Goal: Task Accomplishment & Management: Manage account settings

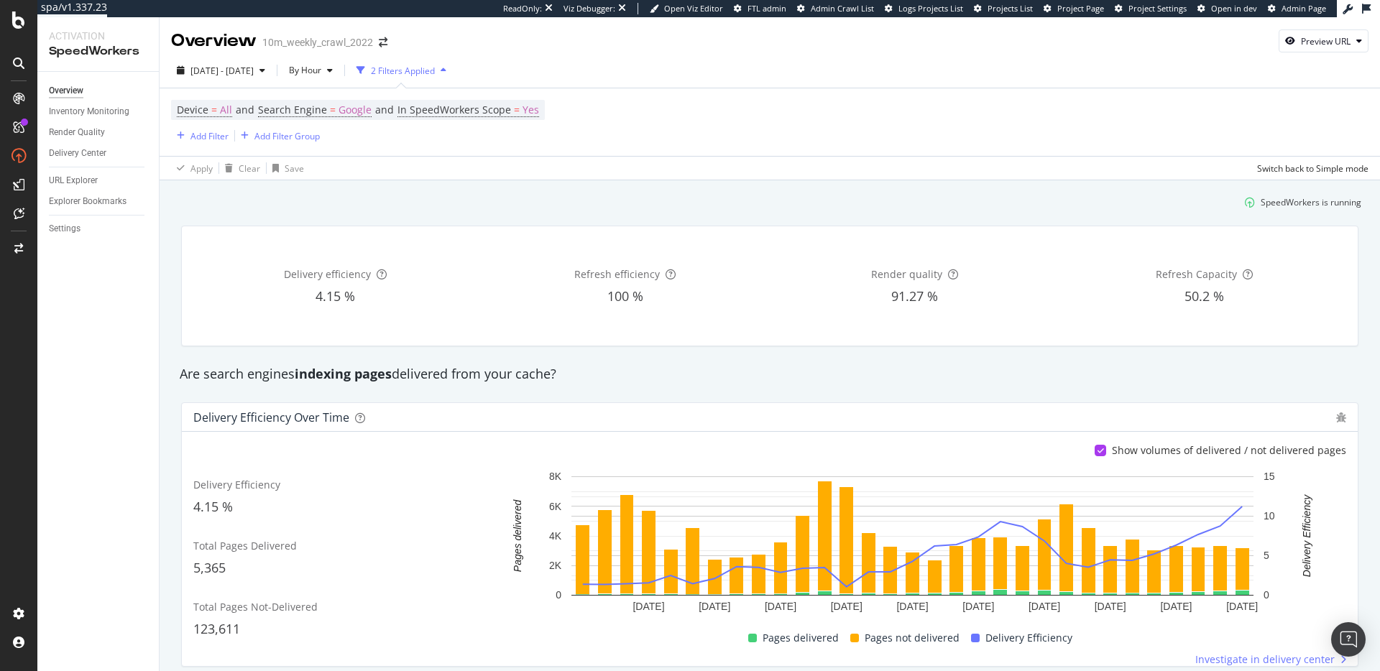
click at [369, 190] on div "SpeedWorkers is running" at bounding box center [769, 202] width 1194 height 24
click at [97, 109] on div "Inventory Monitoring" at bounding box center [89, 111] width 80 height 15
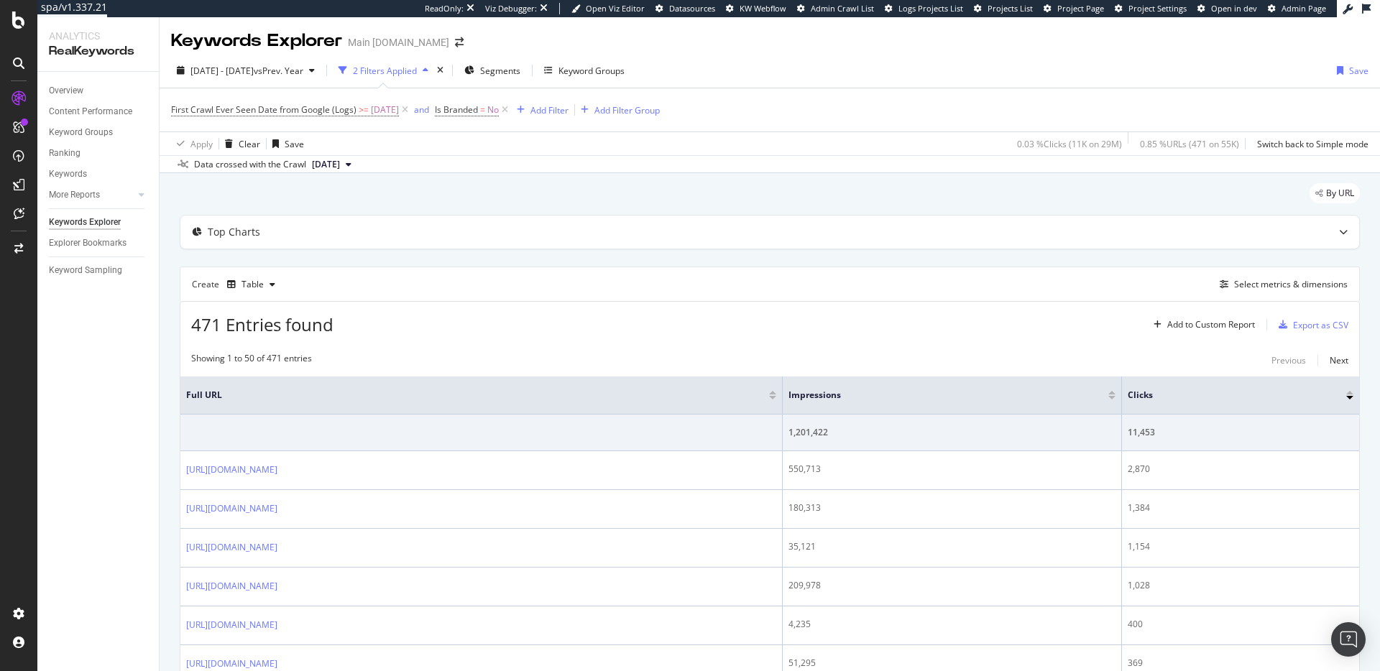
click at [647, 302] on div "471 Entries found Add to Custom Report Export as CSV" at bounding box center [769, 319] width 1179 height 35
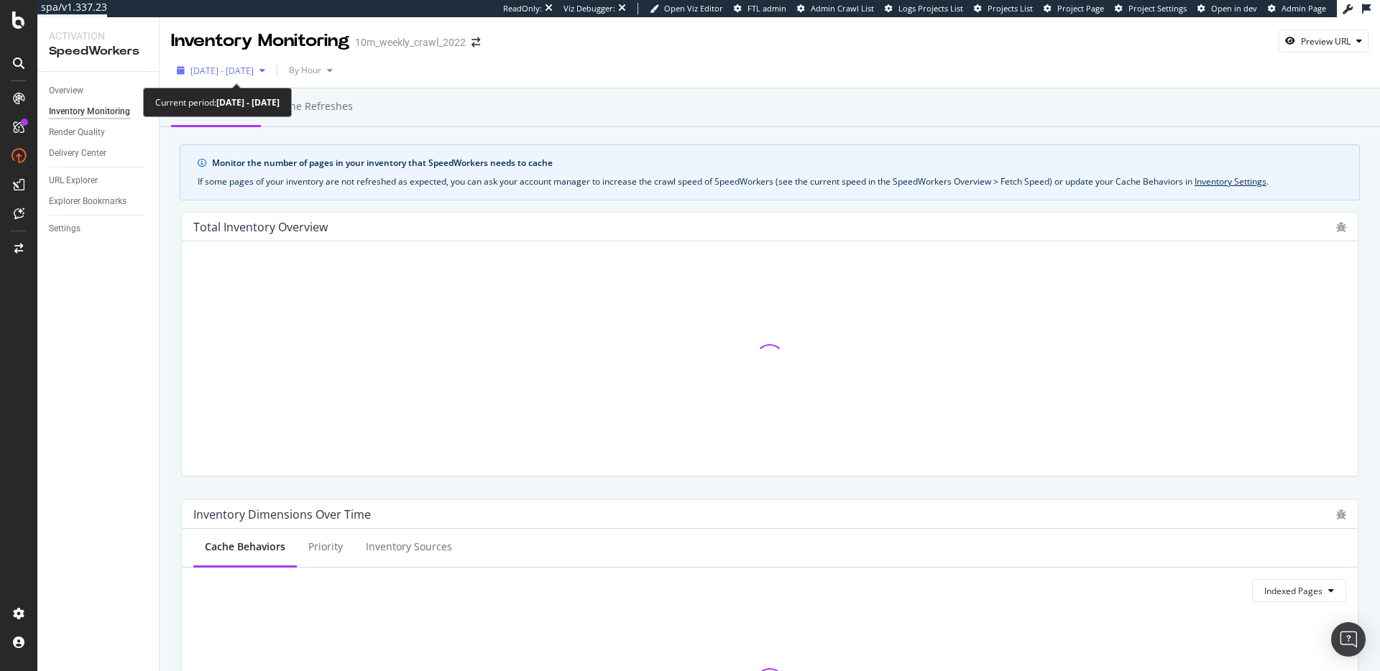
click at [249, 65] on span "[DATE] - [DATE]" at bounding box center [221, 71] width 63 height 12
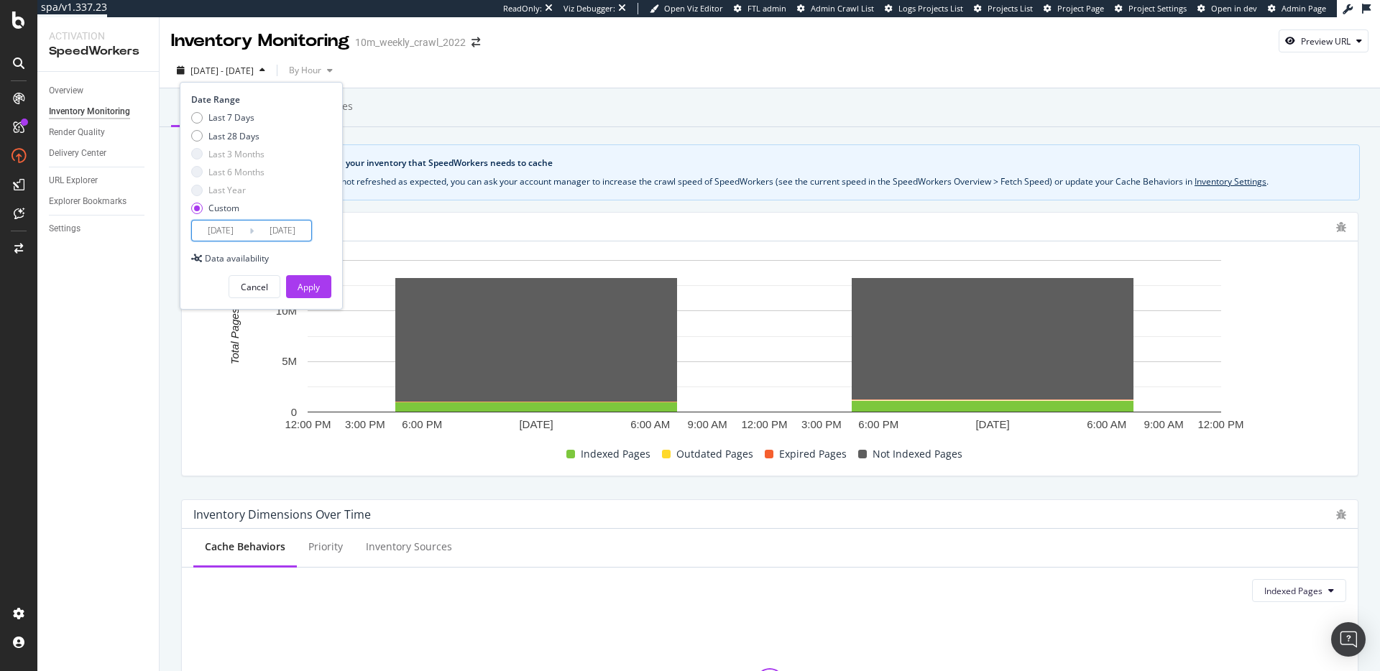
click at [234, 227] on input "2025/09/08" at bounding box center [220, 231] width 57 height 20
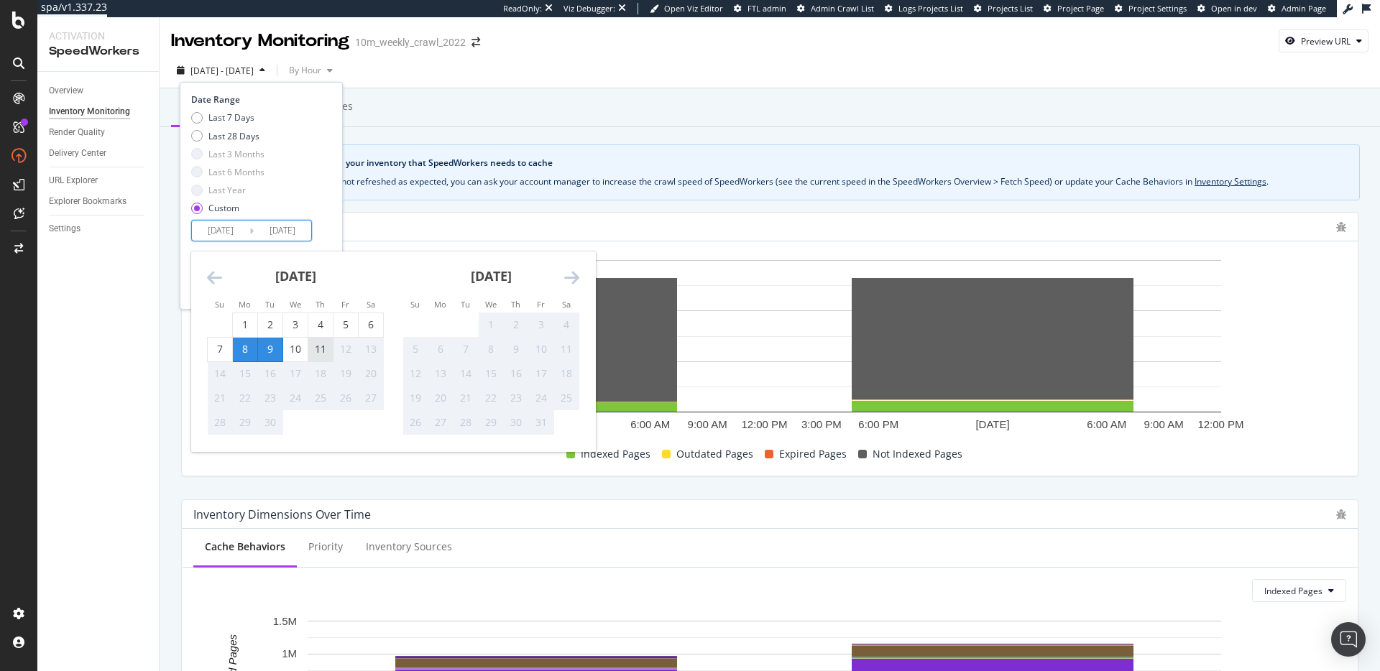
click at [323, 355] on div "11" at bounding box center [320, 349] width 24 height 14
click at [243, 231] on input "2025/09/11" at bounding box center [220, 231] width 57 height 20
type input "2025/09/08"
click at [336, 217] on div "Date Range Last 7 Days Last 28 Days Last 3 Months Last 6 Months Last Year Custo…" at bounding box center [261, 196] width 163 height 228
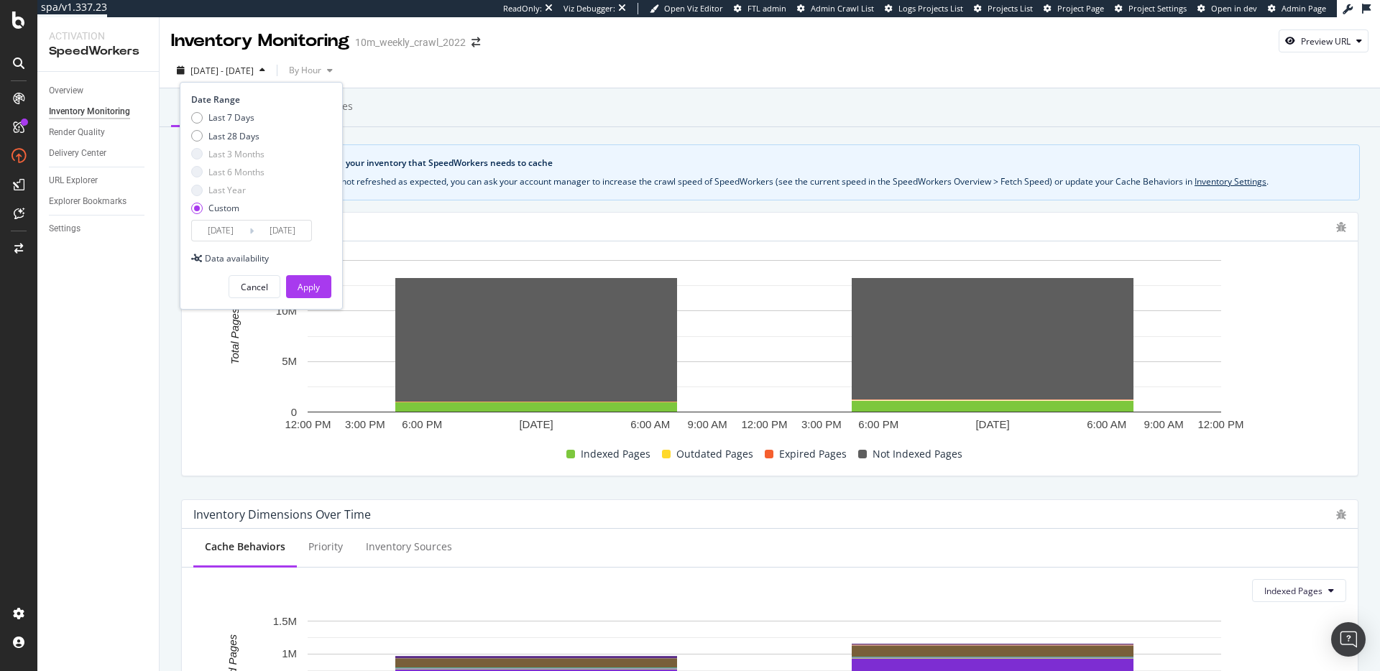
click at [297, 232] on input "2025/09/09" at bounding box center [282, 231] width 57 height 20
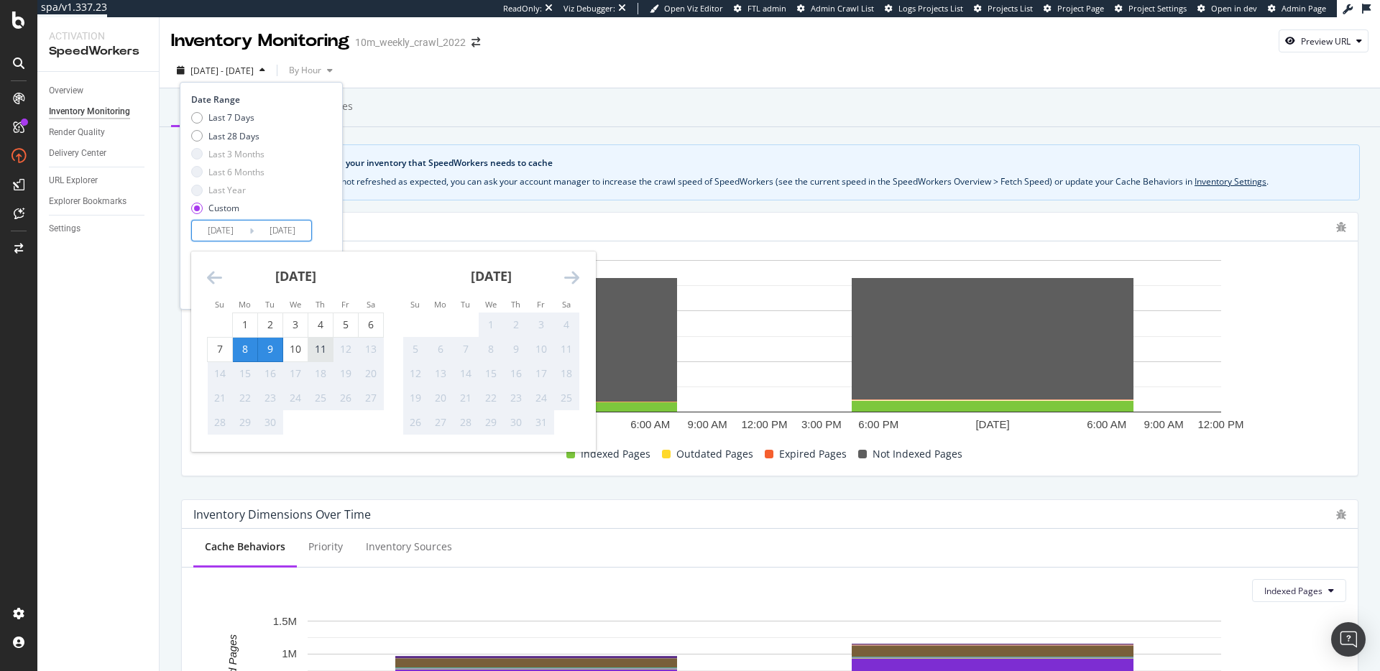
click at [317, 351] on div "11" at bounding box center [320, 349] width 24 height 14
type input "2025/09/11"
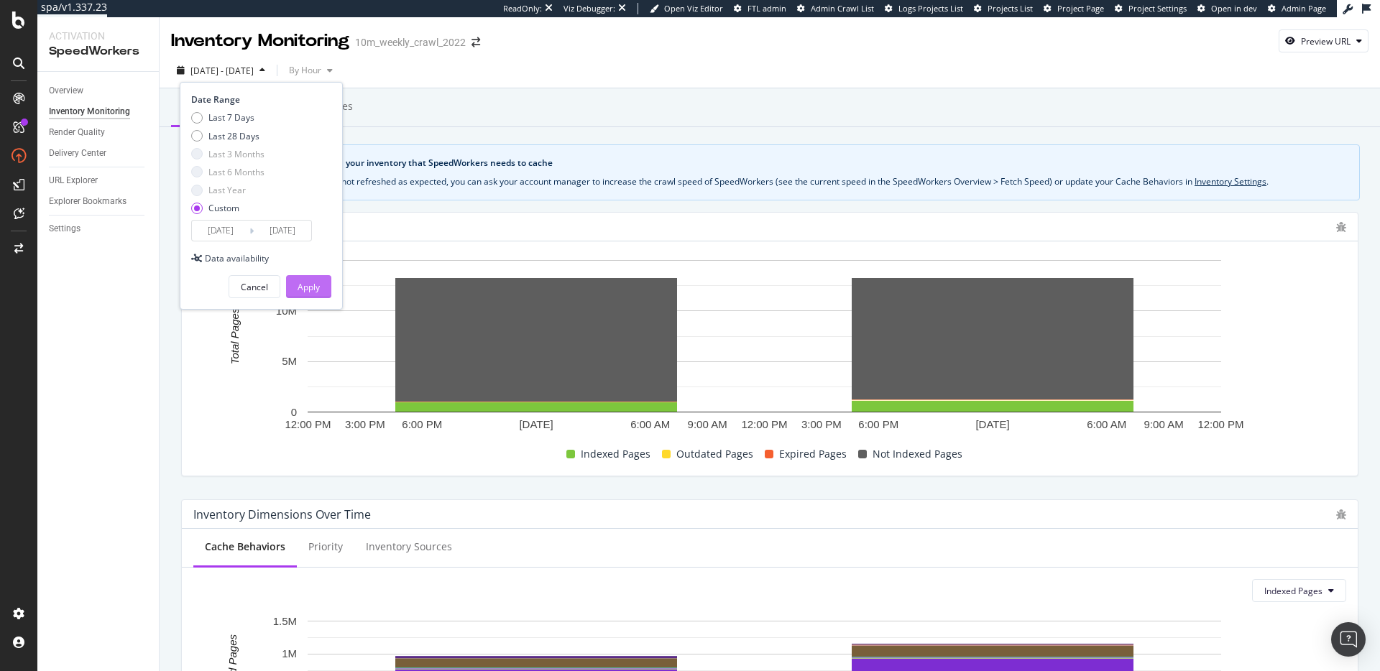
click at [314, 285] on div "Apply" at bounding box center [308, 287] width 22 height 12
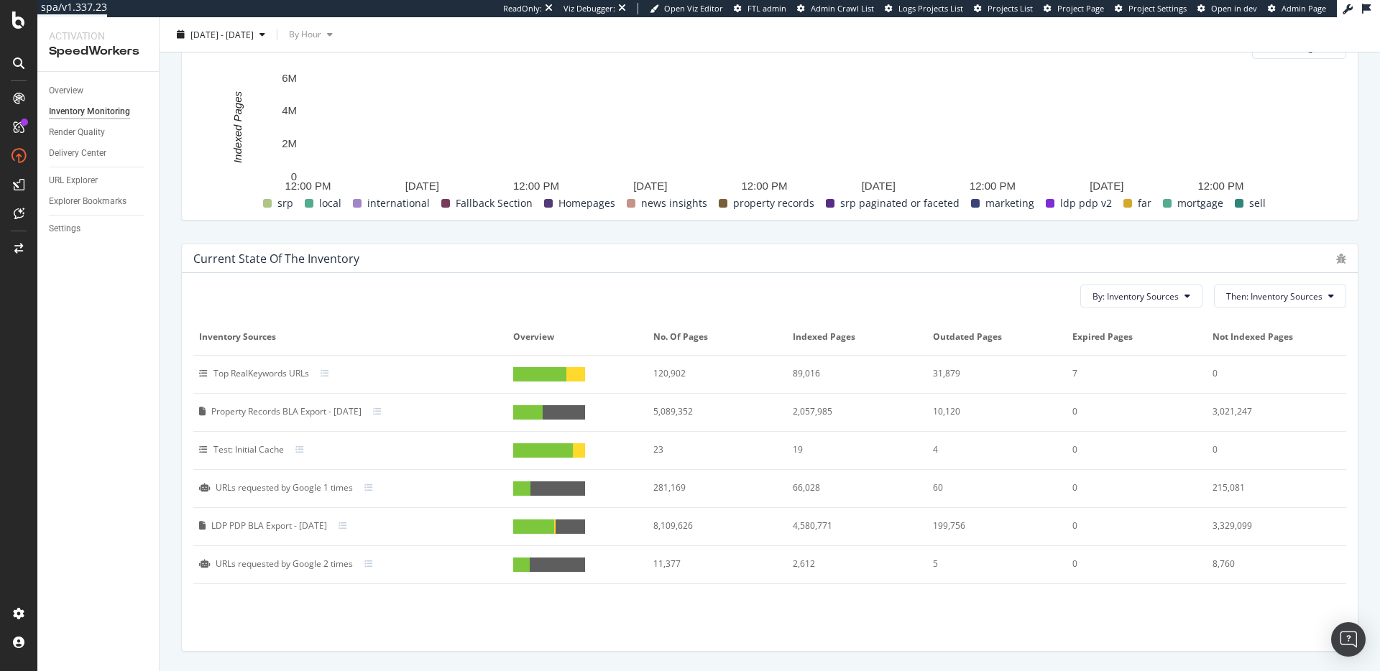
scroll to position [586, 0]
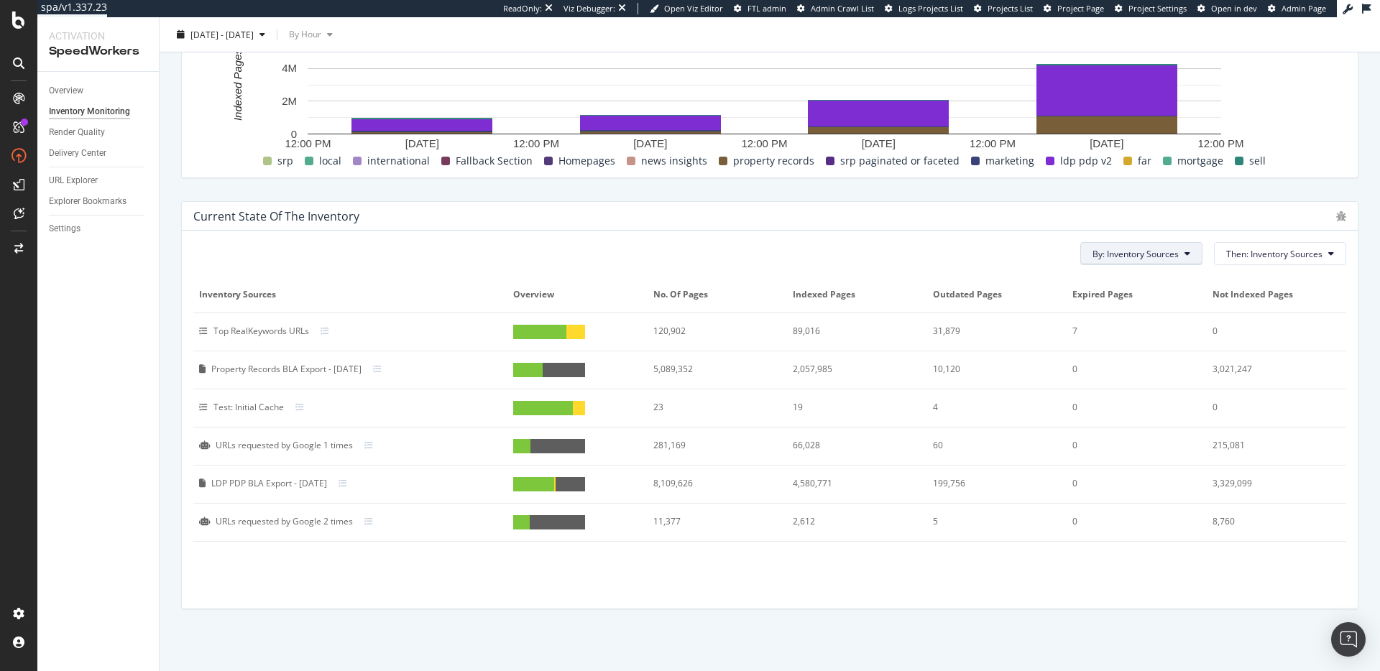
click at [1184, 251] on icon at bounding box center [1187, 253] width 6 height 9
click at [1136, 282] on span "Cache Behavior" at bounding box center [1130, 282] width 98 height 13
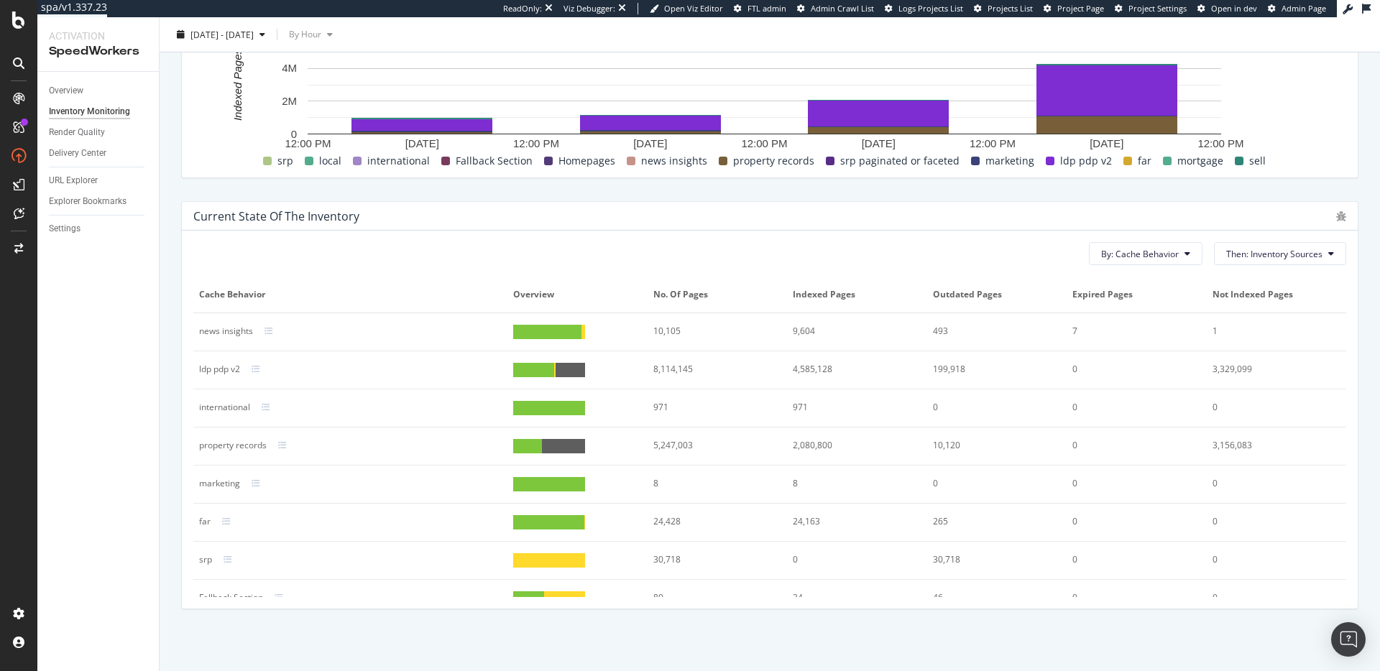
click at [662, 449] on div "5,247,003" at bounding box center [711, 445] width 116 height 13
click at [795, 448] on div "2,080,800" at bounding box center [851, 445] width 116 height 13
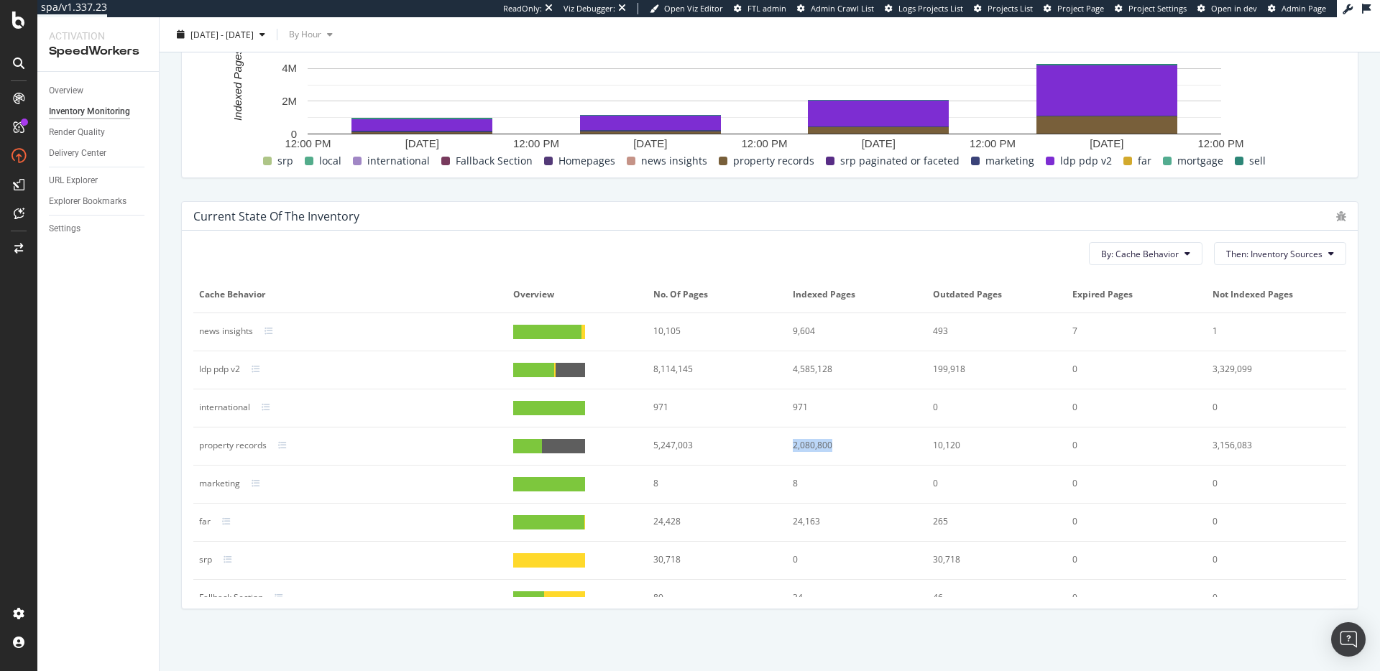
click at [795, 448] on div "2,080,800" at bounding box center [851, 445] width 116 height 13
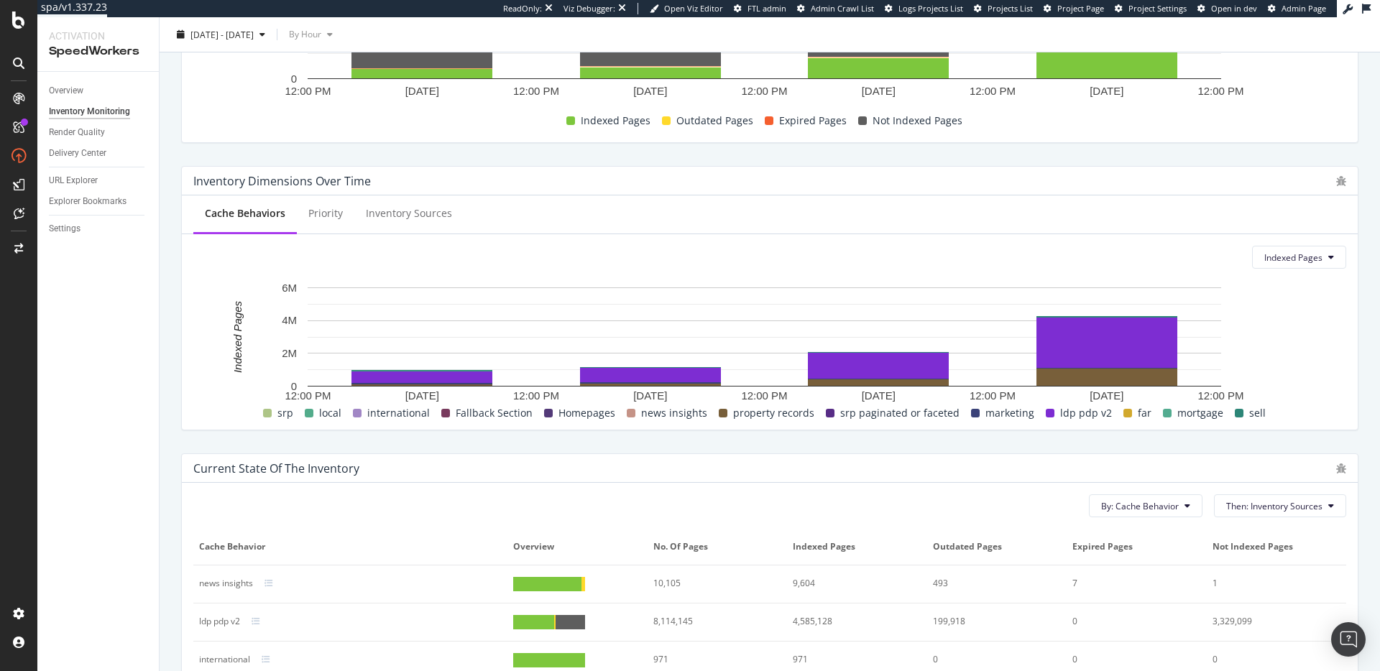
scroll to position [0, 0]
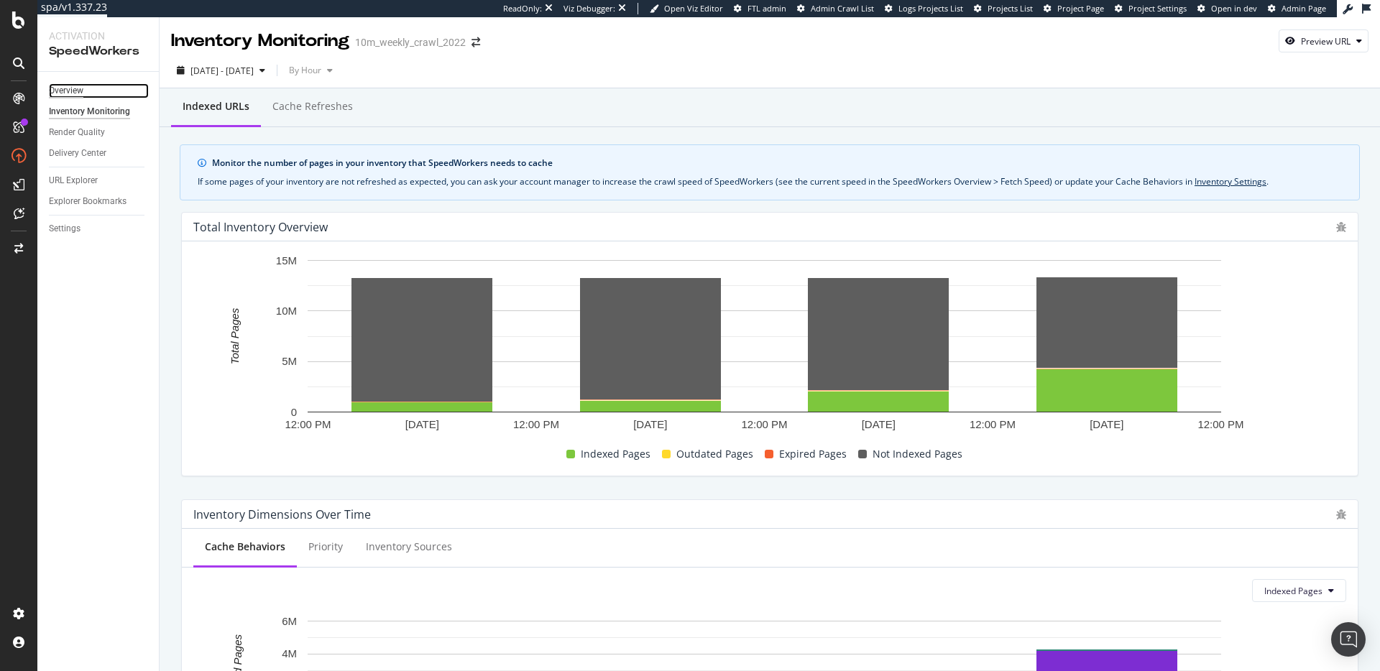
click at [65, 88] on div "Overview" at bounding box center [66, 90] width 34 height 15
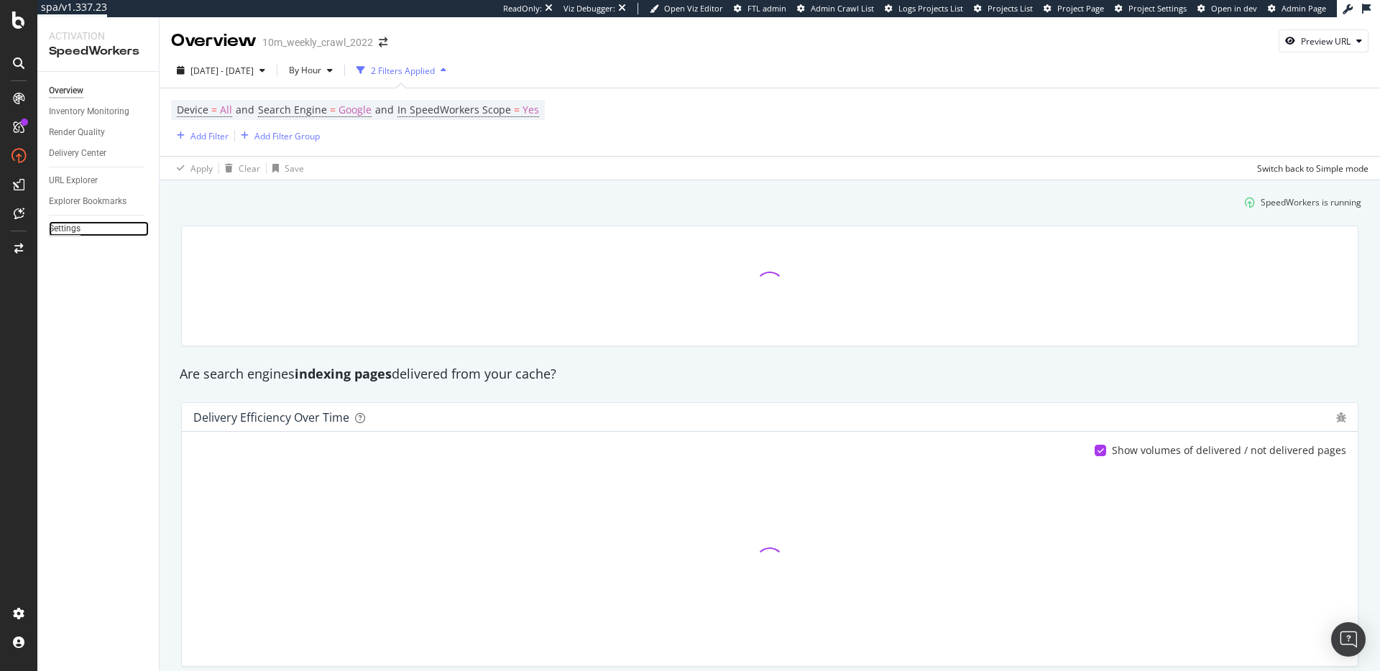
click at [56, 231] on div "Settings" at bounding box center [65, 228] width 32 height 15
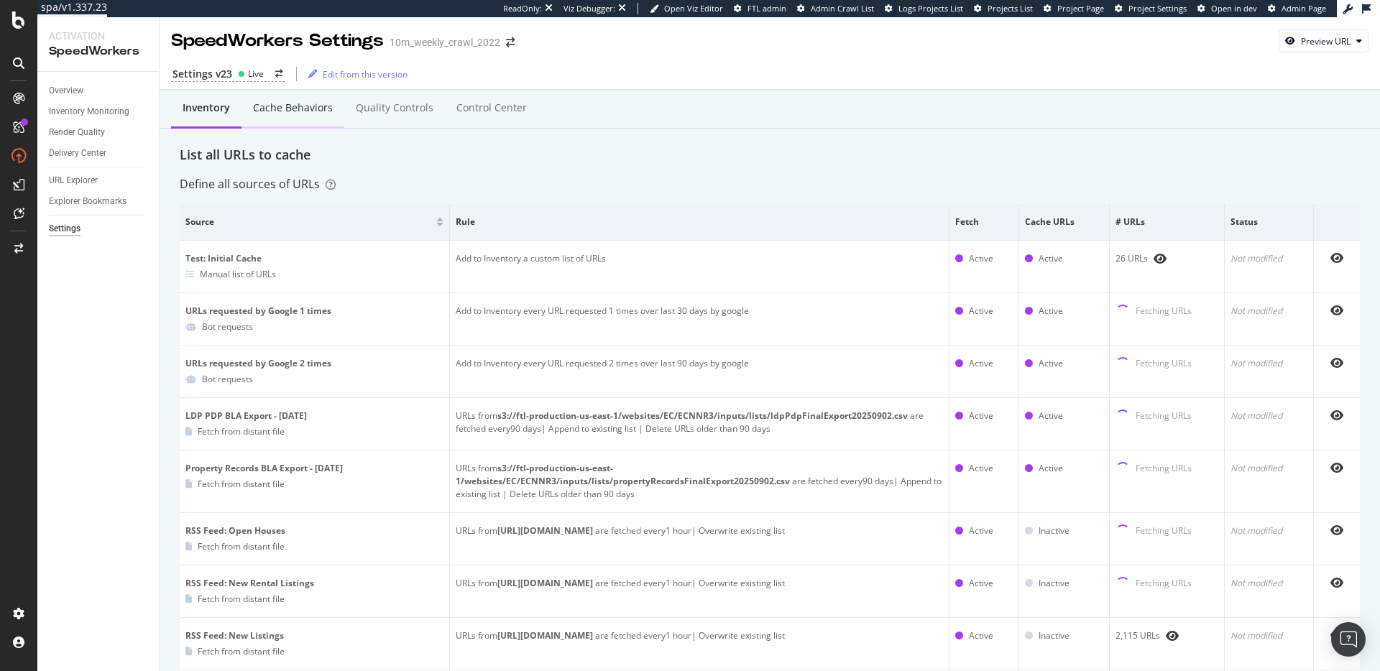
click at [312, 110] on div "Cache behaviors" at bounding box center [293, 108] width 80 height 14
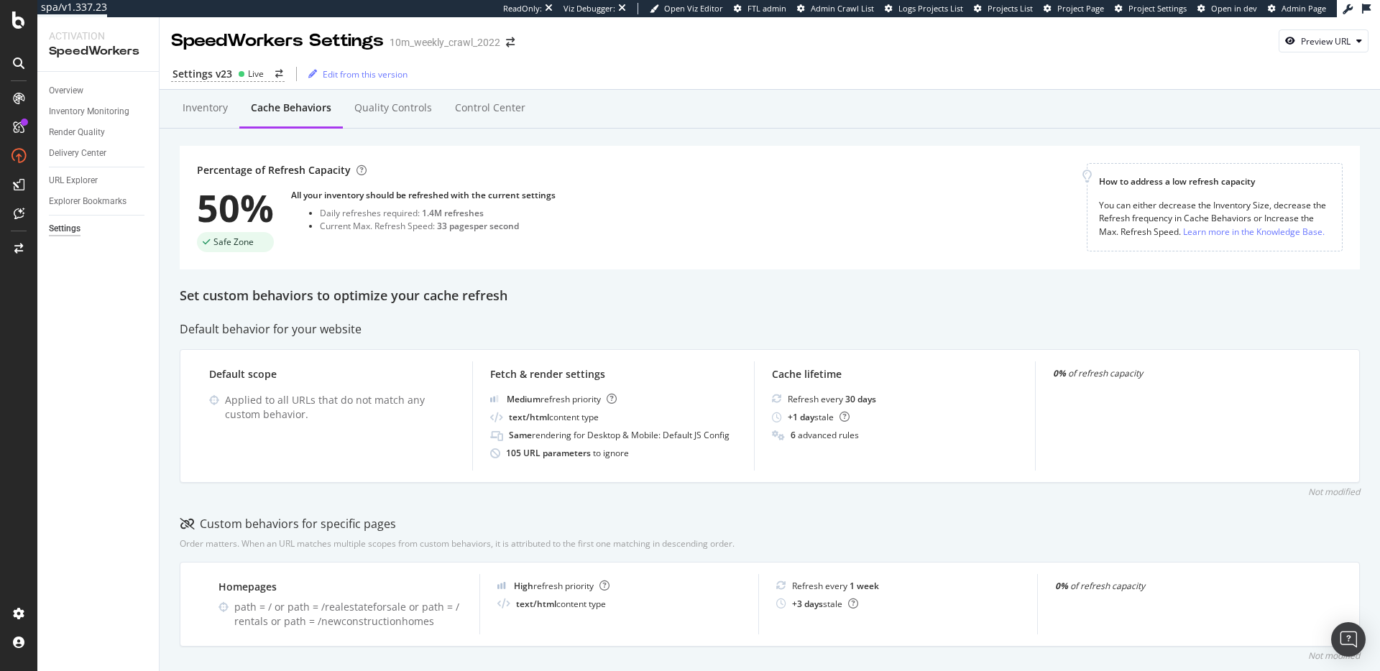
click at [496, 227] on div "33 pages per second" at bounding box center [478, 226] width 82 height 12
click at [698, 251] on div "Percentage of Refresh Capacity 50% Safe Zone All your inventory should be refre…" at bounding box center [642, 207] width 890 height 89
click at [459, 212] on div "1.4M refreshes" at bounding box center [453, 213] width 62 height 12
click at [460, 212] on div "1.4M refreshes" at bounding box center [453, 213] width 62 height 12
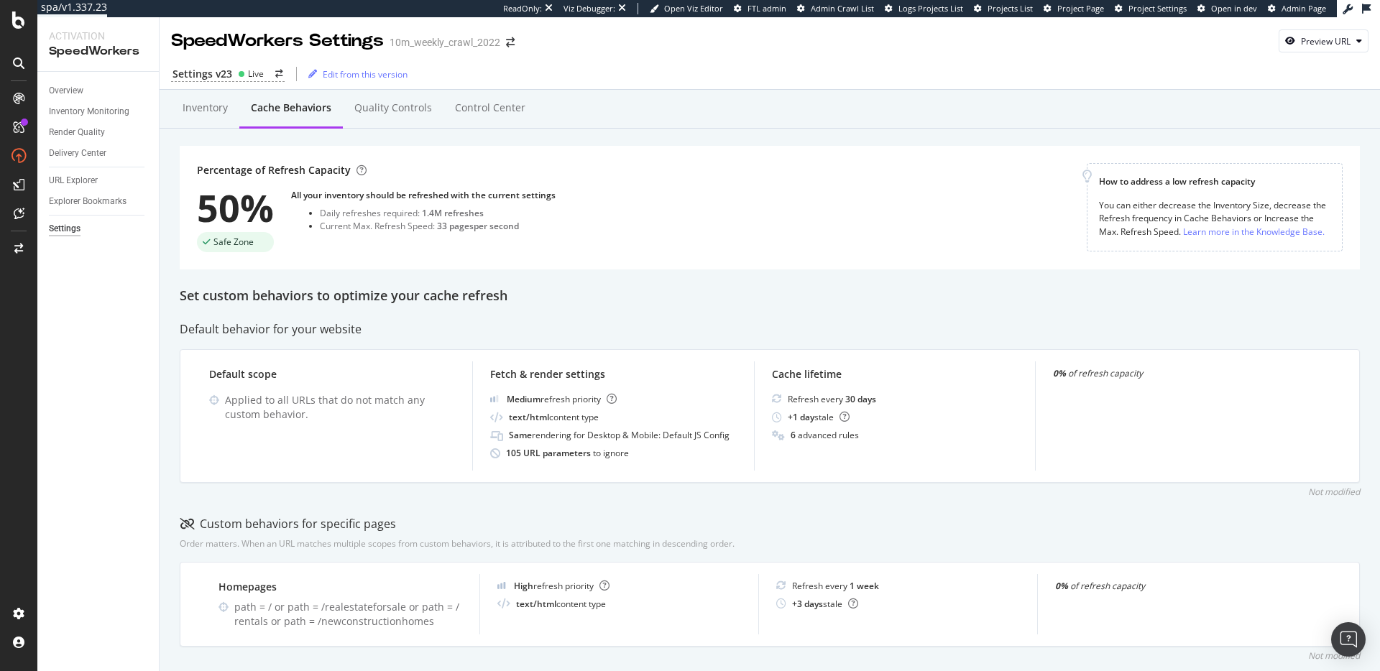
click at [577, 252] on div "Percentage of Refresh Capacity 50% Safe Zone All your inventory should be refre…" at bounding box center [642, 207] width 890 height 89
click at [559, 305] on div "Set custom behaviors to optimize your cache refresh" at bounding box center [770, 296] width 1180 height 19
click at [418, 292] on div "Set custom behaviors to optimize your cache refresh" at bounding box center [770, 296] width 1180 height 19
drag, startPoint x: 418, startPoint y: 292, endPoint x: 471, endPoint y: 294, distance: 52.5
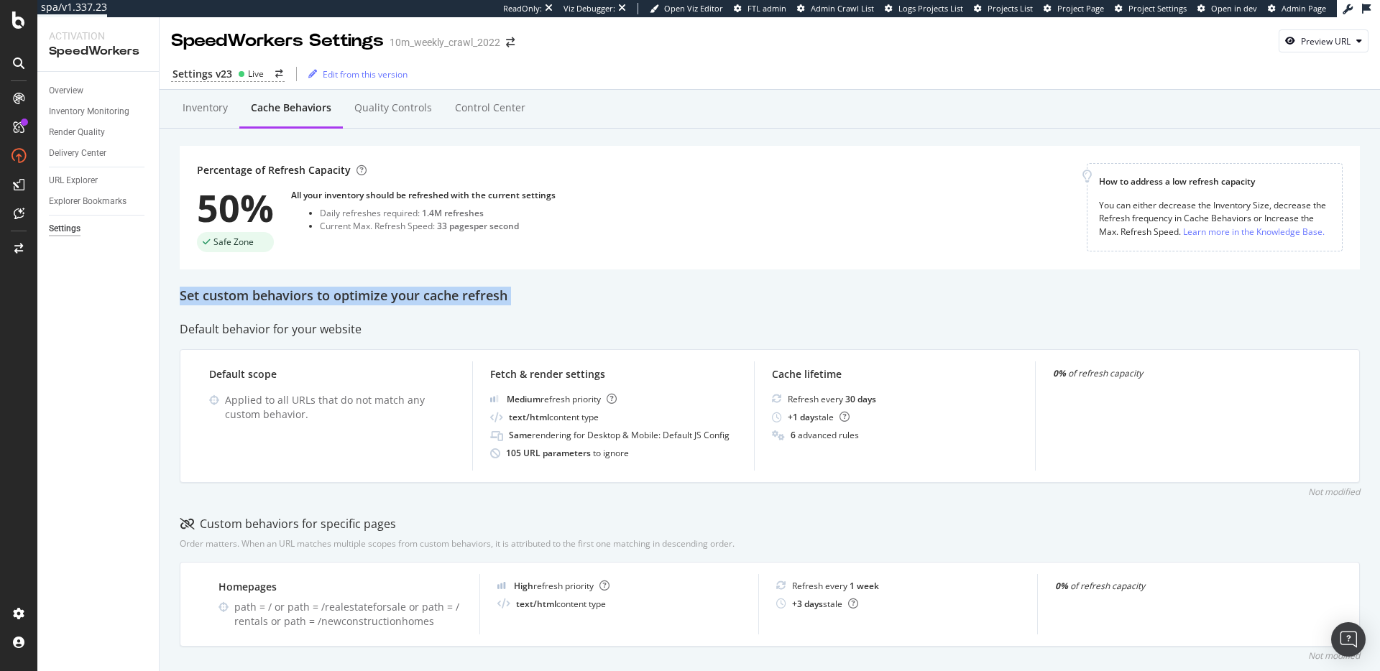
click at [418, 292] on div "Set custom behaviors to optimize your cache refresh" at bounding box center [770, 296] width 1180 height 19
click at [594, 296] on div "Set custom behaviors to optimize your cache refresh" at bounding box center [770, 296] width 1180 height 19
click at [77, 102] on div "Inventory Monitoring" at bounding box center [104, 111] width 110 height 21
click at [89, 113] on div "Inventory Monitoring" at bounding box center [89, 111] width 80 height 15
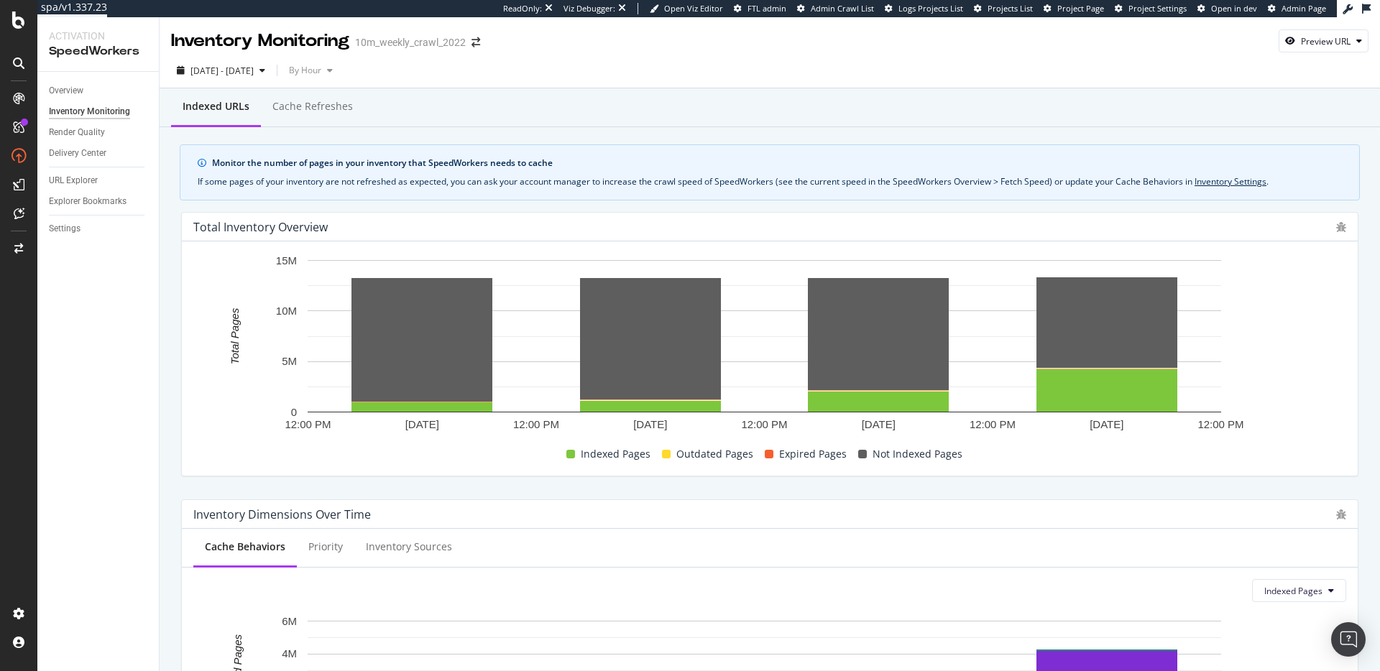
click at [897, 231] on div "Total Inventory Overview" at bounding box center [760, 227] width 1135 height 14
click at [68, 91] on div "Overview" at bounding box center [66, 90] width 34 height 15
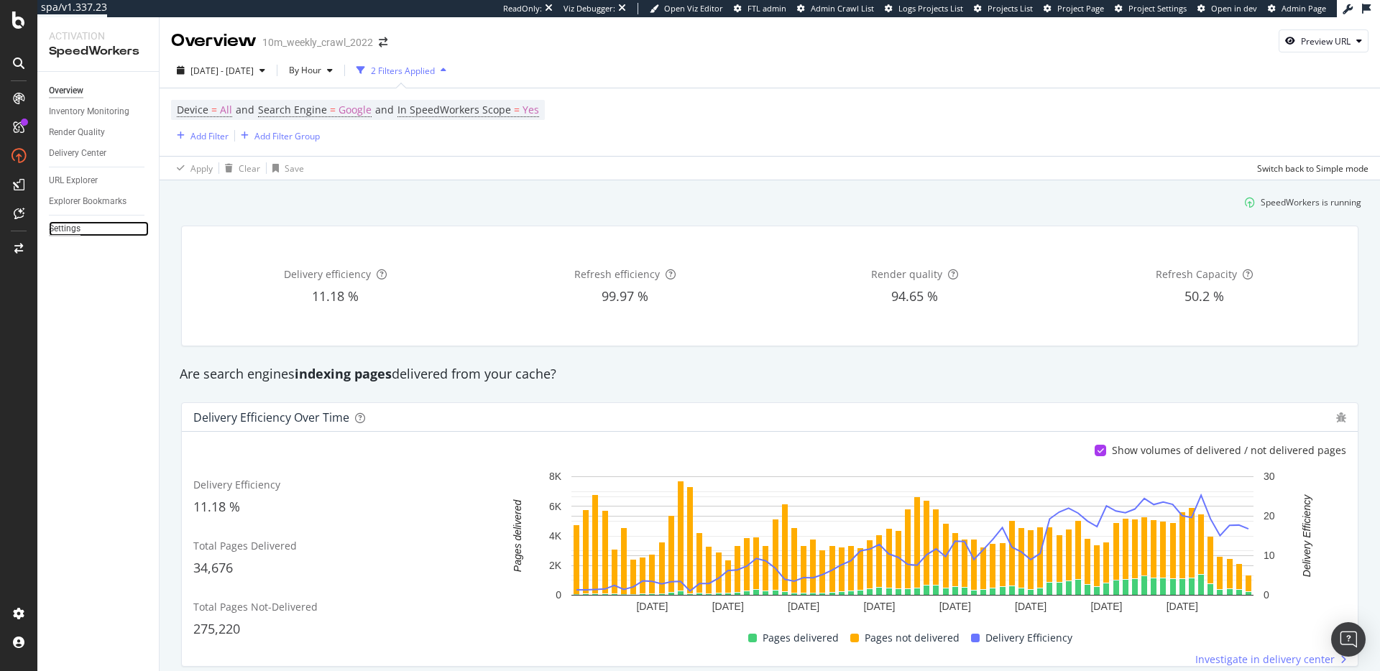
click at [66, 227] on div "Settings" at bounding box center [65, 228] width 32 height 15
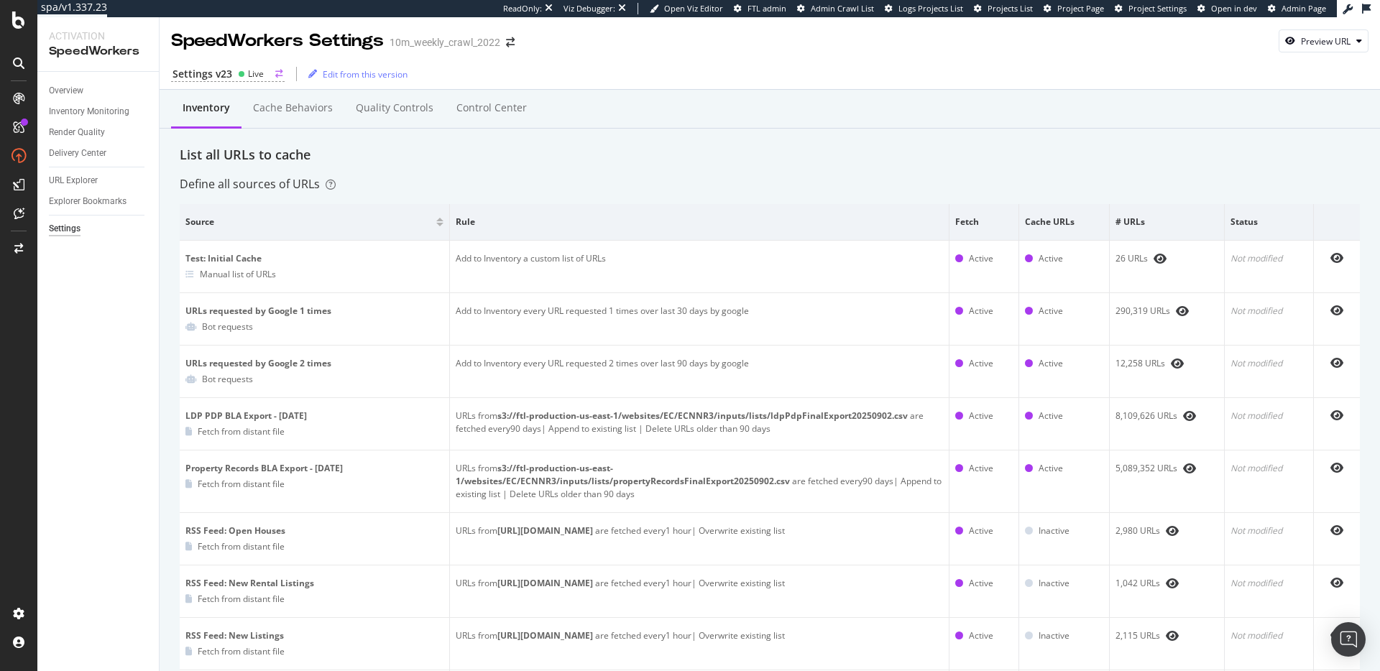
click at [245, 80] on div "Settings v23 Live" at bounding box center [228, 74] width 114 height 15
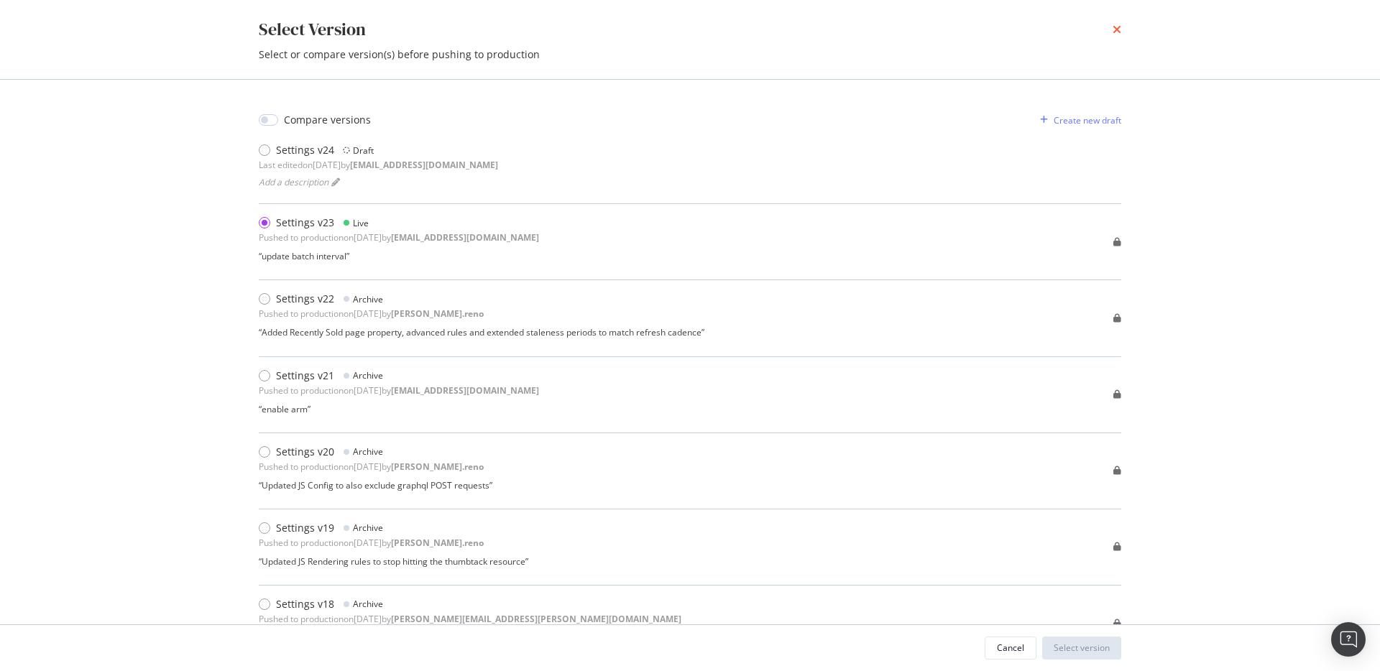
click at [1117, 31] on icon "times" at bounding box center [1116, 29] width 9 height 11
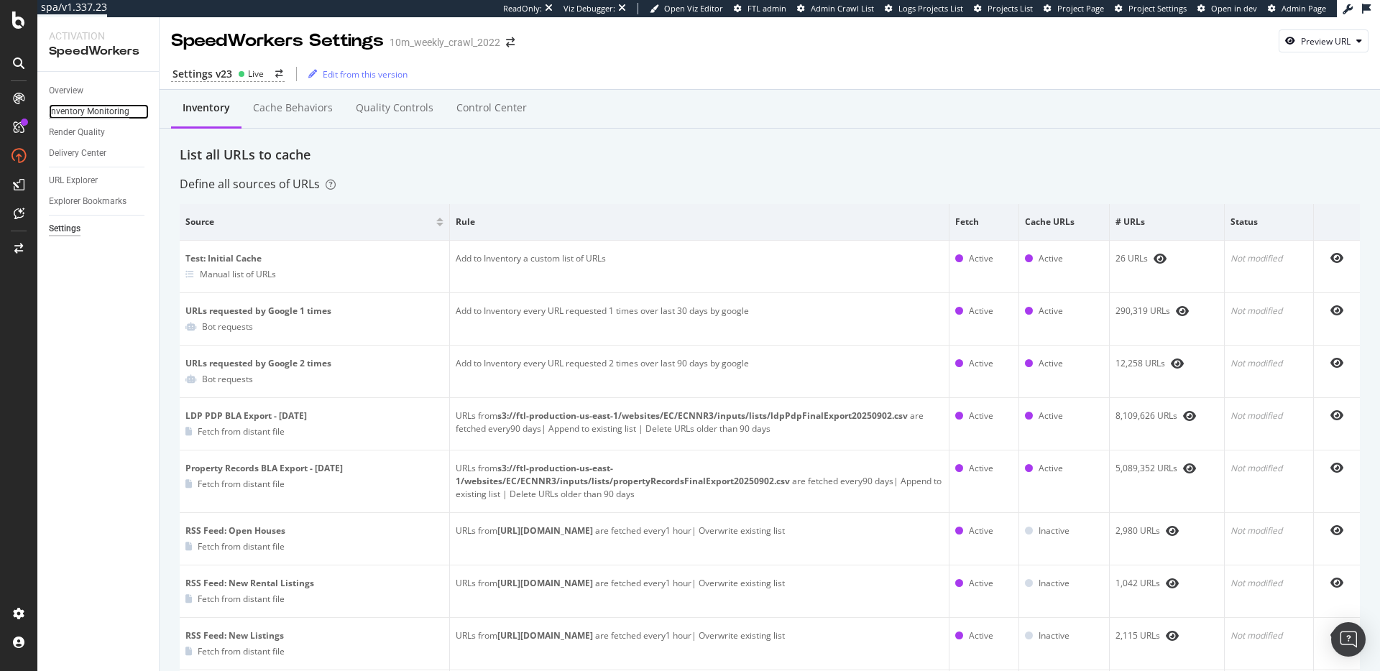
click at [107, 113] on div "Inventory Monitoring" at bounding box center [89, 111] width 80 height 15
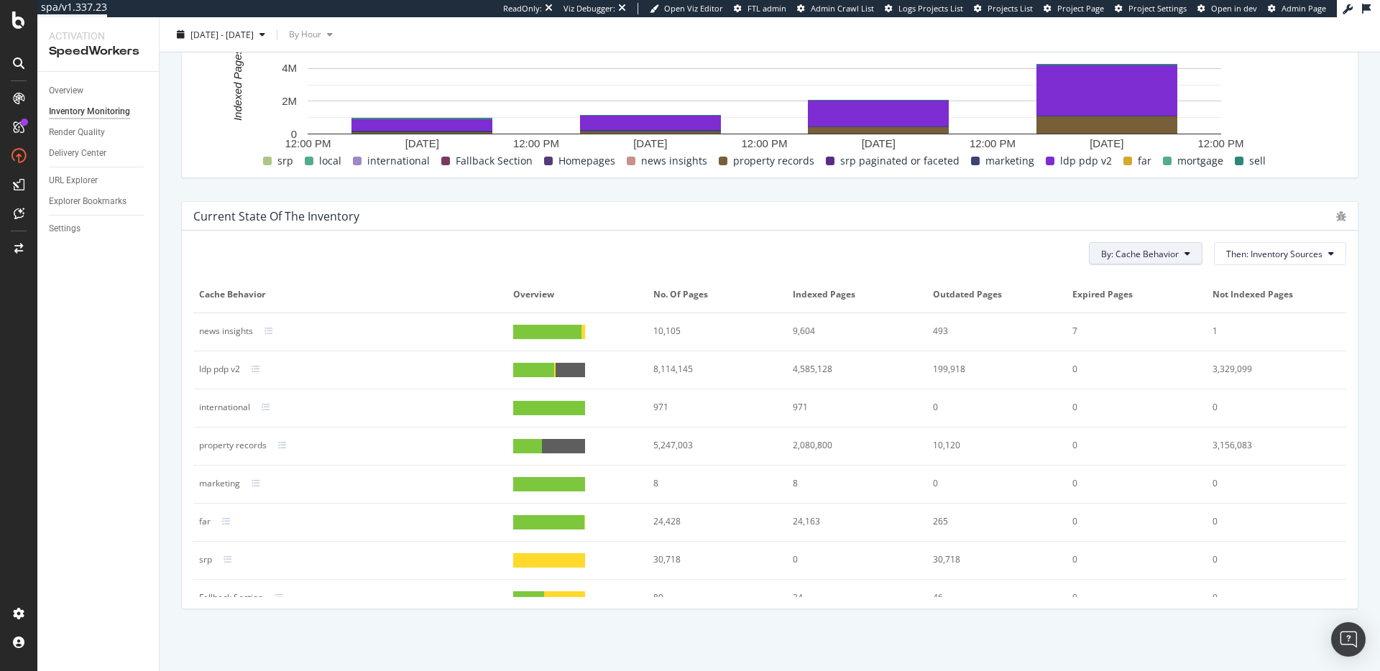
click at [1161, 256] on span "By: Cache Behavior" at bounding box center [1140, 254] width 78 height 12
click at [907, 244] on div "By: Cache Behavior Then: Inventory Sources" at bounding box center [769, 253] width 1153 height 23
click at [258, 367] on icon at bounding box center [256, 369] width 9 height 9
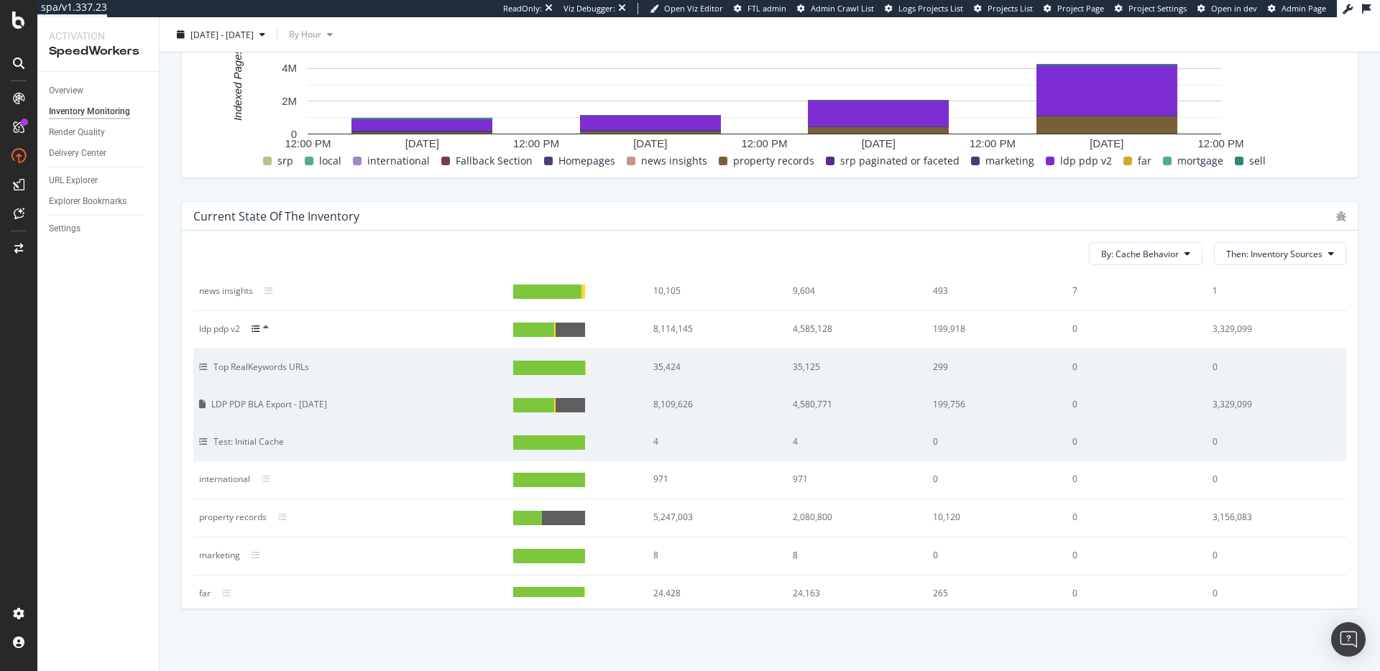
scroll to position [61, 0]
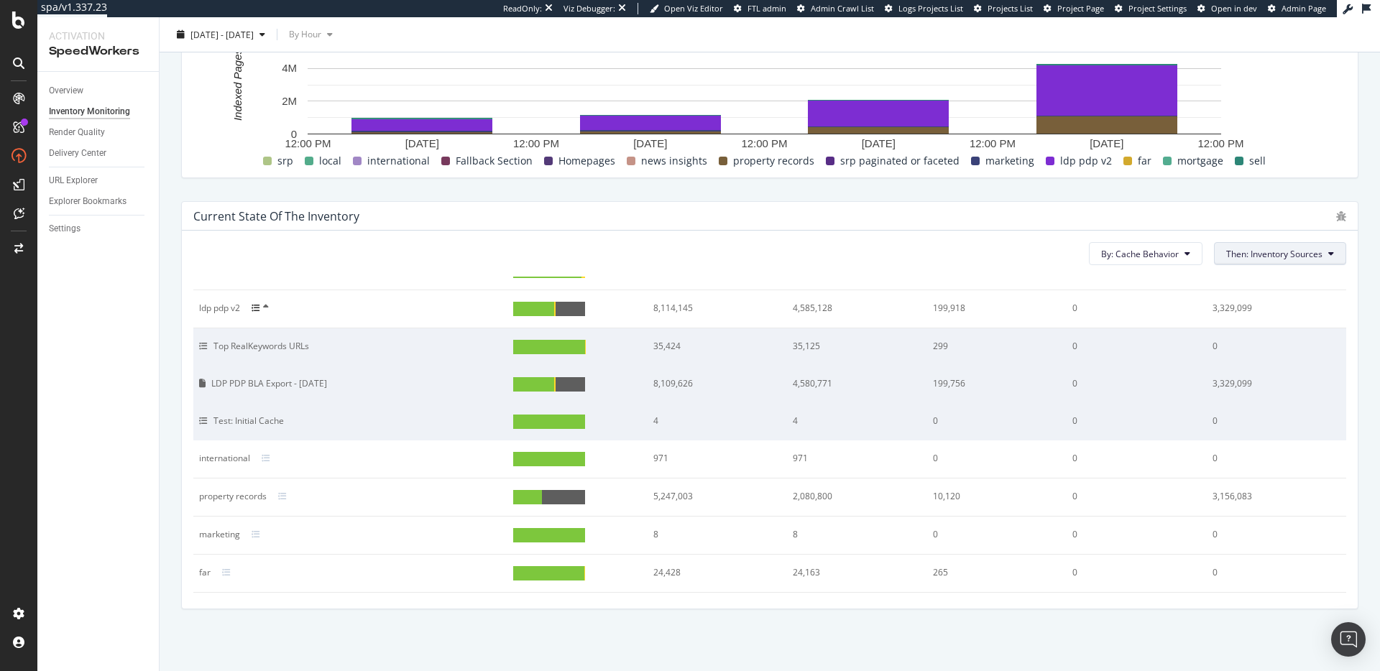
click at [1280, 257] on span "Then: Inventory Sources" at bounding box center [1274, 254] width 96 height 12
click at [1265, 315] on div "Priority" at bounding box center [1264, 308] width 121 height 21
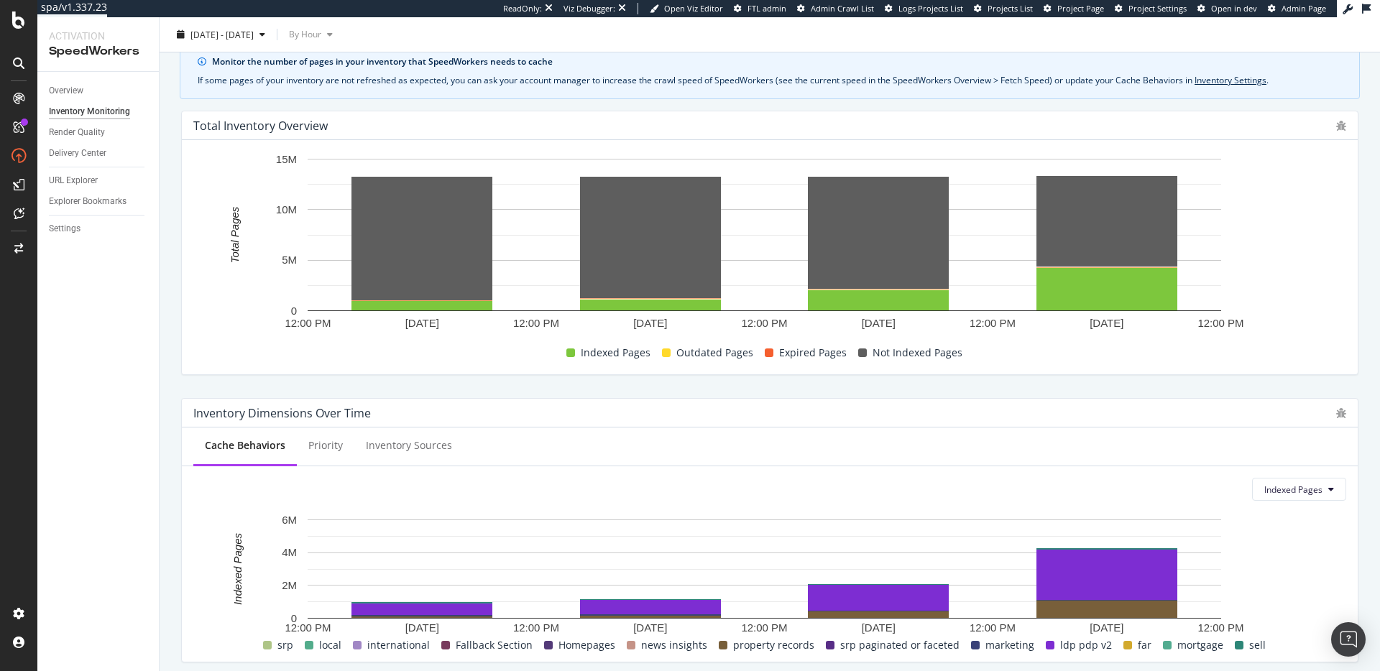
scroll to position [0, 0]
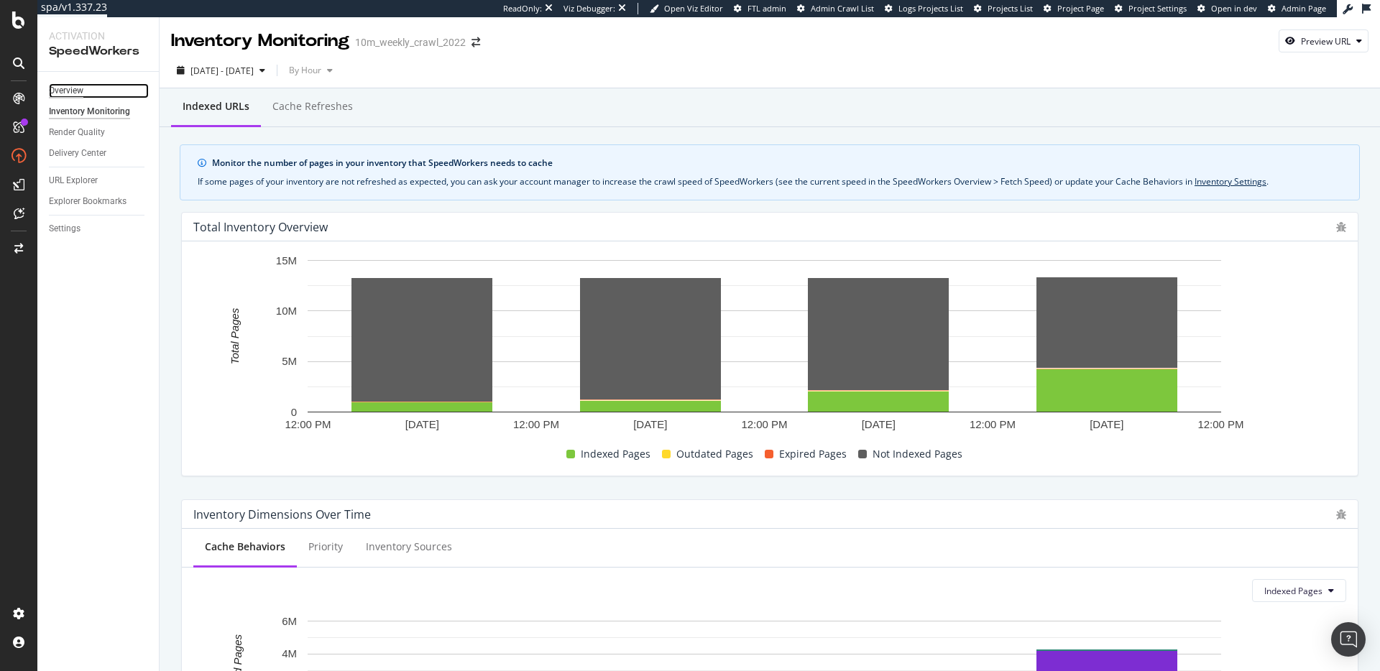
click at [70, 88] on div "Overview" at bounding box center [66, 90] width 34 height 15
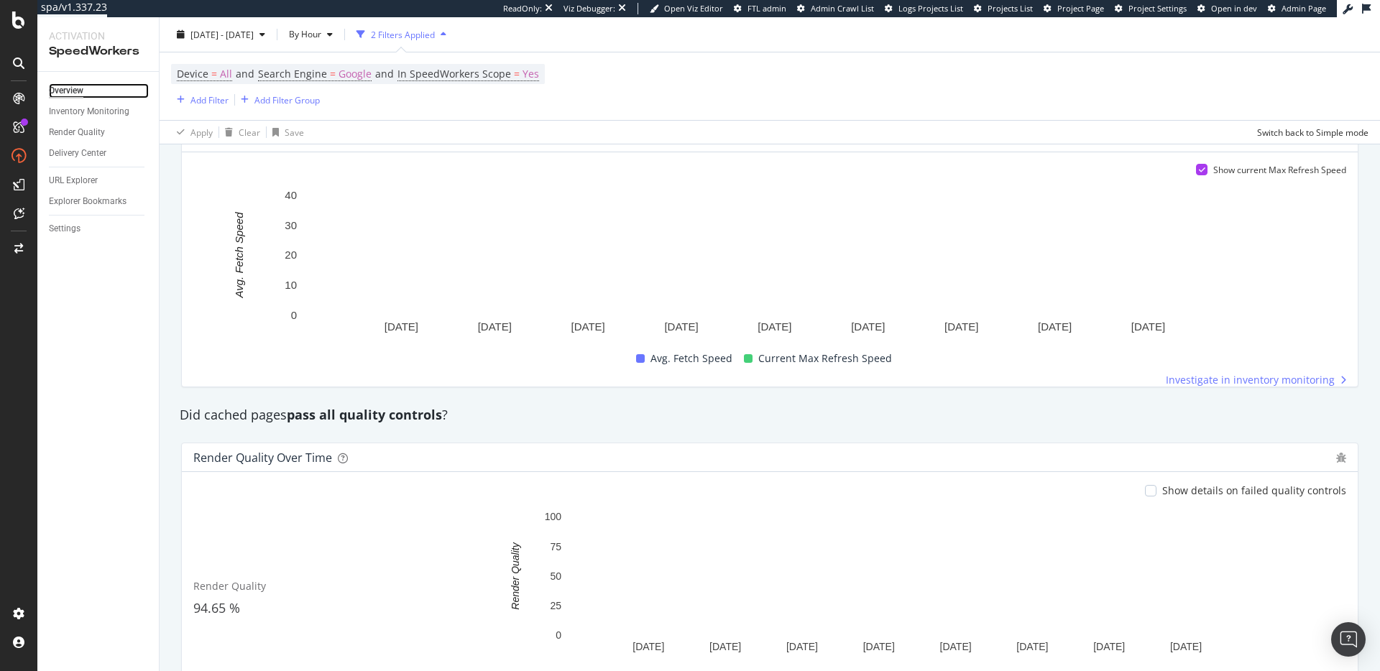
scroll to position [794, 0]
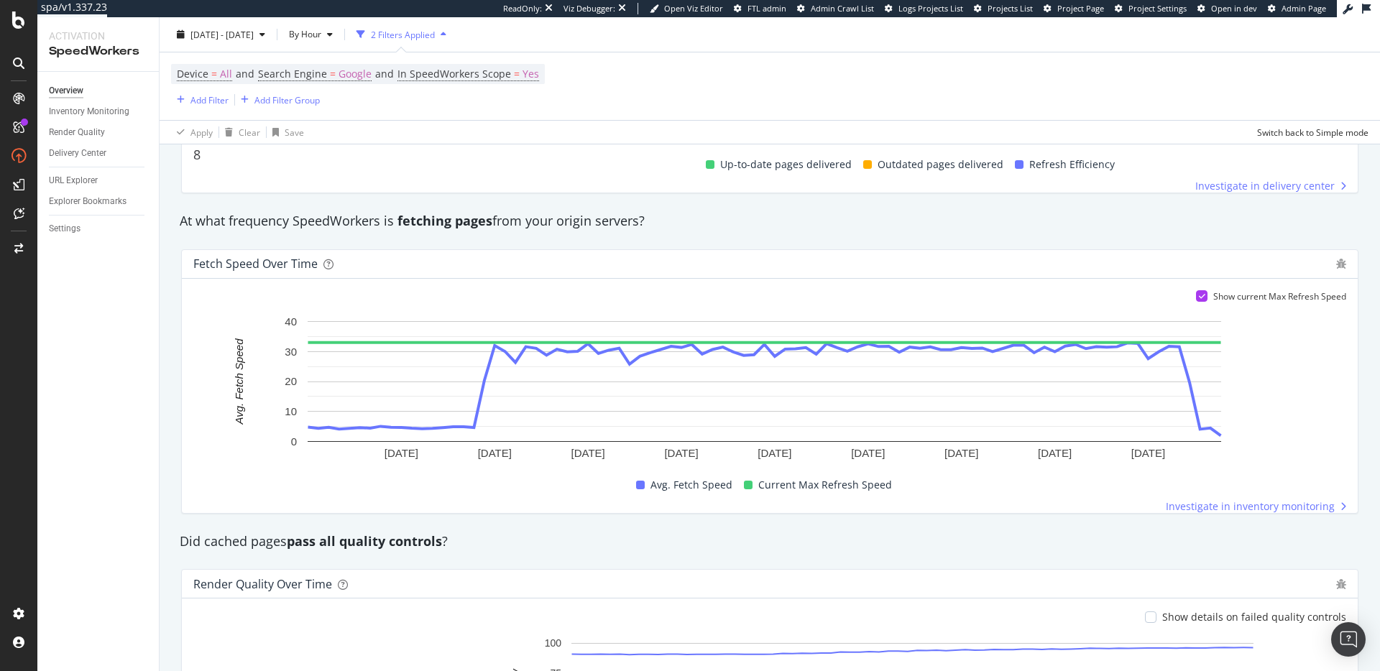
drag, startPoint x: 744, startPoint y: 241, endPoint x: 757, endPoint y: 234, distance: 14.2
click at [746, 240] on div "Fetch Speed over time Show current Max Refresh Speed 8 Sep. 2025 8 Sep. 2025 8 …" at bounding box center [769, 381] width 1194 height 287
click at [1007, 614] on div "Show details on failed quality controls" at bounding box center [769, 617] width 1153 height 14
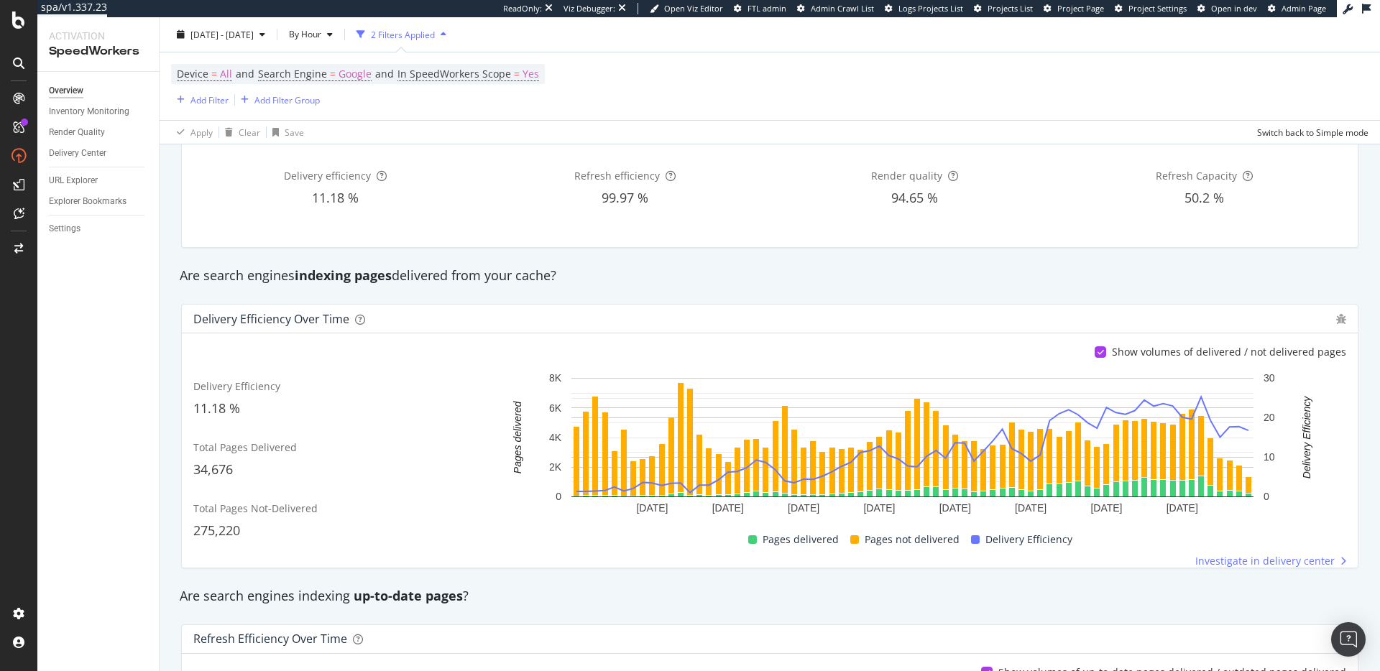
scroll to position [0, 0]
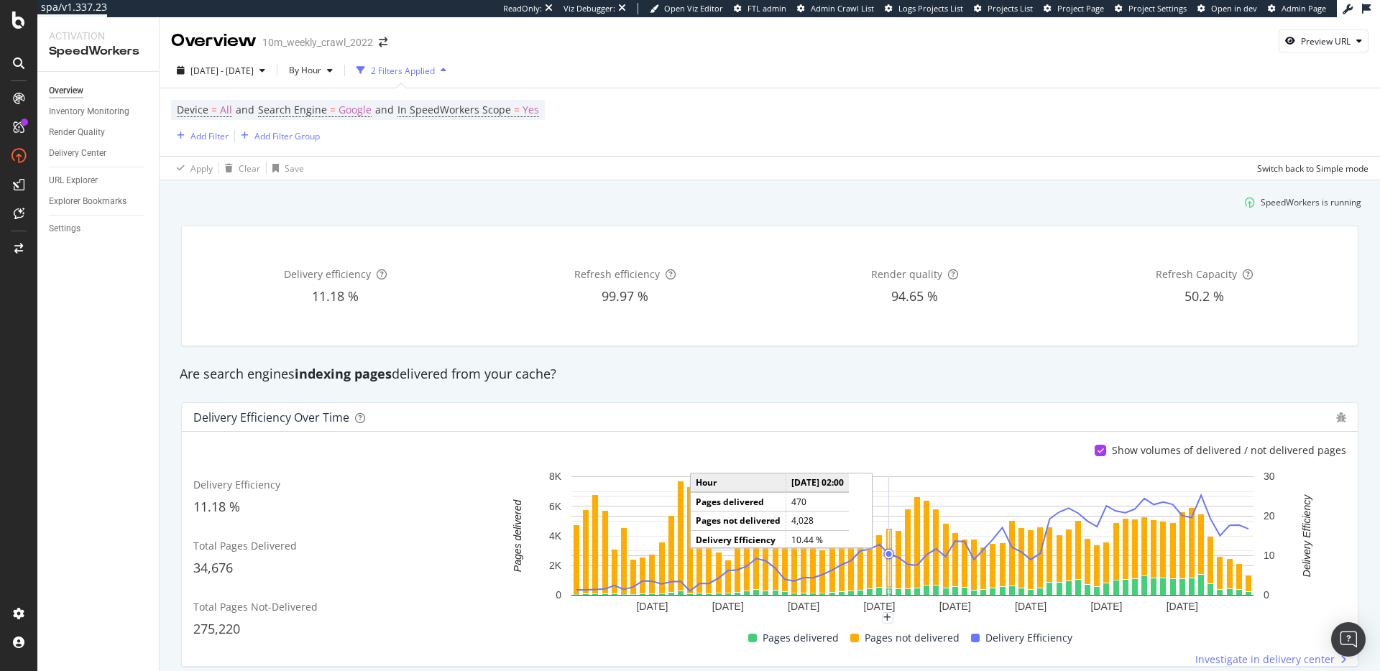
click at [385, 383] on div "Are search engines indexing pages delivered from your cache?" at bounding box center [769, 374] width 1194 height 19
drag, startPoint x: 69, startPoint y: 226, endPoint x: 86, endPoint y: 215, distance: 20.1
click at [70, 227] on div "Settings" at bounding box center [65, 228] width 32 height 15
click at [946, 230] on div "Delivery efficiency 11.18 % Refresh efficiency 99.97 % Render quality 94.65 % R…" at bounding box center [770, 285] width 1176 height 119
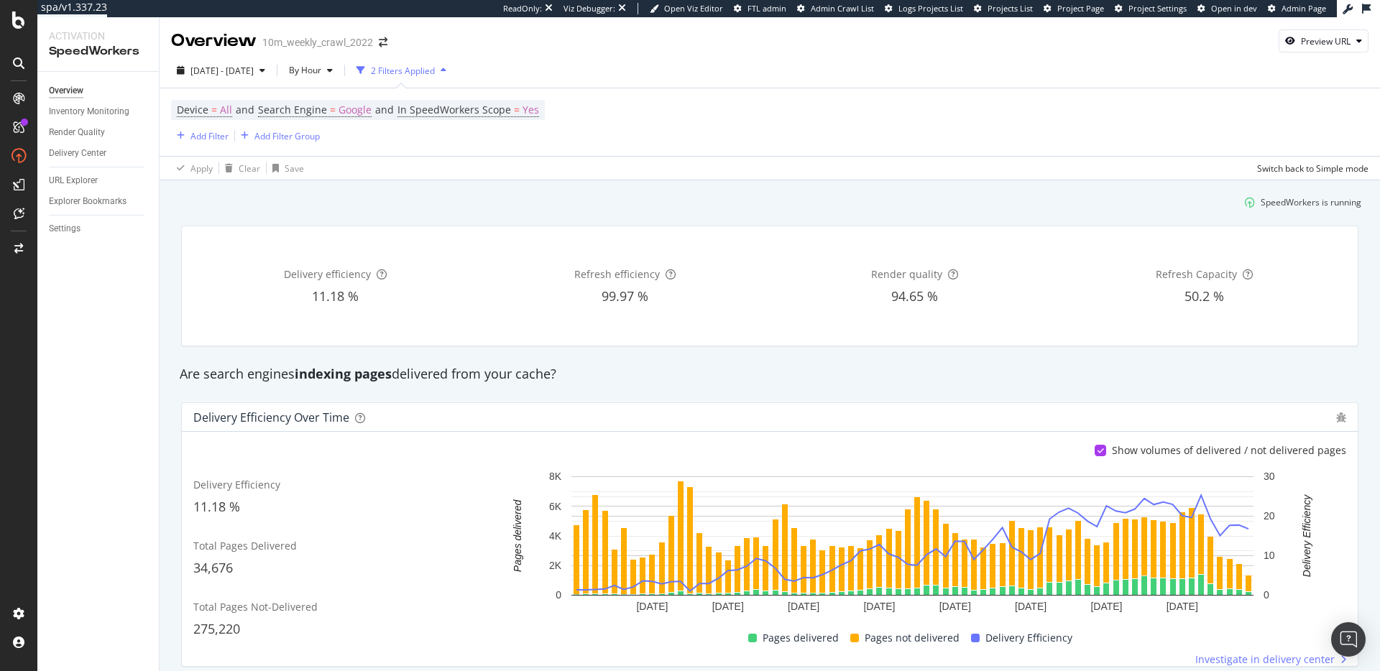
click at [1079, 363] on div "Are search engines indexing pages delivered from your cache?" at bounding box center [769, 374] width 1194 height 33
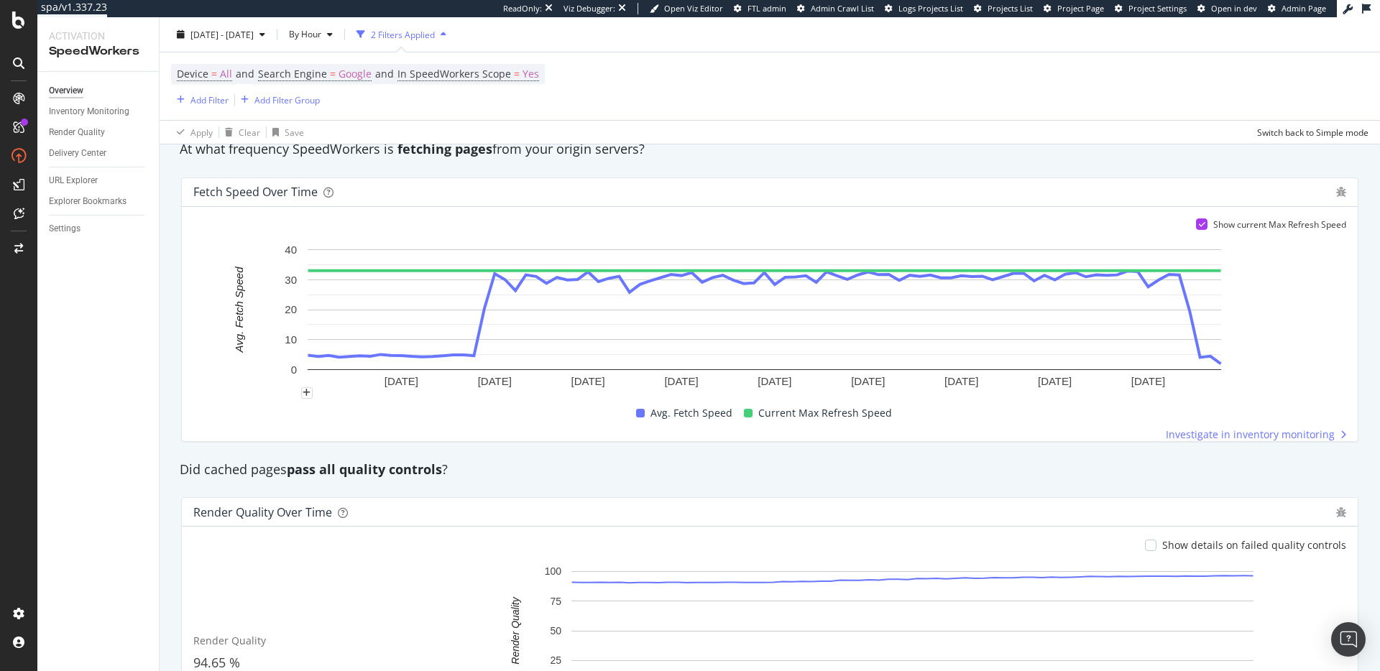
scroll to position [801, 0]
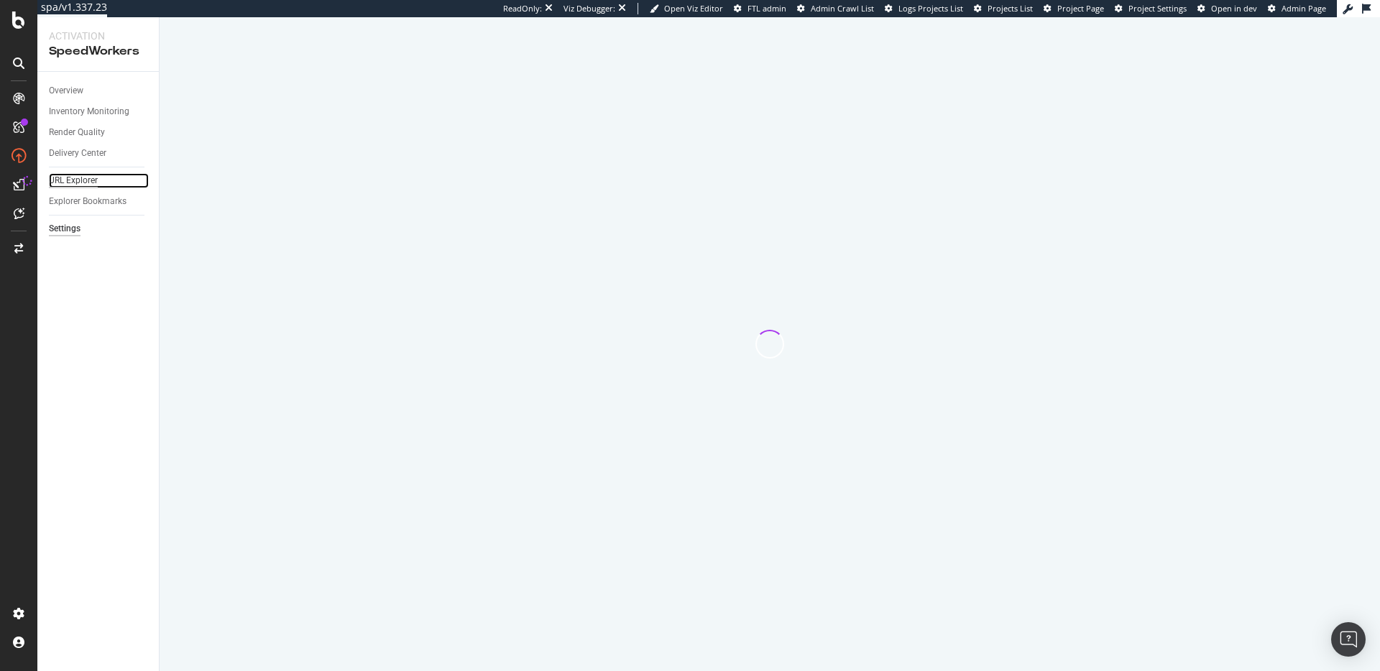
click at [90, 177] on div "URL Explorer" at bounding box center [73, 180] width 49 height 15
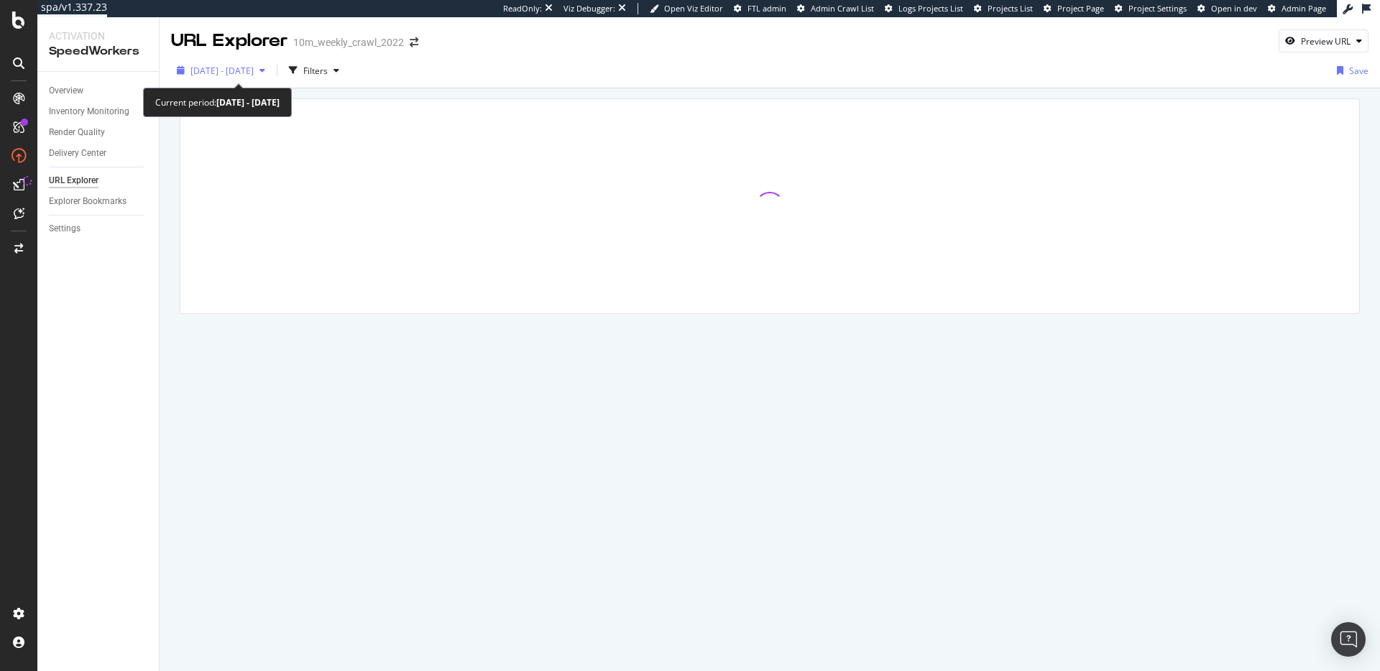
click at [262, 77] on div "2025 Sep. 8th - Sep. 11th" at bounding box center [221, 71] width 100 height 22
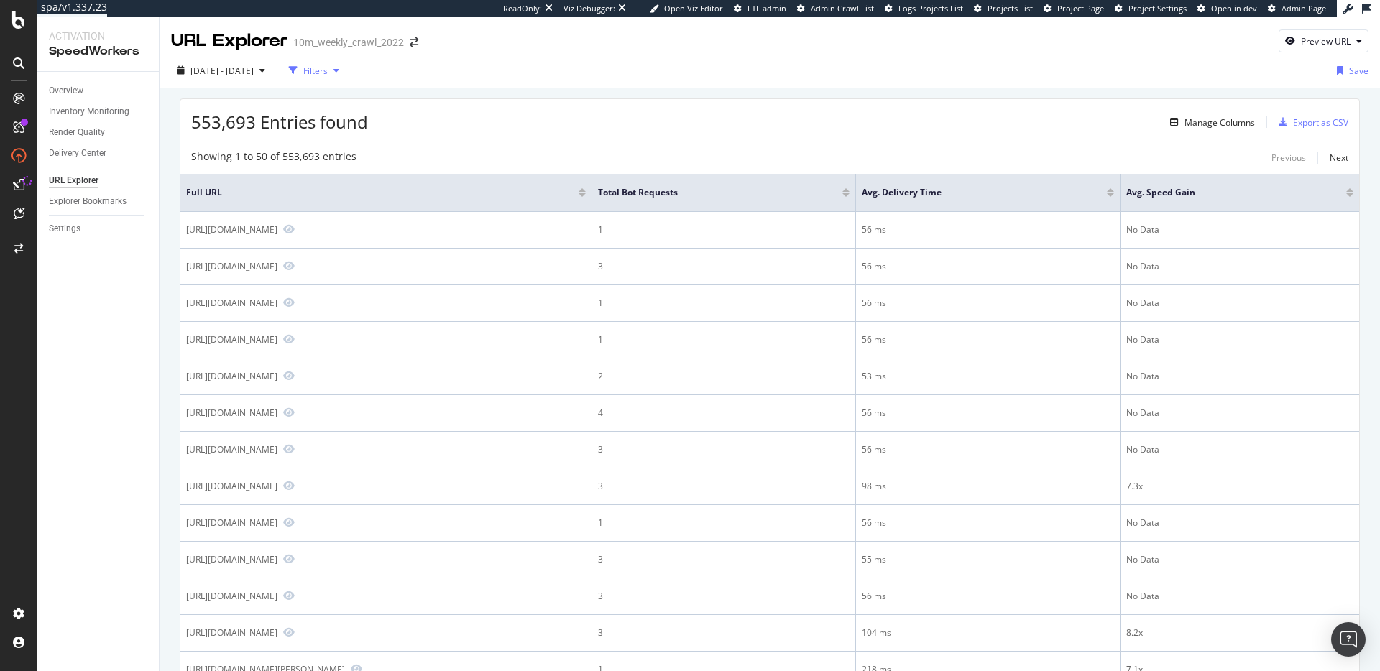
click at [328, 69] on div "Filters" at bounding box center [315, 71] width 24 height 12
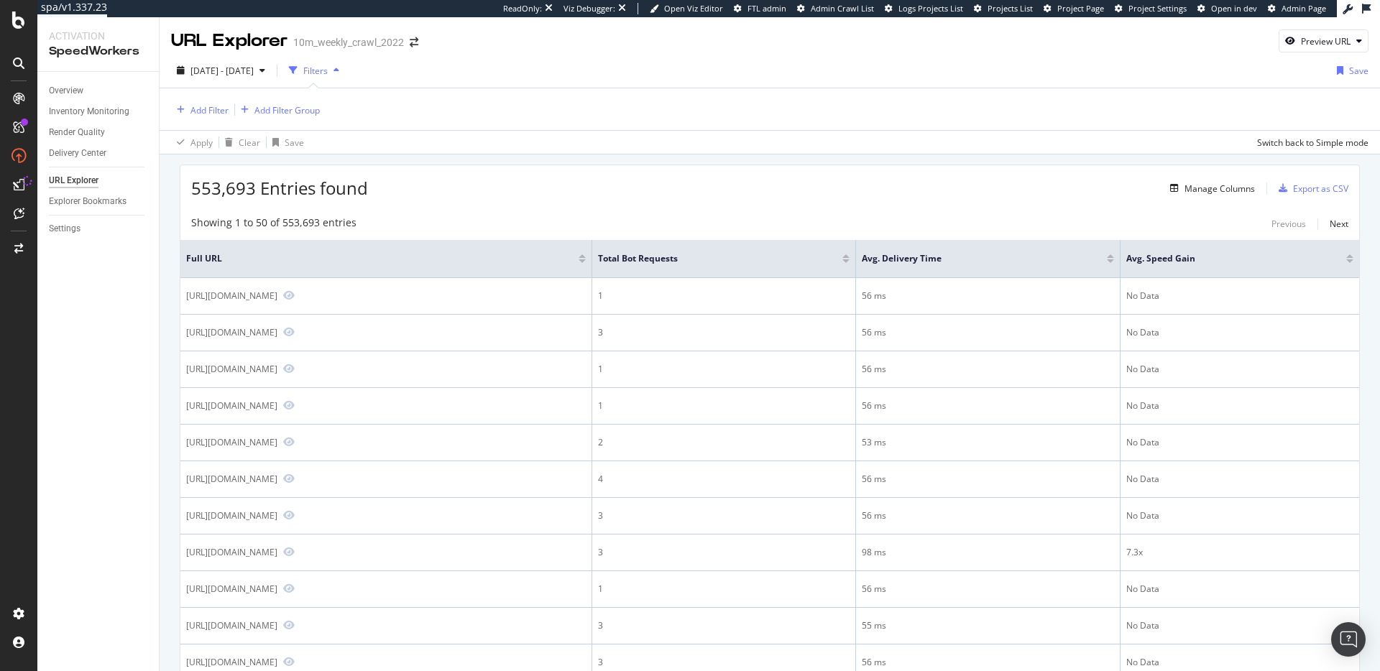
click at [499, 98] on div "Add Filter Add Filter Group" at bounding box center [769, 109] width 1197 height 42
click at [218, 108] on div "Add Filter" at bounding box center [209, 110] width 38 height 12
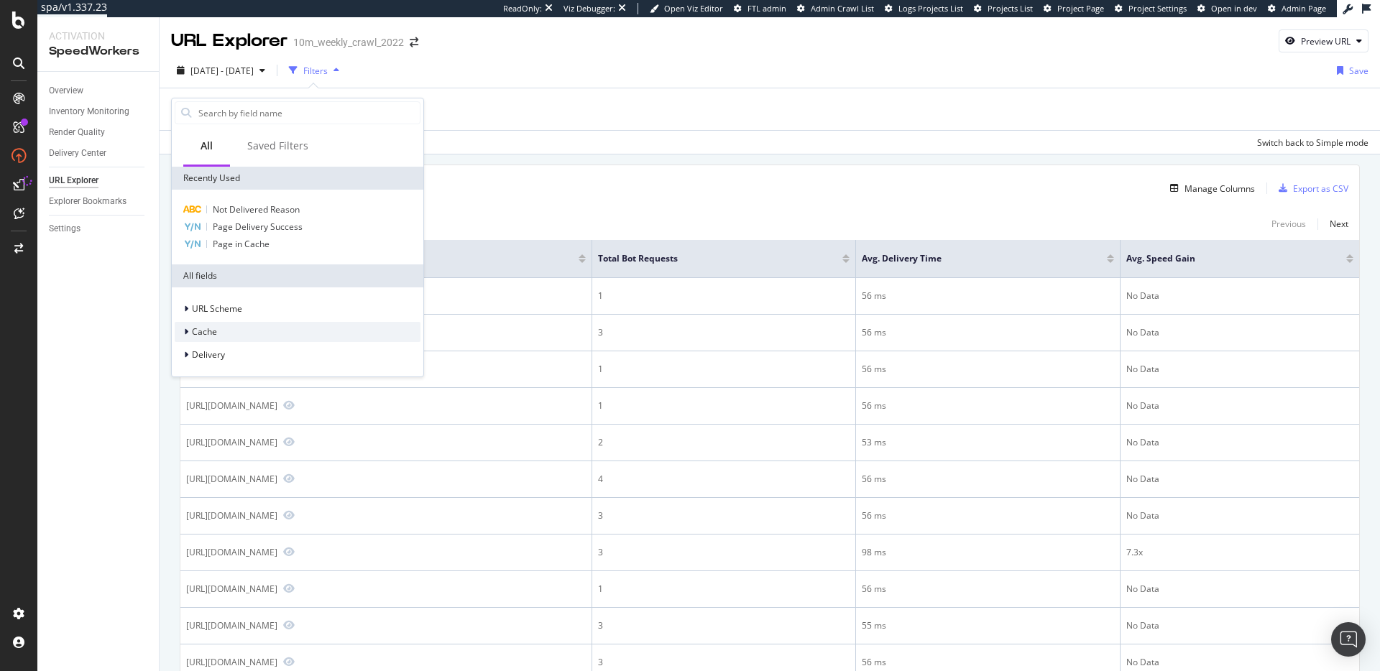
click at [219, 328] on div "Cache" at bounding box center [298, 332] width 246 height 20
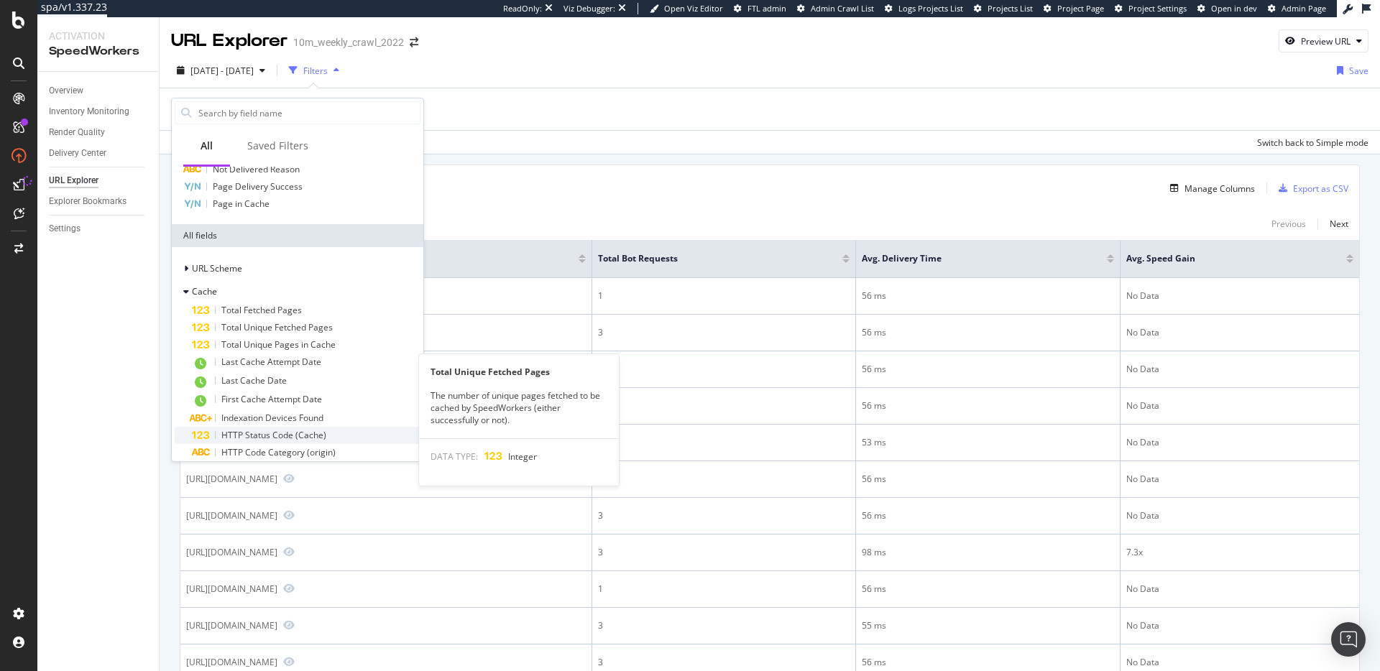
scroll to position [126, 0]
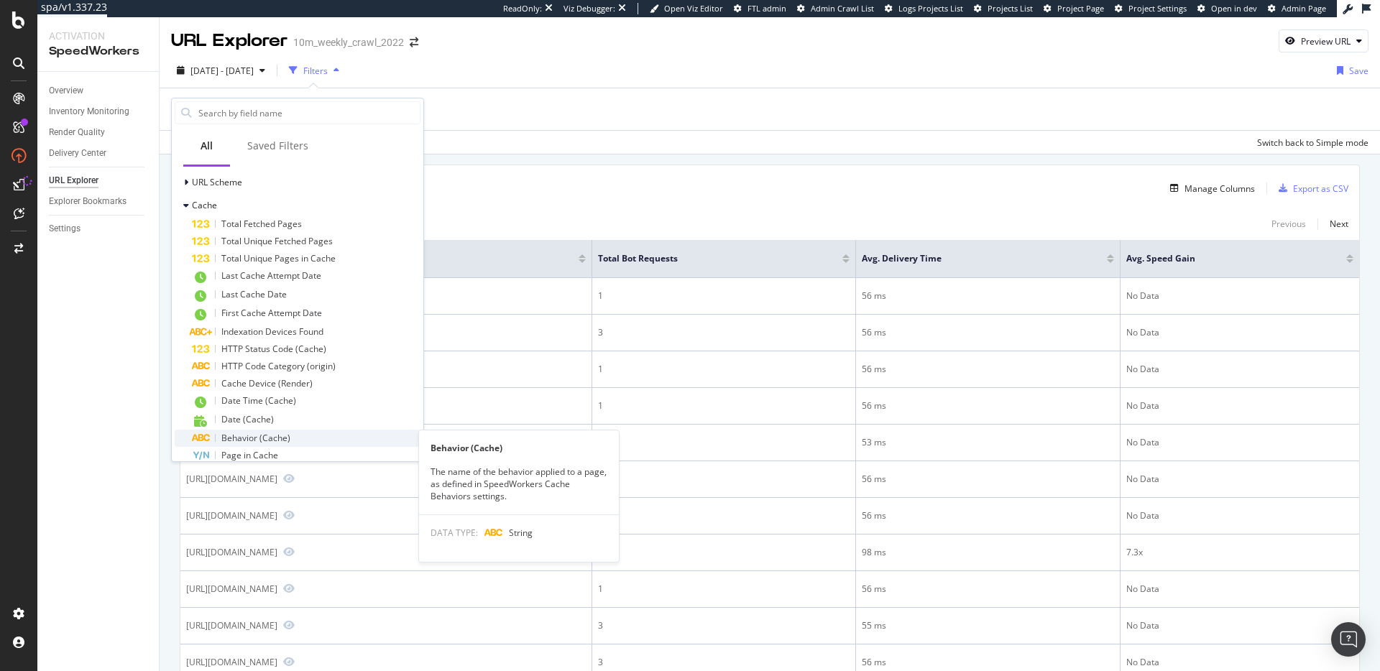
click at [303, 441] on div "Behavior (Cache)" at bounding box center [306, 438] width 229 height 17
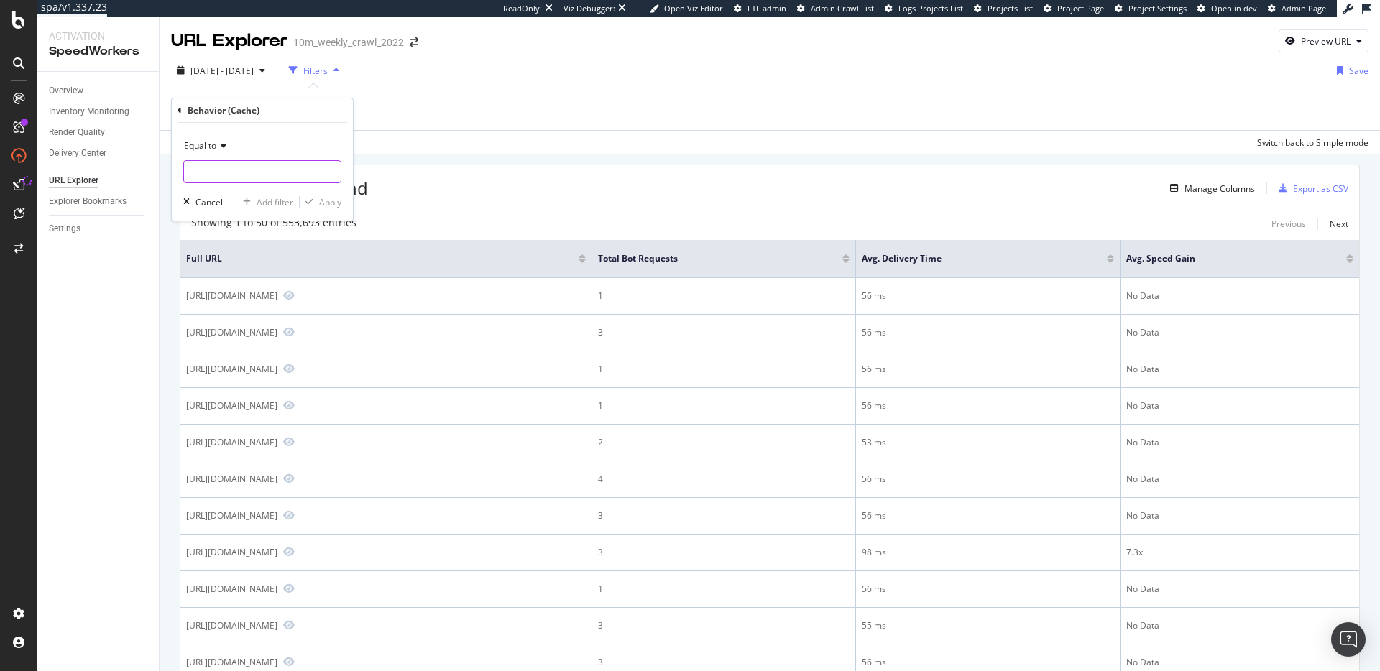
click at [220, 178] on input "text" at bounding box center [262, 171] width 157 height 23
click at [231, 189] on span "ldp pdp v2" at bounding box center [232, 191] width 88 height 12
type input "ldp pdp v2"
click at [324, 204] on div "Apply" at bounding box center [330, 202] width 22 height 12
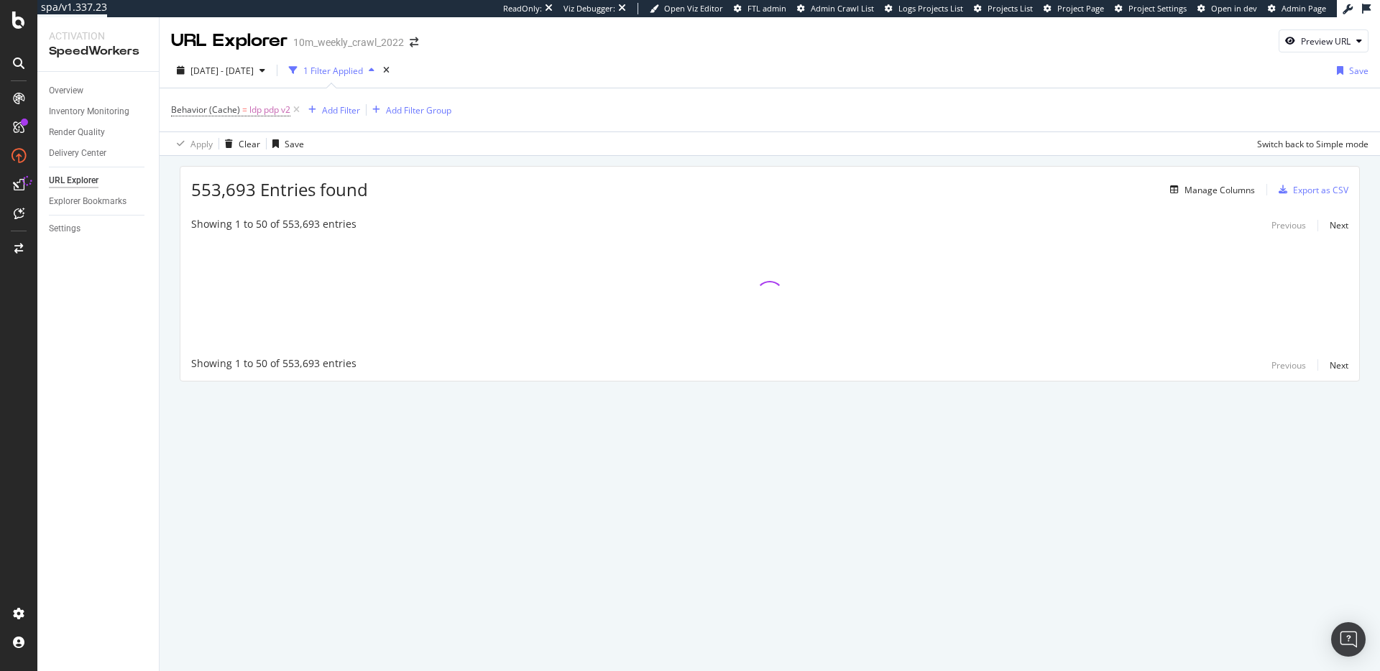
click at [433, 162] on div "553,693 Entries found Manage Columns Export as CSV Showing 1 to 50 of 553,693 e…" at bounding box center [770, 294] width 1220 height 276
click at [491, 177] on div "553,693 Entries found Manage Columns Export as CSV" at bounding box center [769, 184] width 1179 height 35
click at [430, 171] on div "553,693 Entries found Manage Columns Export as CSV" at bounding box center [769, 184] width 1179 height 35
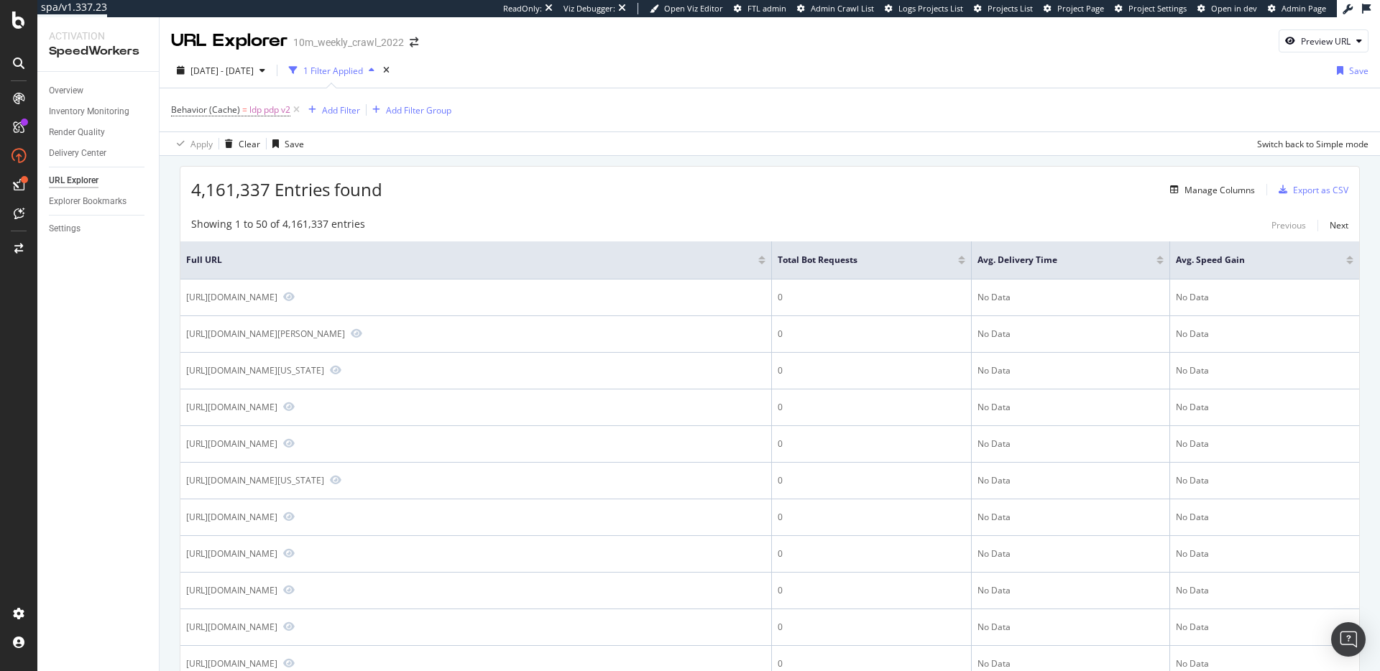
click at [580, 219] on div "Showing 1 to 50 of 4,161,337 entries Previous Next" at bounding box center [769, 225] width 1179 height 17
click at [1208, 191] on div "Manage Columns" at bounding box center [1219, 190] width 70 height 12
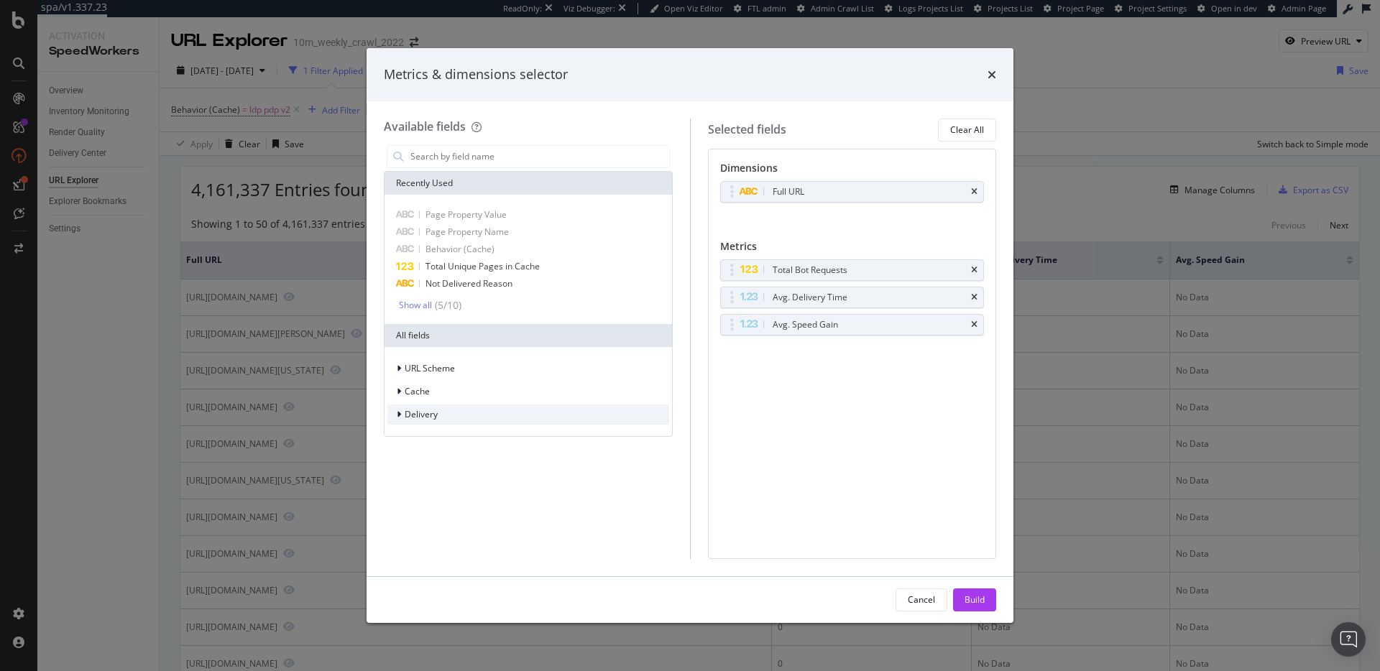
click at [460, 410] on div "Delivery" at bounding box center [528, 415] width 282 height 20
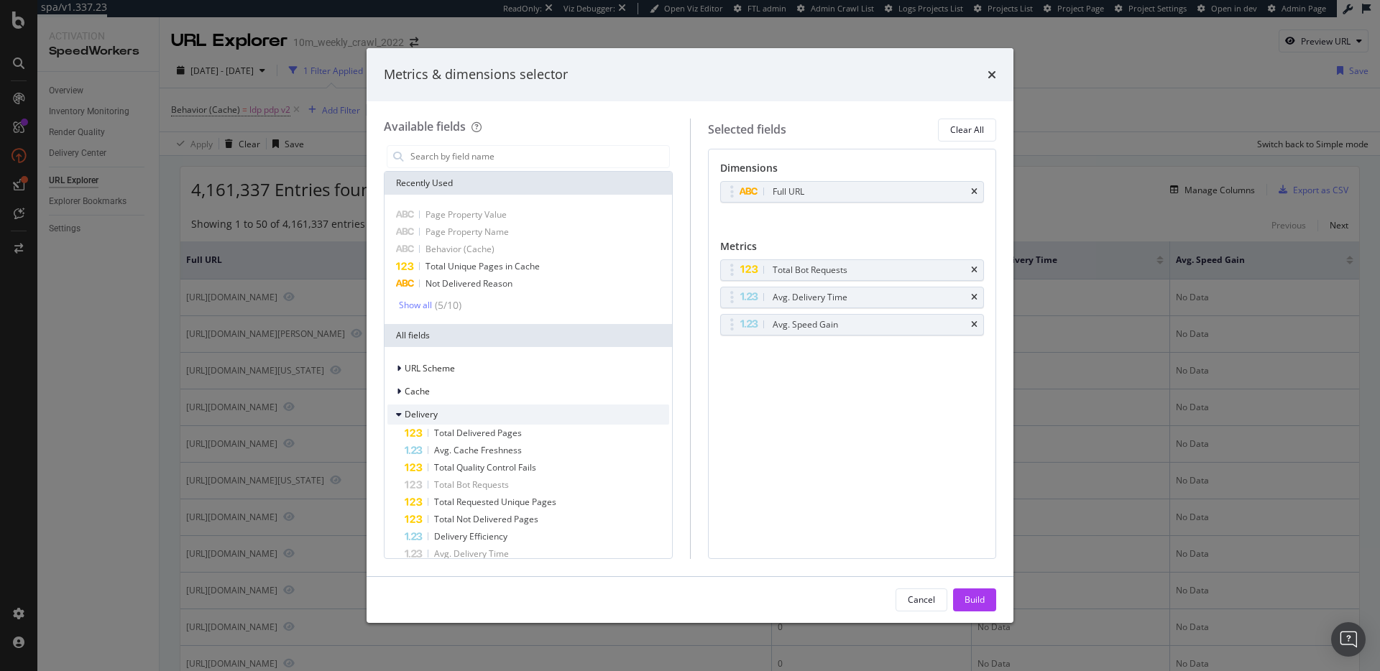
click at [443, 411] on div "Delivery" at bounding box center [528, 415] width 282 height 20
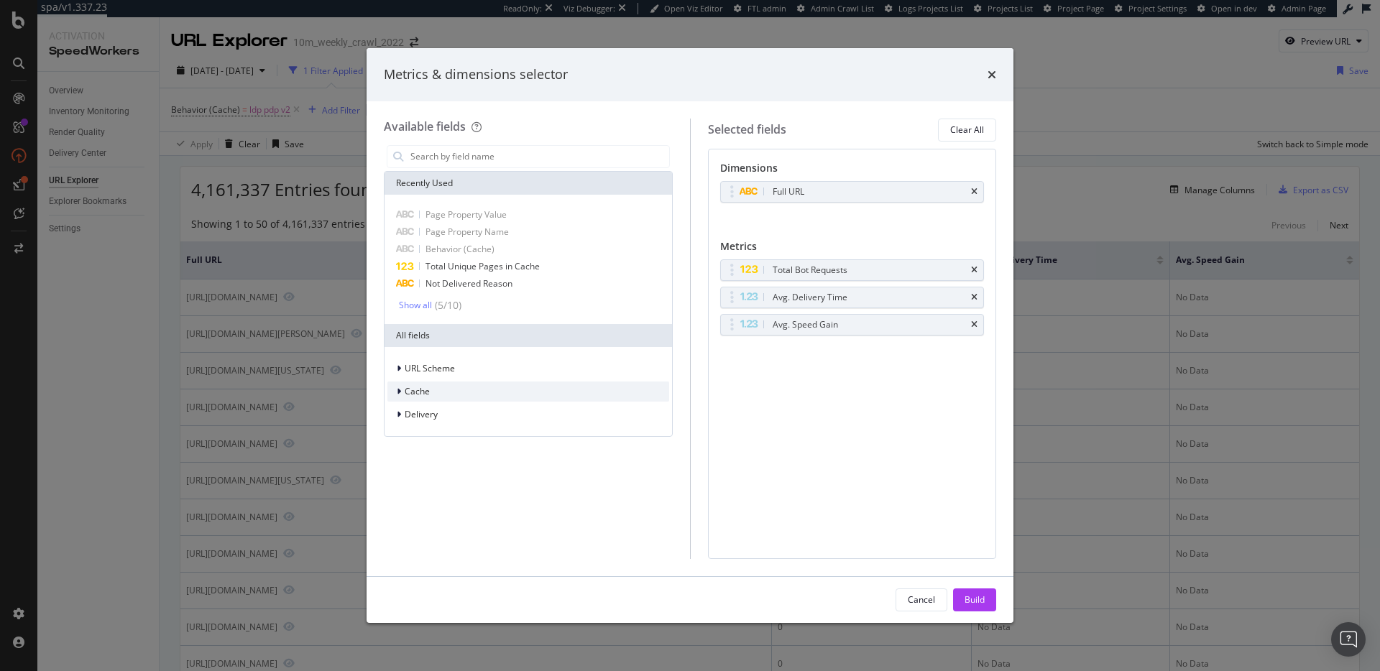
click at [438, 394] on div "Cache" at bounding box center [528, 392] width 282 height 20
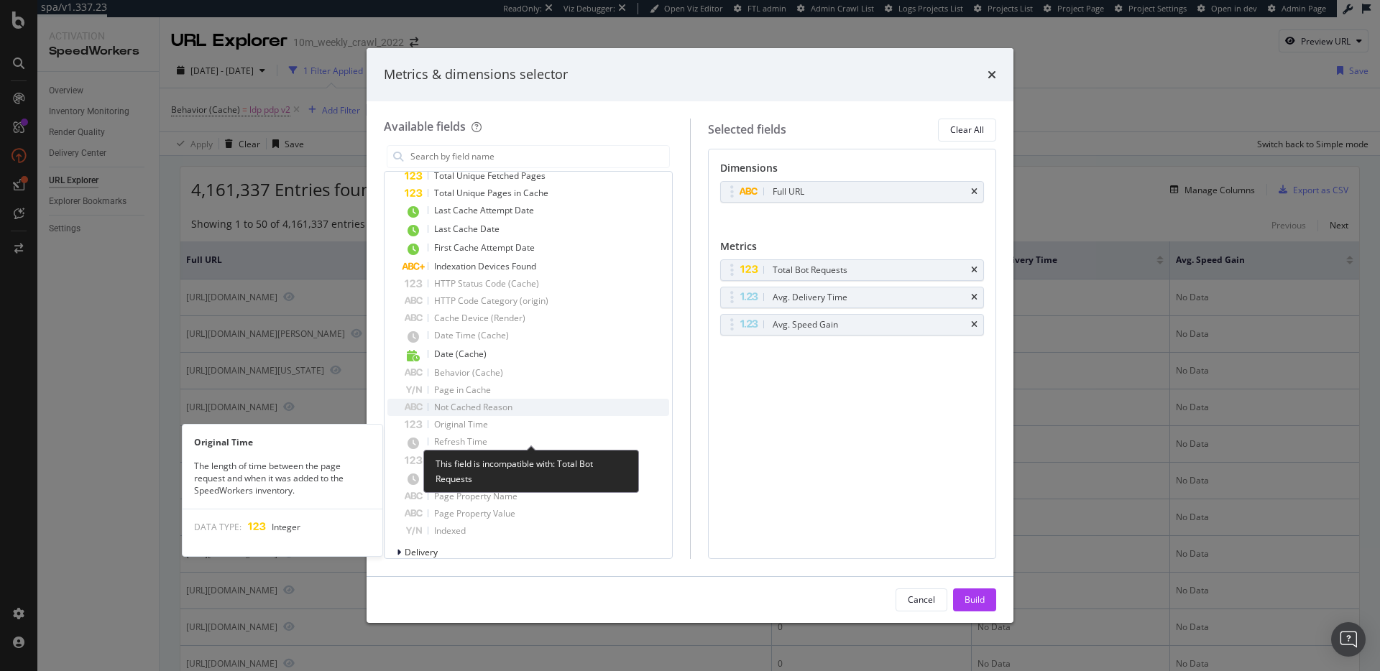
scroll to position [239, 0]
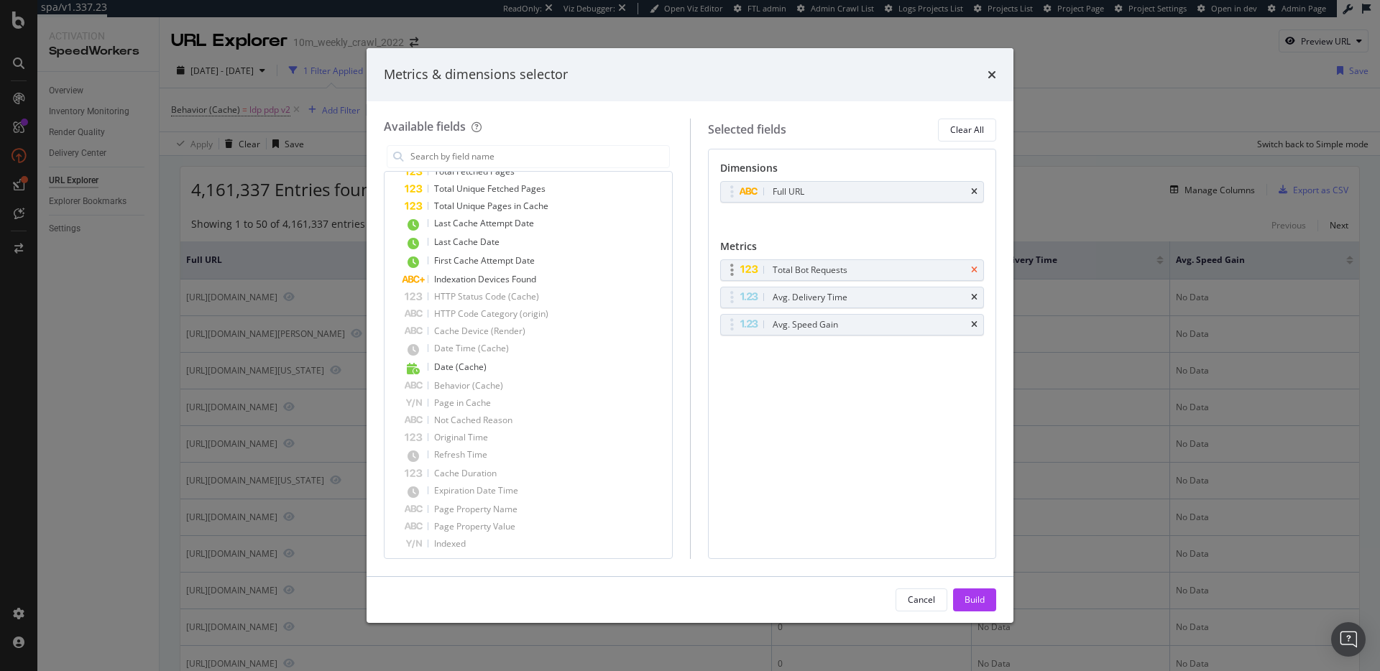
click at [974, 270] on icon "times" at bounding box center [974, 270] width 6 height 9
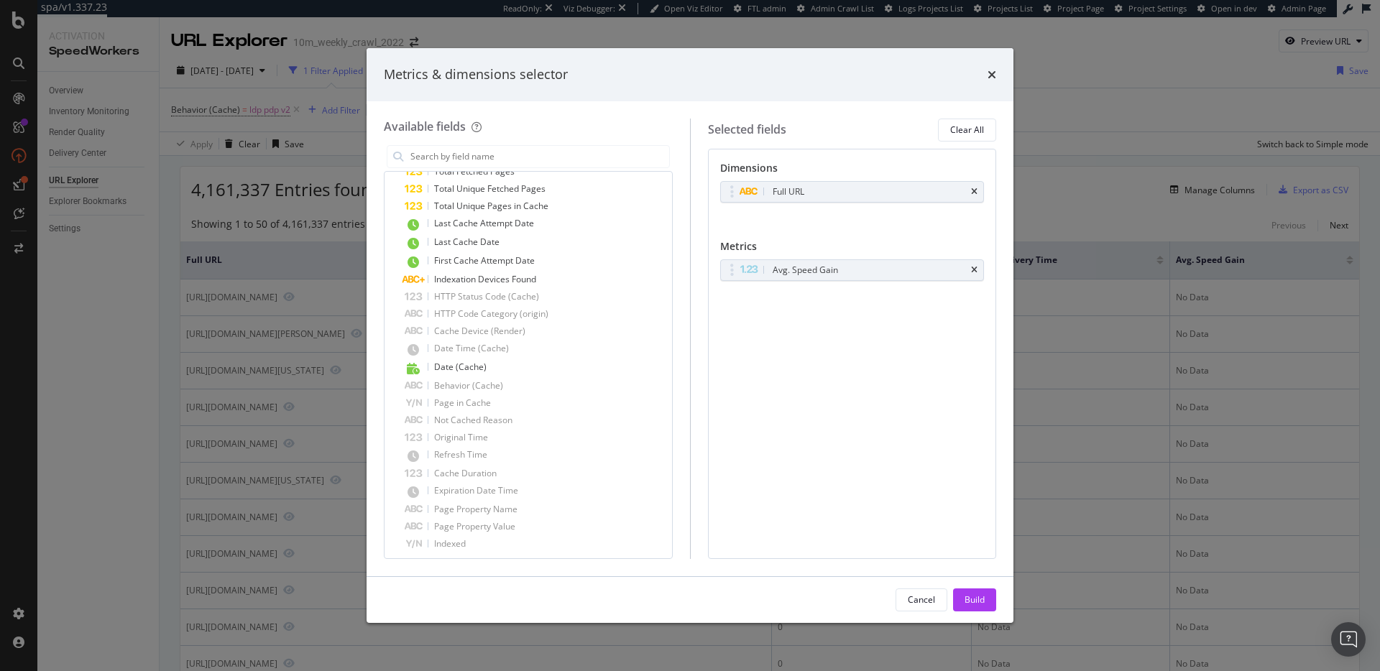
click at [974, 270] on icon "times" at bounding box center [974, 270] width 6 height 9
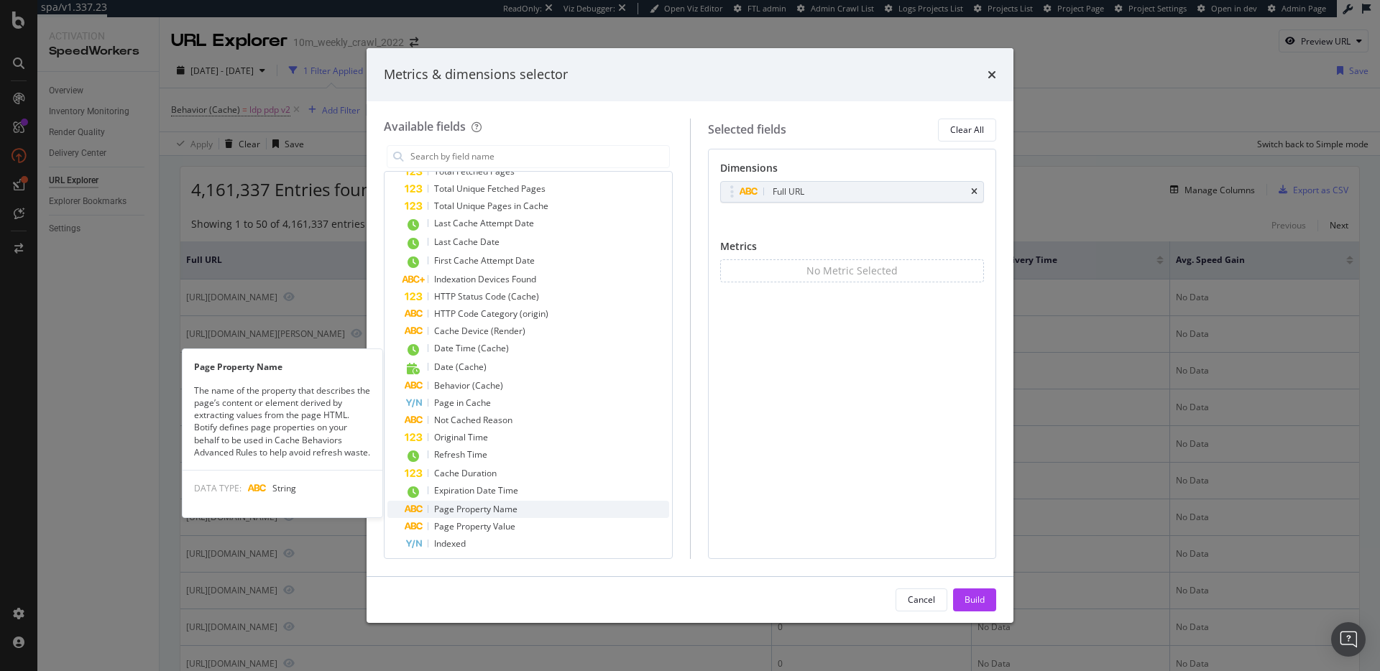
click at [507, 507] on span "Page Property Name" at bounding box center [475, 509] width 83 height 12
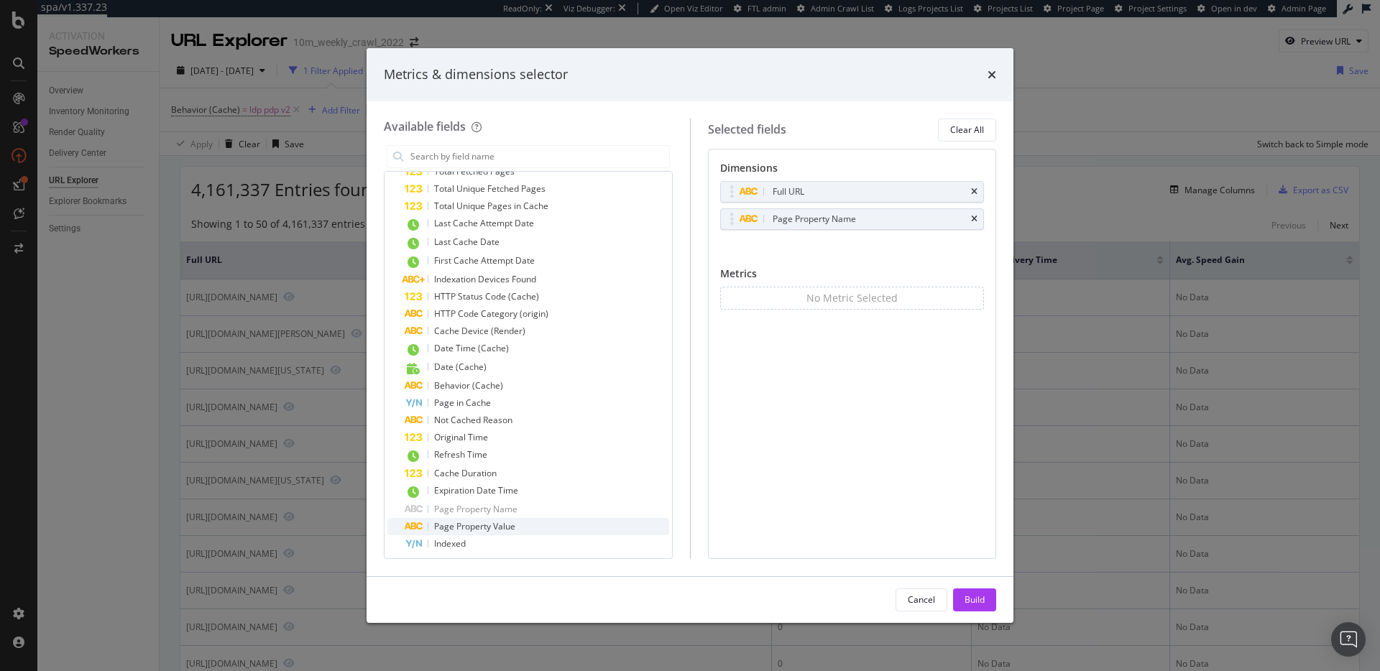
click at [502, 527] on span "Page Property Value" at bounding box center [474, 526] width 81 height 12
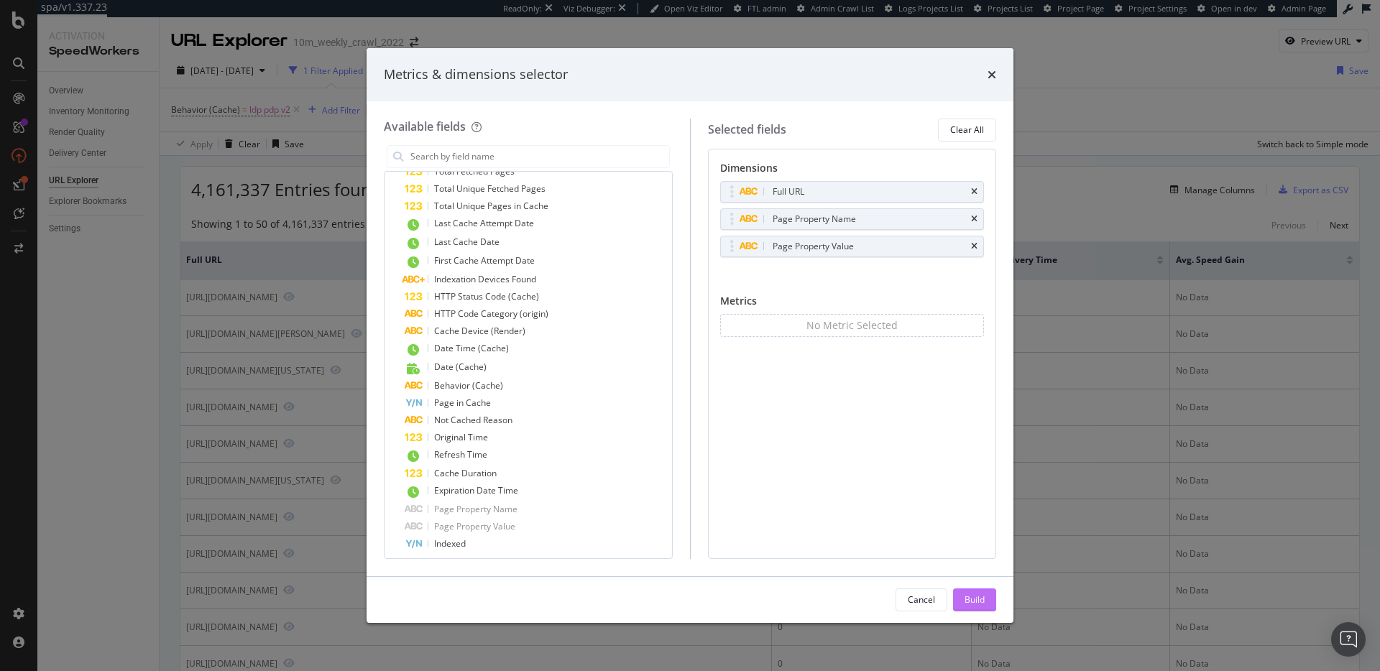
click at [970, 603] on div "Build" at bounding box center [974, 600] width 20 height 12
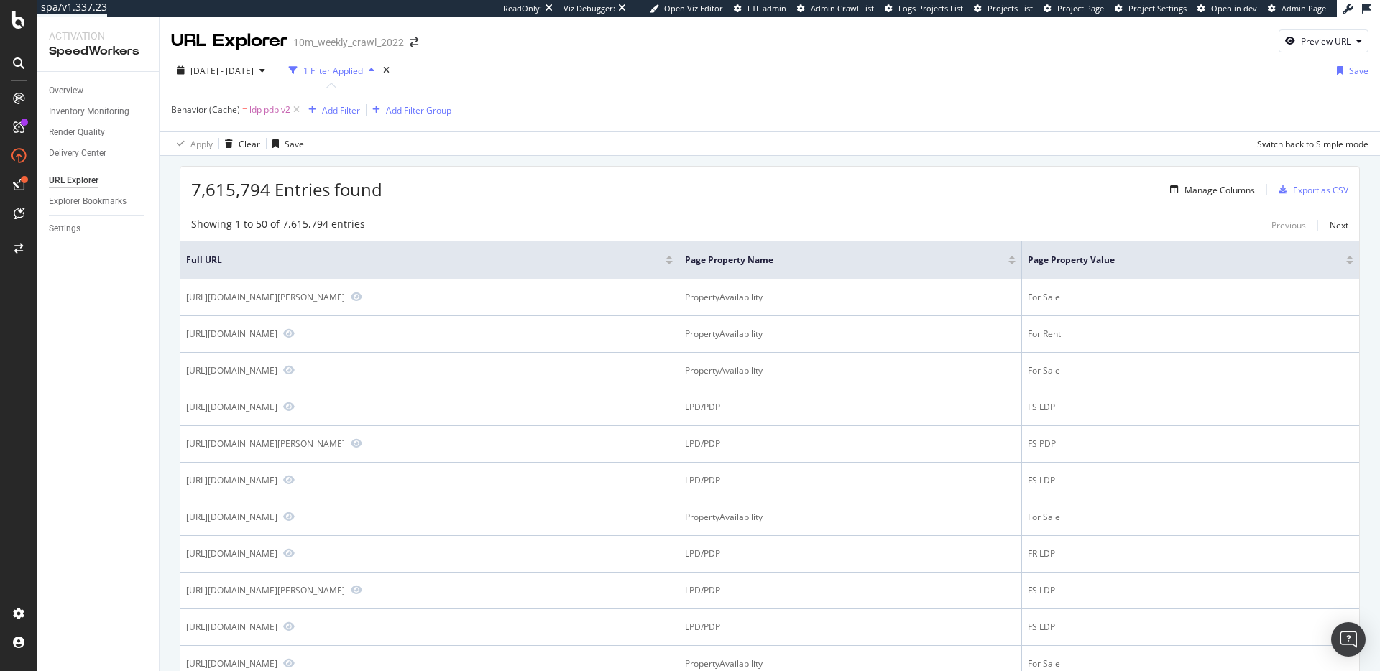
click at [690, 197] on div "7,615,794 Entries found Manage Columns Export as CSV" at bounding box center [769, 184] width 1179 height 35
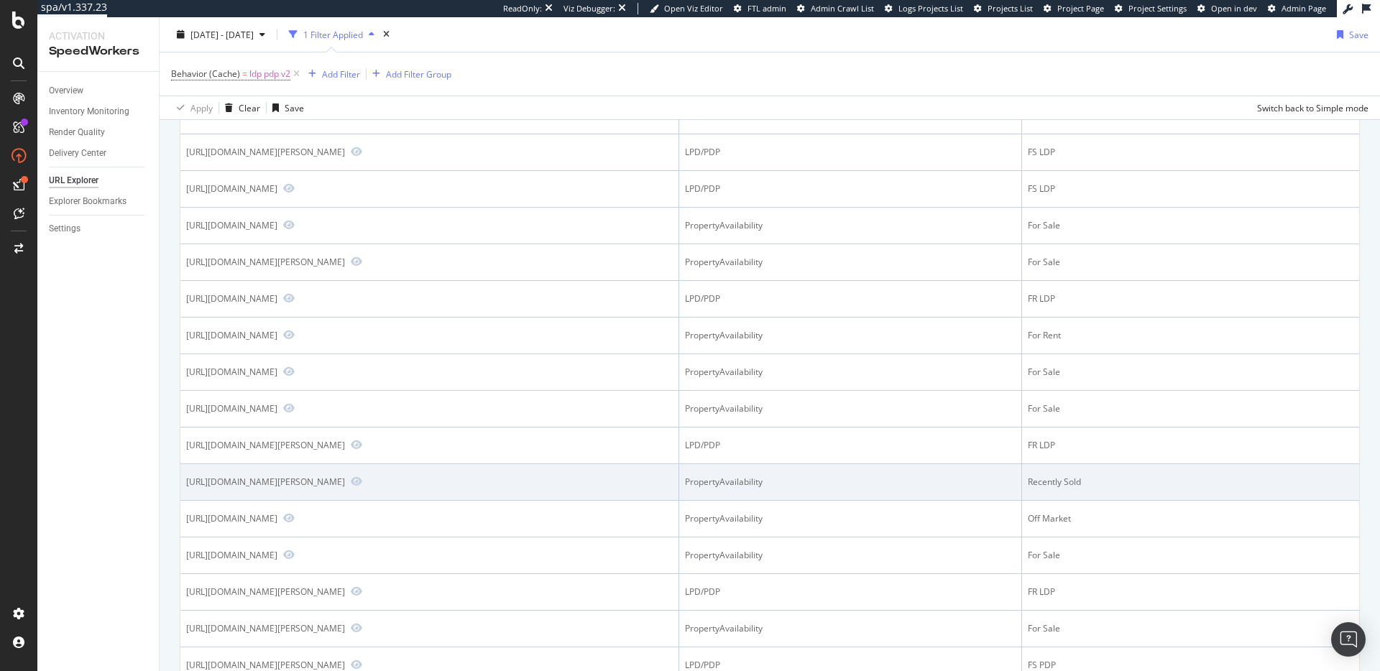
scroll to position [441, 0]
click at [921, 481] on div "PropertyAvailability" at bounding box center [850, 479] width 331 height 13
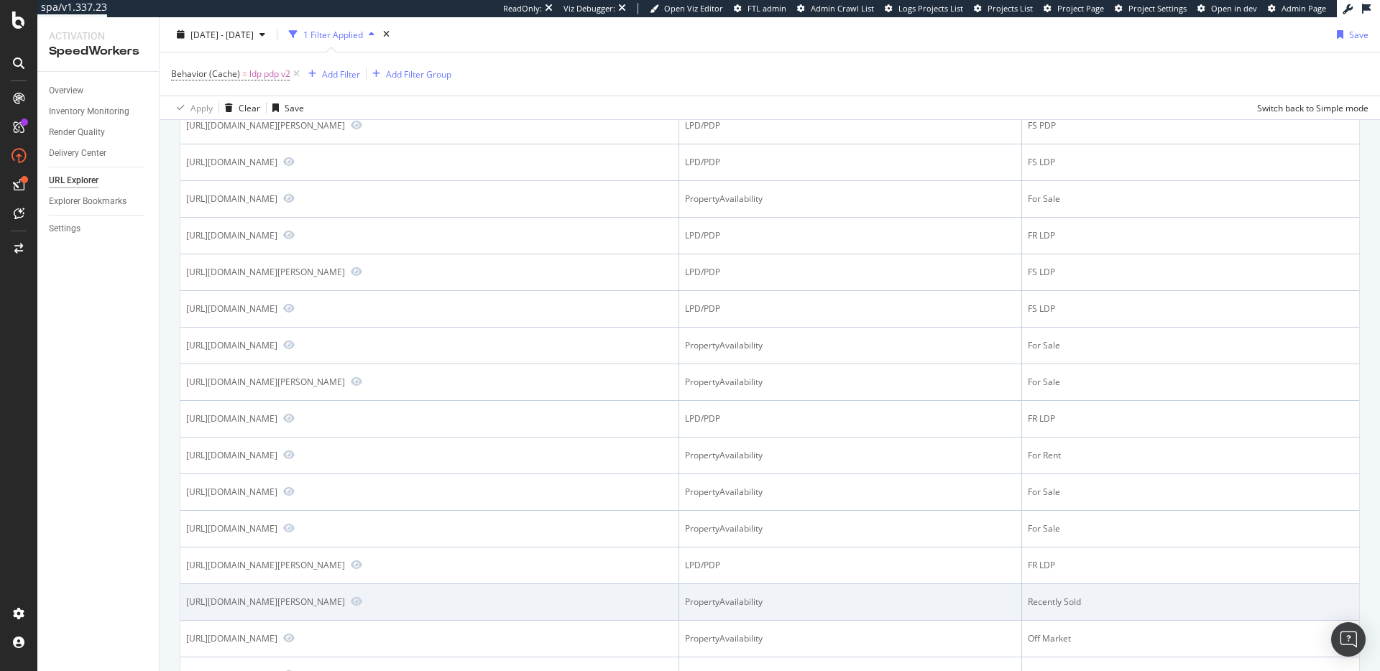
scroll to position [0, 0]
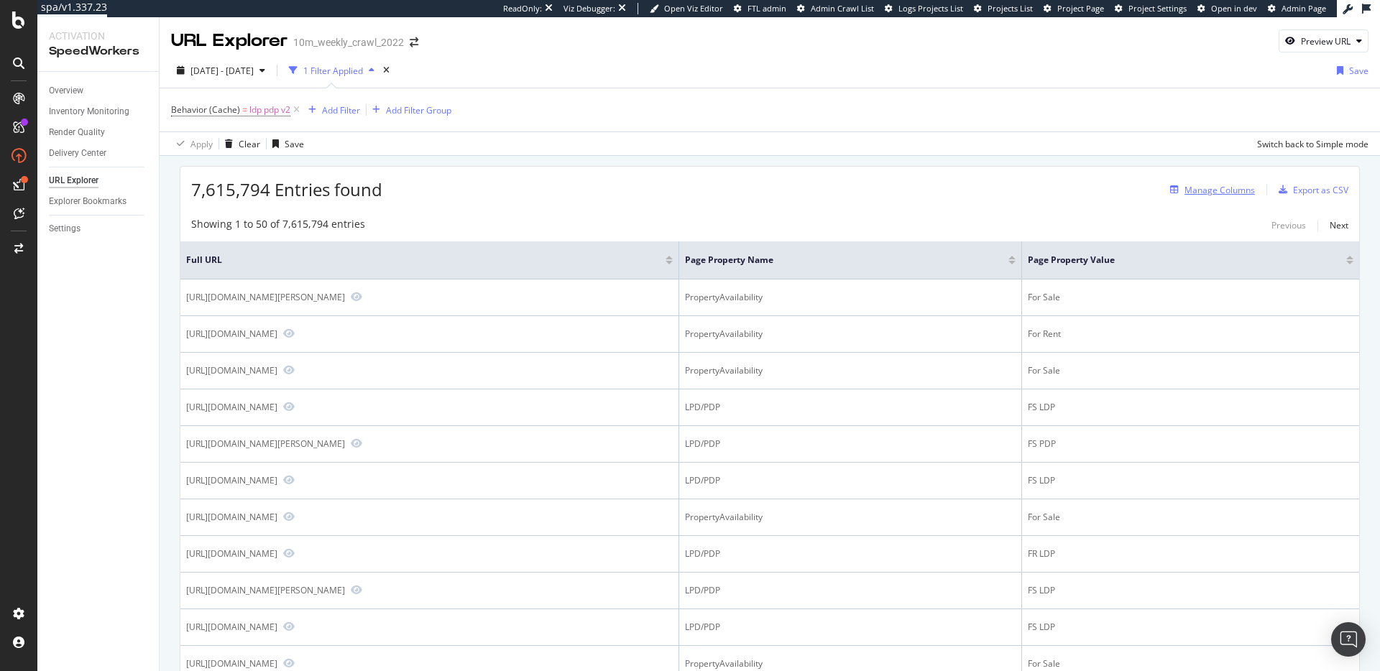
click at [1211, 188] on div "Manage Columns" at bounding box center [1219, 190] width 70 height 12
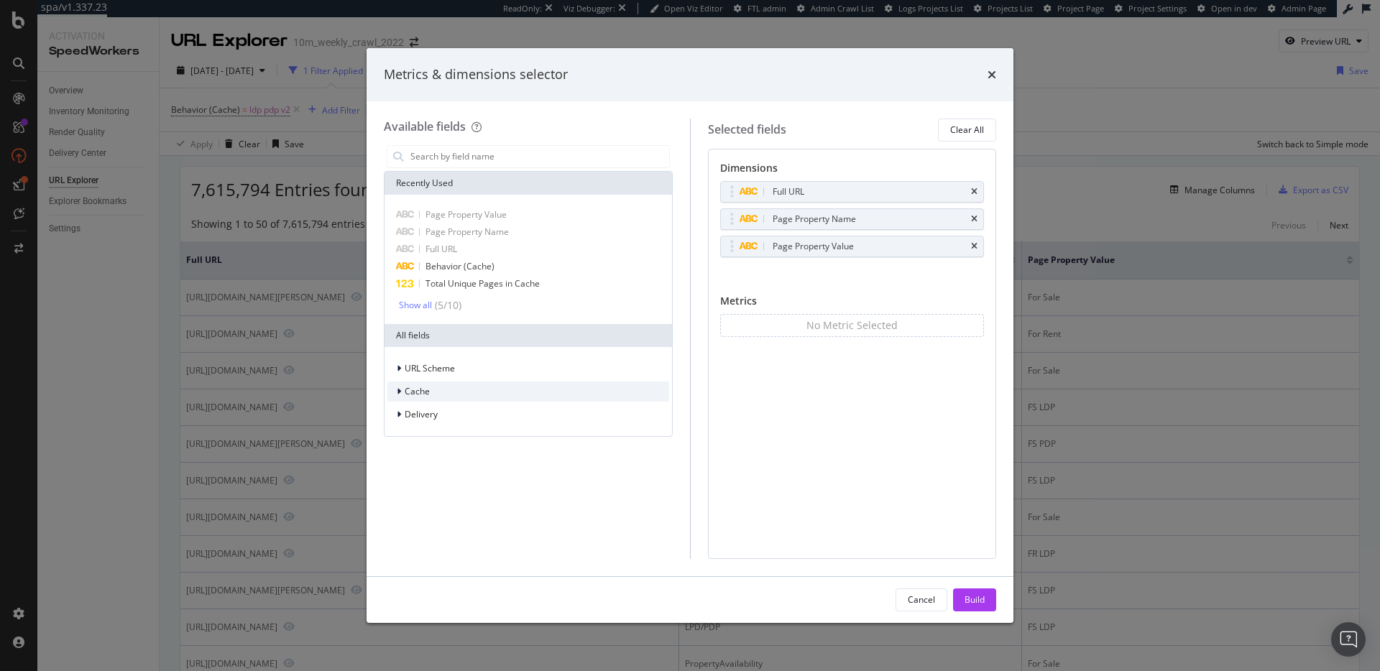
click at [422, 389] on span "Cache" at bounding box center [417, 391] width 25 height 12
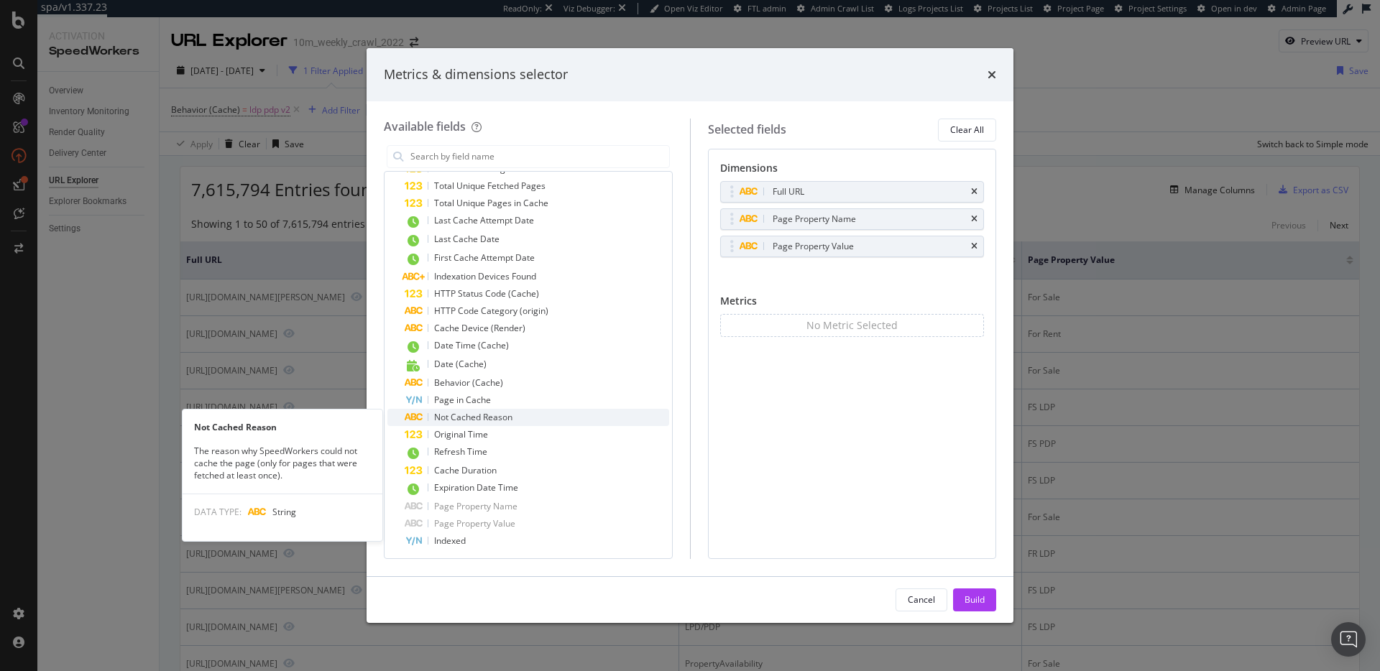
scroll to position [244, 0]
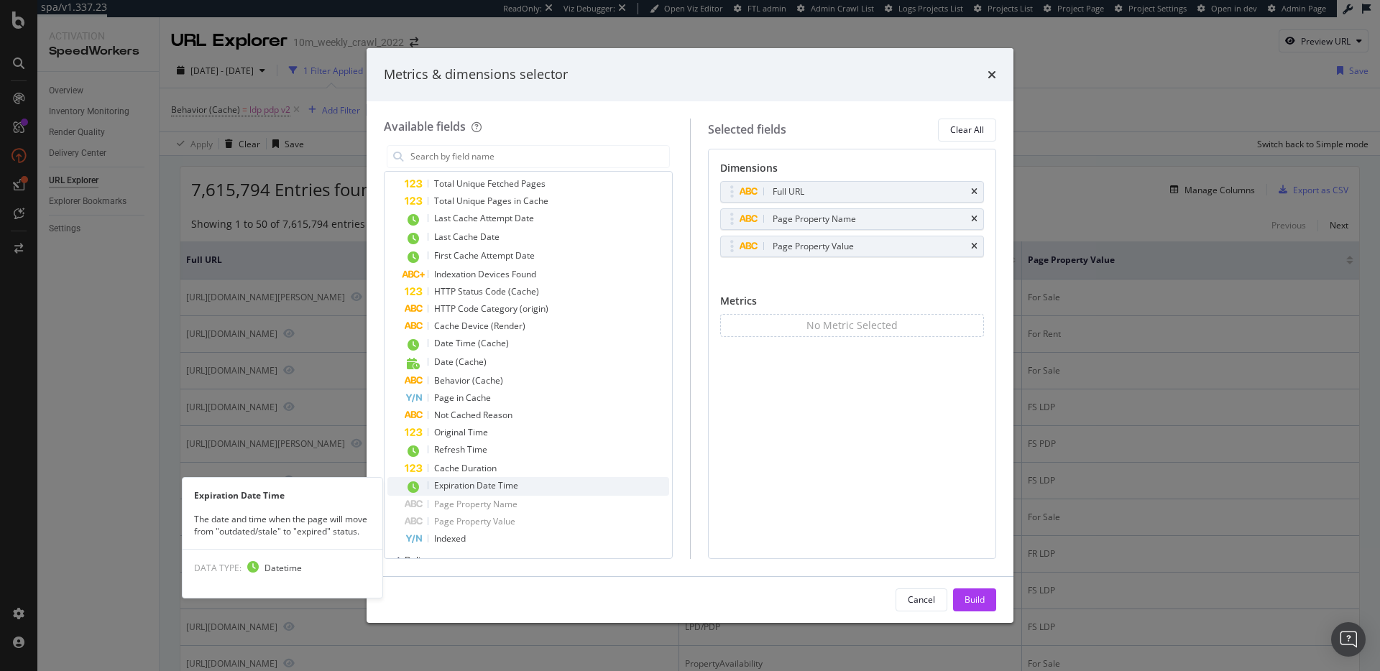
click at [480, 486] on span "Expiration Date Time" at bounding box center [476, 485] width 84 height 12
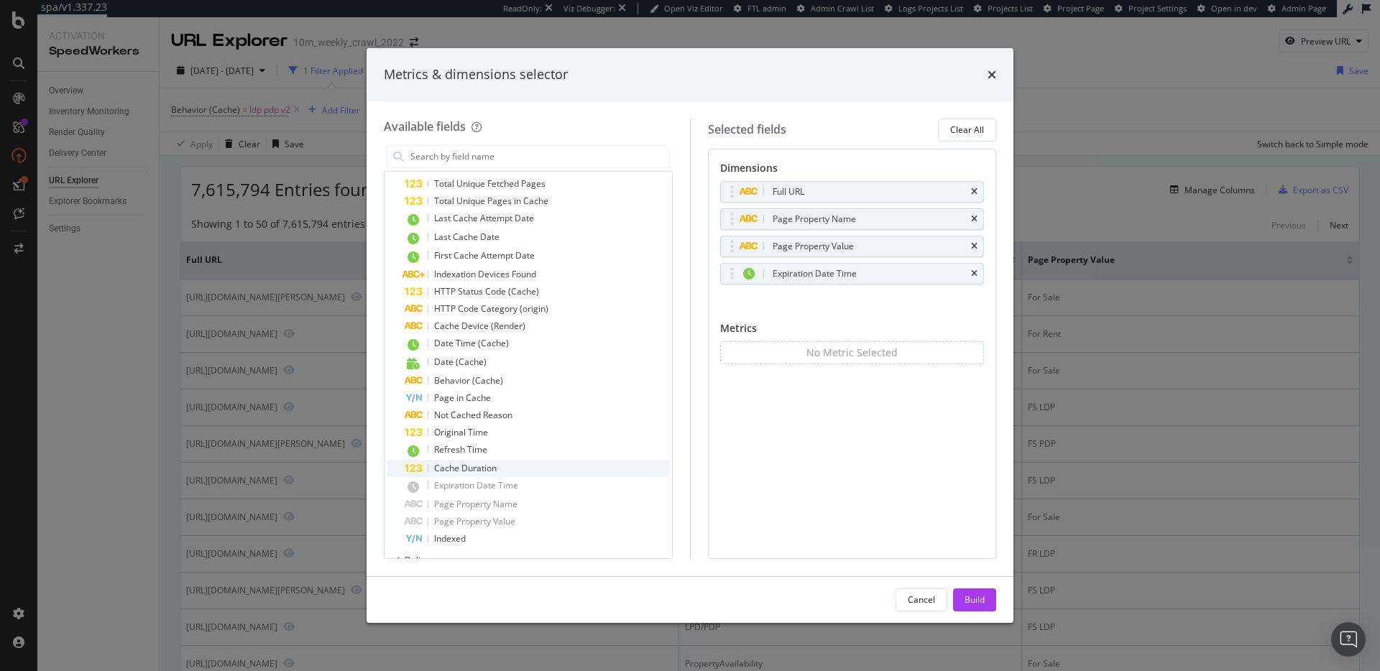
click at [482, 472] on span "Cache Duration" at bounding box center [465, 468] width 63 height 12
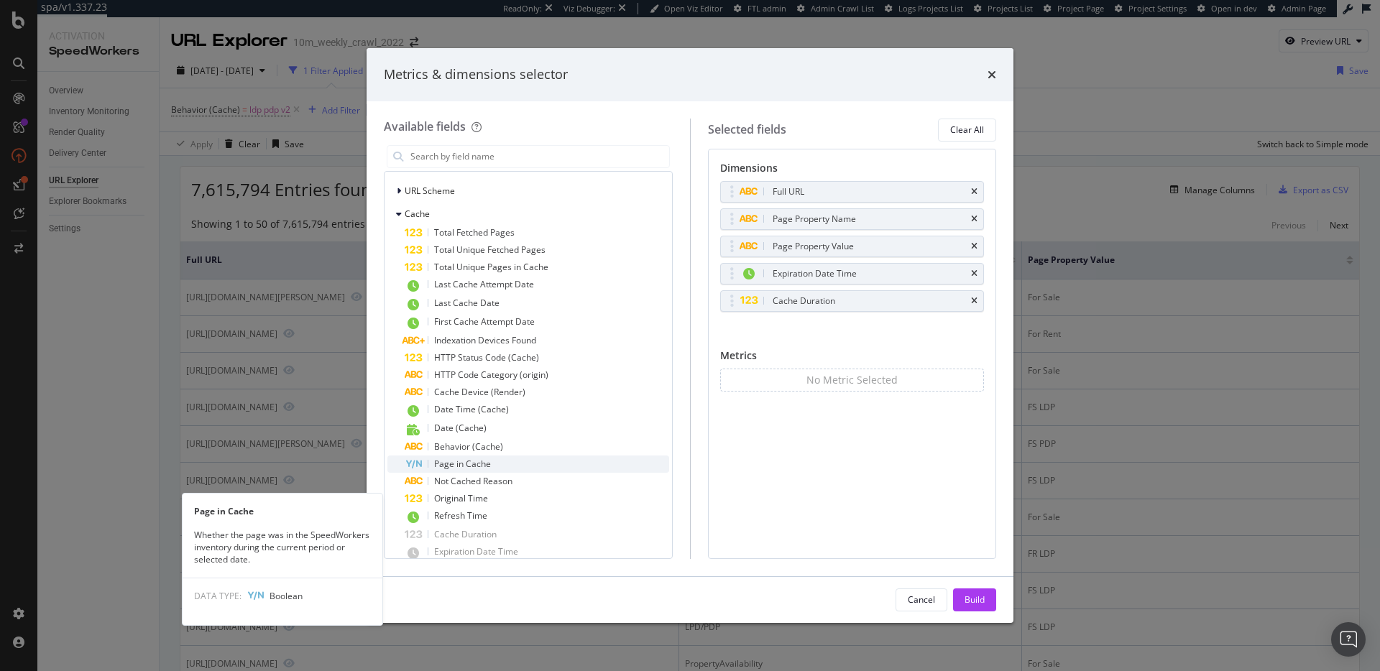
scroll to position [138, 0]
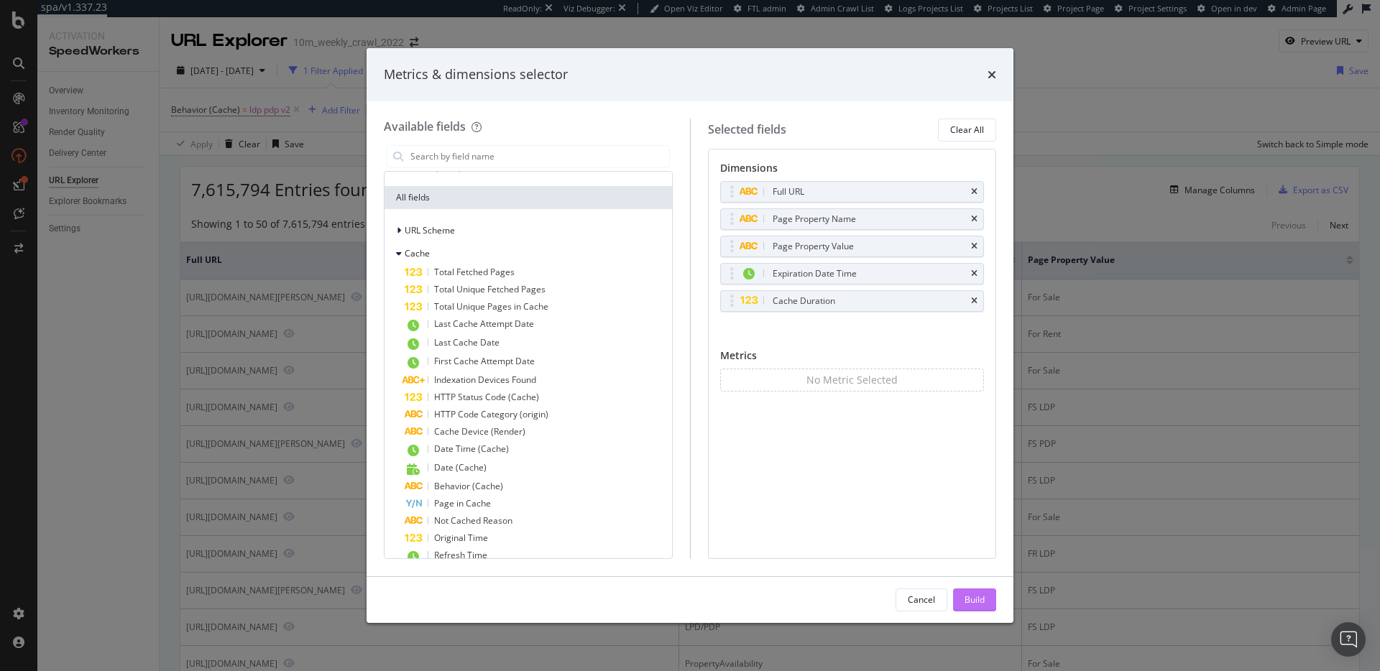
click at [964, 592] on div "Build" at bounding box center [974, 600] width 20 height 22
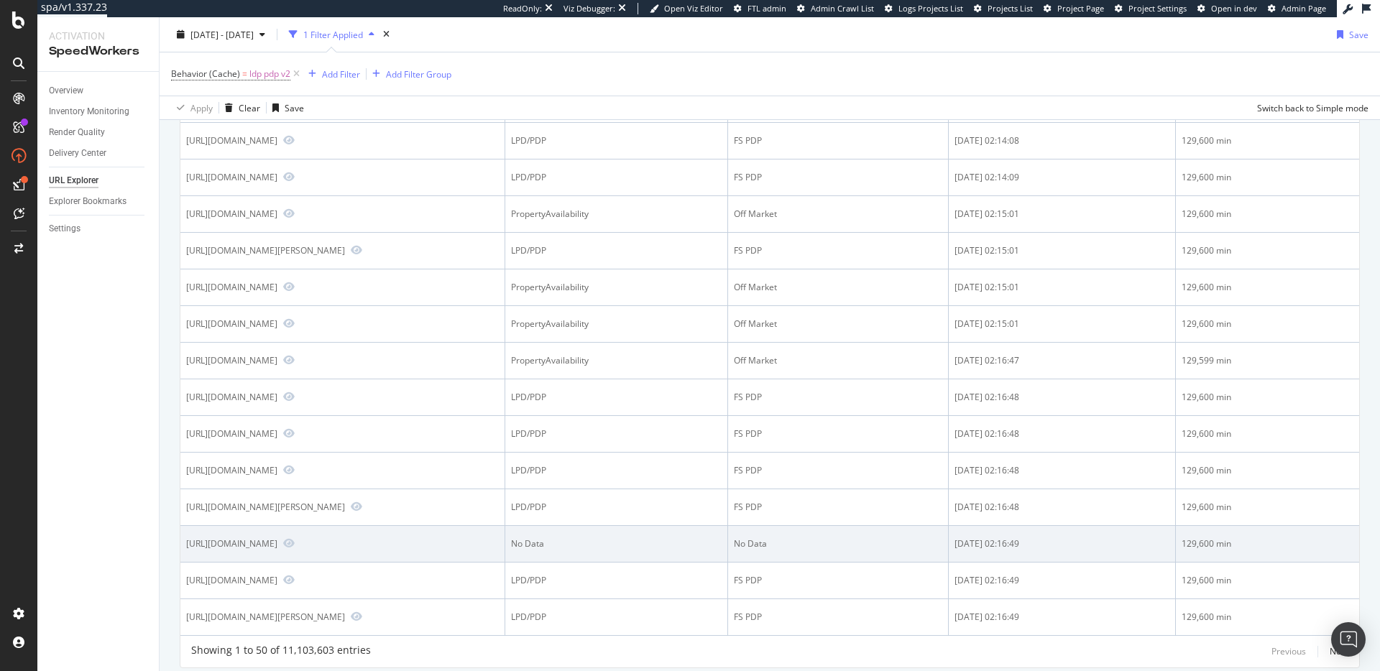
scroll to position [1473, 0]
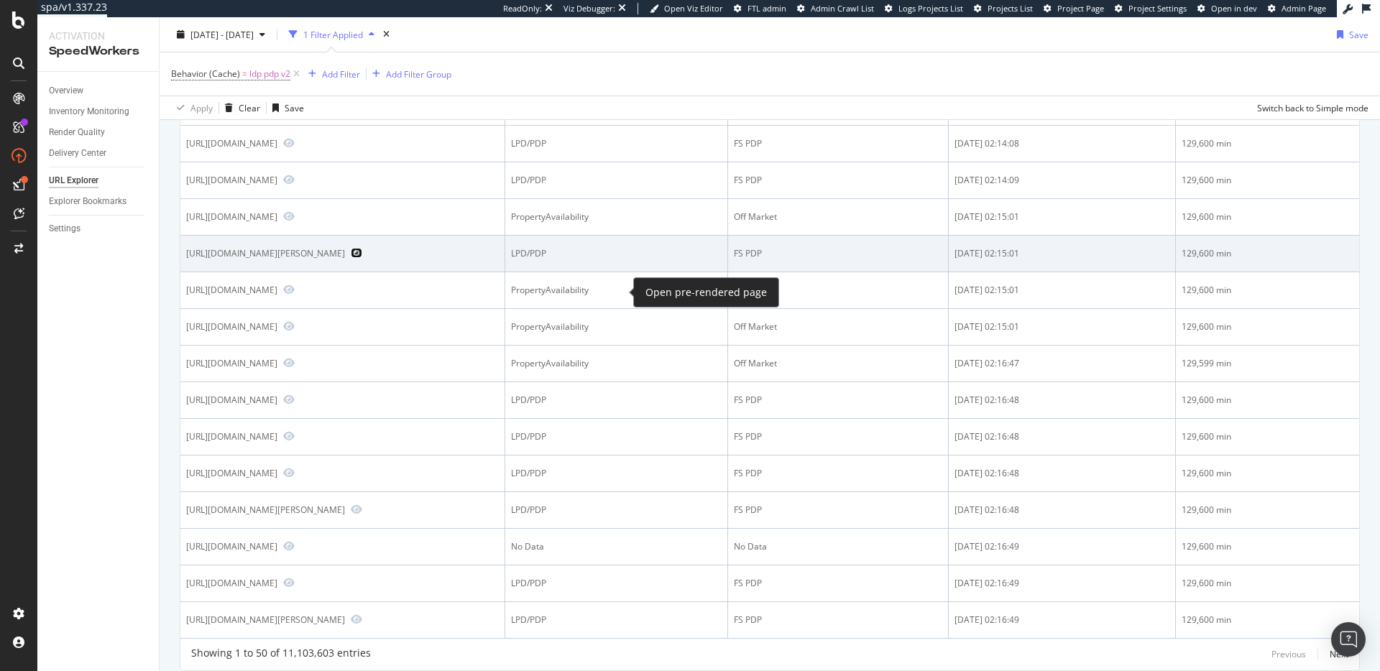
click at [362, 258] on icon "Preview https://www.realtor.com/realestateandhomes-detail/16-Cynthia-Dr_Succasu…" at bounding box center [356, 253] width 11 height 10
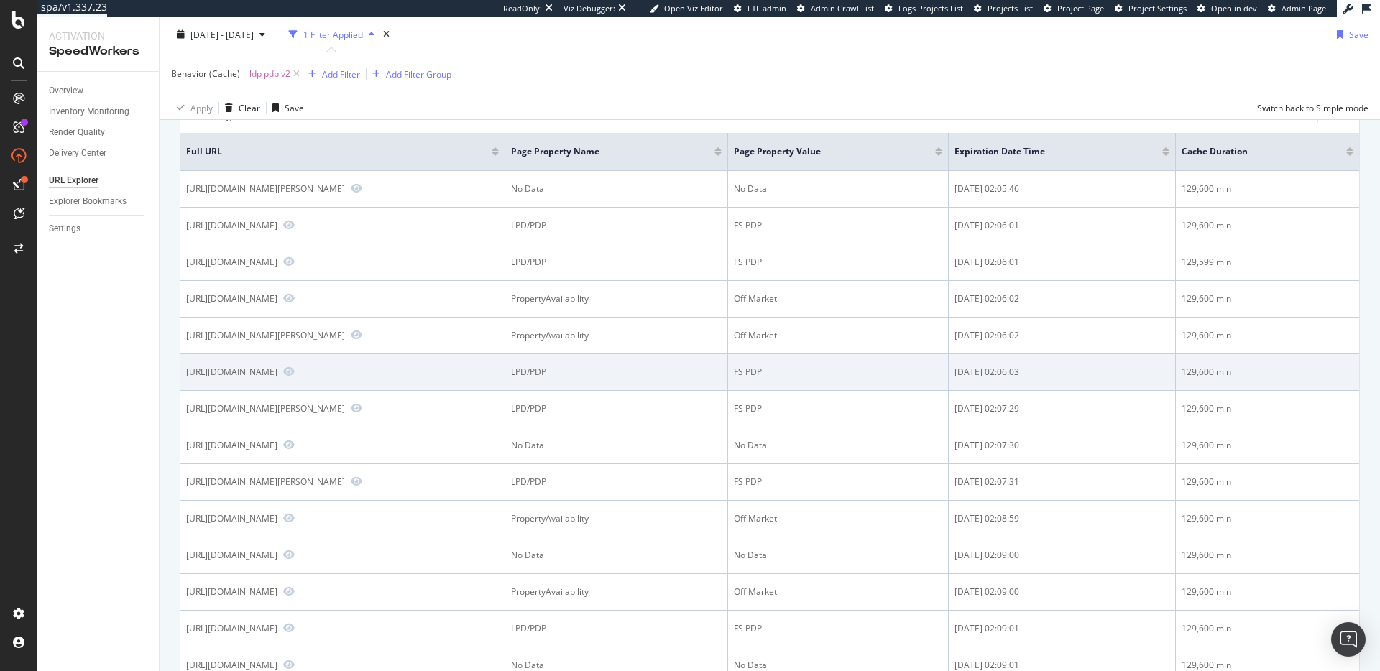
scroll to position [0, 0]
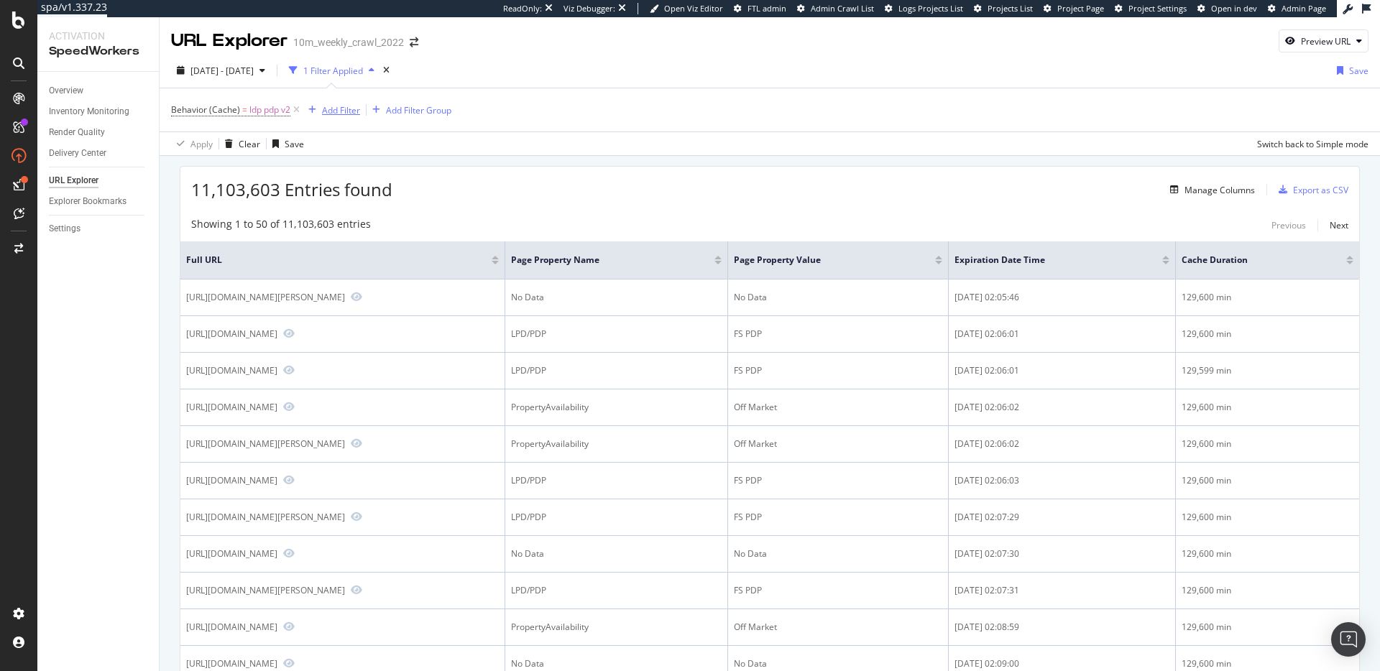
click at [334, 104] on div "Add Filter" at bounding box center [341, 110] width 38 height 12
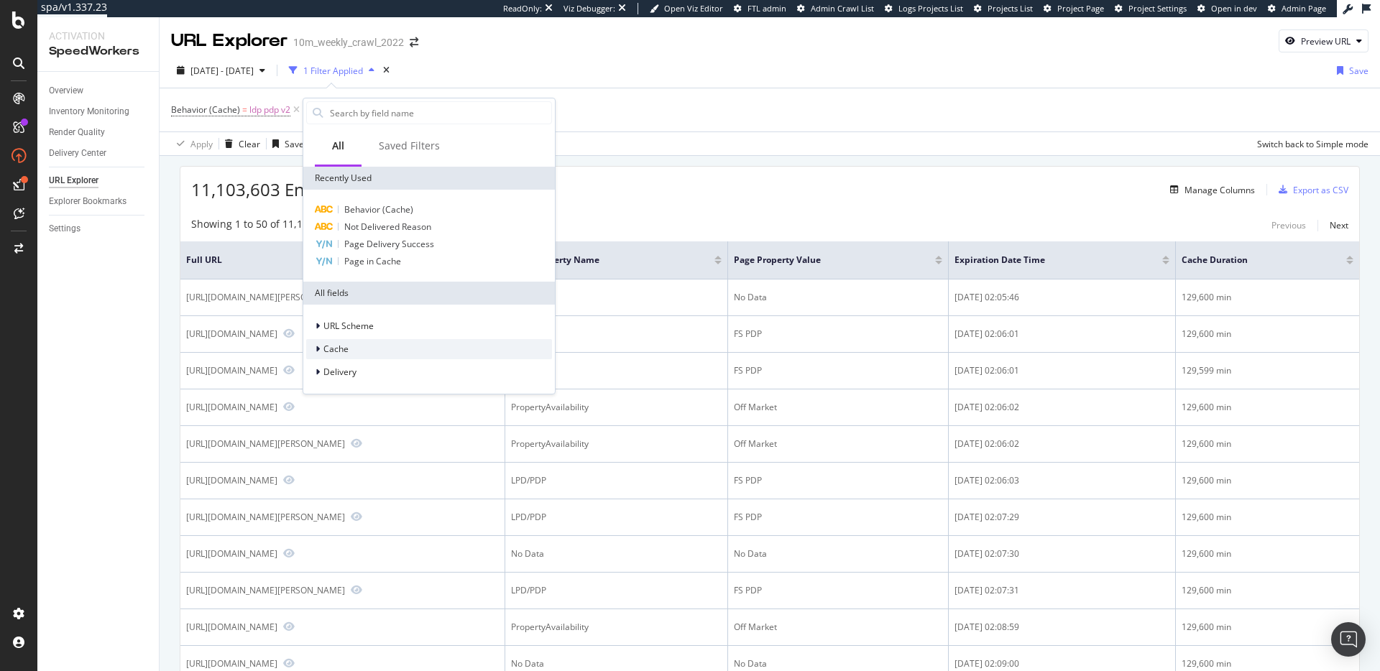
click at [394, 346] on div "Cache" at bounding box center [429, 349] width 246 height 20
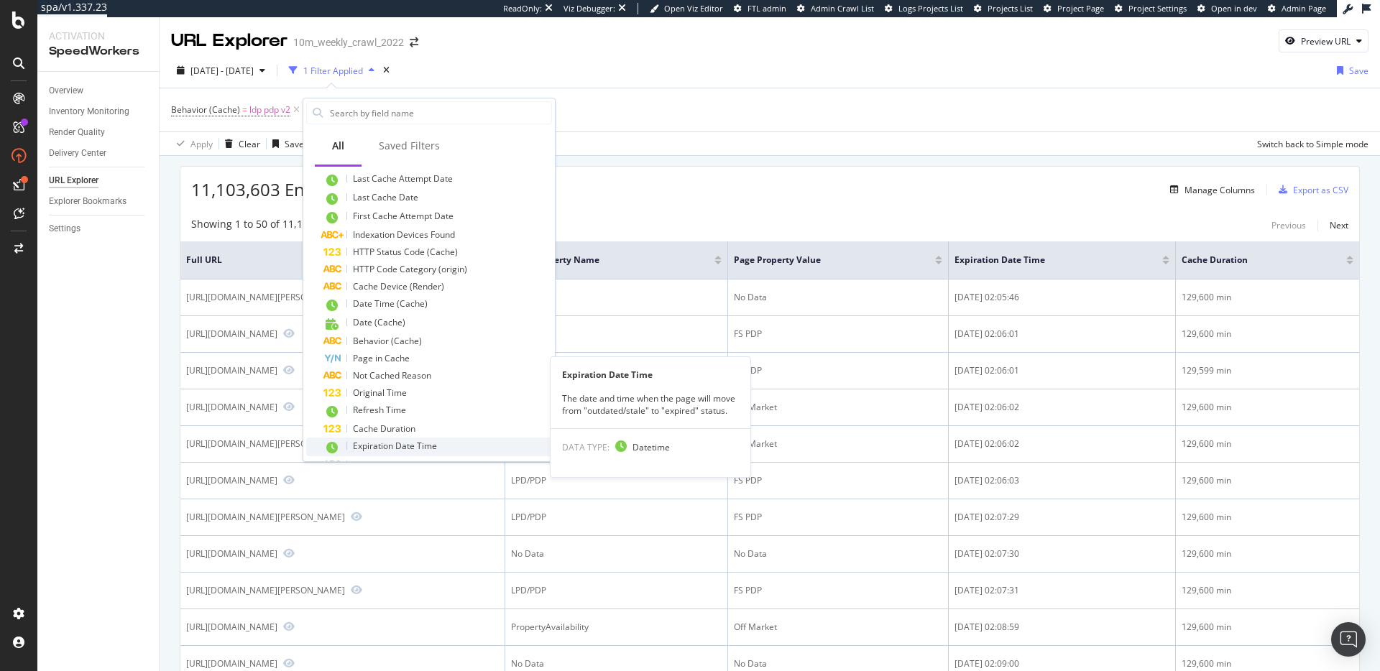
scroll to position [322, 0]
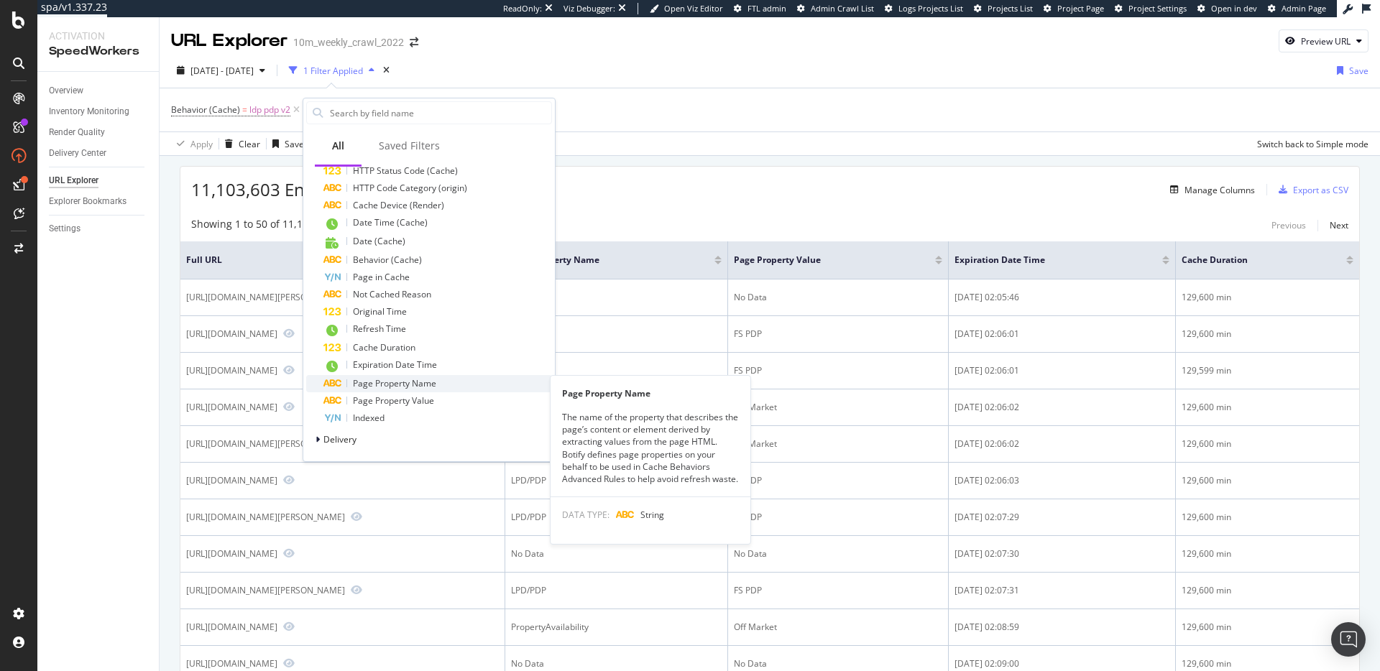
click at [418, 384] on span "Page Property Name" at bounding box center [394, 383] width 83 height 12
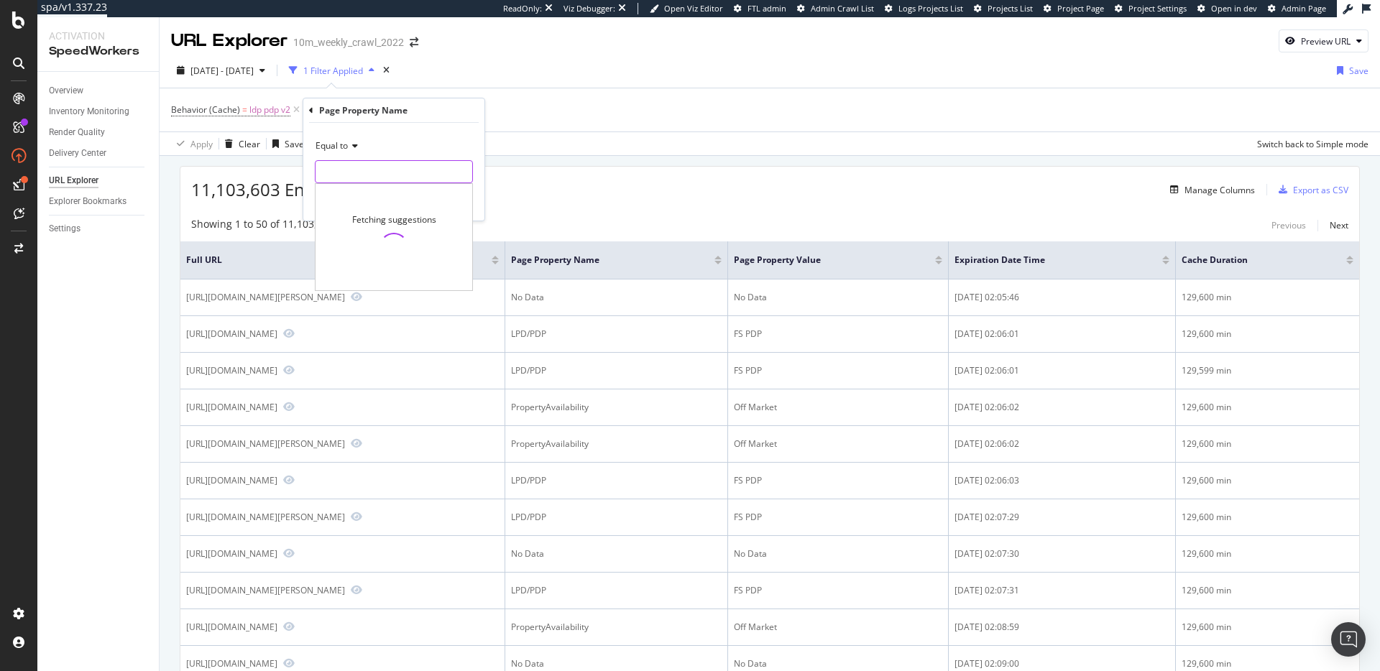
click at [358, 169] on input "text" at bounding box center [393, 171] width 157 height 23
click at [361, 203] on span "PropertyAvailability" at bounding box center [363, 206] width 88 height 12
type input "PropertyAvailability"
click at [460, 203] on div "Apply" at bounding box center [462, 202] width 22 height 12
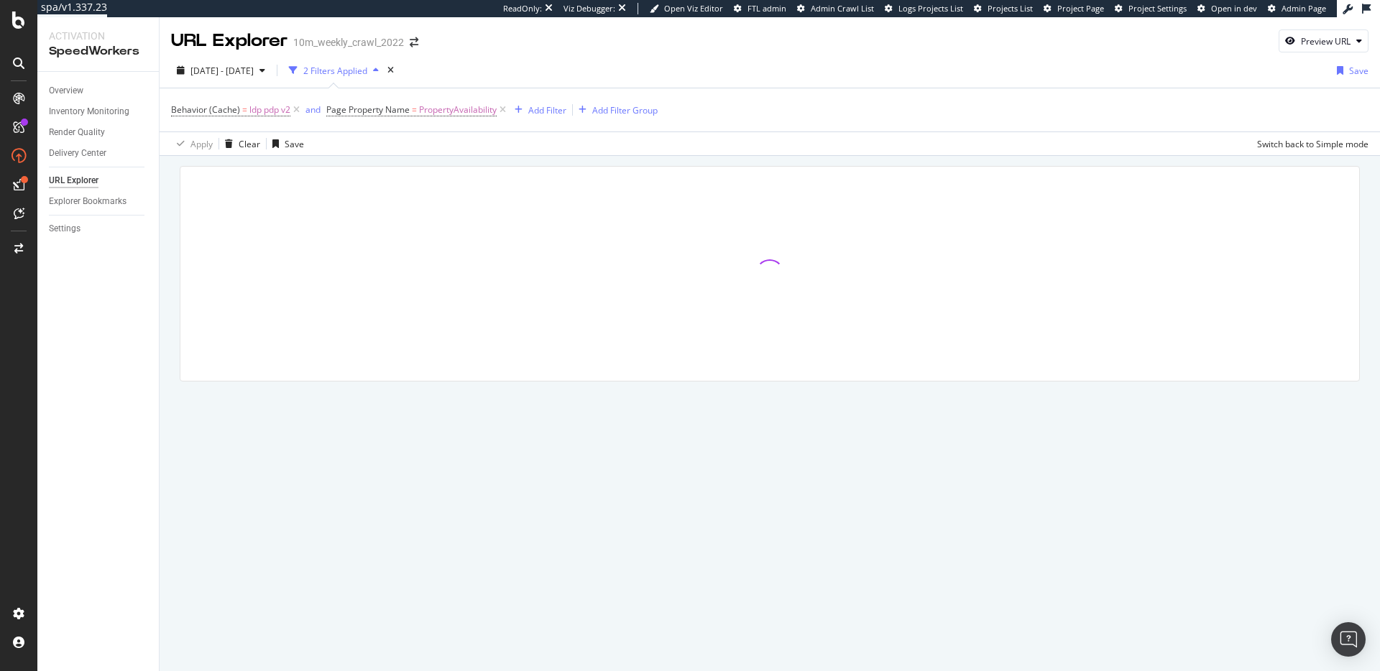
click at [555, 171] on div at bounding box center [769, 274] width 1179 height 214
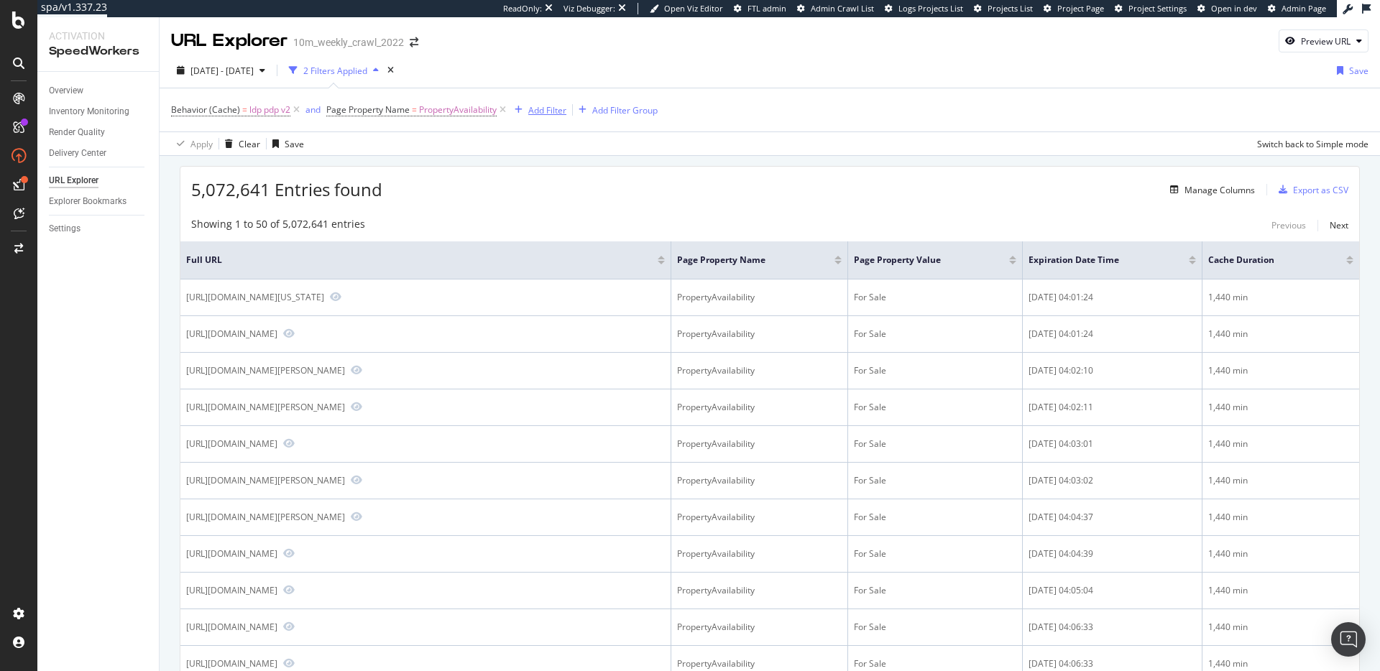
click at [546, 111] on div "Add Filter" at bounding box center [547, 110] width 38 height 12
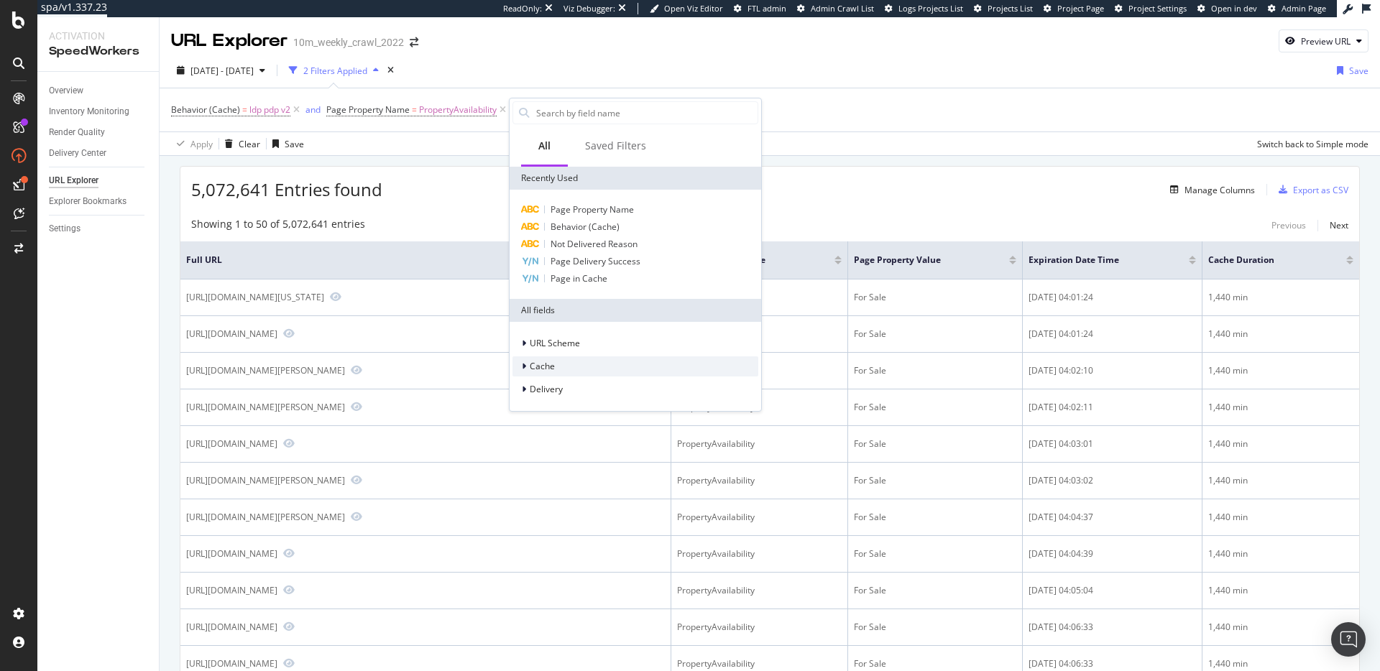
click at [581, 366] on div "Cache" at bounding box center [635, 366] width 246 height 20
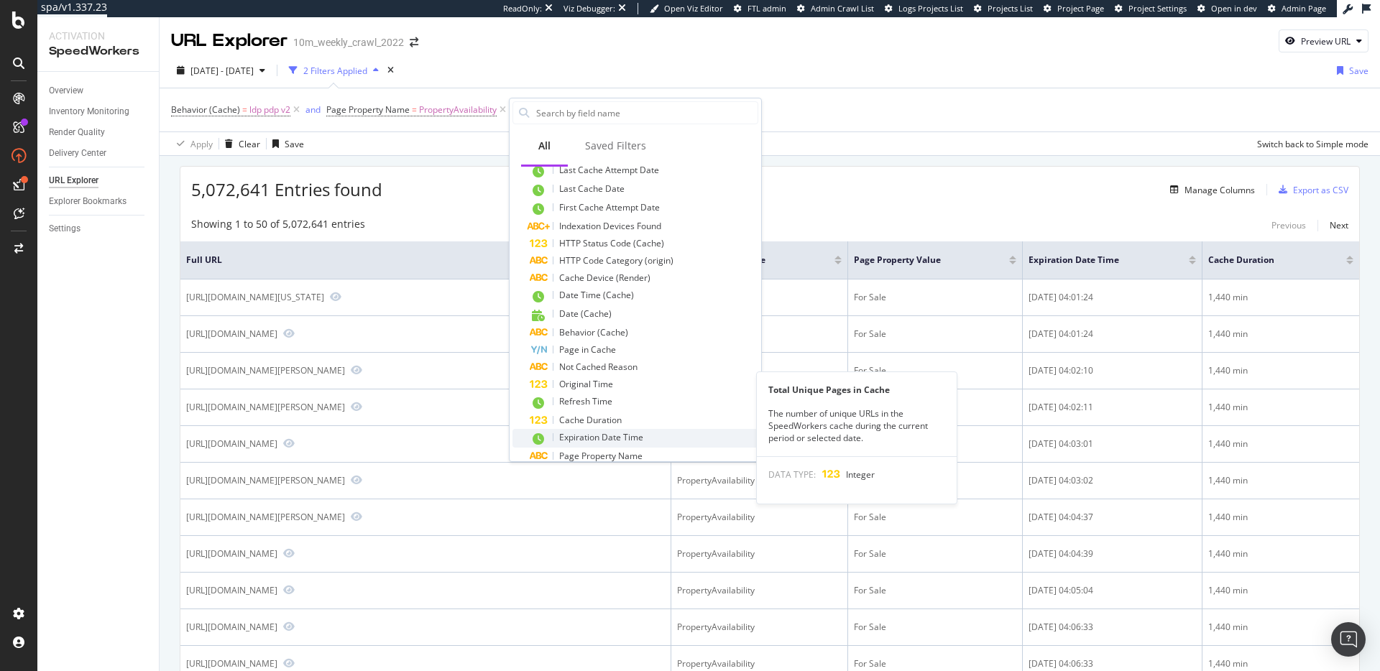
scroll to position [339, 0]
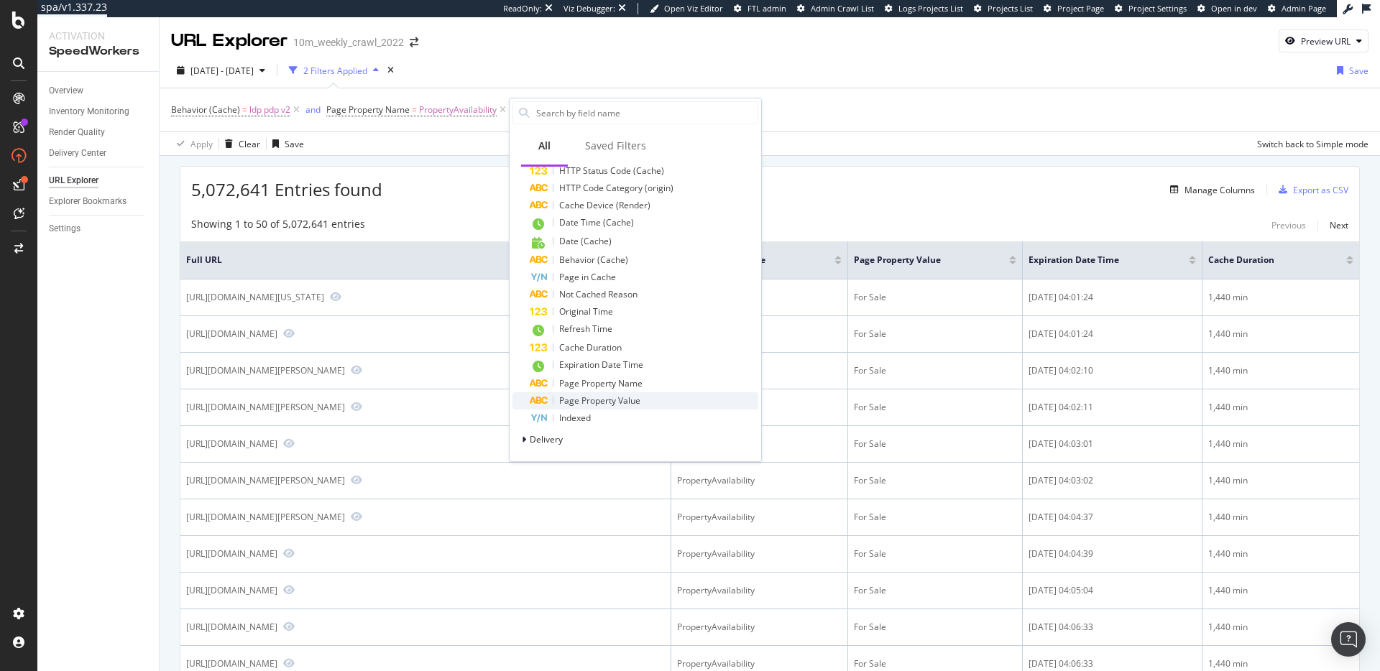
click at [632, 401] on span "Page Property Value" at bounding box center [599, 401] width 81 height 12
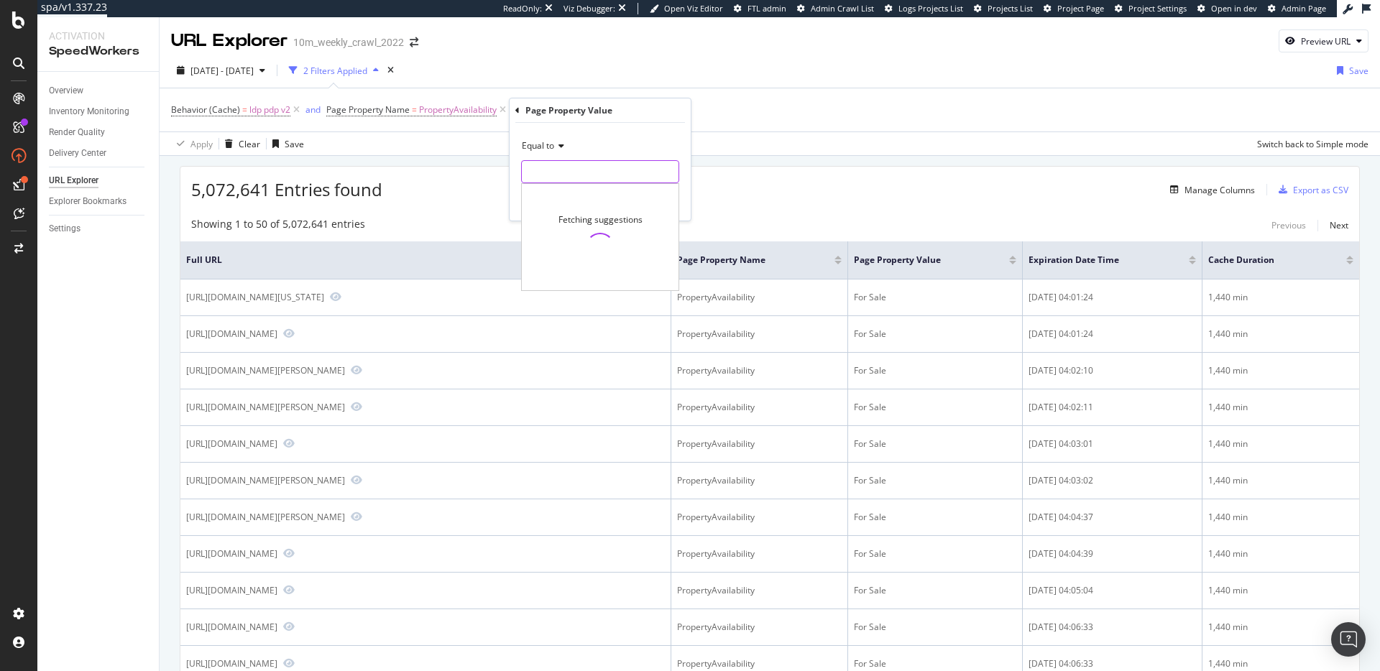
click at [576, 176] on input "text" at bounding box center [600, 171] width 157 height 23
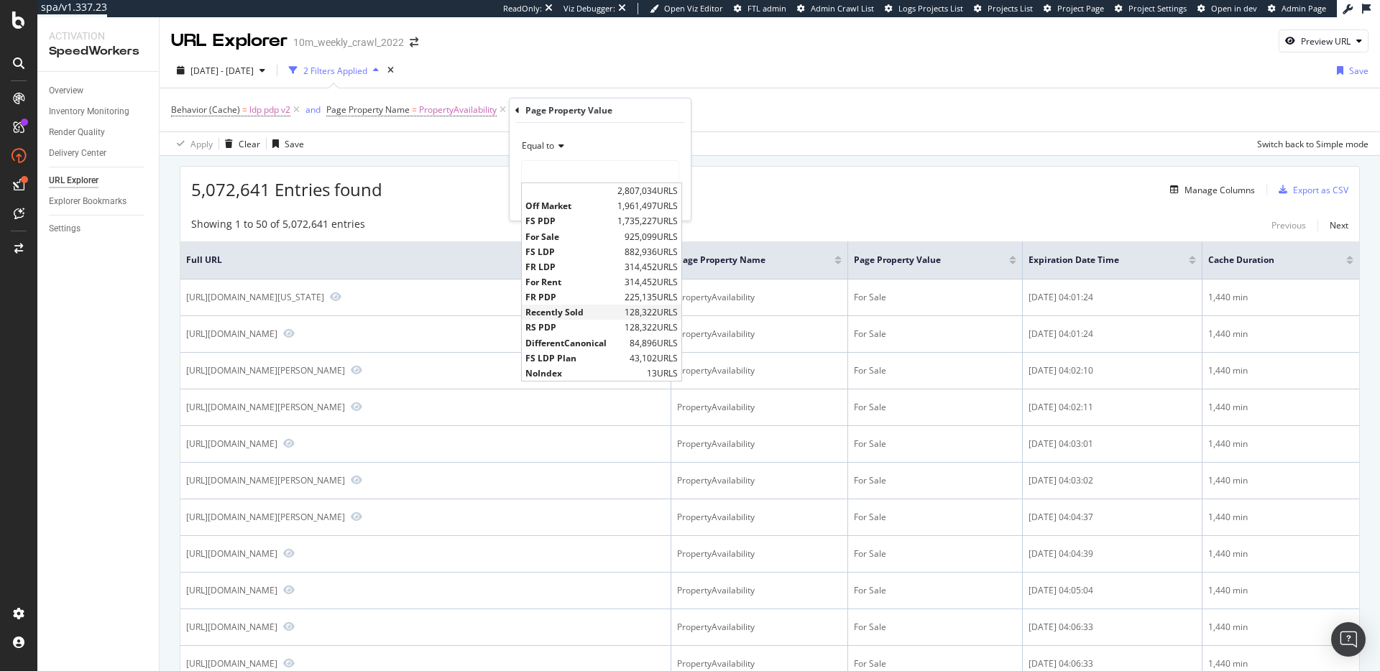
click at [582, 308] on span "Recently Sold" at bounding box center [573, 312] width 96 height 12
type input "Recently Sold"
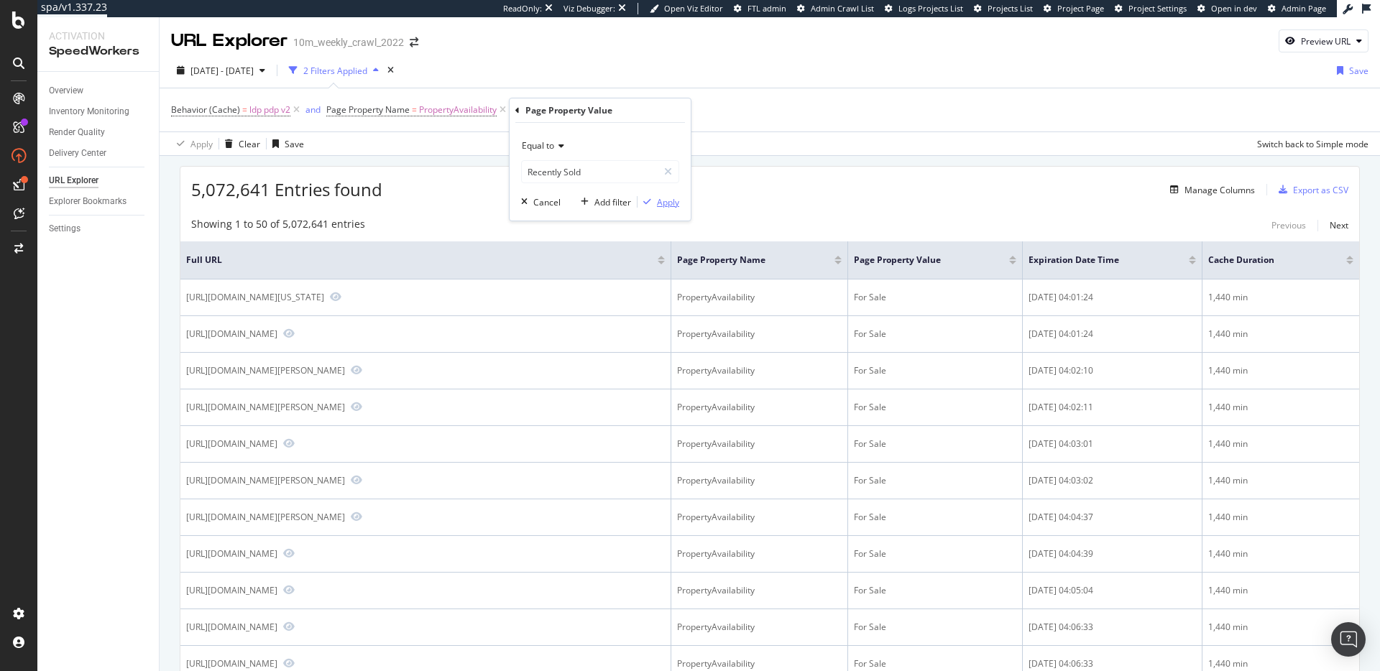
click at [662, 201] on div "Apply" at bounding box center [668, 202] width 22 height 12
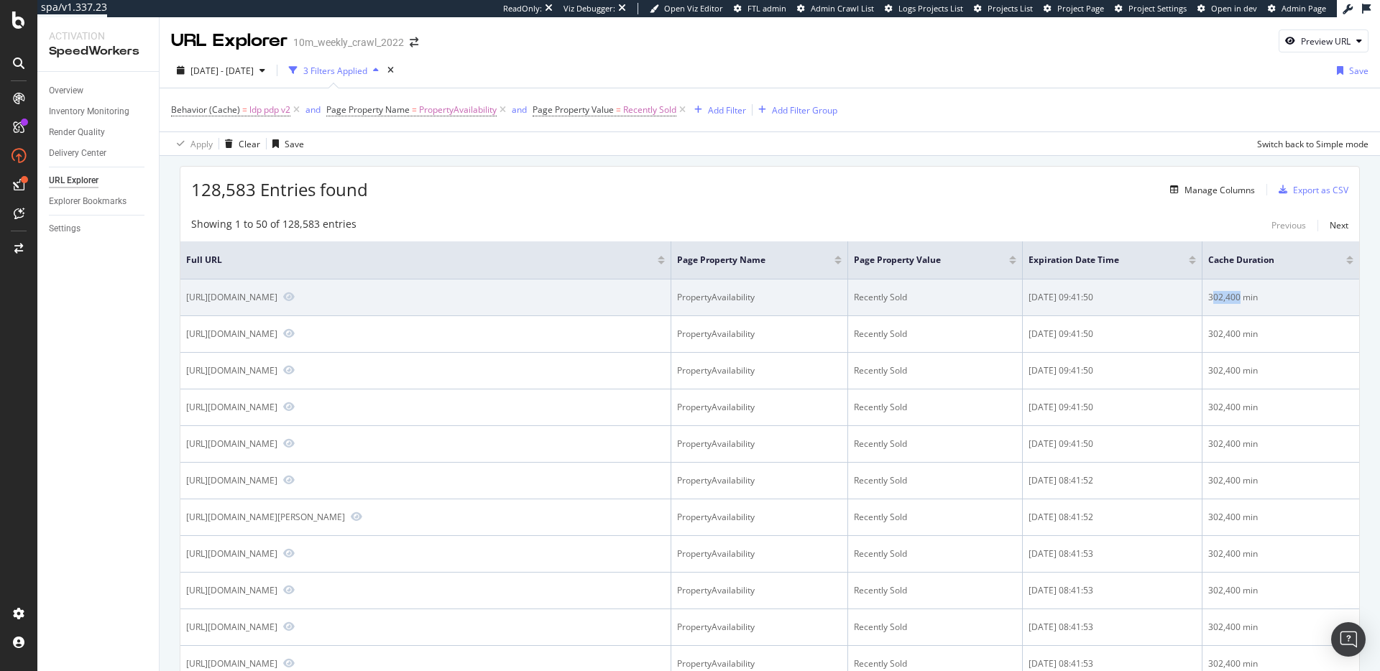
drag, startPoint x: 1211, startPoint y: 295, endPoint x: 1237, endPoint y: 295, distance: 26.6
click at [1238, 296] on div "302,400 min" at bounding box center [1280, 297] width 145 height 13
drag, startPoint x: 1208, startPoint y: 297, endPoint x: 1238, endPoint y: 296, distance: 30.2
click at [1238, 296] on div "302,400 min" at bounding box center [1280, 297] width 145 height 13
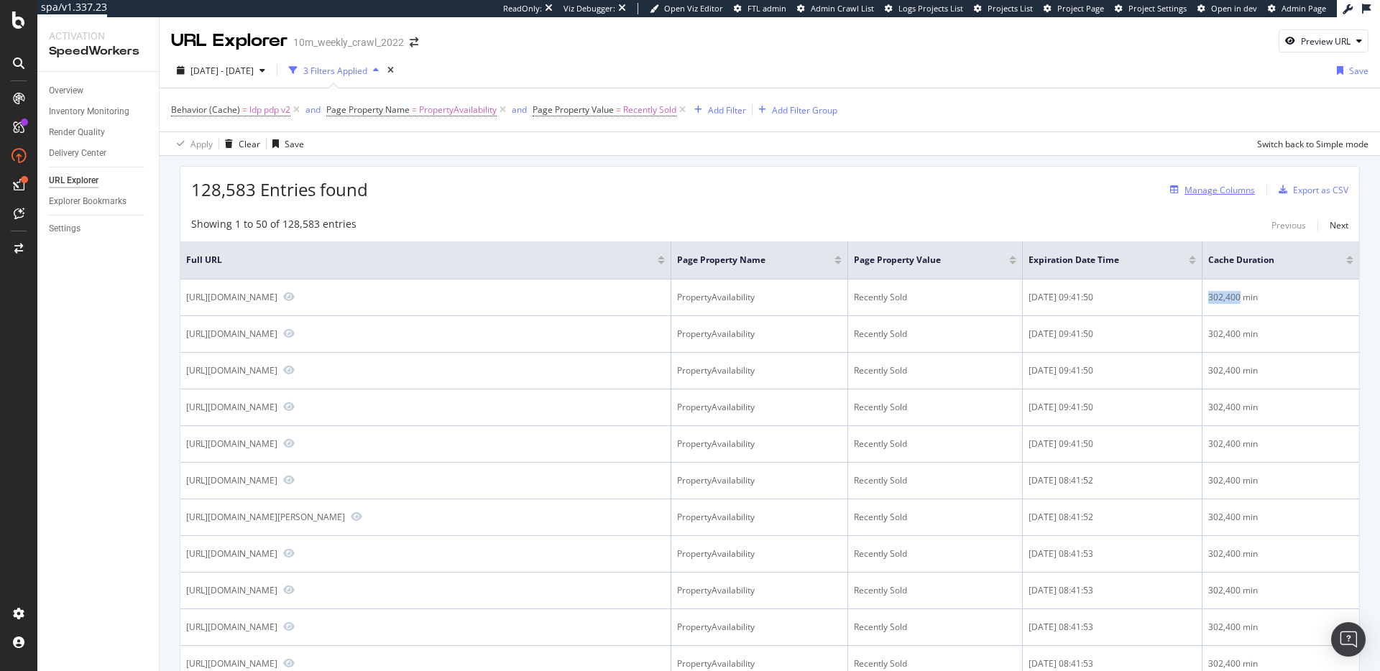
copy div "302,400"
click at [961, 184] on div "128,583 Entries found Manage Columns Export as CSV" at bounding box center [769, 184] width 1179 height 35
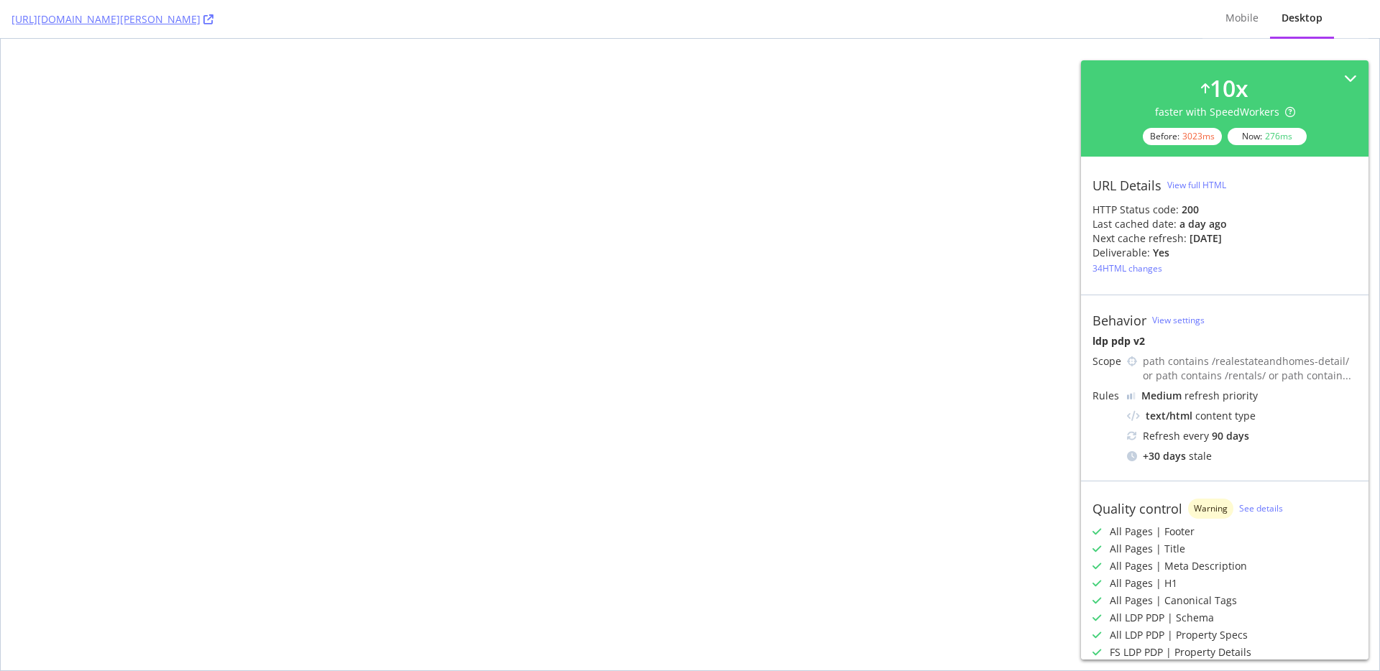
select select "sell"
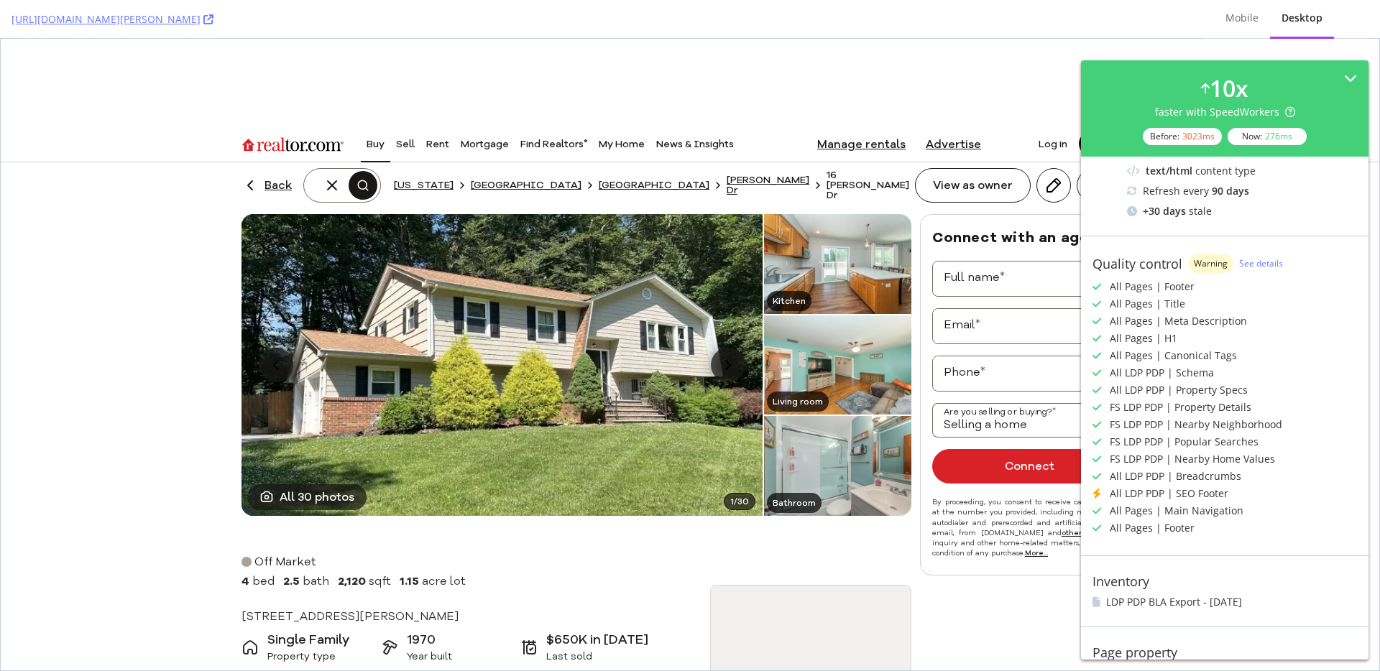
scroll to position [326, 0]
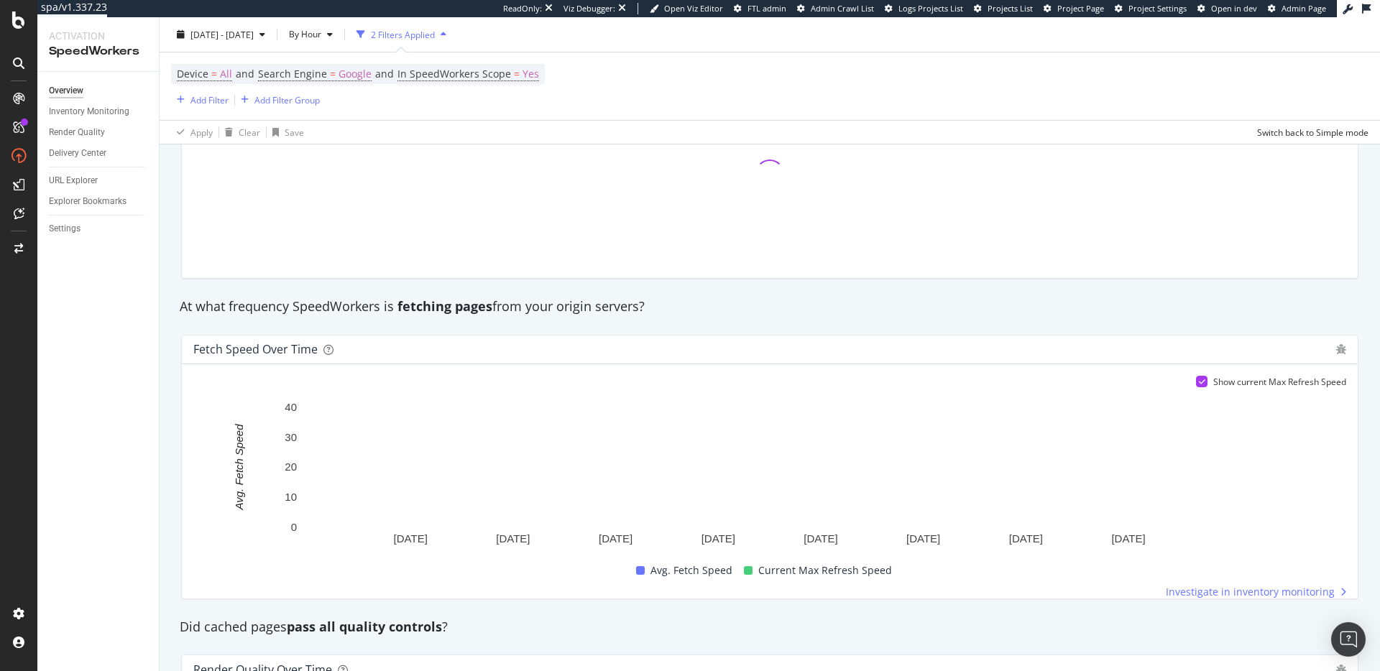
scroll to position [859, 0]
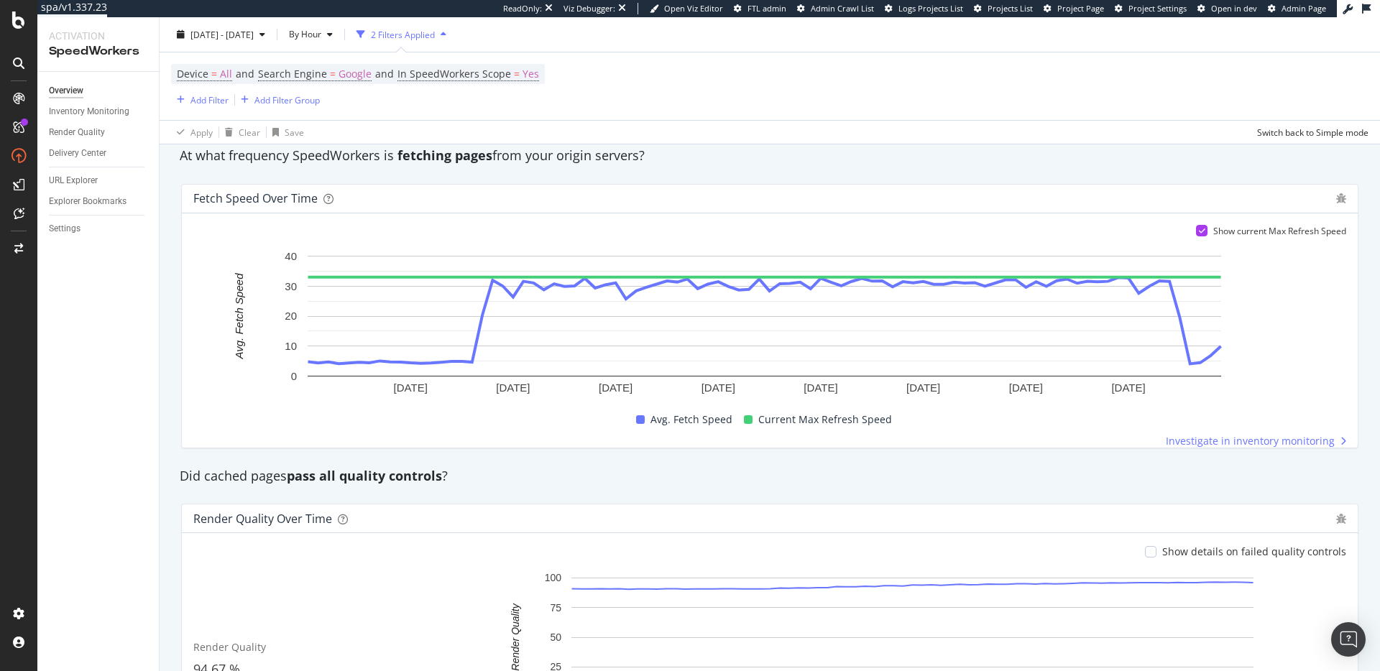
click at [983, 499] on div "Render Quality over time Show details on failed quality controls Render Quality…" at bounding box center [769, 635] width 1194 height 287
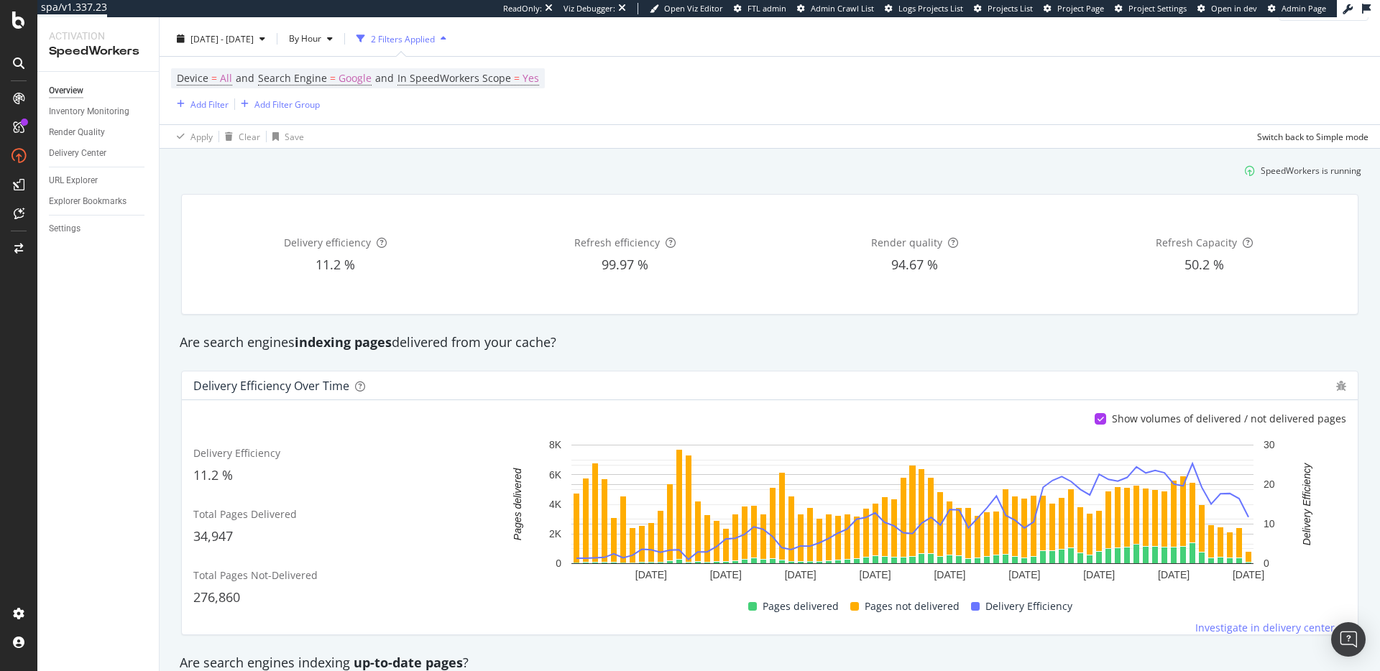
scroll to position [0, 0]
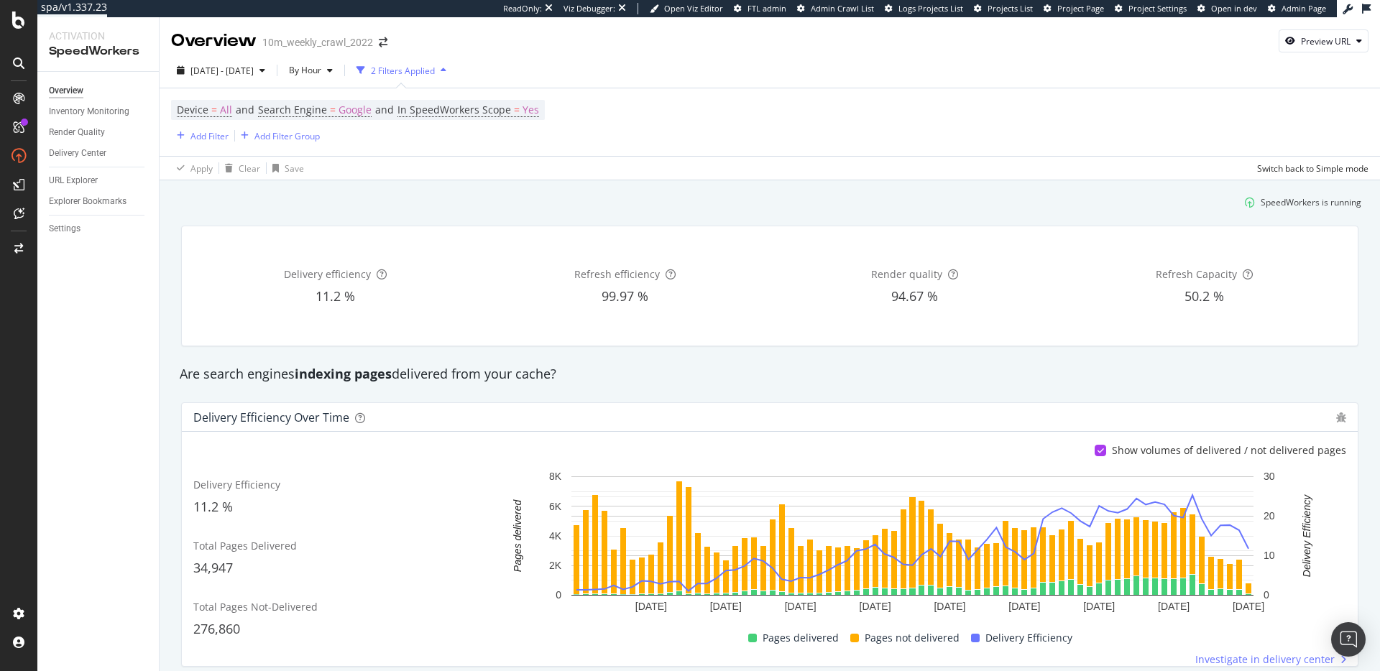
click at [984, 358] on div "Are search engines indexing pages delivered from your cache?" at bounding box center [769, 374] width 1194 height 33
click at [905, 368] on div "Are search engines indexing pages delivered from your cache?" at bounding box center [769, 374] width 1194 height 19
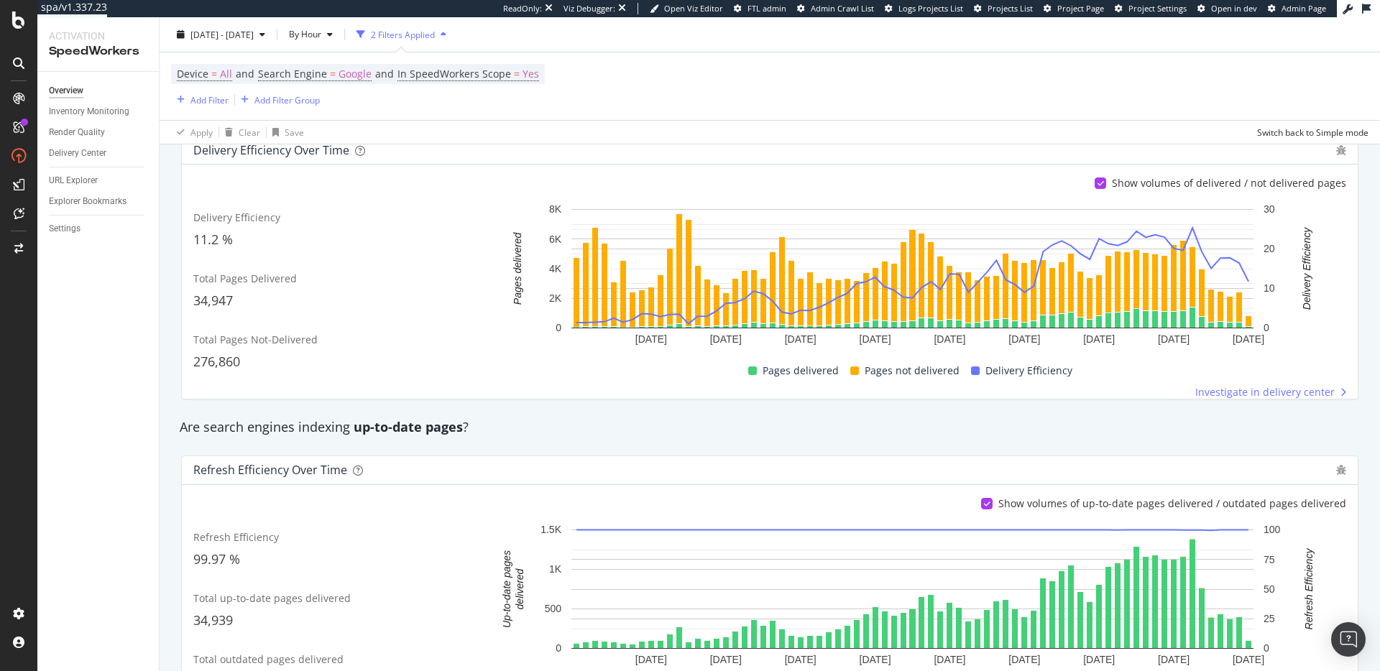
scroll to position [642, 0]
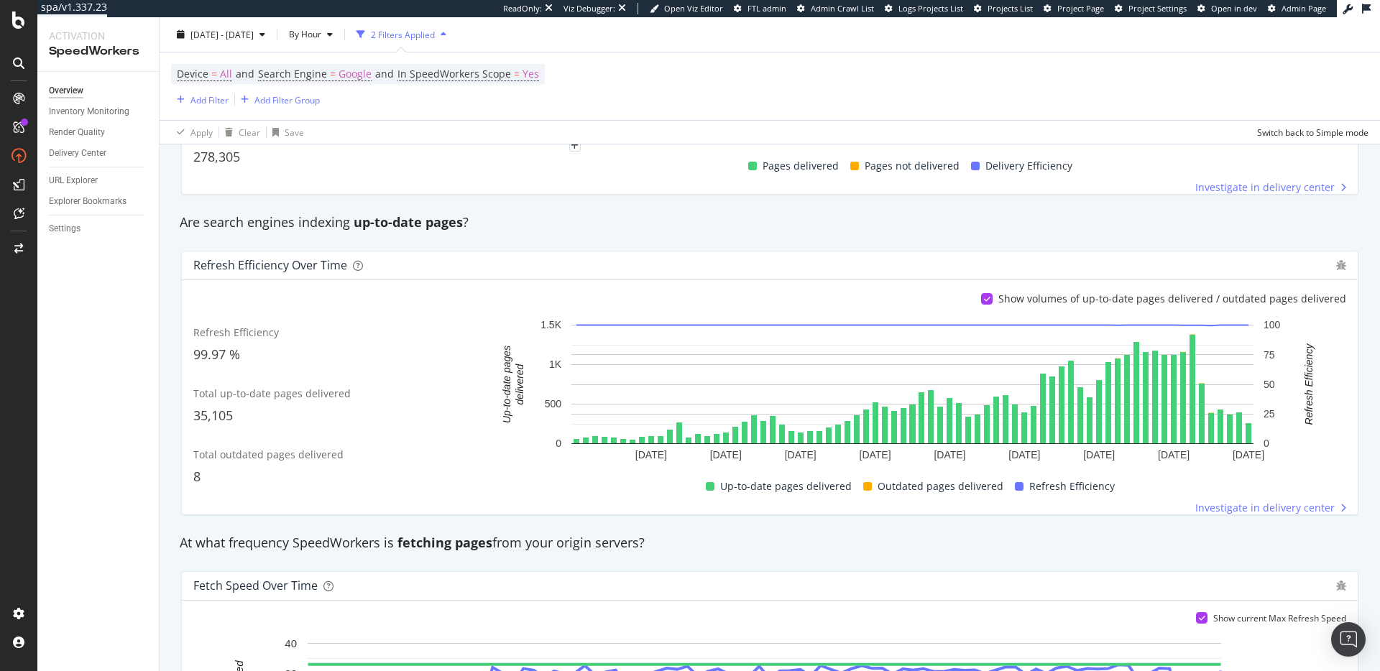
scroll to position [682, 0]
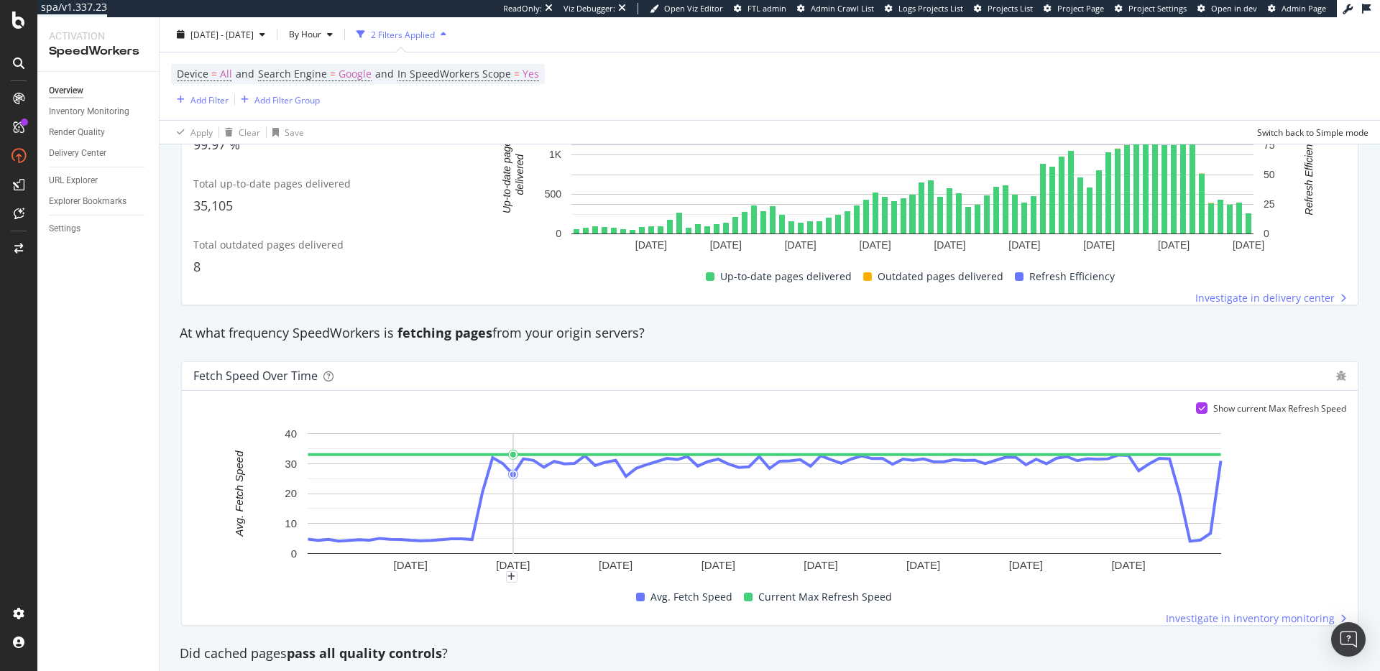
click at [880, 345] on div "At what frequency SpeedWorkers is fetching pages from your origin servers?" at bounding box center [769, 333] width 1194 height 33
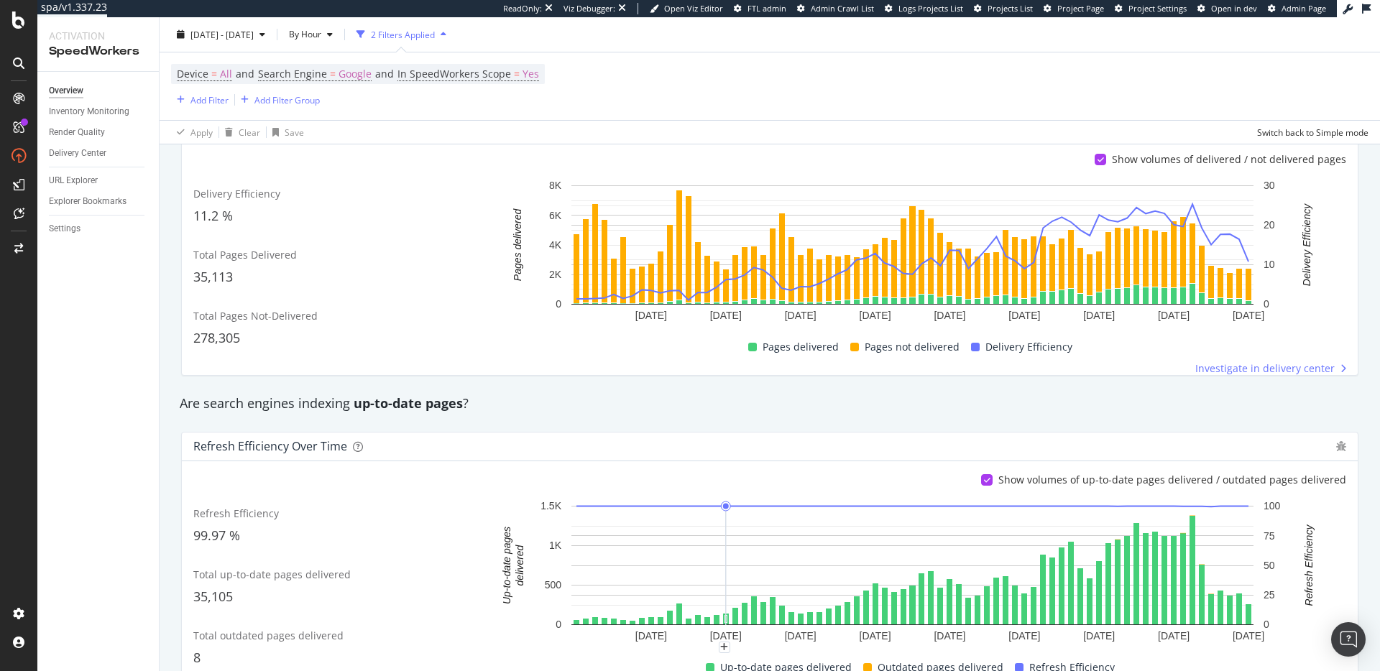
scroll to position [40, 0]
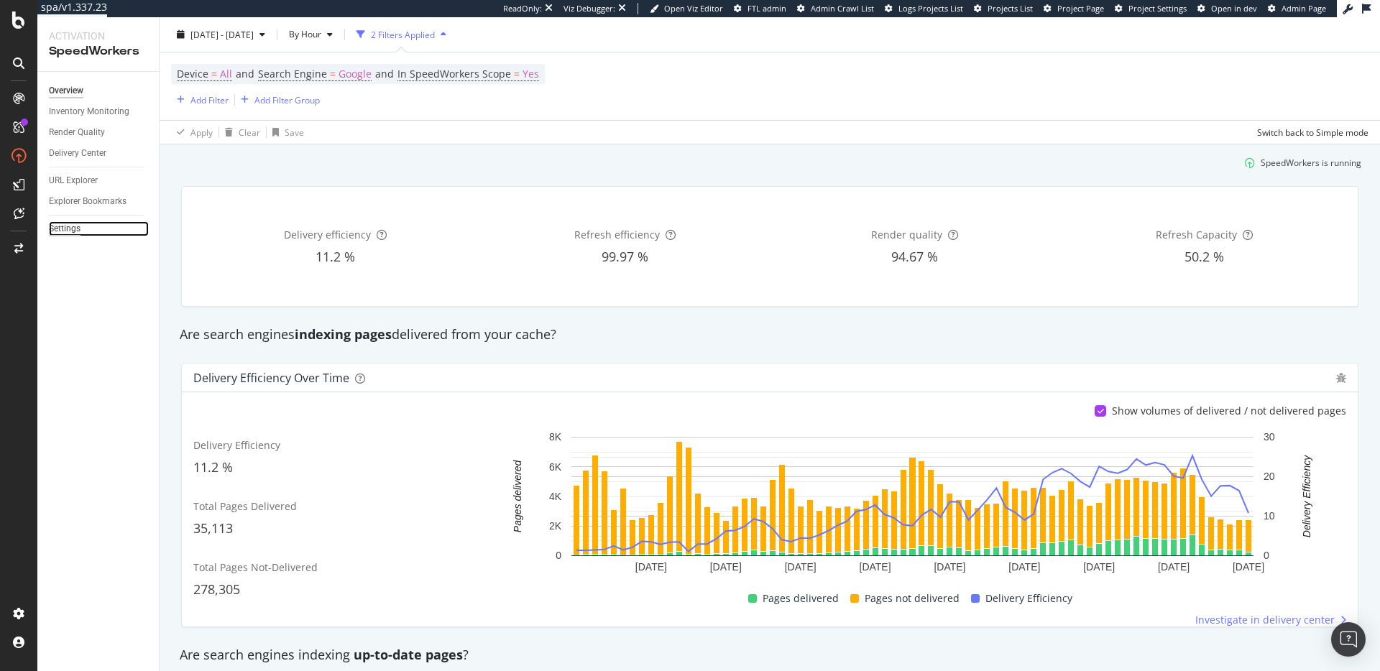
click at [75, 230] on div "Settings" at bounding box center [65, 228] width 32 height 15
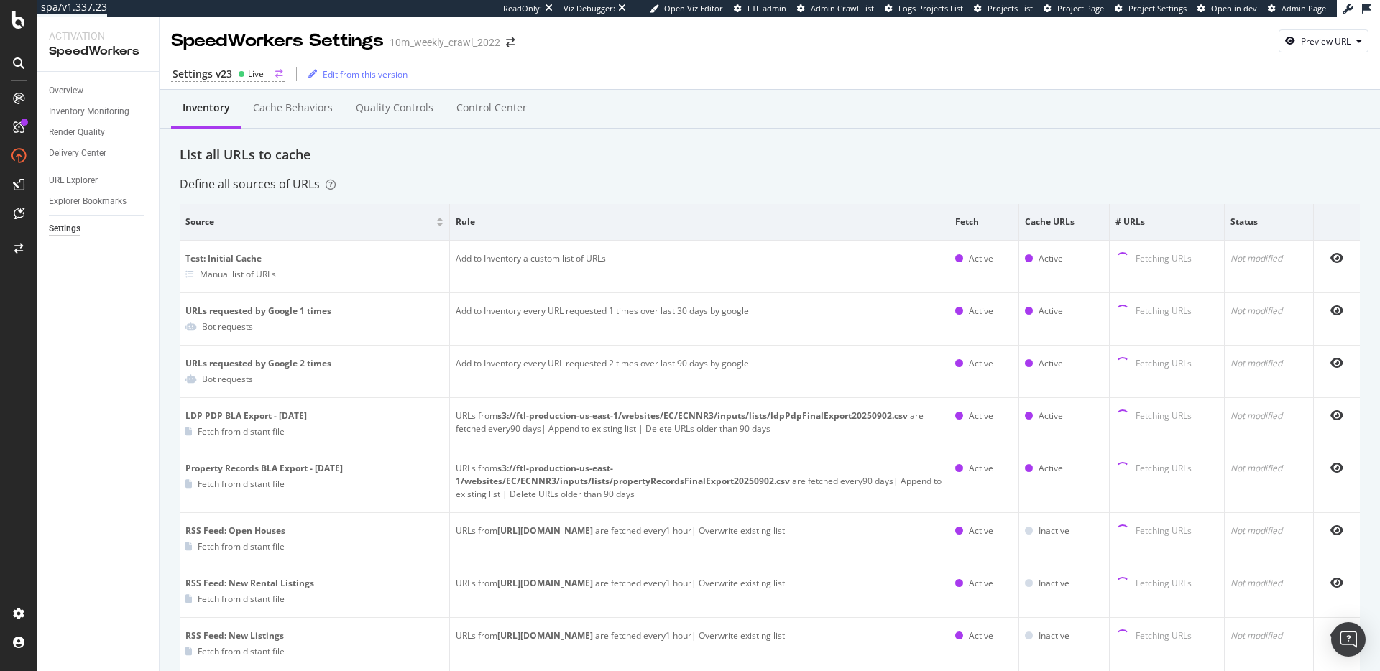
click at [251, 73] on div "Live" at bounding box center [256, 74] width 16 height 12
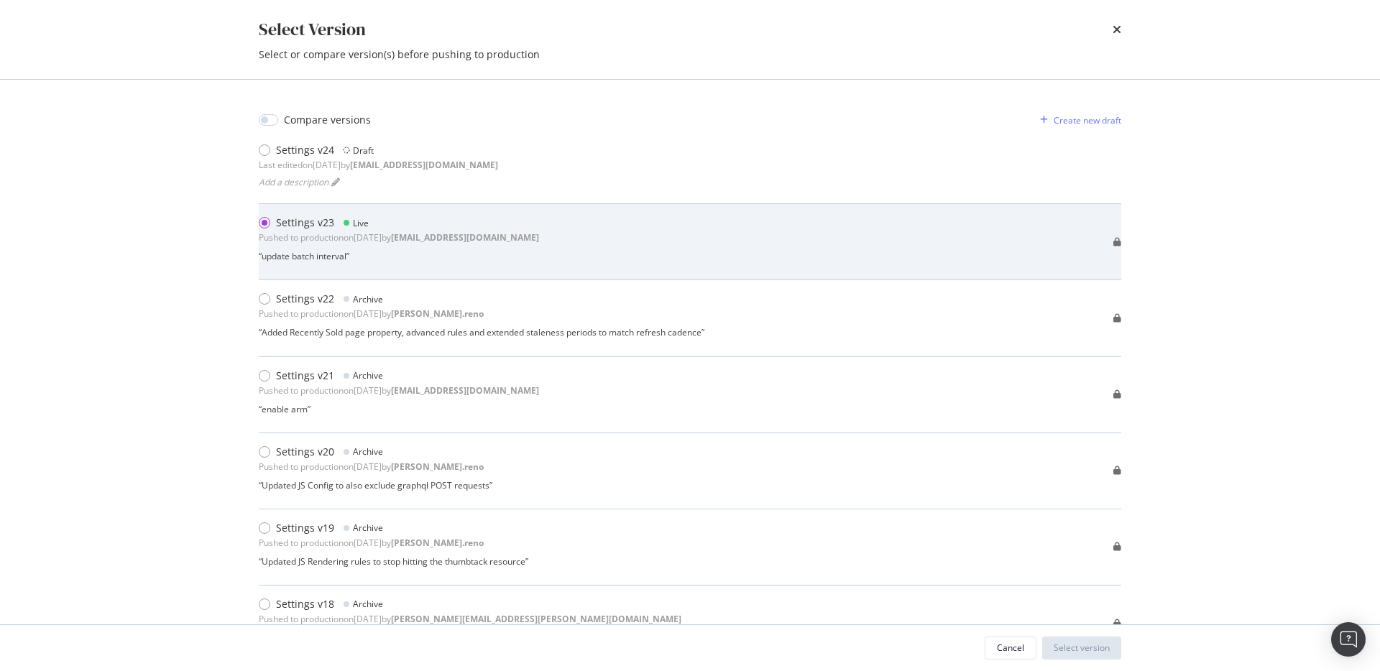
drag, startPoint x: 260, startPoint y: 257, endPoint x: 359, endPoint y: 260, distance: 99.2
click at [359, 260] on div "“ update batch interval ”" at bounding box center [399, 256] width 280 height 12
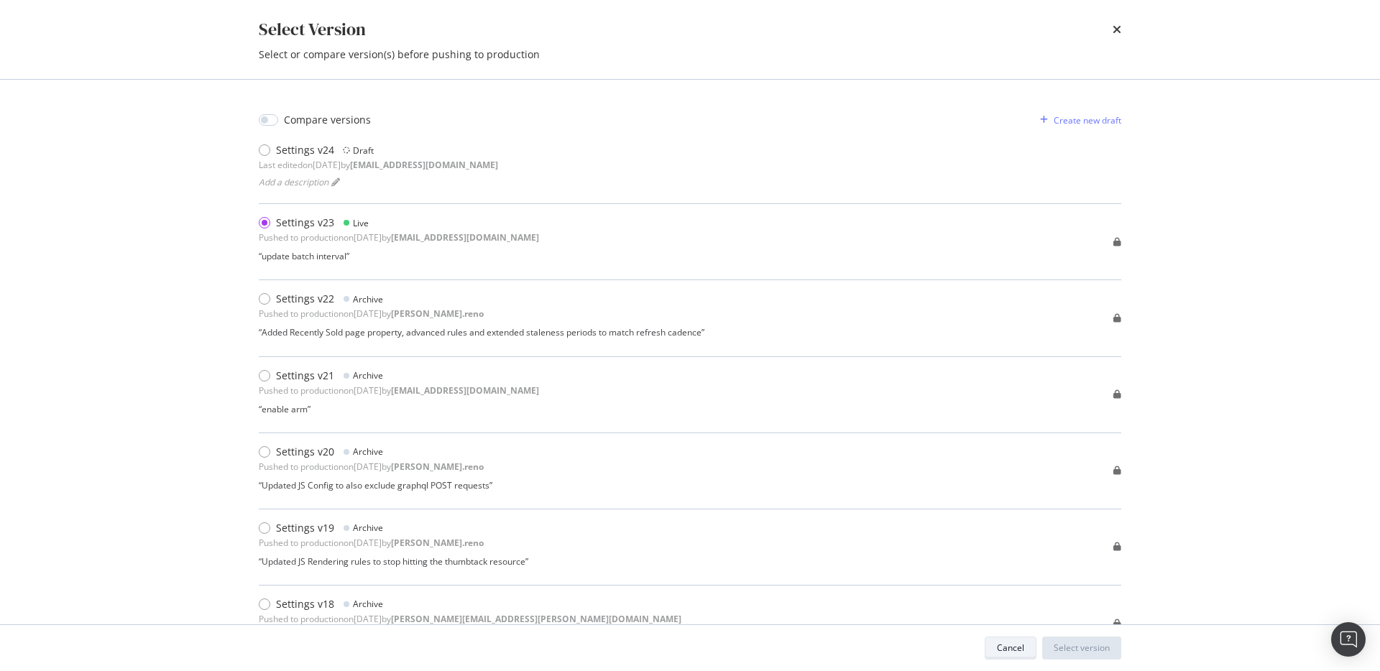
click at [1020, 650] on div "Cancel" at bounding box center [1010, 648] width 27 height 12
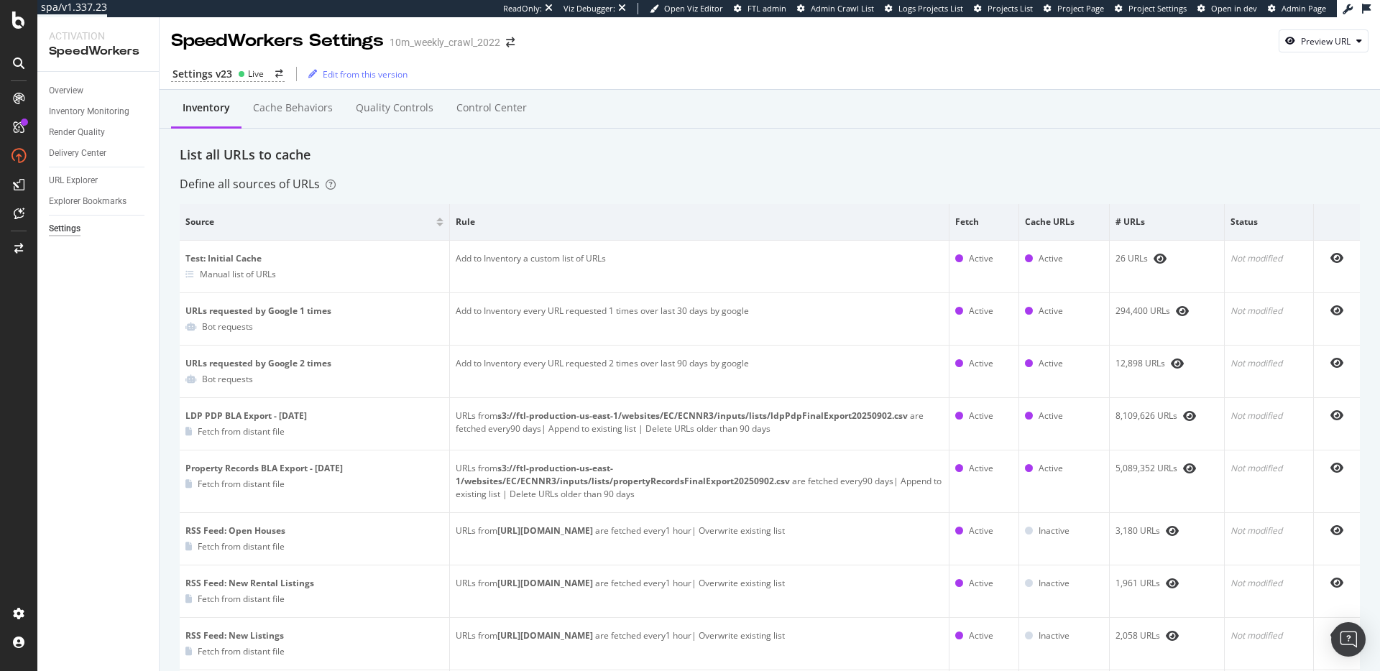
click at [230, 70] on div "Settings v23" at bounding box center [202, 74] width 60 height 14
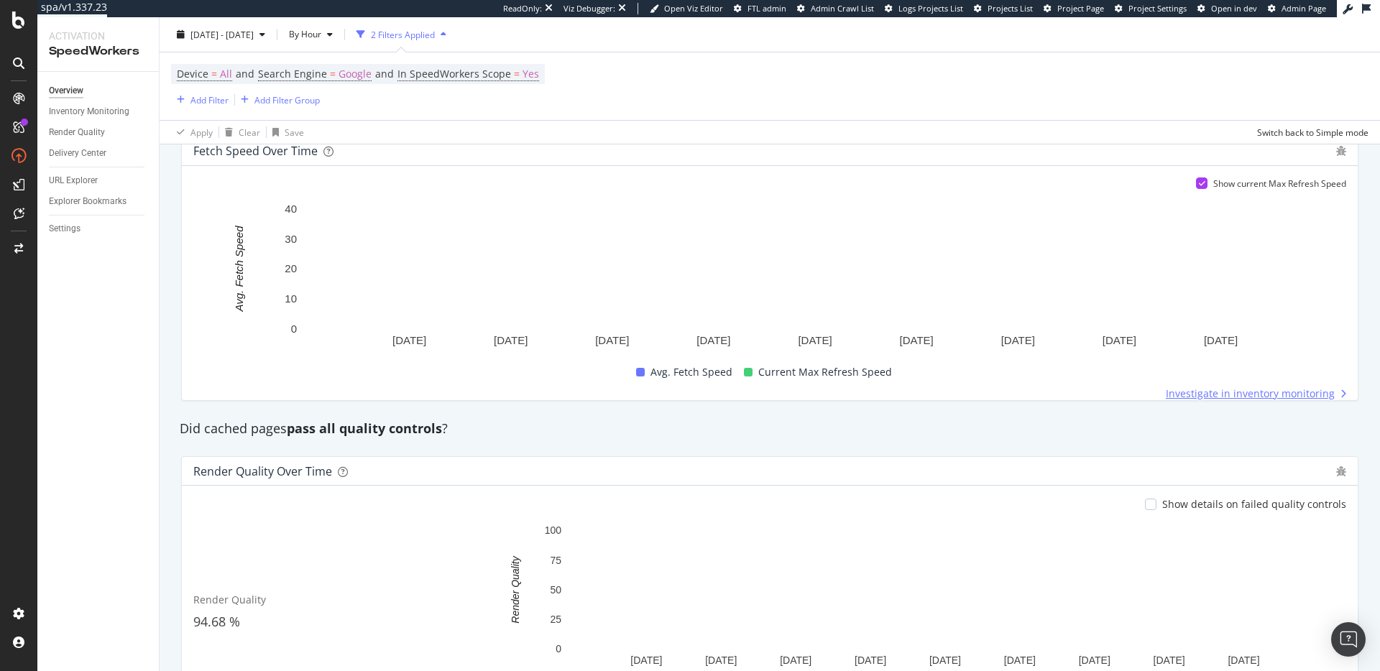
scroll to position [813, 0]
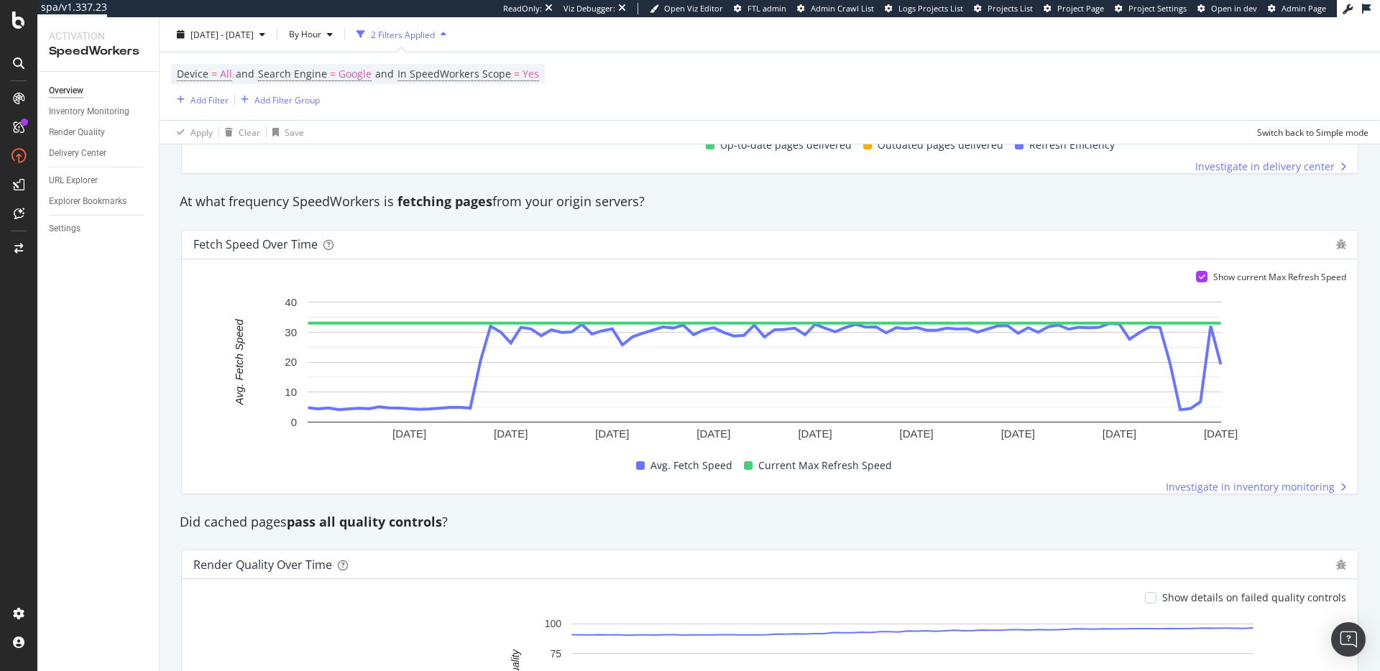
click at [1186, 523] on div "Did cached pages pass all quality controls ?" at bounding box center [769, 522] width 1194 height 19
click at [1066, 513] on div "Did cached pages pass all quality controls ?" at bounding box center [769, 522] width 1194 height 19
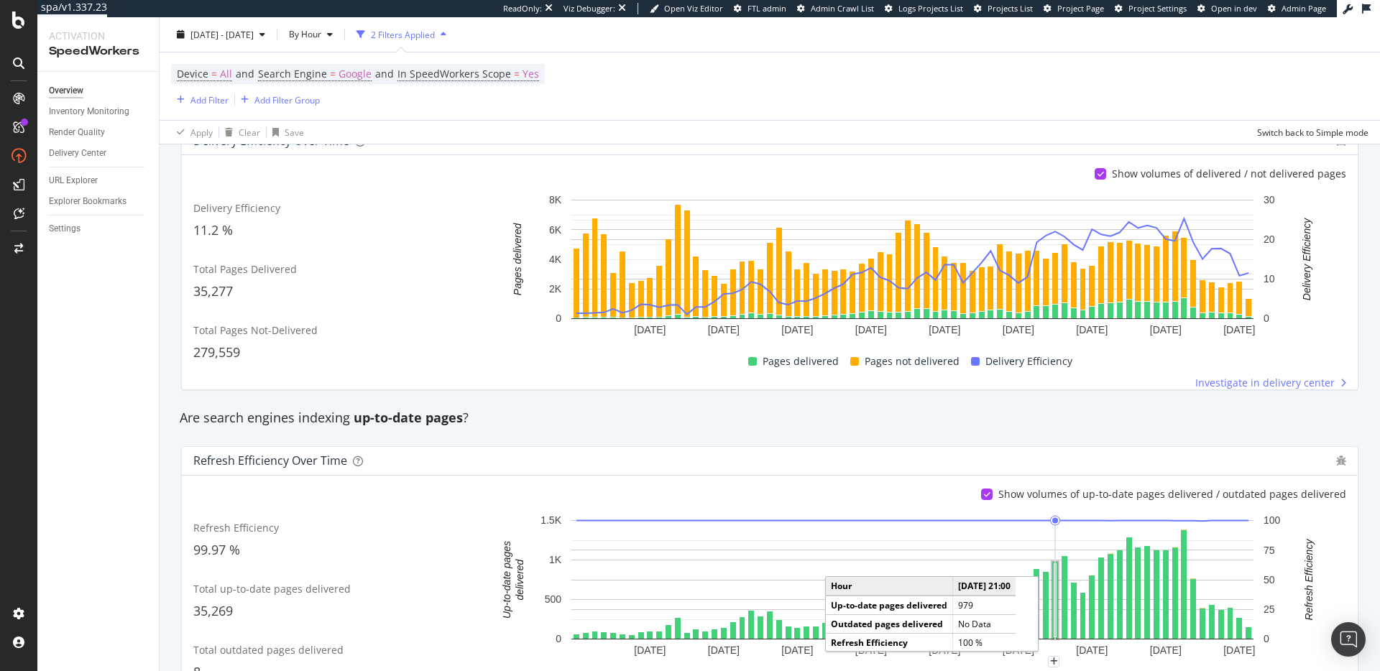
scroll to position [0, 0]
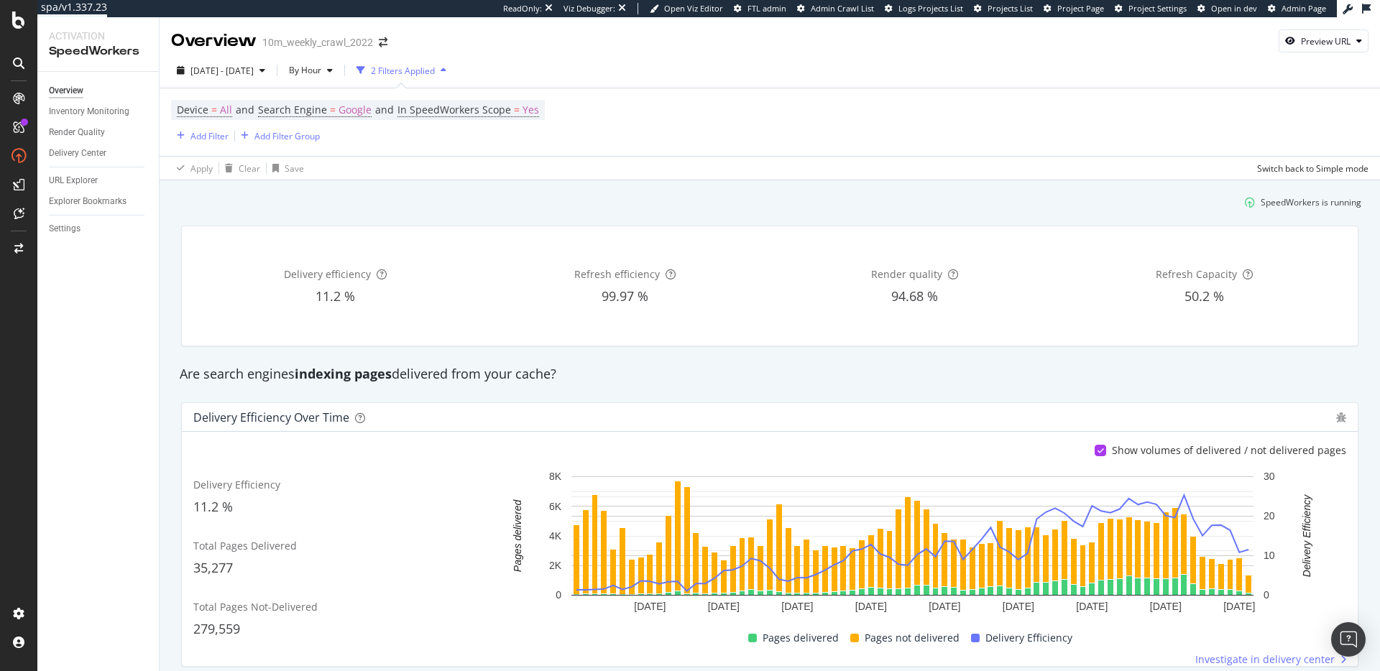
click at [882, 377] on div "Are search engines indexing pages delivered from your cache?" at bounding box center [769, 374] width 1194 height 19
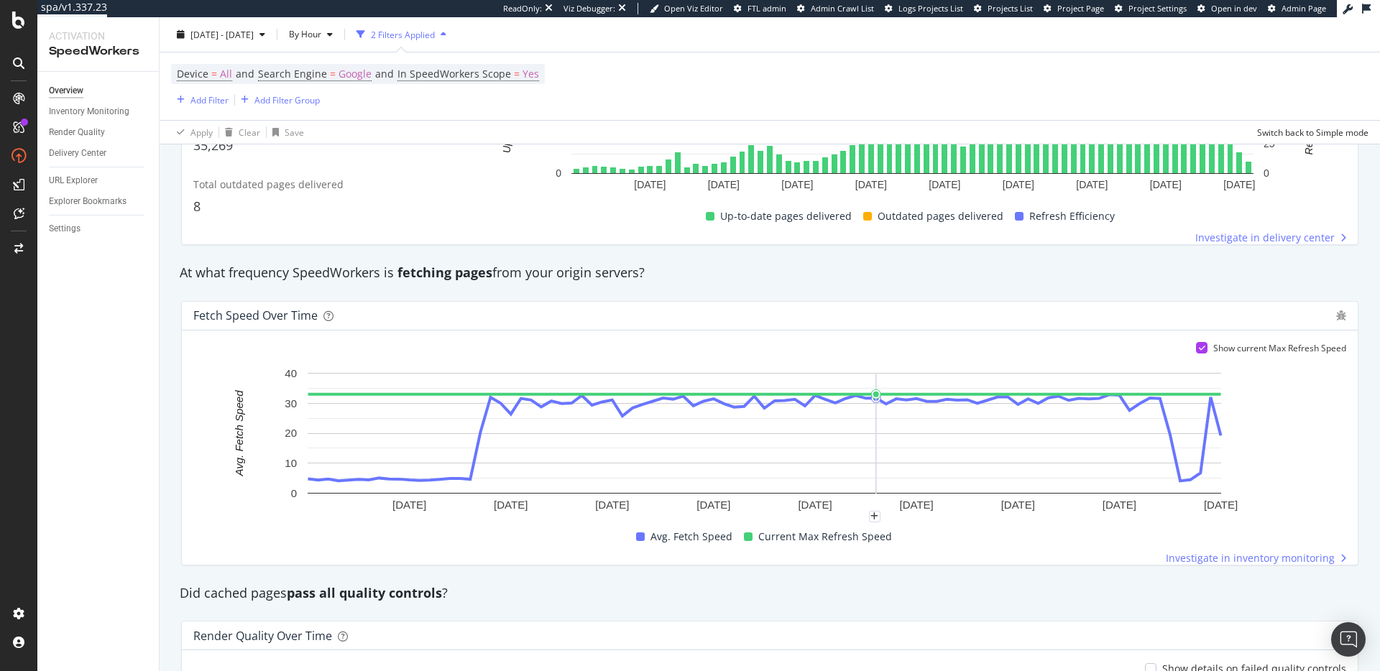
scroll to position [759, 0]
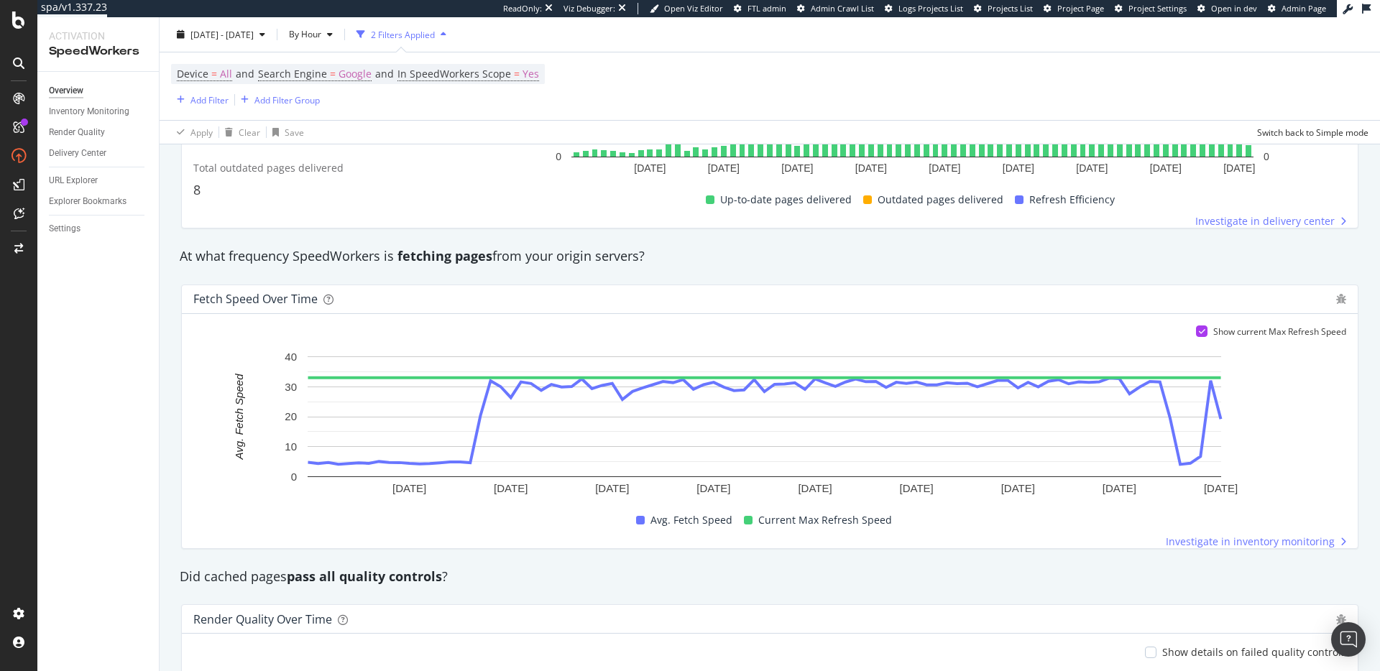
click at [997, 271] on div "At what frequency SpeedWorkers is fetching pages from your origin servers?" at bounding box center [769, 256] width 1194 height 33
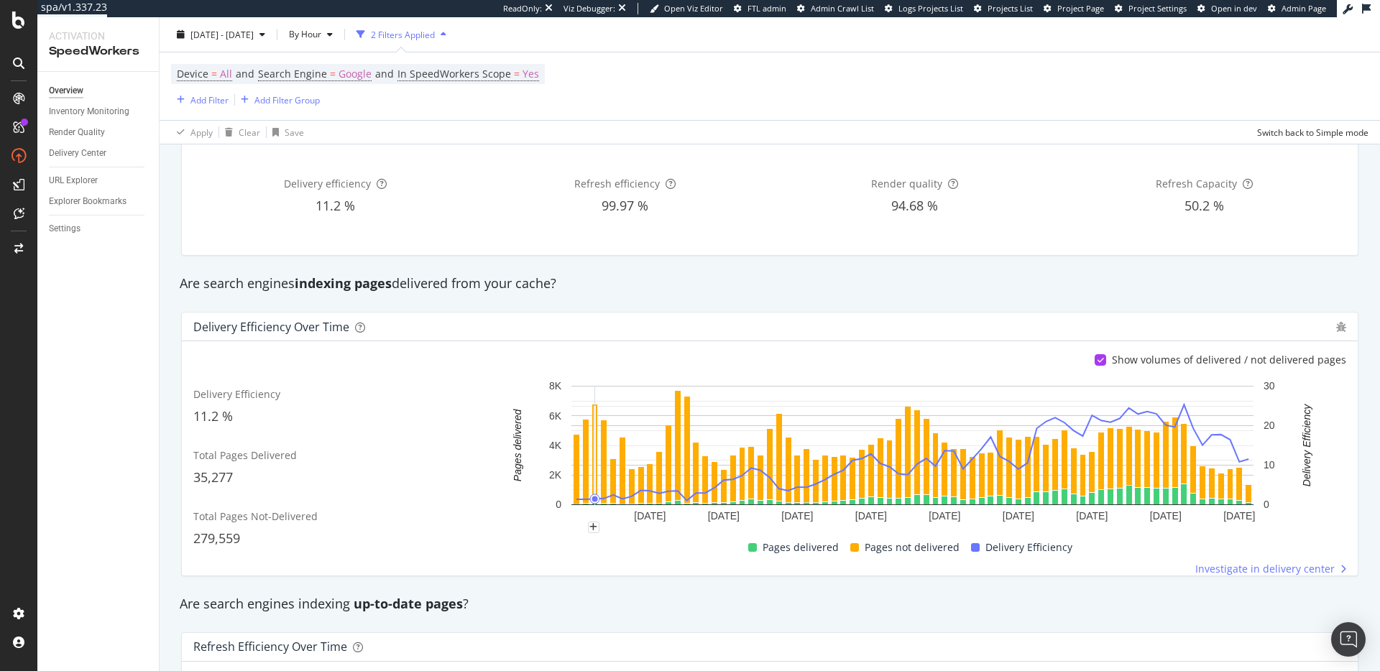
scroll to position [31, 0]
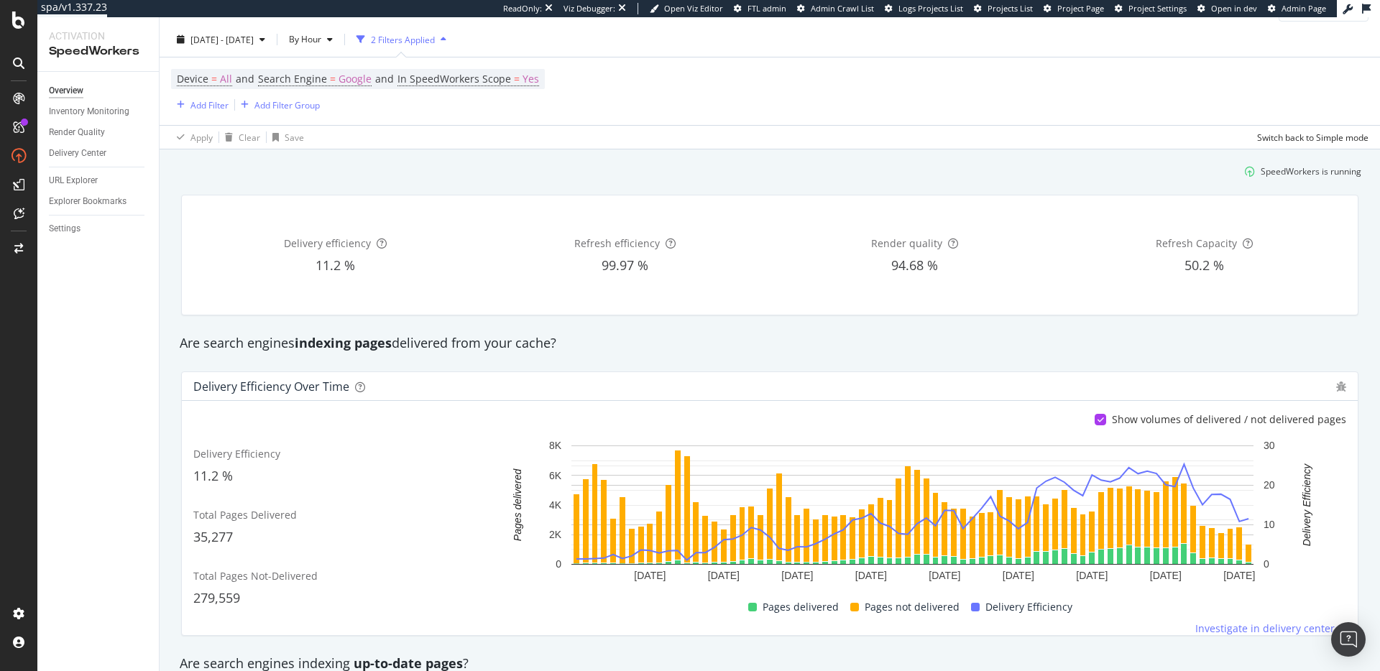
click at [617, 352] on div "Are search engines indexing pages delivered from your cache?" at bounding box center [769, 343] width 1194 height 19
click at [369, 345] on strong "indexing pages" at bounding box center [343, 342] width 97 height 17
drag, startPoint x: 369, startPoint y: 345, endPoint x: 392, endPoint y: 345, distance: 23.7
click at [369, 345] on strong "indexing pages" at bounding box center [343, 342] width 97 height 17
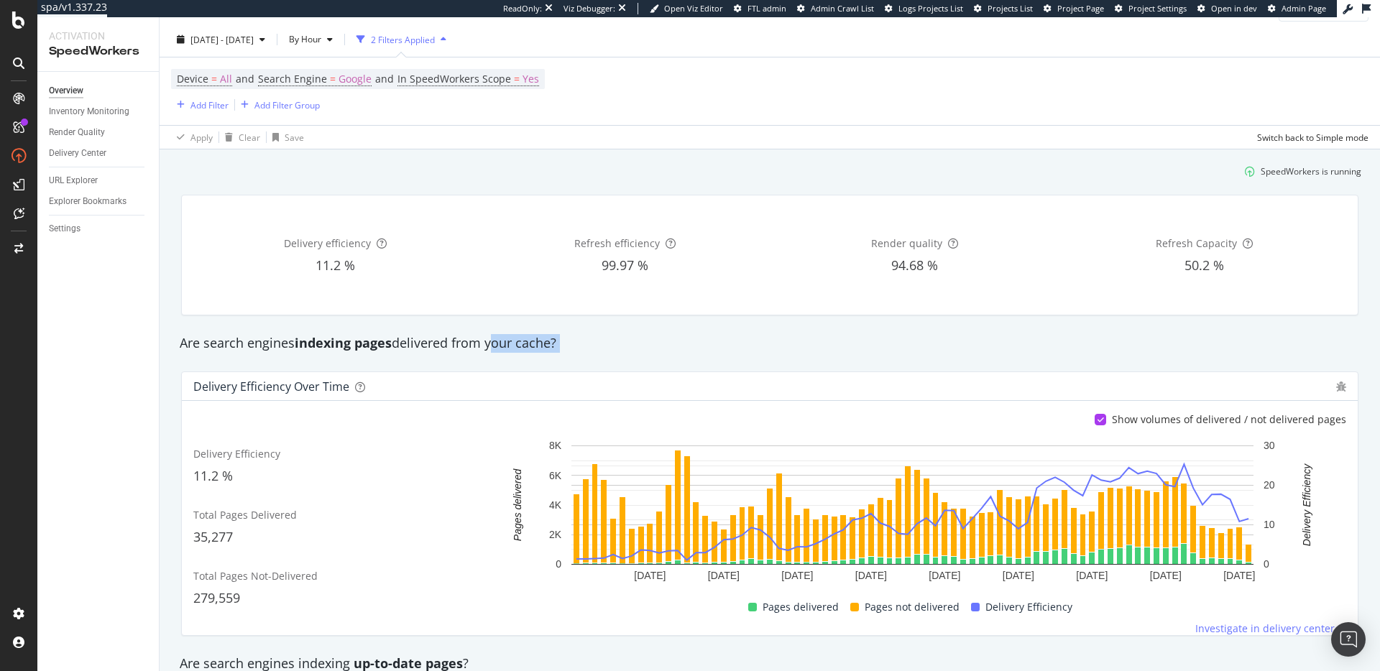
click at [491, 336] on div "Are search engines indexing pages delivered from your cache?" at bounding box center [769, 343] width 1194 height 19
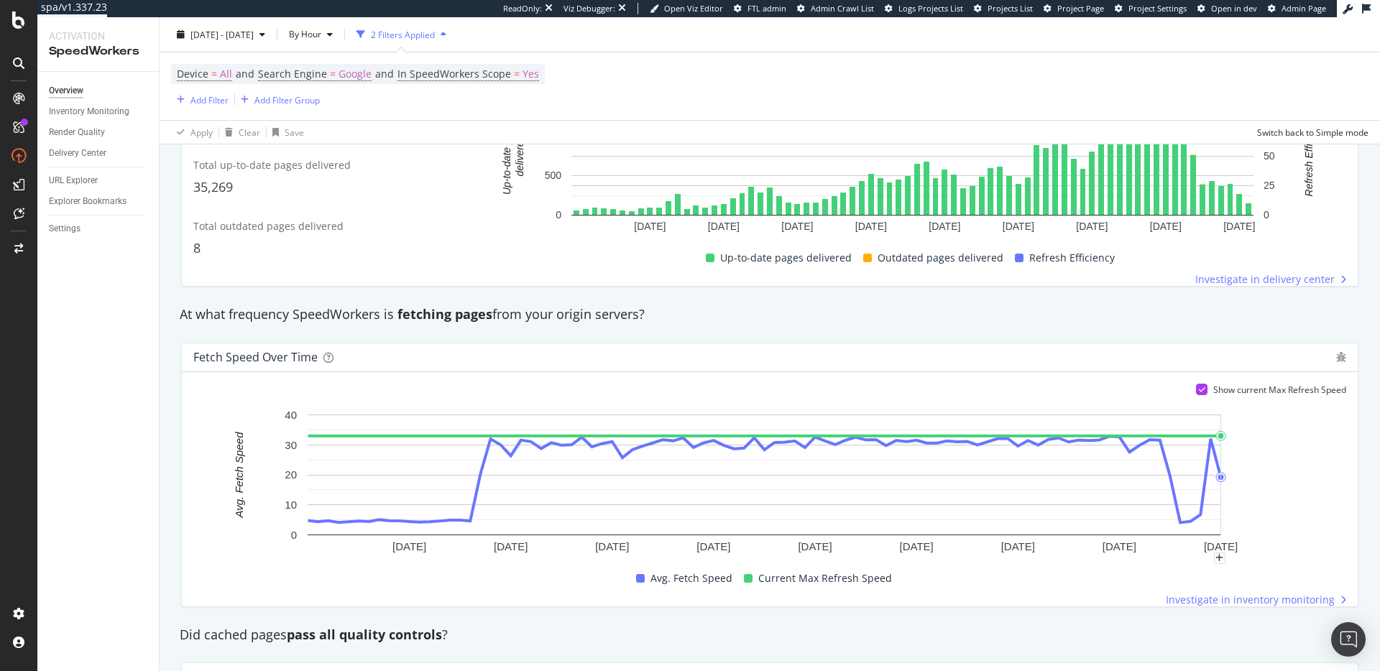
scroll to position [785, 0]
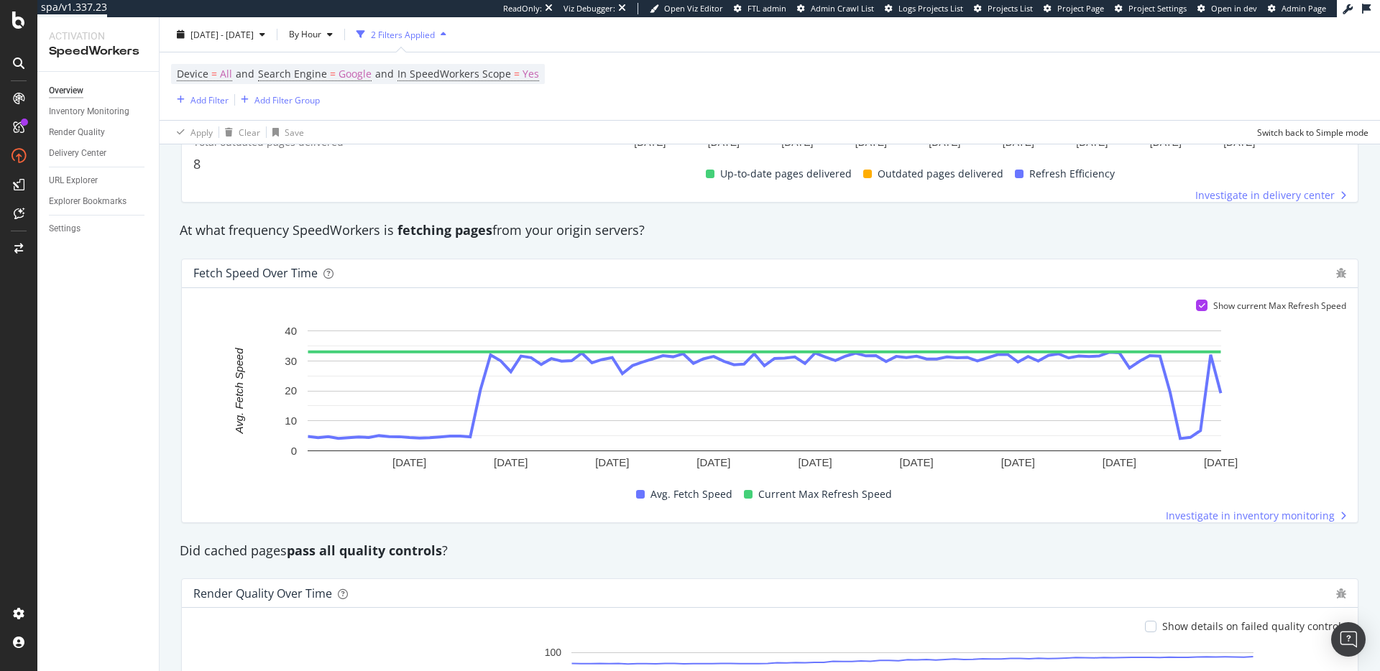
drag, startPoint x: 1045, startPoint y: 560, endPoint x: 1041, endPoint y: 568, distance: 8.7
click at [1045, 560] on div "Did cached pages pass all quality controls ?" at bounding box center [769, 551] width 1194 height 33
click at [1000, 554] on div "Did cached pages pass all quality controls ?" at bounding box center [769, 551] width 1194 height 19
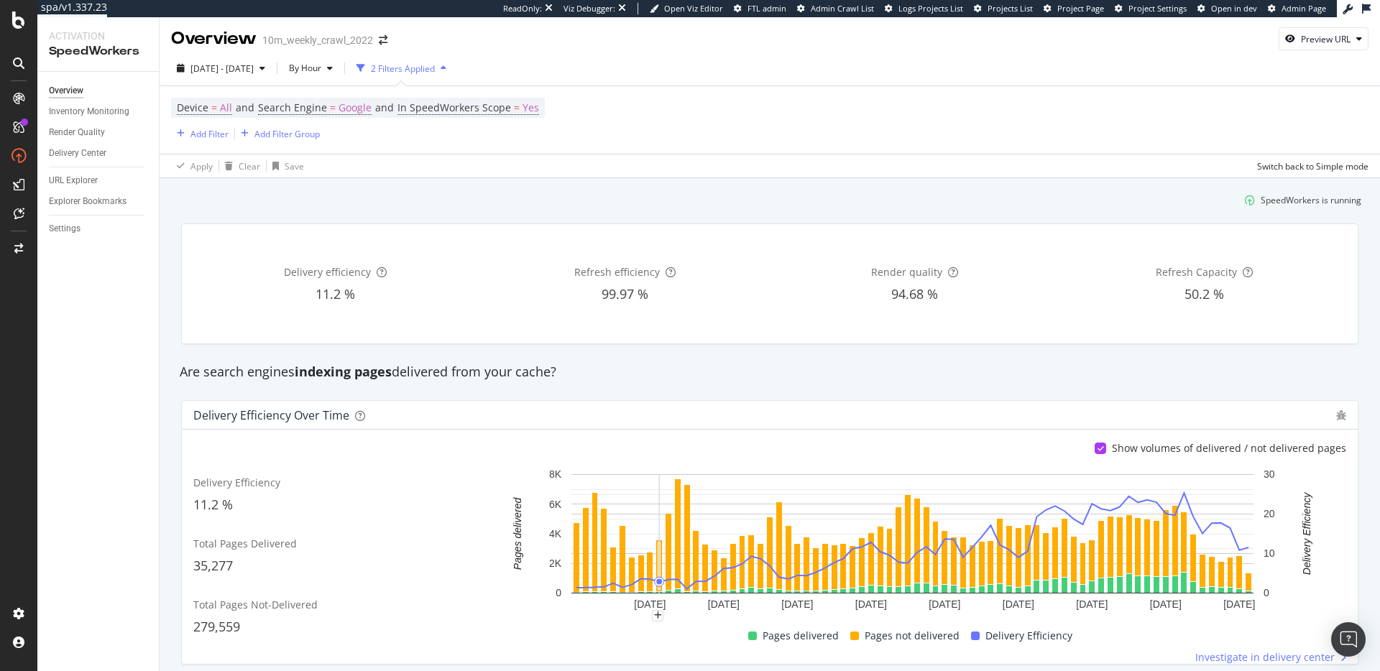
scroll to position [0, 0]
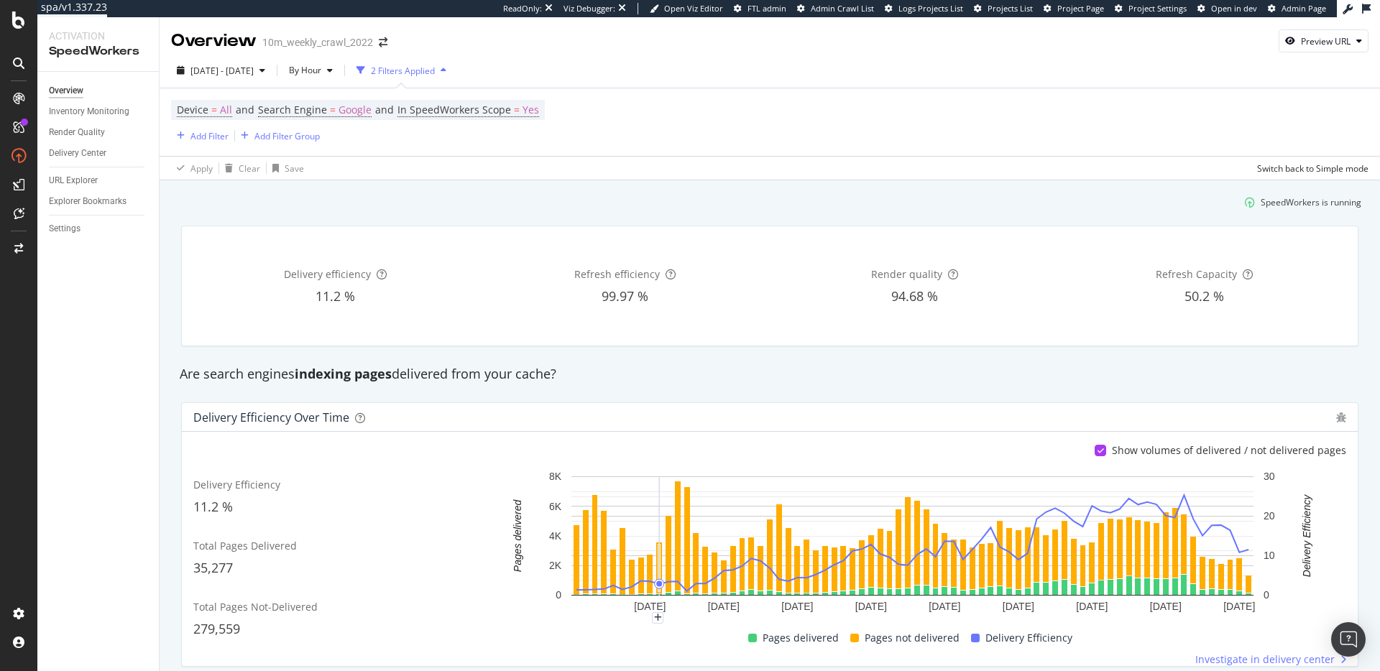
click at [430, 216] on div "Delivery efficiency 11.2 % Refresh efficiency 99.97 % Render quality 94.68 % Re…" at bounding box center [769, 286] width 1194 height 144
click at [88, 108] on div "Inventory Monitoring" at bounding box center [89, 111] width 80 height 15
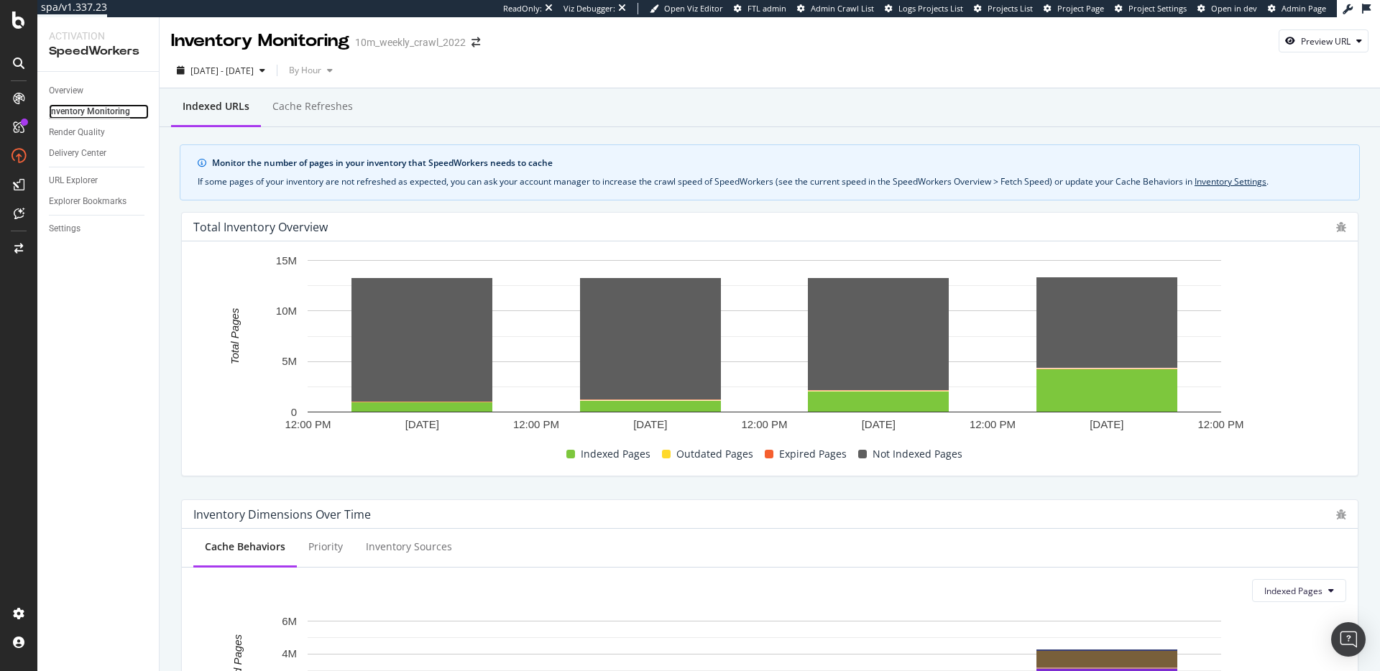
scroll to position [481, 0]
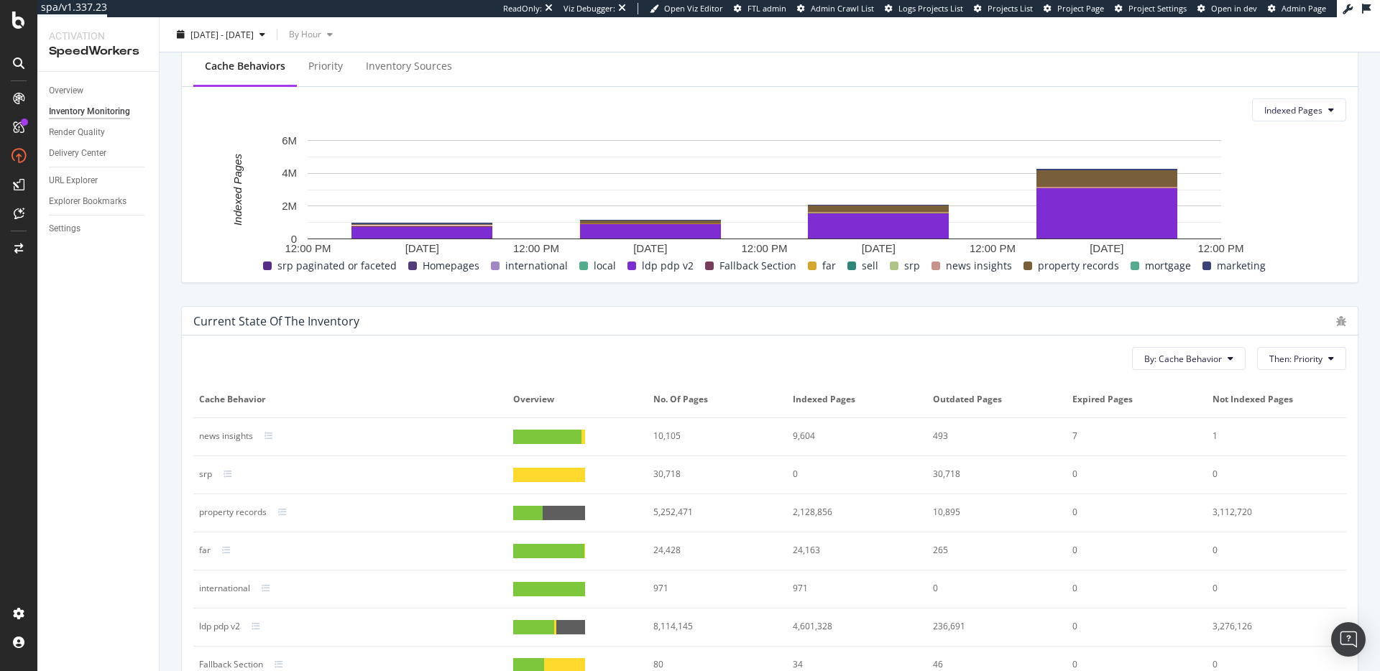
click at [591, 307] on div "Current state of the inventory" at bounding box center [770, 321] width 1176 height 29
click at [592, 307] on div "Current state of the inventory" at bounding box center [770, 321] width 1176 height 29
click at [655, 318] on div "Current state of the inventory" at bounding box center [760, 321] width 1135 height 14
click at [522, 324] on div "Current state of the inventory" at bounding box center [760, 321] width 1135 height 14
click at [441, 315] on div "Current state of the inventory" at bounding box center [760, 321] width 1135 height 14
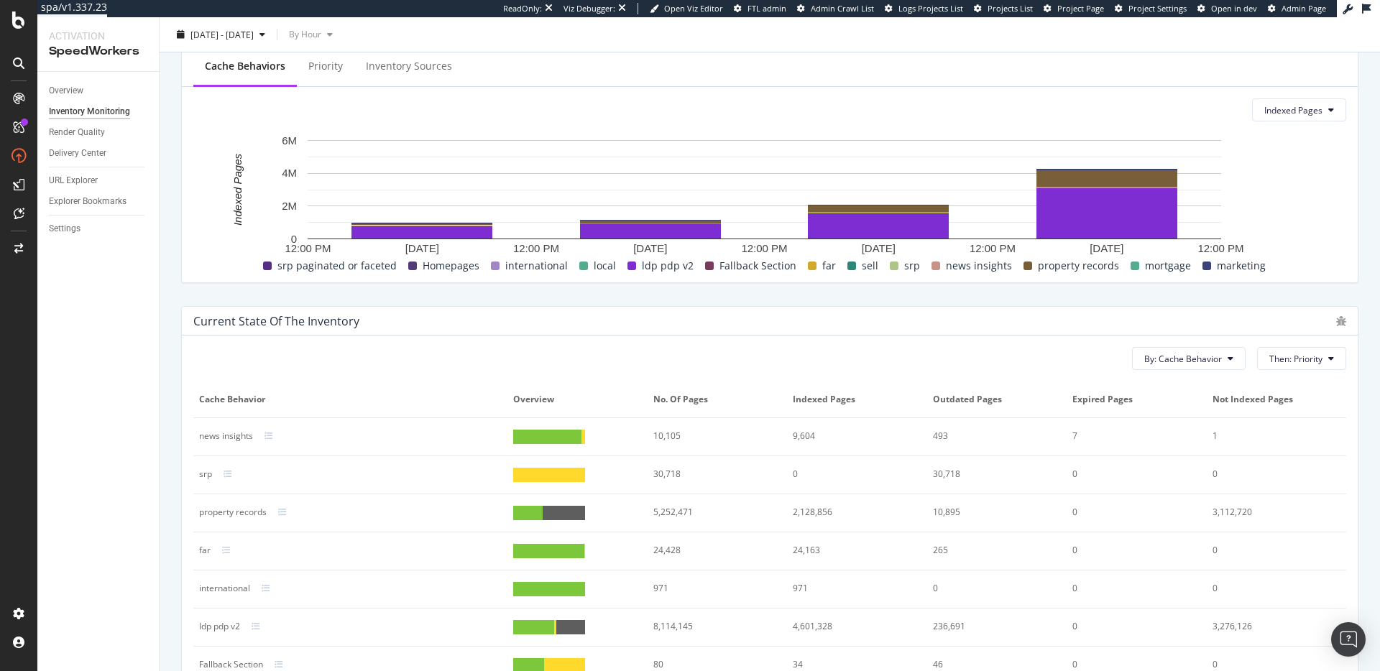
click at [490, 317] on div "Current state of the inventory" at bounding box center [760, 321] width 1135 height 14
click at [496, 327] on div "Current state of the inventory" at bounding box center [760, 321] width 1135 height 14
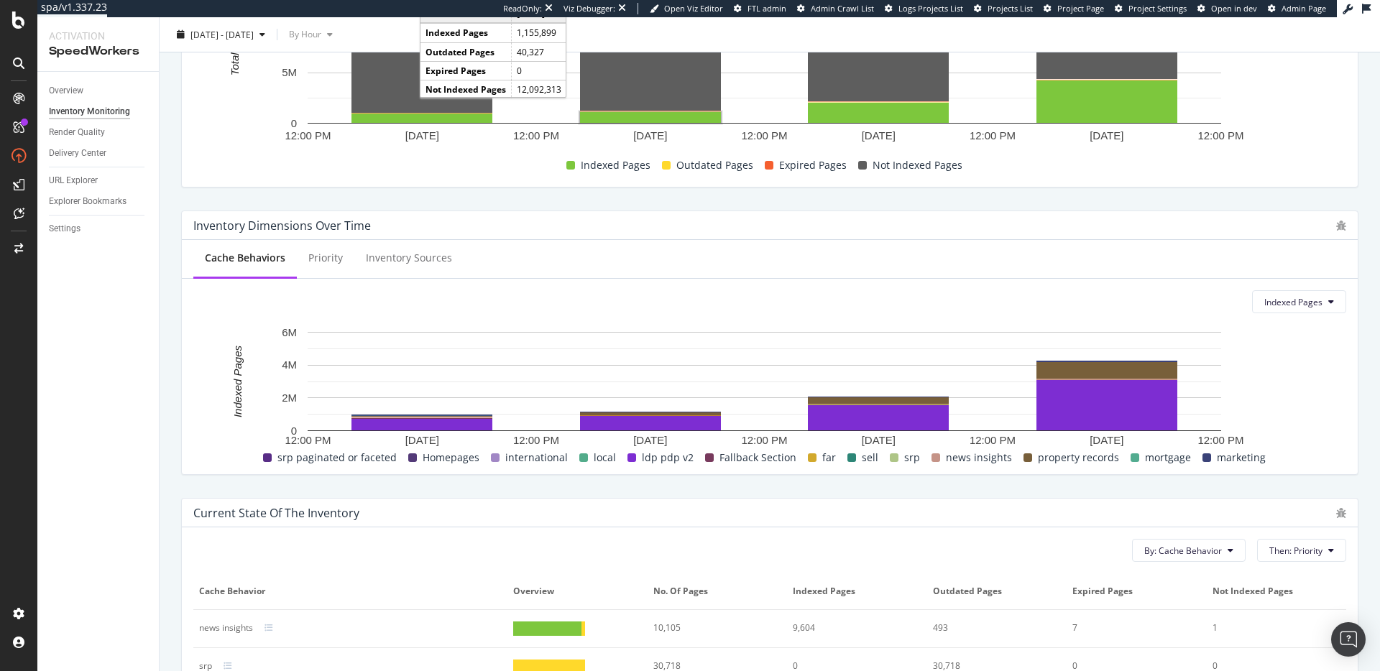
scroll to position [476, 0]
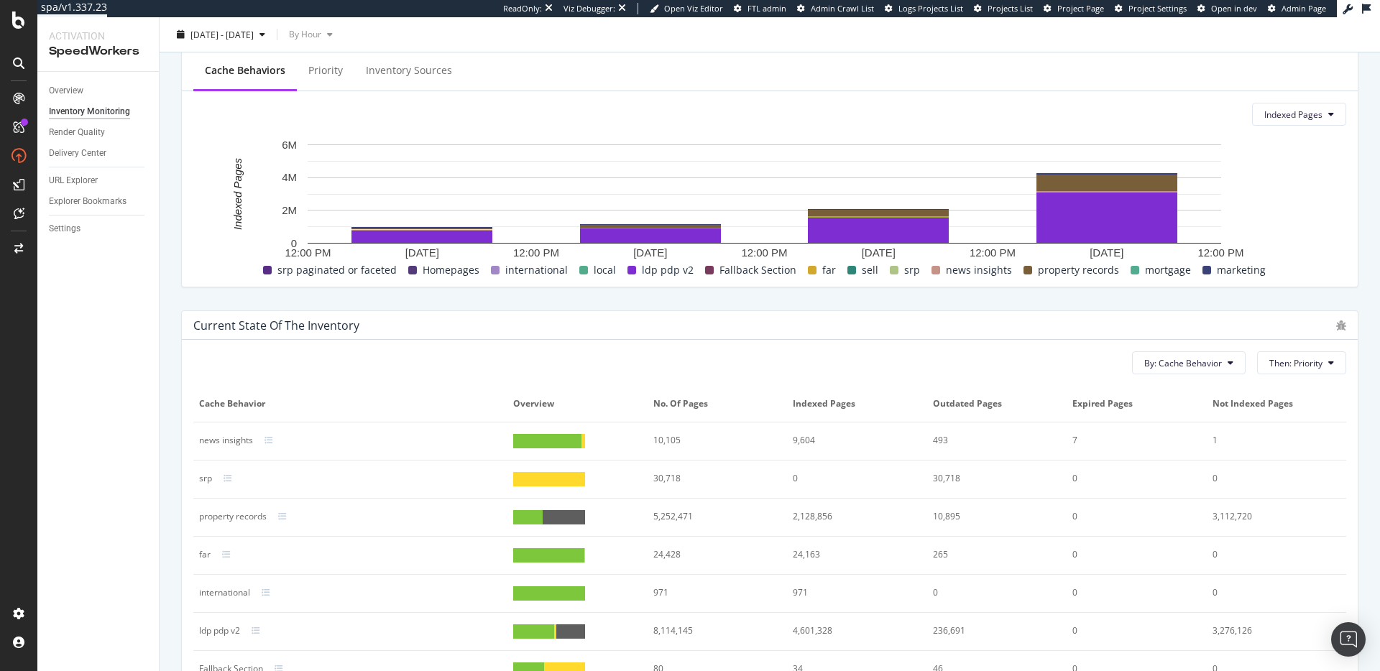
click at [295, 331] on div "Current state of the inventory" at bounding box center [276, 325] width 166 height 14
click at [493, 310] on div "Current state of the inventory By: Cache Behavior Then: Priority Cache Behavior…" at bounding box center [769, 514] width 1177 height 408
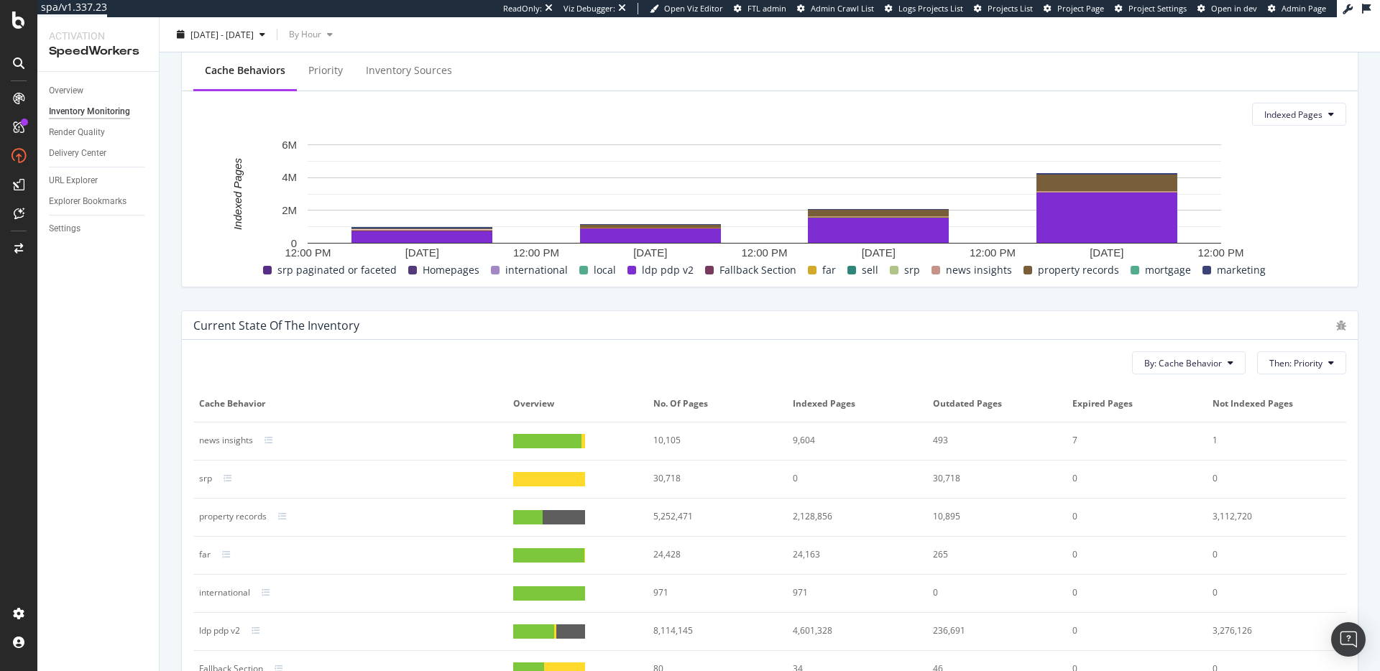
click at [463, 313] on div "Current state of the inventory" at bounding box center [770, 325] width 1176 height 29
click at [439, 338] on div "Current state of the inventory" at bounding box center [770, 325] width 1176 height 29
click at [54, 226] on div "Settings" at bounding box center [65, 228] width 32 height 15
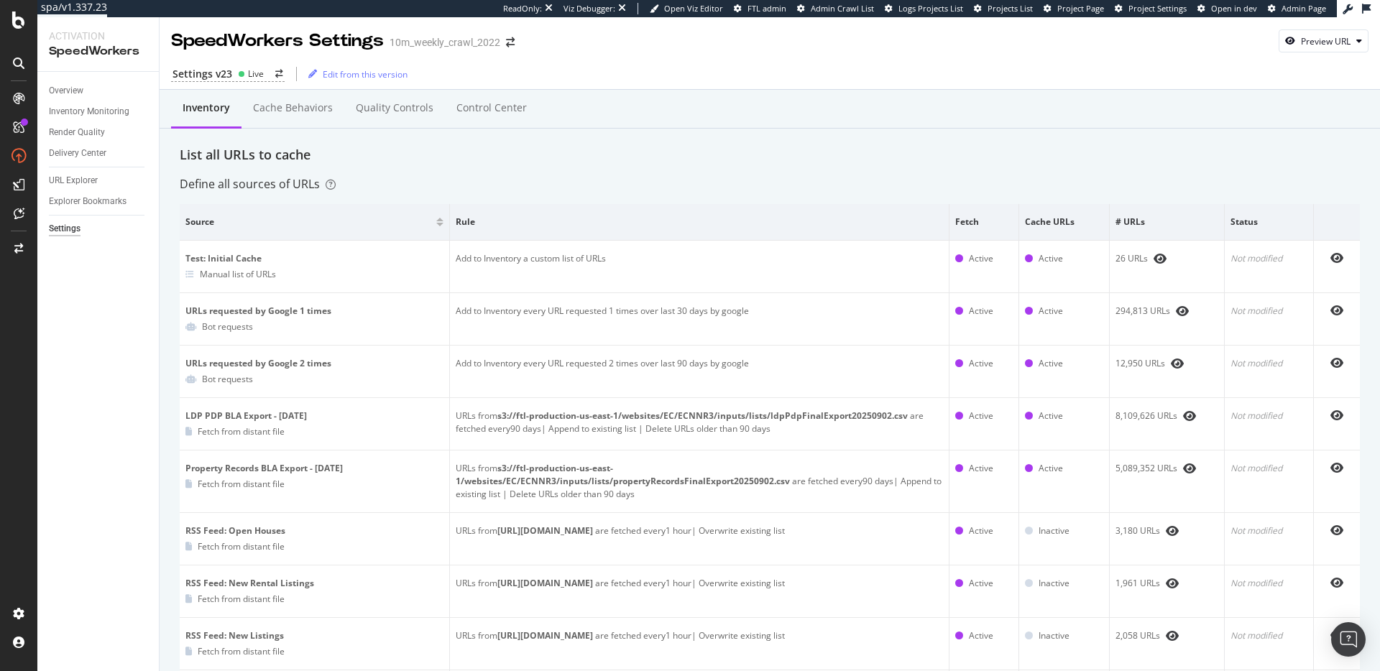
click at [232, 71] on div "Settings v23 Live" at bounding box center [228, 74] width 114 height 15
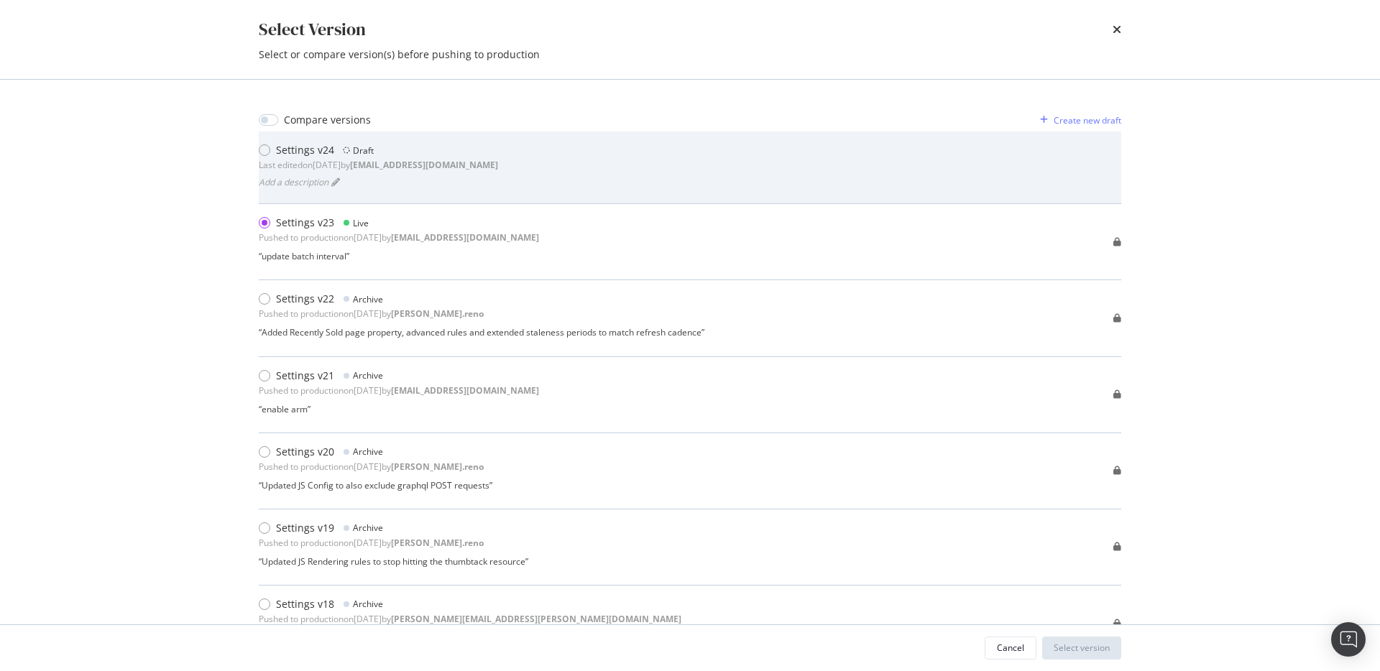
click at [435, 168] on b "jbl@botify.com" at bounding box center [424, 165] width 148 height 12
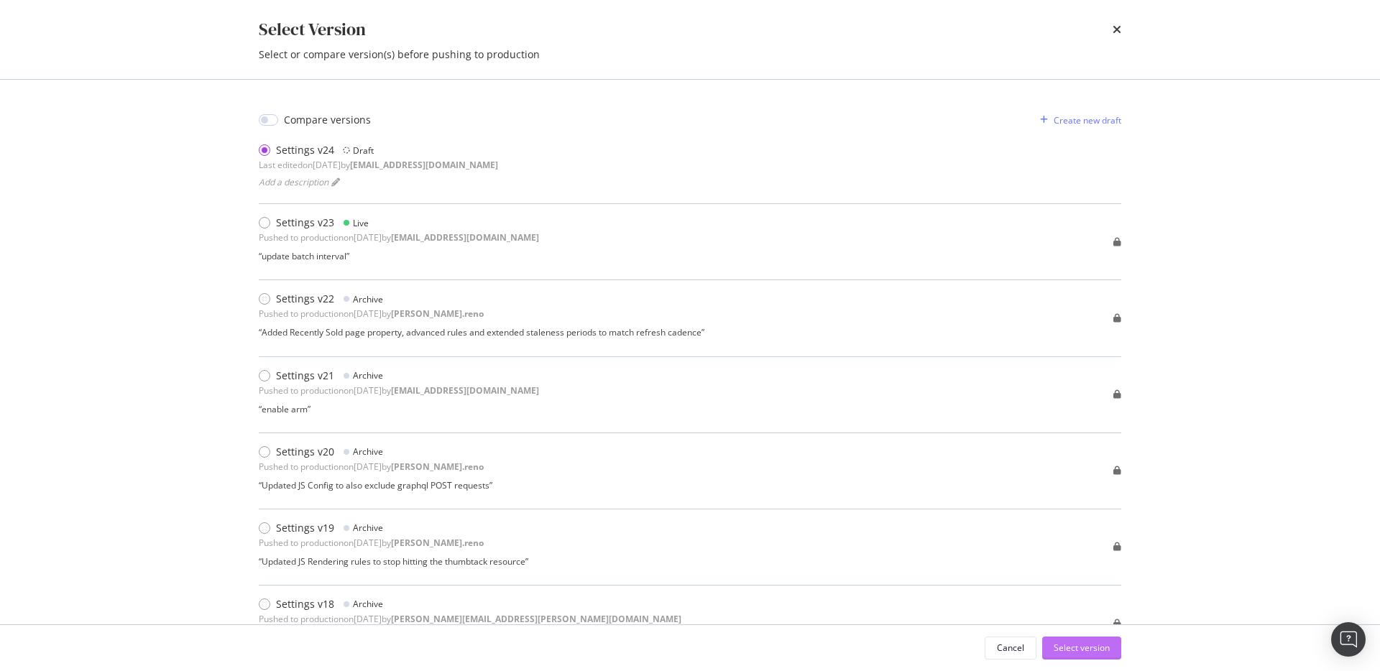
click at [1091, 646] on div "Select version" at bounding box center [1081, 648] width 56 height 12
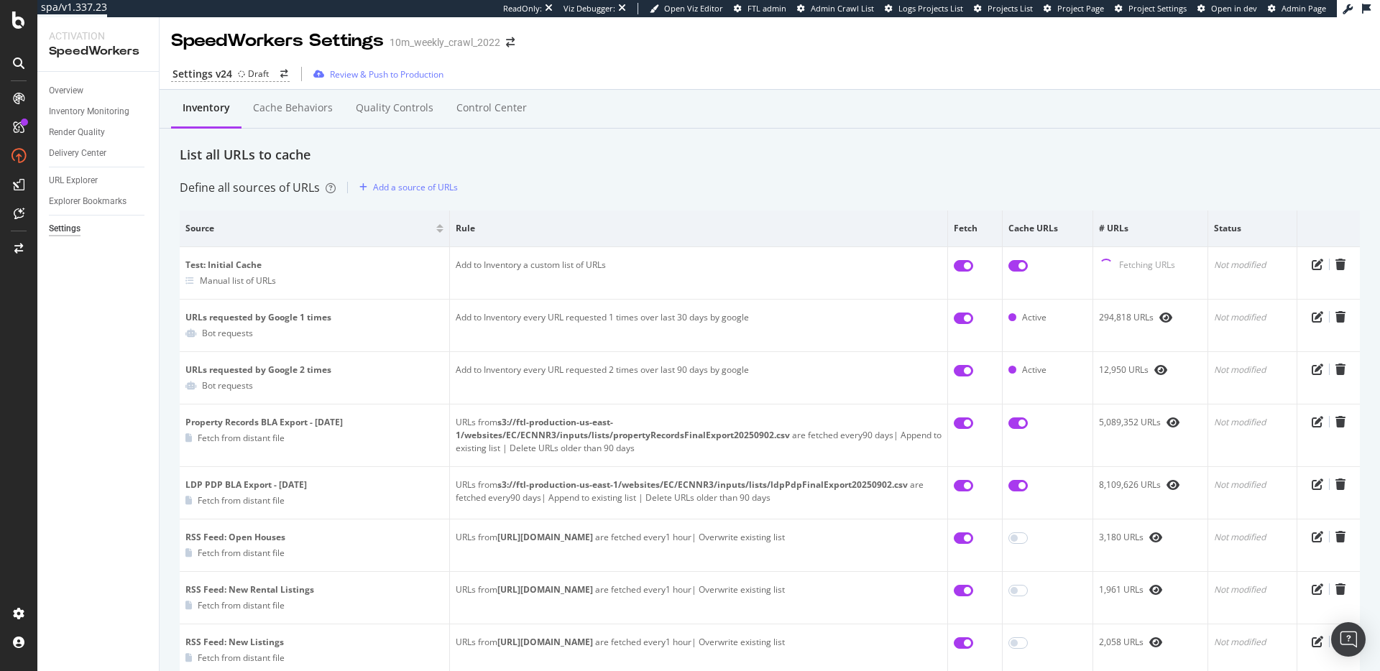
click at [572, 144] on div "Inventory Cache behaviors Quality Controls Control Center" at bounding box center [770, 123] width 1180 height 46
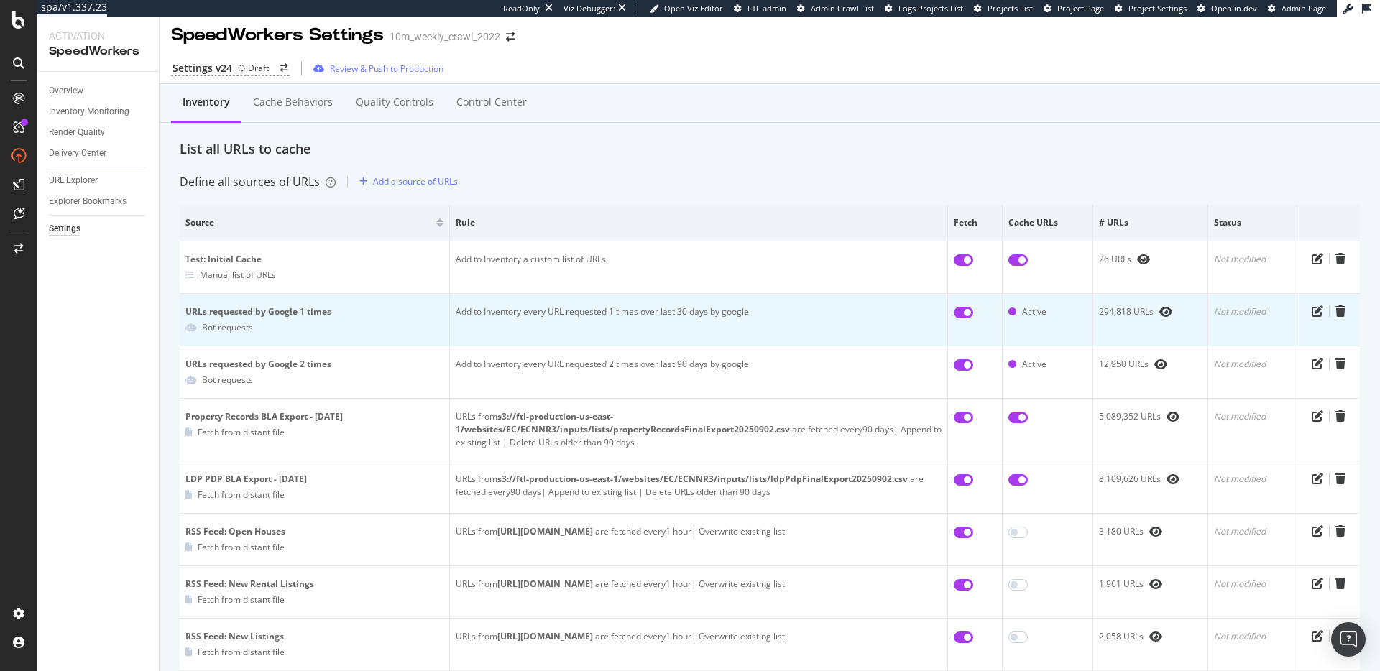
scroll to position [15, 0]
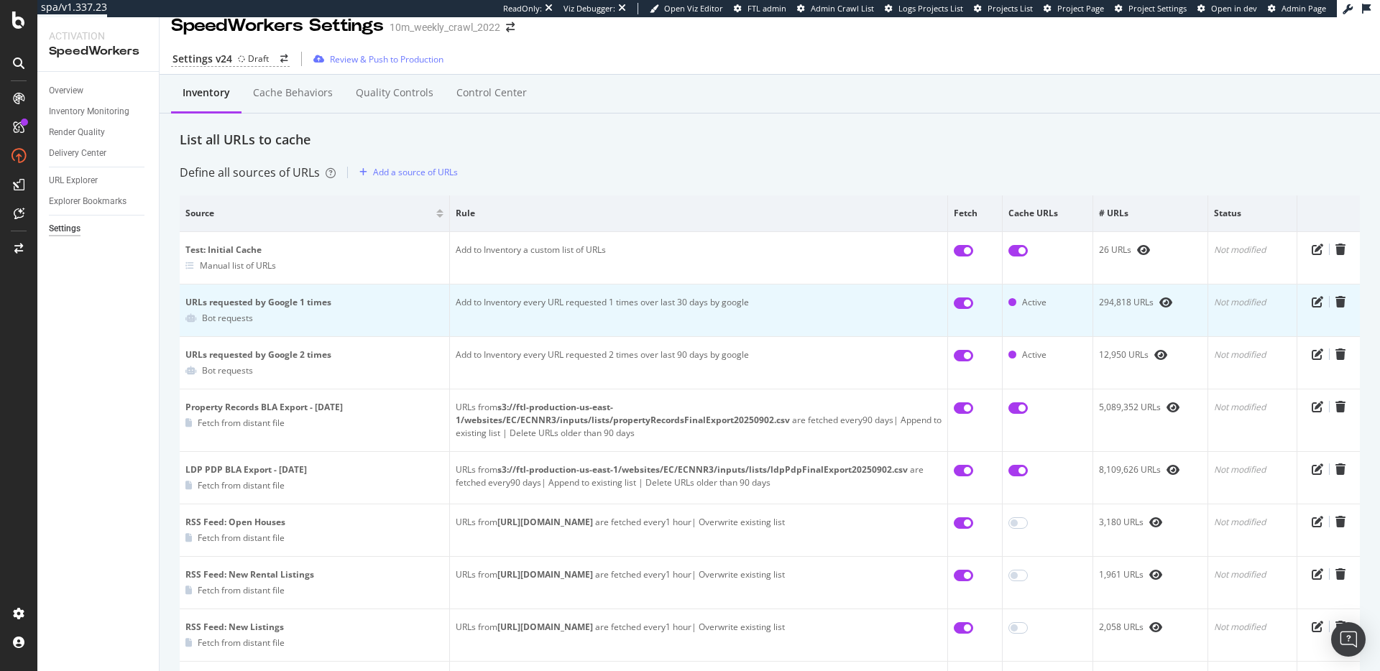
click at [615, 299] on td "Add to Inventory every URL requested 1 times over last 30 days by google" at bounding box center [699, 311] width 498 height 52
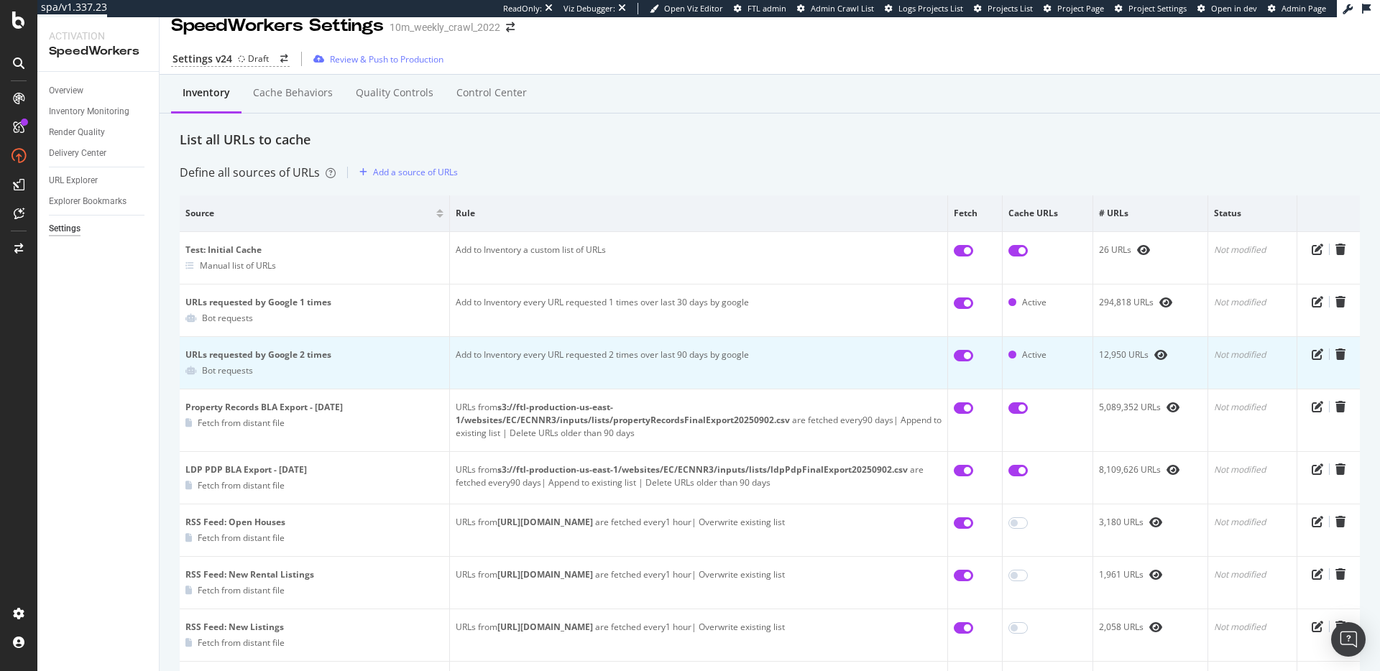
click at [626, 355] on td "Add to Inventory every URL requested 2 times over last 90 days by google" at bounding box center [699, 363] width 498 height 52
click at [627, 355] on td "Add to Inventory every URL requested 2 times over last 90 days by google" at bounding box center [699, 363] width 498 height 52
click at [669, 355] on td "Add to Inventory every URL requested 2 times over last 90 days by google" at bounding box center [699, 363] width 498 height 52
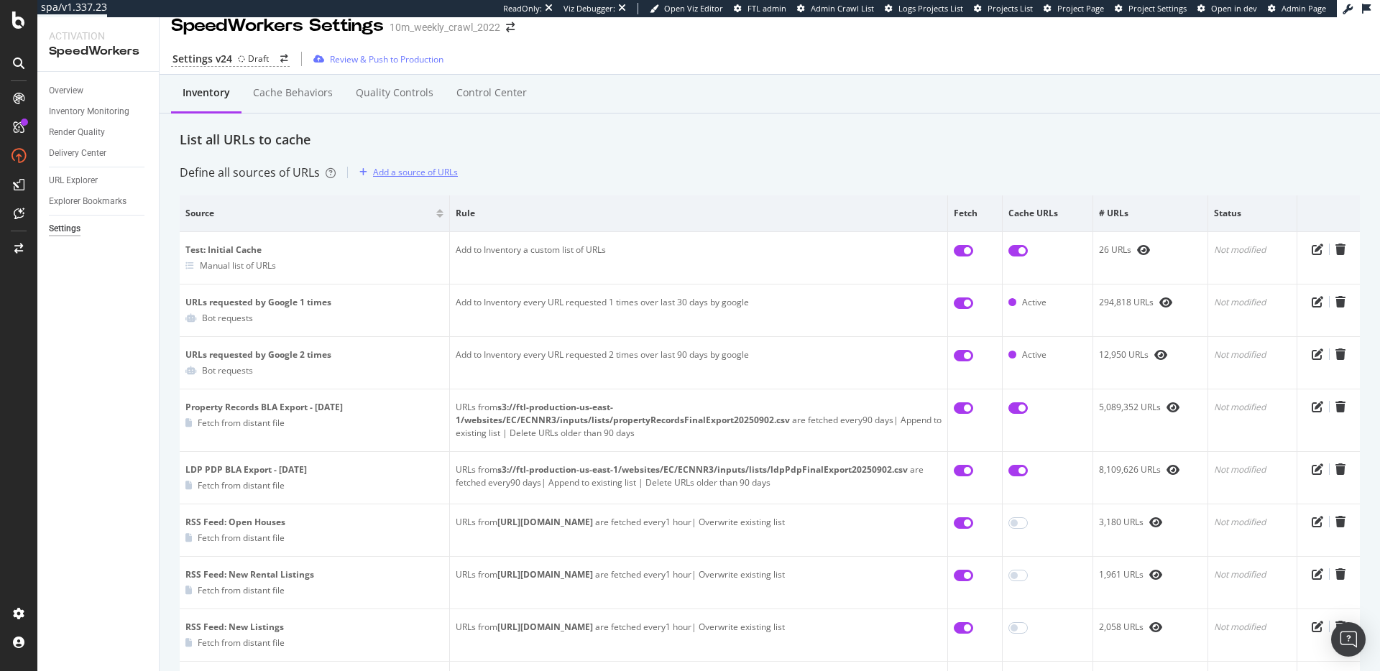
click at [410, 175] on div "Add a source of URLs" at bounding box center [415, 172] width 85 height 12
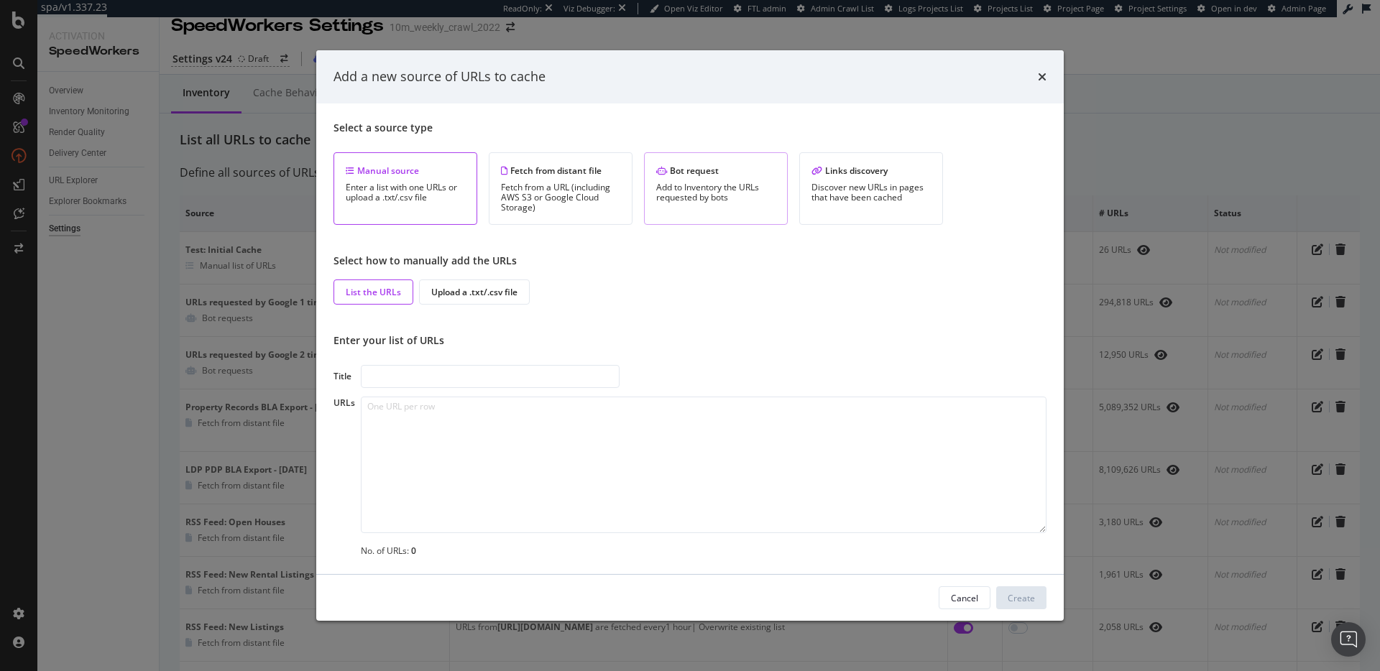
click at [694, 196] on div "Add to Inventory the URLs requested by bots" at bounding box center [715, 193] width 119 height 20
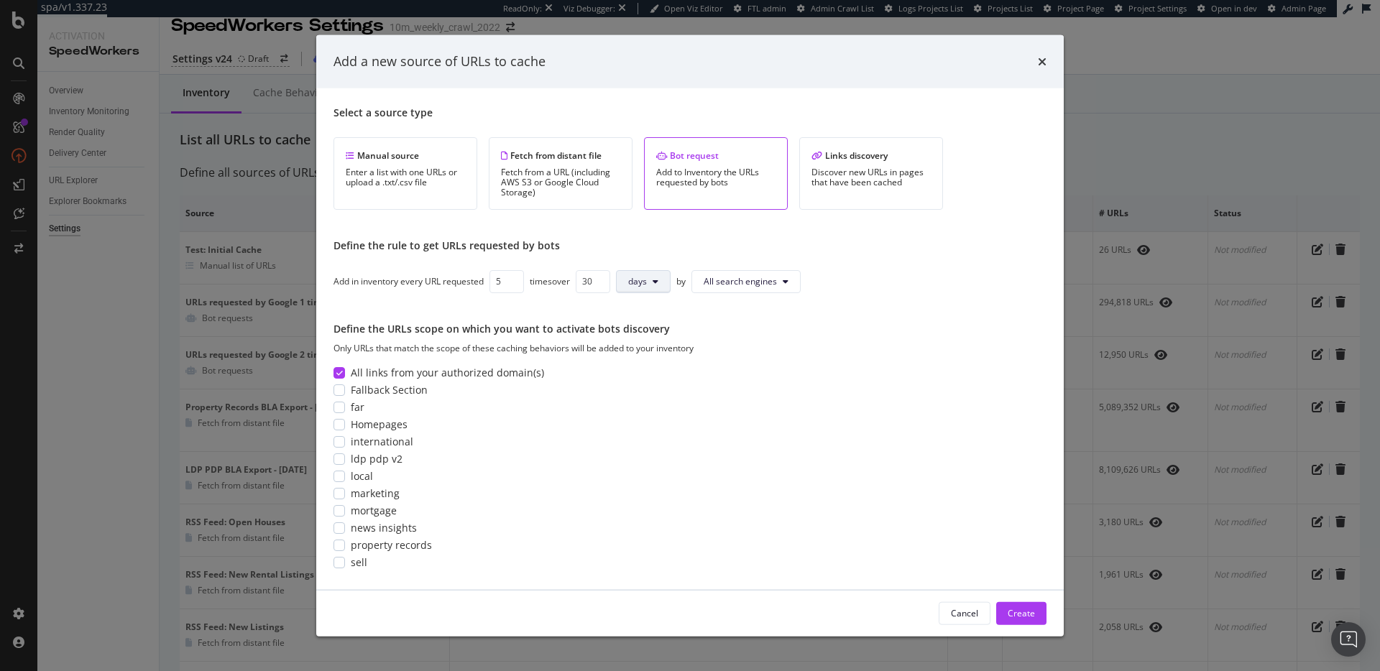
type input "5"
click at [645, 285] on span "days" at bounding box center [637, 281] width 19 height 12
click at [663, 282] on button "days" at bounding box center [643, 280] width 55 height 23
click at [752, 292] on button "All search engines" at bounding box center [745, 280] width 109 height 23
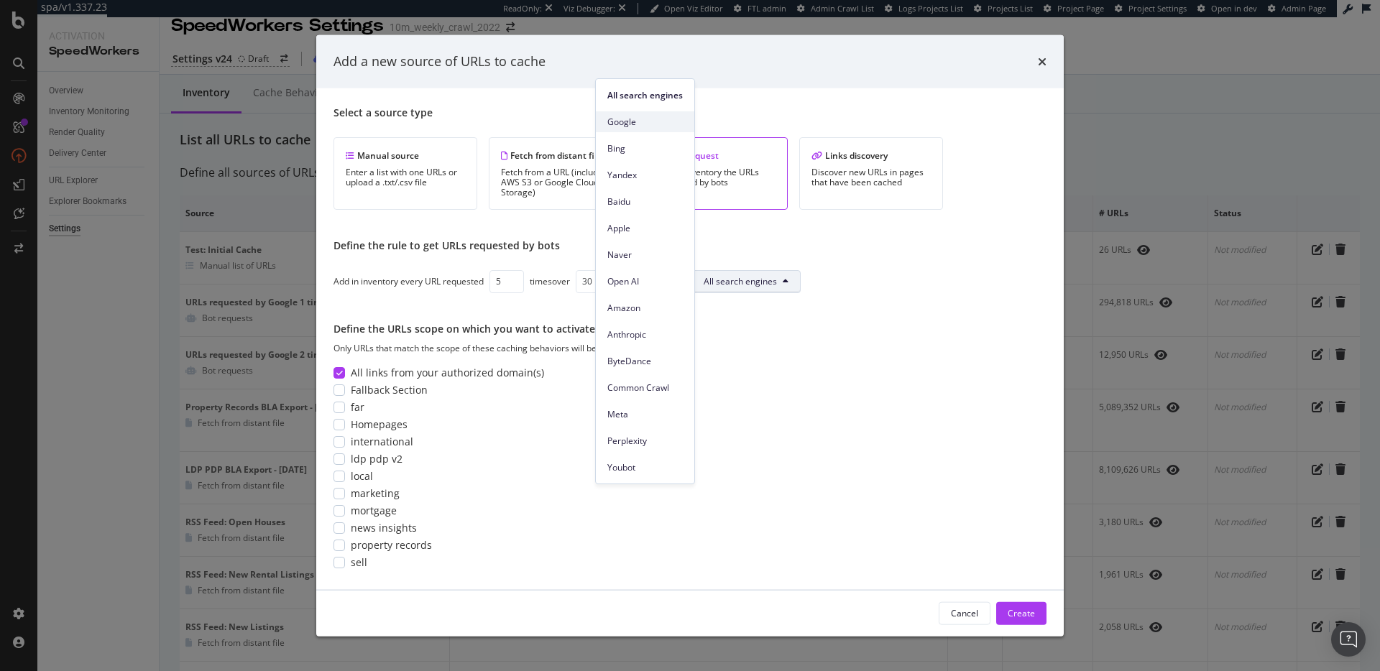
click at [632, 122] on span "Google" at bounding box center [644, 122] width 75 height 13
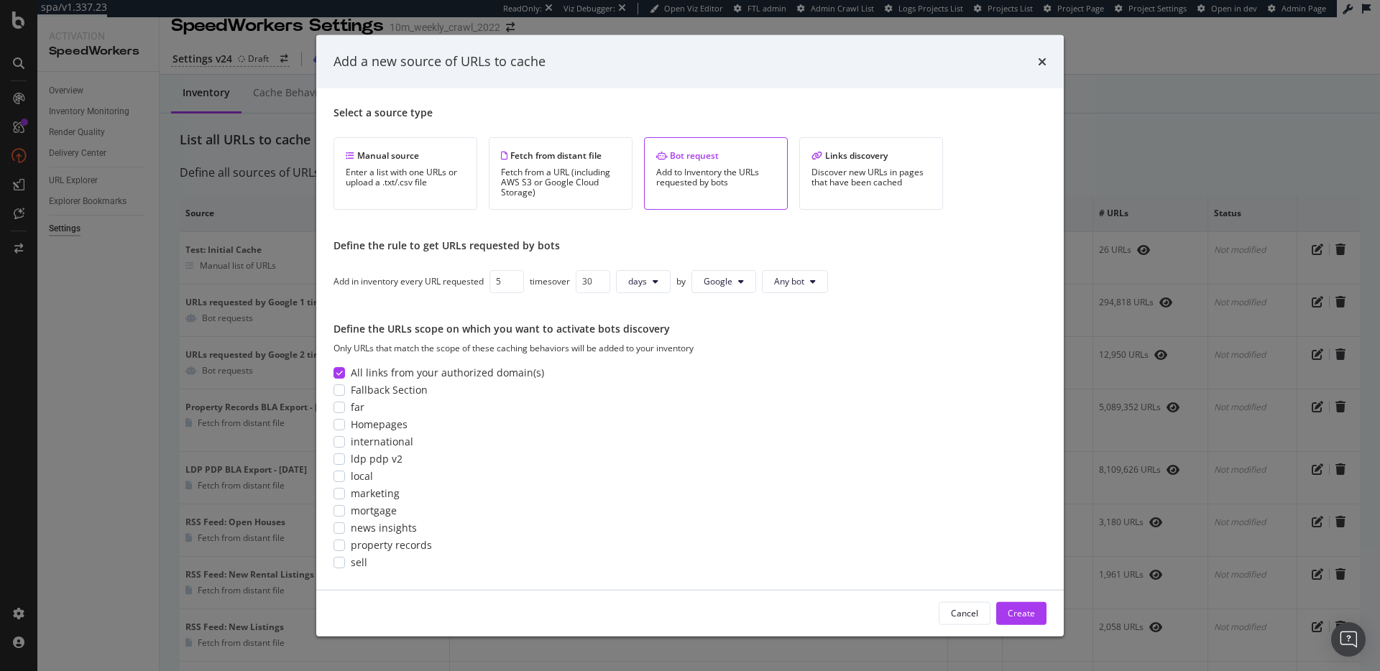
click at [847, 310] on div "Select a source type Manual source Enter a list with one URLs or upload a .txt/…" at bounding box center [689, 338] width 713 height 467
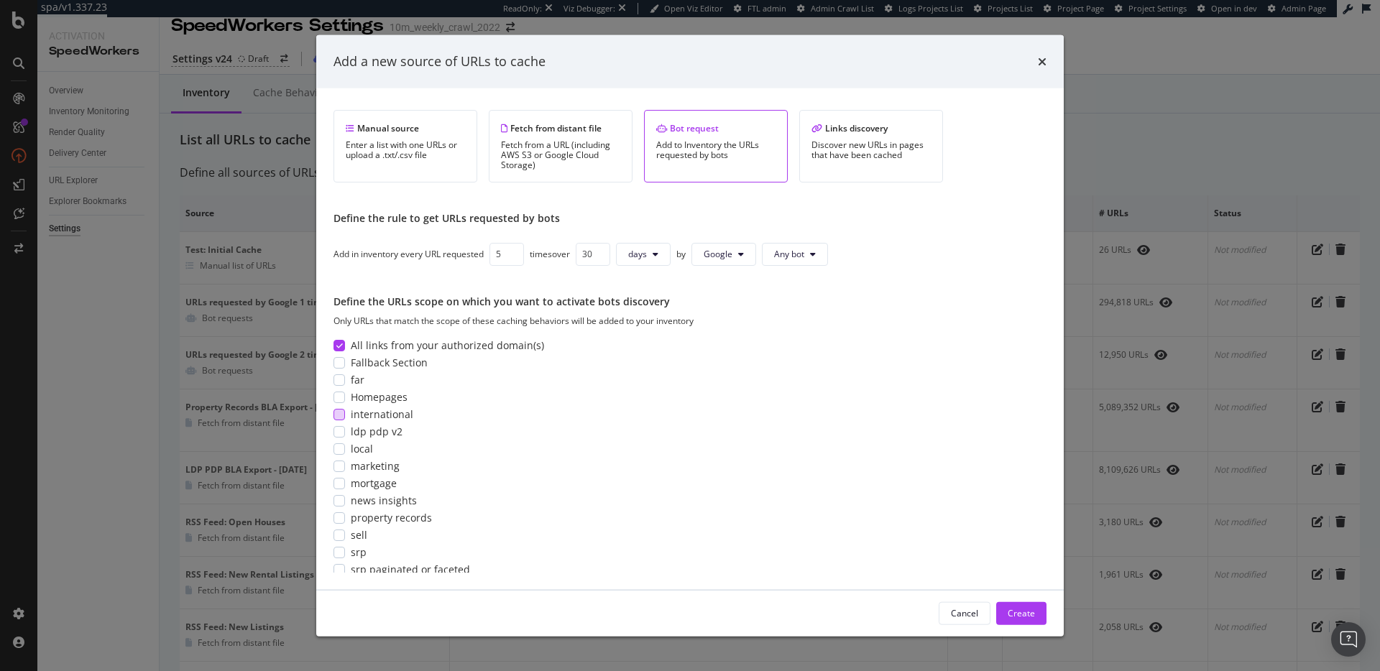
scroll to position [0, 0]
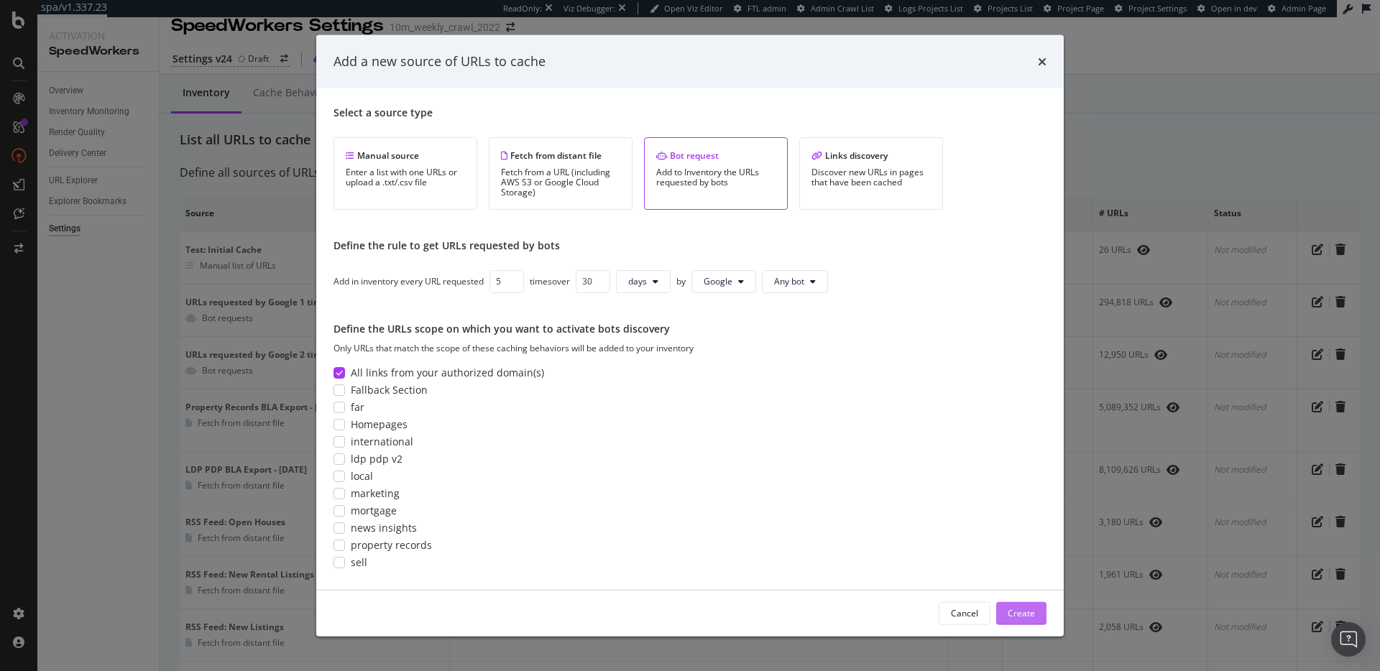
click at [1025, 614] on div "Create" at bounding box center [1020, 613] width 27 height 12
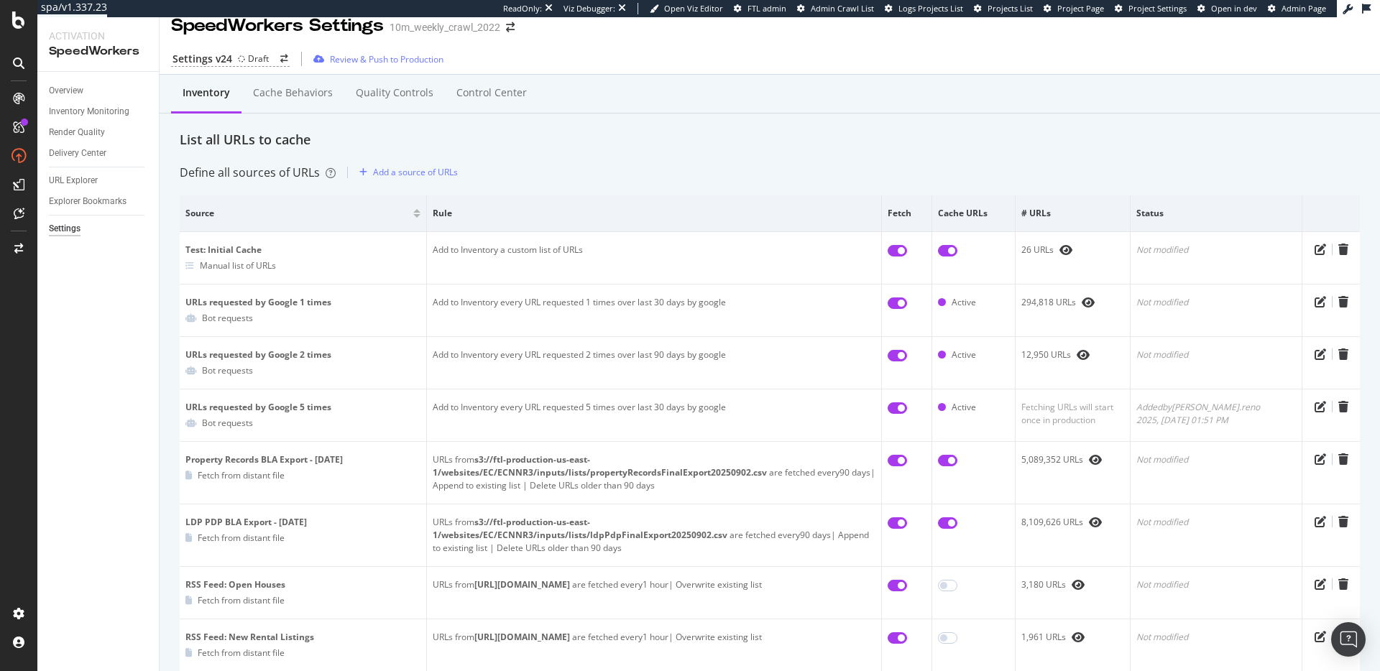
click at [614, 164] on div "Define all sources of URLs Add a source of URLs" at bounding box center [770, 172] width 1180 height 23
click at [555, 143] on div "List all URLs to cache" at bounding box center [770, 140] width 1180 height 19
click at [560, 142] on div "List all URLs to cache" at bounding box center [770, 140] width 1180 height 19
click at [561, 145] on div "List all URLs to cache" at bounding box center [770, 140] width 1180 height 19
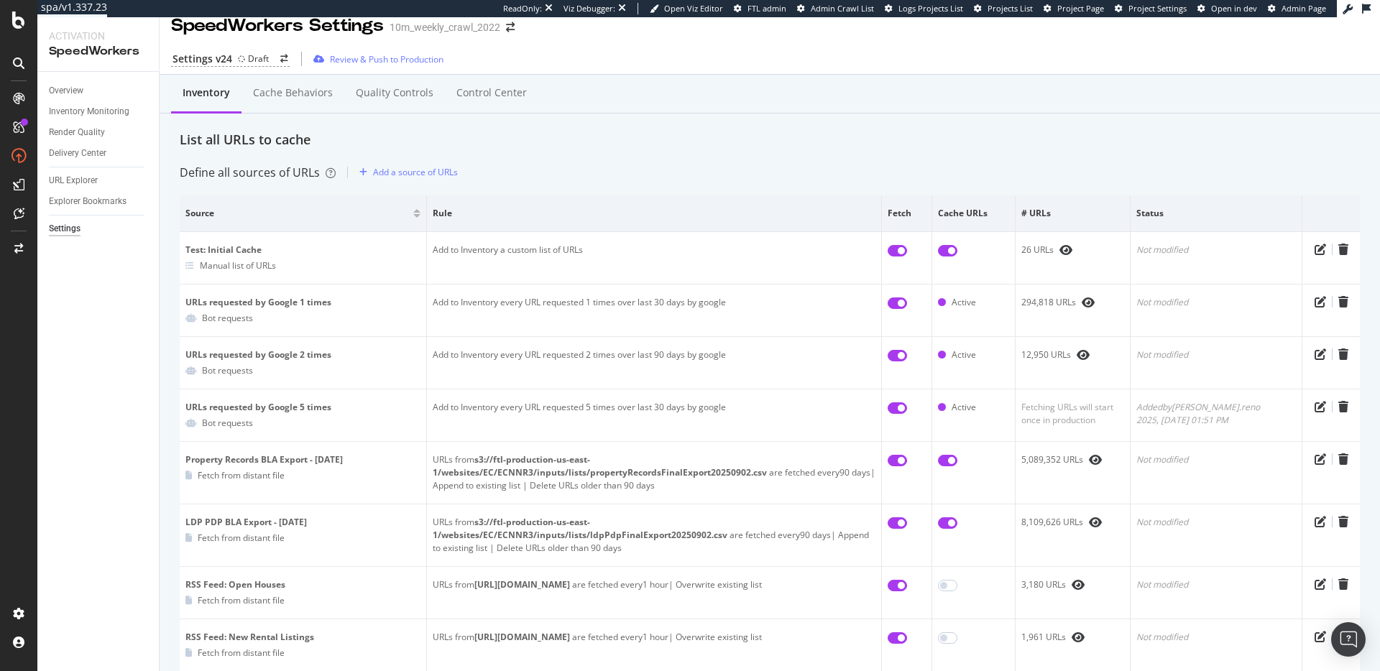
click at [357, 132] on div "List all URLs to cache" at bounding box center [770, 140] width 1180 height 19
click at [290, 92] on div "Cache behaviors" at bounding box center [293, 93] width 80 height 14
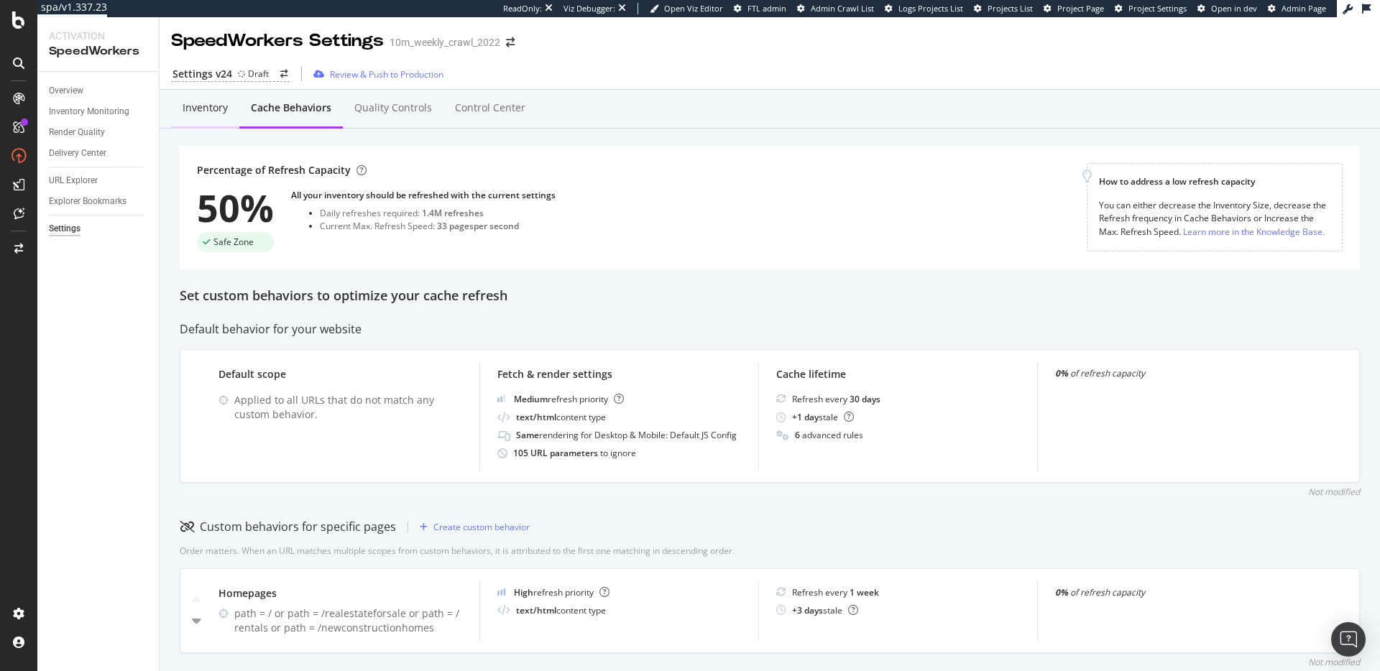
click at [198, 104] on div "Inventory" at bounding box center [205, 108] width 45 height 14
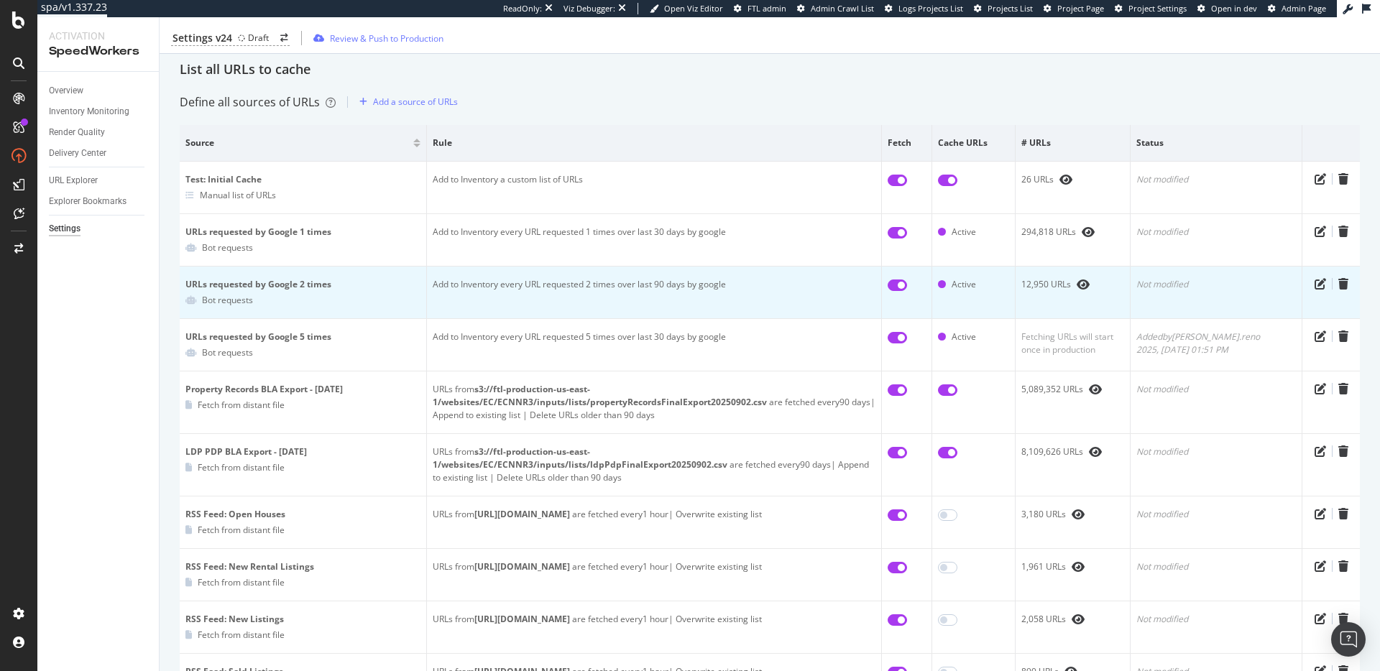
scroll to position [58, 0]
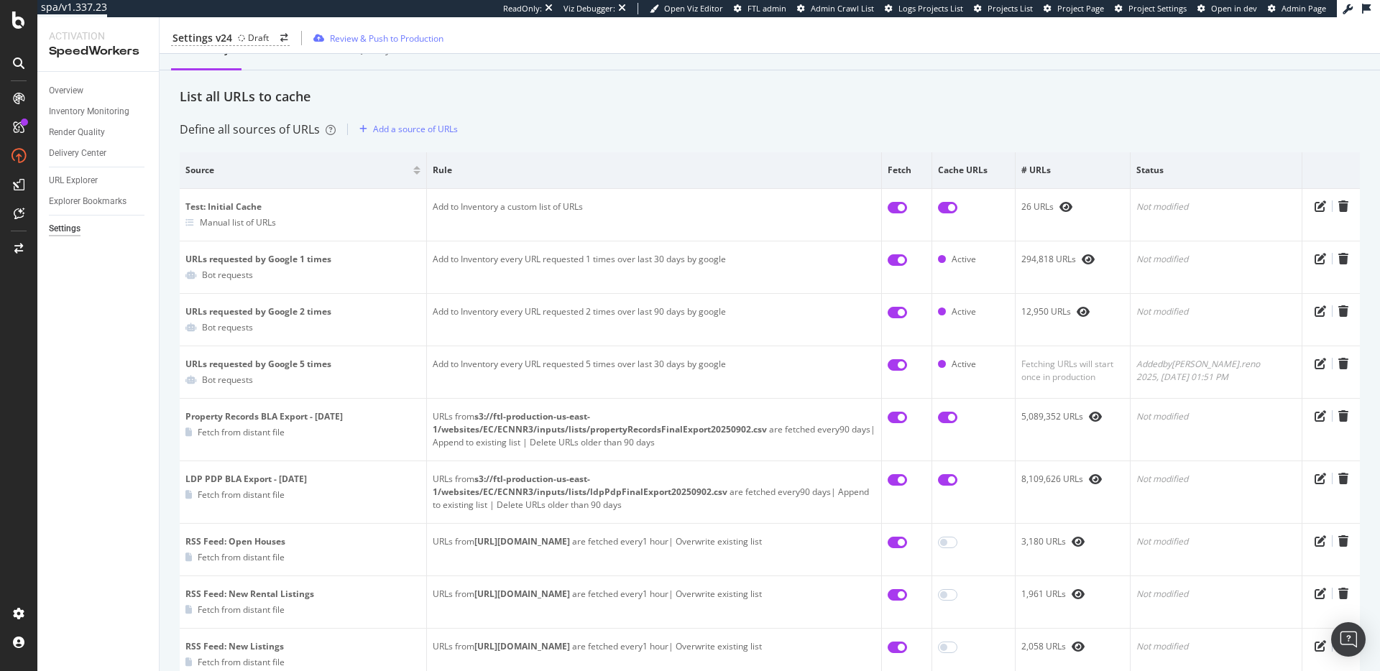
click at [627, 98] on div "List all URLs to cache" at bounding box center [770, 97] width 1180 height 19
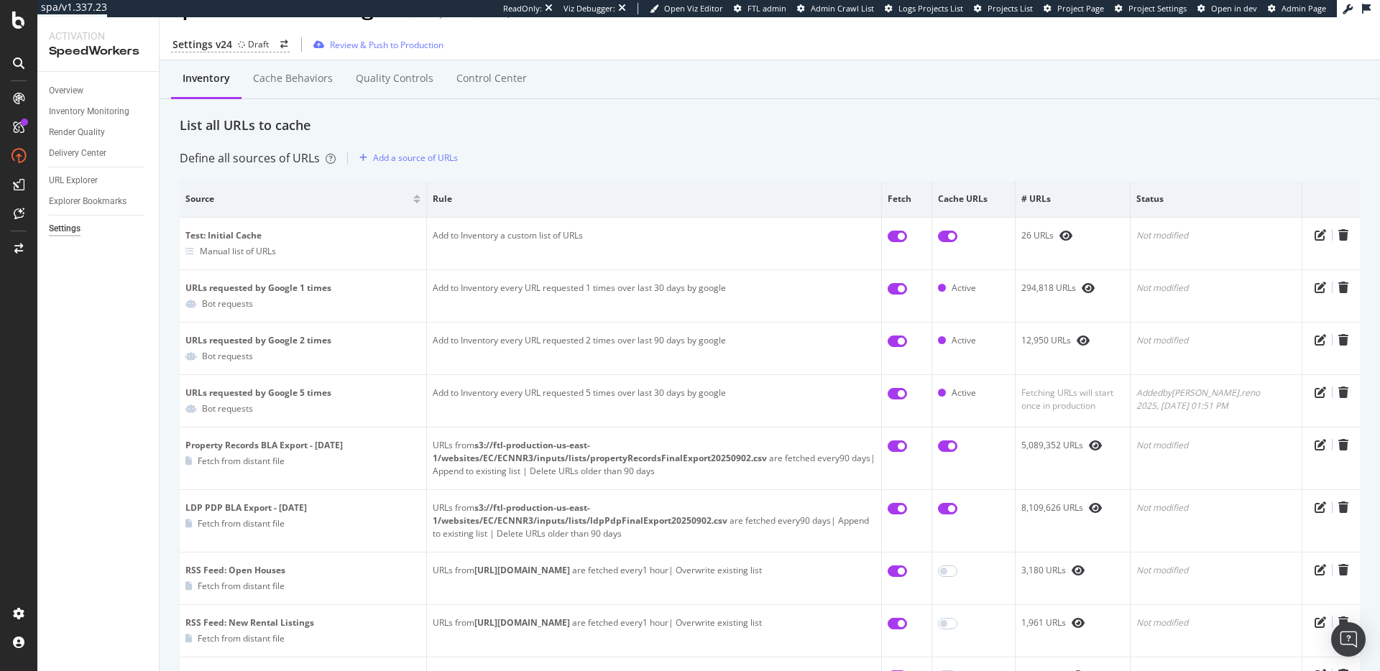
scroll to position [0, 0]
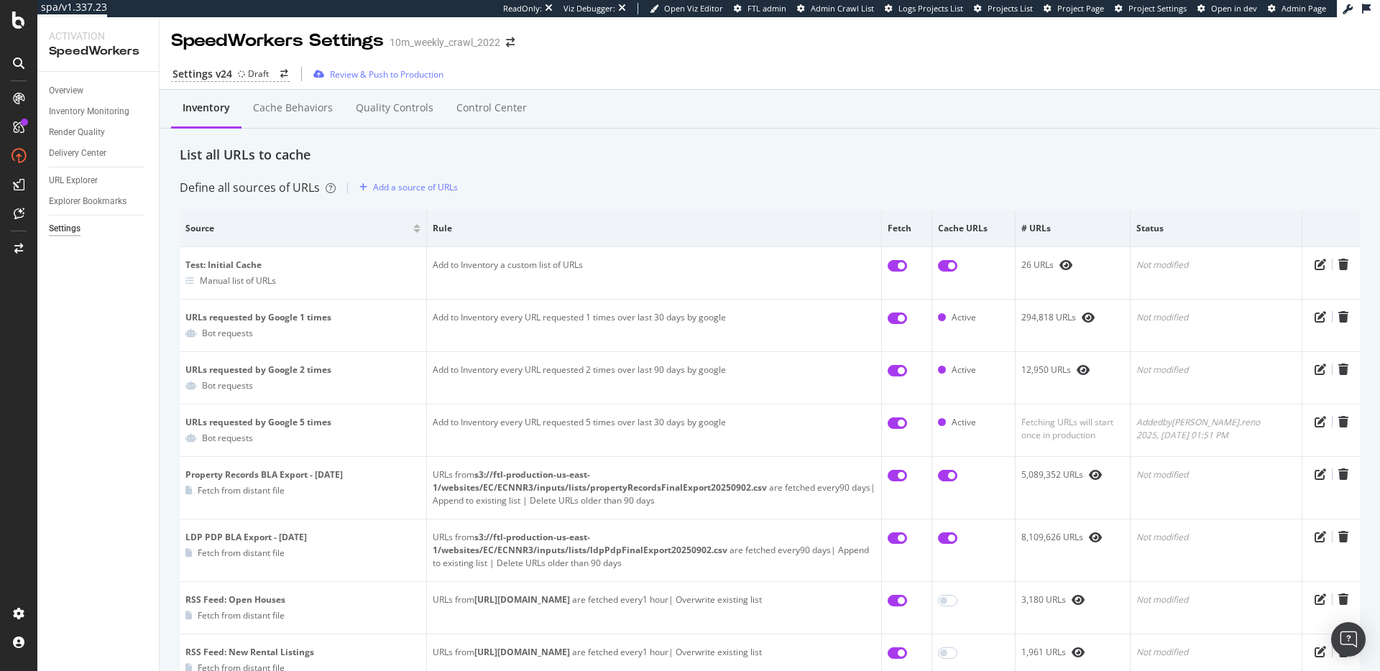
click at [370, 141] on div "Inventory Cache behaviors Quality Controls Control Center" at bounding box center [770, 123] width 1180 height 46
click at [364, 157] on div "List all URLs to cache" at bounding box center [770, 155] width 1180 height 19
click at [685, 162] on div "List all URLs to cache" at bounding box center [770, 155] width 1180 height 19
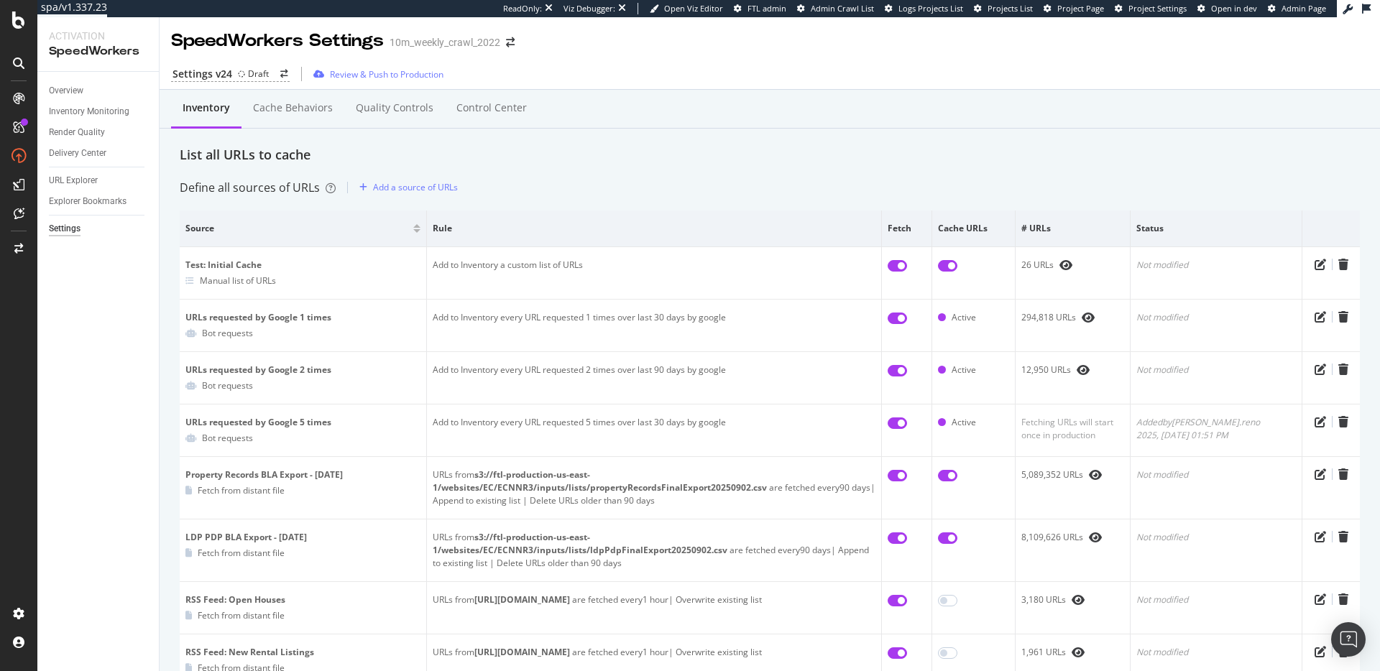
click at [681, 162] on div "List all URLs to cache" at bounding box center [770, 155] width 1180 height 19
click at [650, 159] on div "List all URLs to cache" at bounding box center [770, 155] width 1180 height 19
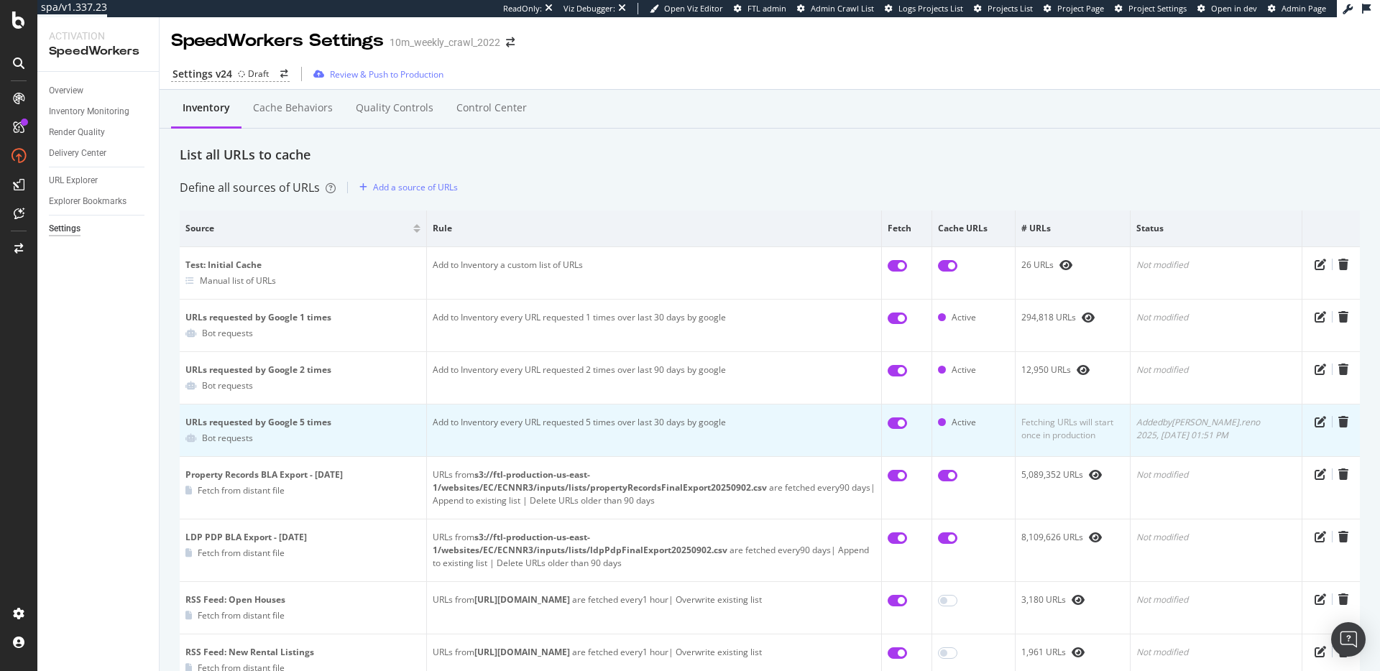
click at [1073, 435] on div "Fetching URLs will start once in production" at bounding box center [1072, 429] width 103 height 26
click at [1074, 436] on div "Fetching URLs will start once in production" at bounding box center [1072, 429] width 103 height 26
click at [1096, 433] on div "Fetching URLs will start once in production" at bounding box center [1072, 429] width 103 height 26
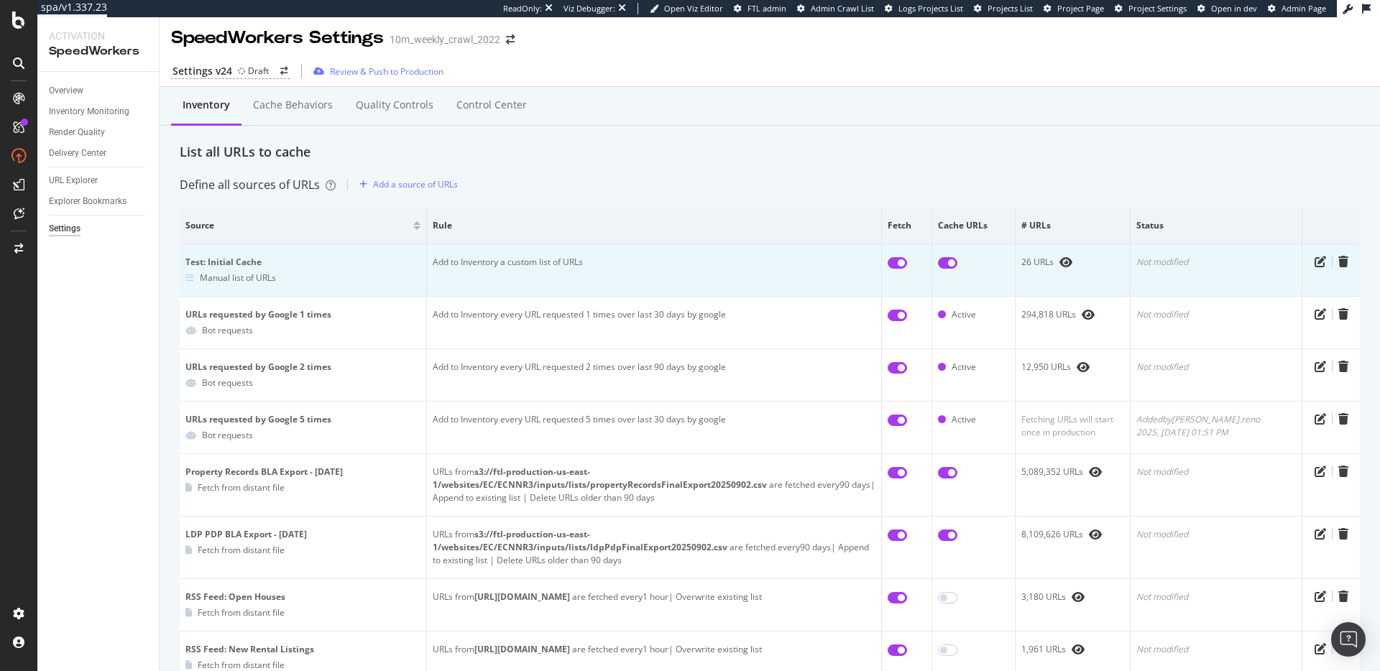
scroll to position [25, 0]
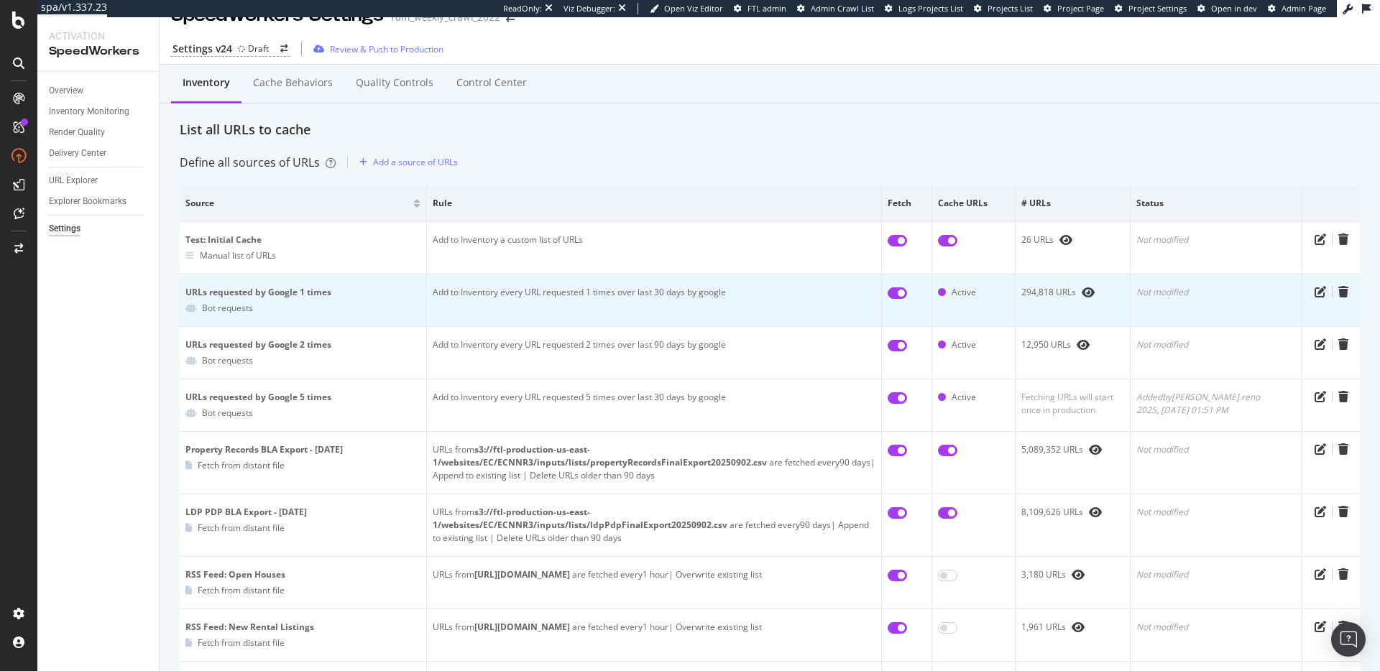
click at [907, 295] on input "checkbox" at bounding box center [896, 292] width 19 height 11
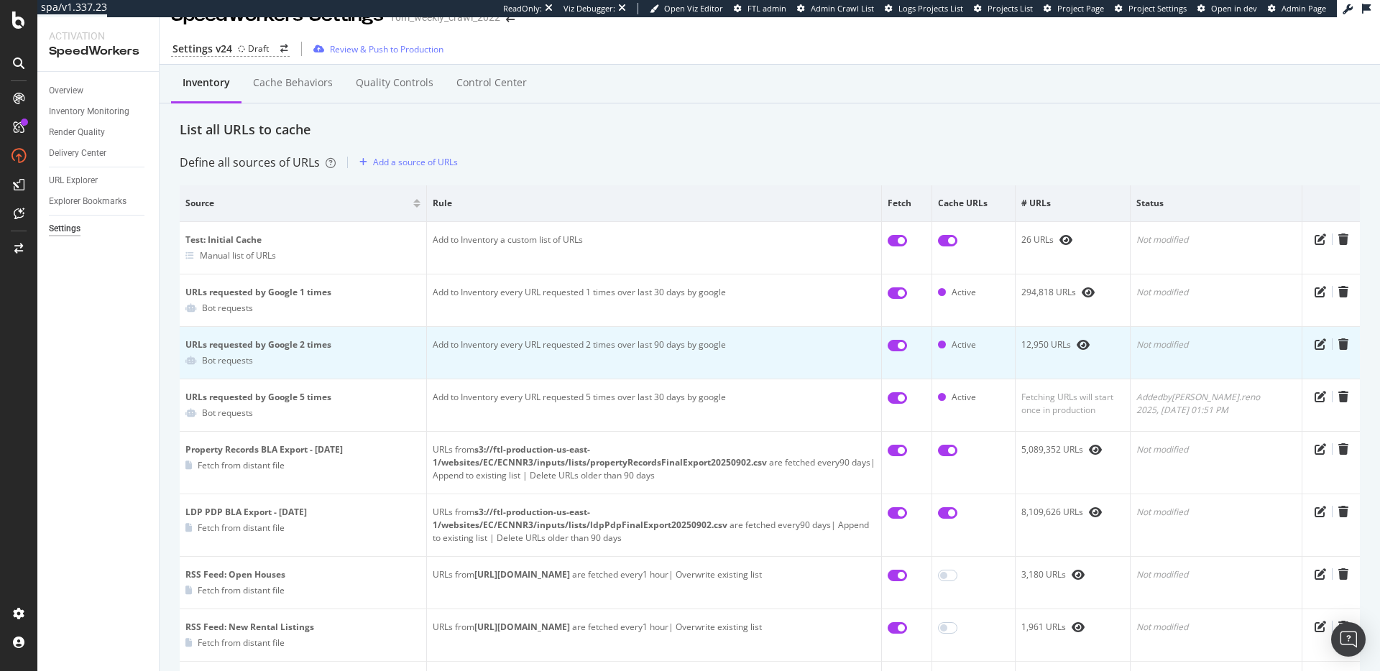
checkbox input "false"
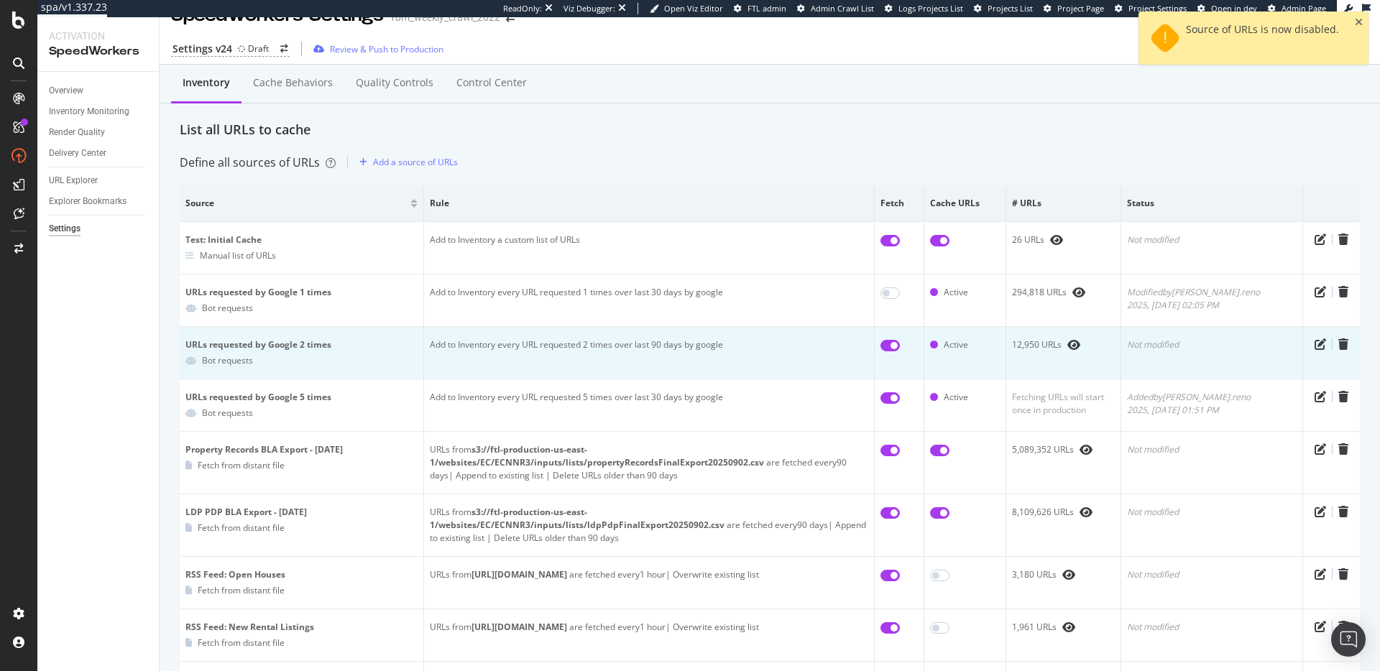
click at [900, 344] on input "checkbox" at bounding box center [889, 345] width 19 height 11
checkbox input "false"
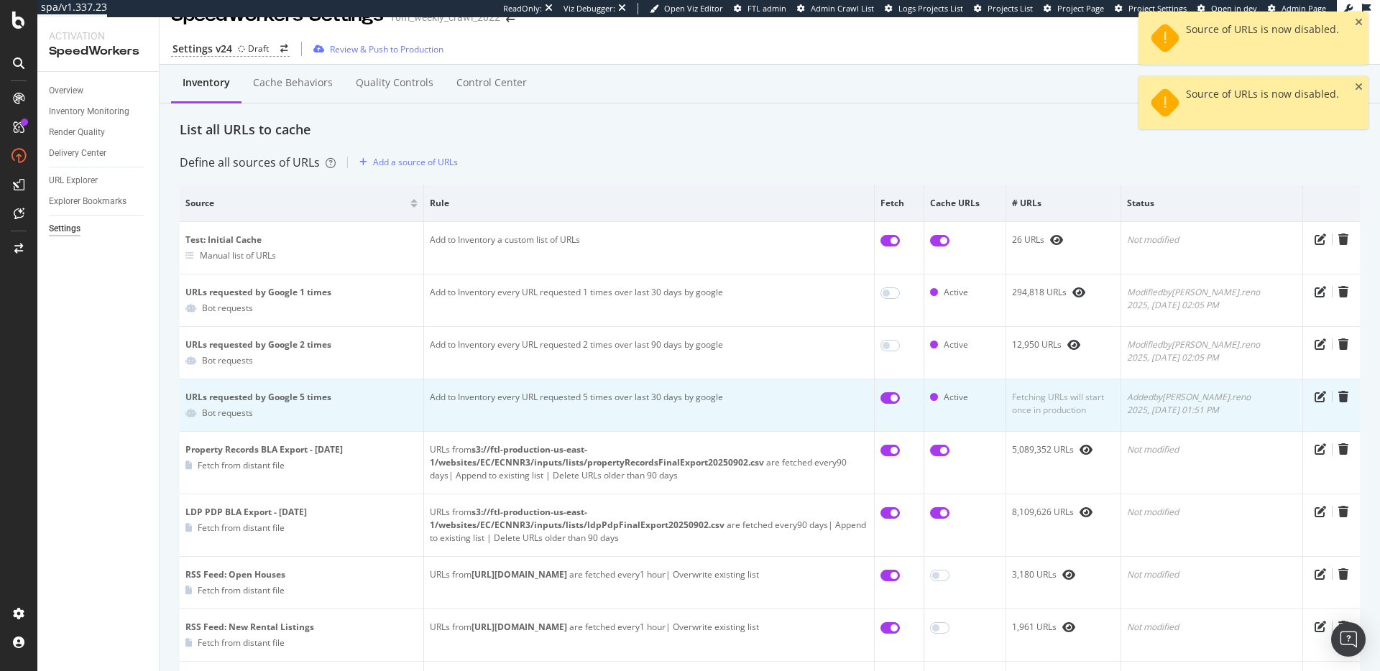
click at [900, 397] on input "checkbox" at bounding box center [889, 397] width 19 height 11
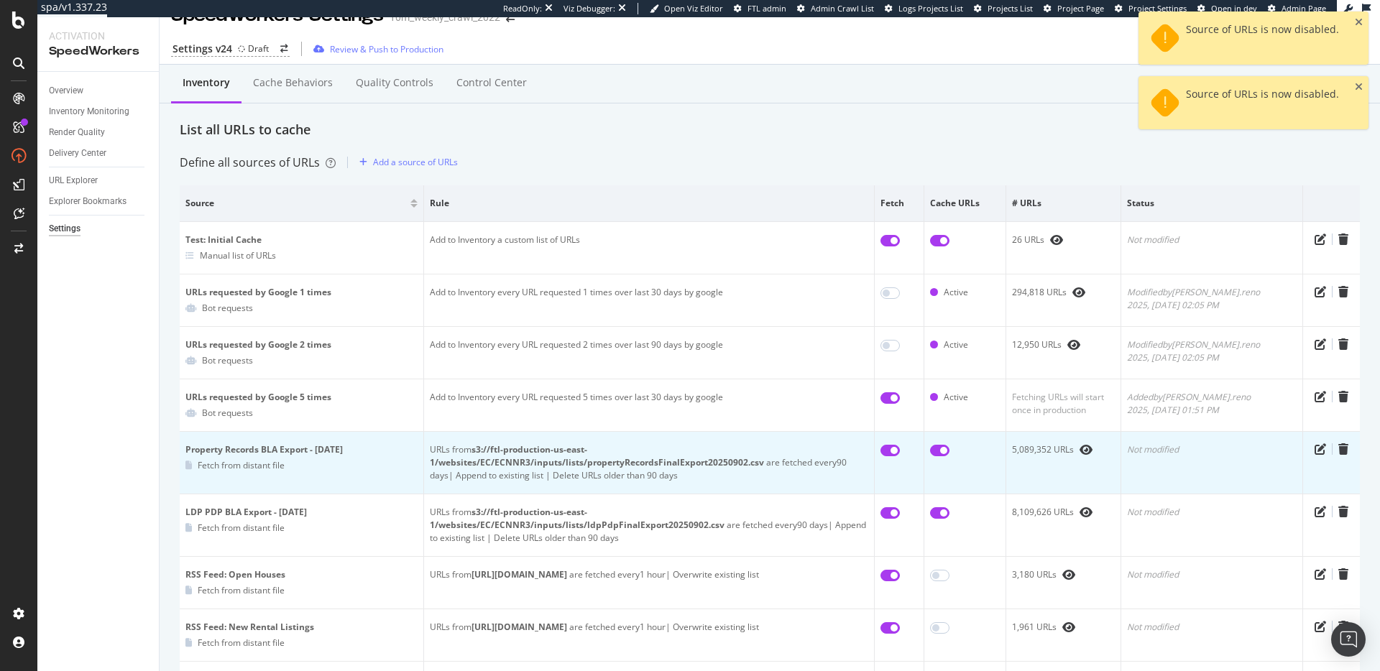
checkbox input "false"
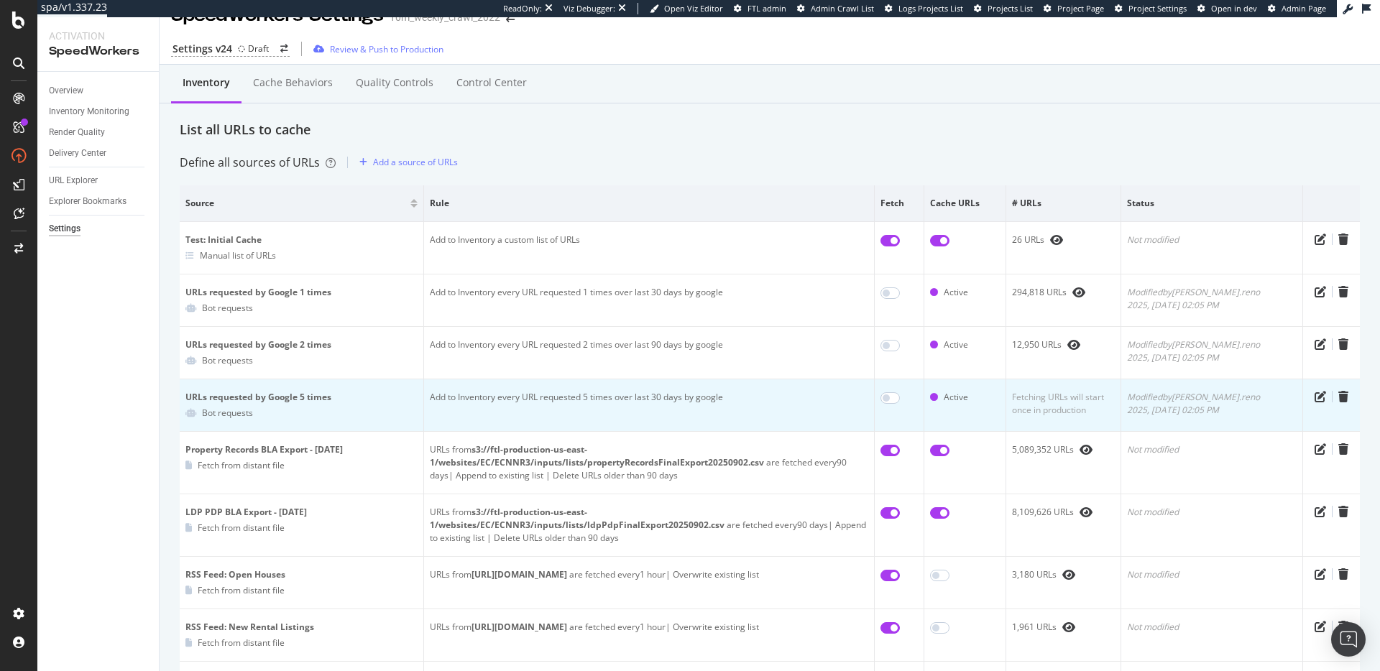
click at [707, 398] on td "Add to Inventory every URL requested 5 times over last 30 days by google" at bounding box center [649, 405] width 451 height 52
click at [708, 398] on td "Add to Inventory every URL requested 5 times over last 30 days by google" at bounding box center [649, 405] width 451 height 52
click at [765, 400] on td "Add to Inventory every URL requested 5 times over last 30 days by google" at bounding box center [649, 405] width 451 height 52
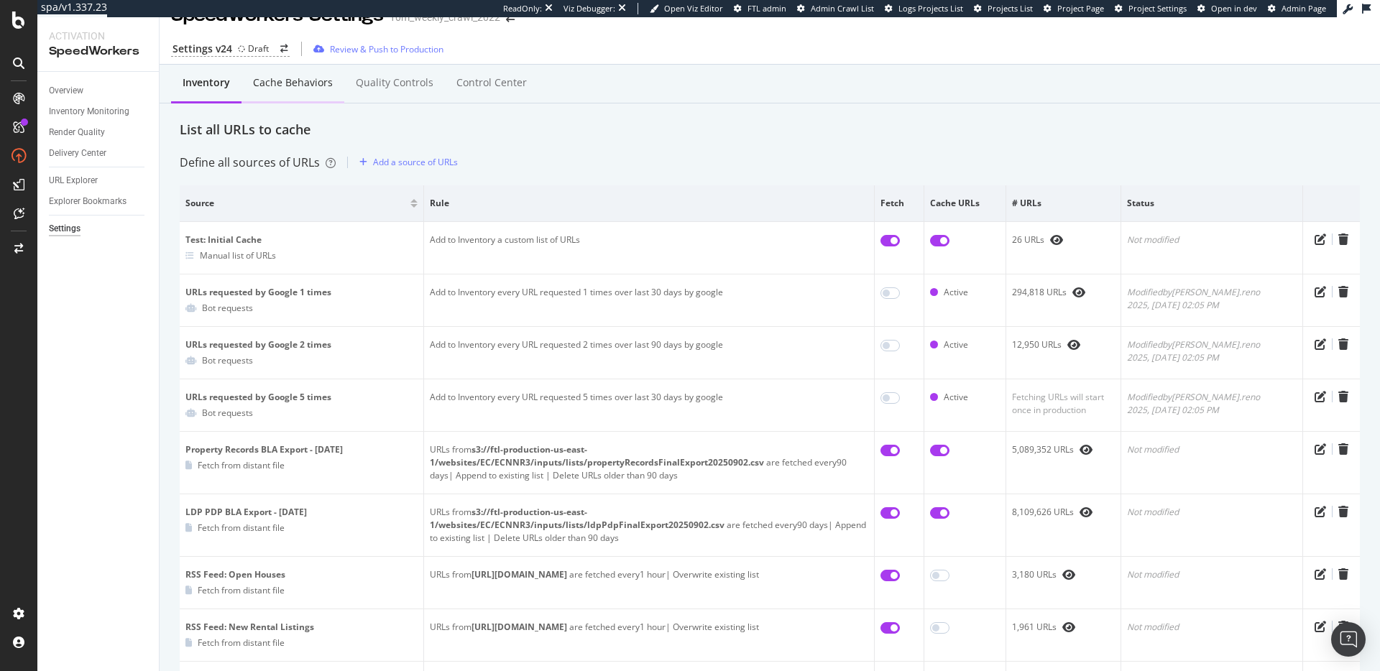
click at [313, 84] on div "Cache behaviors" at bounding box center [293, 82] width 80 height 14
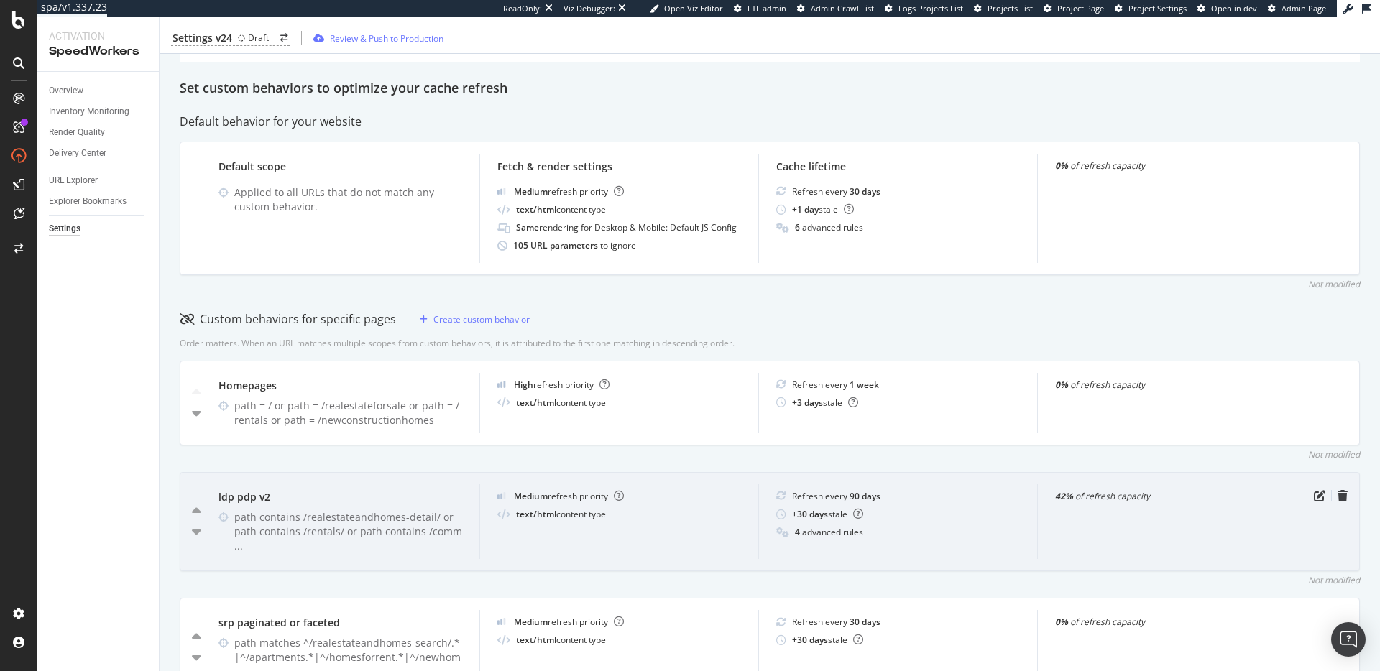
scroll to position [194, 0]
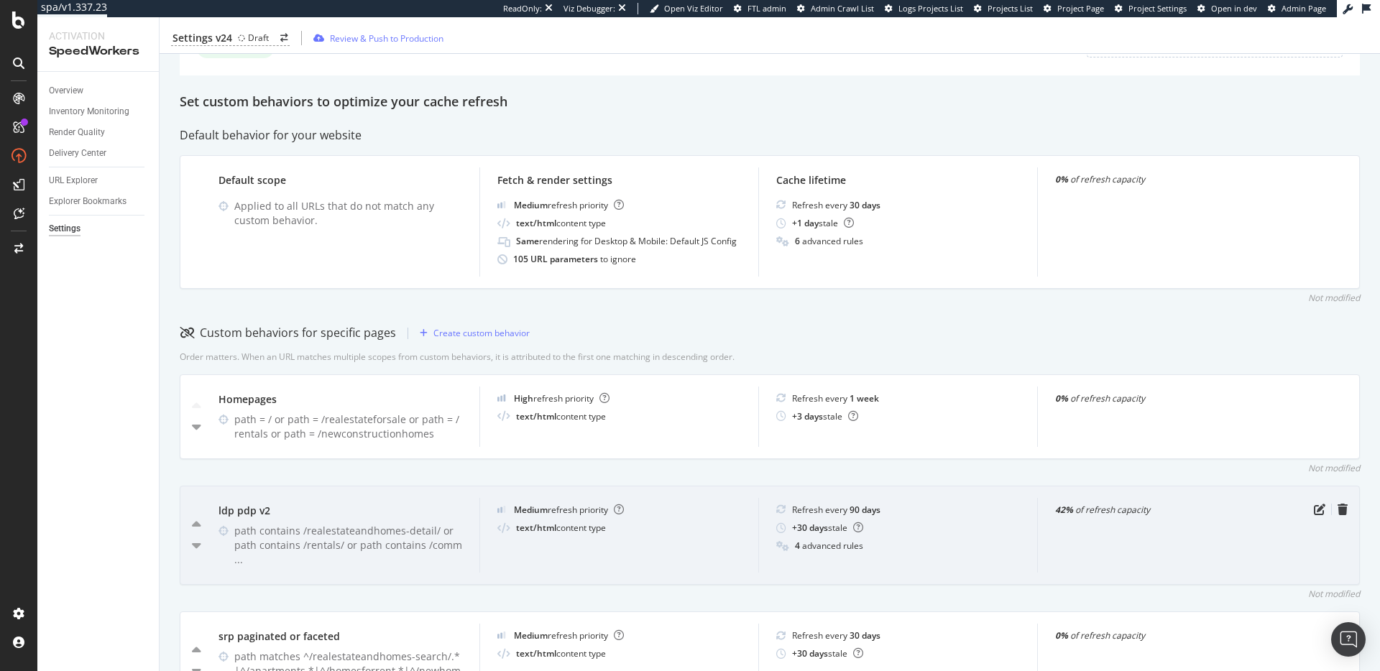
click at [1055, 516] on strong "42%" at bounding box center [1064, 510] width 18 height 12
click at [1127, 516] on div "42% of refresh capacity" at bounding box center [1177, 510] width 244 height 12
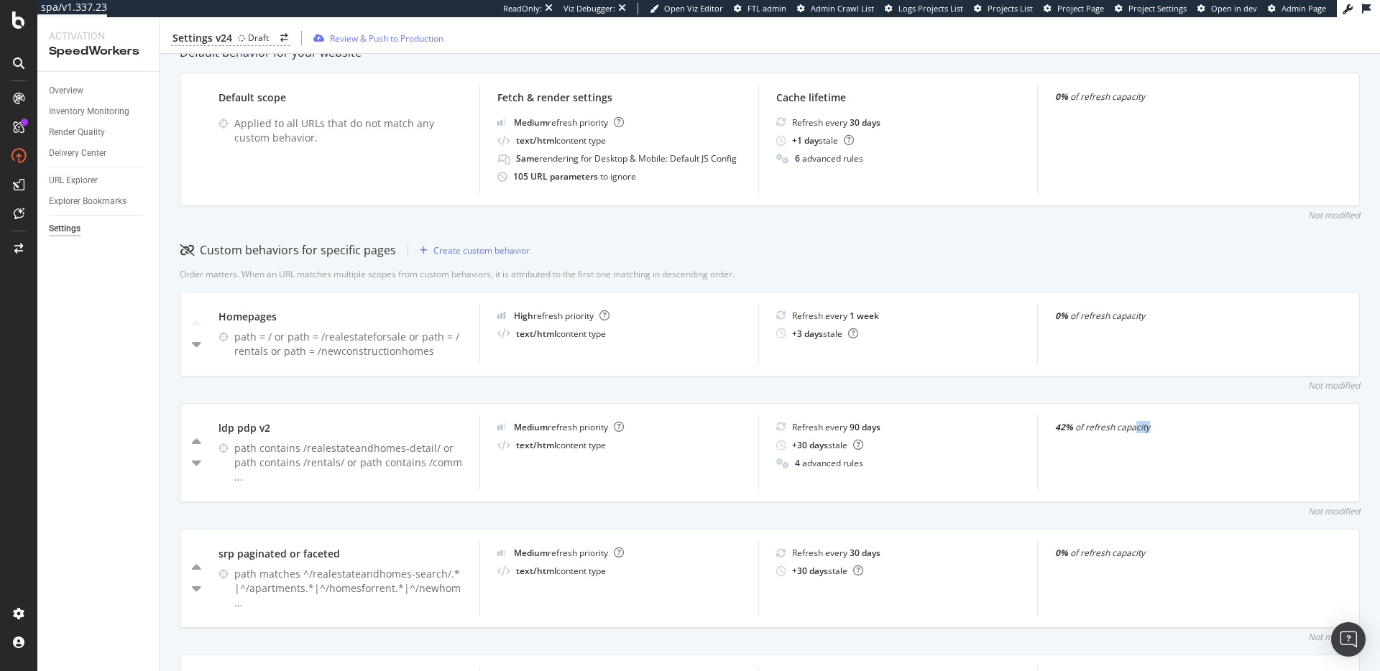
scroll to position [280, 0]
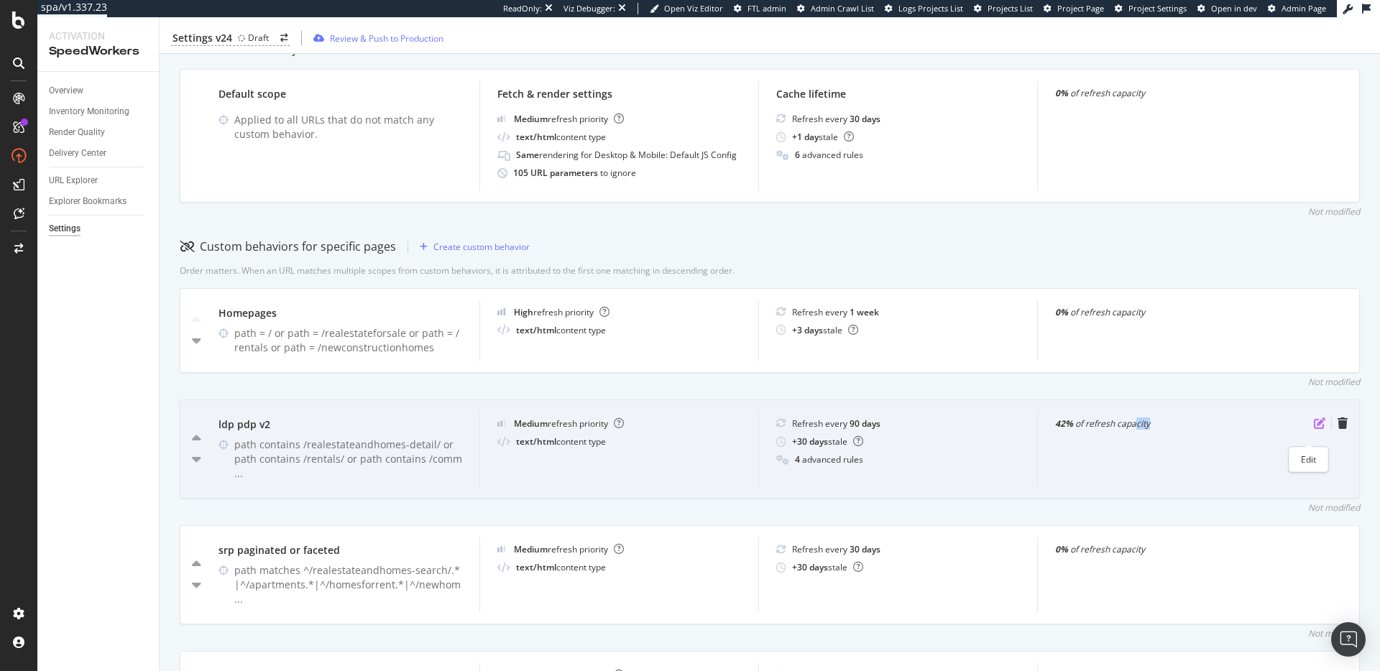
click at [1314, 429] on icon "pen-to-square" at bounding box center [1319, 423] width 11 height 11
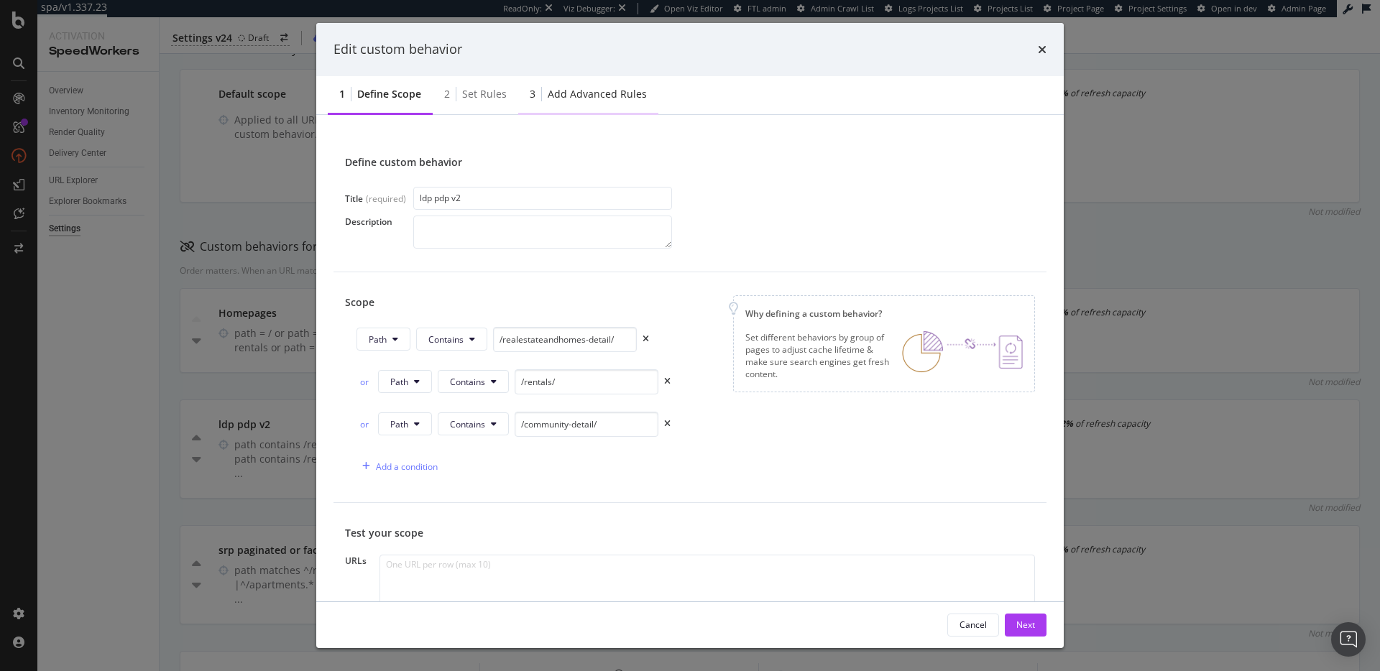
click at [601, 98] on div "Add advanced rules" at bounding box center [597, 94] width 99 height 14
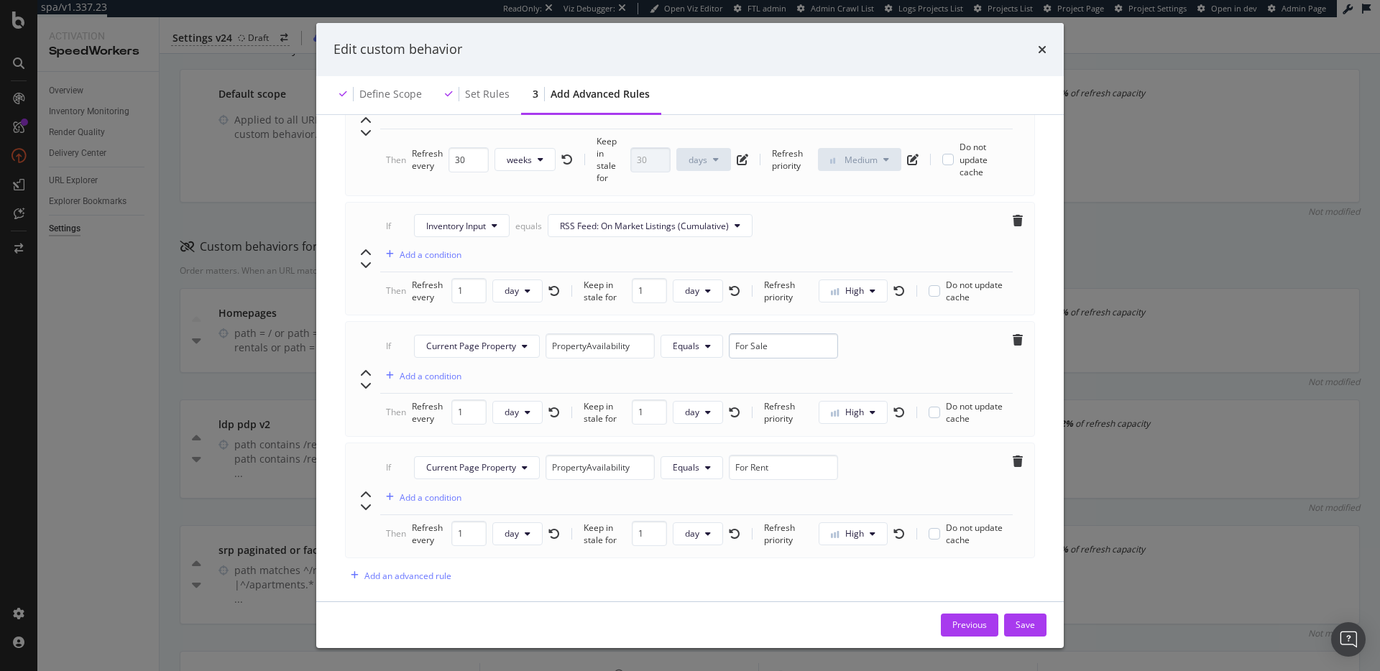
scroll to position [695, 0]
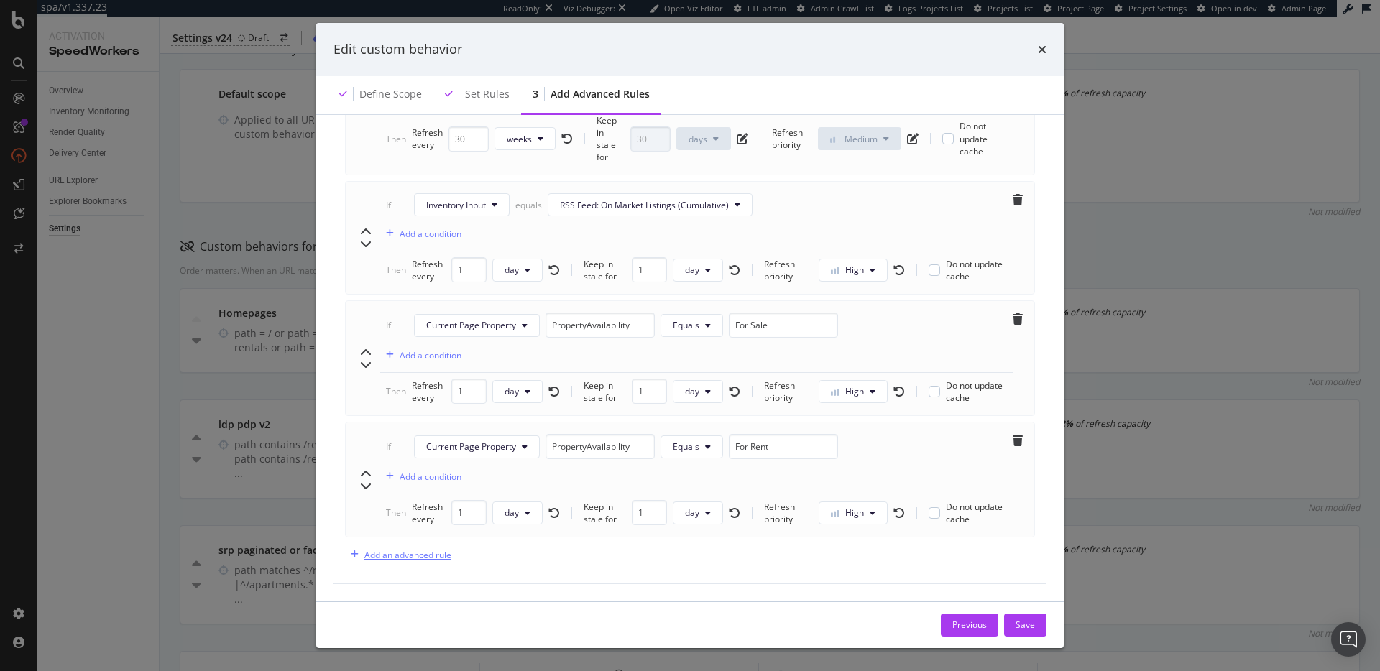
click at [435, 558] on div "Add an advanced rule" at bounding box center [407, 555] width 87 height 12
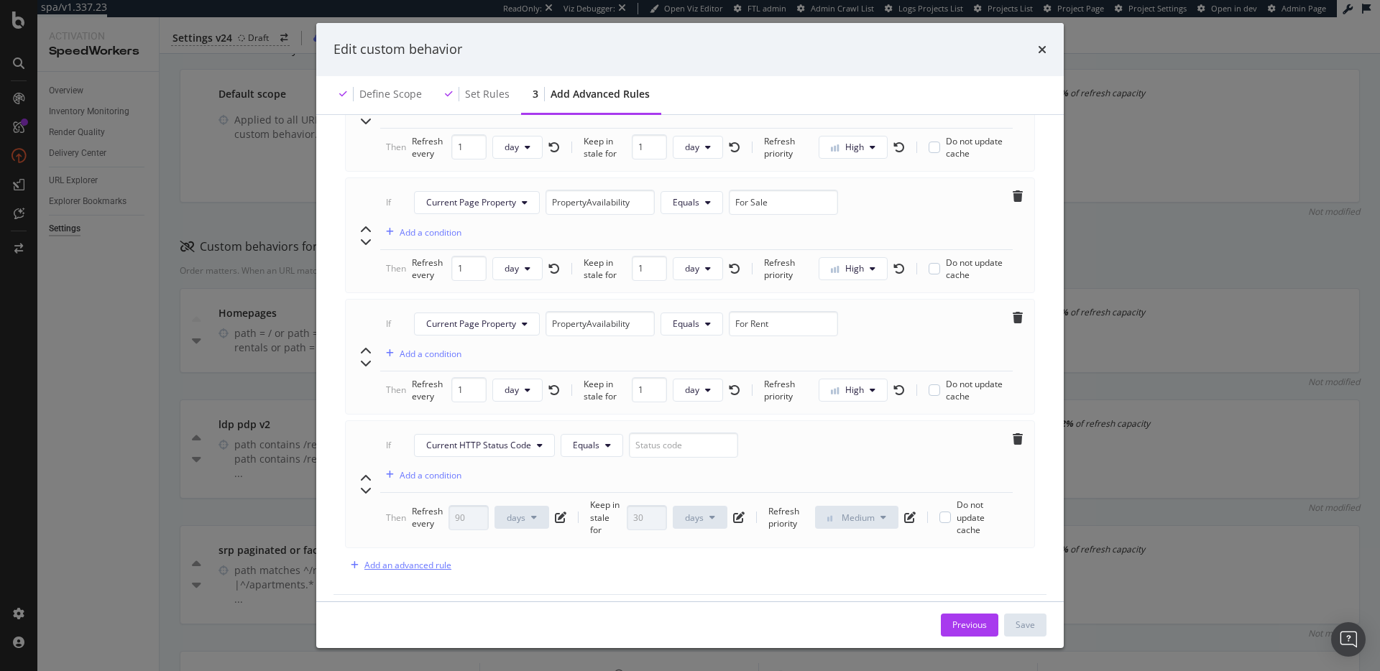
scroll to position [826, 0]
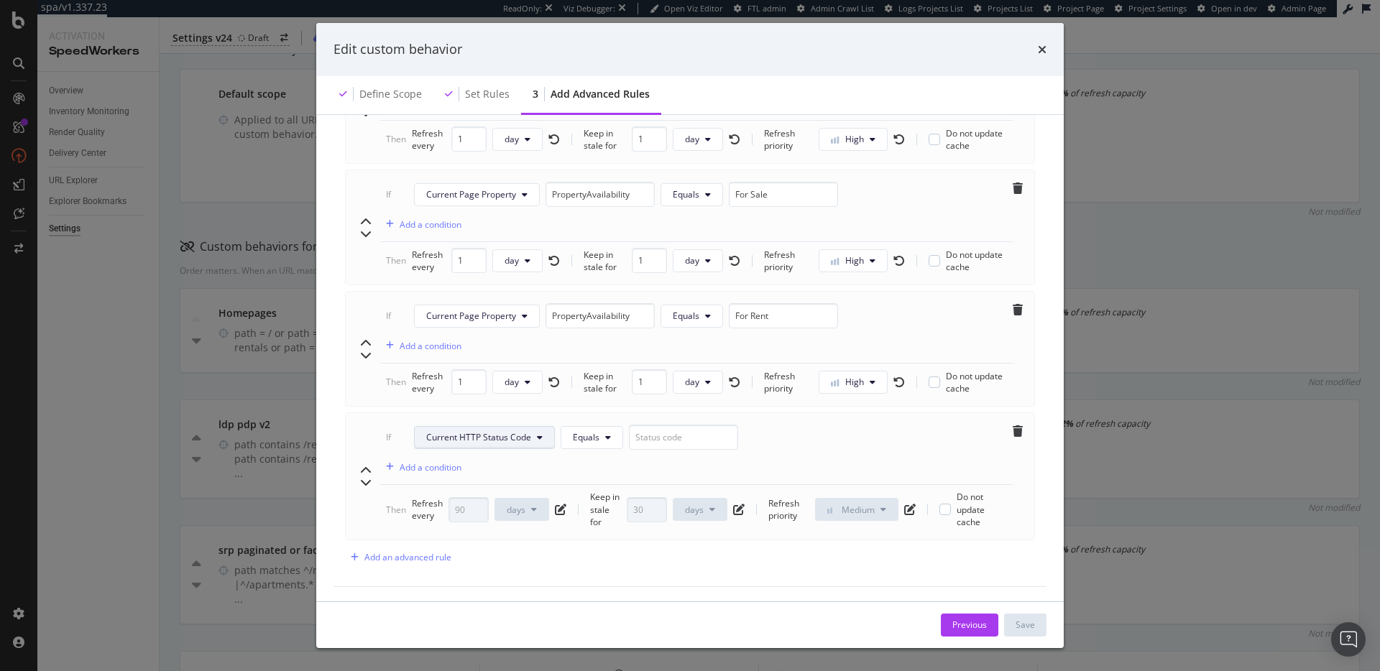
click at [504, 445] on button "Current HTTP Status Code" at bounding box center [484, 437] width 141 height 23
click at [818, 458] on div "If Current HTTP Status Code Equals Add a condition" at bounding box center [696, 455] width 632 height 60
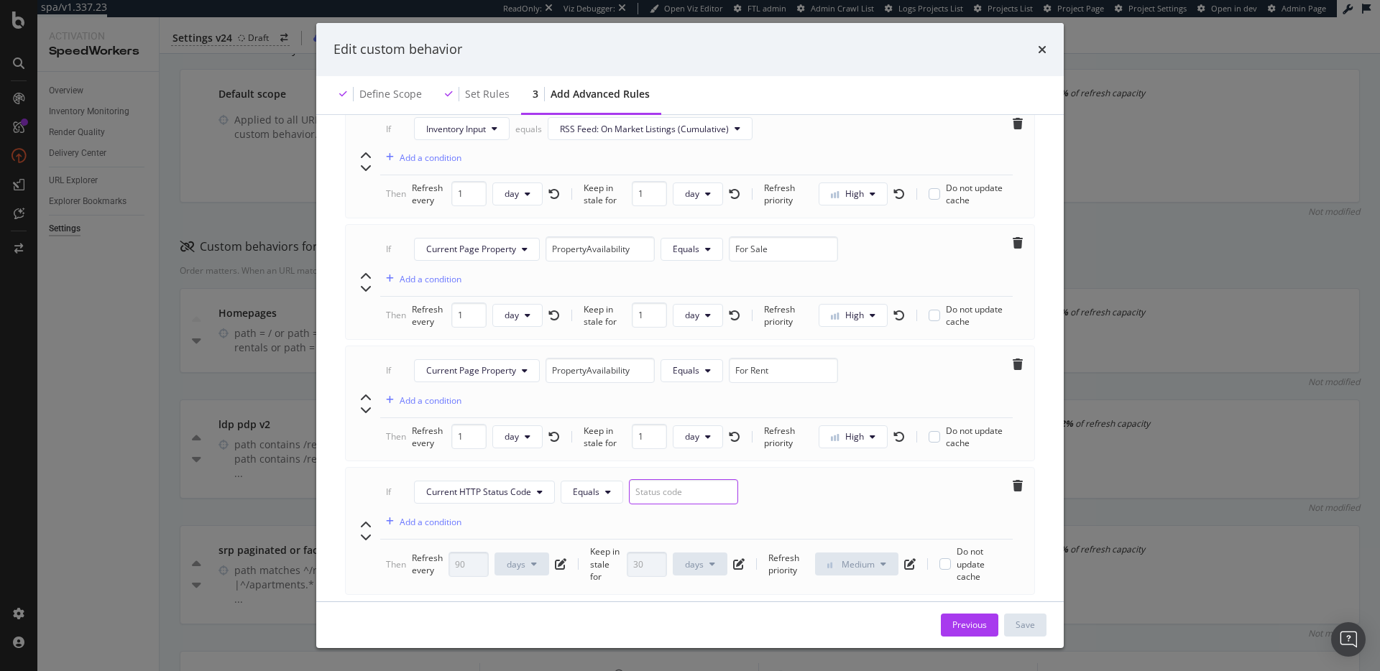
scroll to position [841, 0]
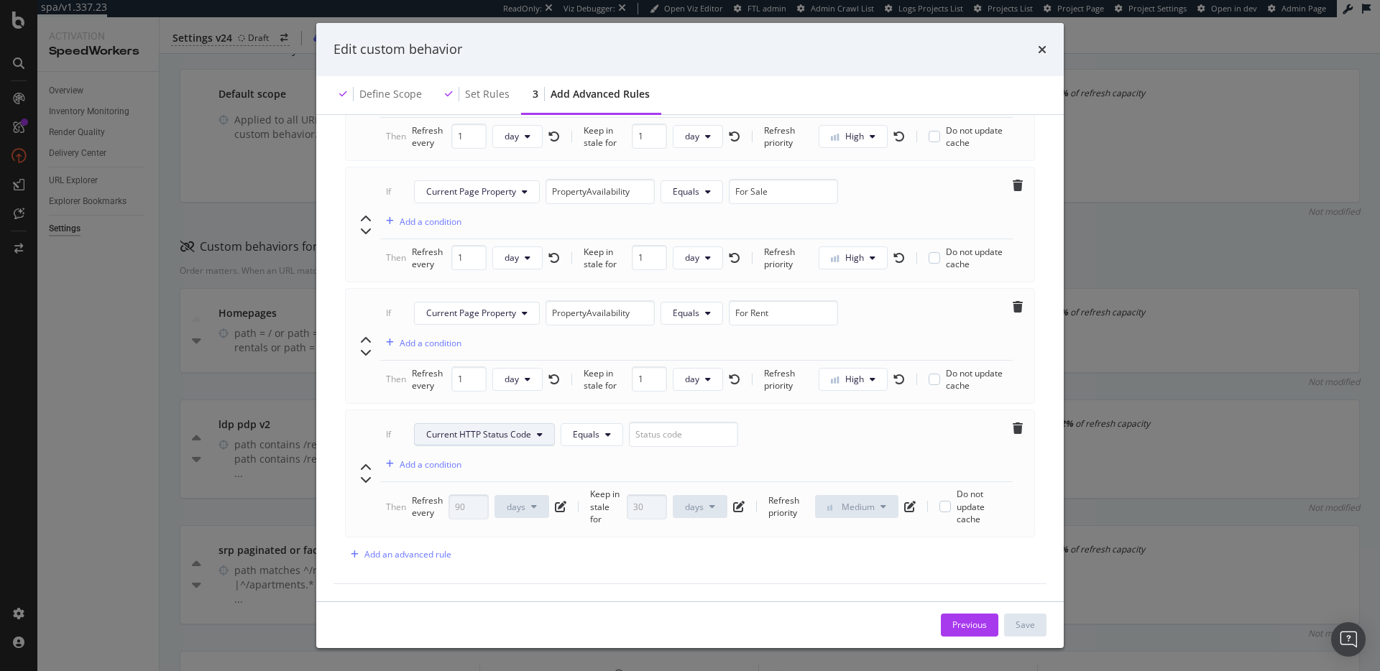
click at [467, 428] on span "Current HTTP Status Code" at bounding box center [478, 434] width 105 height 12
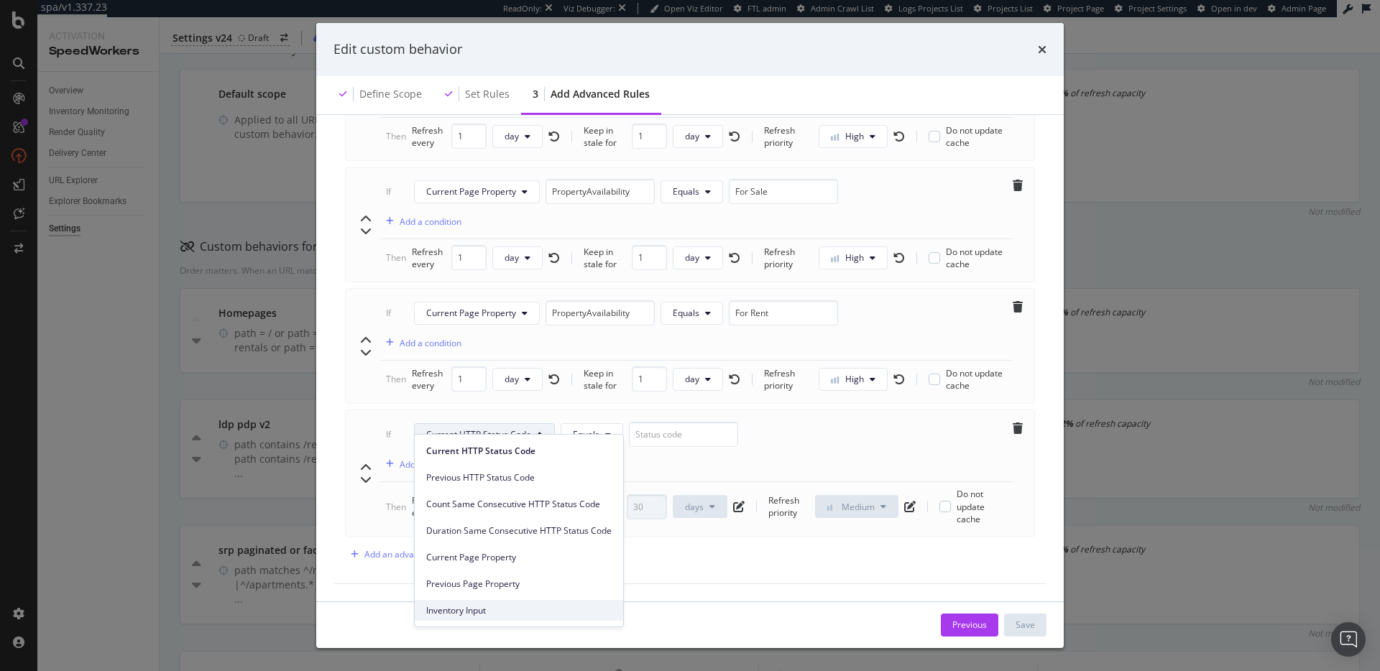
click at [502, 614] on span "Inventory Input" at bounding box center [518, 610] width 185 height 13
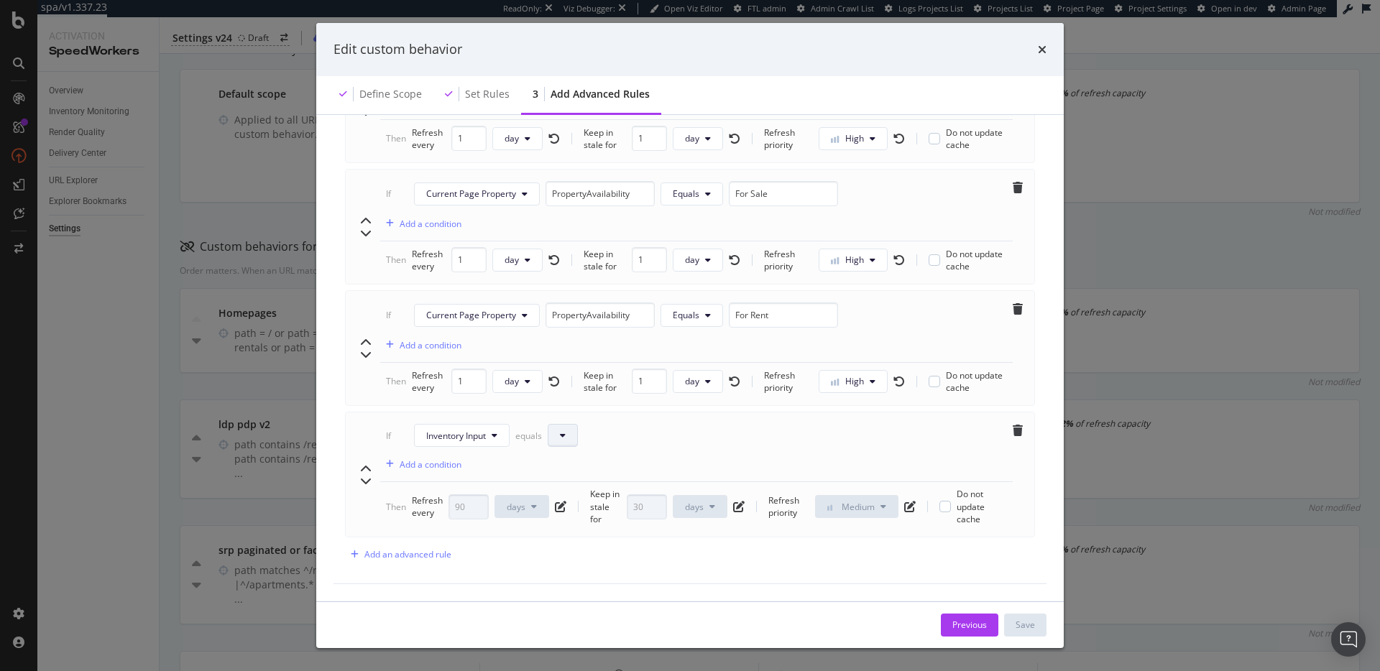
click at [573, 424] on button "modal" at bounding box center [563, 435] width 30 height 23
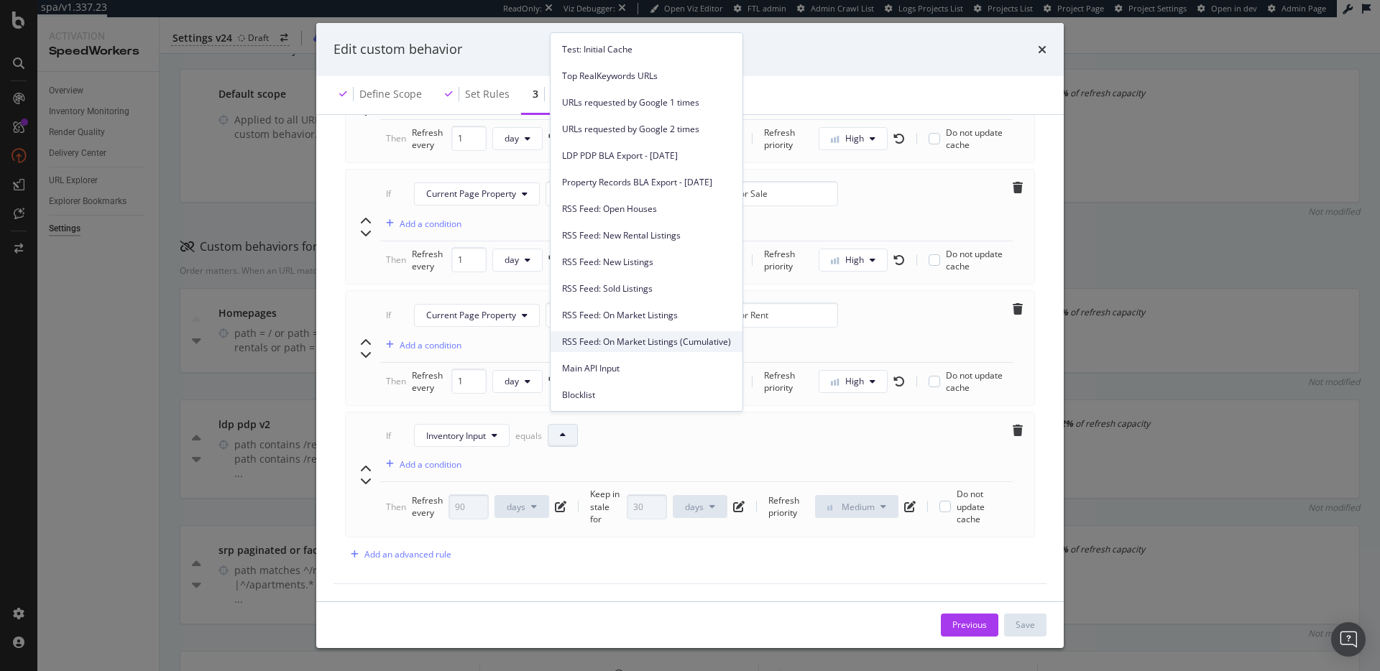
click at [637, 340] on span "RSS Feed: On Market Listings (Cumulative)" at bounding box center [646, 342] width 169 height 13
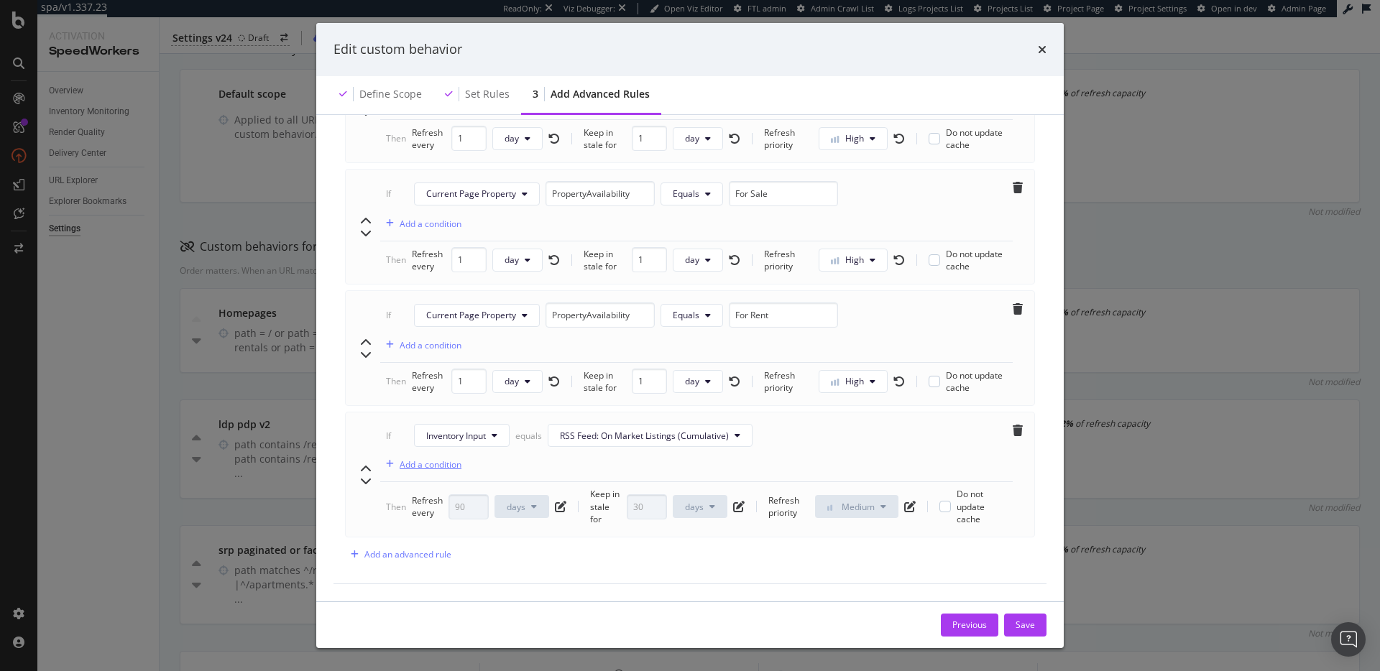
click at [430, 458] on div "Add a condition" at bounding box center [431, 464] width 62 height 12
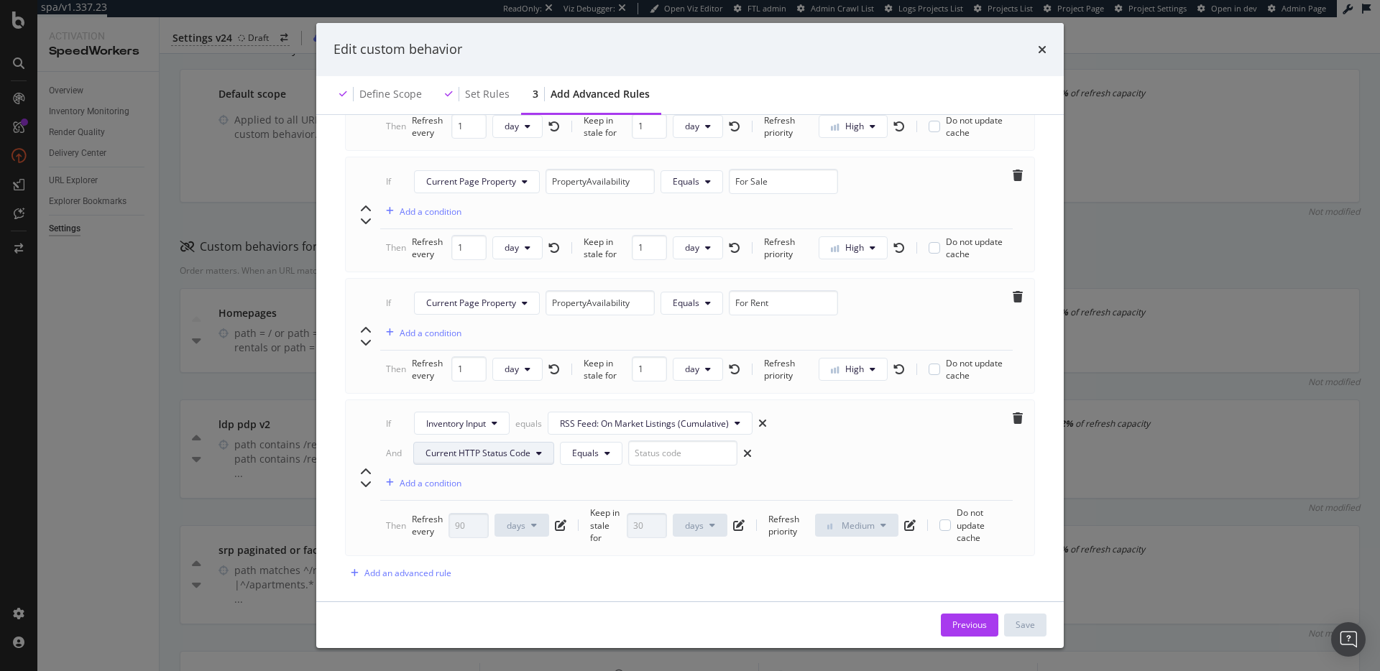
click at [479, 454] on span "Current HTTP Status Code" at bounding box center [477, 453] width 105 height 12
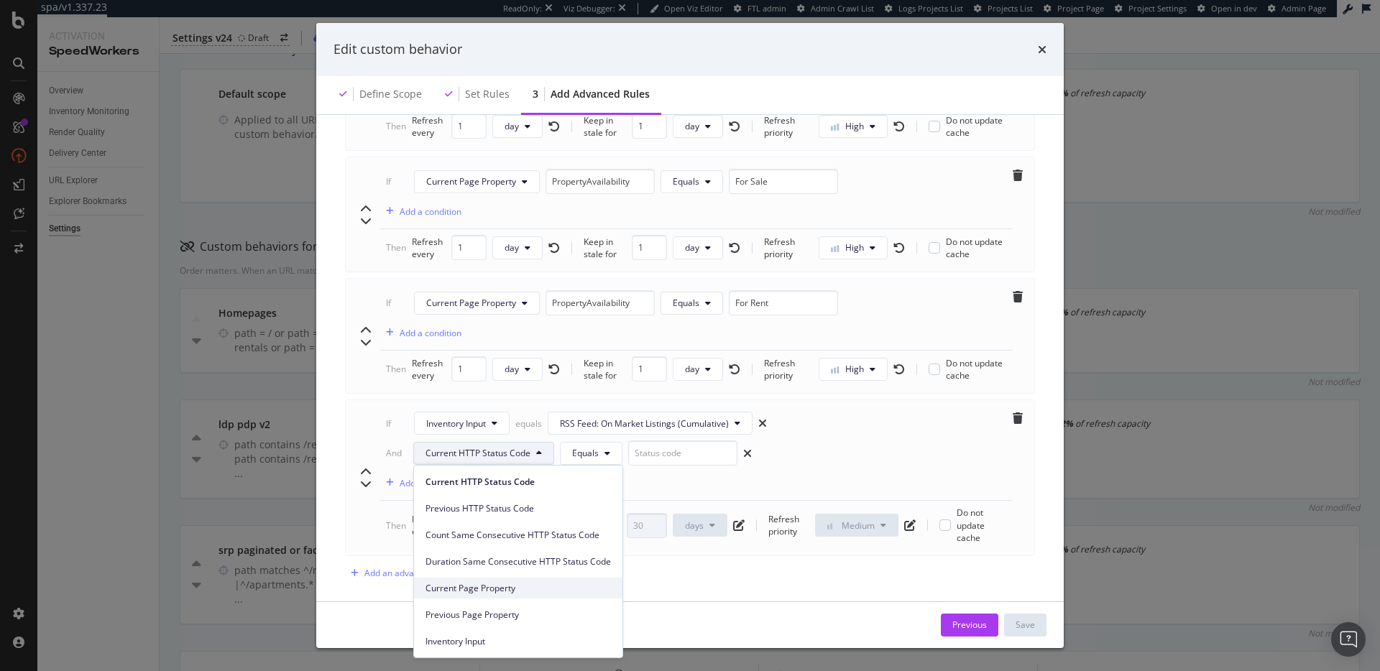
click at [531, 592] on span "Current Page Property" at bounding box center [517, 588] width 185 height 13
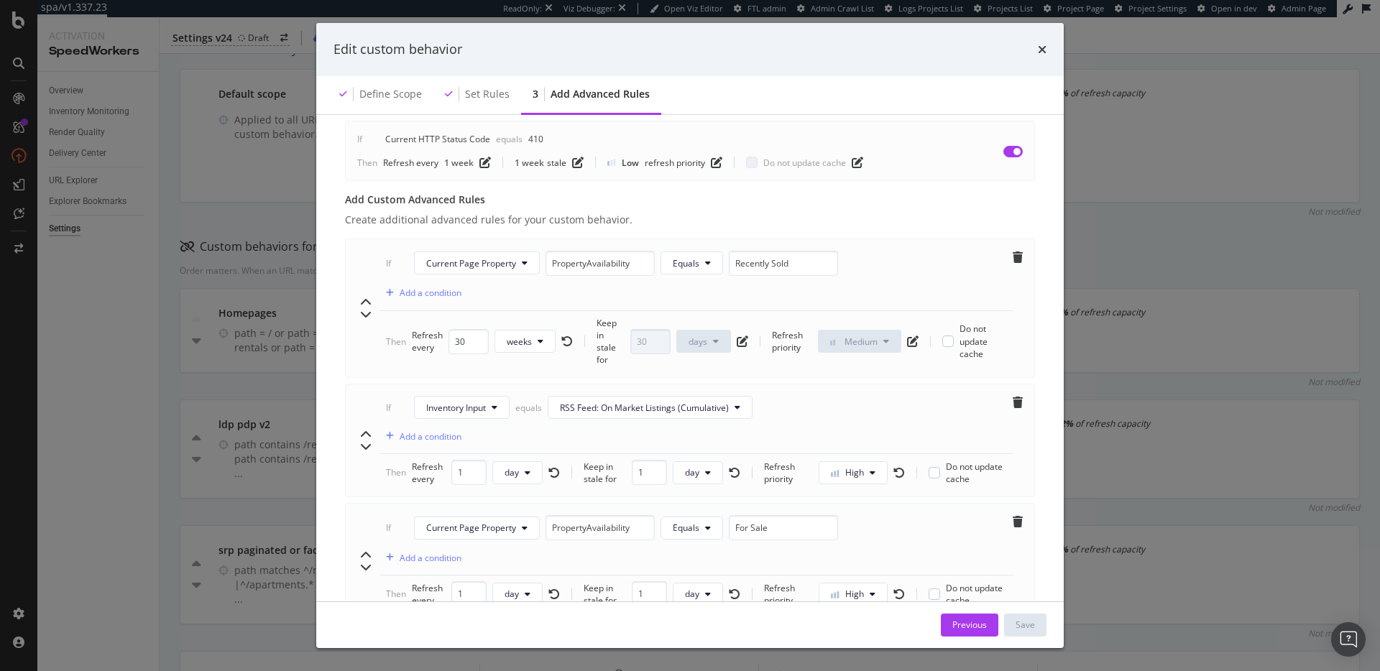
scroll to position [428, 0]
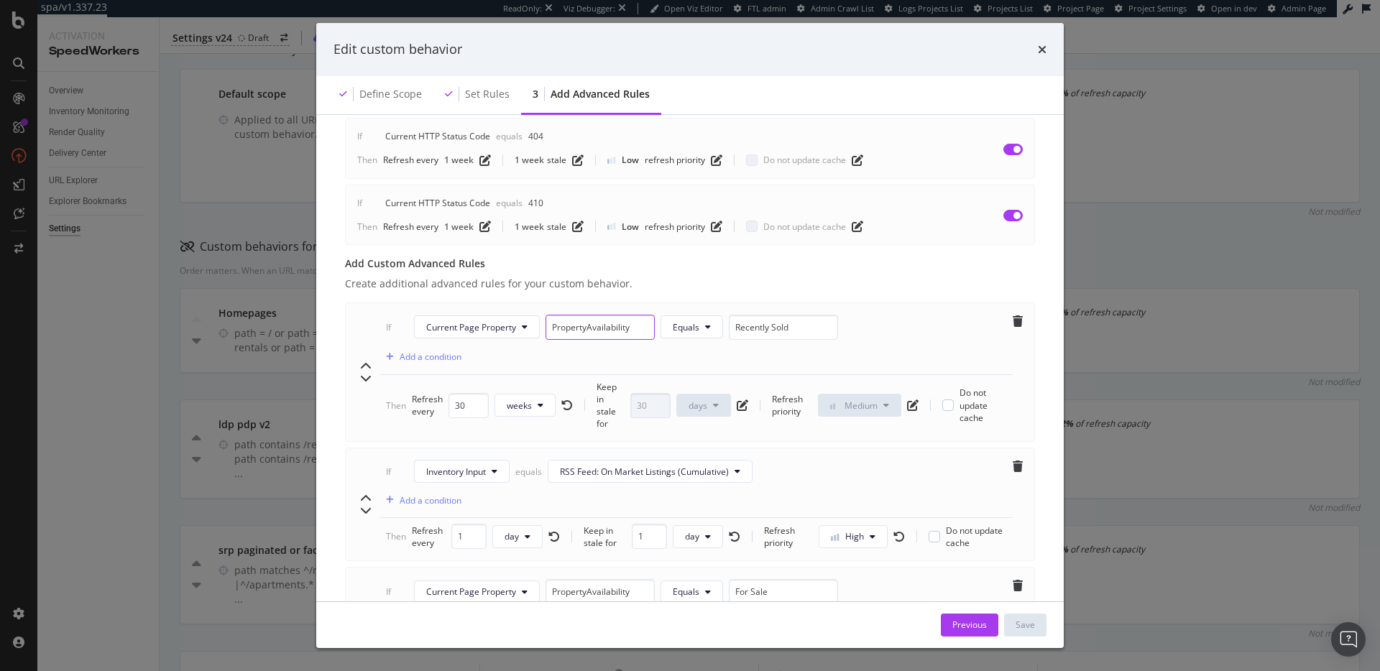
click at [589, 328] on input "PropertyAvailability" at bounding box center [599, 327] width 109 height 25
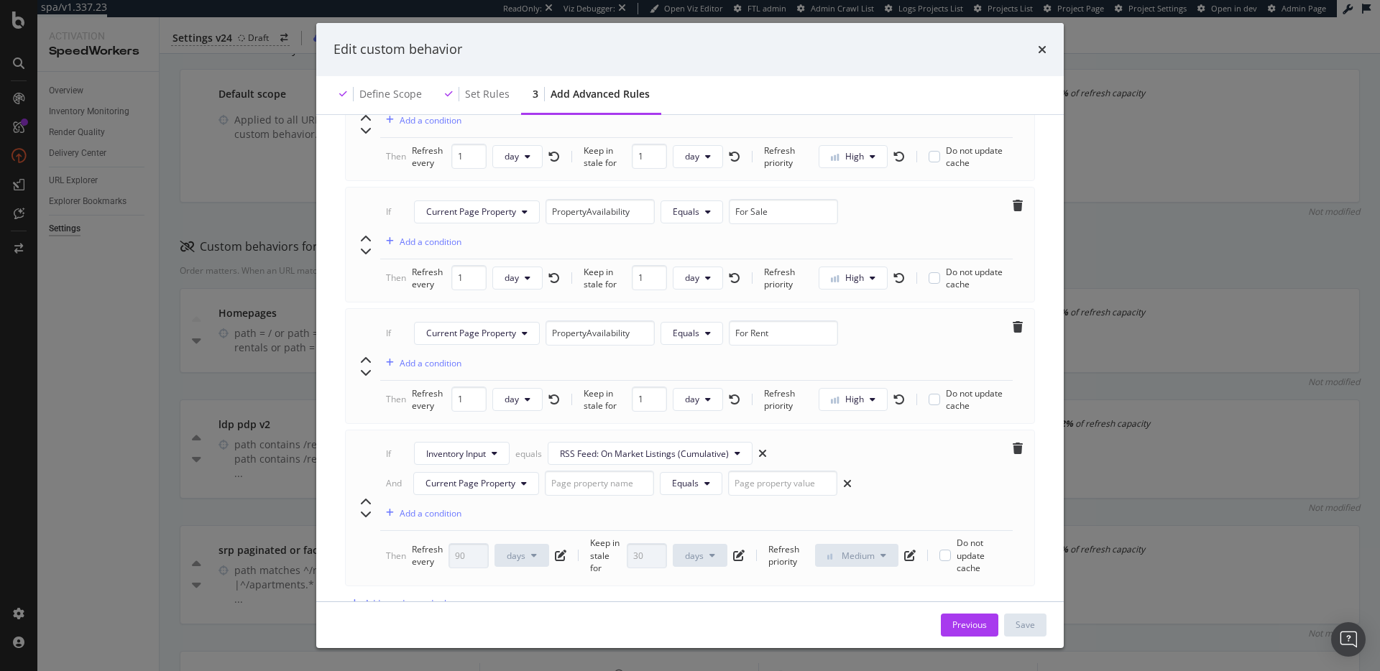
scroll to position [870, 0]
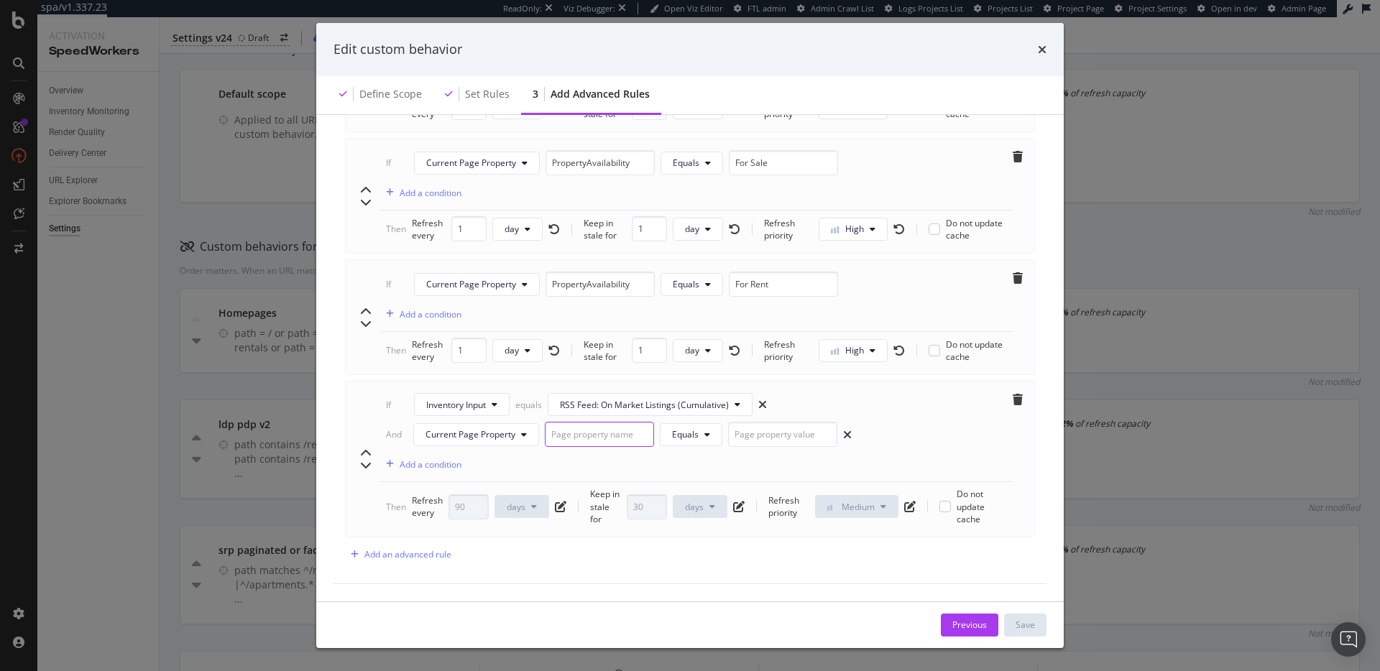
click at [601, 426] on input "modal" at bounding box center [599, 434] width 109 height 25
paste input "PropertyAvailability"
type input "PropertyAvailability"
click at [800, 423] on input "modal" at bounding box center [782, 434] width 109 height 25
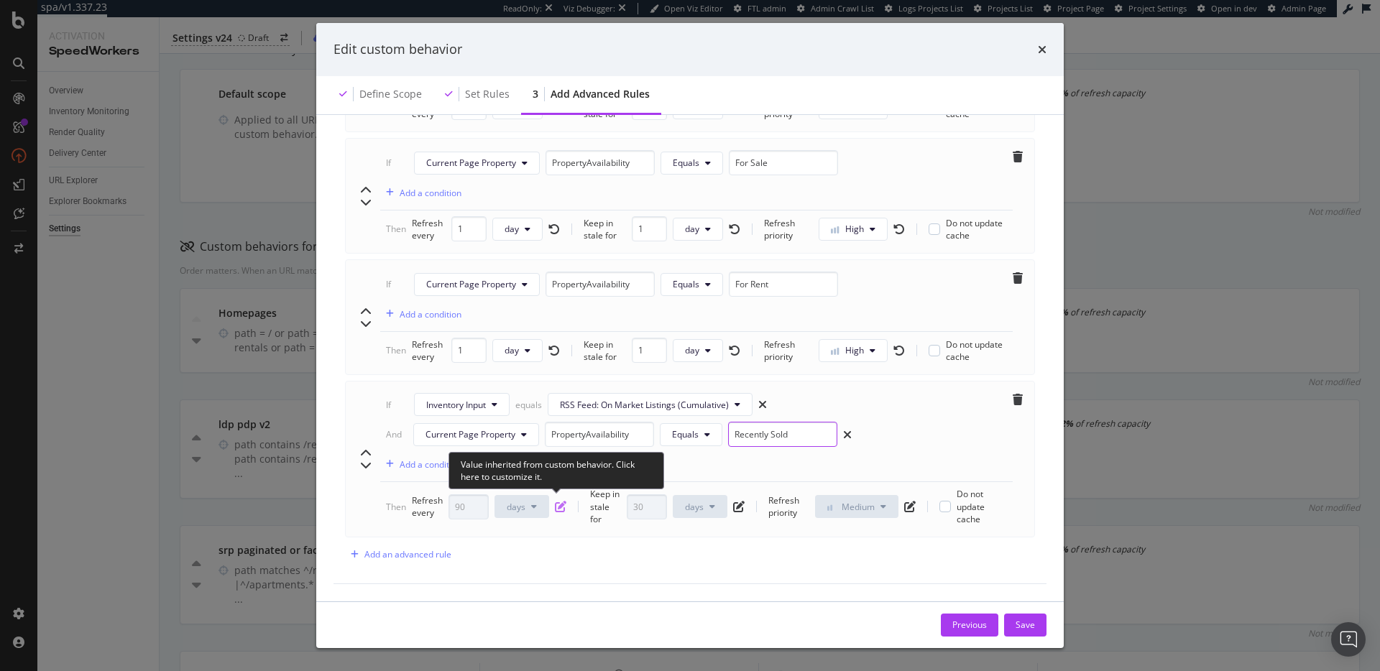
type input "Recently Sold"
click at [558, 506] on icon "pen-to-square" at bounding box center [560, 506] width 11 height 11
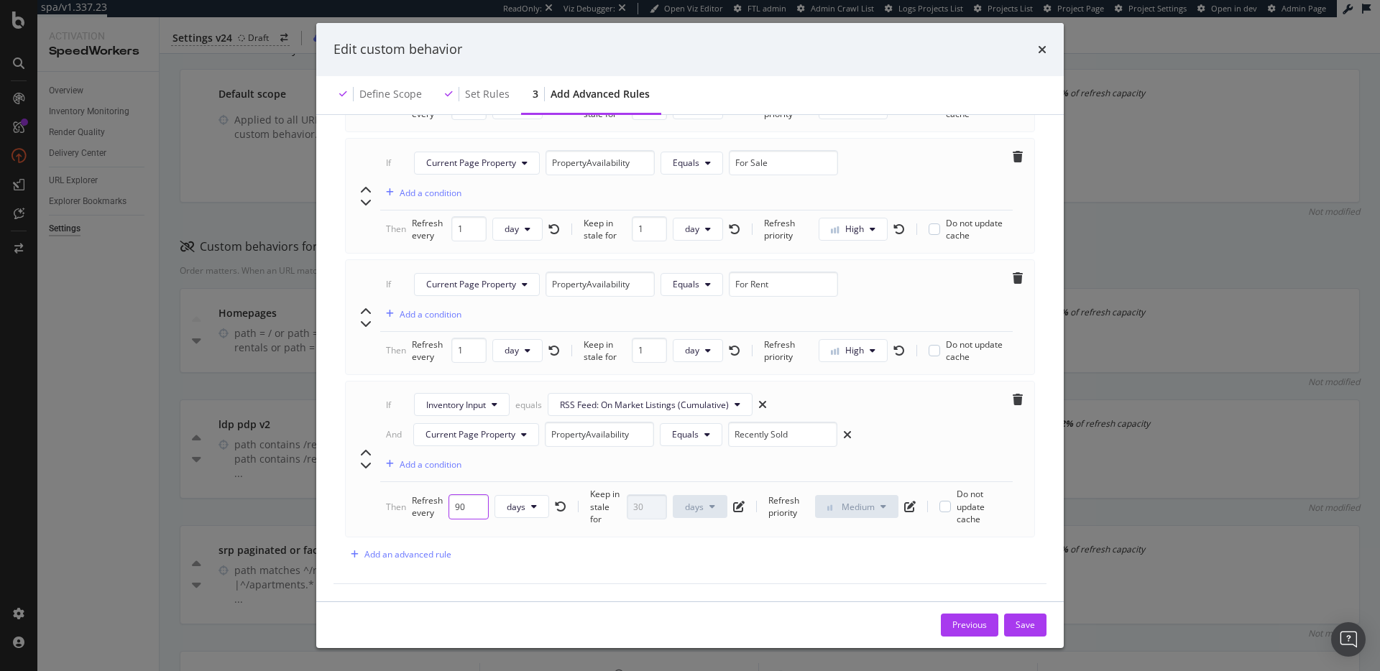
click at [463, 502] on input "90" at bounding box center [468, 506] width 40 height 25
click at [507, 501] on span "days" at bounding box center [516, 507] width 19 height 12
drag, startPoint x: 534, startPoint y: 605, endPoint x: 515, endPoint y: 586, distance: 26.4
click at [534, 604] on span "weeks" at bounding box center [522, 609] width 32 height 13
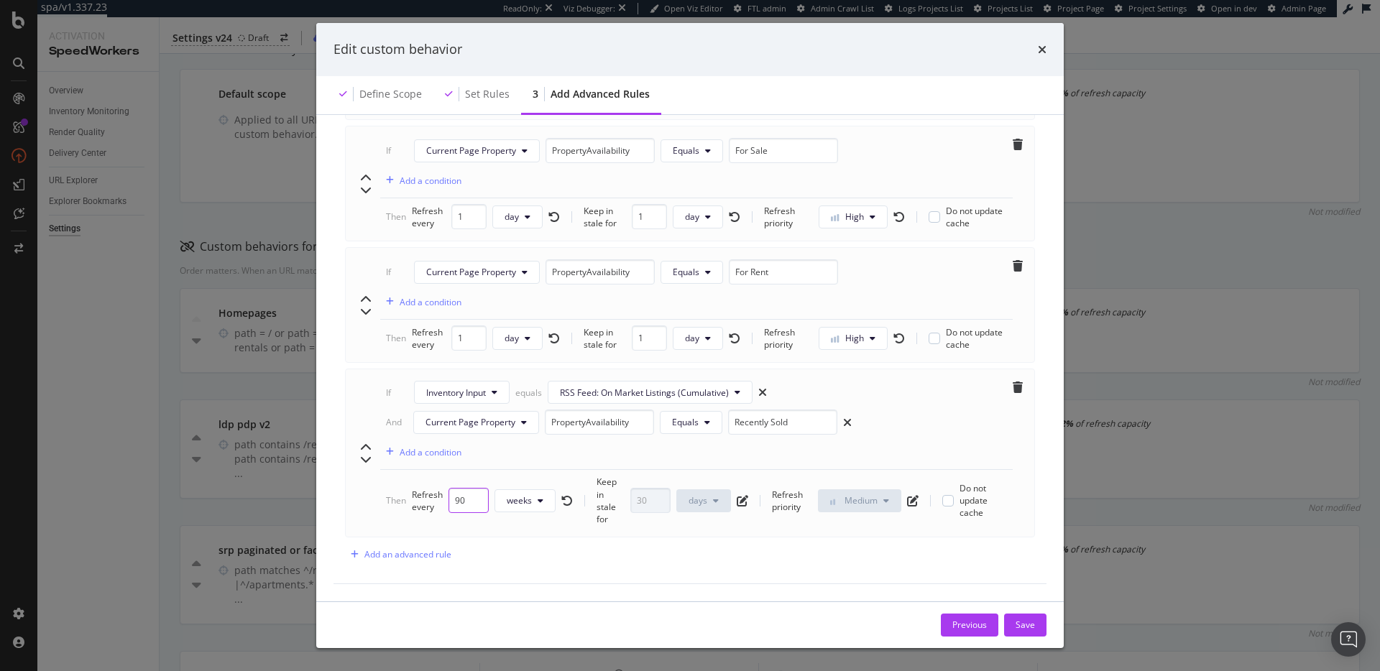
click at [469, 499] on input "90" at bounding box center [468, 500] width 40 height 25
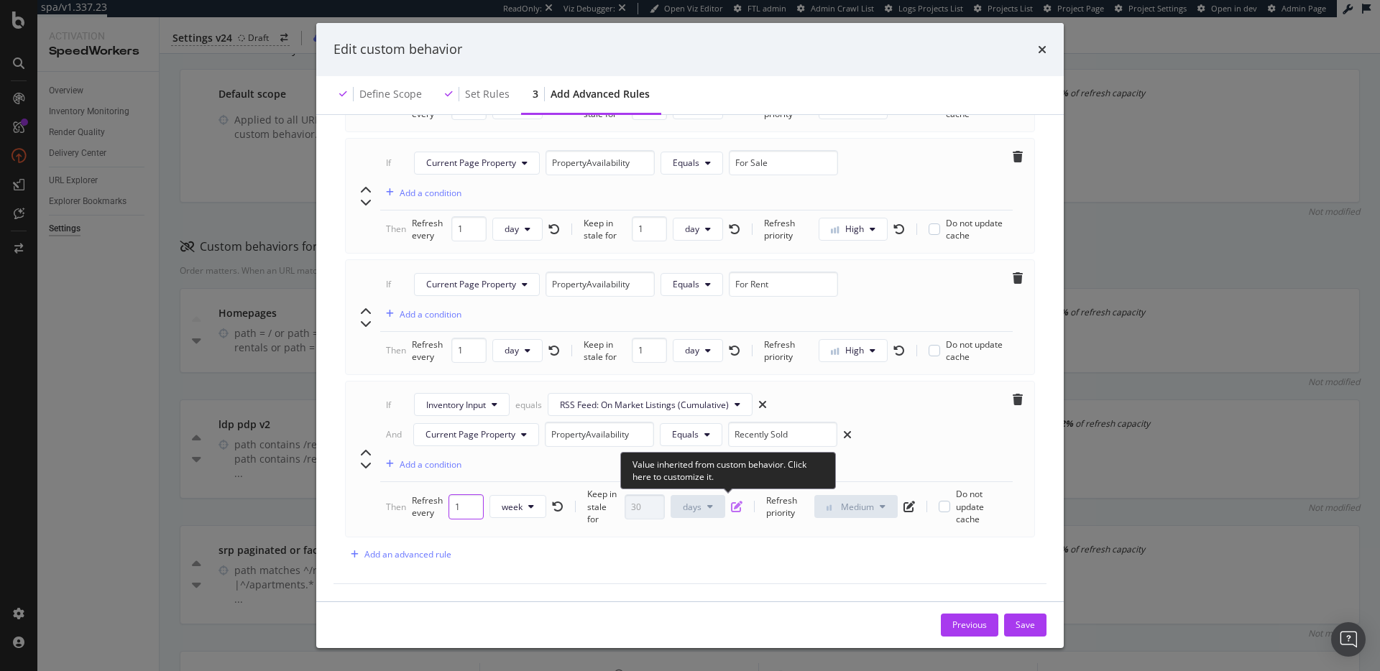
type input "1"
click at [731, 501] on icon "pen-to-square" at bounding box center [736, 506] width 11 height 11
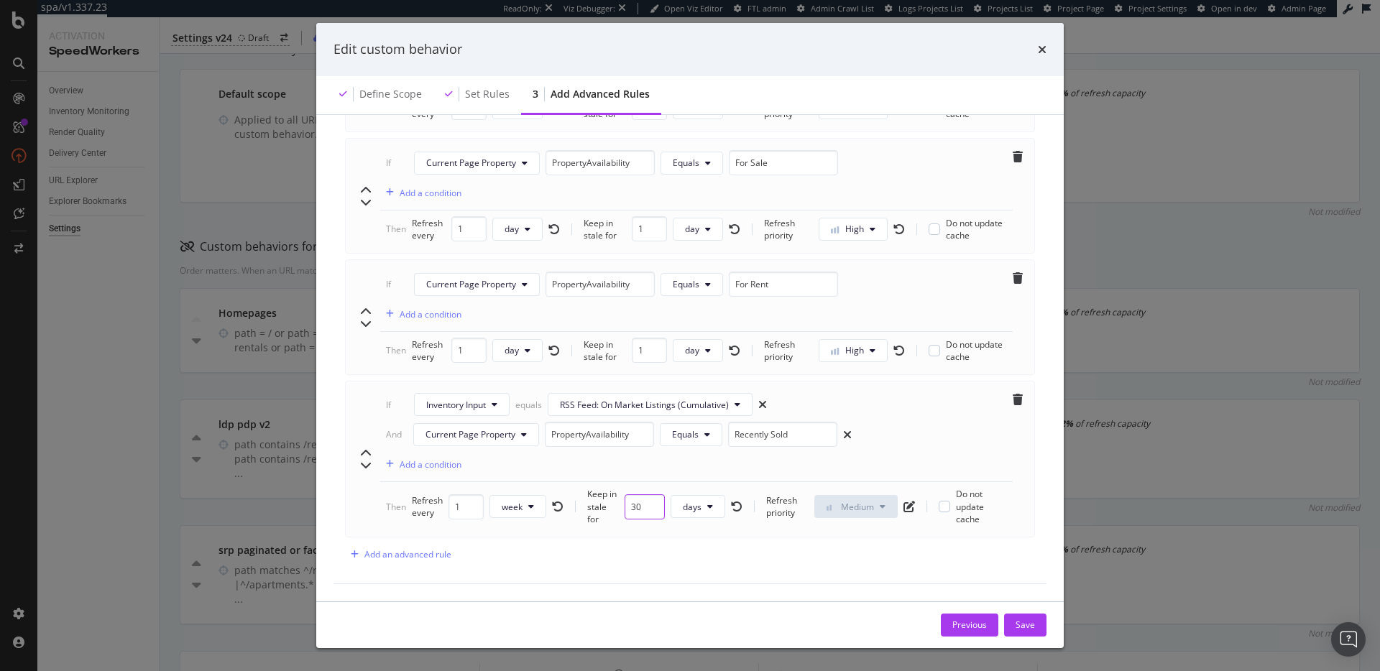
click at [635, 502] on input "30" at bounding box center [644, 506] width 40 height 25
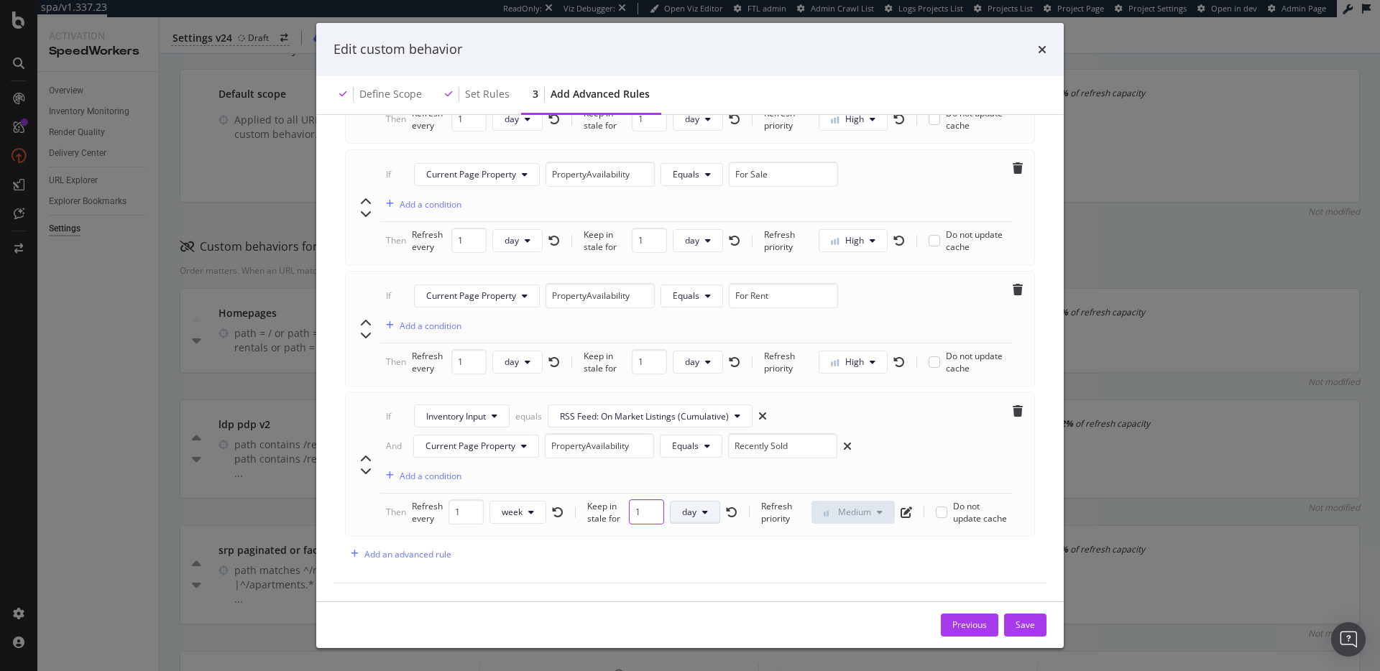
type input "1"
click at [693, 507] on button "day" at bounding box center [695, 512] width 50 height 23
click at [699, 617] on span "week" at bounding box center [691, 615] width 28 height 13
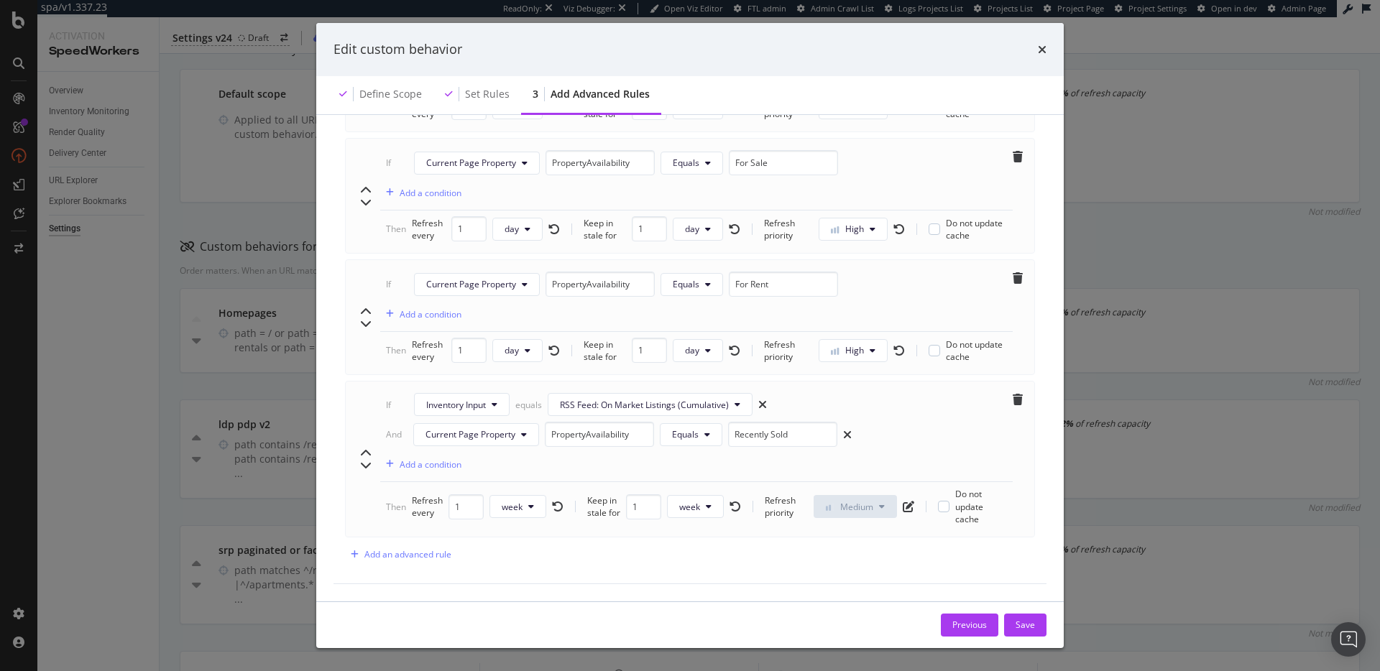
click at [365, 453] on icon "chevron-up" at bounding box center [365, 453] width 11 height 11
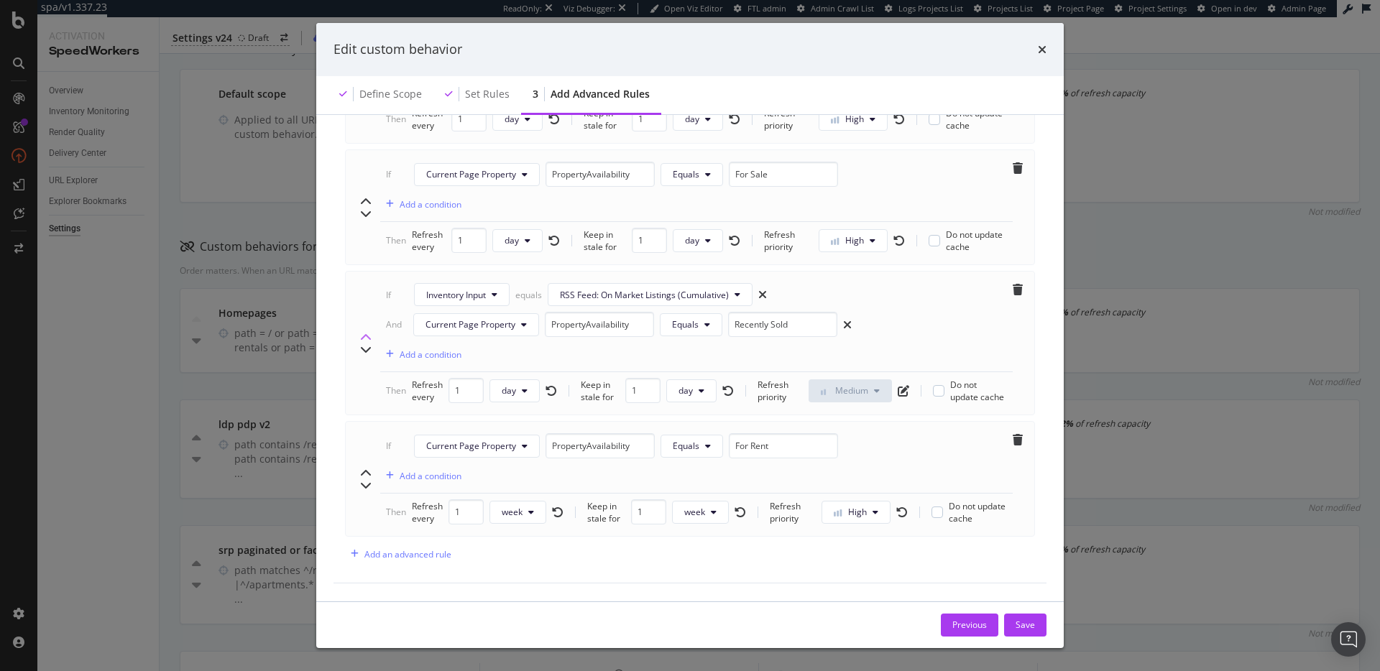
click at [366, 332] on icon "chevron-up" at bounding box center [365, 337] width 11 height 11
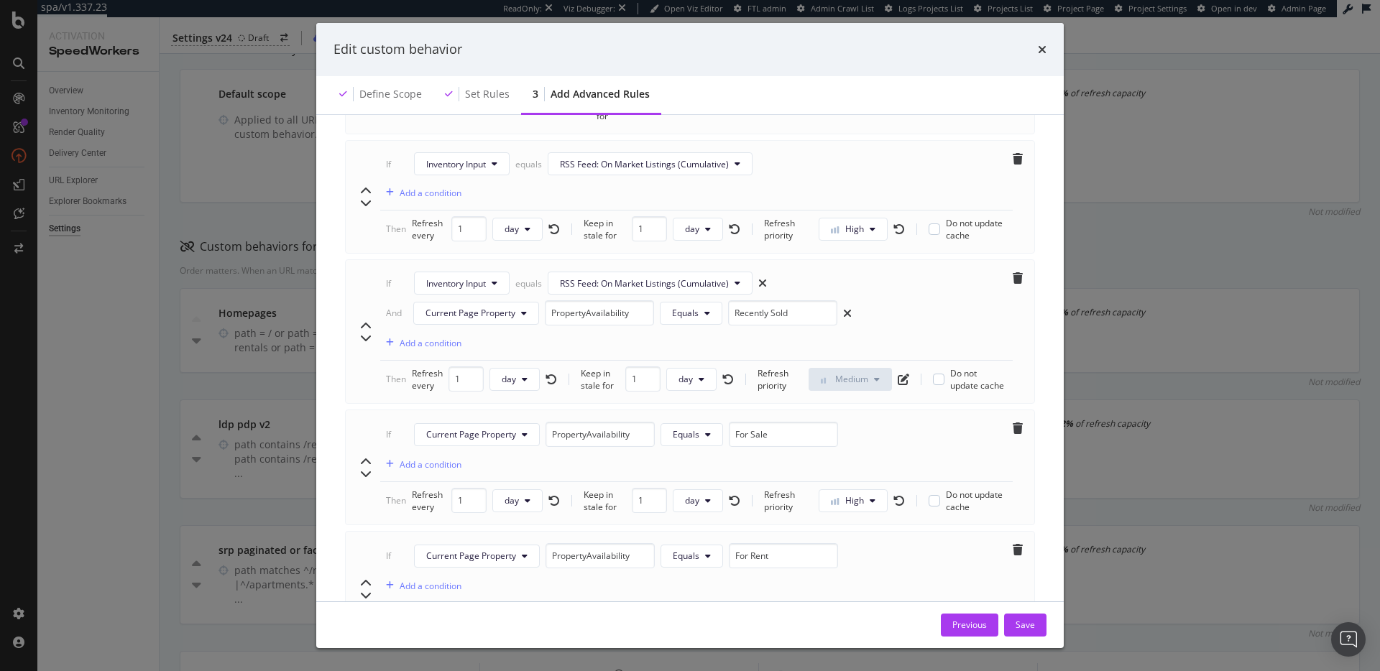
scroll to position [729, 0]
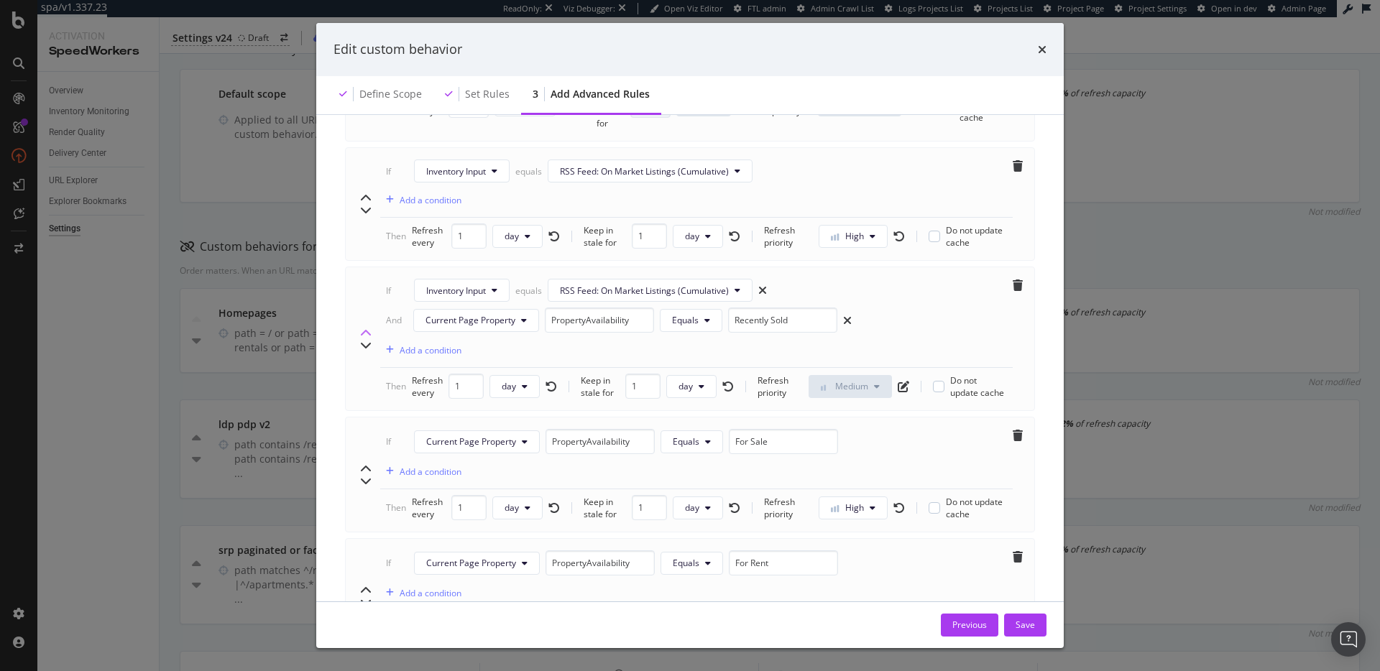
click at [364, 336] on icon "chevron-up" at bounding box center [365, 333] width 11 height 11
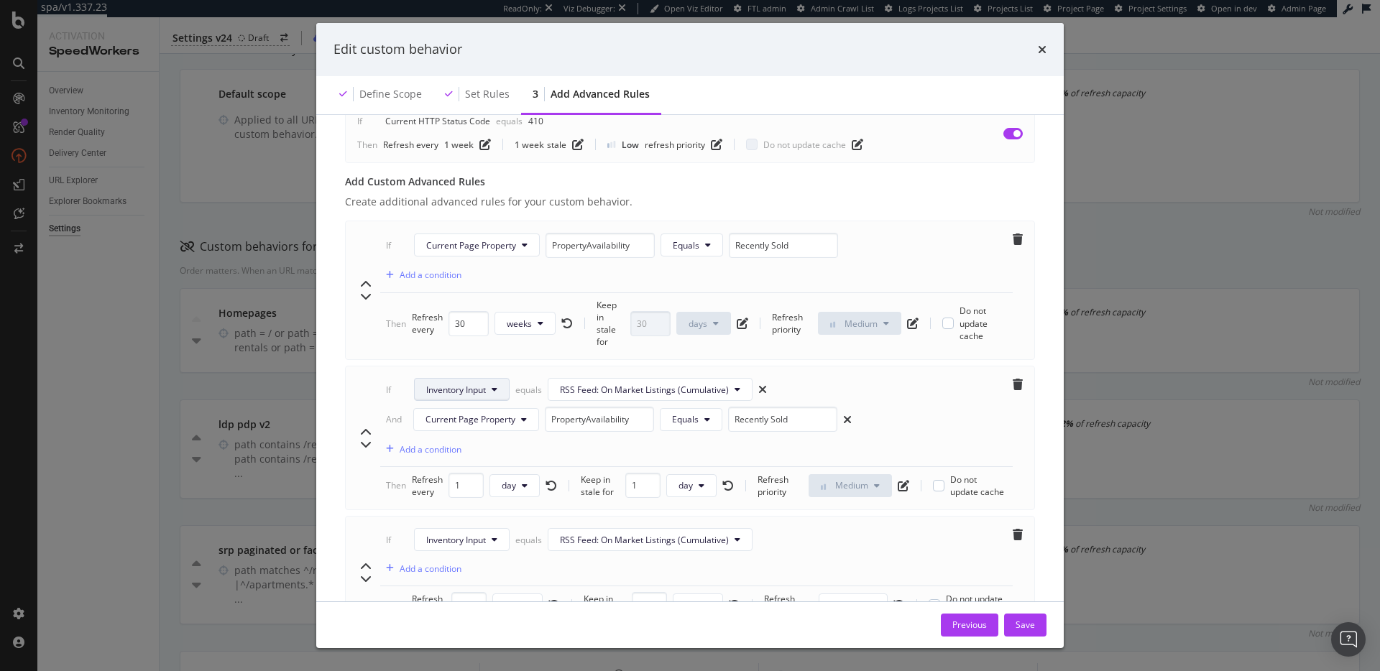
scroll to position [507, 0]
click at [527, 326] on span "weeks" at bounding box center [519, 326] width 25 height 12
click at [534, 410] on span "days" at bounding box center [522, 408] width 32 height 13
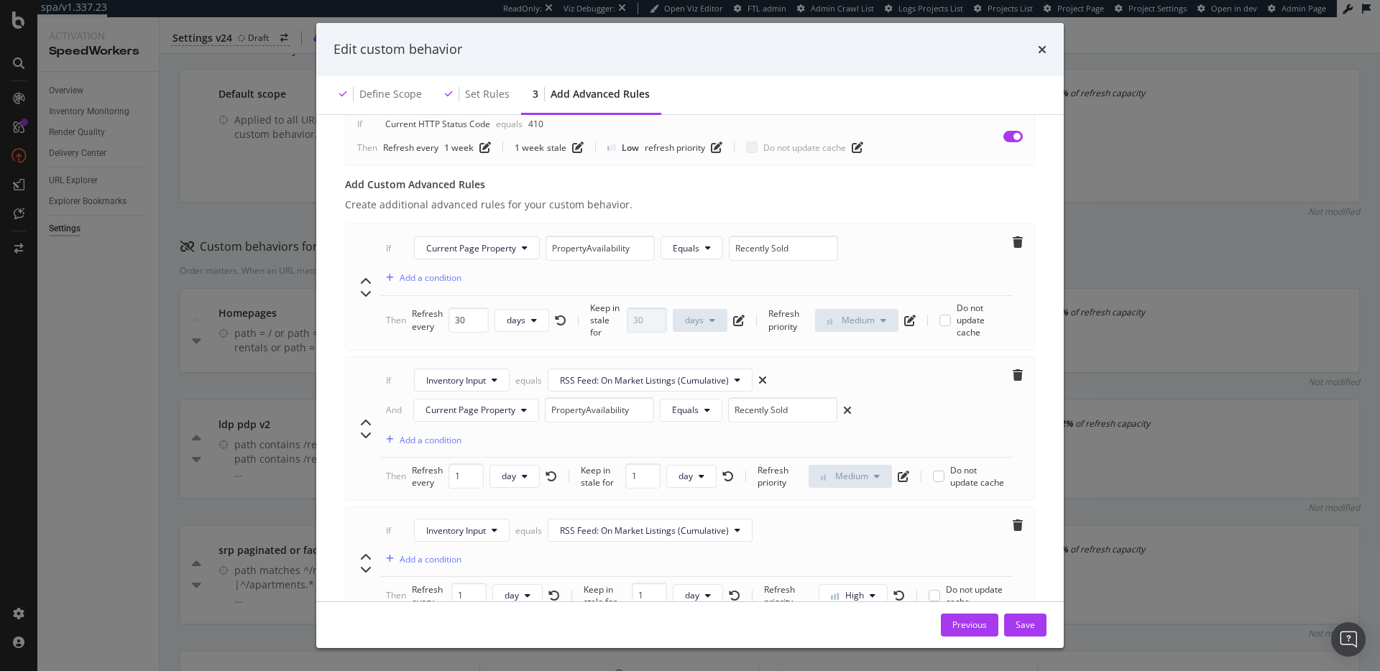
click at [902, 375] on div "If Inventory Input equals RSS Feed: On Market Listings (Cumulative) And Current…" at bounding box center [690, 428] width 690 height 144
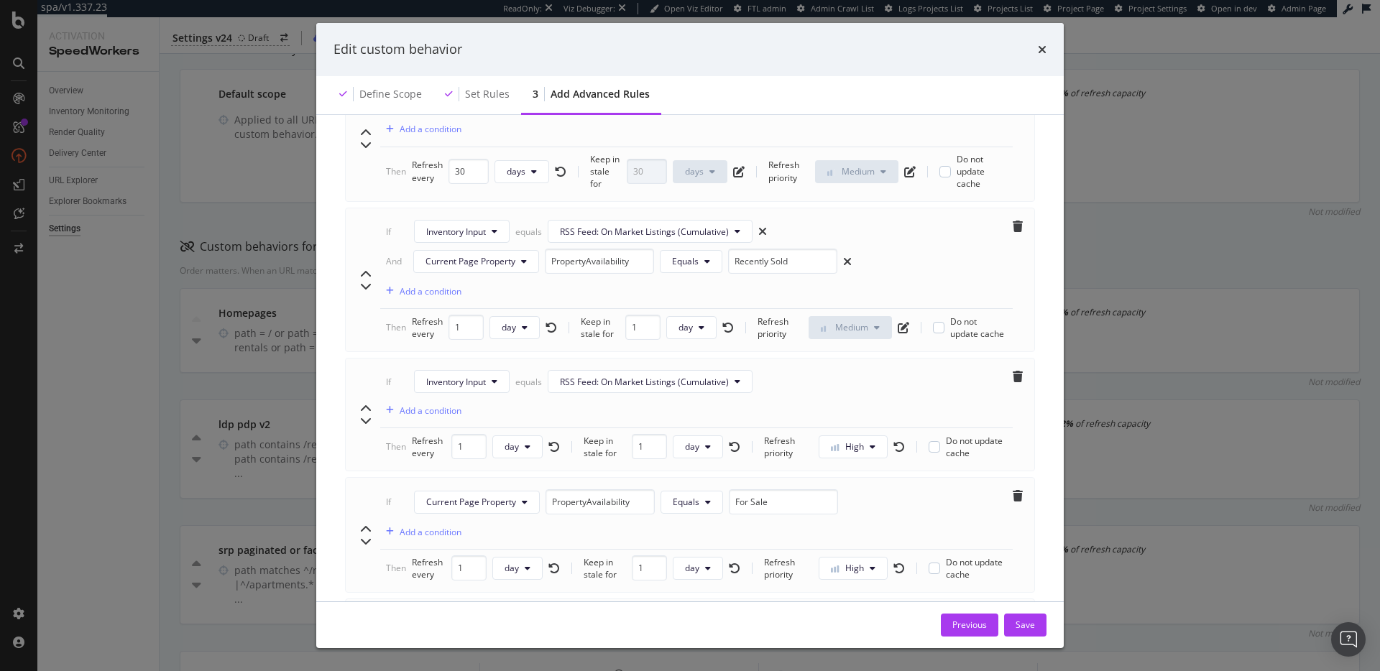
scroll to position [582, 0]
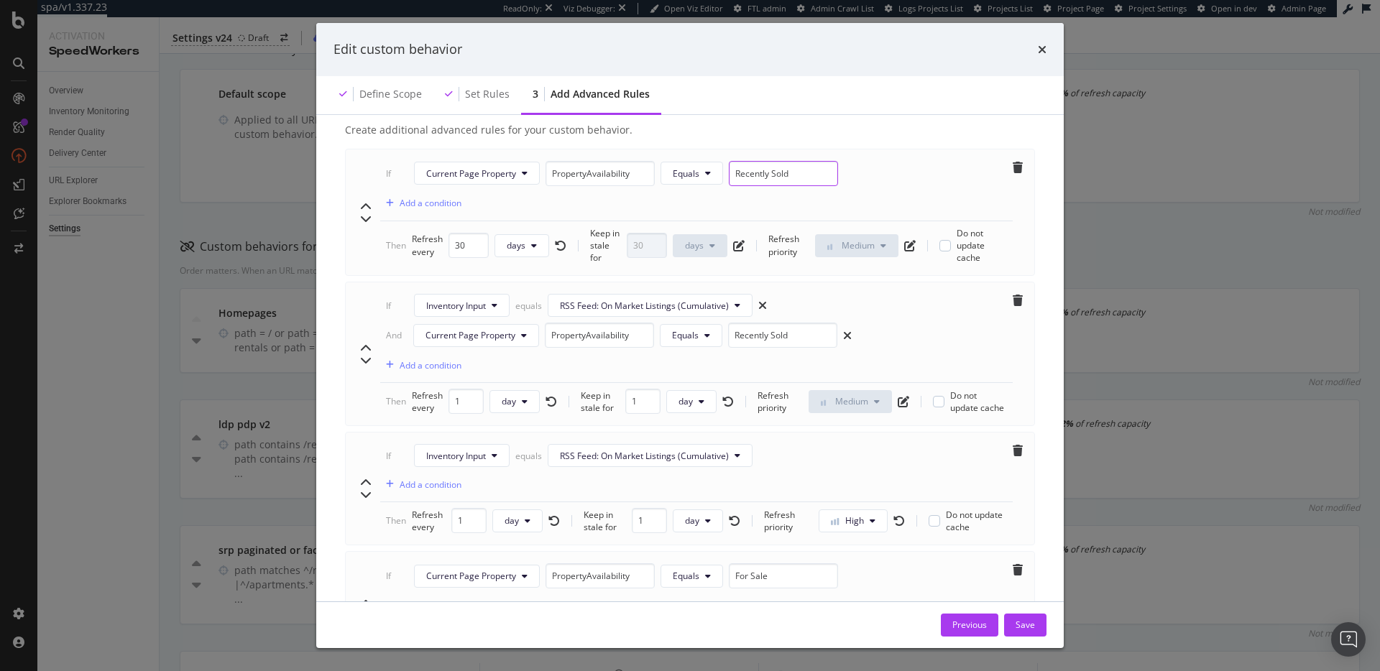
click at [800, 170] on input "Recently Sold" at bounding box center [783, 173] width 109 height 25
click at [798, 176] on input "Recently Sold" at bounding box center [783, 173] width 109 height 25
click at [624, 204] on div "If Current Page Property PropertyAvailability Equals Recently Sold Add a condit…" at bounding box center [696, 191] width 632 height 60
click at [460, 414] on input "1" at bounding box center [465, 401] width 35 height 25
click at [507, 407] on span "day" at bounding box center [509, 401] width 14 height 12
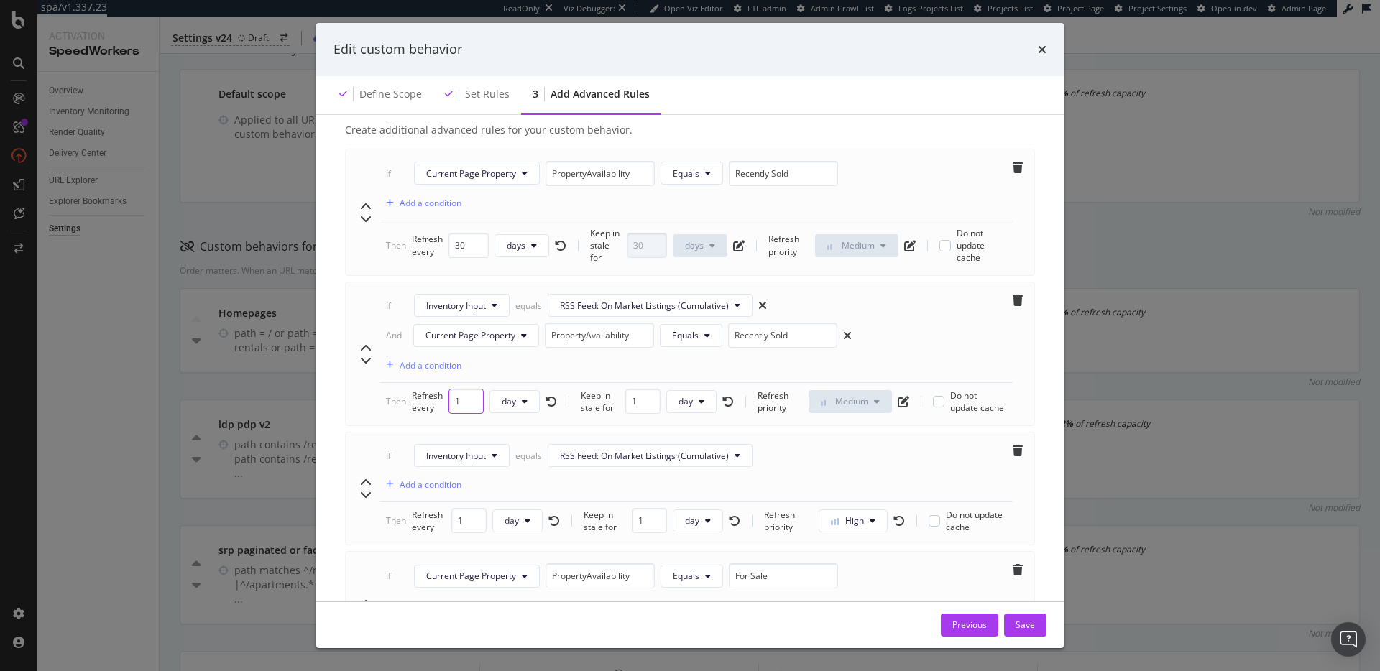
click at [460, 414] on input "1" at bounding box center [465, 401] width 35 height 25
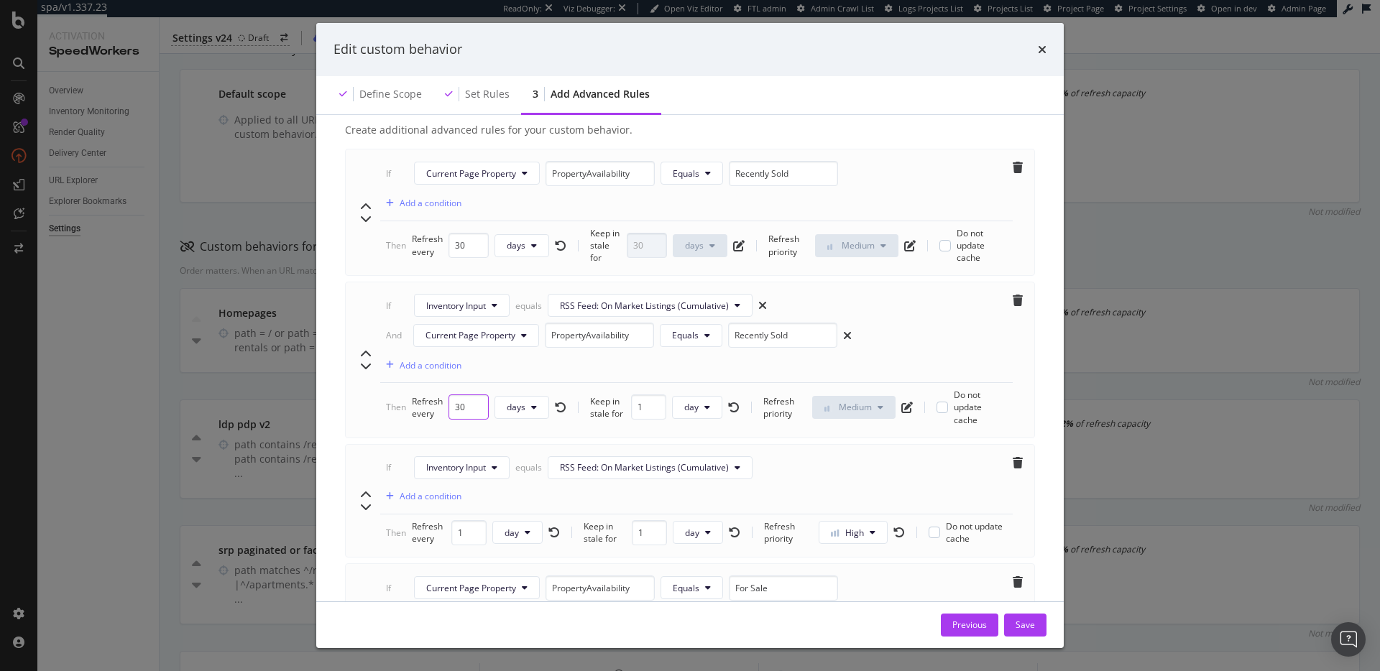
type input "30"
click at [734, 422] on div "Then Refresh every 30 days Keep in stale for 1 day Refresh priority Medium Do n…" at bounding box center [696, 407] width 621 height 37
click at [728, 413] on icon "rotate-left" at bounding box center [733, 407] width 11 height 11
type input "30"
click at [802, 348] on input "Recently Sold" at bounding box center [782, 335] width 109 height 25
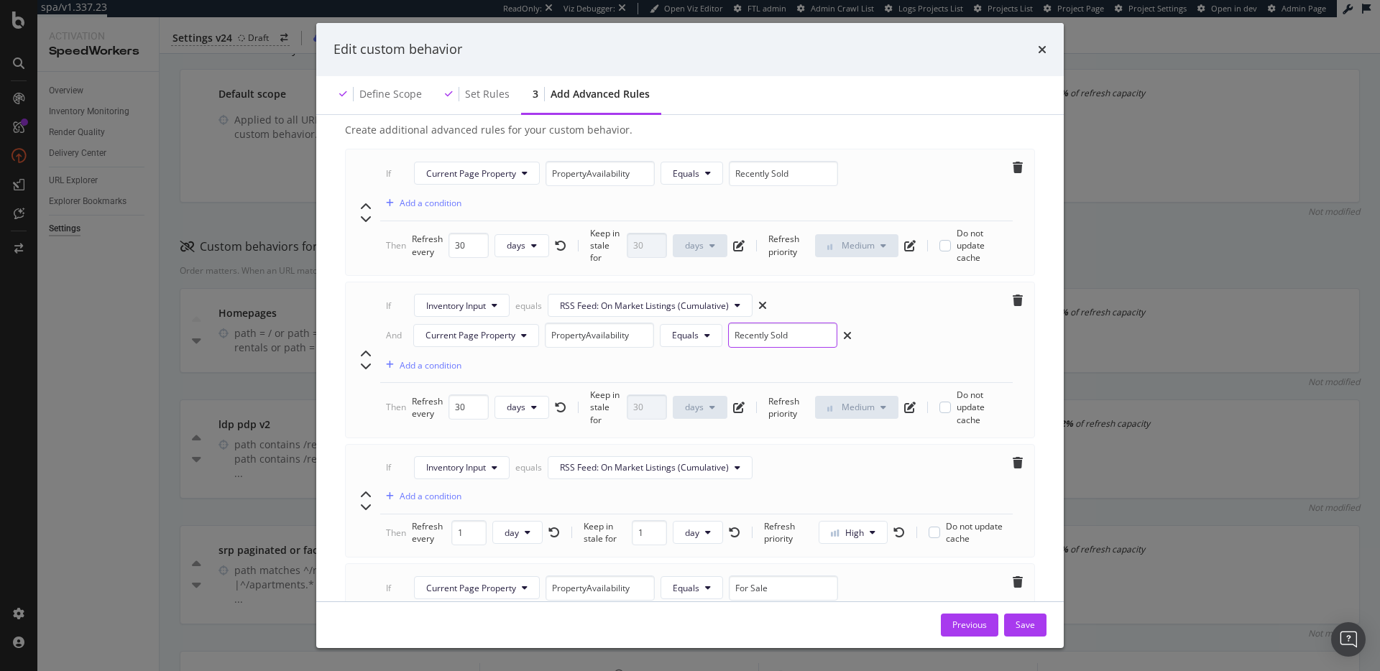
click at [803, 348] on input "Recently Sold" at bounding box center [782, 335] width 109 height 25
click at [779, 348] on input "Recently Sold" at bounding box center [782, 335] width 109 height 25
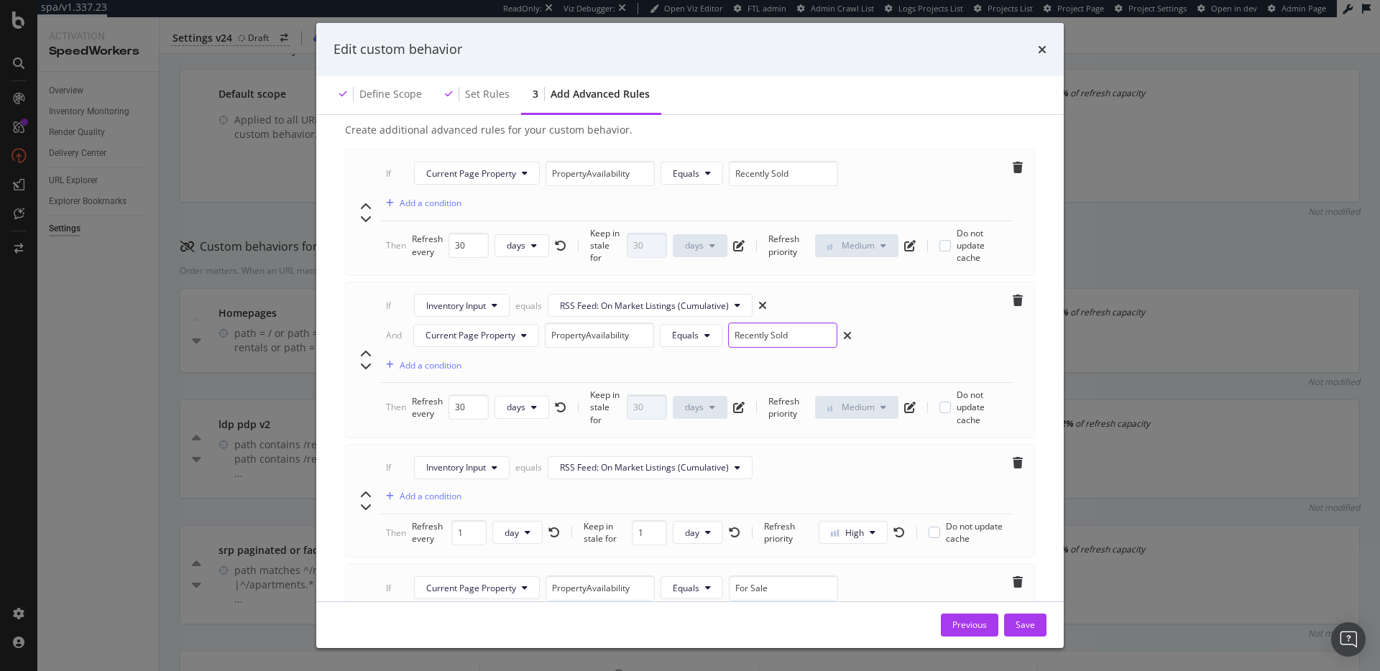
click at [779, 348] on input "Recently Sold" at bounding box center [782, 335] width 109 height 25
click at [804, 348] on input "Recently Sold" at bounding box center [782, 335] width 109 height 25
click at [809, 348] on input "Recently Sold" at bounding box center [782, 335] width 109 height 25
click at [810, 348] on input "Recently Sold" at bounding box center [782, 335] width 109 height 25
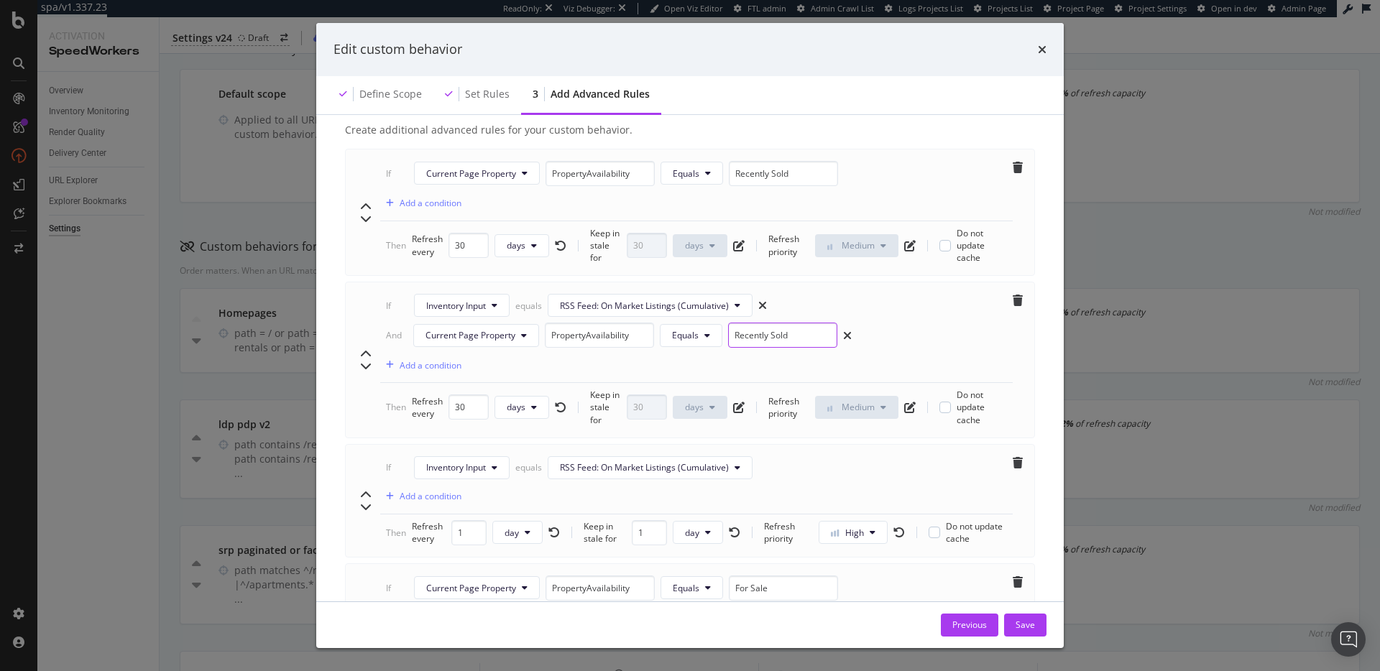
click at [813, 348] on input "Recently Sold" at bounding box center [782, 335] width 109 height 25
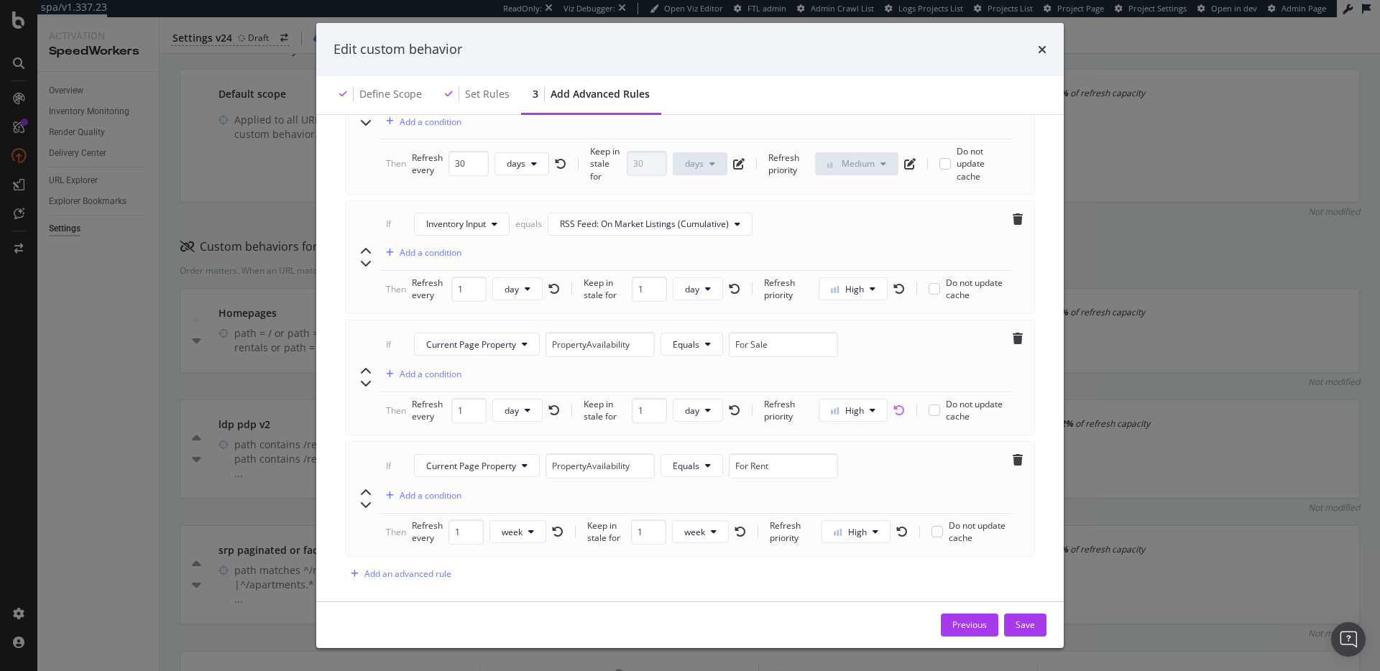
scroll to position [870, 0]
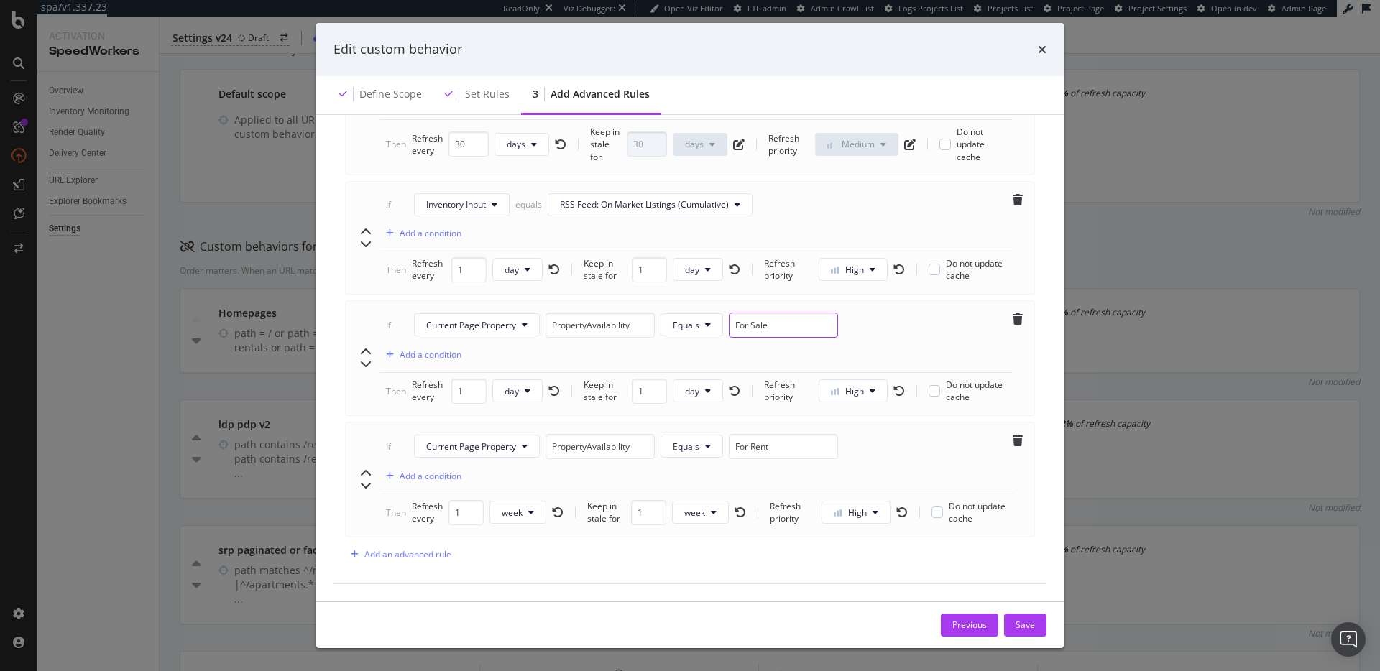
click at [749, 324] on input "For Sale" at bounding box center [783, 325] width 109 height 25
click at [778, 450] on input "For Rent" at bounding box center [783, 446] width 109 height 25
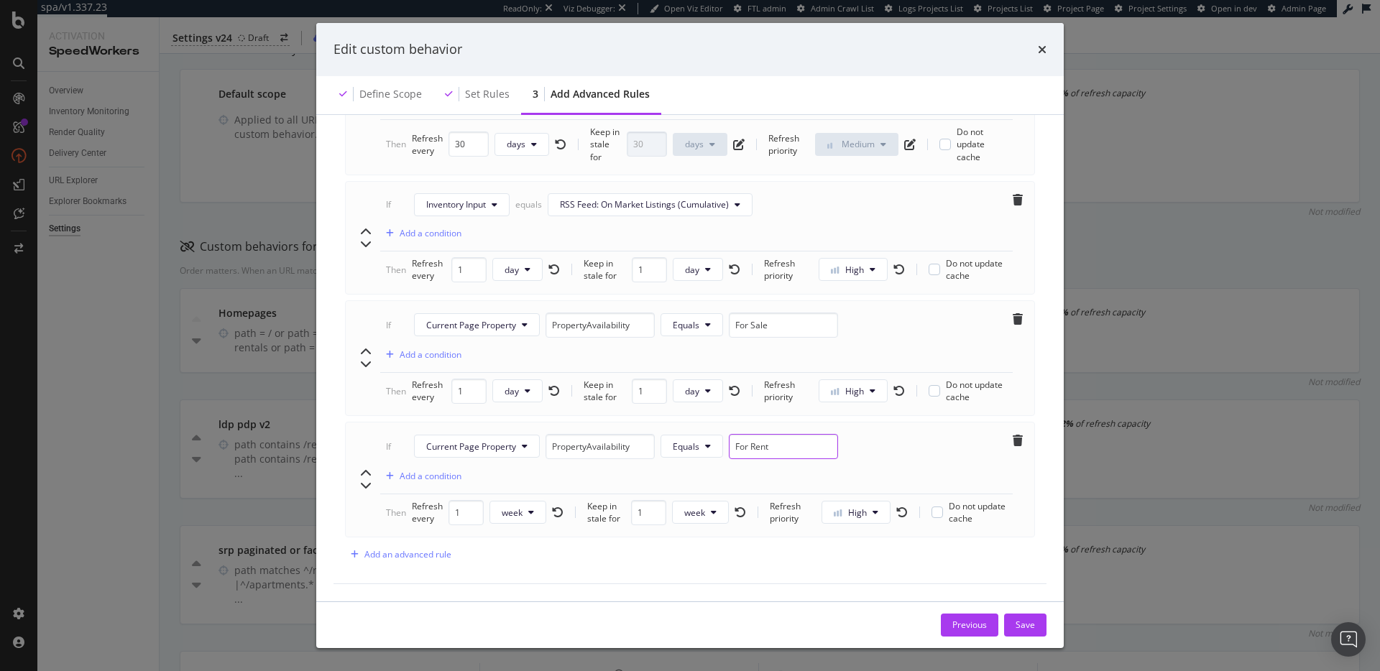
click at [778, 450] on input "For Rent" at bounding box center [783, 446] width 109 height 25
click at [778, 449] on input "For Rent" at bounding box center [783, 446] width 109 height 25
click at [703, 517] on button "week" at bounding box center [700, 512] width 57 height 23
click at [703, 591] on span "day" at bounding box center [692, 594] width 28 height 13
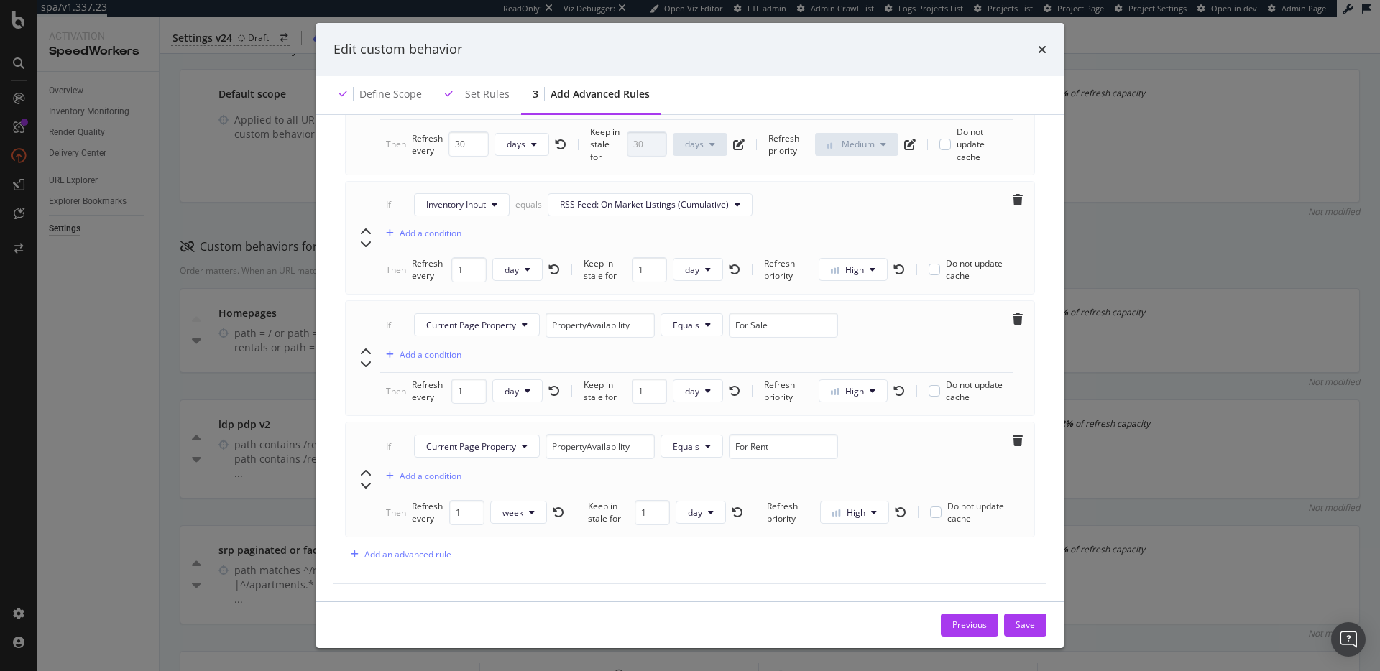
scroll to position [867, 0]
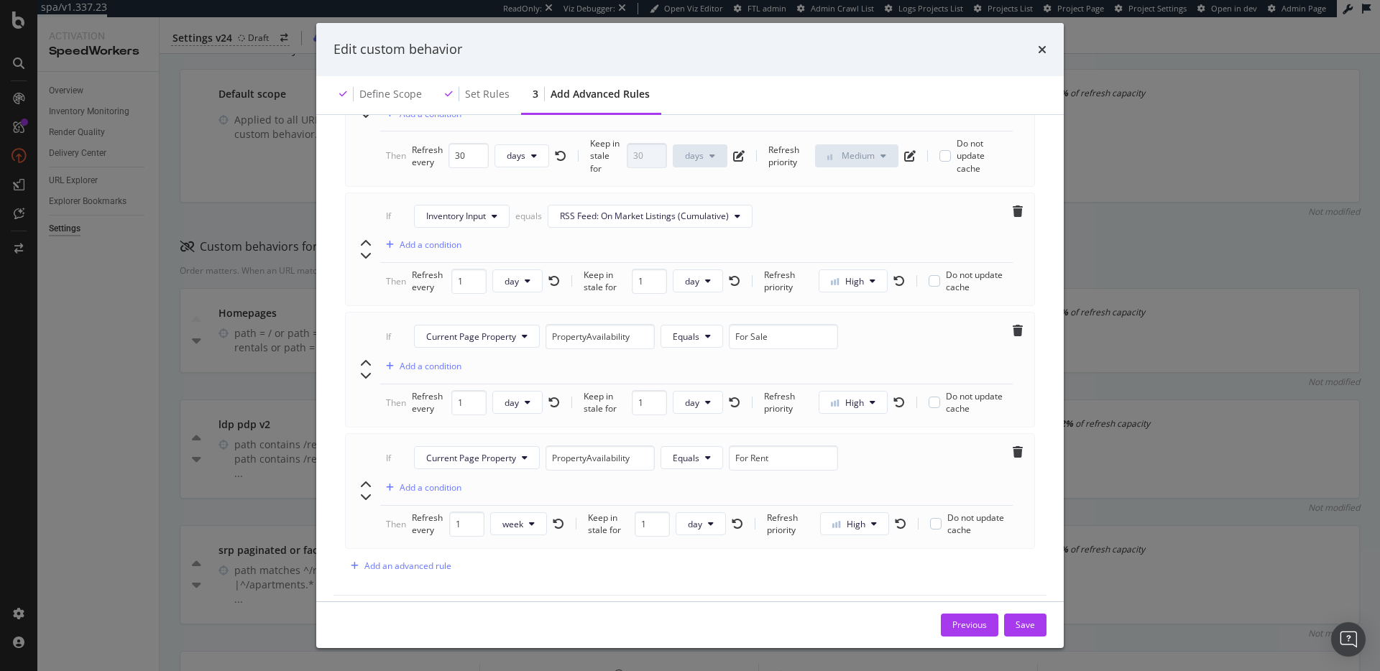
scroll to position [870, 0]
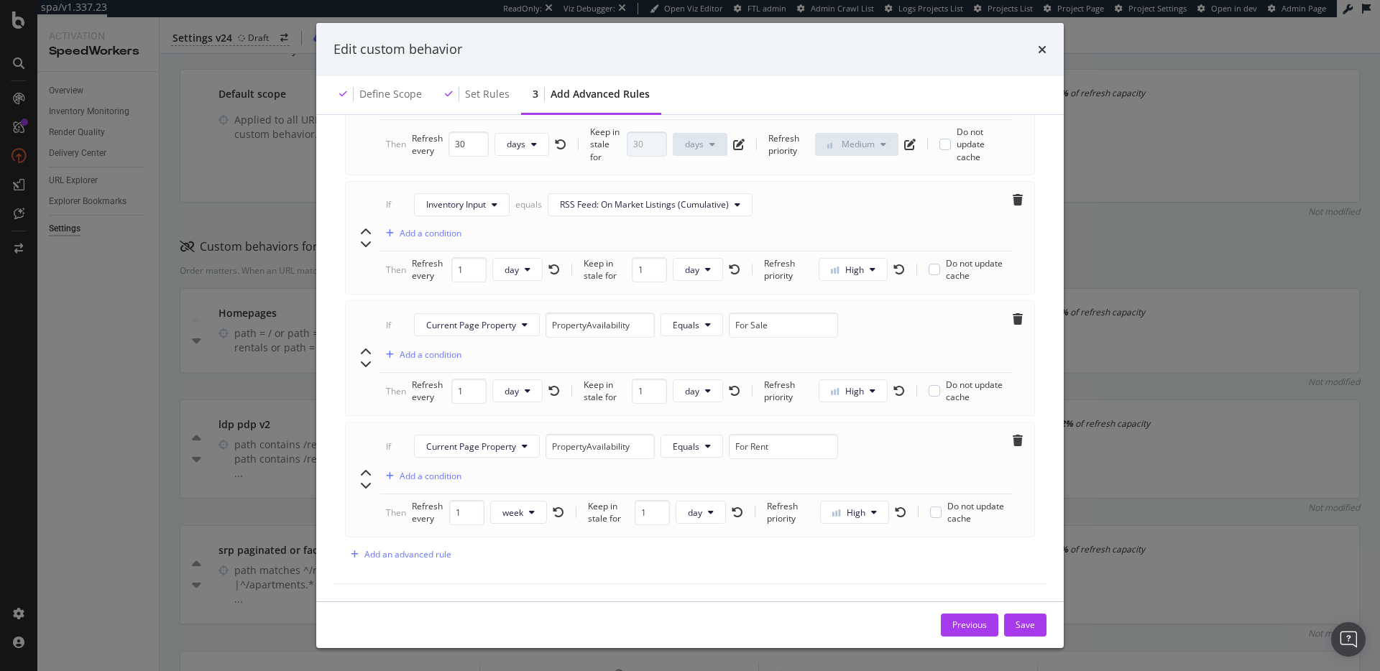
click at [1034, 625] on div "Save" at bounding box center [1024, 625] width 19 height 12
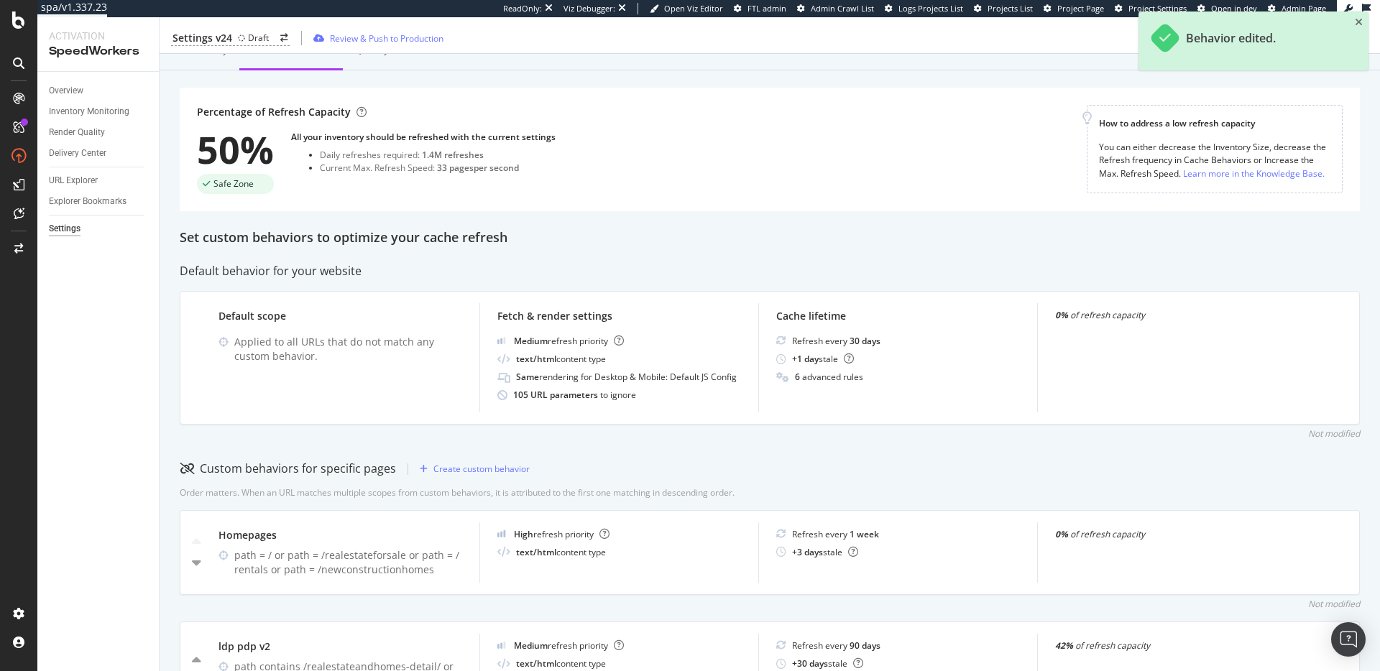
scroll to position [0, 0]
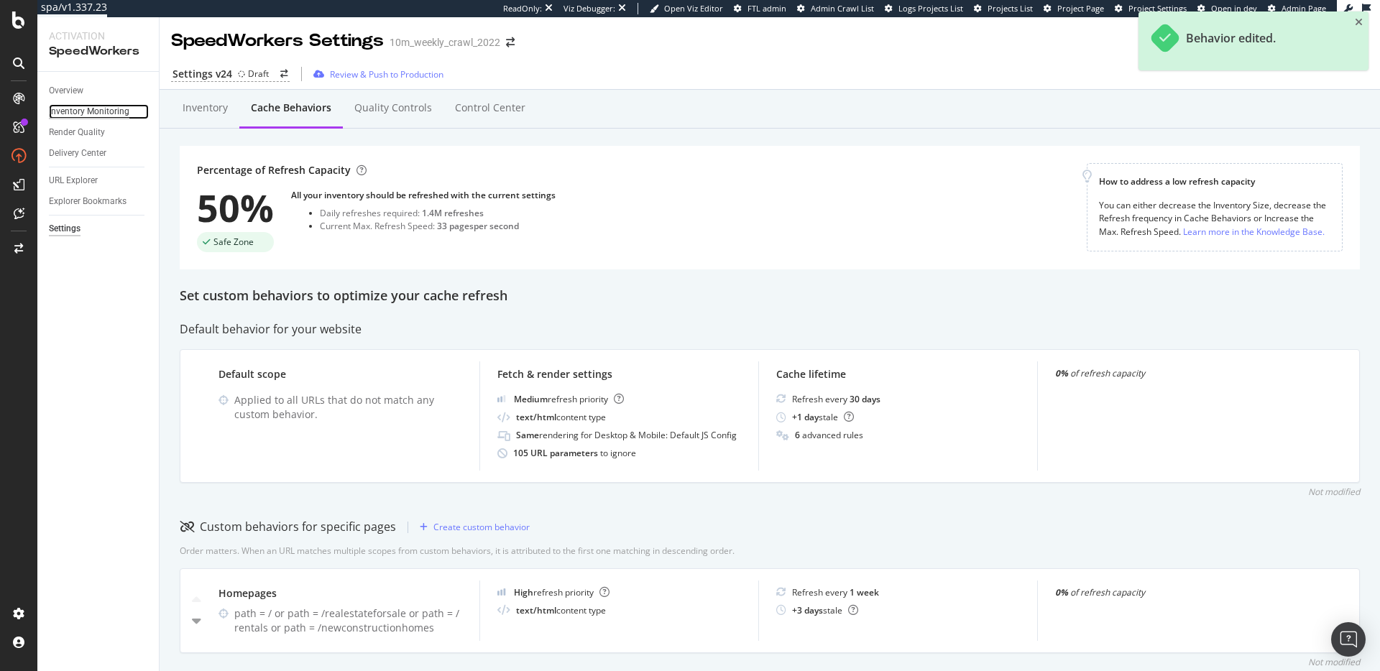
click at [60, 107] on div "Inventory Monitoring" at bounding box center [89, 111] width 80 height 15
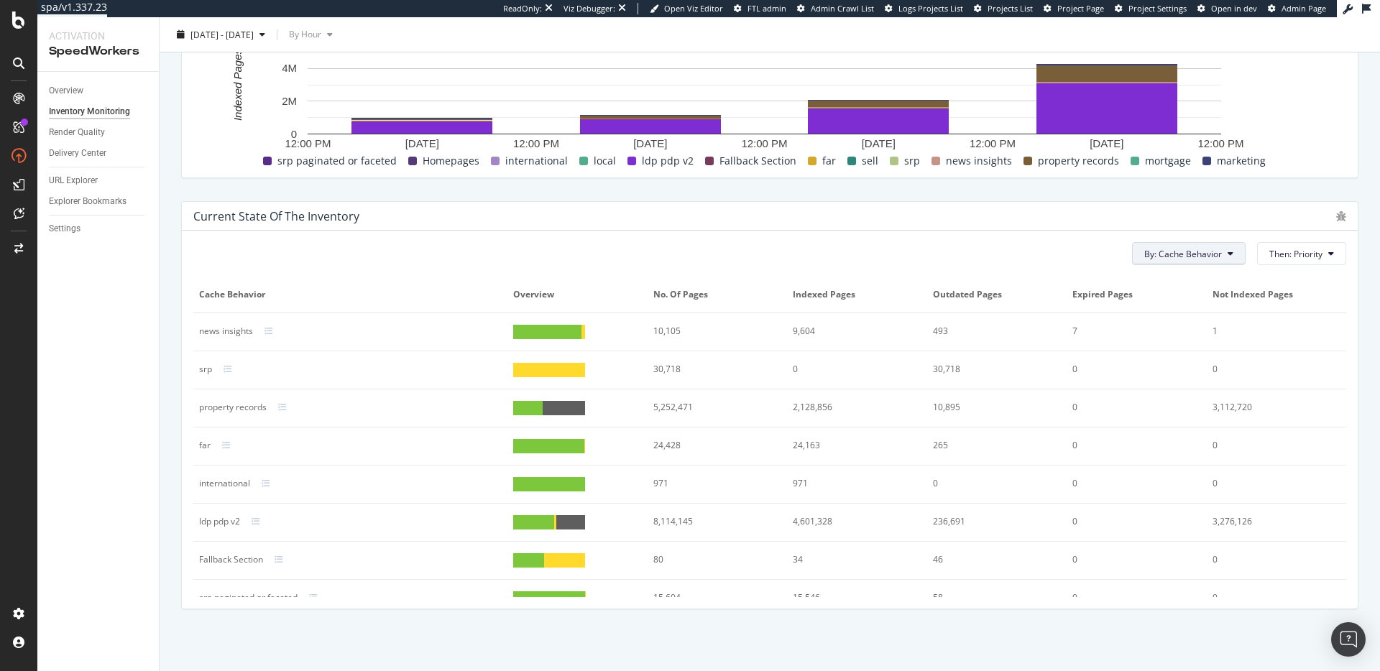
click at [1224, 250] on button "By: Cache Behavior" at bounding box center [1189, 253] width 114 height 23
click at [1227, 249] on icon at bounding box center [1230, 253] width 6 height 9
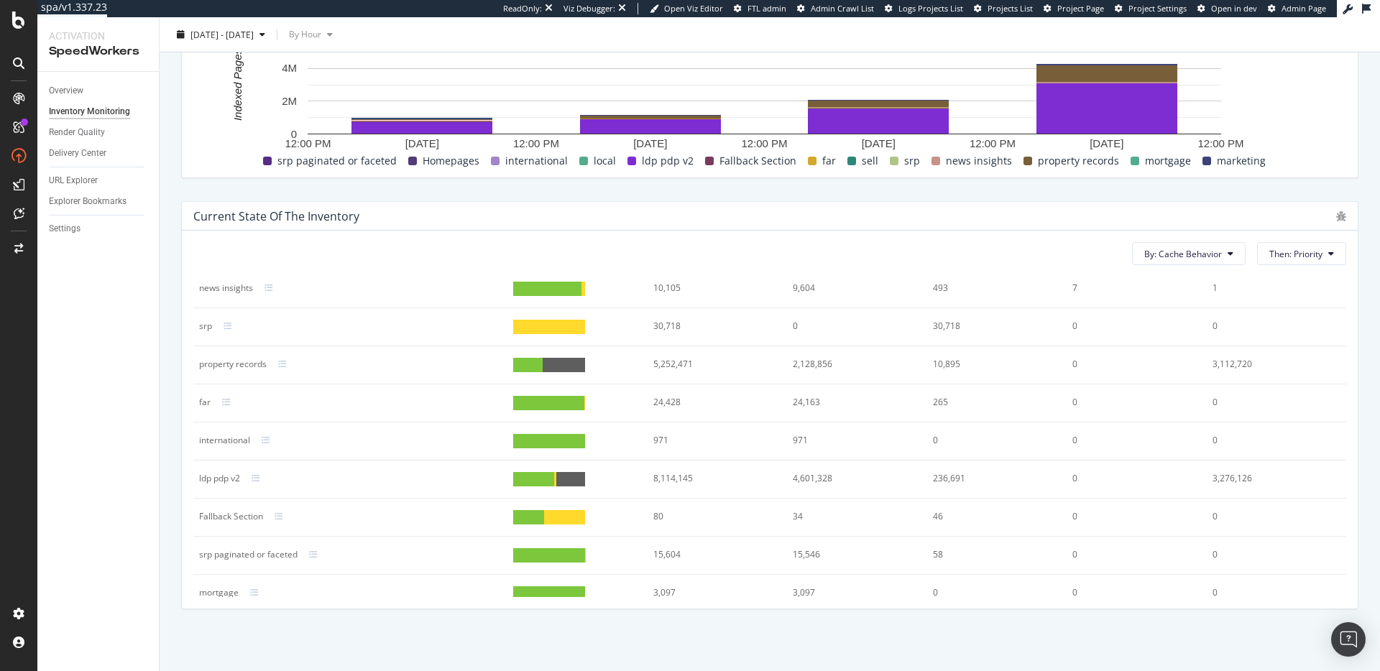
scroll to position [54, 0]
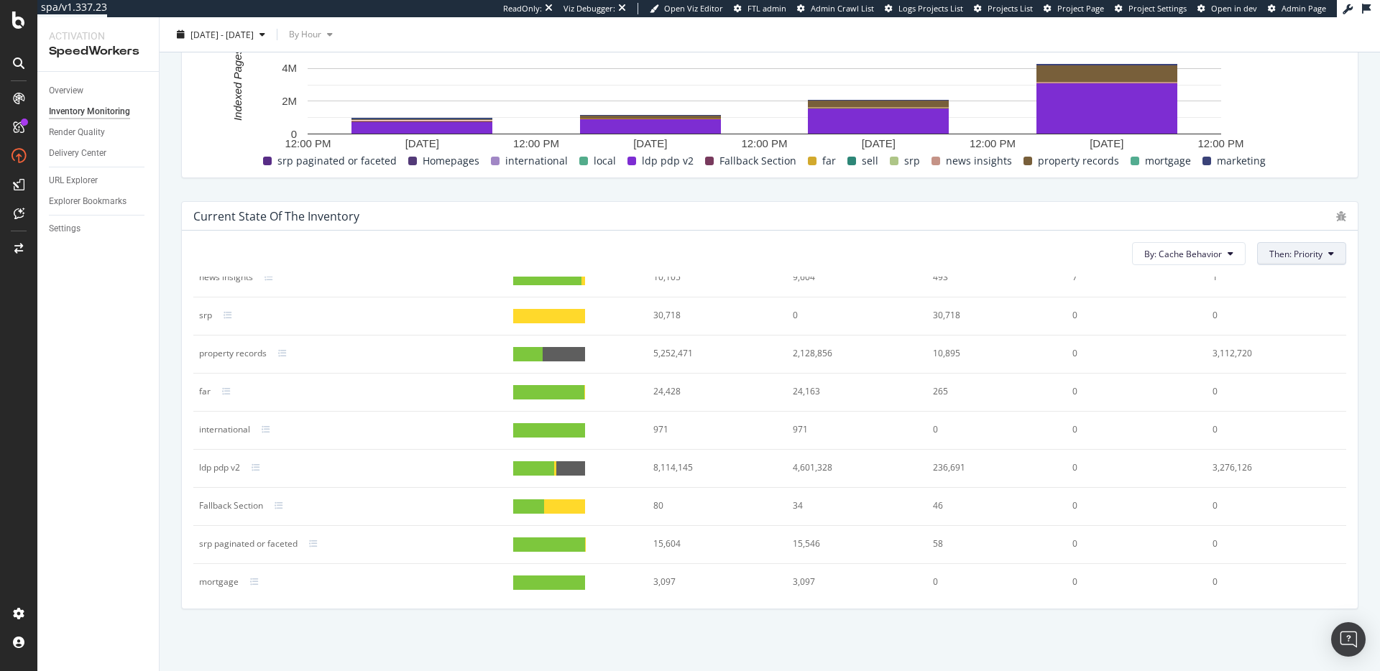
click at [1306, 256] on span "Then: Priority" at bounding box center [1295, 254] width 53 height 12
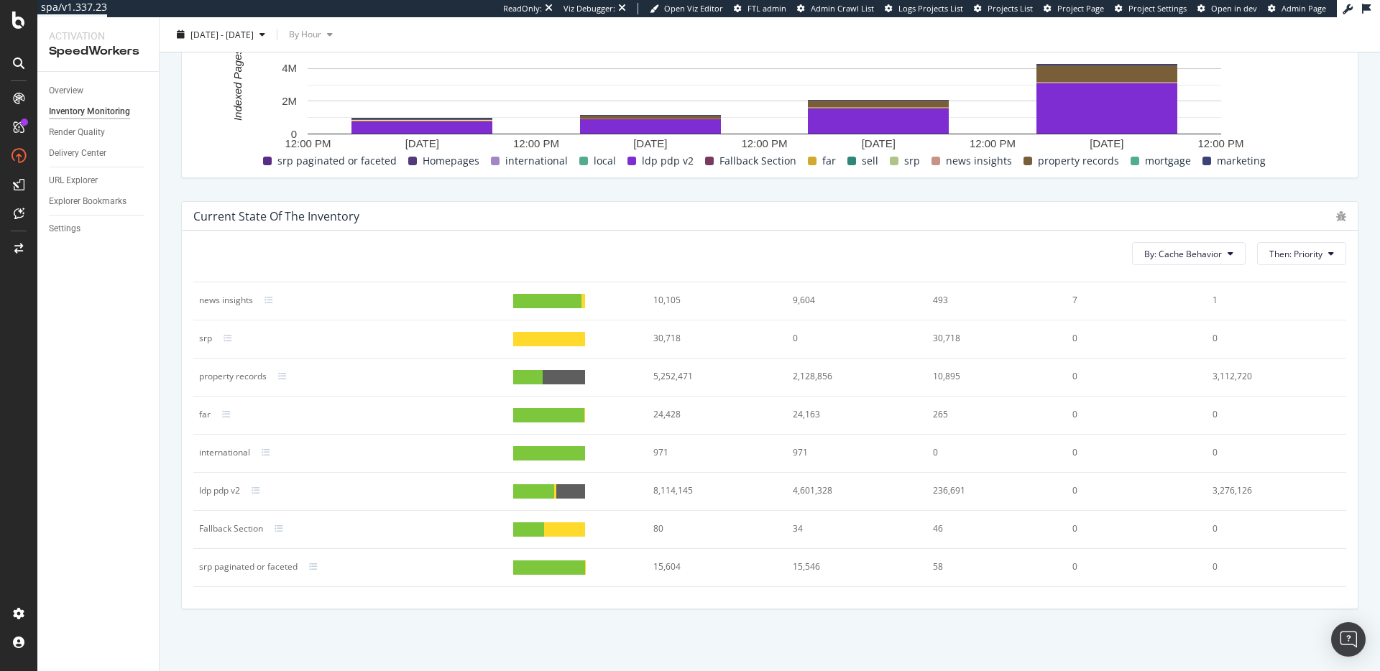
scroll to position [0, 0]
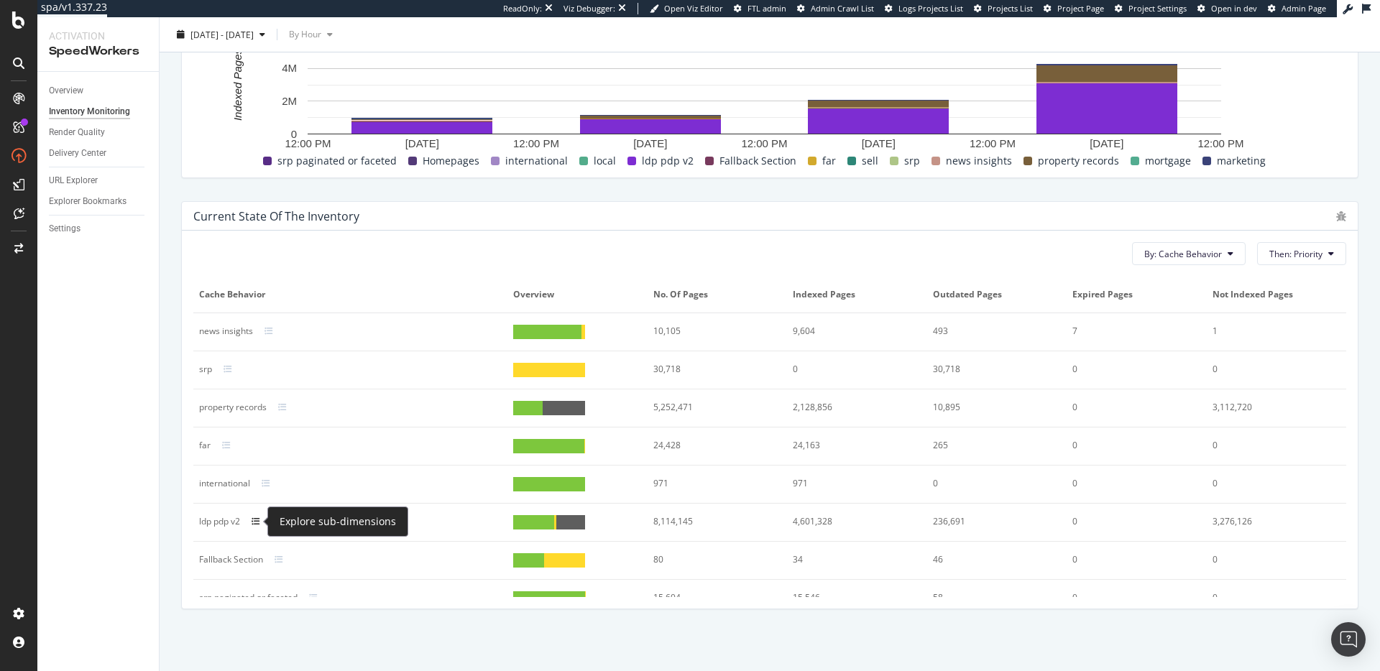
click at [257, 521] on icon at bounding box center [256, 521] width 9 height 9
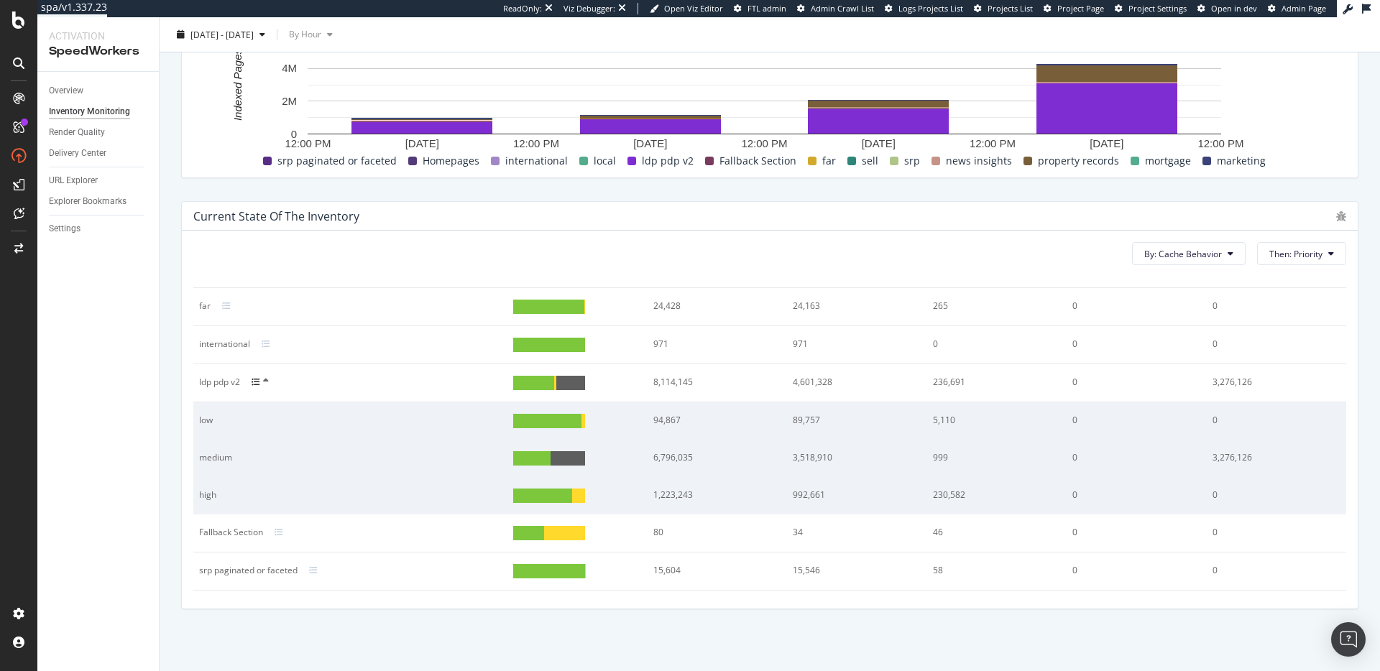
scroll to position [151, 0]
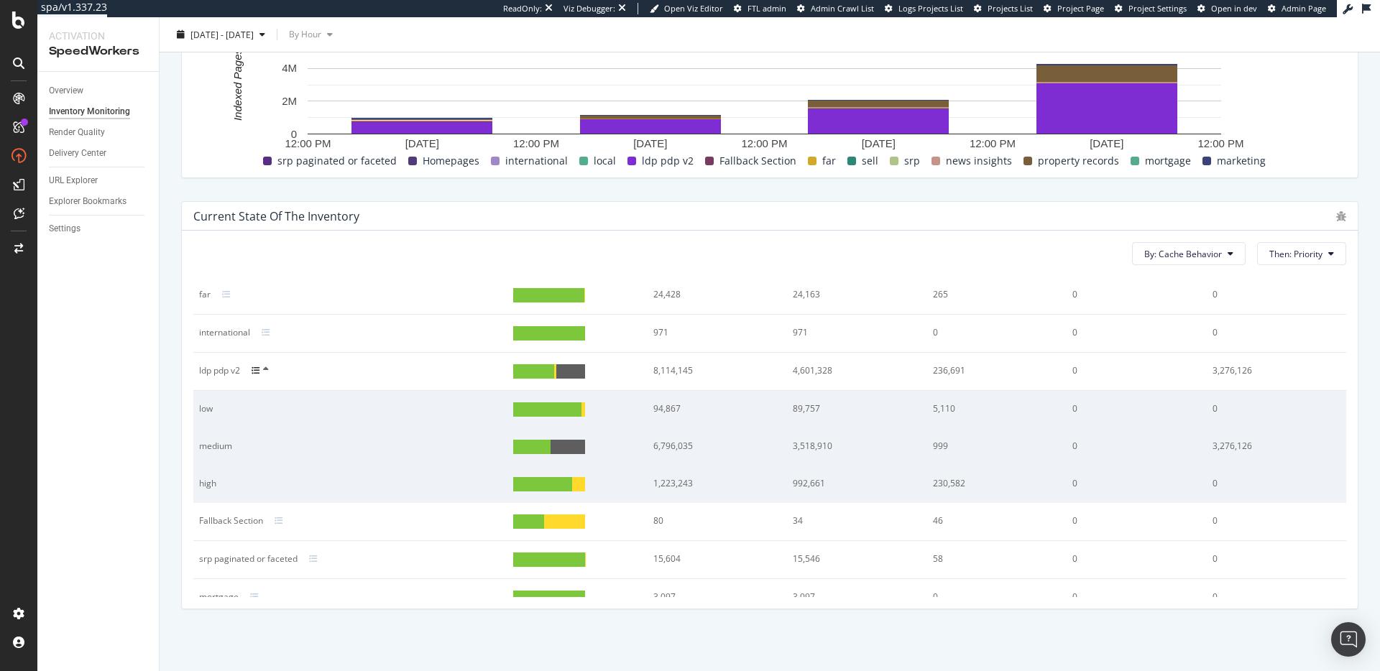
click at [206, 485] on div "high" at bounding box center [335, 483] width 272 height 13
click at [664, 492] on td "1,223,243" at bounding box center [716, 484] width 139 height 37
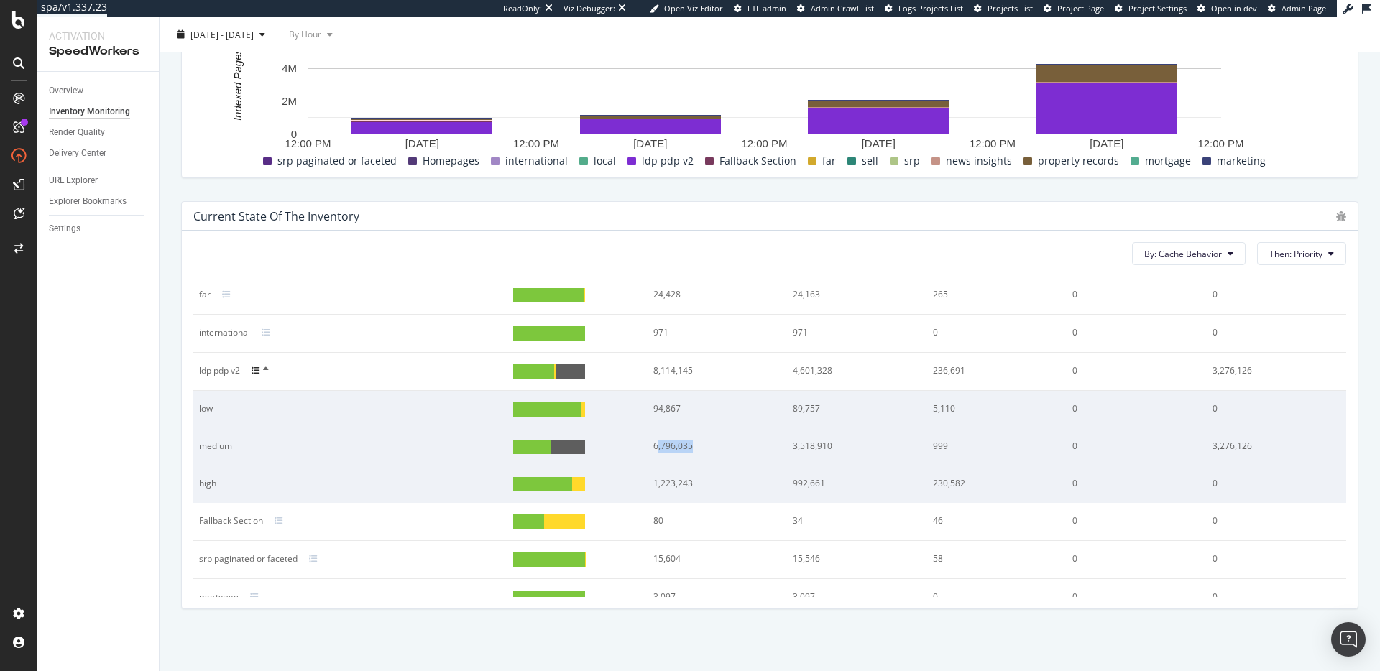
drag, startPoint x: 648, startPoint y: 445, endPoint x: 688, endPoint y: 448, distance: 40.3
click at [688, 446] on div "6,796,035" at bounding box center [711, 446] width 116 height 13
click at [661, 484] on div "1,223,243" at bounding box center [711, 483] width 116 height 13
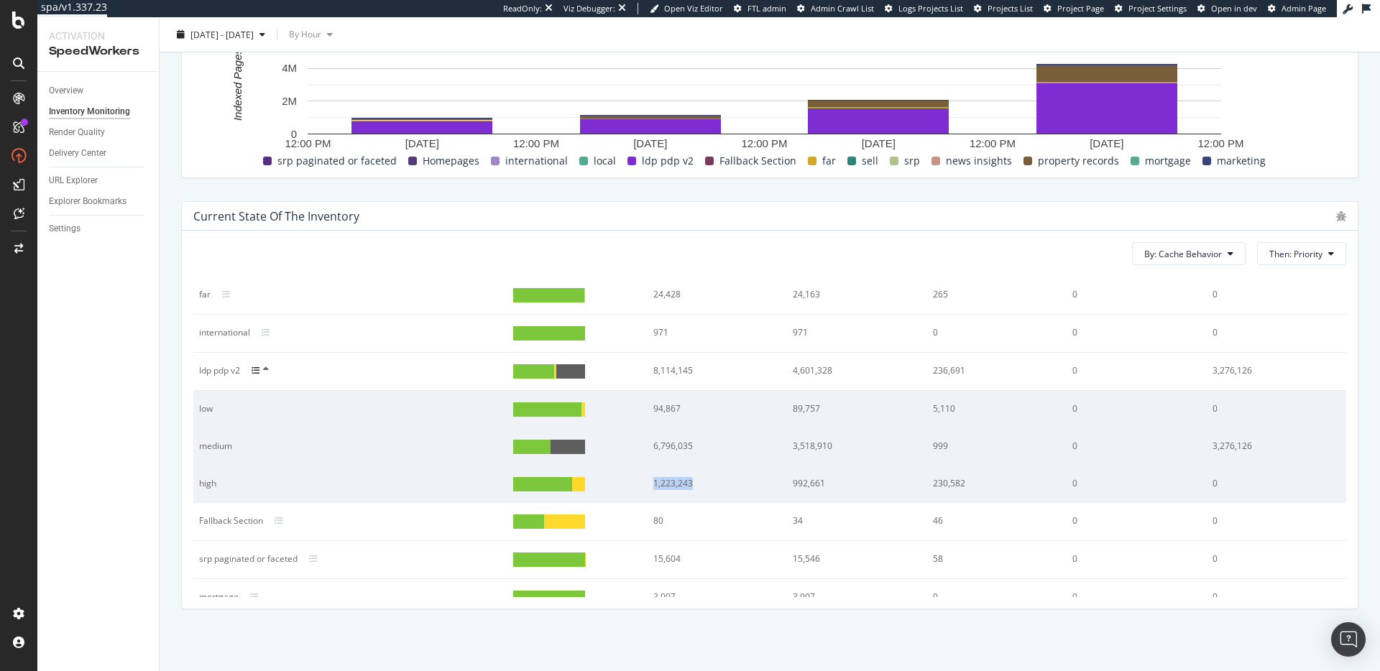
click at [666, 491] on td "1,223,243" at bounding box center [716, 484] width 139 height 37
click at [659, 481] on div "1,223,243" at bounding box center [711, 483] width 116 height 13
click at [663, 486] on div "1,223,243" at bounding box center [711, 483] width 116 height 13
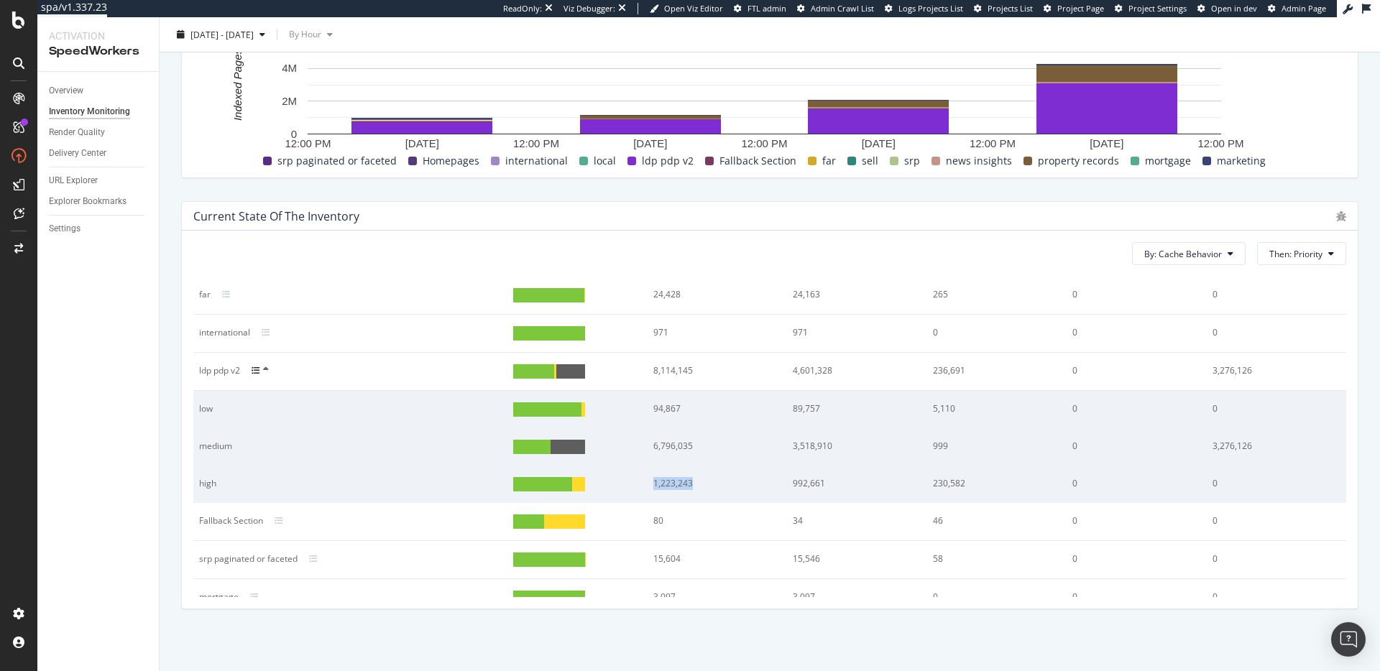
click at [663, 486] on div "1,223,243" at bounding box center [711, 483] width 116 height 13
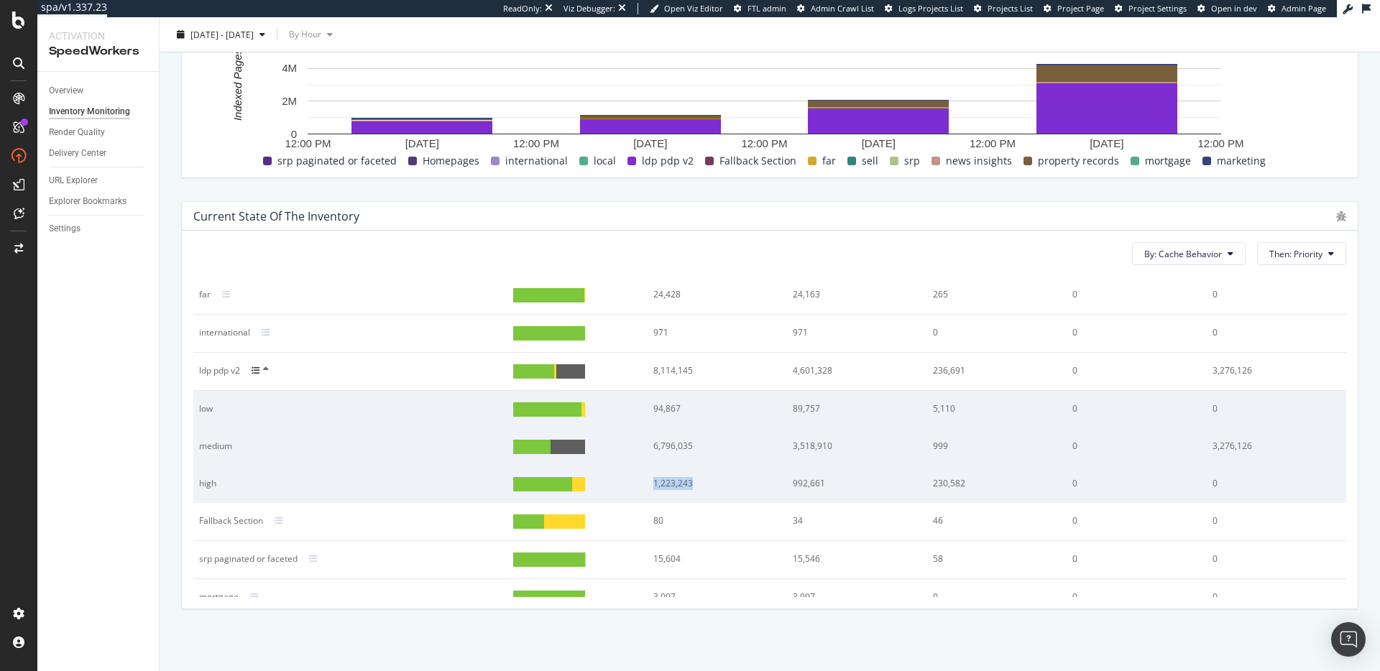
click at [663, 486] on div "1,223,243" at bounding box center [711, 483] width 116 height 13
click at [665, 486] on div "1,223,243" at bounding box center [711, 483] width 116 height 13
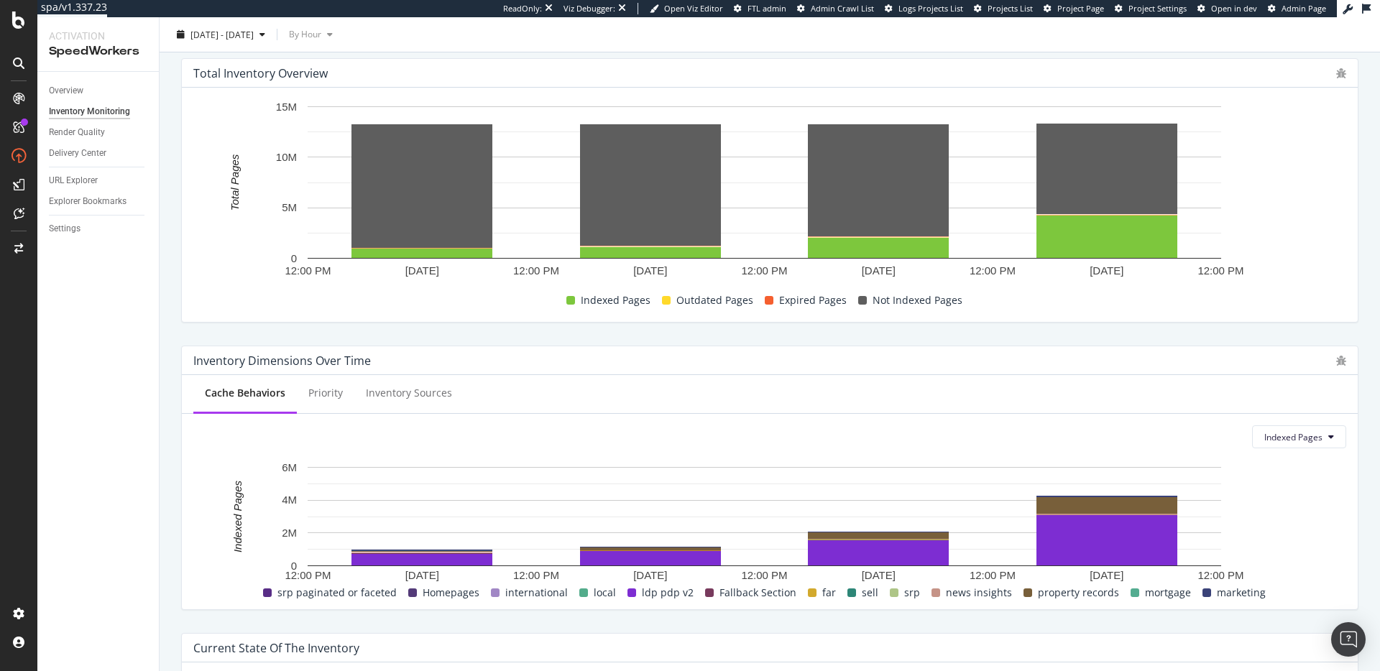
scroll to position [0, 0]
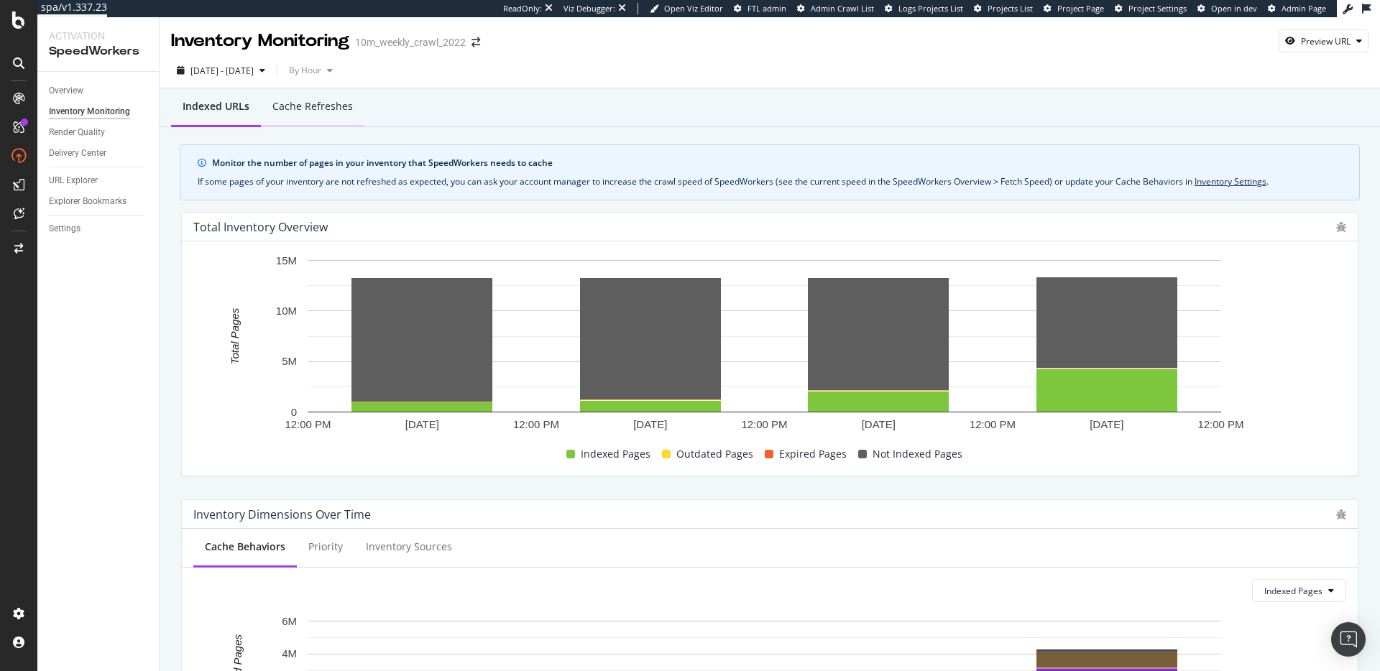
click at [311, 117] on div "Cache refreshes" at bounding box center [312, 108] width 103 height 40
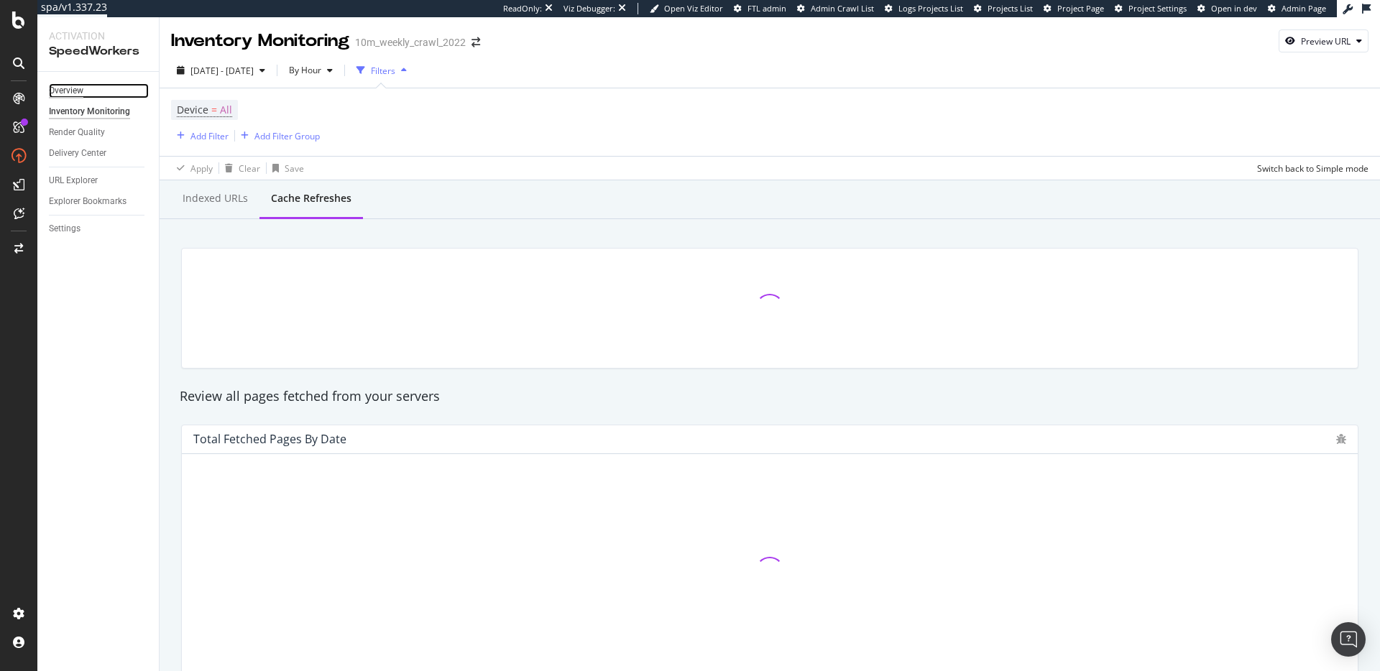
click at [70, 96] on div "Overview" at bounding box center [66, 90] width 34 height 15
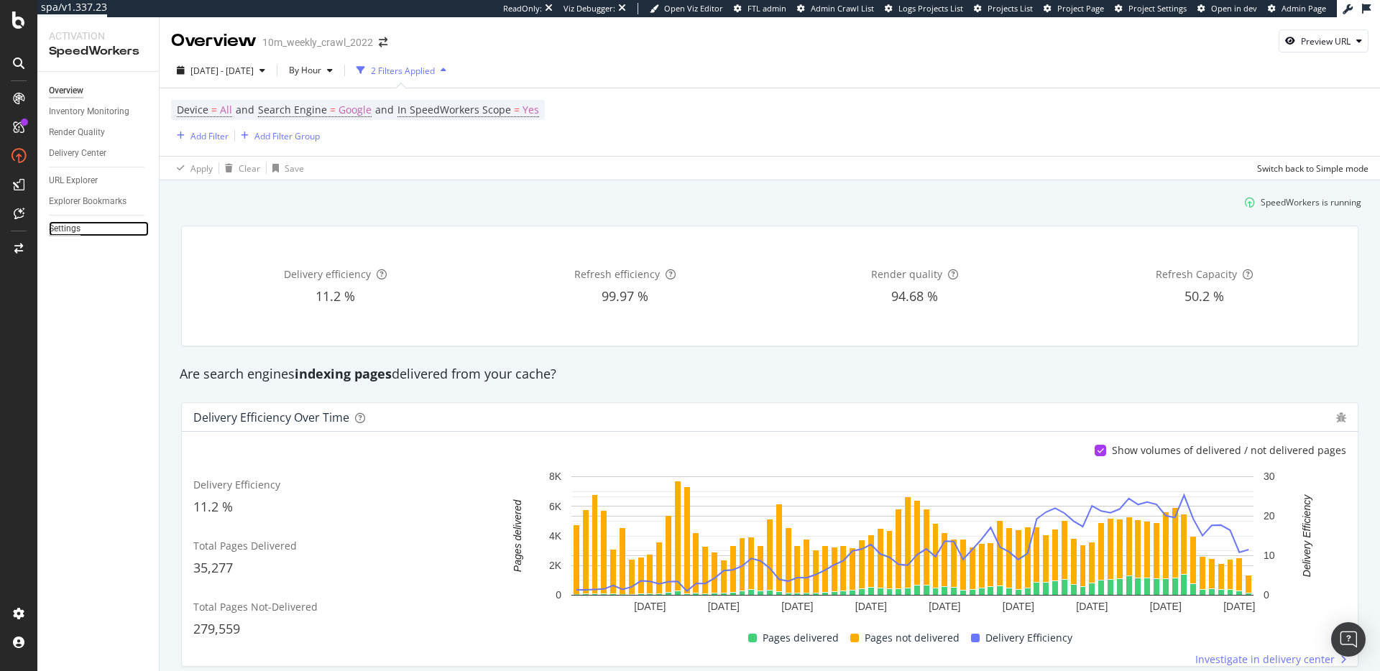
click at [60, 231] on div "Settings" at bounding box center [65, 228] width 32 height 15
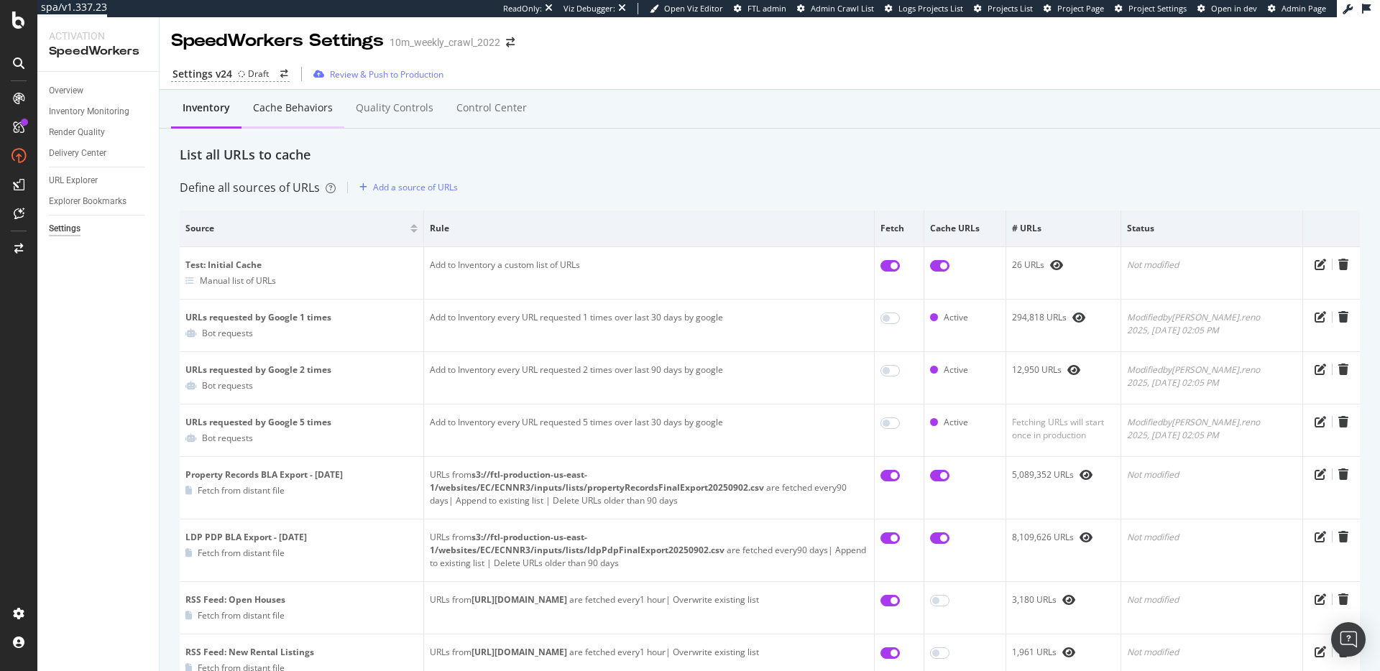
click at [298, 114] on div "Cache behaviors" at bounding box center [293, 108] width 80 height 14
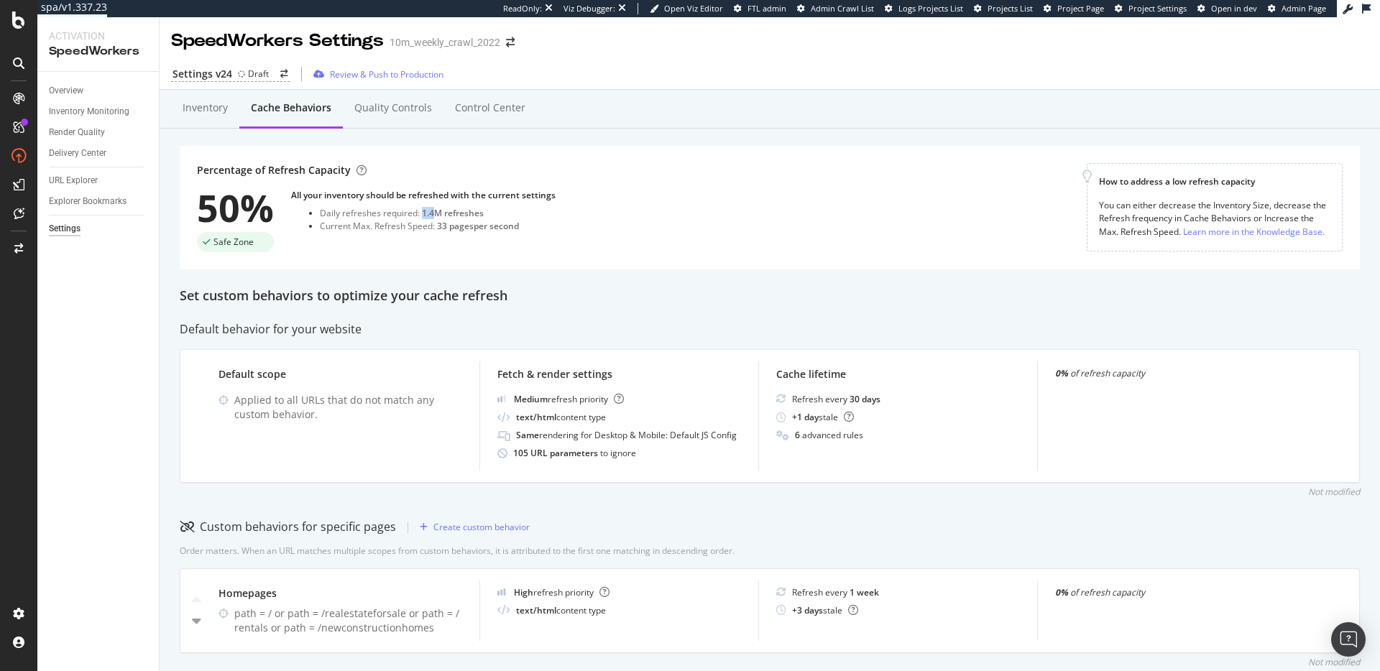
click at [435, 213] on div "1.4M refreshes" at bounding box center [453, 213] width 62 height 12
click at [336, 209] on div "Daily refreshes required: 1.4M refreshes" at bounding box center [438, 213] width 236 height 12
drag, startPoint x: 319, startPoint y: 212, endPoint x: 510, endPoint y: 211, distance: 191.1
click at [510, 211] on div "Daily refreshes required: 1.4M refreshes" at bounding box center [438, 213] width 236 height 12
click at [461, 213] on div "1.4M refreshes" at bounding box center [453, 213] width 62 height 12
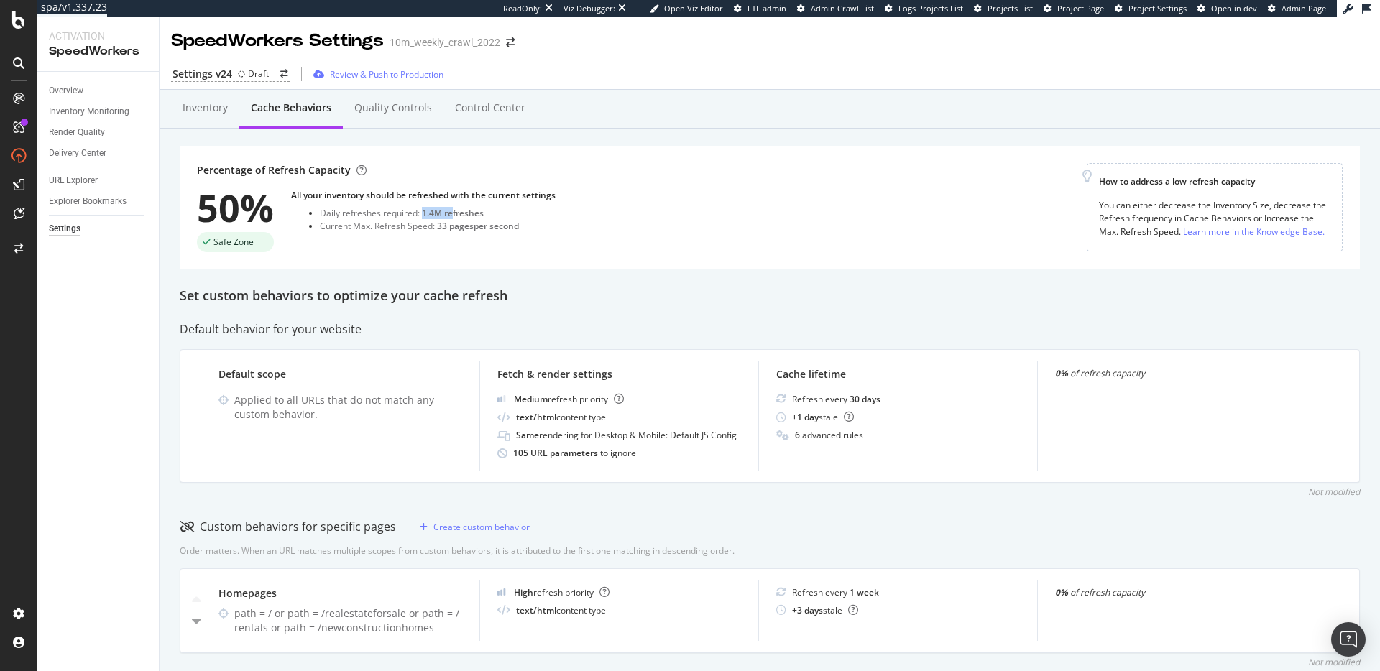
drag, startPoint x: 420, startPoint y: 211, endPoint x: 529, endPoint y: 207, distance: 108.6
click at [477, 208] on div "1.4M refreshes" at bounding box center [453, 213] width 62 height 12
click at [492, 208] on div "Daily refreshes required: 1.4M refreshes" at bounding box center [438, 213] width 236 height 12
drag, startPoint x: 492, startPoint y: 214, endPoint x: 315, endPoint y: 208, distance: 176.9
click at [316, 208] on ul "Daily refreshes required: 1.4M refreshes Current Max. Refresh Speed: 33 pages p…" at bounding box center [423, 219] width 264 height 24
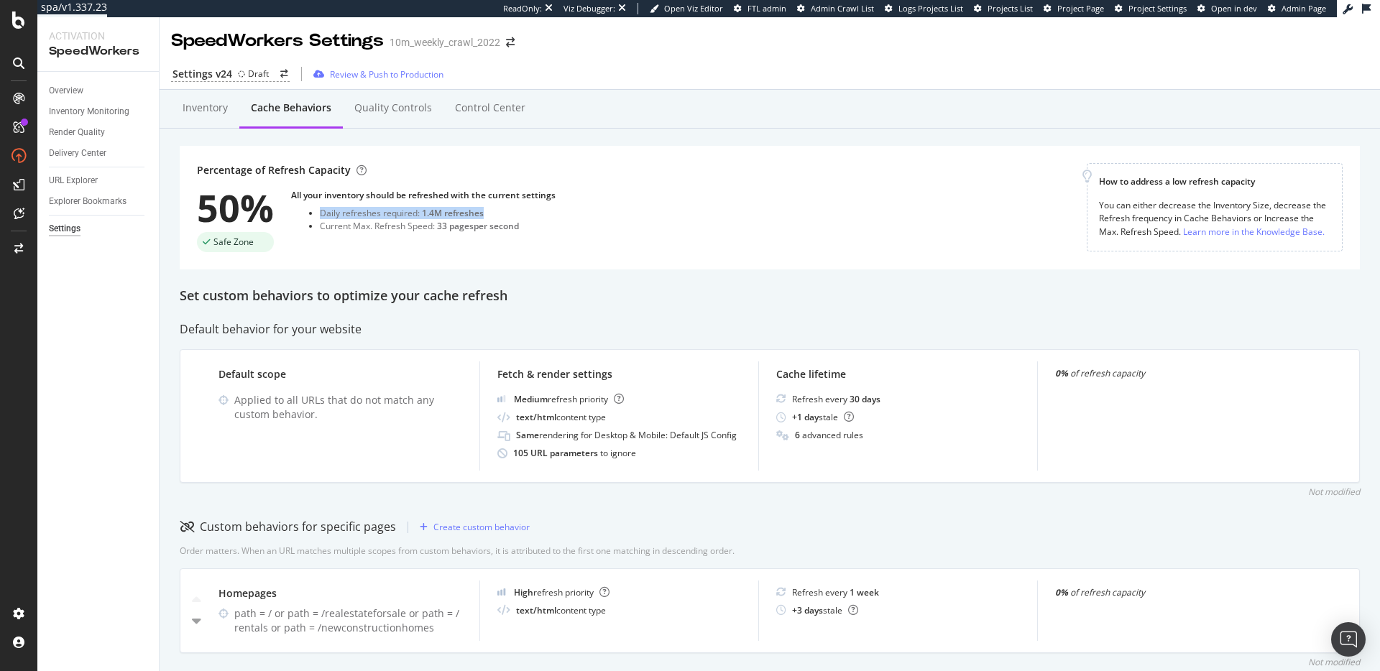
click at [487, 216] on div "Daily refreshes required: 1.4M refreshes" at bounding box center [438, 213] width 236 height 12
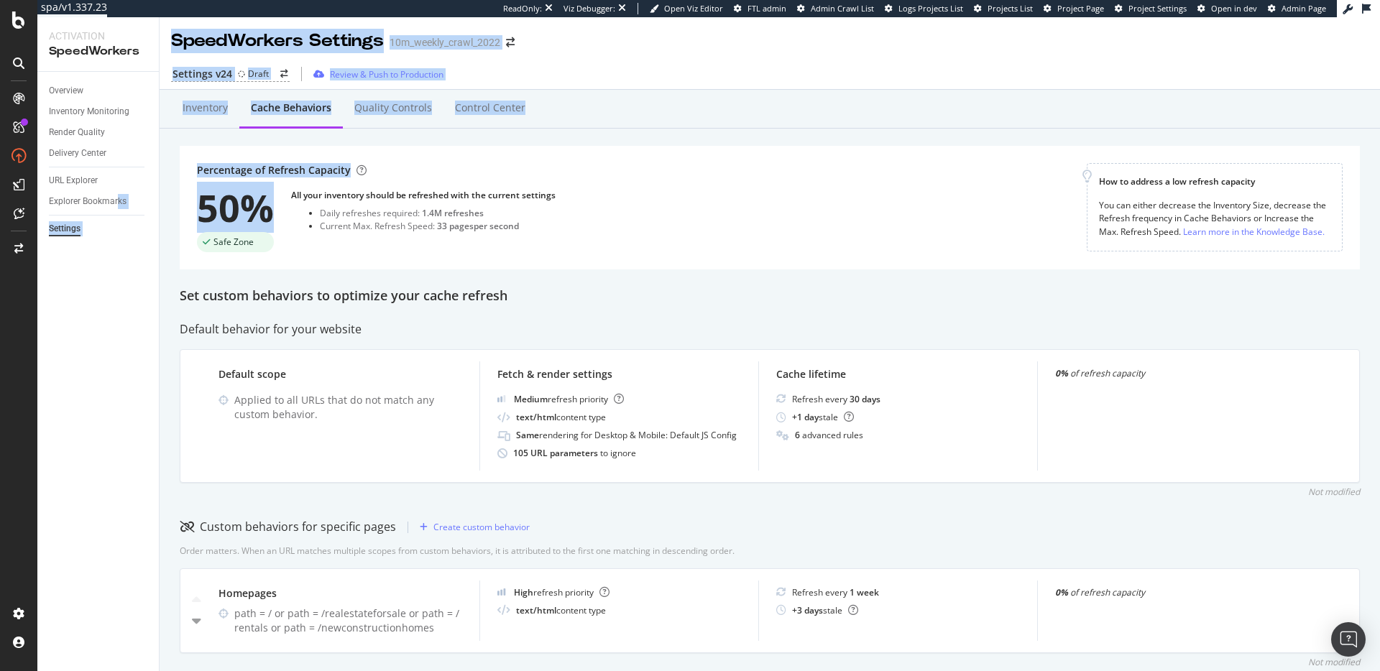
drag, startPoint x: 260, startPoint y: 214, endPoint x: 208, endPoint y: 193, distance: 56.1
click at [124, 200] on div "Activation SpeedWorkers Overview Inventory Monitoring Render Quality Delivery C…" at bounding box center [708, 344] width 1342 height 654
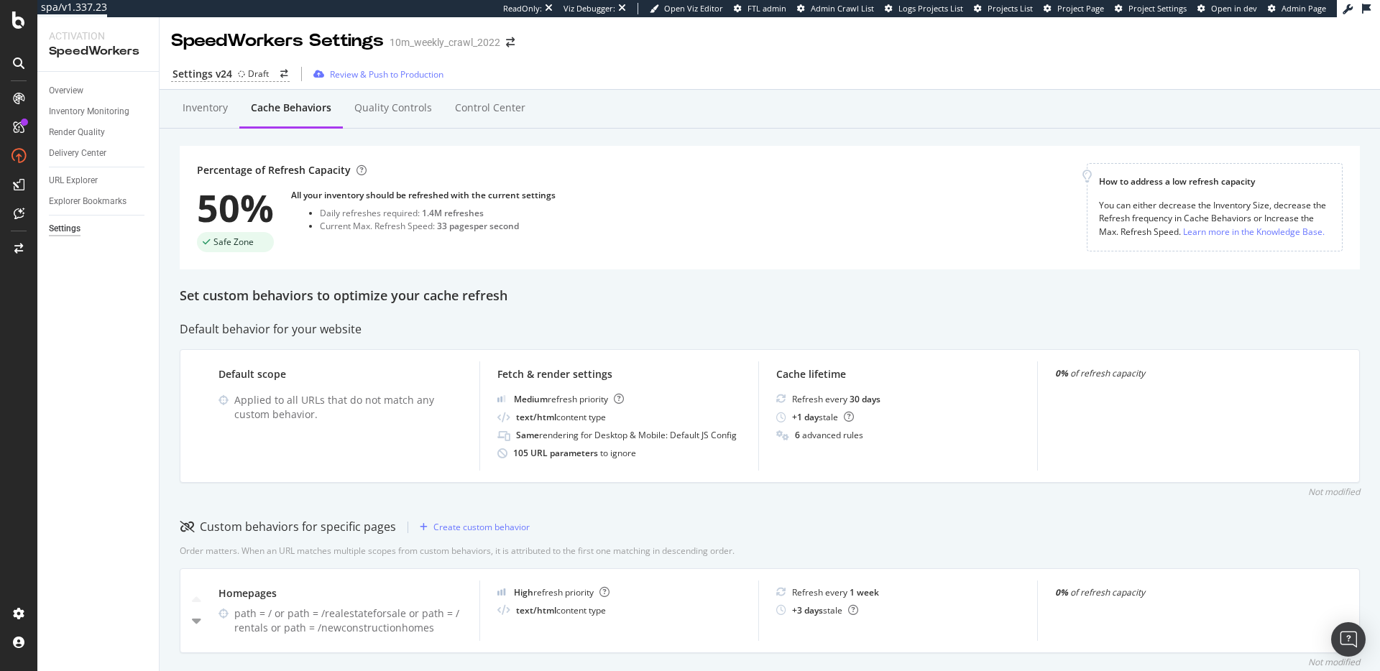
click at [383, 211] on div "Daily refreshes required: 1.4M refreshes" at bounding box center [438, 213] width 236 height 12
drag, startPoint x: 320, startPoint y: 209, endPoint x: 522, endPoint y: 216, distance: 202.8
click at [514, 216] on div "Daily refreshes required: 1.4M refreshes" at bounding box center [438, 213] width 236 height 12
click at [453, 216] on div "1.4M refreshes" at bounding box center [453, 213] width 62 height 12
drag, startPoint x: 421, startPoint y: 212, endPoint x: 439, endPoint y: 213, distance: 18.0
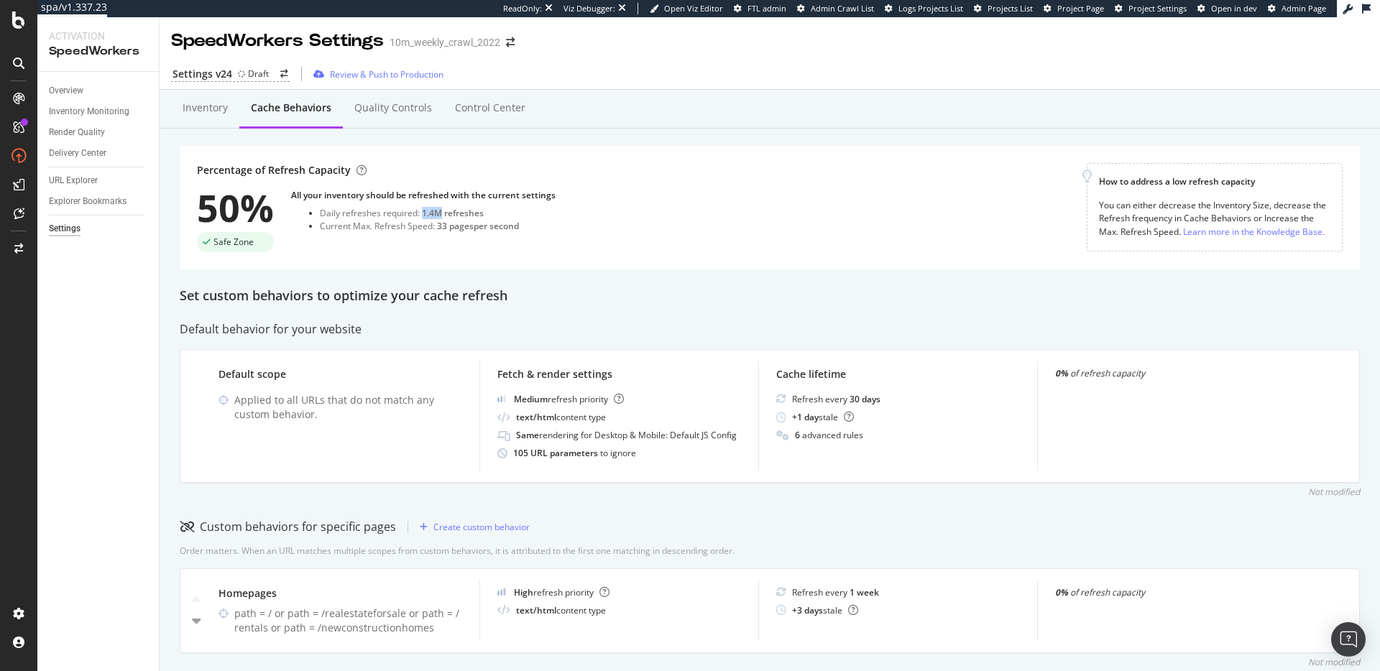
click at [439, 213] on div "1.4M refreshes" at bounding box center [453, 213] width 62 height 12
click at [450, 213] on div "1.4M refreshes" at bounding box center [453, 213] width 62 height 12
drag, startPoint x: 186, startPoint y: 209, endPoint x: 254, endPoint y: 212, distance: 67.6
click at [244, 211] on div "Percentage of Refresh Capacity 50% Safe Zone All your inventory should be refre…" at bounding box center [770, 208] width 1180 height 124
click at [257, 213] on div "50%" at bounding box center [235, 207] width 77 height 37
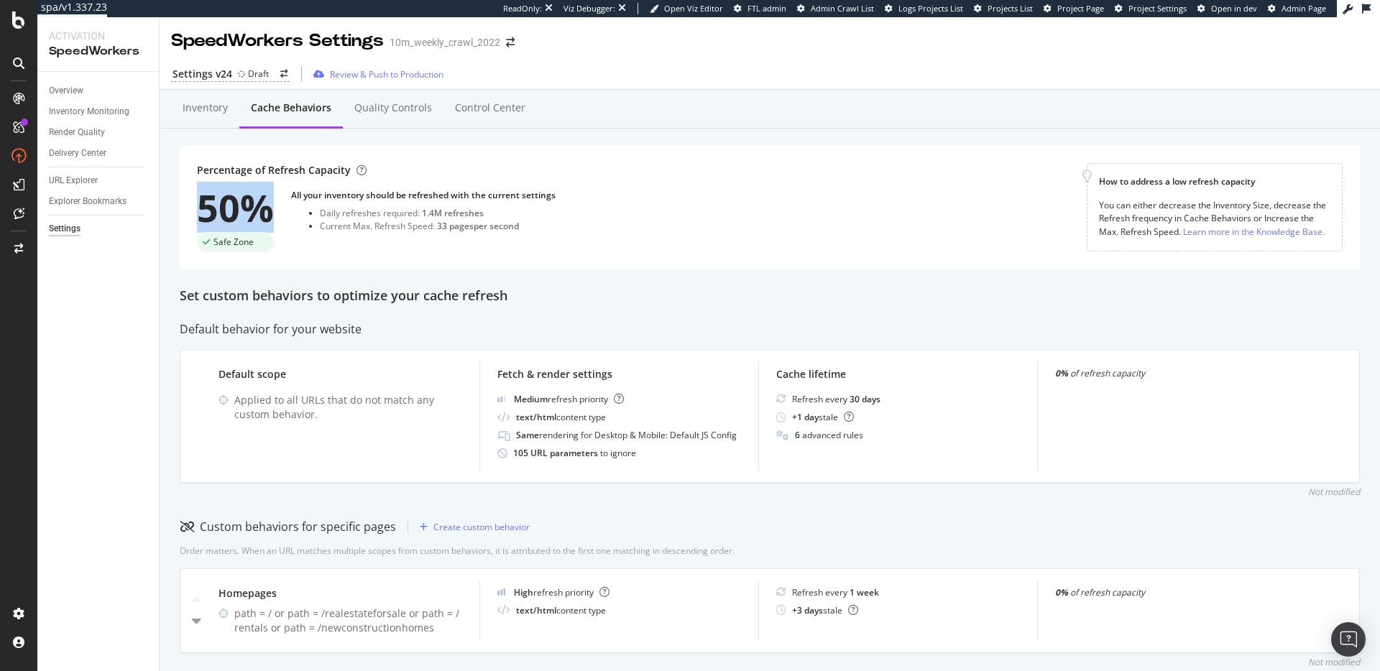
drag, startPoint x: 196, startPoint y: 213, endPoint x: 305, endPoint y: 211, distance: 108.5
click at [299, 211] on div "Percentage of Refresh Capacity 50% Safe Zone All your inventory should be refre…" at bounding box center [770, 208] width 1180 height 124
click at [426, 215] on div "1.4M refreshes" at bounding box center [453, 213] width 62 height 12
drag, startPoint x: 440, startPoint y: 214, endPoint x: 418, endPoint y: 216, distance: 21.6
click at [418, 216] on div "Daily refreshes required: 1.4M refreshes" at bounding box center [438, 213] width 236 height 12
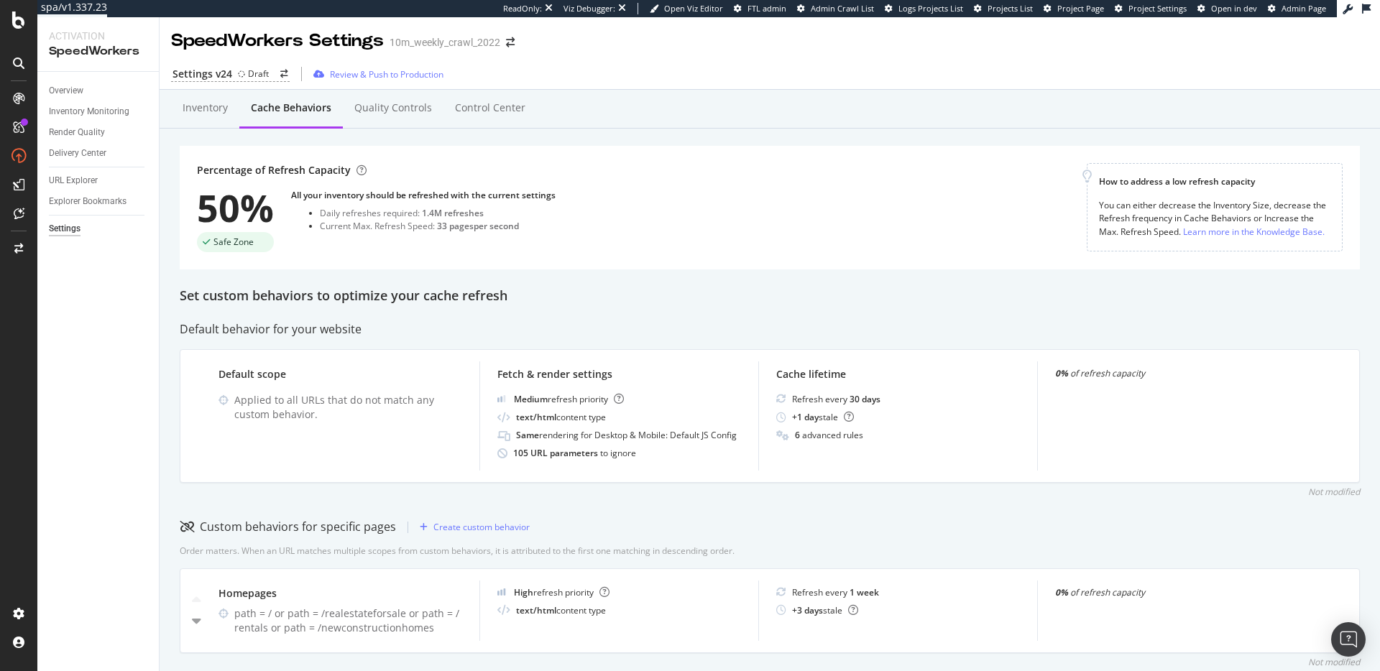
click at [469, 217] on div "1.4M refreshes" at bounding box center [453, 213] width 62 height 12
drag, startPoint x: 423, startPoint y: 212, endPoint x: 441, endPoint y: 212, distance: 18.7
click at [441, 212] on div "1.4M refreshes" at bounding box center [453, 213] width 62 height 12
drag, startPoint x: 673, startPoint y: 220, endPoint x: 690, endPoint y: 223, distance: 16.9
click at [674, 220] on div "Percentage of Refresh Capacity 50% Safe Zone All your inventory should be refre…" at bounding box center [642, 207] width 890 height 89
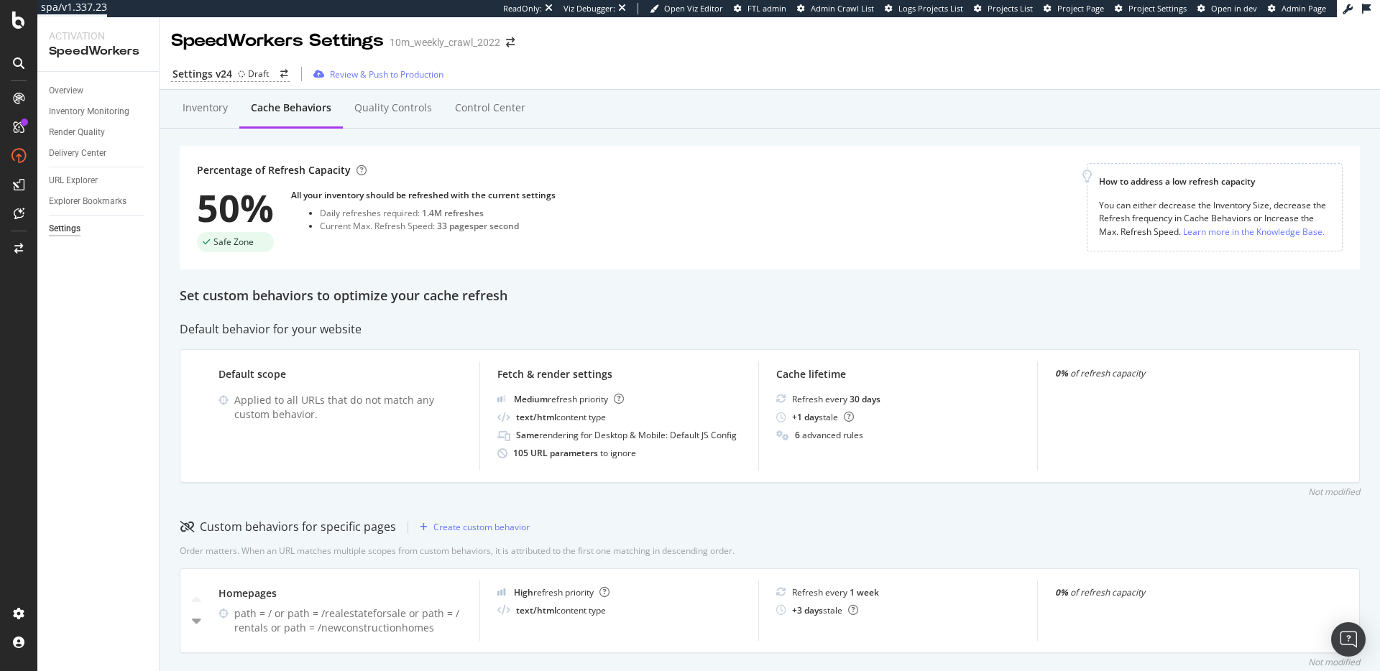
drag, startPoint x: 422, startPoint y: 209, endPoint x: 444, endPoint y: 216, distance: 23.2
click at [443, 214] on div "1.4M refreshes" at bounding box center [453, 213] width 62 height 12
click at [107, 112] on div "Inventory Monitoring" at bounding box center [89, 111] width 80 height 15
click at [670, 260] on div "Percentage of Refresh Capacity 50% Safe Zone All your inventory should be refre…" at bounding box center [770, 208] width 1180 height 124
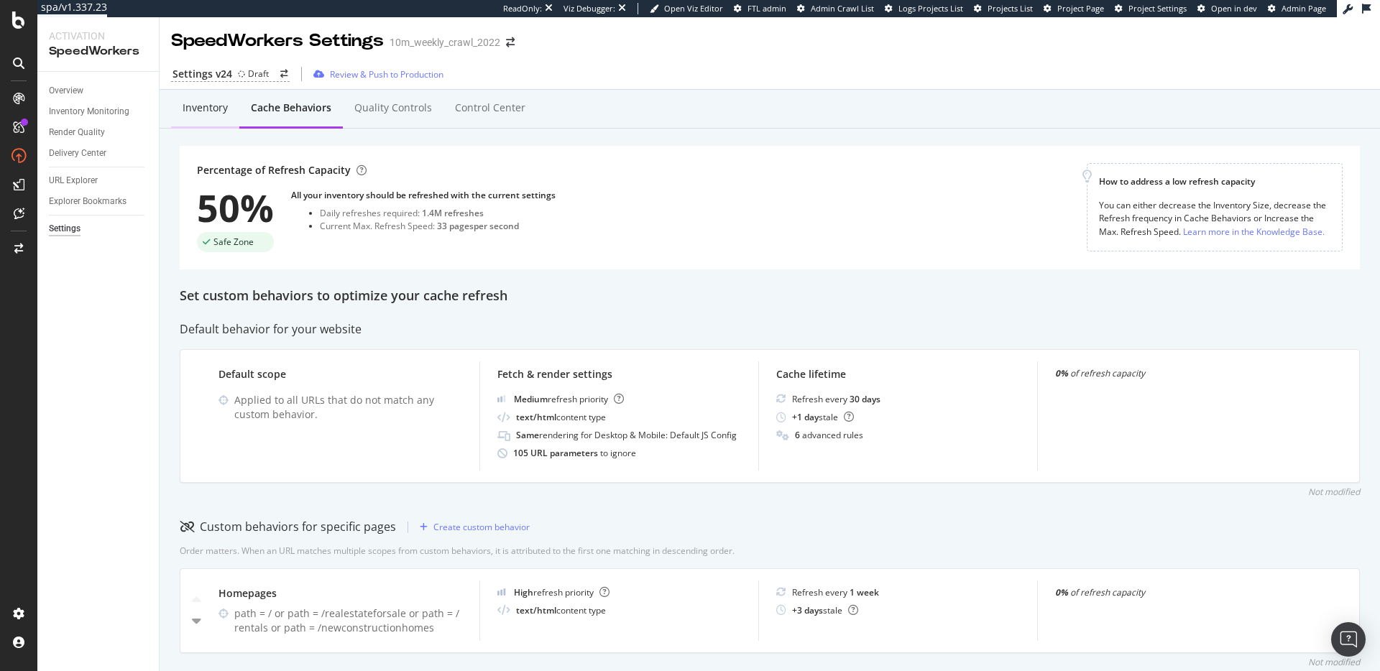
click at [206, 111] on div "Inventory" at bounding box center [205, 108] width 45 height 14
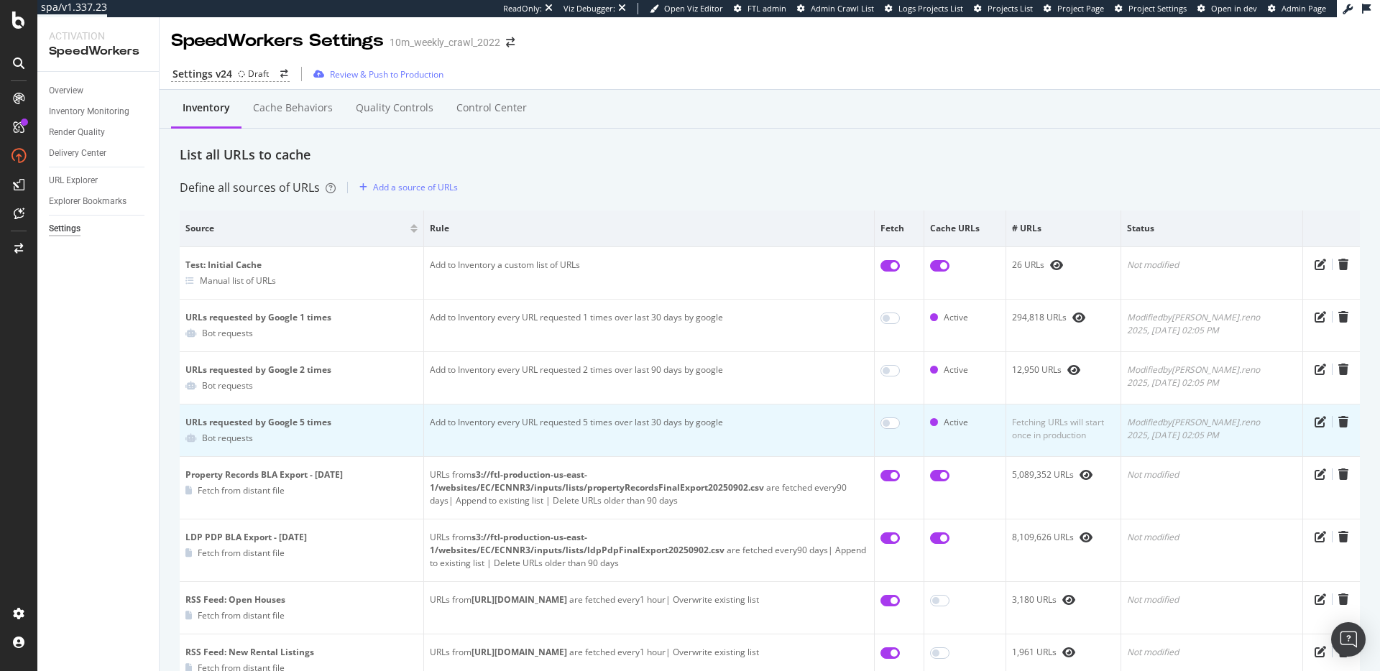
click at [968, 425] on div "Active" at bounding box center [956, 422] width 24 height 13
click at [1000, 423] on div "Active" at bounding box center [965, 422] width 70 height 13
click at [671, 425] on td "Add to Inventory every URL requested 5 times over last 30 days by google" at bounding box center [649, 431] width 451 height 52
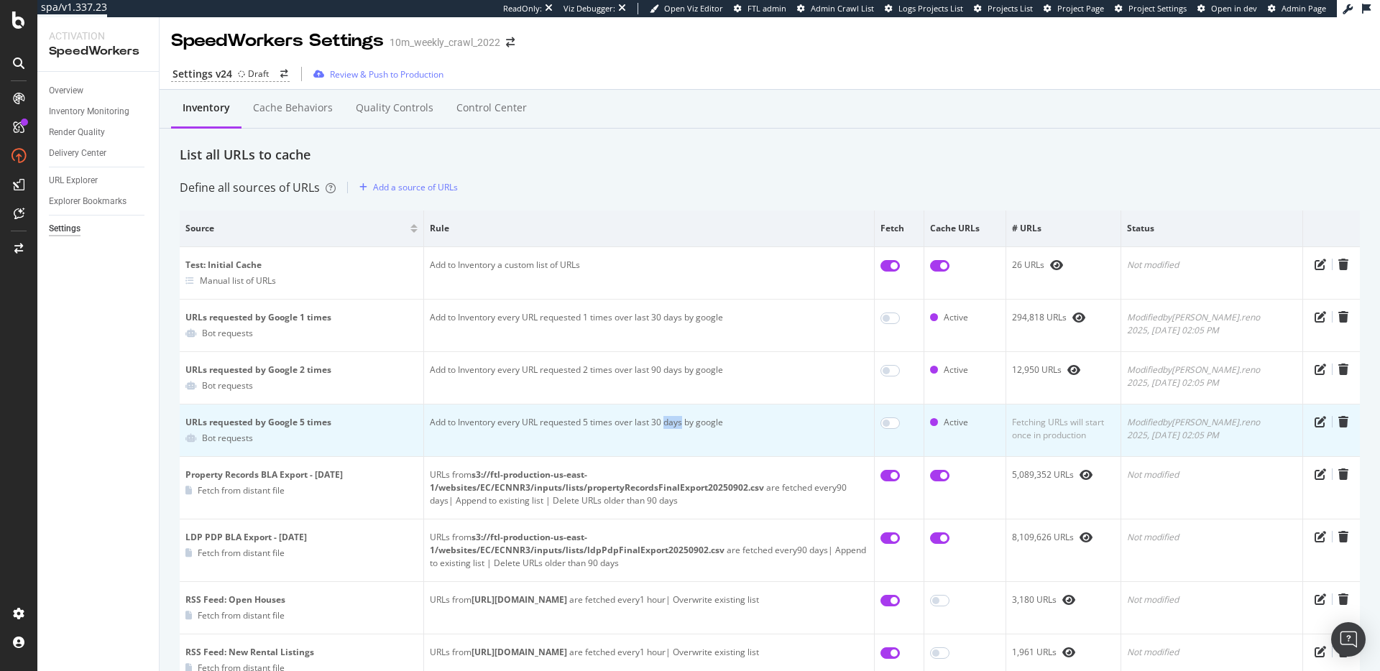
click at [671, 425] on td "Add to Inventory every URL requested 5 times over last 30 days by google" at bounding box center [649, 431] width 451 height 52
drag, startPoint x: 671, startPoint y: 425, endPoint x: 702, endPoint y: 424, distance: 30.9
click at [675, 425] on td "Add to Inventory every URL requested 5 times over last 30 days by google" at bounding box center [649, 431] width 451 height 52
click at [772, 425] on td "Add to Inventory every URL requested 5 times over last 30 days by google" at bounding box center [649, 431] width 451 height 52
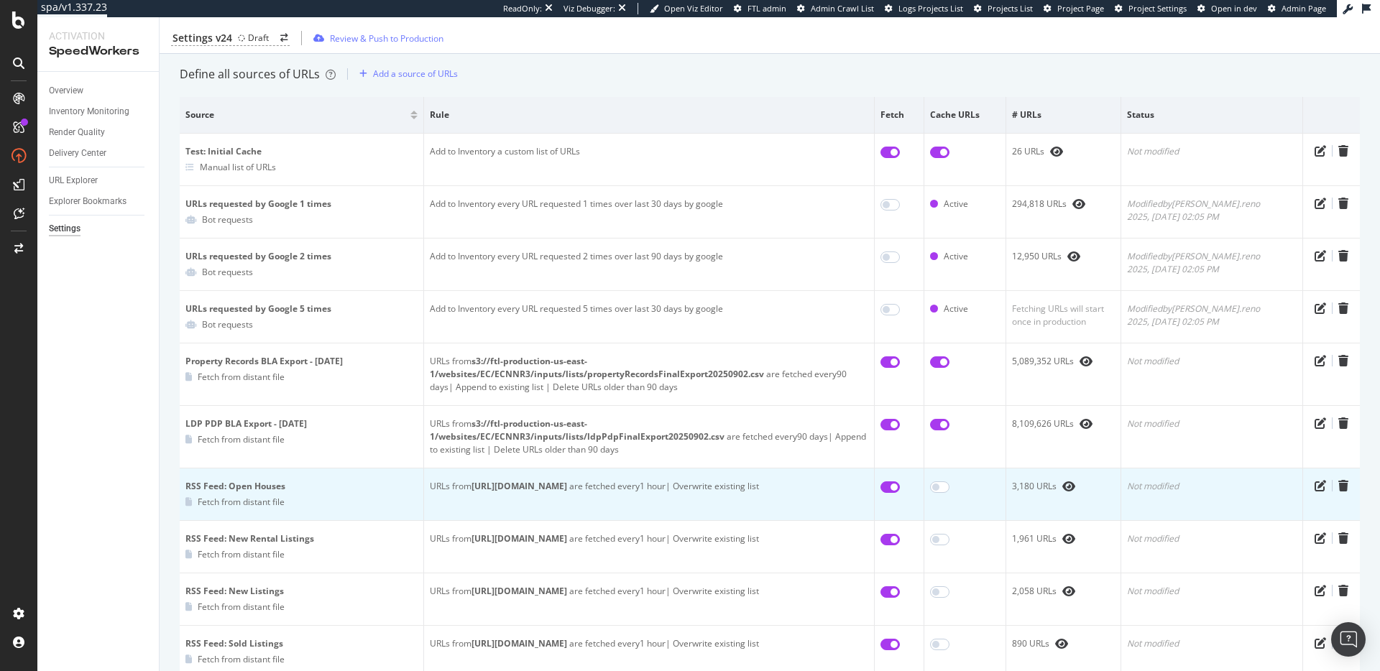
scroll to position [177, 0]
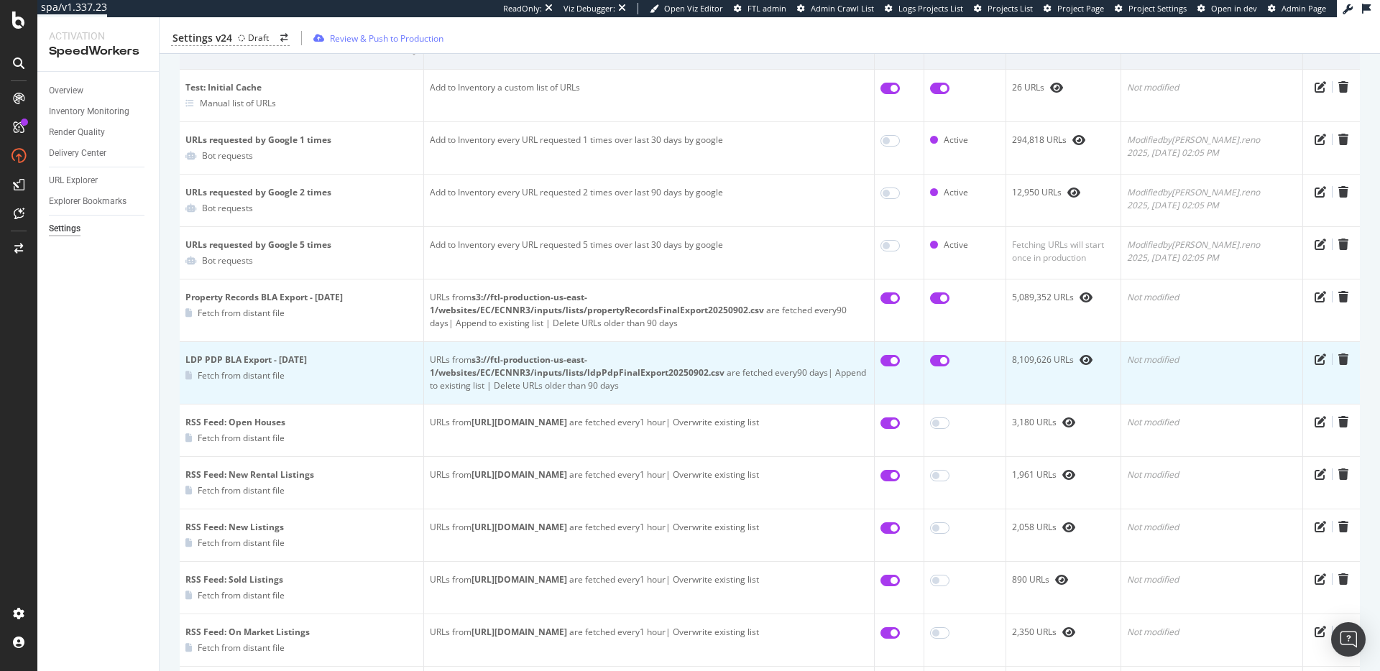
click at [724, 364] on b "s3://ftl-production-us-east-1/websites/EC/ECNNR3/inputs/lists/ldpPdpFinalExport…" at bounding box center [577, 366] width 295 height 25
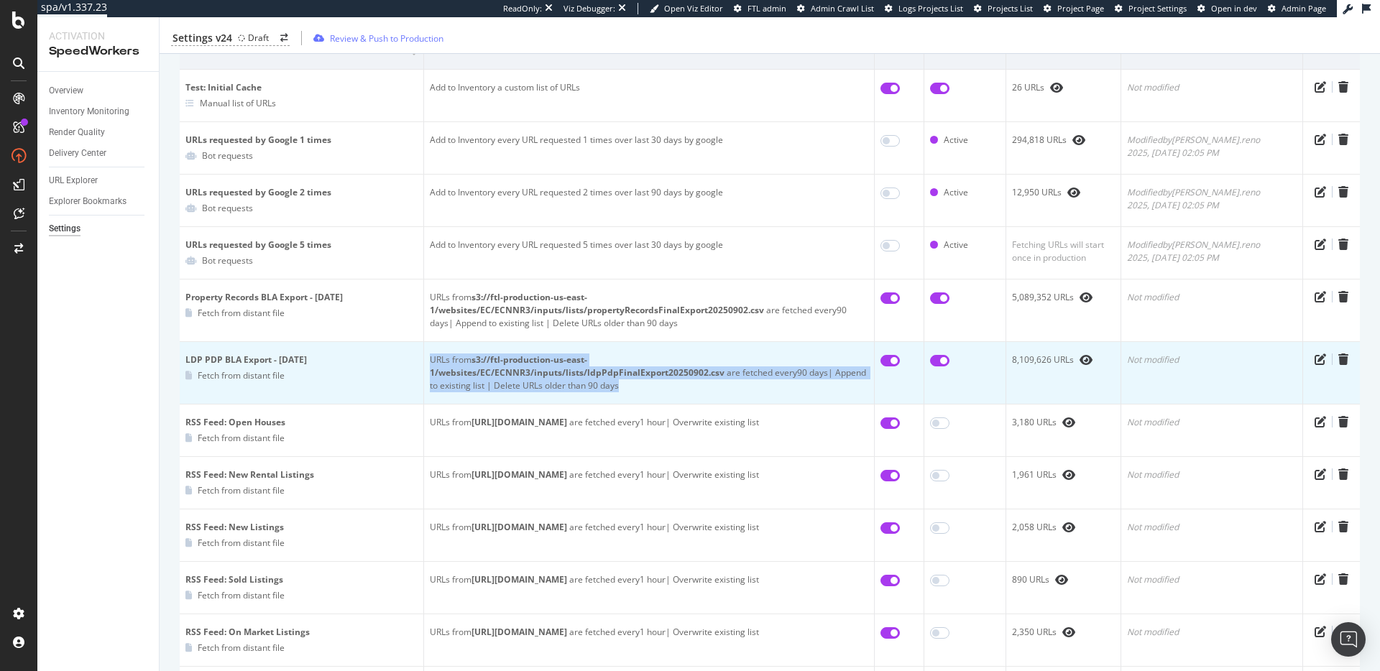
click at [724, 364] on b "s3://ftl-production-us-east-1/websites/EC/ECNNR3/inputs/lists/ldpPdpFinalExport…" at bounding box center [577, 366] width 295 height 25
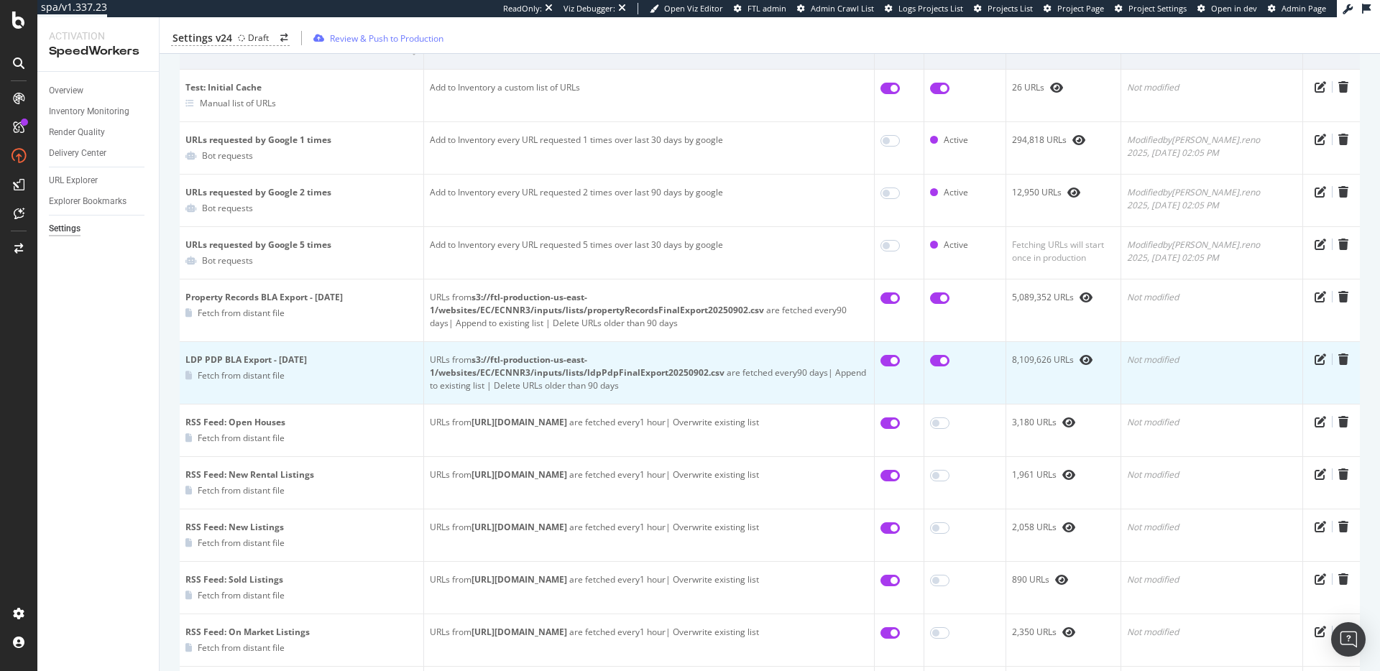
click at [751, 371] on div "URLs from s3://ftl-production-us-east-1/websites/EC/ECNNR3/inputs/lists/ldpPdpF…" at bounding box center [649, 373] width 438 height 39
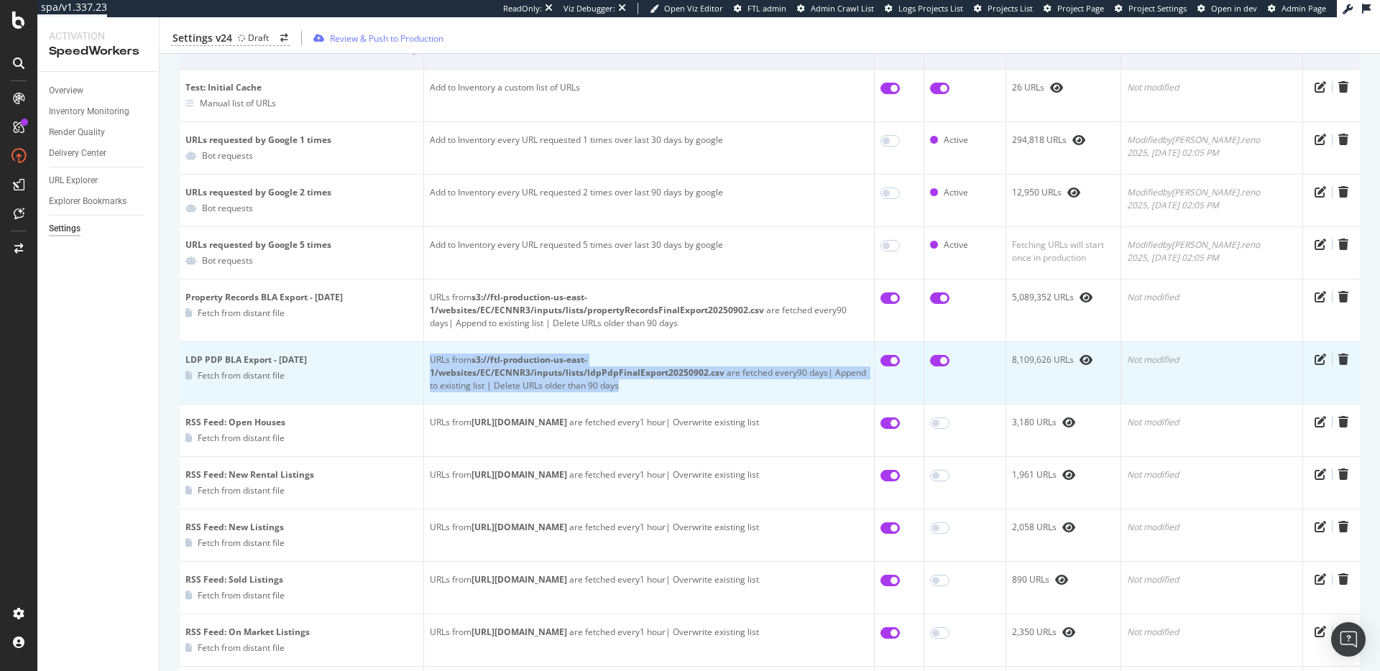
click at [751, 371] on div "URLs from s3://ftl-production-us-east-1/websites/EC/ECNNR3/inputs/lists/ldpPdpF…" at bounding box center [649, 373] width 438 height 39
click at [781, 371] on div "URLs from s3://ftl-production-us-east-1/websites/EC/ECNNR3/inputs/lists/ldpPdpF…" at bounding box center [649, 373] width 438 height 39
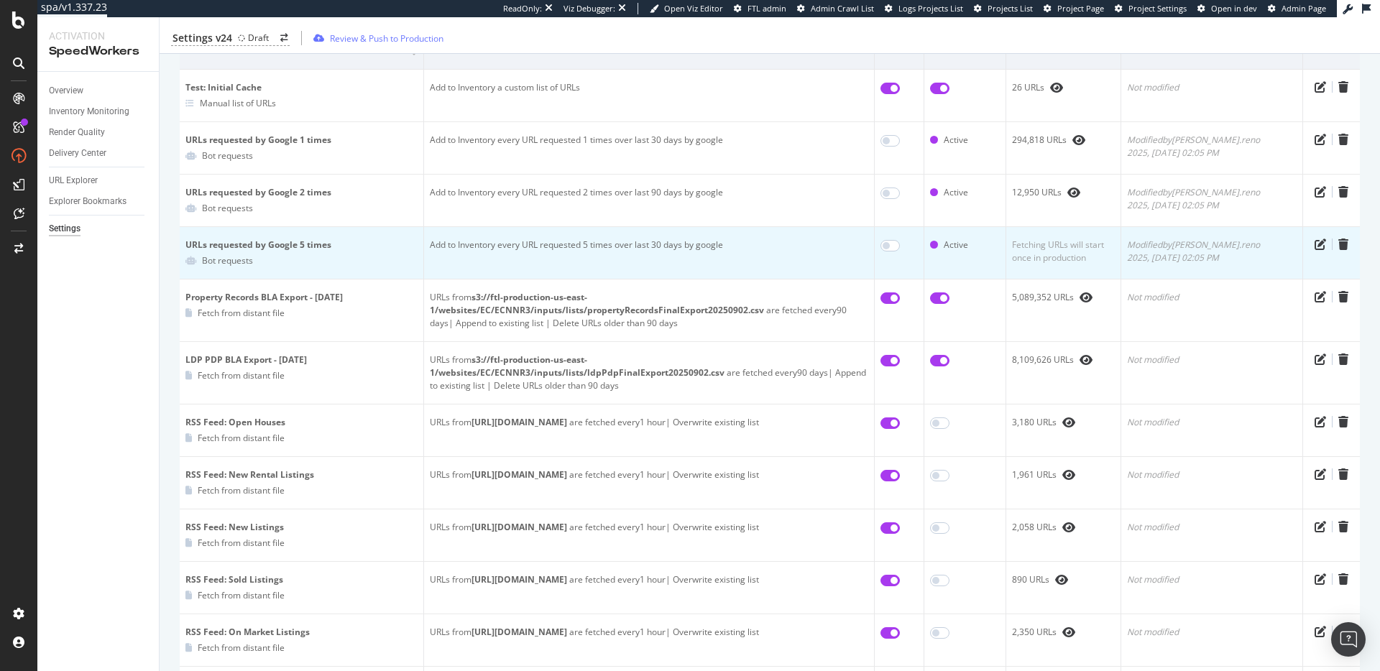
click at [670, 243] on td "Add to Inventory every URL requested 5 times over last 30 days by google" at bounding box center [649, 253] width 451 height 52
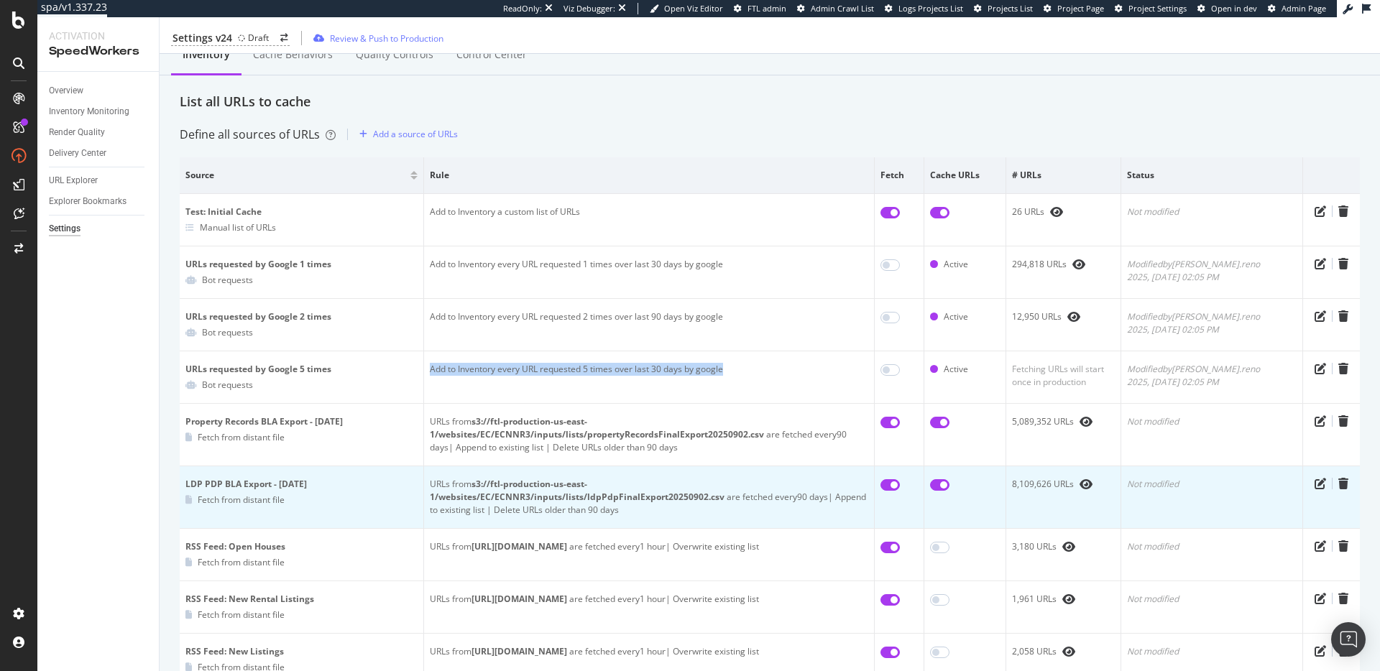
scroll to position [52, 0]
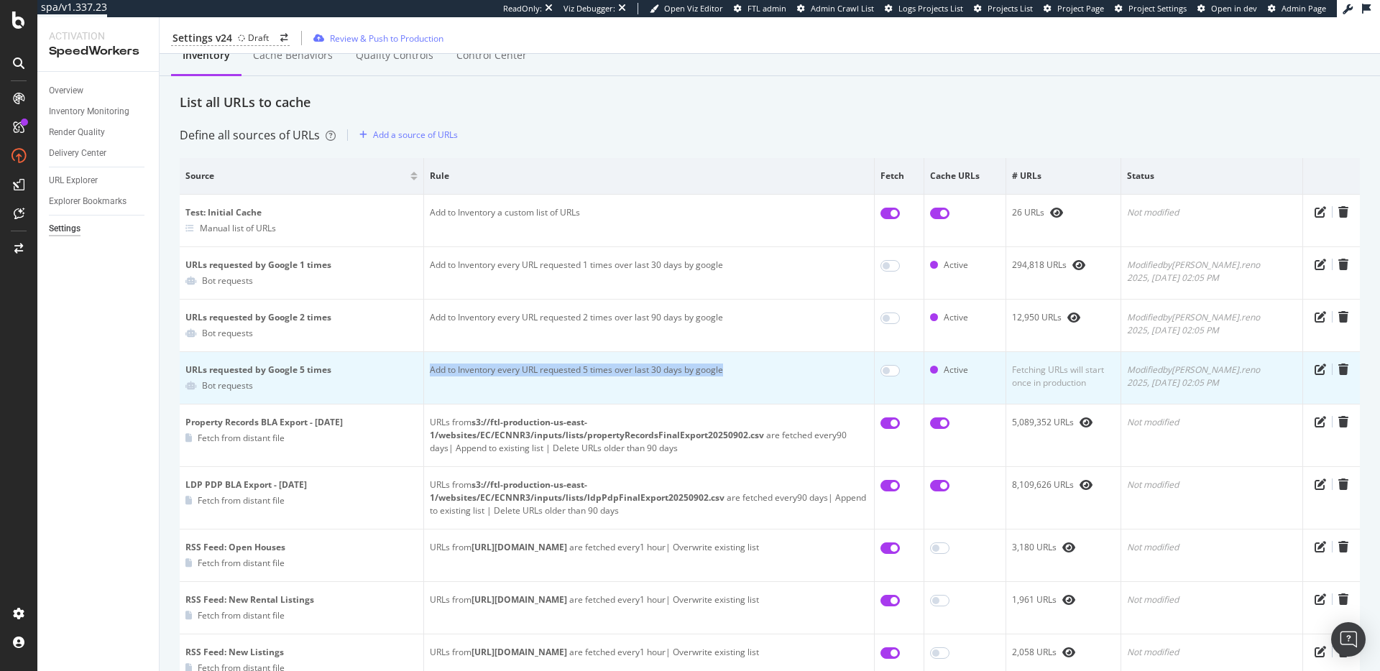
click at [678, 369] on td "Add to Inventory every URL requested 5 times over last 30 days by google" at bounding box center [649, 378] width 451 height 52
click at [630, 373] on td "Add to Inventory every URL requested 5 times over last 30 days by google" at bounding box center [649, 378] width 451 height 52
click at [646, 373] on td "Add to Inventory every URL requested 5 times over last 30 days by google" at bounding box center [649, 378] width 451 height 52
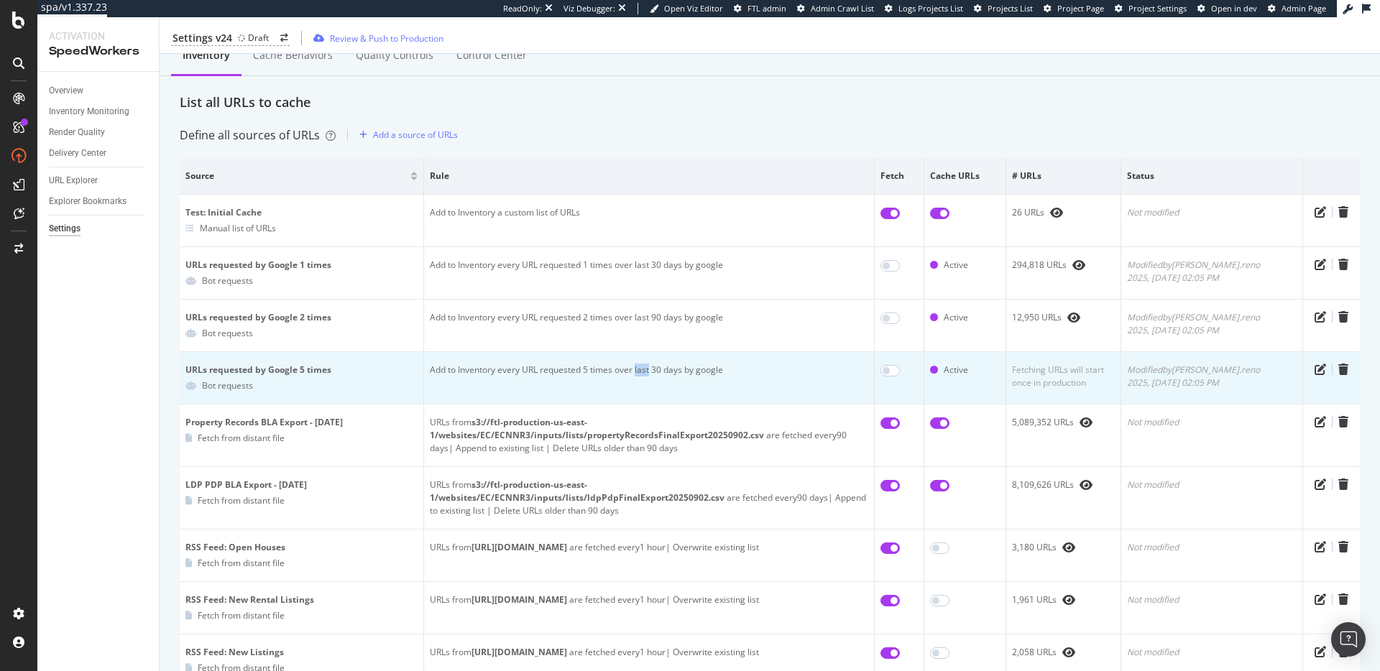
click at [646, 373] on td "Add to Inventory every URL requested 5 times over last 30 days by google" at bounding box center [649, 378] width 451 height 52
click at [648, 374] on td "Add to Inventory every URL requested 5 times over last 30 days by google" at bounding box center [649, 378] width 451 height 52
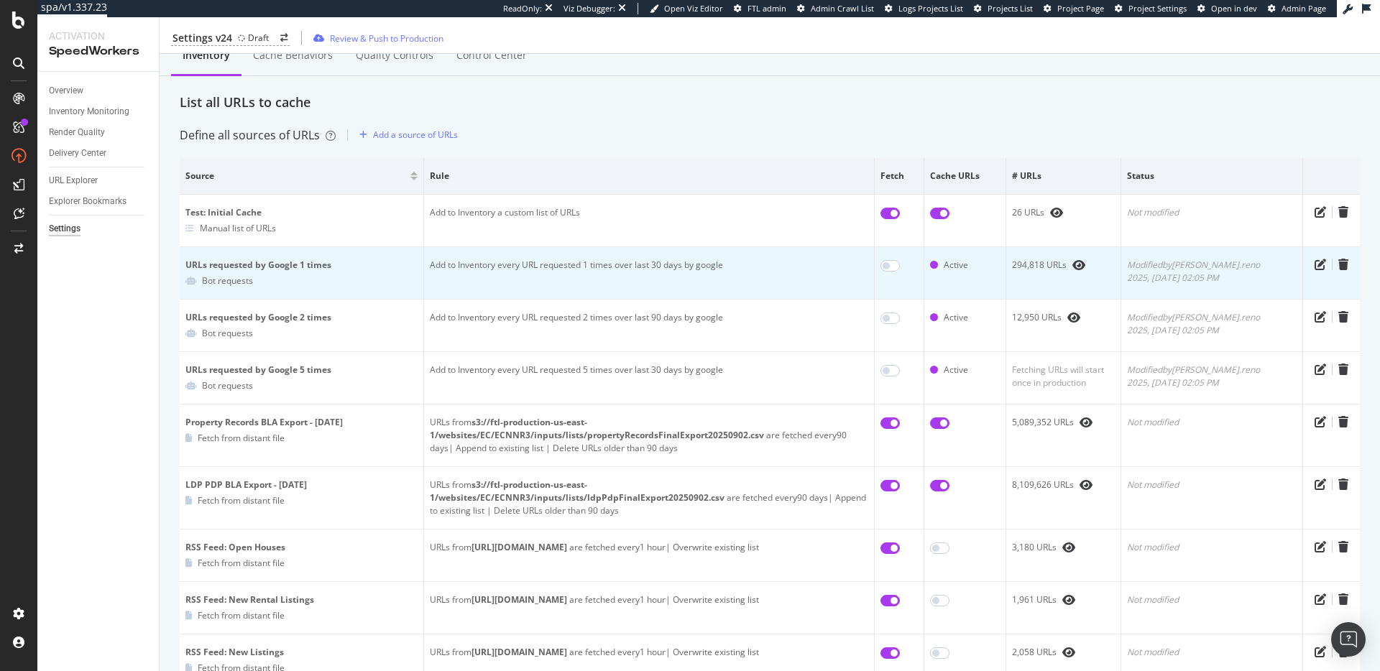
click at [630, 268] on td "Add to Inventory every URL requested 1 times over last 30 days by google" at bounding box center [649, 273] width 451 height 52
click at [626, 259] on td "Add to Inventory every URL requested 1 times over last 30 days by google" at bounding box center [649, 273] width 451 height 52
click at [635, 267] on td "Add to Inventory every URL requested 1 times over last 30 days by google" at bounding box center [649, 273] width 451 height 52
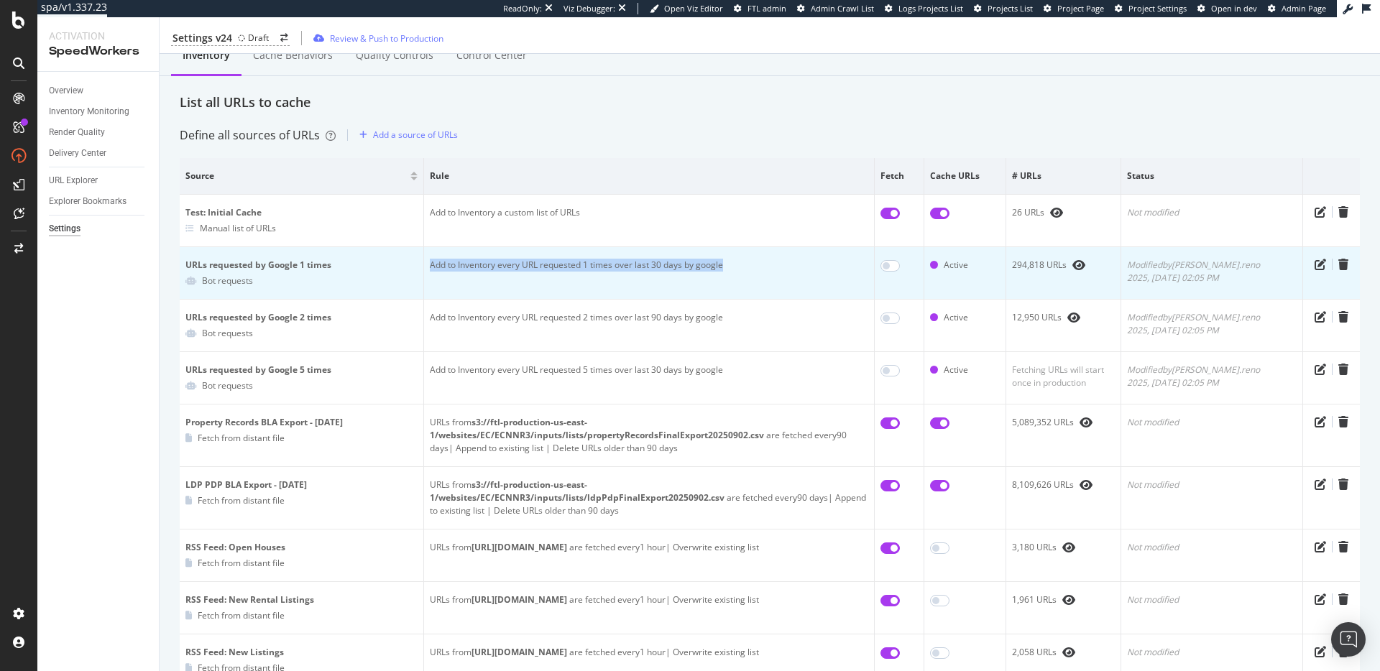
click at [635, 267] on td "Add to Inventory every URL requested 1 times over last 30 days by google" at bounding box center [649, 273] width 451 height 52
click at [653, 269] on td "Add to Inventory every URL requested 1 times over last 30 days by google" at bounding box center [649, 273] width 451 height 52
click at [655, 269] on td "Add to Inventory every URL requested 1 times over last 30 days by google" at bounding box center [649, 273] width 451 height 52
click at [678, 270] on td "Add to Inventory every URL requested 1 times over last 30 days by google" at bounding box center [649, 273] width 451 height 52
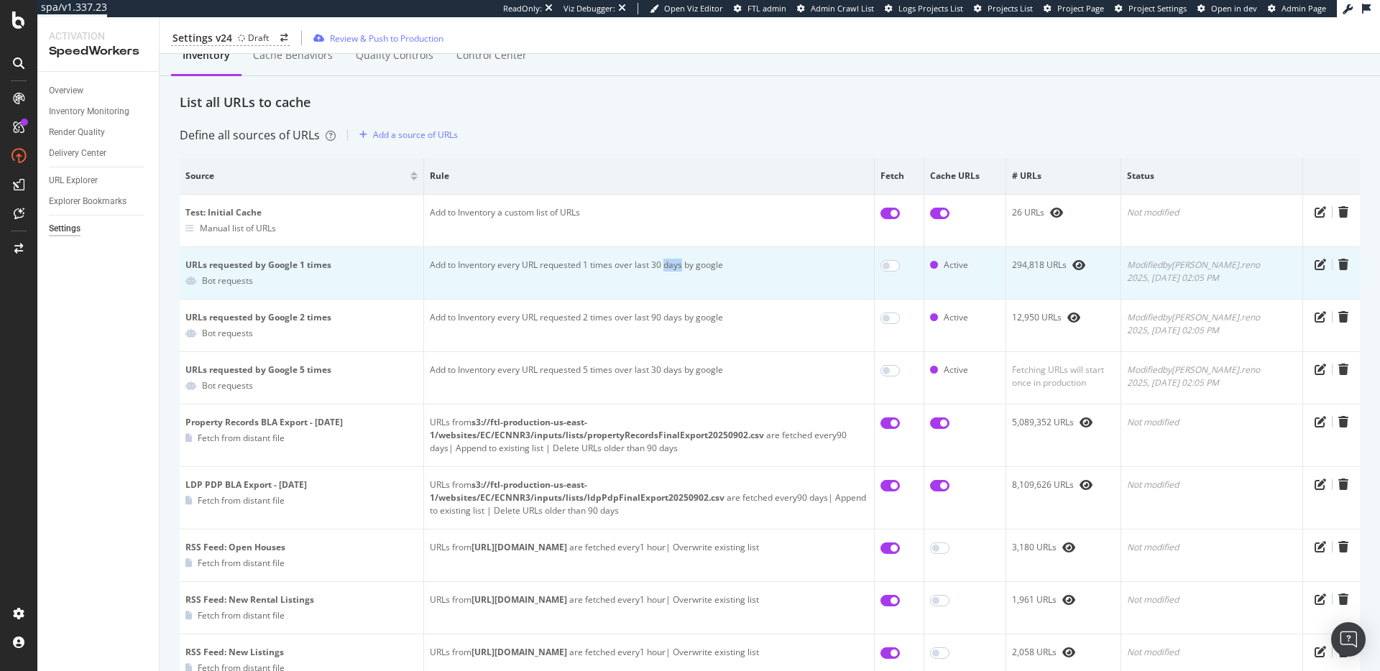
click at [678, 270] on td "Add to Inventory every URL requested 1 times over last 30 days by google" at bounding box center [649, 273] width 451 height 52
click at [594, 270] on td "Add to Inventory every URL requested 1 times over last 30 days by google" at bounding box center [649, 273] width 451 height 52
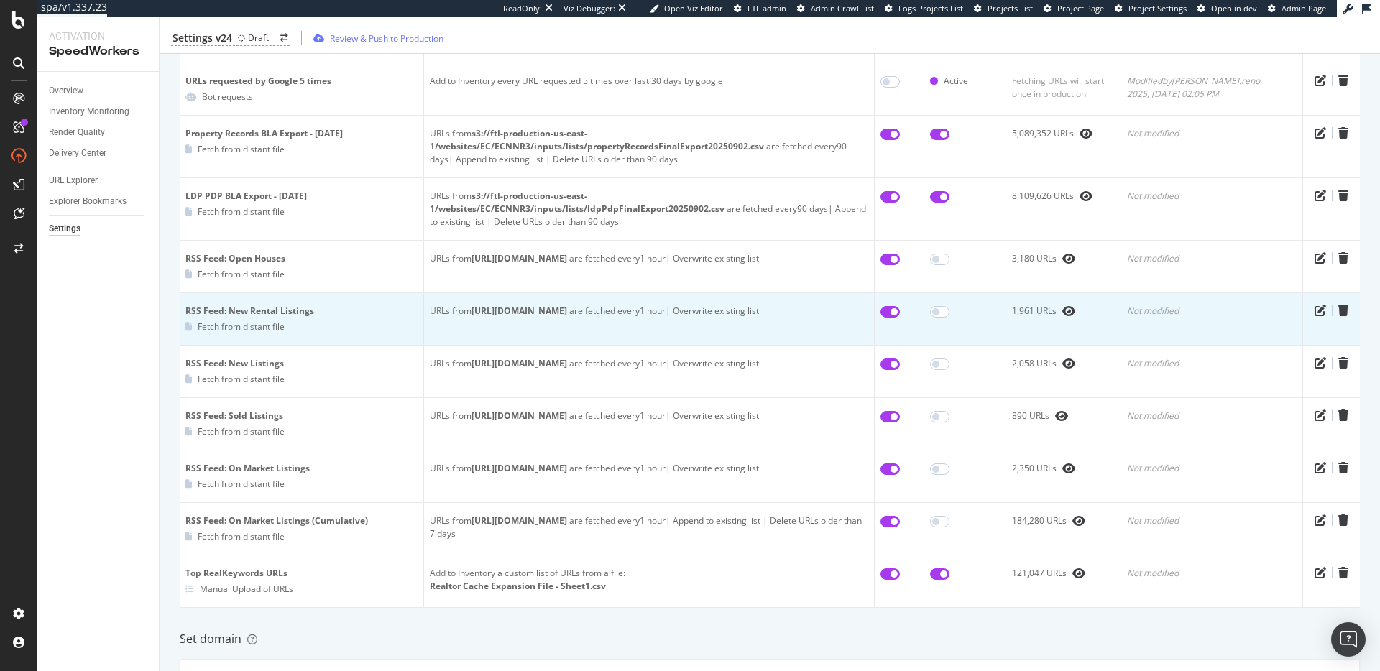
scroll to position [327, 0]
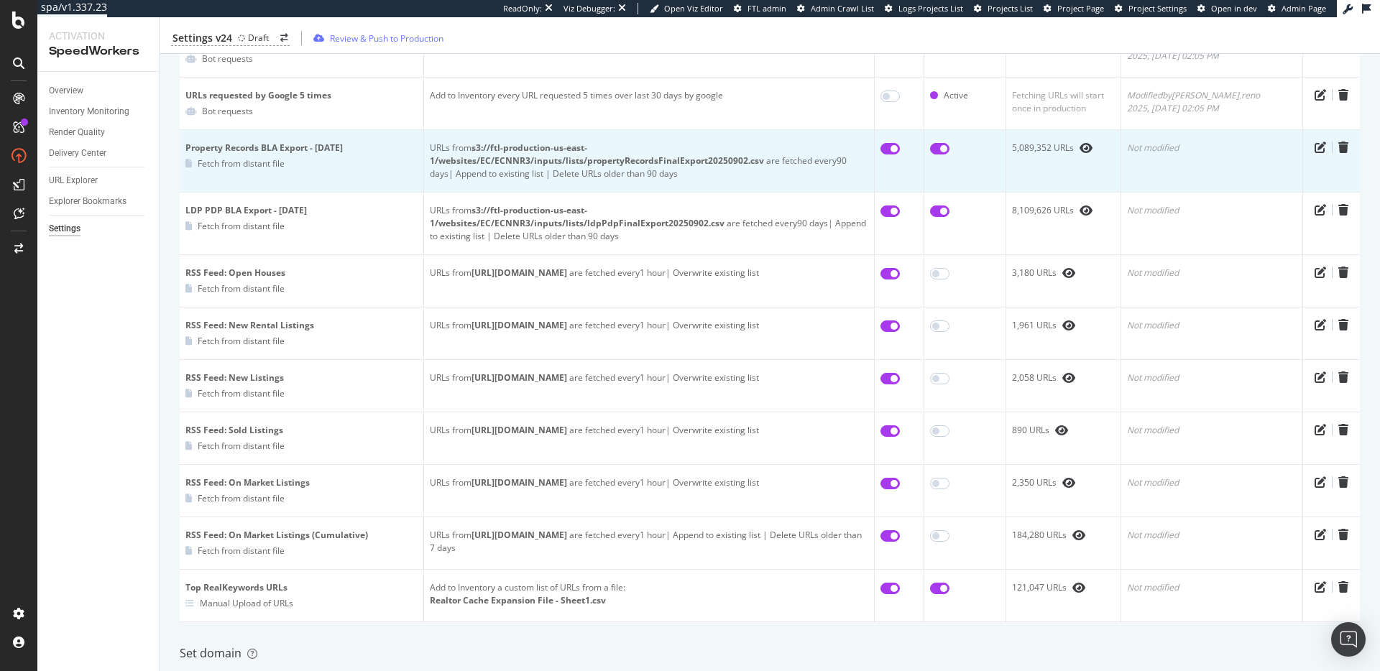
click at [602, 162] on b "s3://ftl-production-us-east-1/websites/EC/ECNNR3/inputs/lists/propertyRecordsFi…" at bounding box center [597, 154] width 334 height 25
click at [601, 161] on b "s3://ftl-production-us-east-1/websites/EC/ECNNR3/inputs/lists/propertyRecordsFi…" at bounding box center [597, 154] width 334 height 25
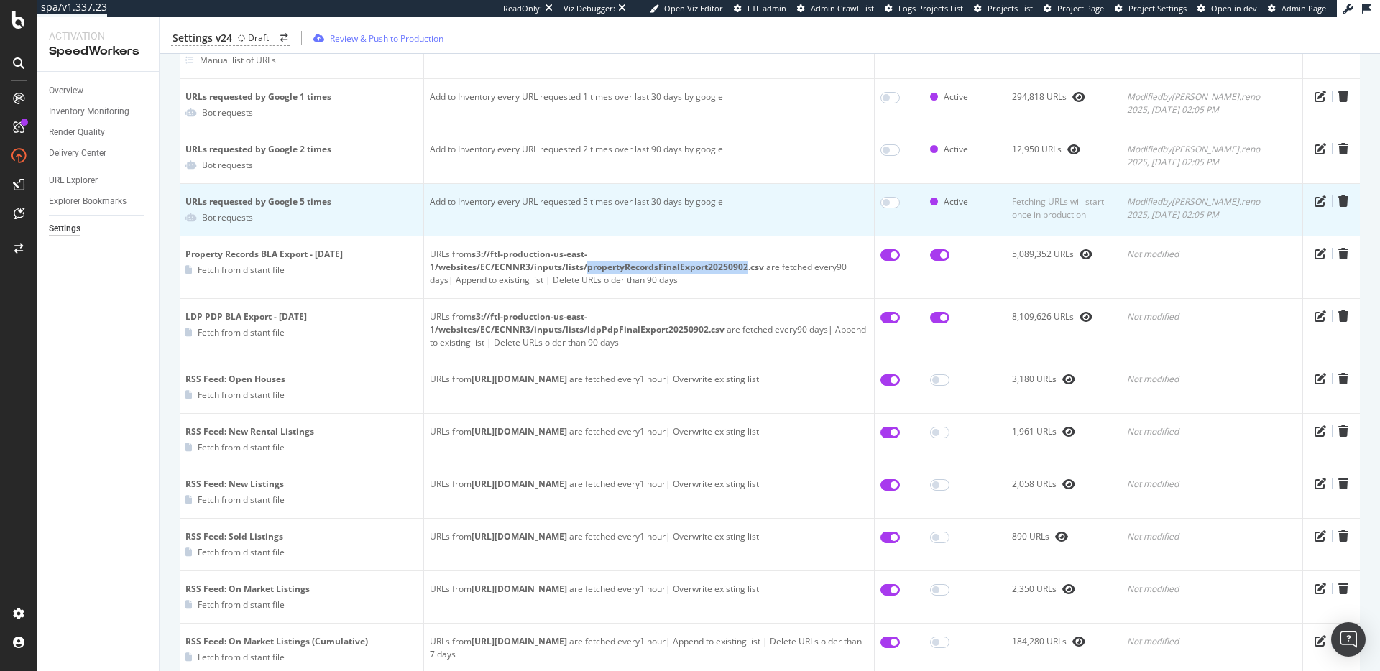
scroll to position [217, 0]
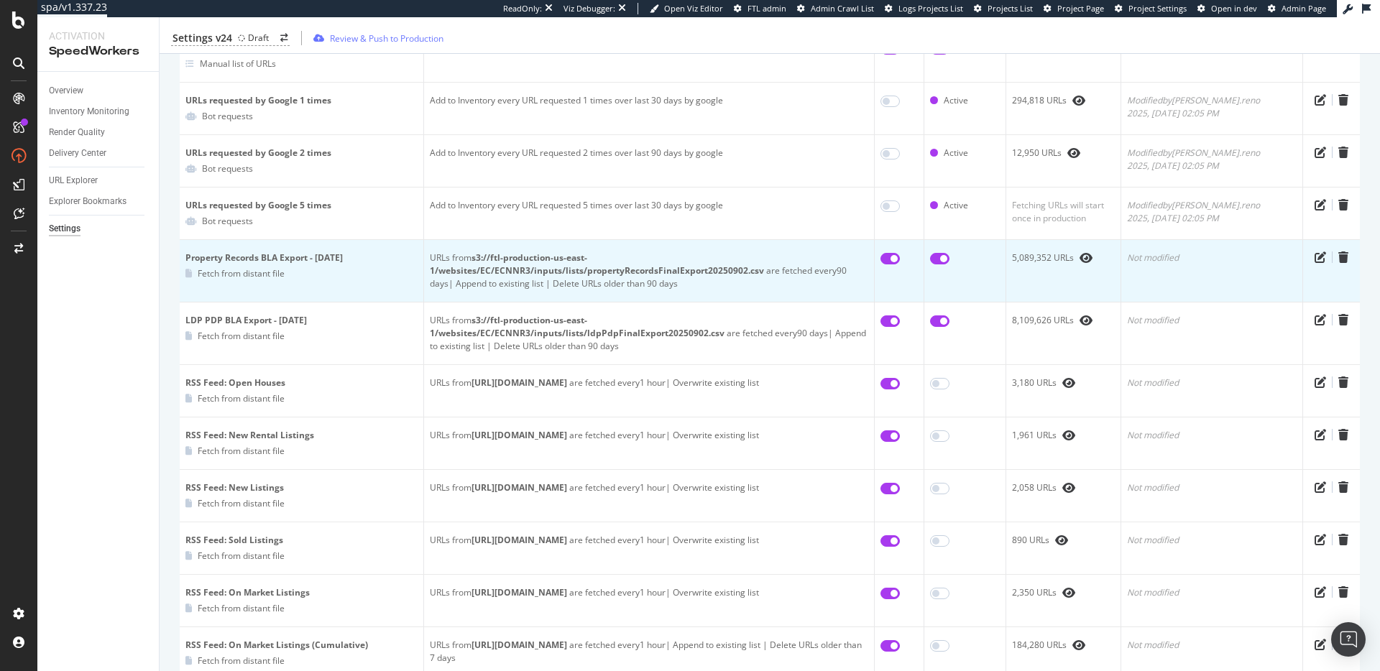
drag, startPoint x: 507, startPoint y: 262, endPoint x: 718, endPoint y: 266, distance: 210.6
click at [709, 265] on b "s3://ftl-production-us-east-1/websites/EC/ECNNR3/inputs/lists/propertyRecordsFi…" at bounding box center [597, 264] width 334 height 25
click at [747, 275] on b "s3://ftl-production-us-east-1/websites/EC/ECNNR3/inputs/lists/propertyRecordsFi…" at bounding box center [597, 264] width 334 height 25
drag, startPoint x: 762, startPoint y: 269, endPoint x: 453, endPoint y: 255, distance: 309.3
click at [453, 255] on div "URLs from s3://ftl-production-us-east-1/websites/EC/ECNNR3/inputs/lists/propert…" at bounding box center [649, 271] width 438 height 39
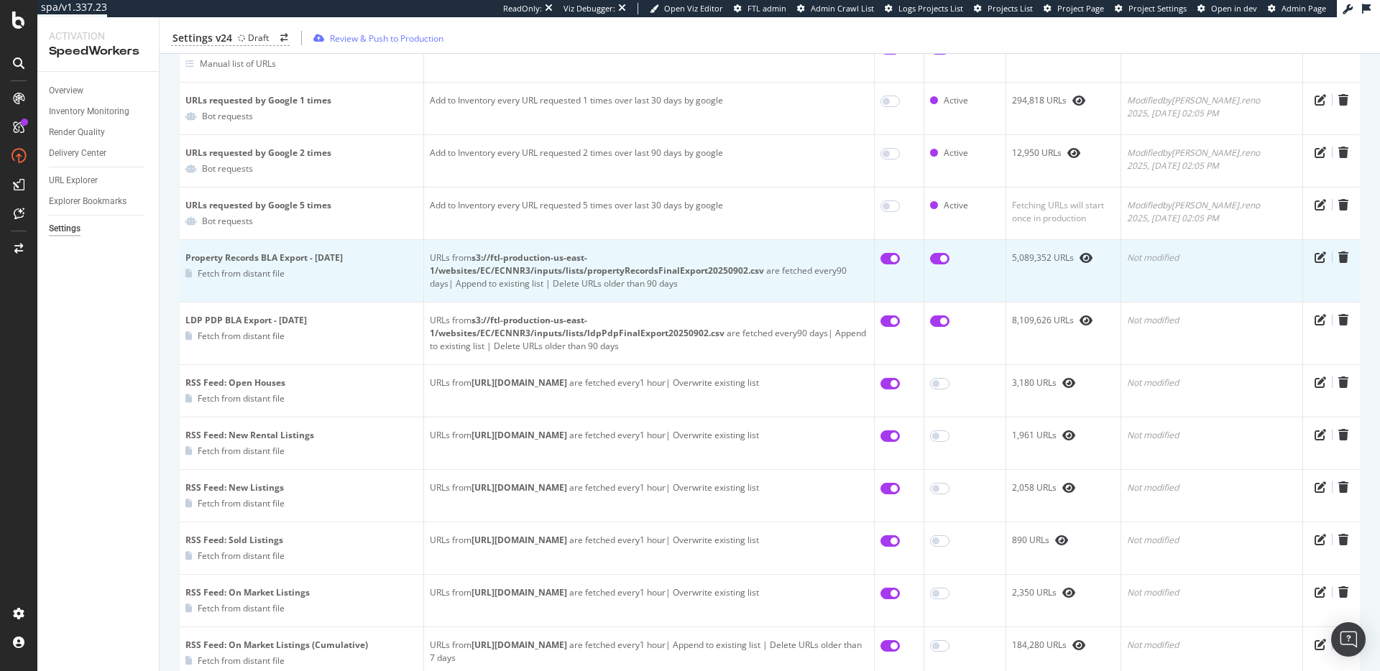
click at [516, 254] on b "s3://ftl-production-us-east-1/websites/EC/ECNNR3/inputs/lists/propertyRecordsFi…" at bounding box center [597, 264] width 334 height 25
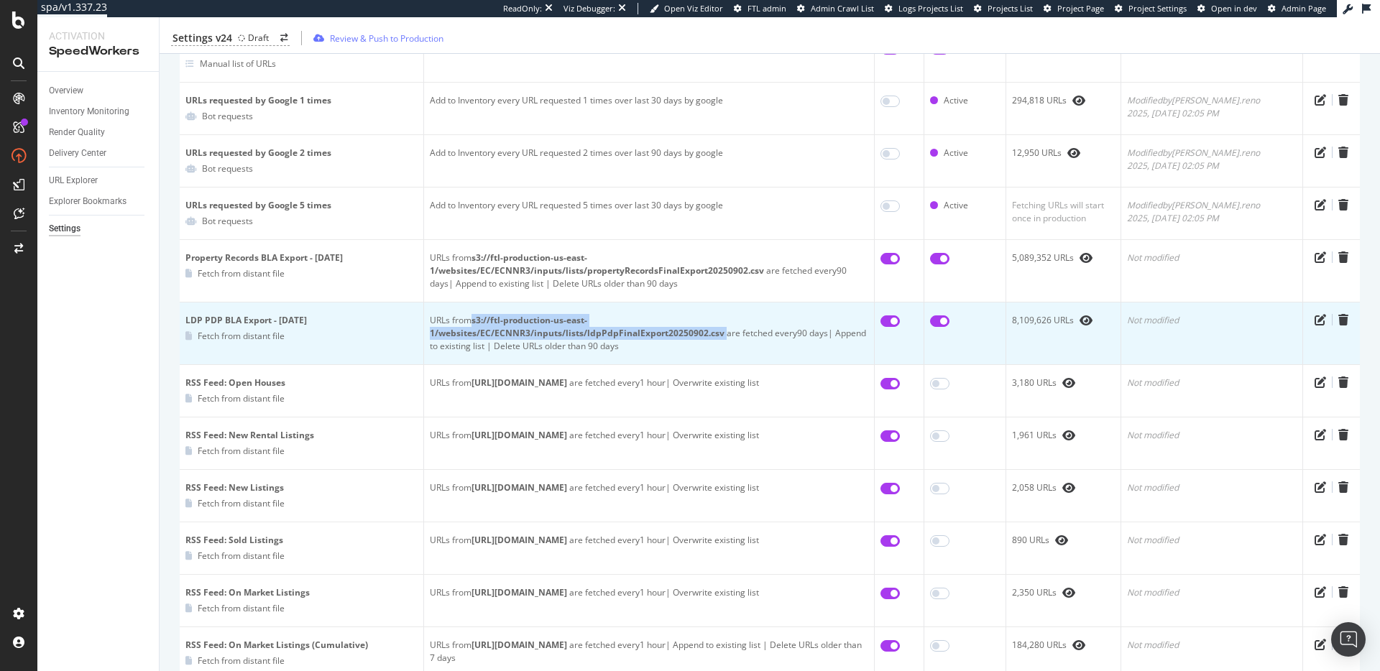
drag, startPoint x: 887, startPoint y: 320, endPoint x: 486, endPoint y: 320, distance: 401.0
click at [475, 320] on div "URLs from s3://ftl-production-us-east-1/websites/EC/ECNNR3/inputs/lists/ldpPdpF…" at bounding box center [649, 333] width 438 height 39
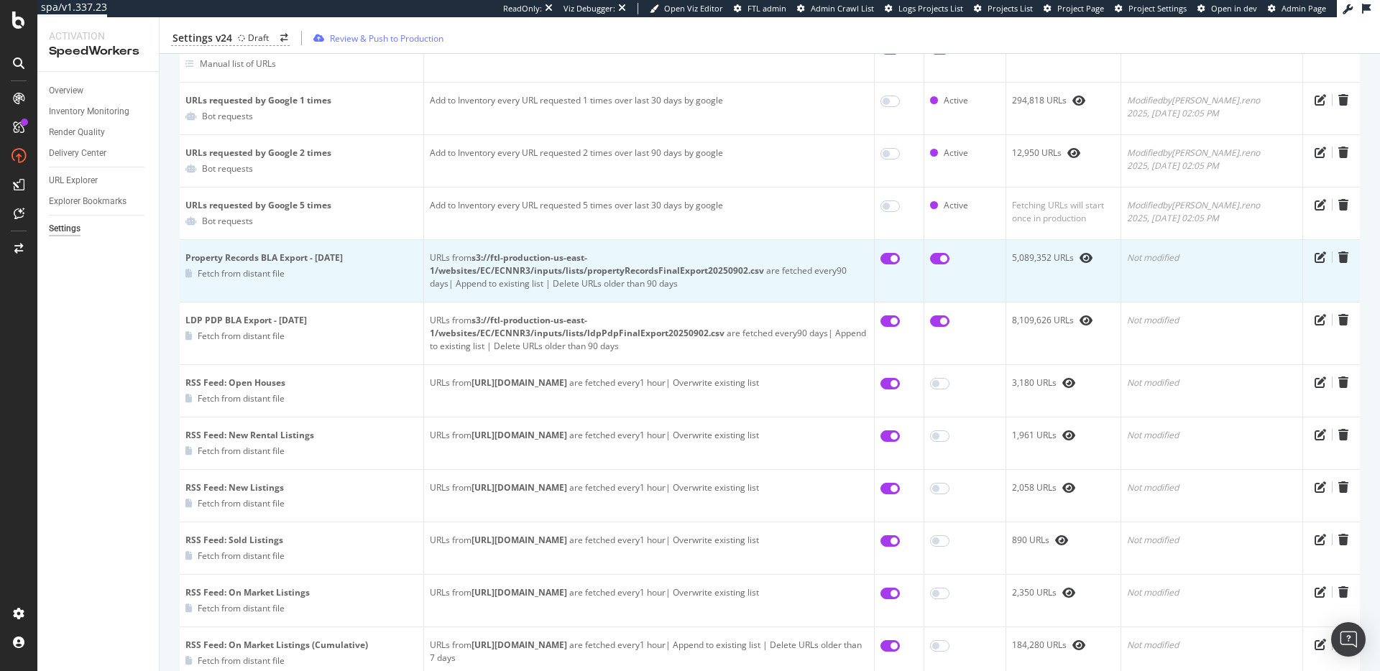
click at [613, 257] on div "URLs from s3://ftl-production-us-east-1/websites/EC/ECNNR3/inputs/lists/propert…" at bounding box center [649, 271] width 438 height 39
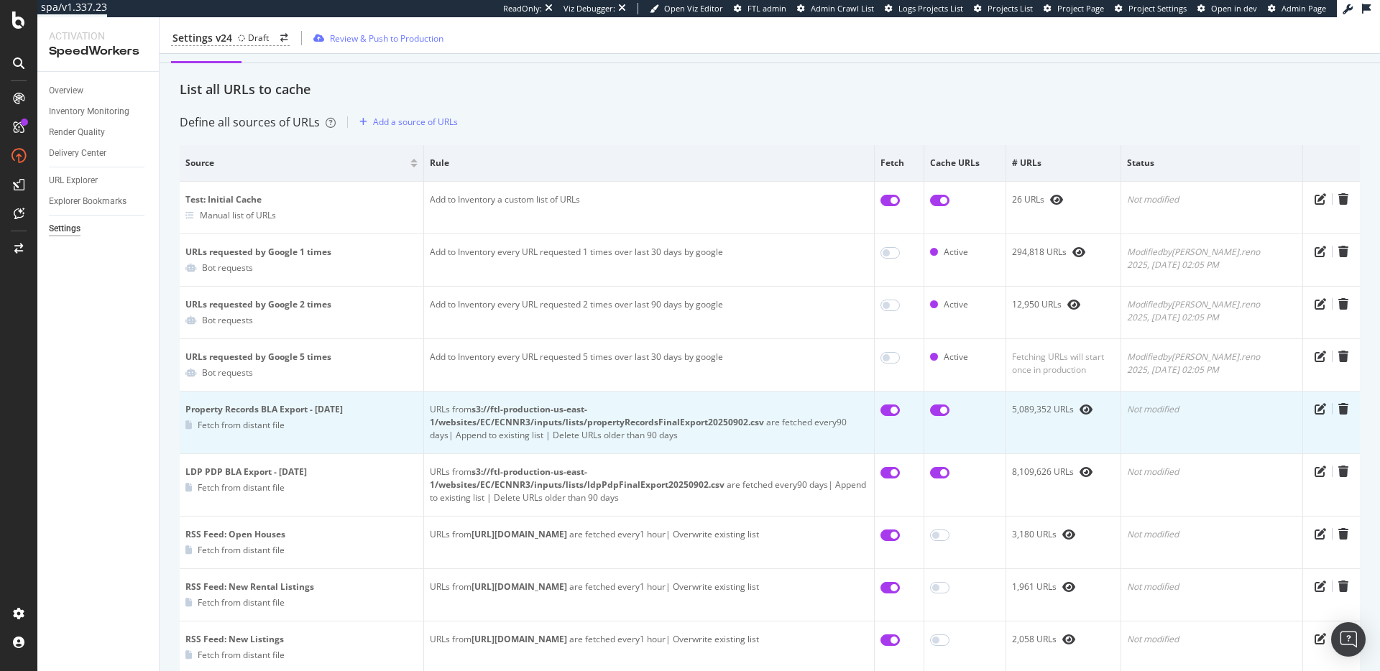
scroll to position [63, 0]
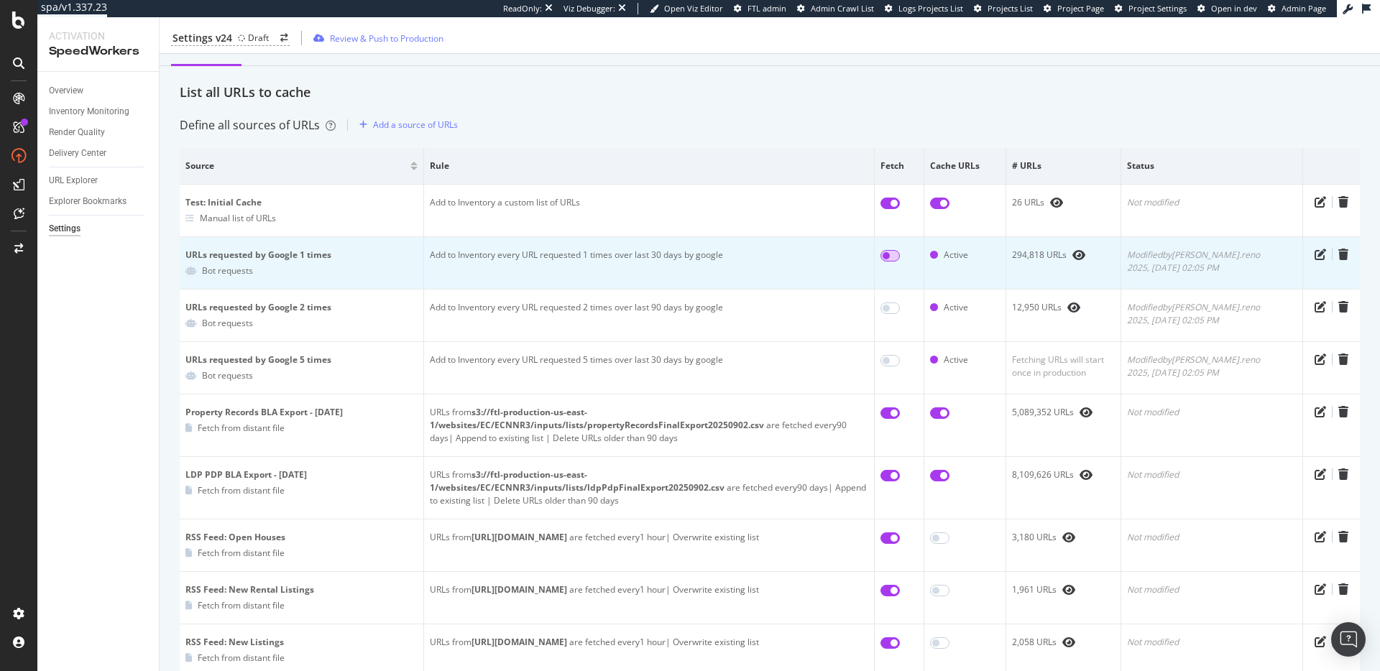
click at [900, 257] on input "checkbox" at bounding box center [889, 255] width 19 height 11
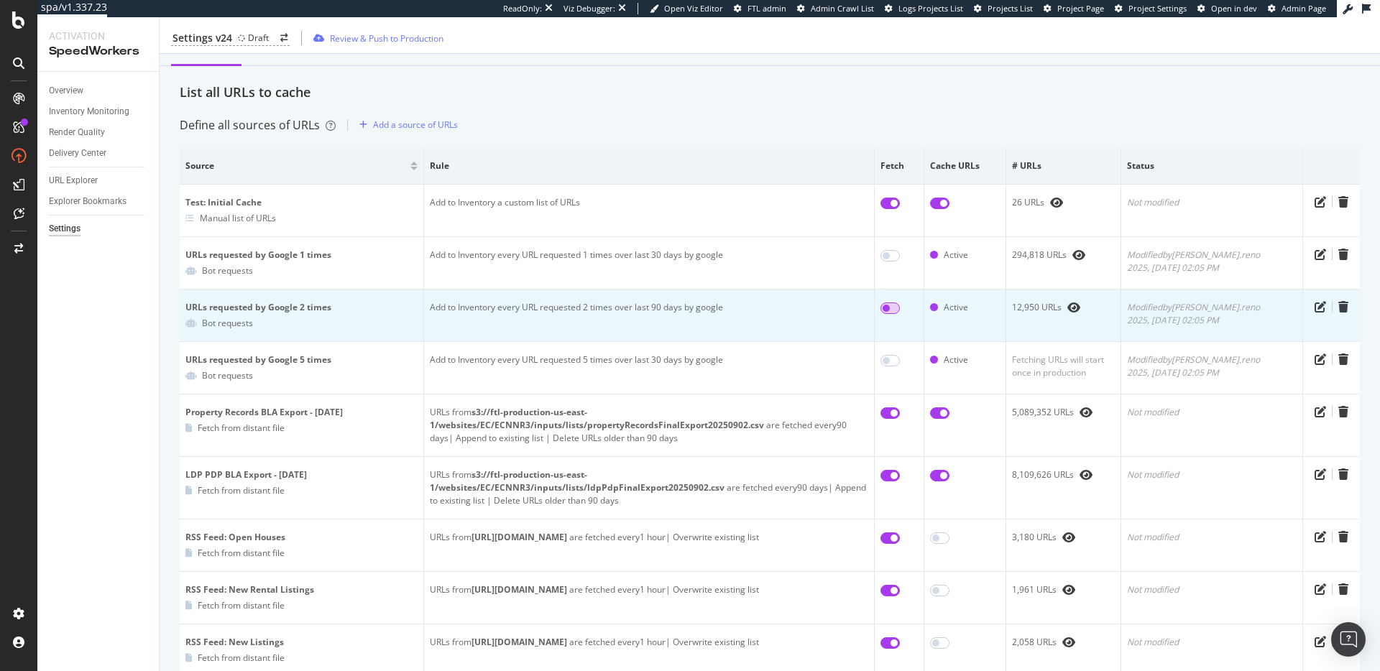
checkbox input "true"
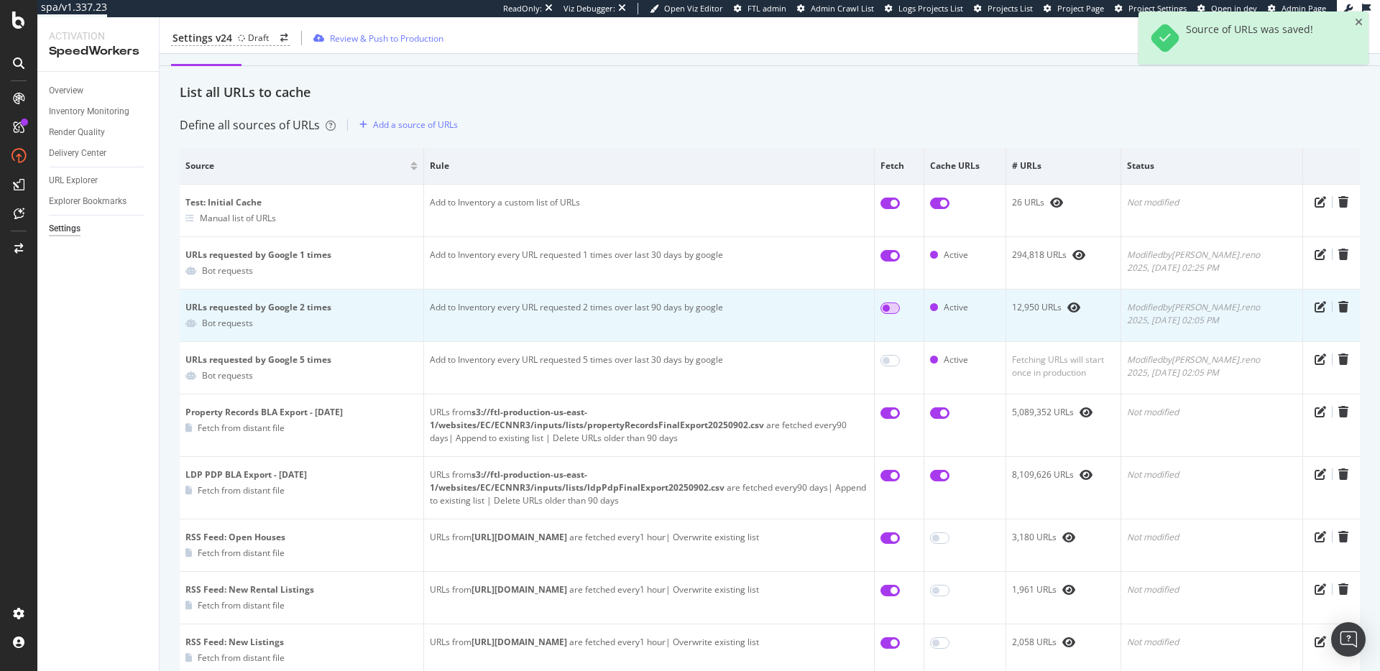
click at [900, 304] on input "checkbox" at bounding box center [889, 308] width 19 height 11
checkbox input "true"
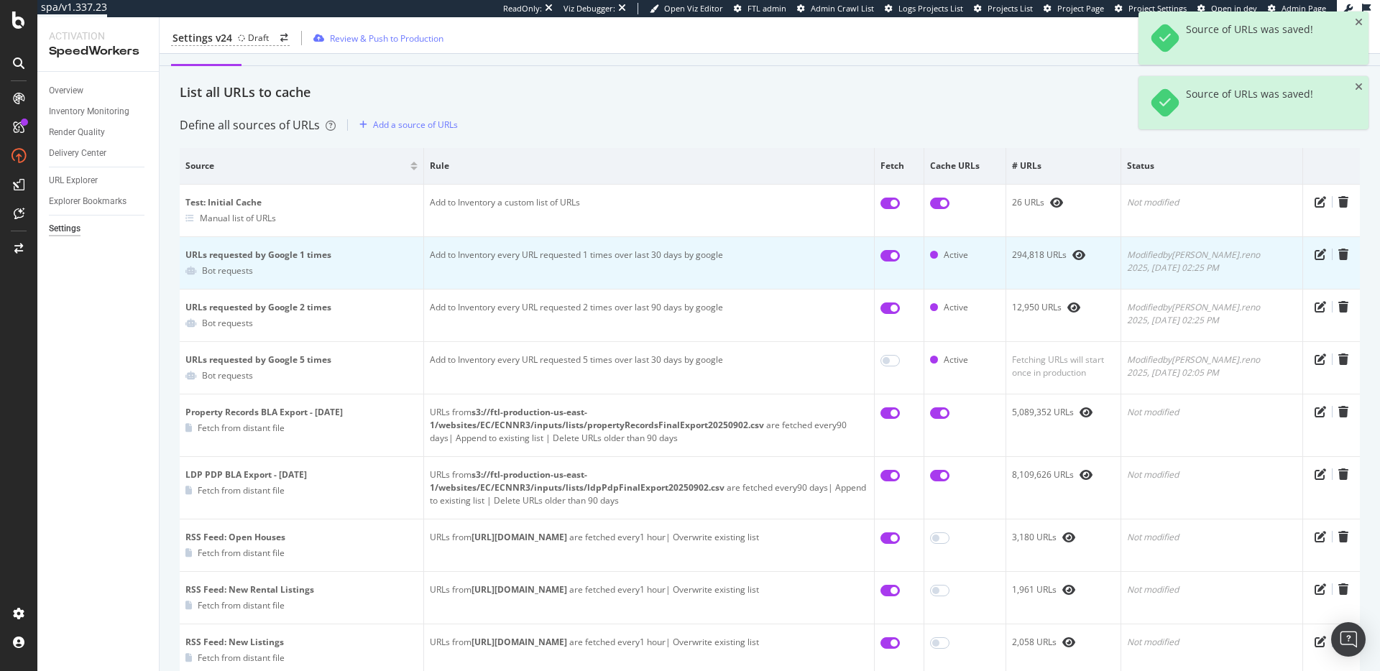
click at [900, 257] on input "checkbox" at bounding box center [889, 255] width 19 height 11
checkbox input "false"
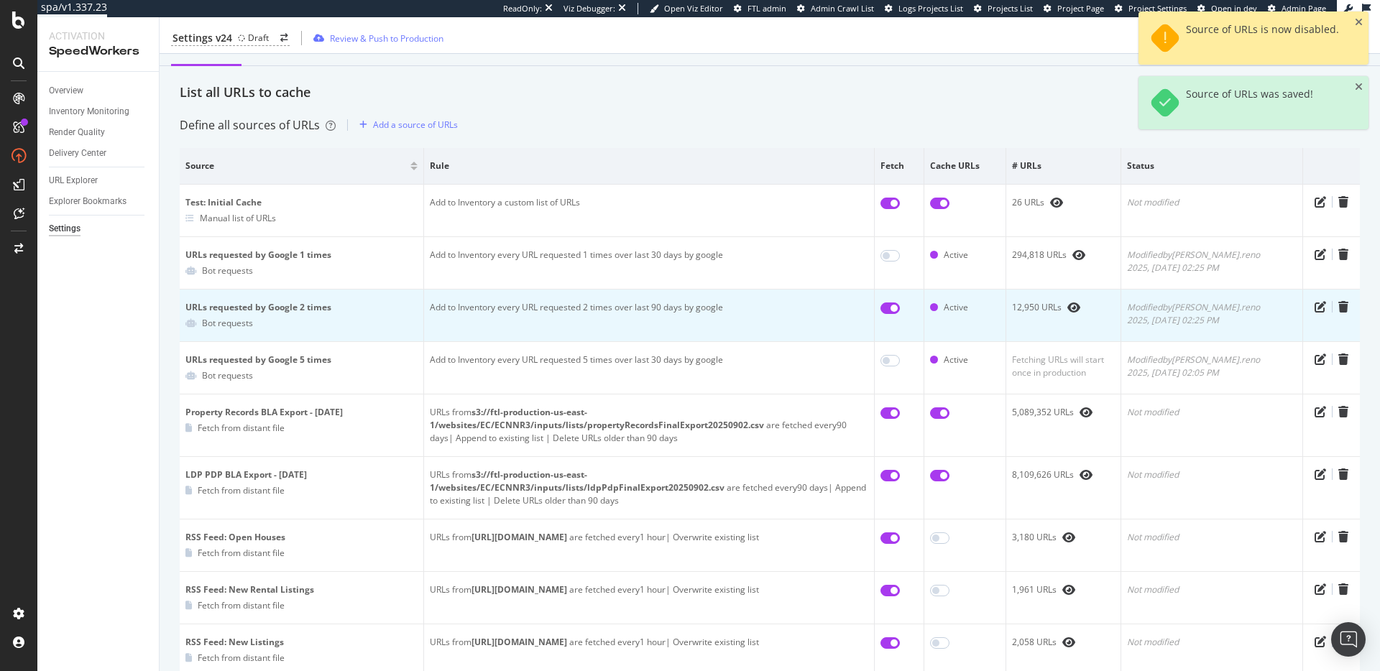
click at [900, 307] on input "checkbox" at bounding box center [889, 308] width 19 height 11
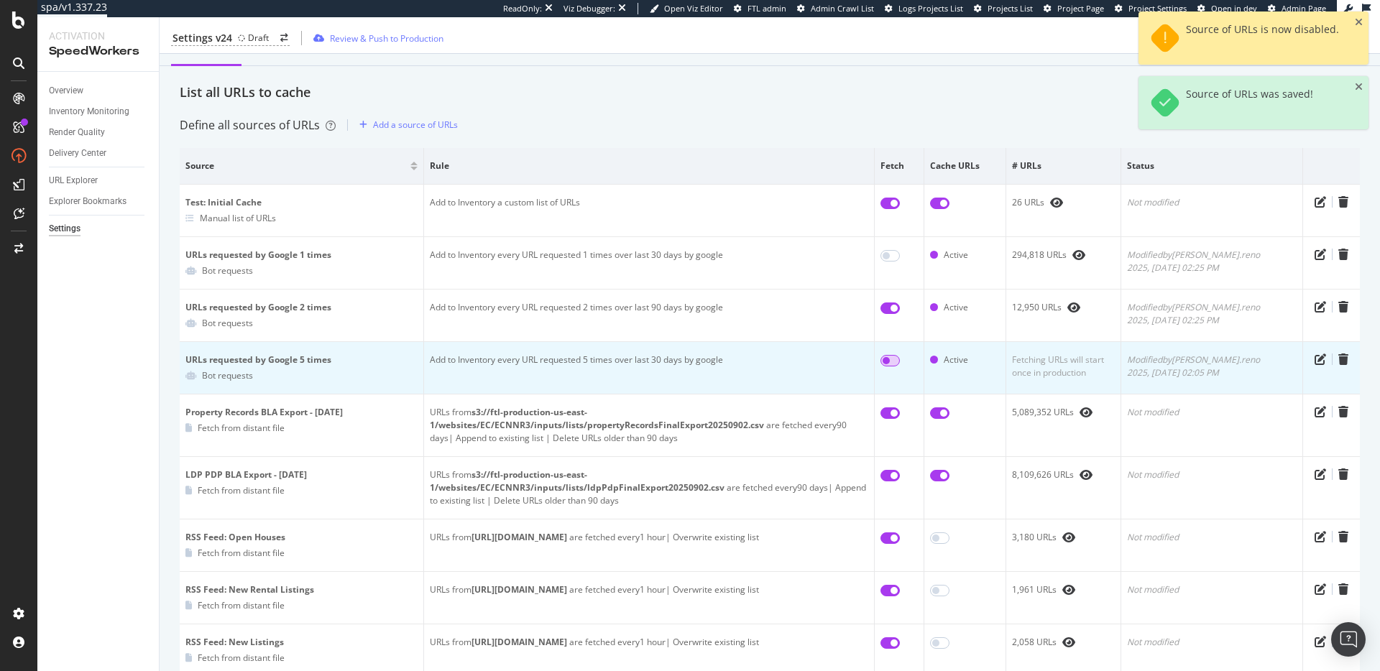
checkbox input "false"
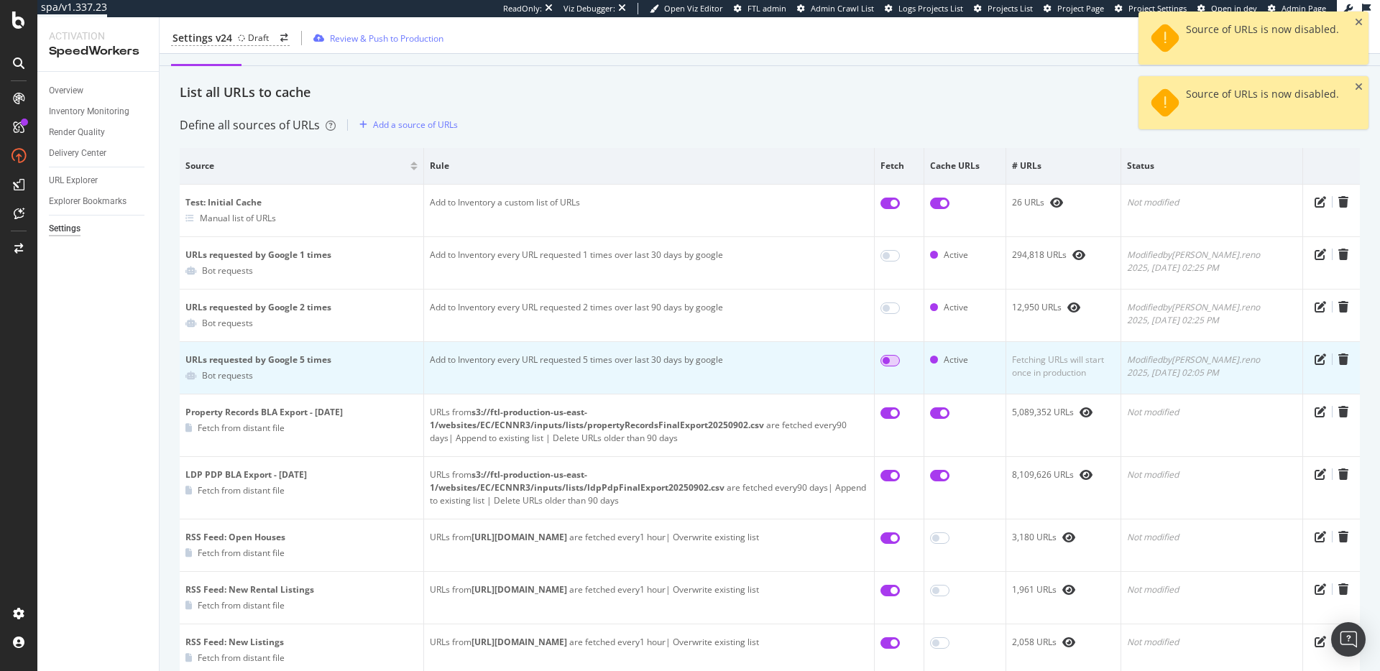
click at [900, 361] on input "checkbox" at bounding box center [889, 360] width 19 height 11
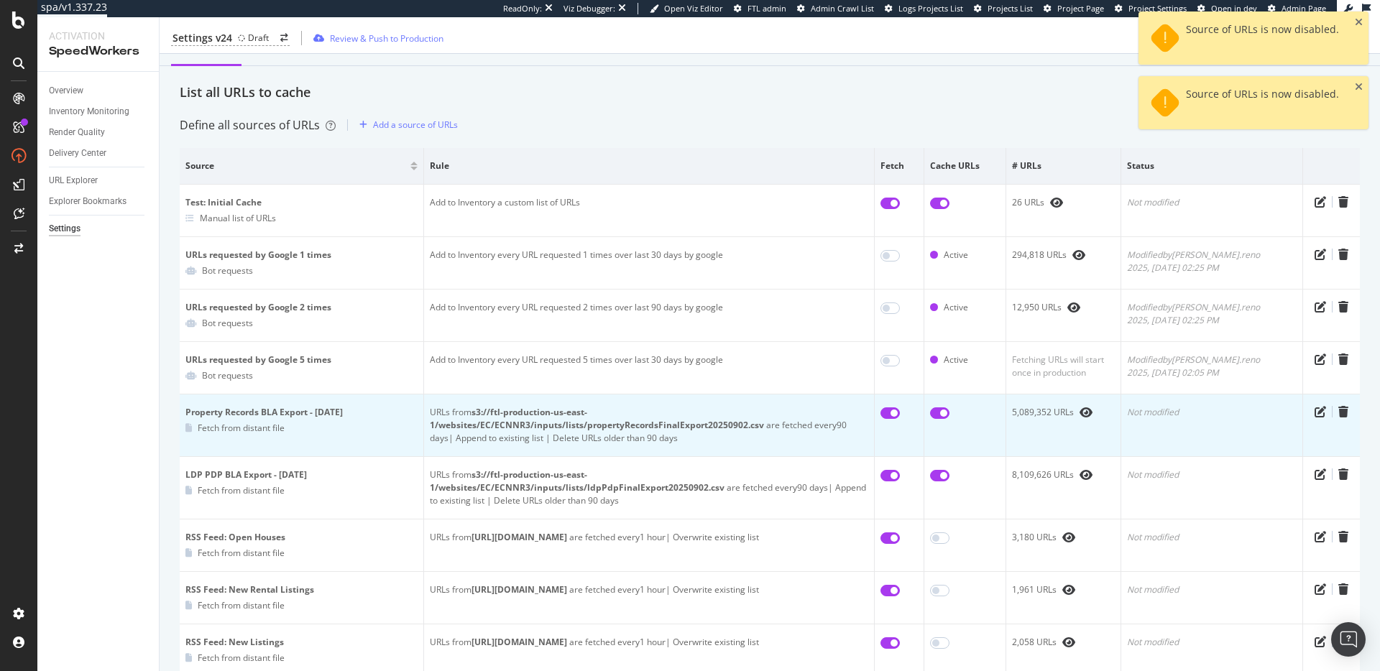
checkbox input "true"
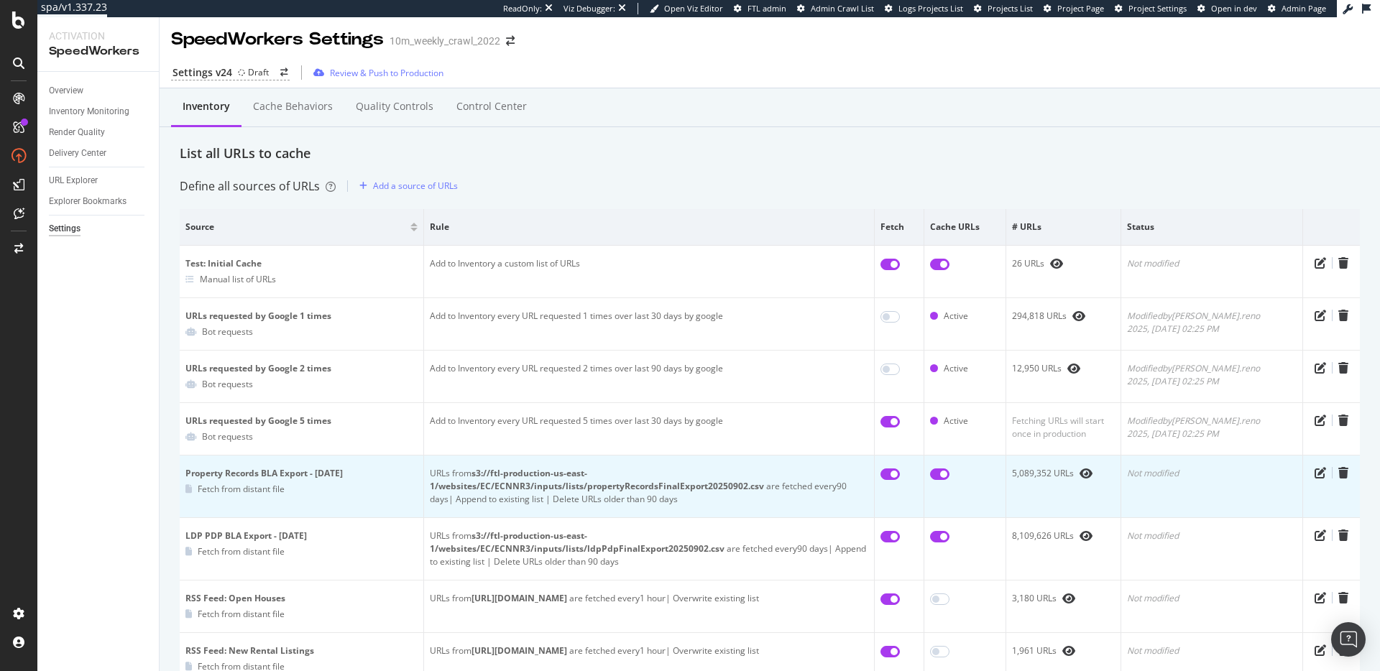
scroll to position [0, 0]
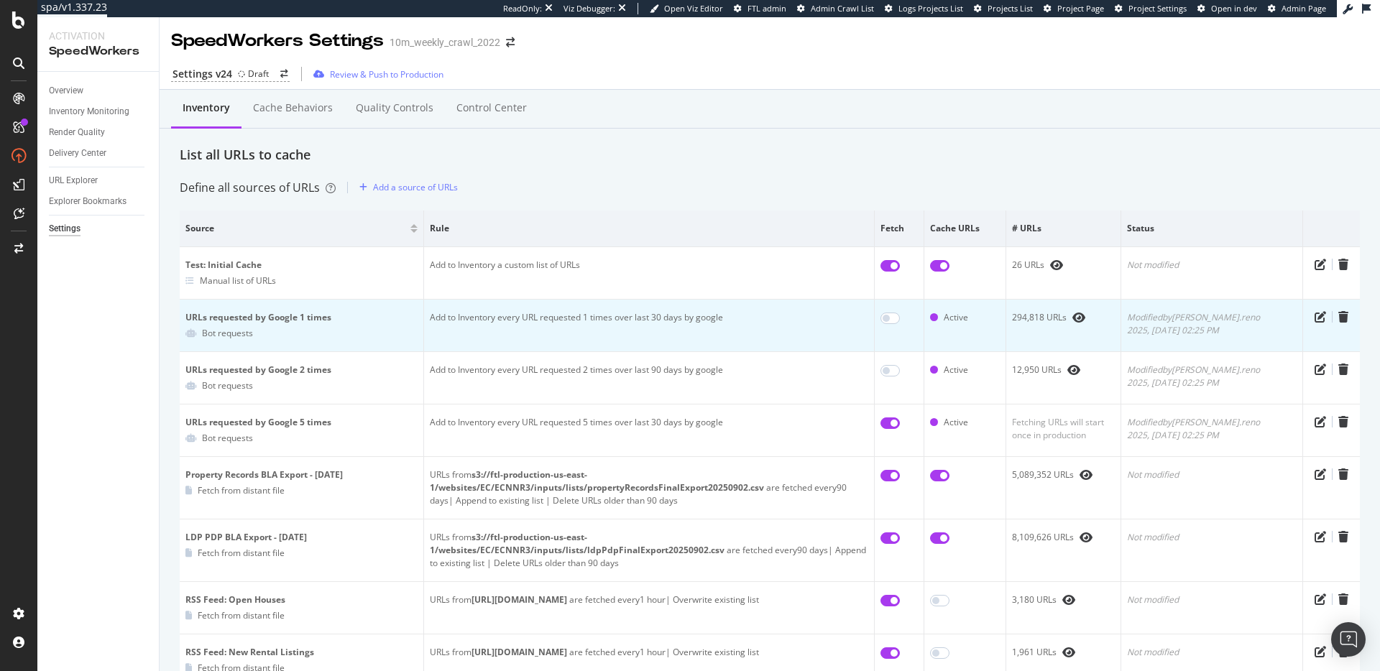
click at [1056, 321] on div "294,818 URLs" at bounding box center [1063, 317] width 103 height 13
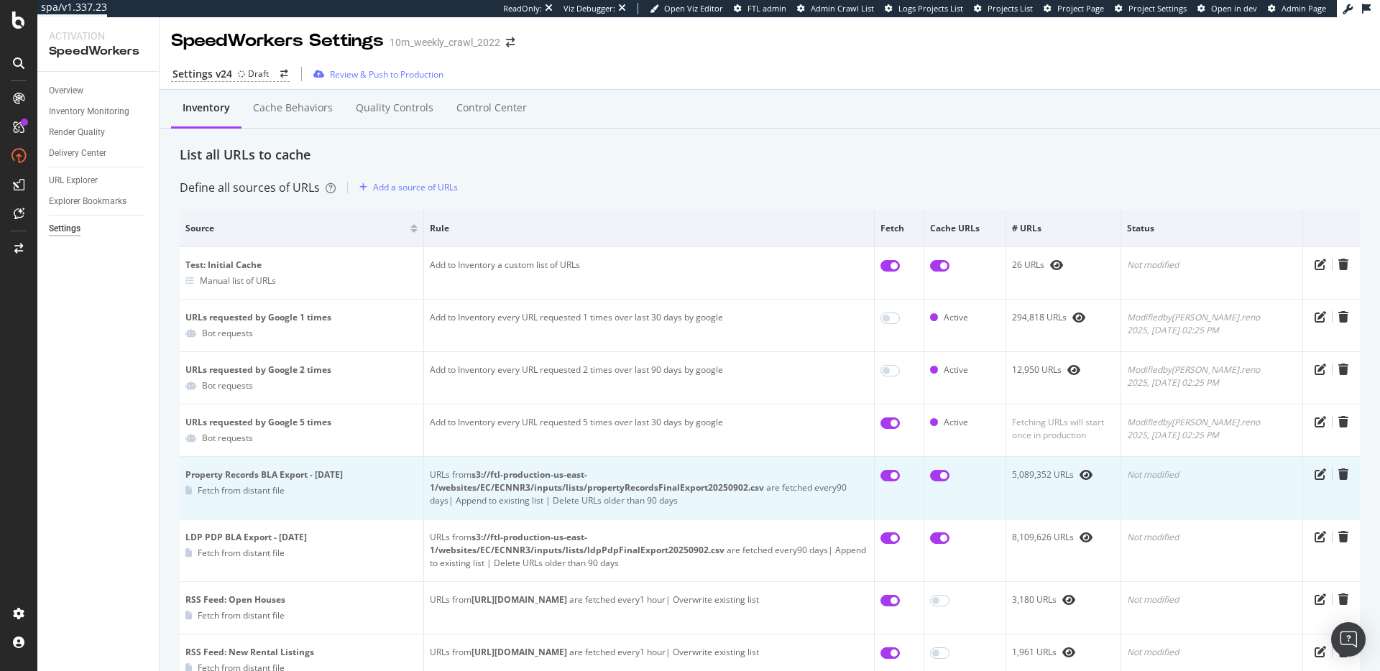
click at [671, 495] on div "URLs from s3://ftl-production-us-east-1/websites/EC/ECNNR3/inputs/lists/propert…" at bounding box center [649, 488] width 438 height 39
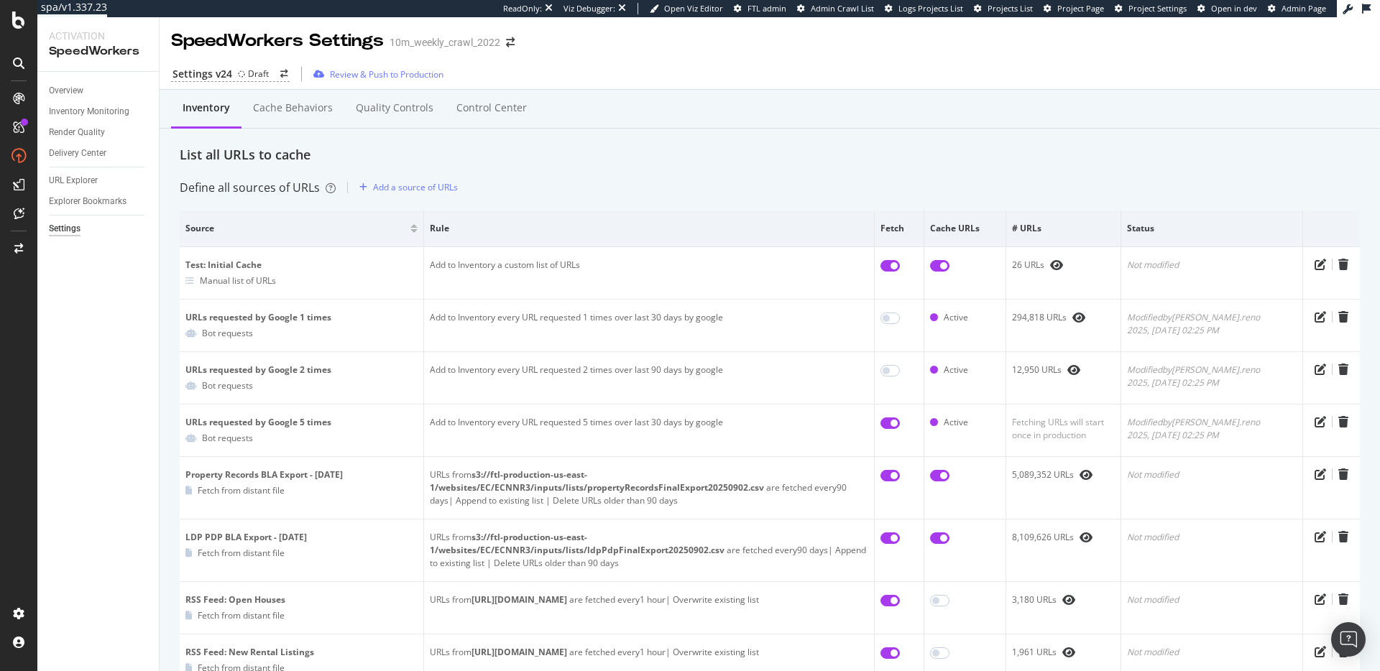
click at [776, 134] on div "Inventory Cache behaviors Quality Controls Control Center" at bounding box center [770, 123] width 1180 height 46
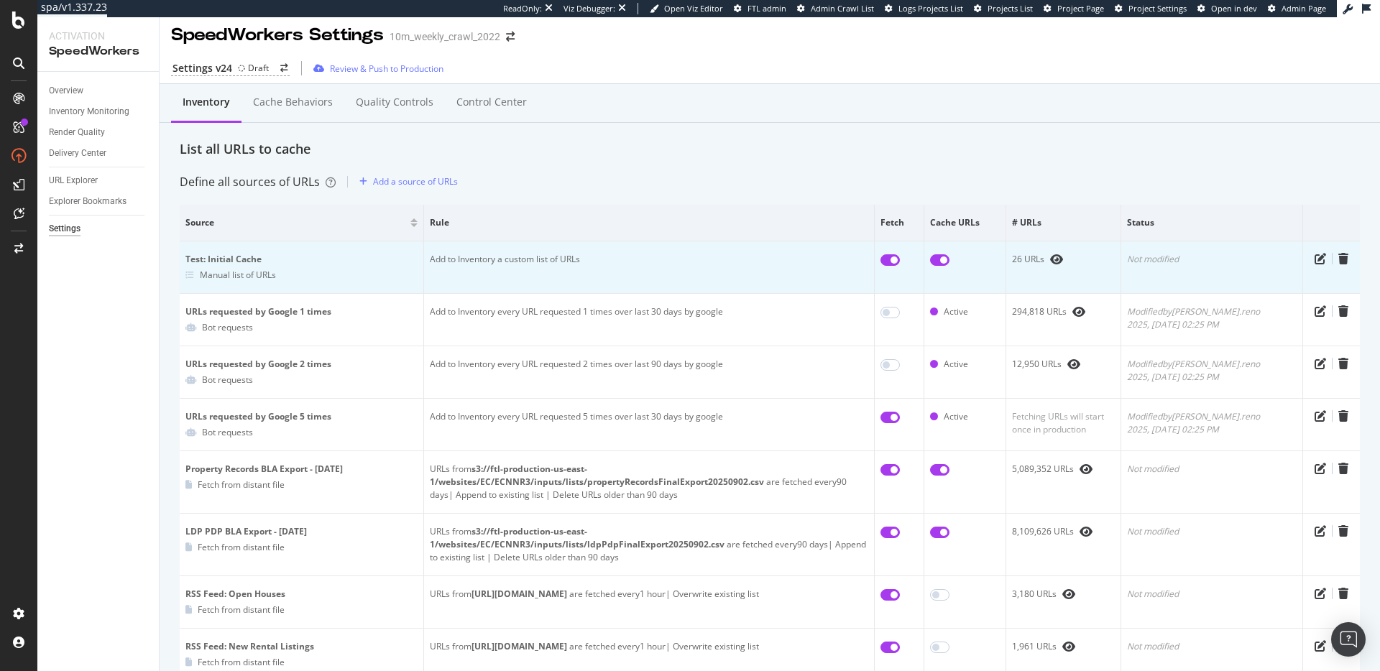
scroll to position [12, 0]
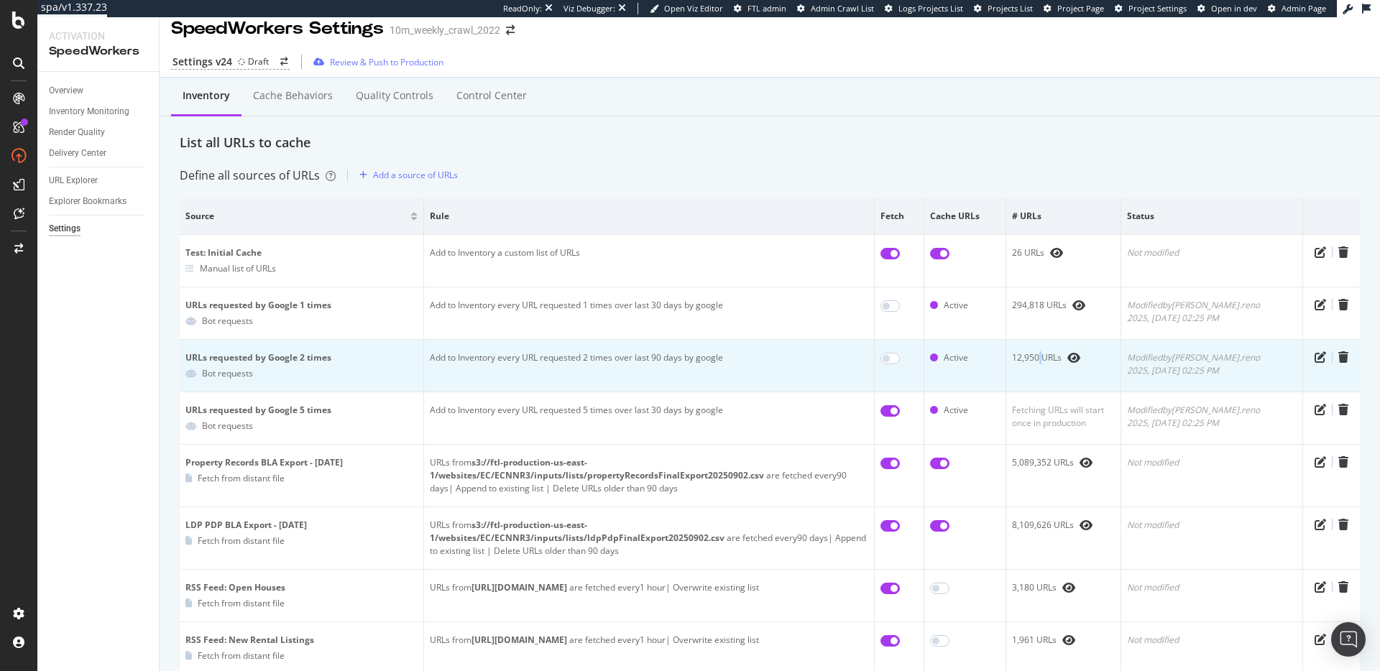
click at [1064, 357] on div "12,950 URLs" at bounding box center [1063, 357] width 103 height 13
click at [1064, 358] on div "12,950 URLs" at bounding box center [1063, 357] width 103 height 13
click at [1050, 361] on div "12,950 URLs" at bounding box center [1063, 357] width 103 height 13
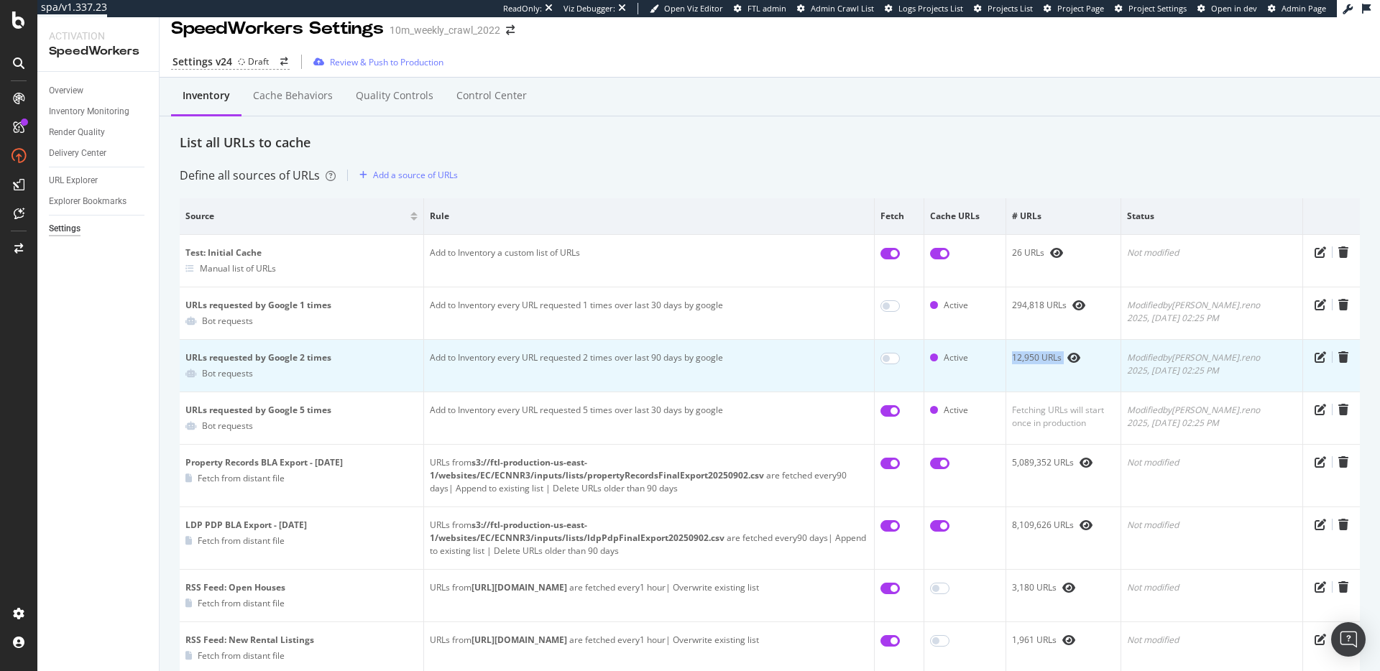
click at [1050, 361] on div "12,950 URLs" at bounding box center [1063, 357] width 103 height 13
click at [1053, 360] on div "12,950 URLs" at bounding box center [1063, 357] width 103 height 13
click at [1064, 361] on div "12,950 URLs" at bounding box center [1063, 357] width 103 height 13
click at [1062, 361] on div "12,950 URLs" at bounding box center [1063, 357] width 103 height 13
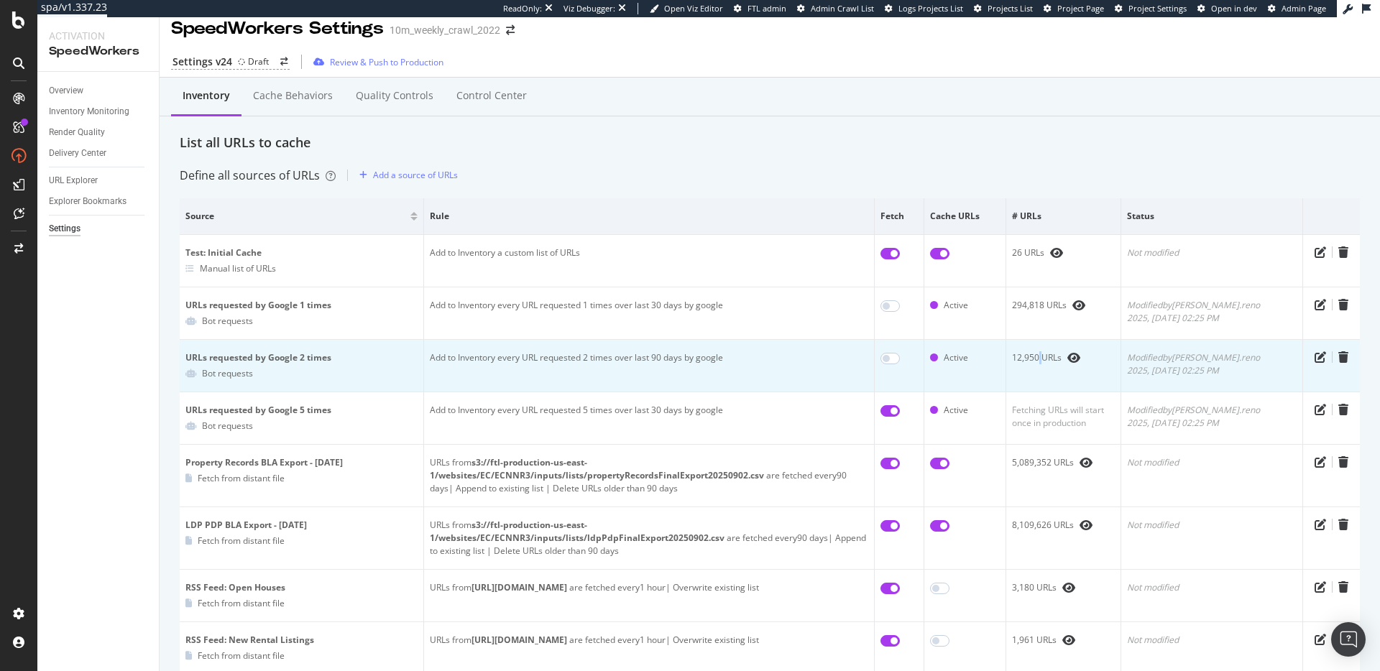
click at [1062, 361] on div "12,950 URLs" at bounding box center [1063, 357] width 103 height 13
click at [1058, 356] on div "12,950 URLs" at bounding box center [1063, 357] width 103 height 13
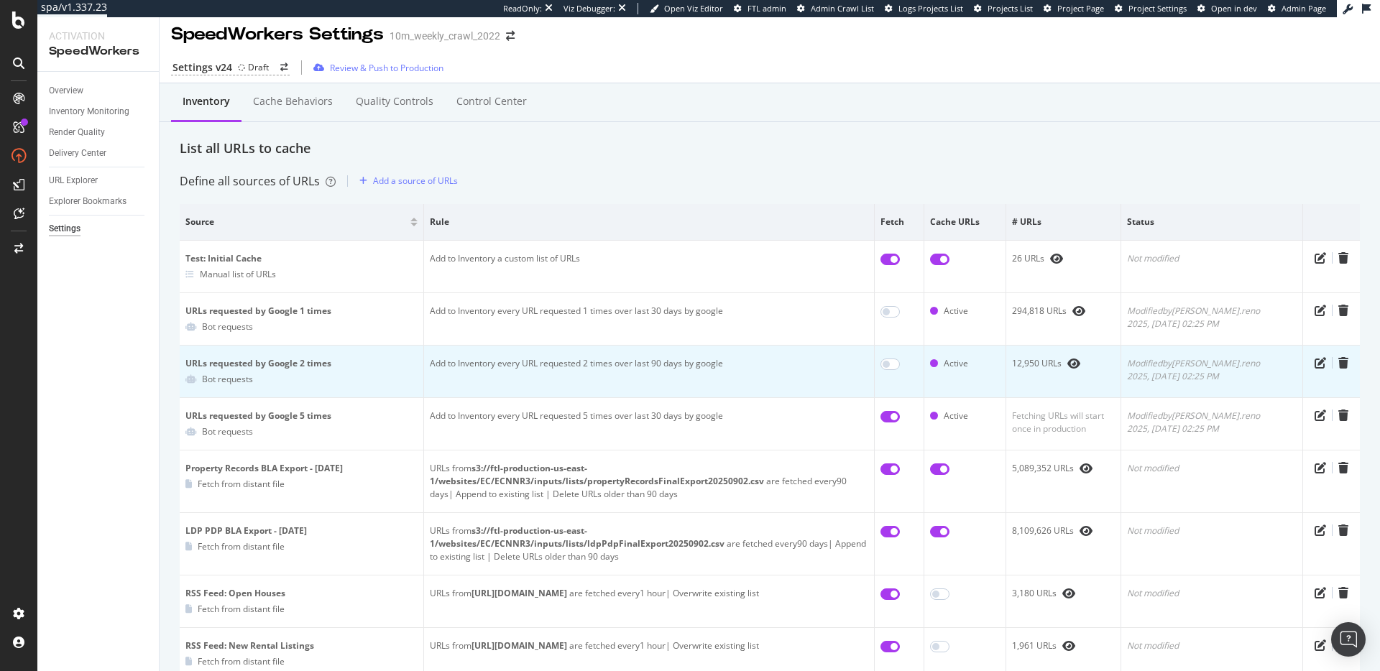
scroll to position [0, 0]
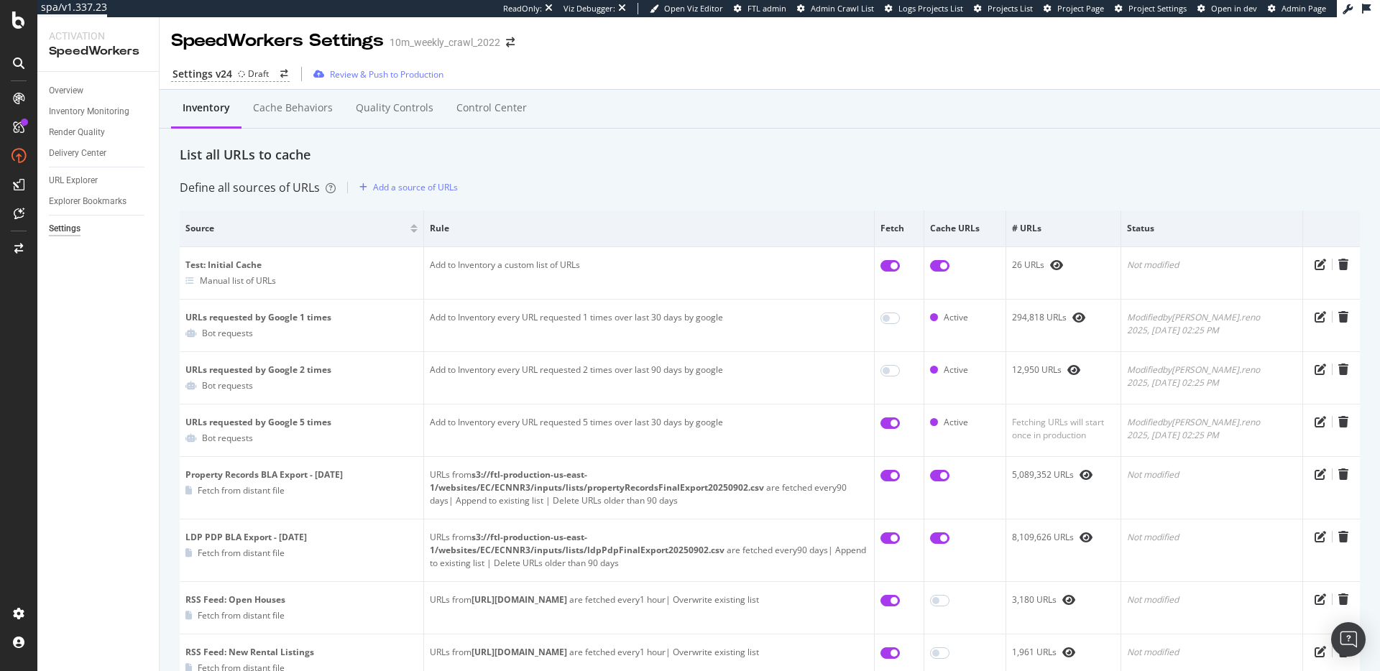
click at [609, 163] on div "List all URLs to cache" at bounding box center [770, 155] width 1180 height 19
click at [595, 144] on div "Inventory Cache behaviors Quality Controls Control Center" at bounding box center [770, 123] width 1180 height 46
click at [597, 154] on div "List all URLs to cache" at bounding box center [770, 155] width 1180 height 19
click at [661, 157] on div "List all URLs to cache" at bounding box center [770, 155] width 1180 height 19
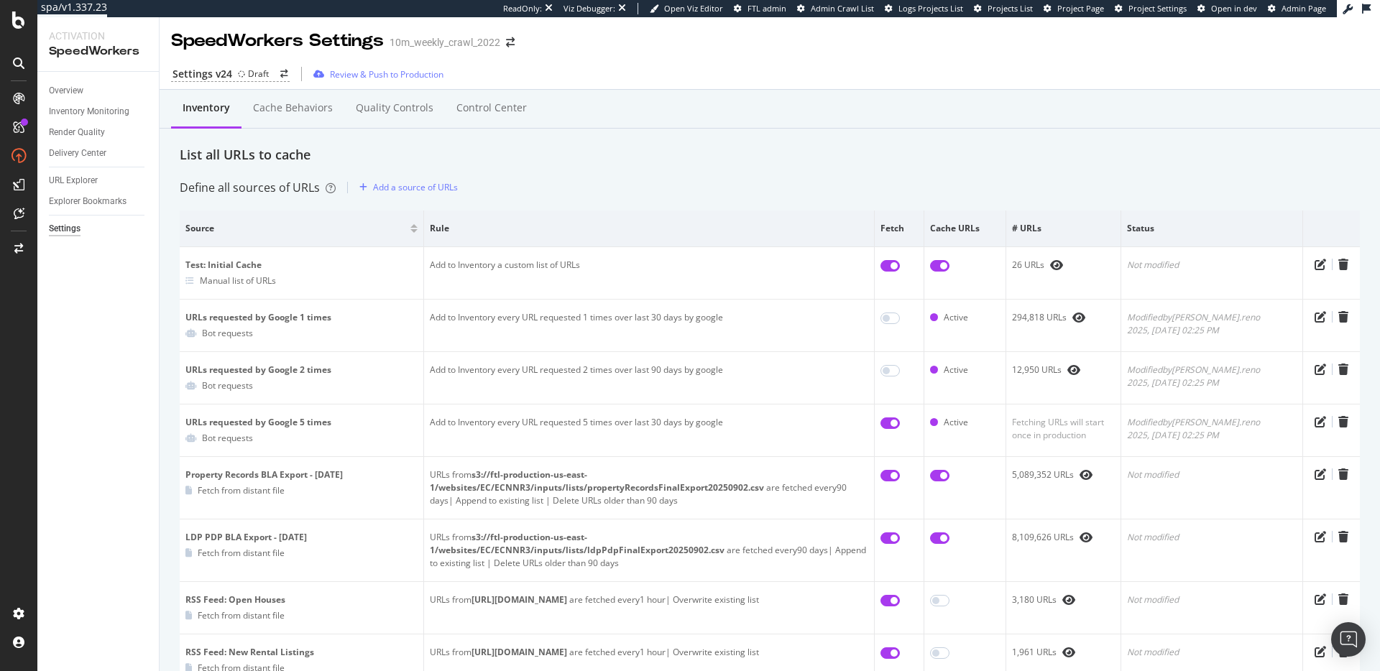
click at [69, 93] on div "Overview" at bounding box center [66, 90] width 34 height 15
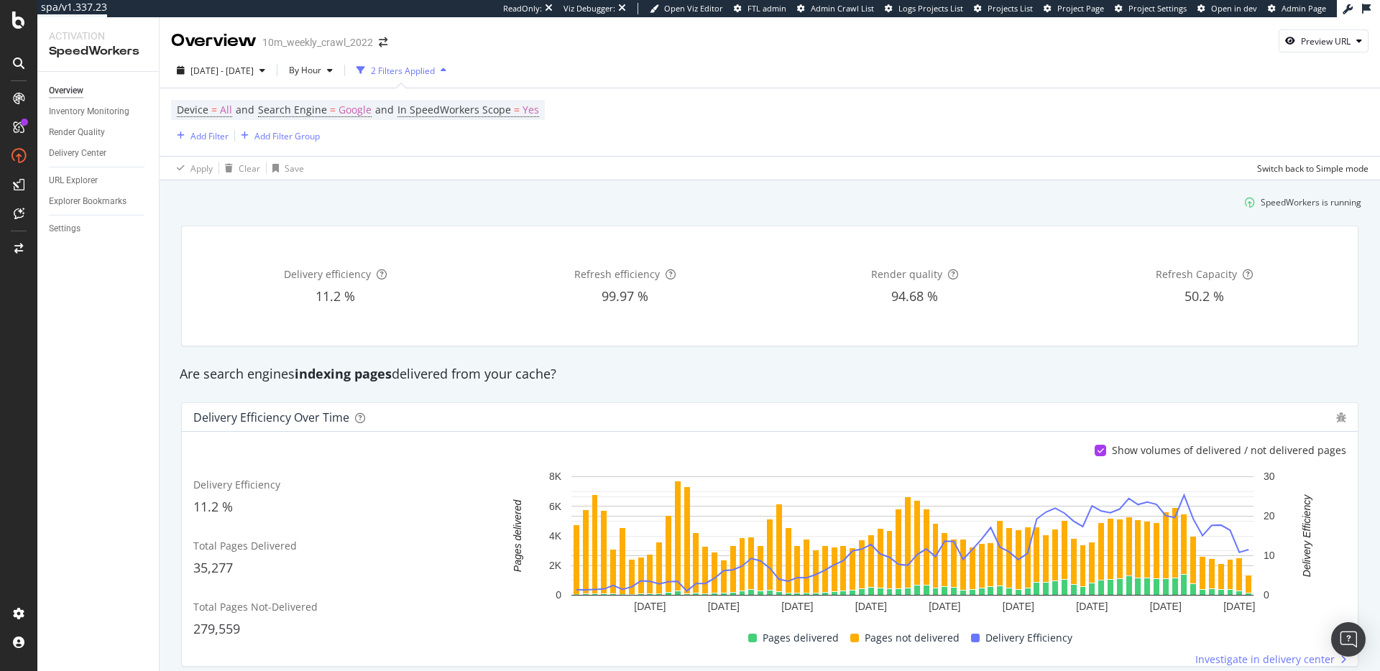
click at [359, 193] on div "SpeedWorkers is running" at bounding box center [769, 202] width 1194 height 24
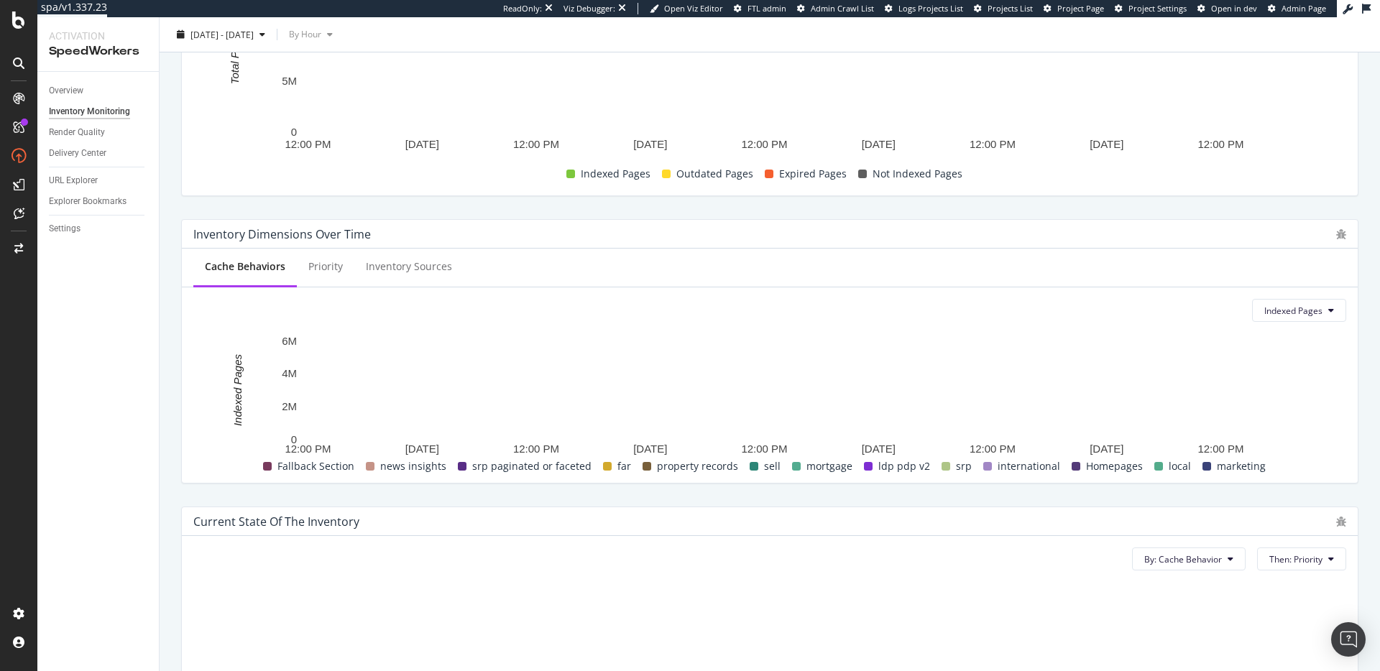
scroll to position [586, 0]
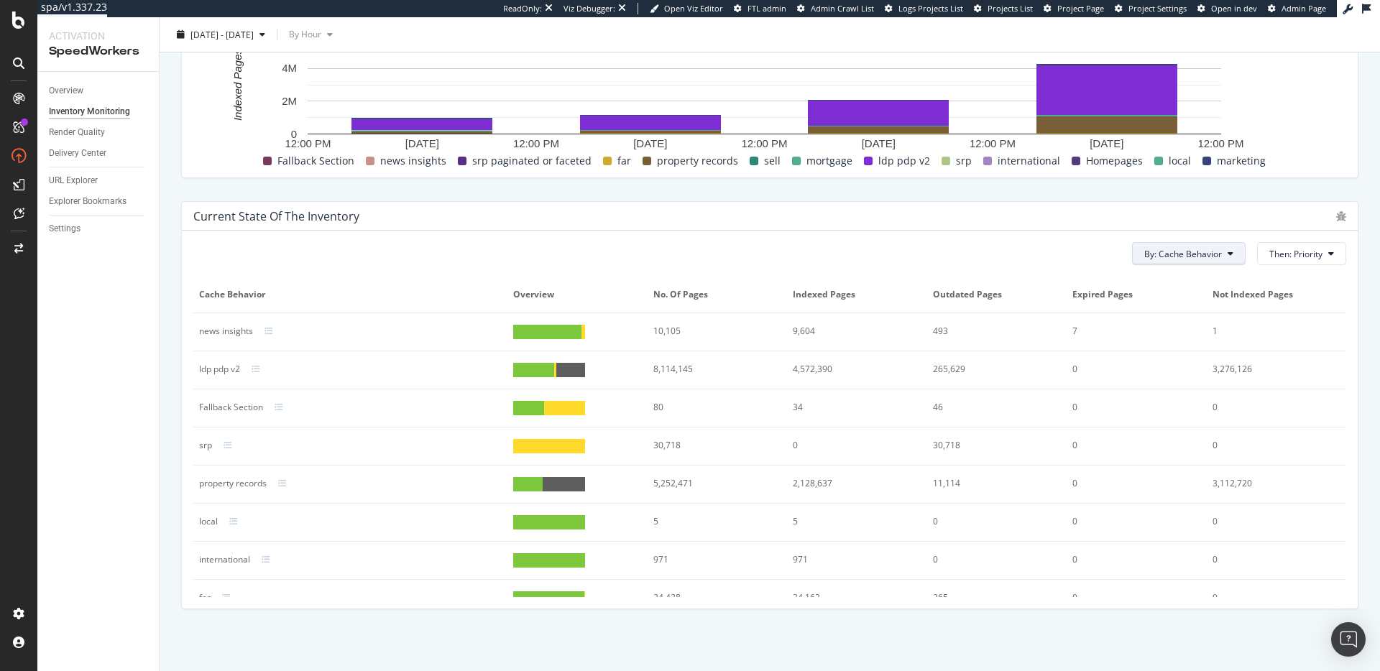
click at [1203, 254] on span "By: Cache Behavior" at bounding box center [1183, 254] width 78 height 12
click at [1094, 231] on div "By: Cache Behavior Then: Priority Cache Behavior Overview No. of Pages Indexed …" at bounding box center [770, 420] width 1176 height 378
click at [257, 368] on icon at bounding box center [256, 369] width 9 height 9
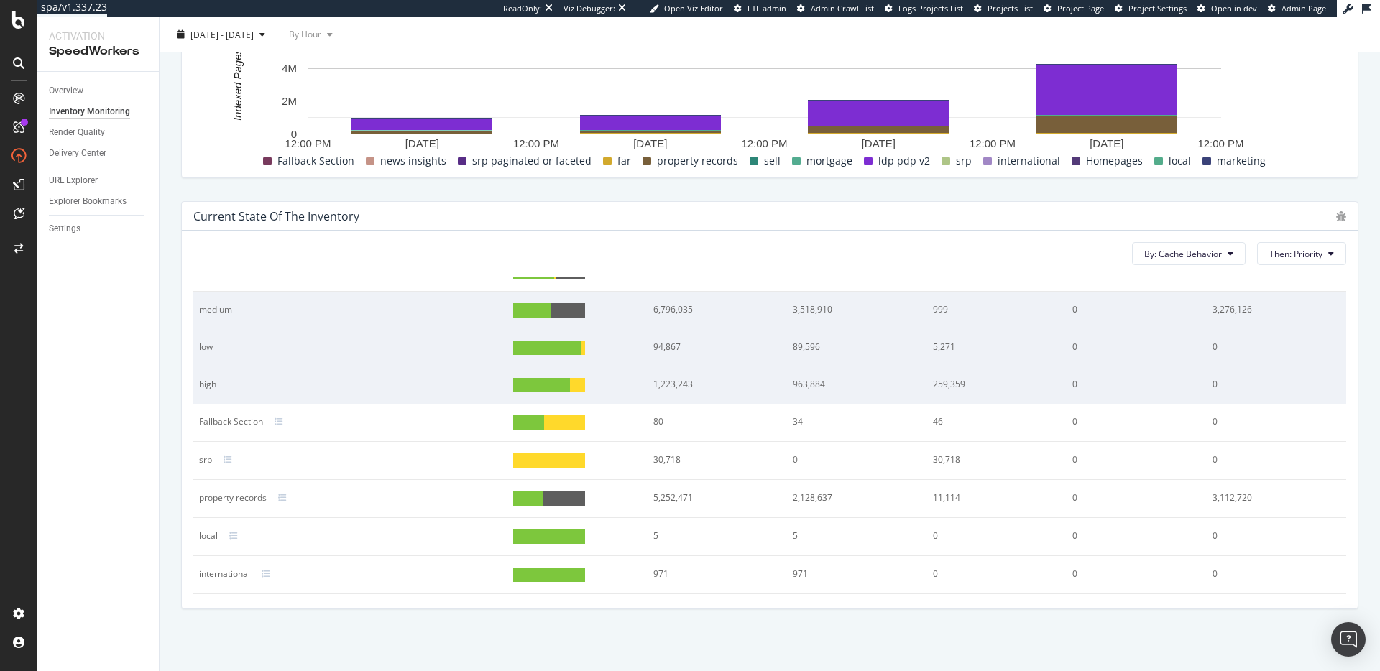
scroll to position [101, 0]
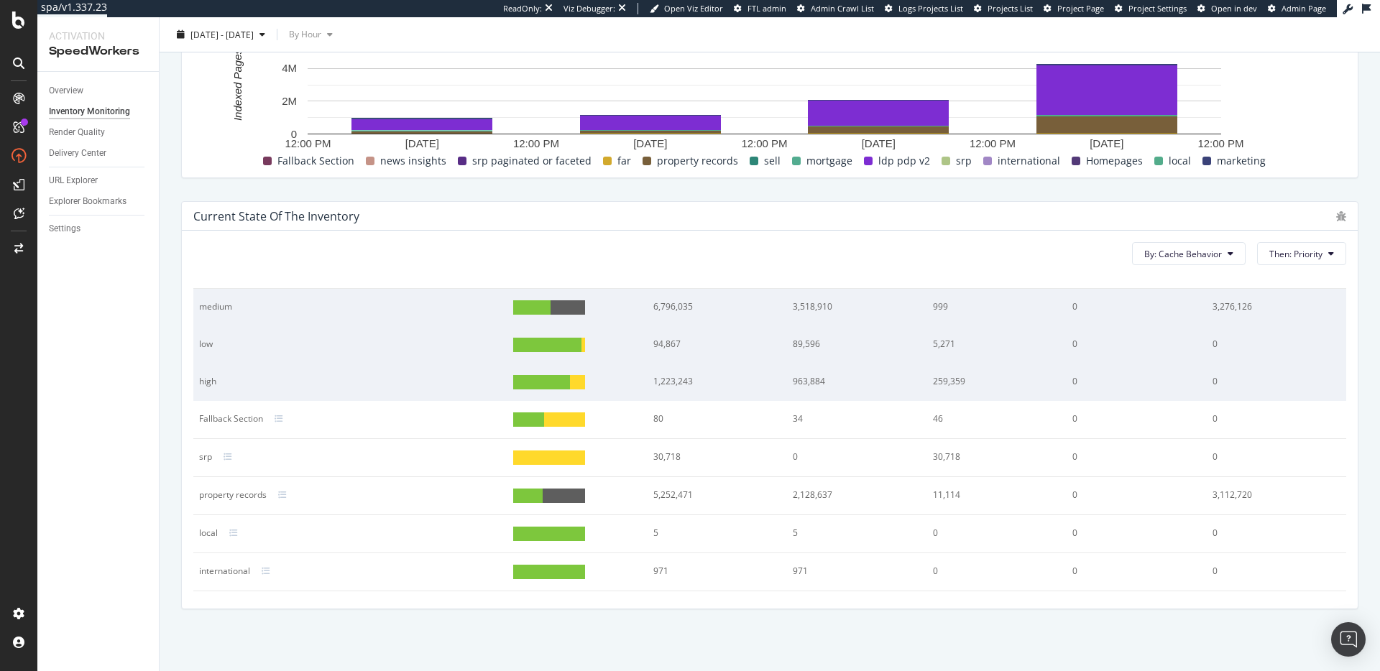
click at [663, 380] on div "1,223,243" at bounding box center [711, 381] width 116 height 13
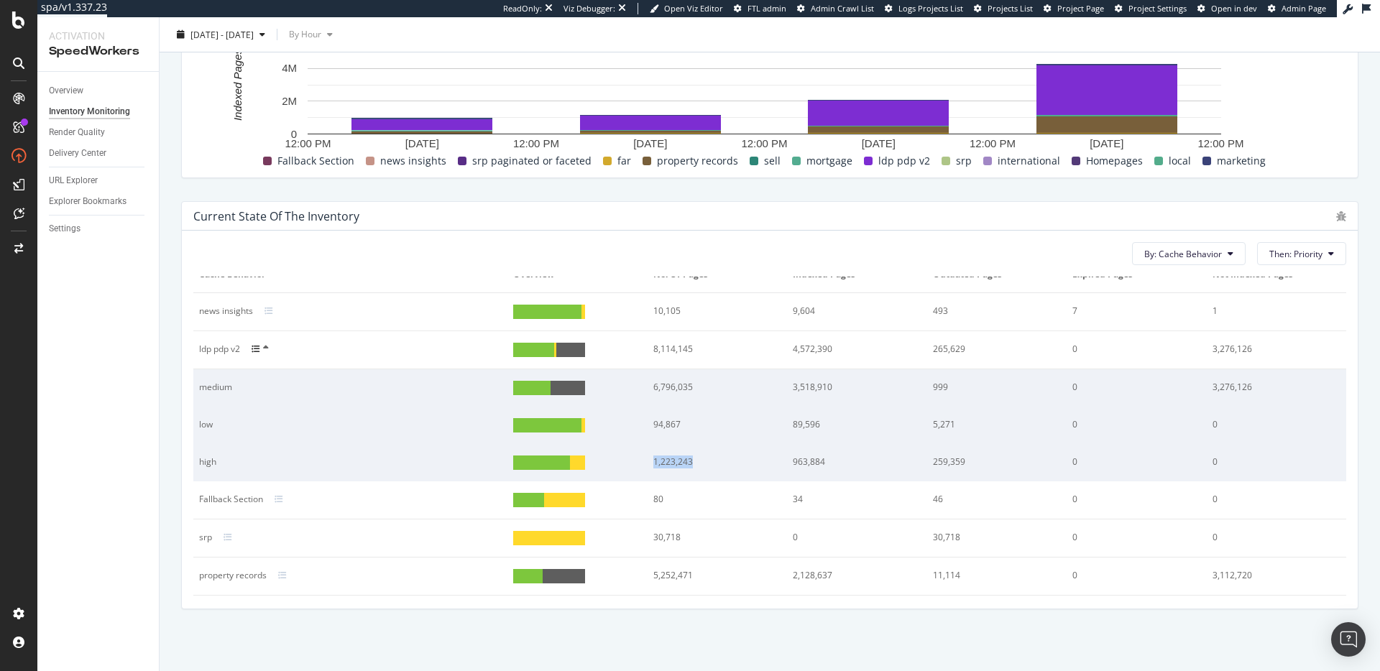
scroll to position [12, 0]
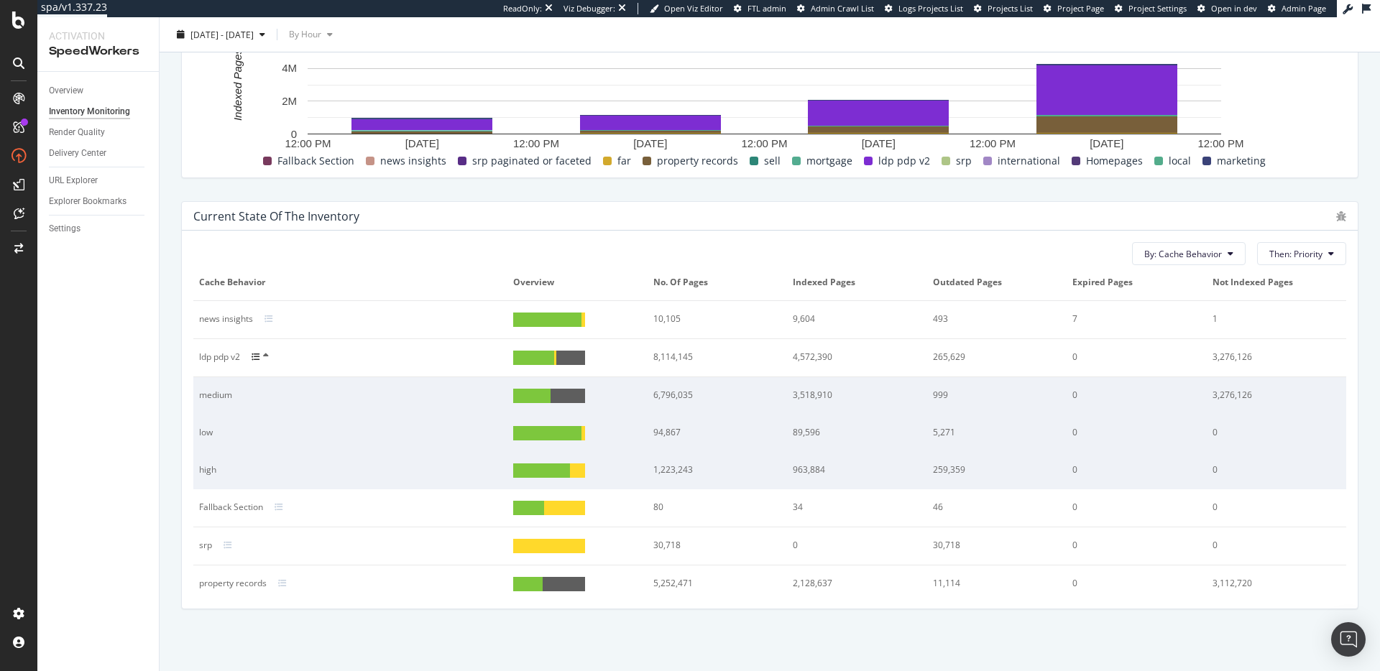
click at [200, 471] on div "high" at bounding box center [335, 469] width 272 height 13
click at [665, 470] on div "1,223,243" at bounding box center [711, 469] width 116 height 13
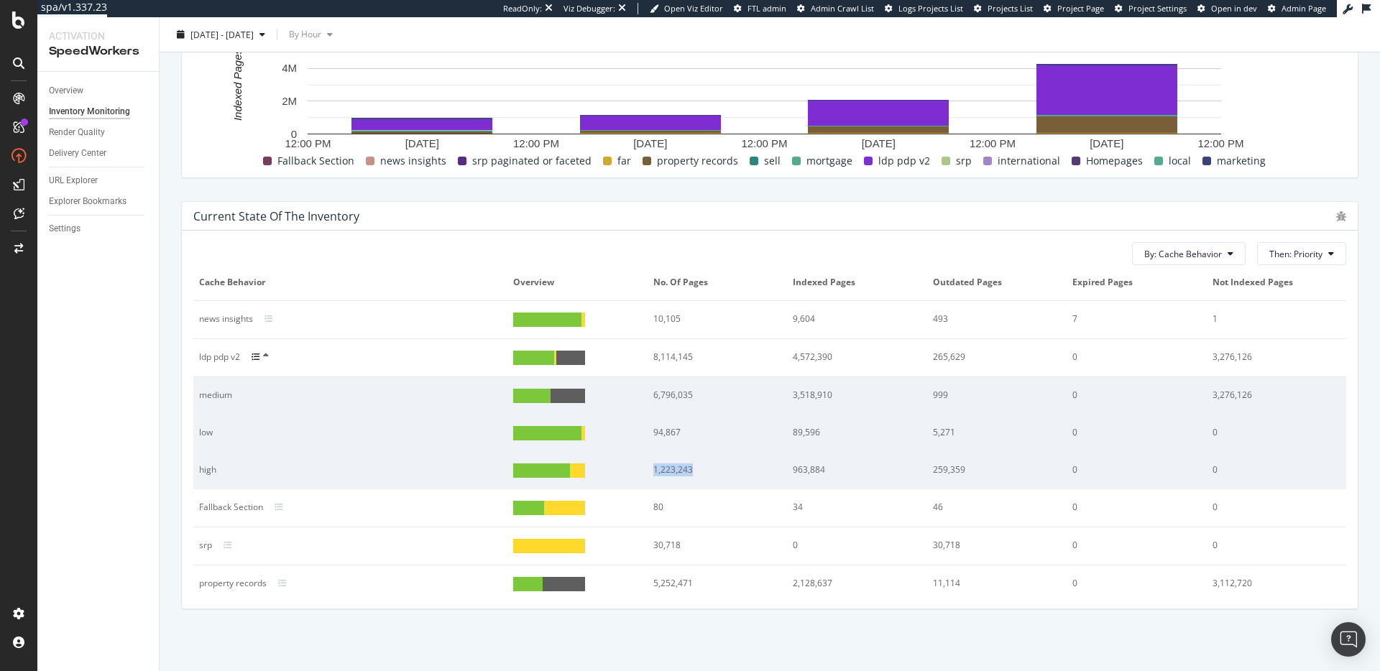
click at [665, 470] on div "1,223,243" at bounding box center [711, 469] width 116 height 13
click at [664, 471] on div "1,223,243" at bounding box center [711, 469] width 116 height 13
click at [670, 469] on div "1,223,243" at bounding box center [711, 469] width 116 height 13
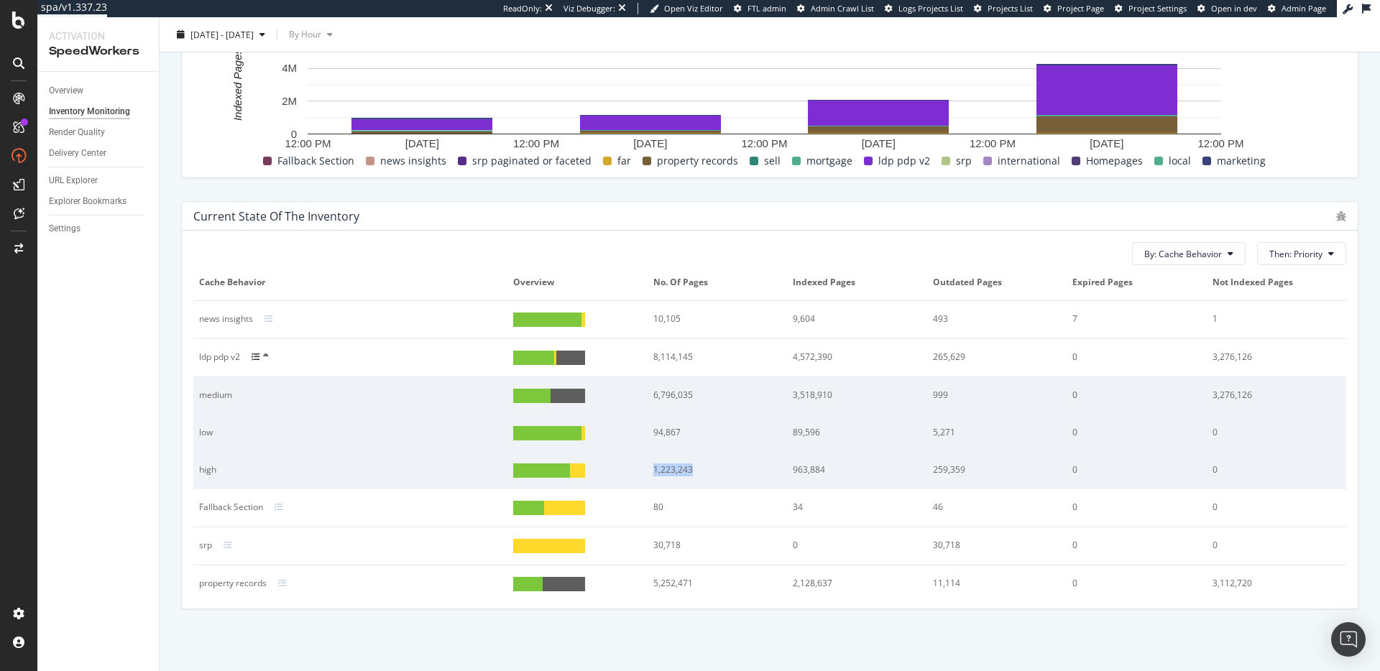
click at [670, 469] on div "1,223,243" at bounding box center [711, 469] width 116 height 13
click at [219, 361] on div "ldp pdp v2" at bounding box center [219, 357] width 41 height 13
click at [218, 360] on div "ldp pdp v2" at bounding box center [219, 357] width 41 height 13
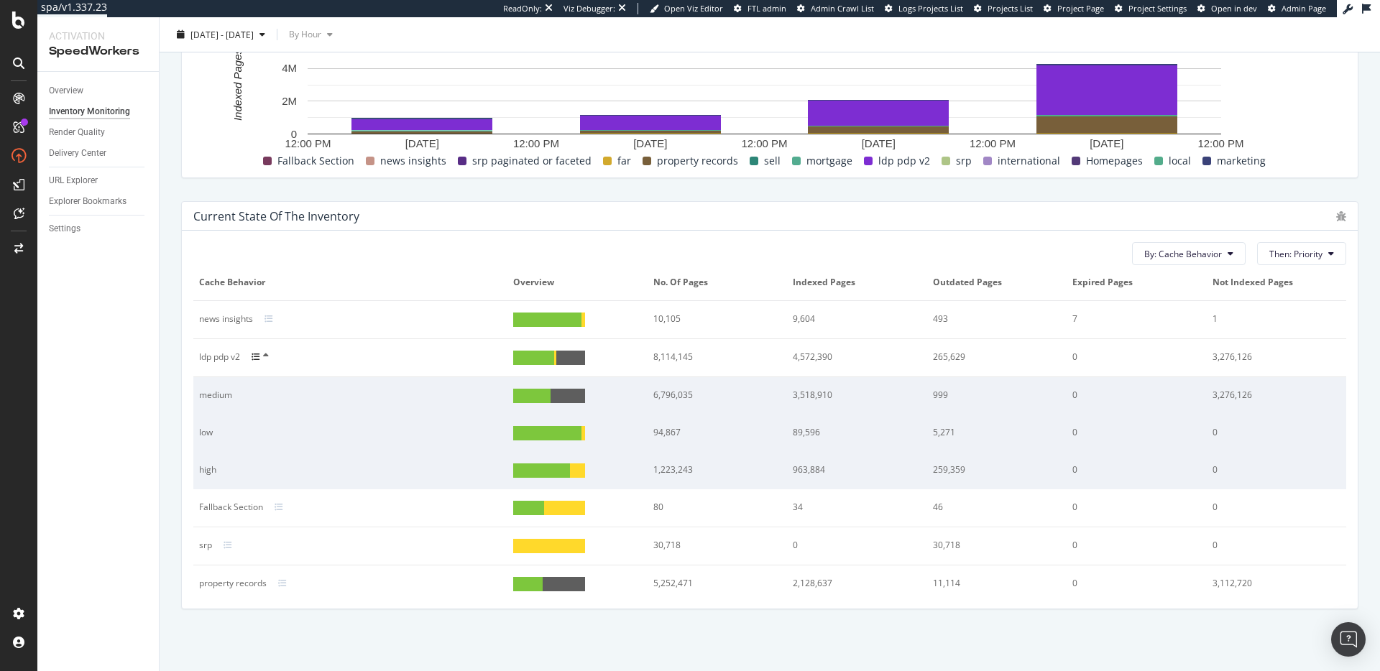
click at [668, 468] on div "1,223,243" at bounding box center [711, 469] width 116 height 13
drag, startPoint x: 668, startPoint y: 468, endPoint x: 697, endPoint y: 473, distance: 29.9
click at [668, 468] on div "1,223,243" at bounding box center [711, 469] width 116 height 13
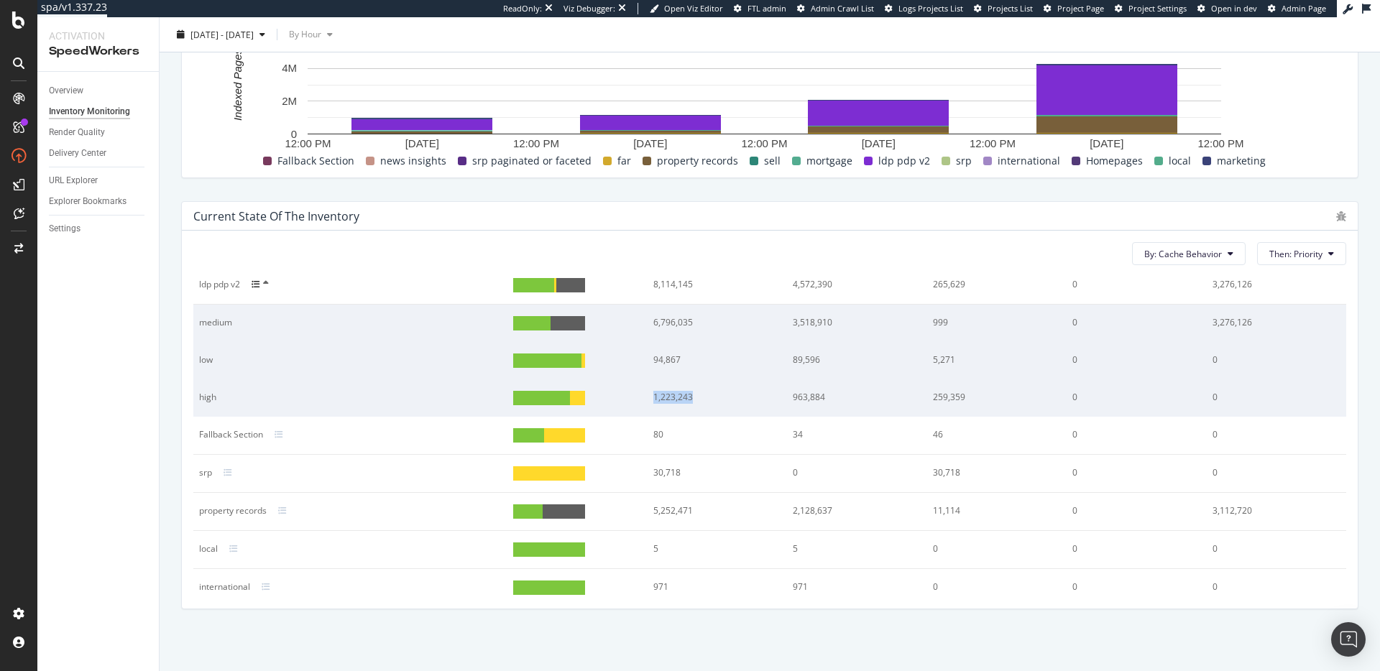
scroll to position [93, 0]
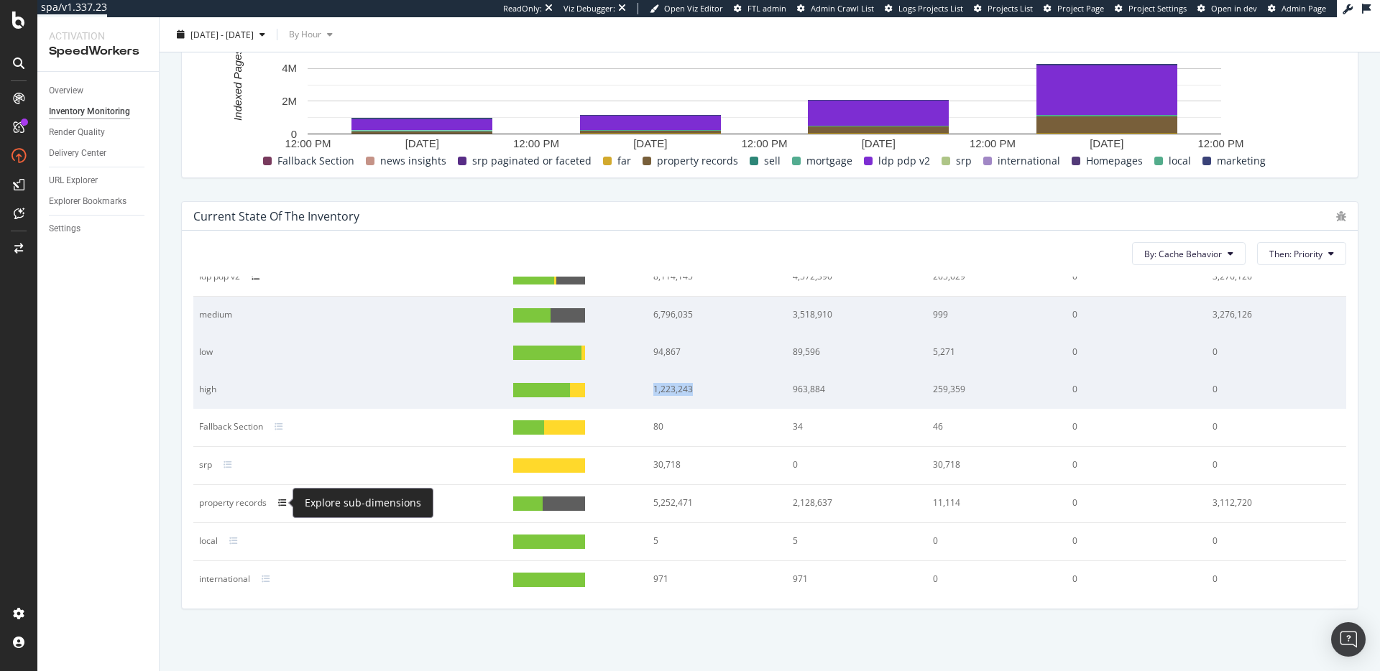
click at [281, 505] on icon at bounding box center [282, 503] width 9 height 9
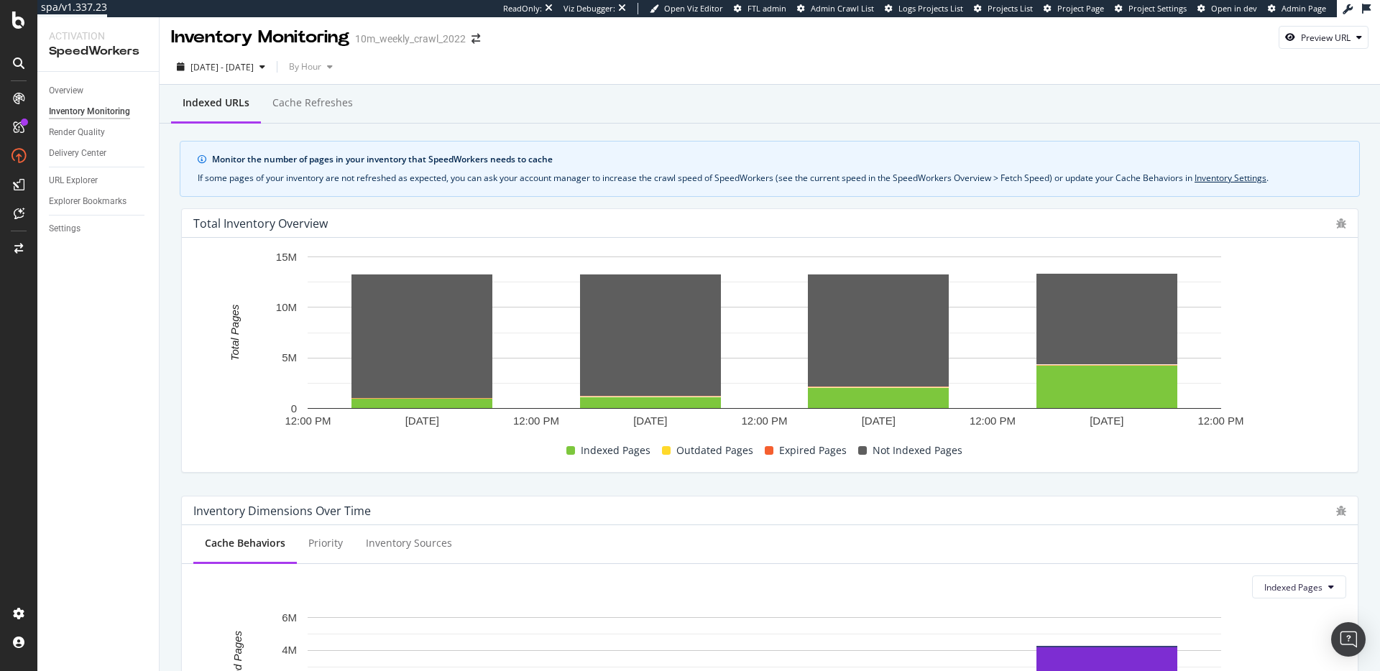
scroll to position [0, 0]
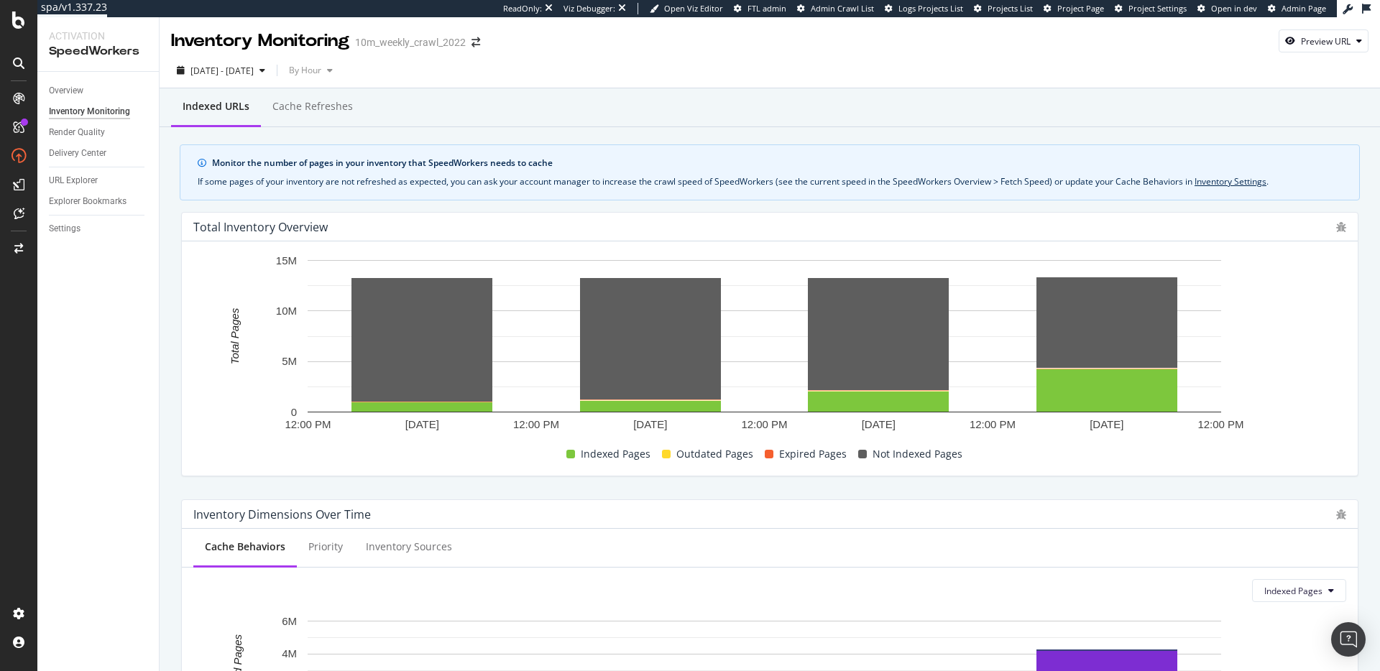
click at [683, 489] on div "Inventory Dimensions Over Time Cache Behaviors Priority Inventory Sources Index…" at bounding box center [769, 631] width 1194 height 287
click at [841, 476] on div "Total Inventory Overview [DATE] [DATE] [DATE] [DATE] 12:00 PM 12:00 PM 12:00 PM…" at bounding box center [769, 343] width 1194 height 287
click at [858, 490] on div "Inventory Dimensions Over Time Cache Behaviors Priority Inventory Sources Index…" at bounding box center [769, 631] width 1194 height 287
click at [864, 493] on div "Inventory Dimensions Over Time Cache Behaviors Priority Inventory Sources Index…" at bounding box center [769, 631] width 1194 height 287
click at [870, 494] on div "Inventory Dimensions Over Time Cache Behaviors Priority Inventory Sources Index…" at bounding box center [769, 631] width 1194 height 287
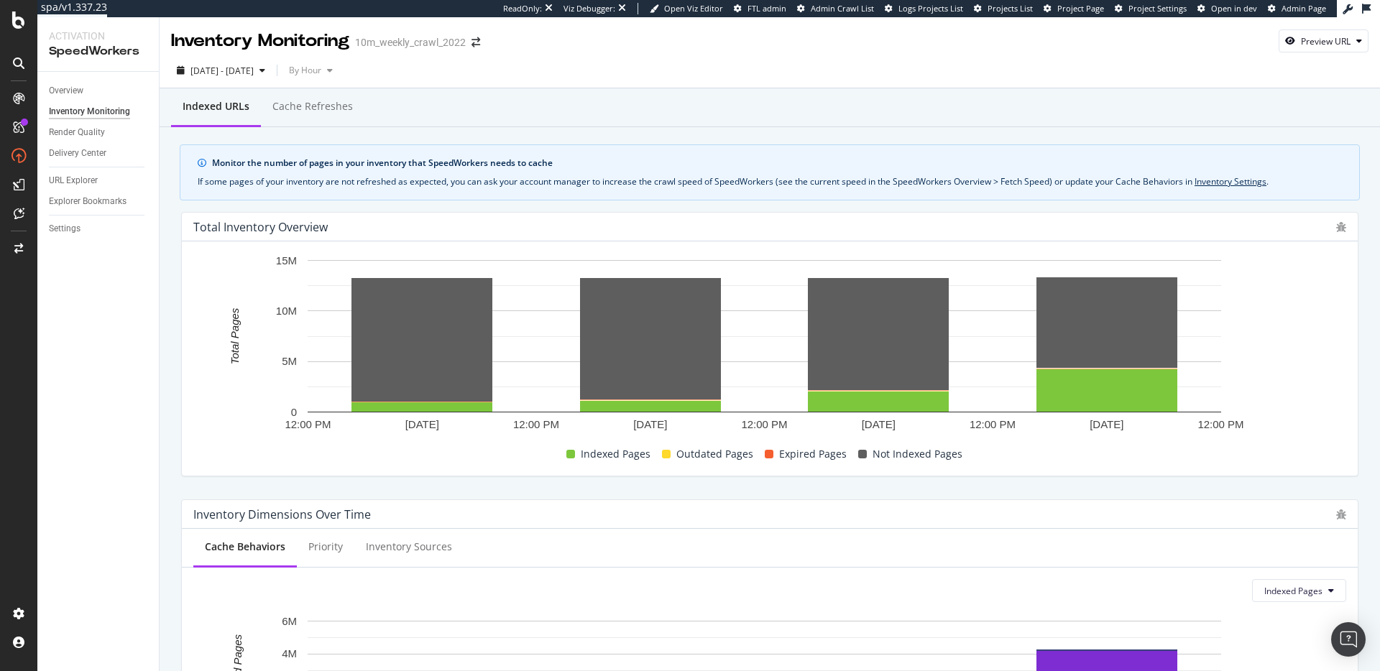
click at [242, 165] on div "Monitor the number of pages in your inventory that SpeedWorkers needs to cache" at bounding box center [777, 163] width 1130 height 13
click at [244, 165] on div "Monitor the number of pages in your inventory that SpeedWorkers needs to cache" at bounding box center [777, 163] width 1130 height 13
click at [280, 156] on div "Monitor the number of pages in your inventory that SpeedWorkers needs to cache …" at bounding box center [770, 172] width 1180 height 56
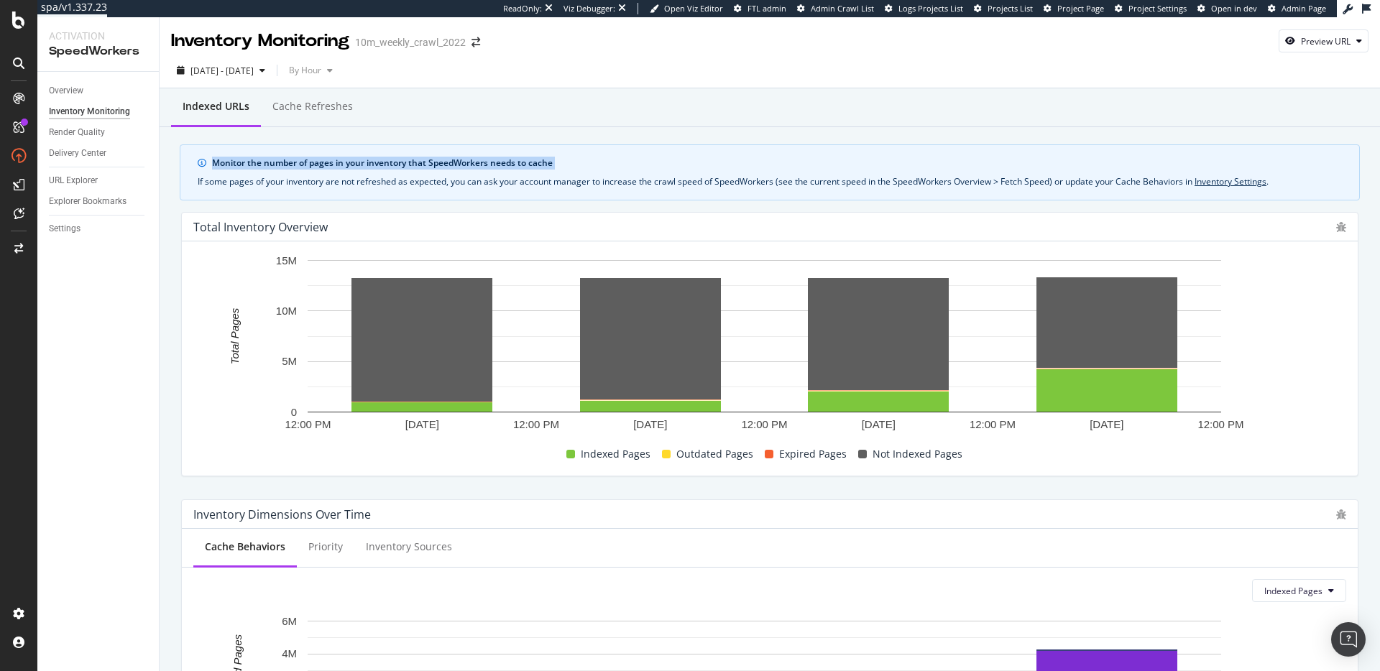
click at [330, 152] on div "Monitor the number of pages in your inventory that SpeedWorkers needs to cache …" at bounding box center [770, 172] width 1180 height 56
click at [353, 157] on div "Monitor the number of pages in your inventory that SpeedWorkers needs to cache" at bounding box center [777, 163] width 1130 height 13
click at [315, 157] on div "Monitor the number of pages in your inventory that SpeedWorkers needs to cache" at bounding box center [777, 163] width 1130 height 13
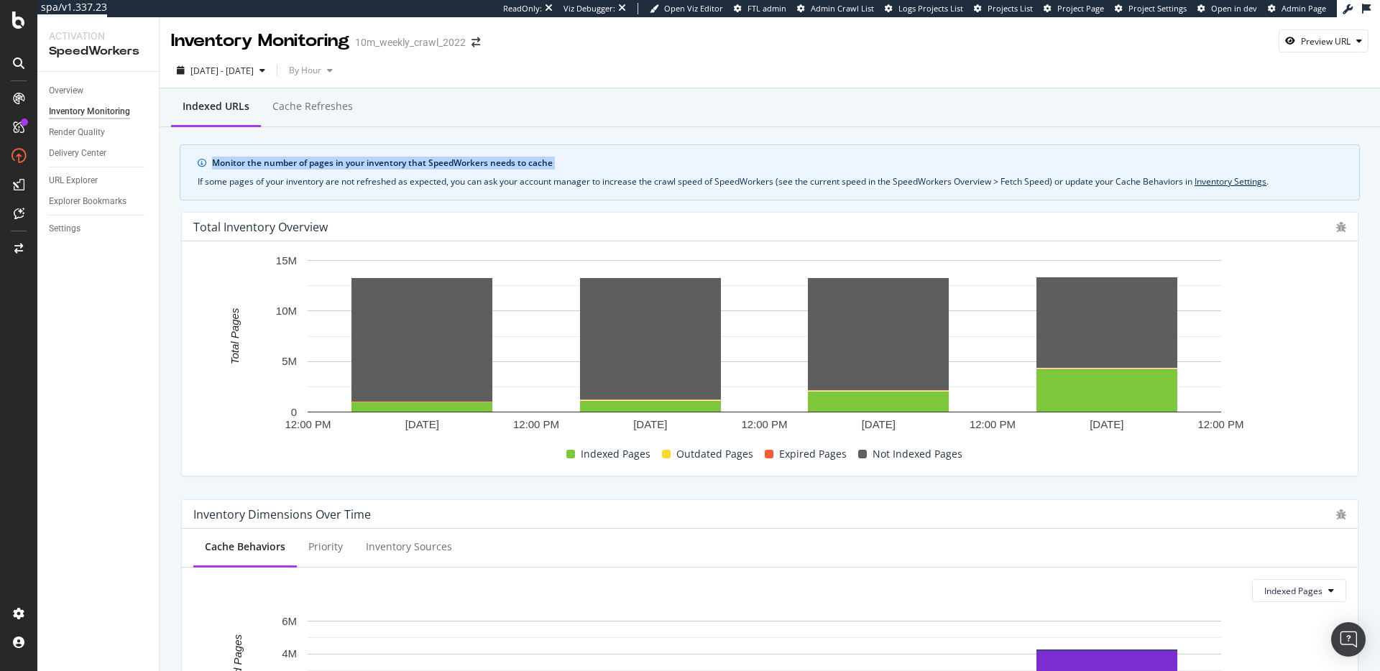
click at [437, 161] on div "Monitor the number of pages in your inventory that SpeedWorkers needs to cache" at bounding box center [777, 163] width 1130 height 13
click at [453, 187] on div "If some pages of your inventory are not refreshed as expected, you can ask your…" at bounding box center [770, 181] width 1144 height 13
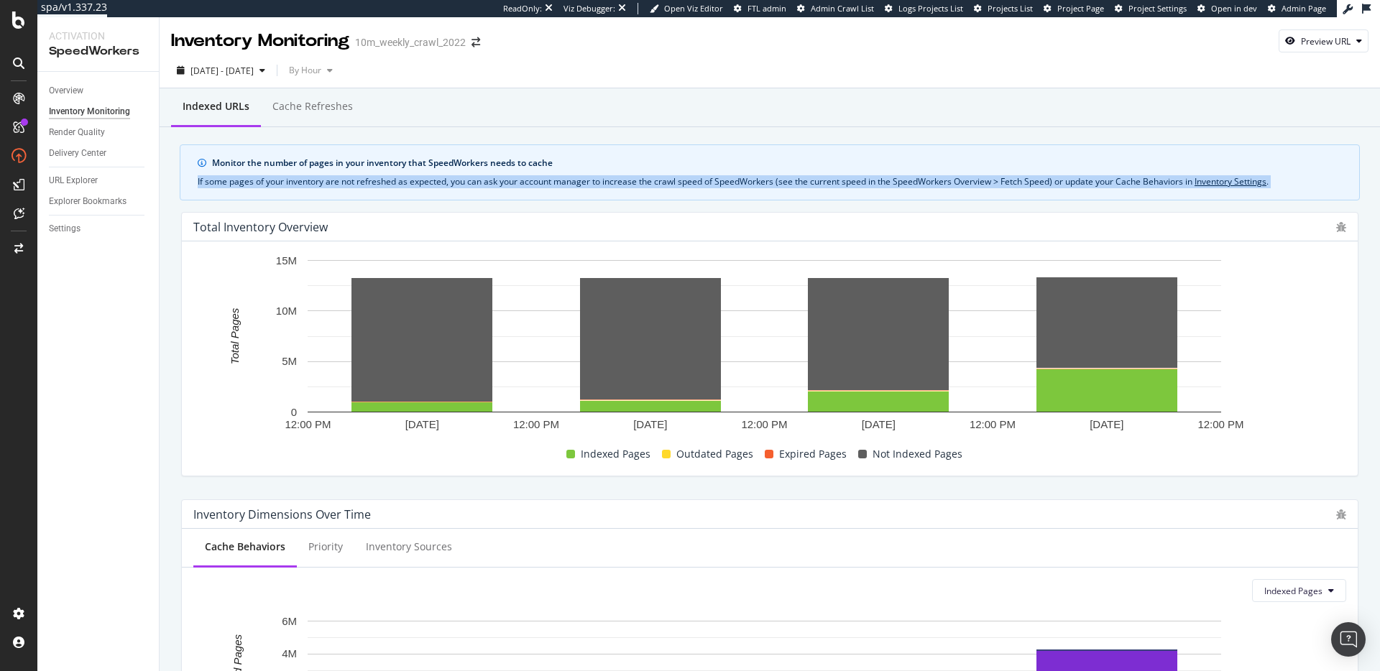
click at [453, 187] on div "If some pages of your inventory are not refreshed as expected, you can ask your…" at bounding box center [770, 181] width 1144 height 13
click at [529, 182] on div "If some pages of your inventory are not refreshed as expected, you can ask your…" at bounding box center [770, 181] width 1144 height 13
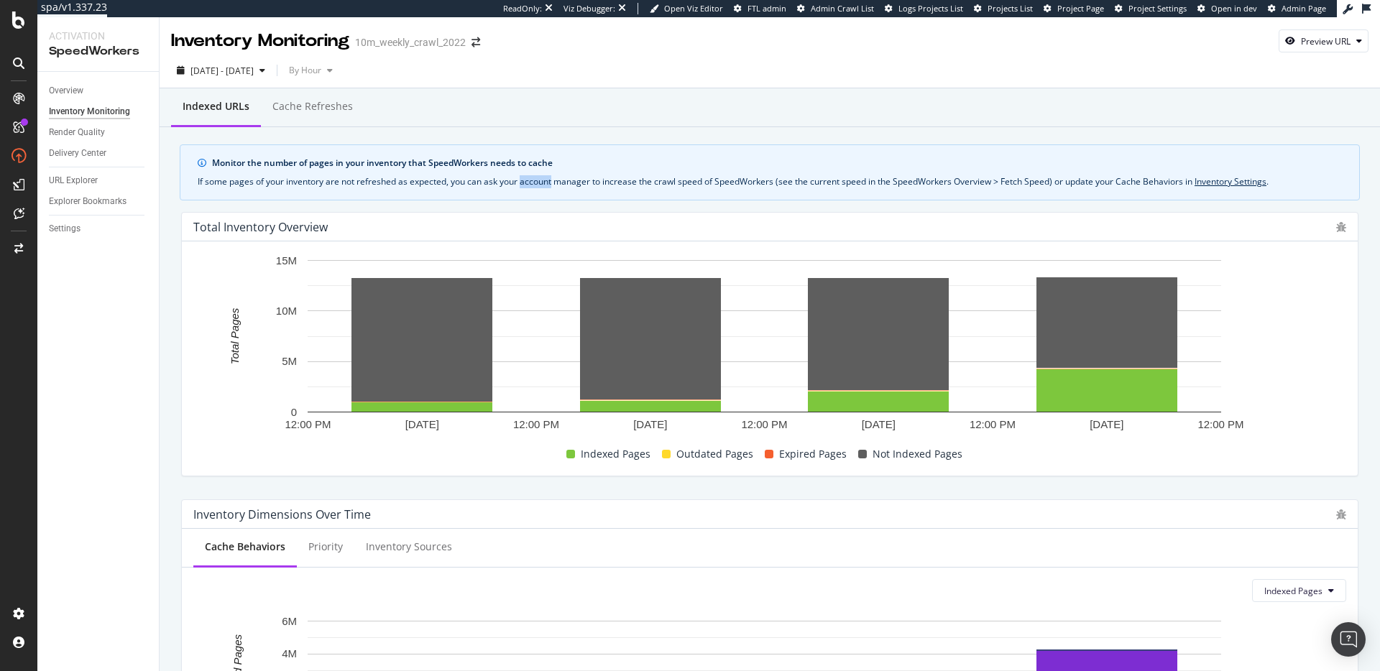
click at [529, 182] on div "If some pages of your inventory are not refreshed as expected, you can ask your…" at bounding box center [770, 181] width 1144 height 13
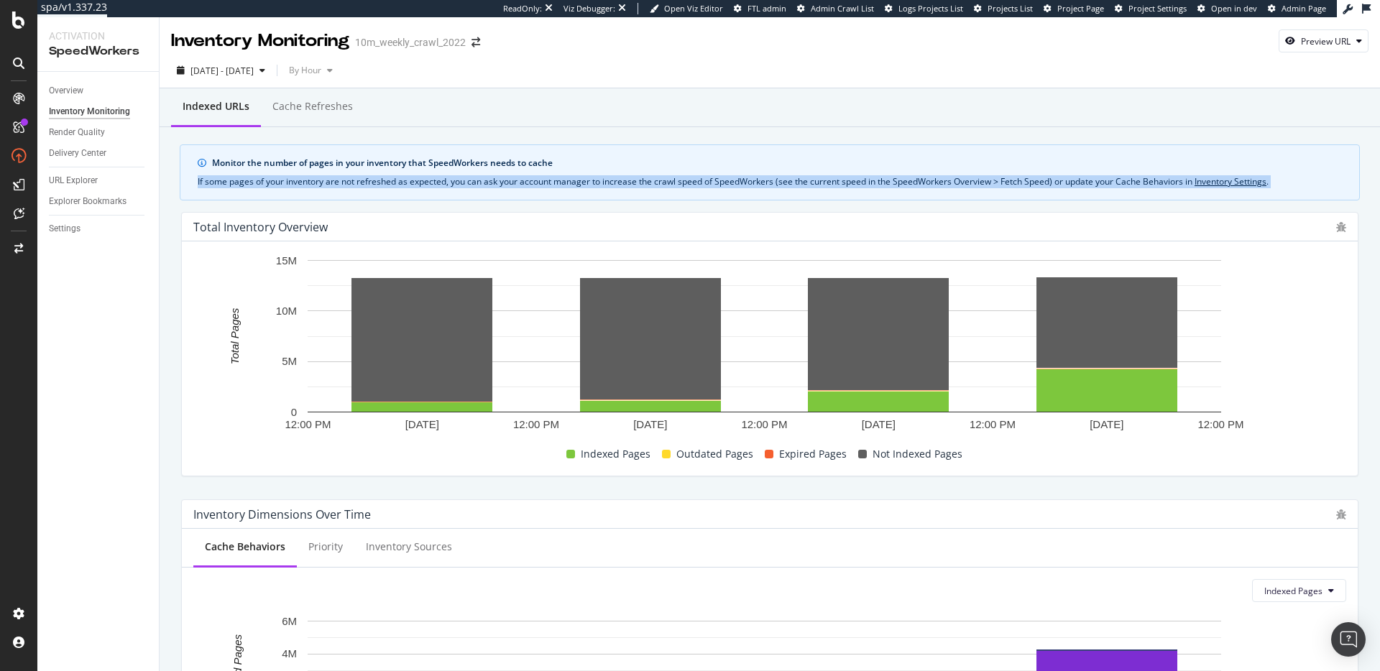
click at [529, 182] on div "If some pages of your inventory are not refreshed as expected, you can ask your…" at bounding box center [770, 181] width 1144 height 13
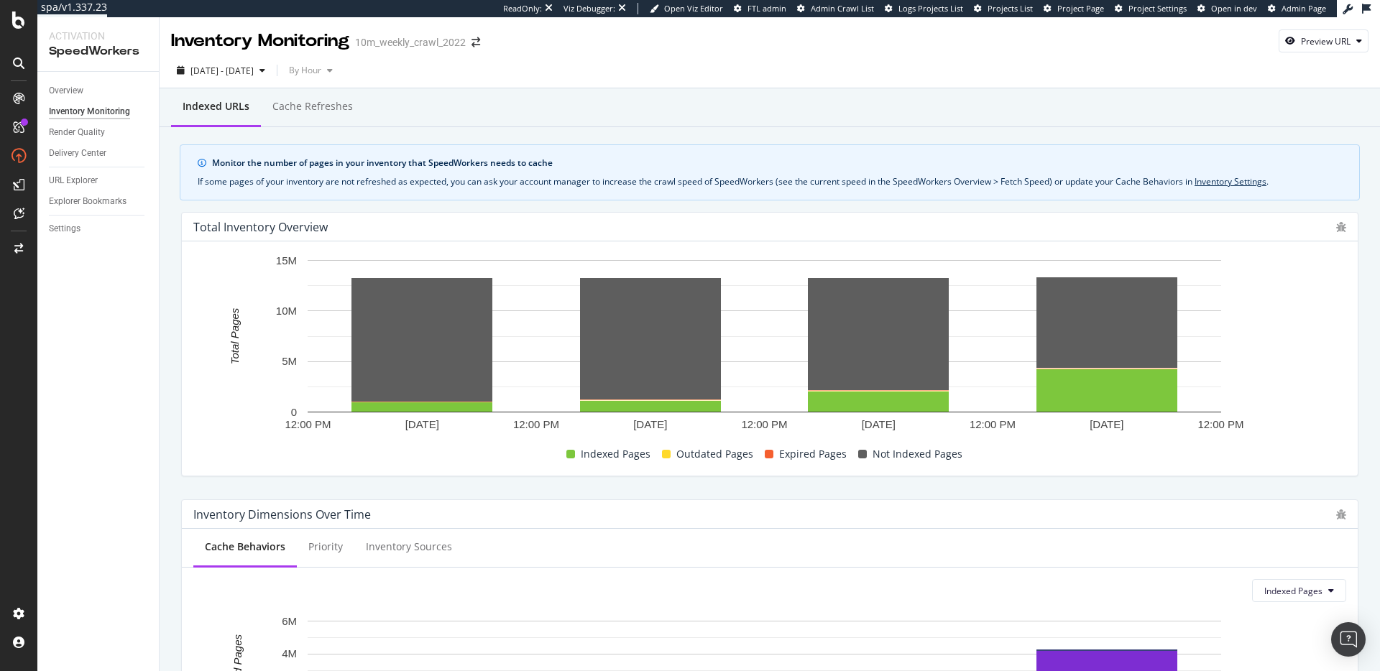
click at [519, 182] on div "If some pages of your inventory are not refreshed as expected, you can ask your…" at bounding box center [770, 181] width 1144 height 13
click at [515, 185] on div "If some pages of your inventory are not refreshed as expected, you can ask your…" at bounding box center [770, 181] width 1144 height 13
click at [516, 185] on div "If some pages of your inventory are not refreshed as expected, you can ask your…" at bounding box center [770, 181] width 1144 height 13
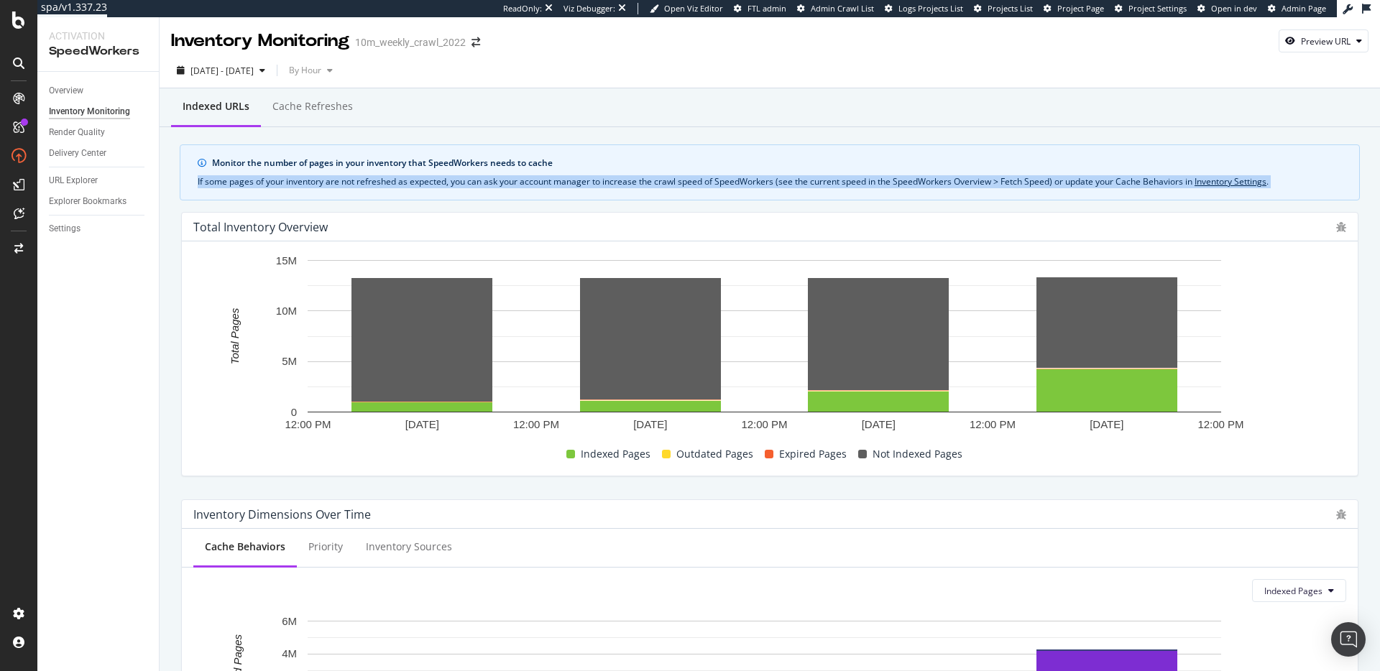
click at [516, 185] on div "If some pages of your inventory are not refreshed as expected, you can ask your…" at bounding box center [770, 181] width 1144 height 13
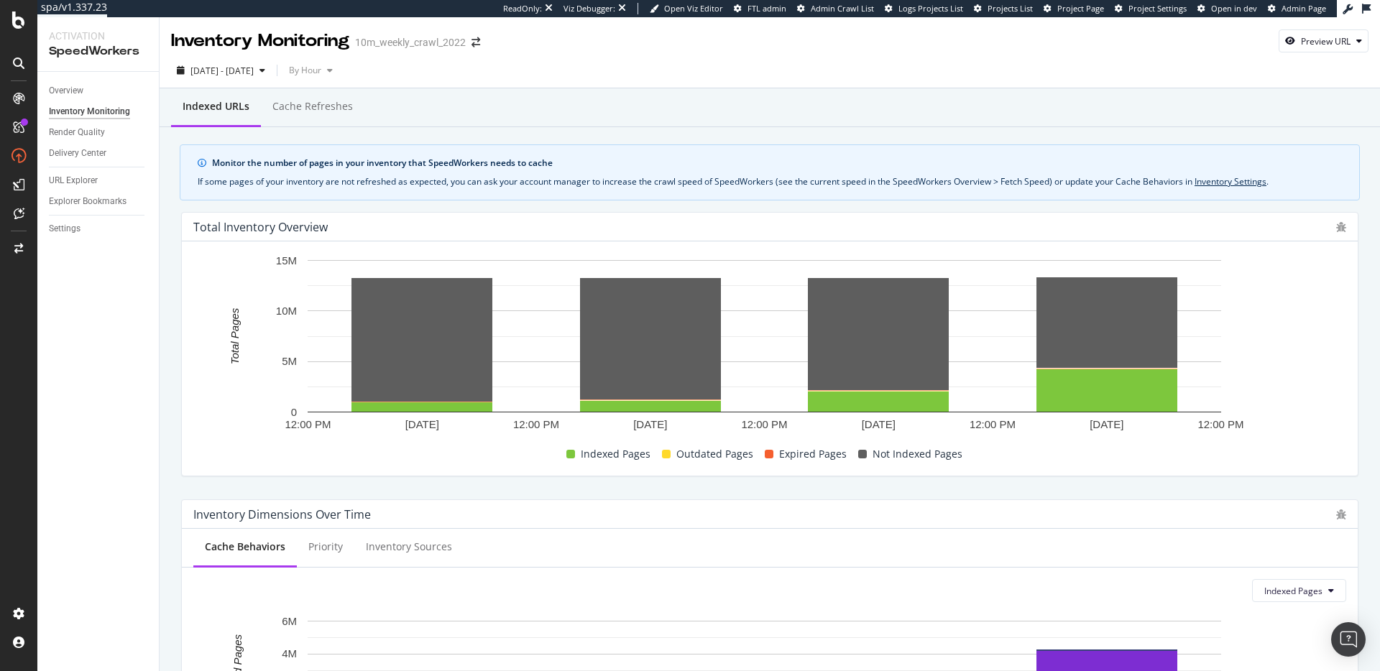
click at [484, 165] on div "Monitor the number of pages in your inventory that SpeedWorkers needs to cache" at bounding box center [777, 163] width 1130 height 13
click at [545, 180] on div "If some pages of your inventory are not refreshed as expected, you can ask your…" at bounding box center [770, 181] width 1144 height 13
click at [541, 179] on div "If some pages of your inventory are not refreshed as expected, you can ask your…" at bounding box center [770, 181] width 1144 height 13
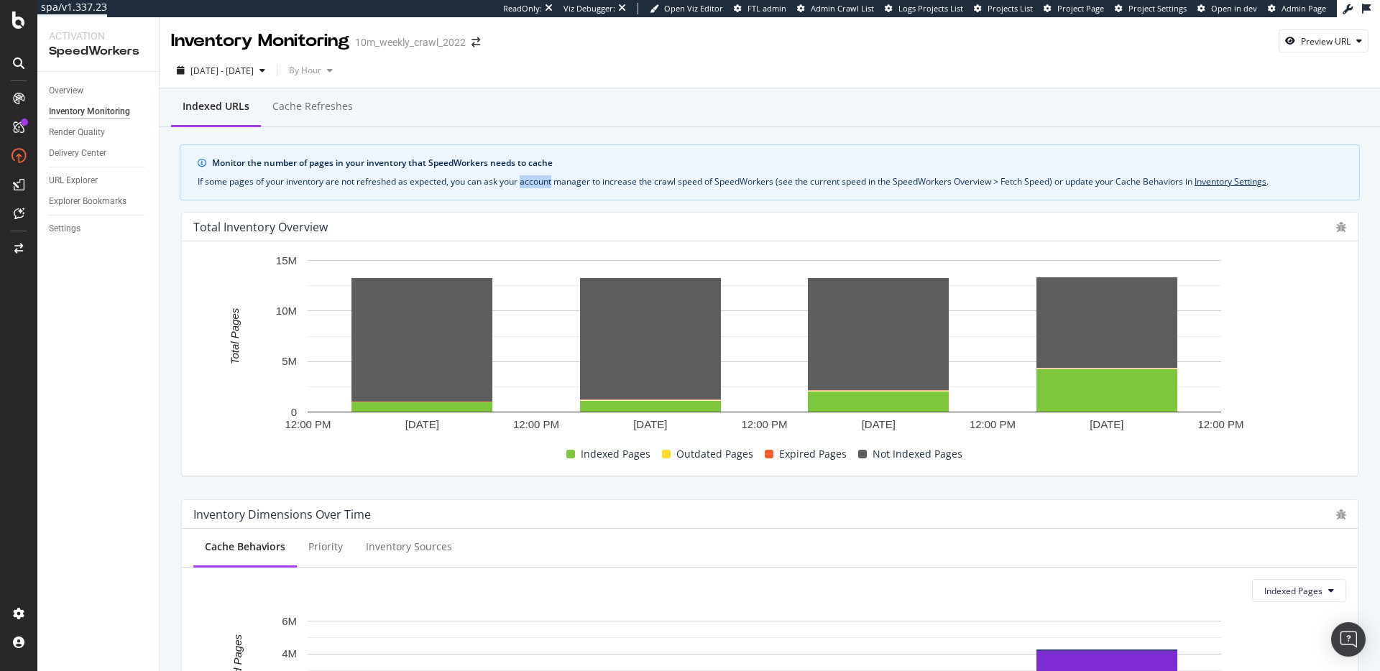
click at [541, 179] on div "If some pages of your inventory are not refreshed as expected, you can ask your…" at bounding box center [770, 181] width 1144 height 13
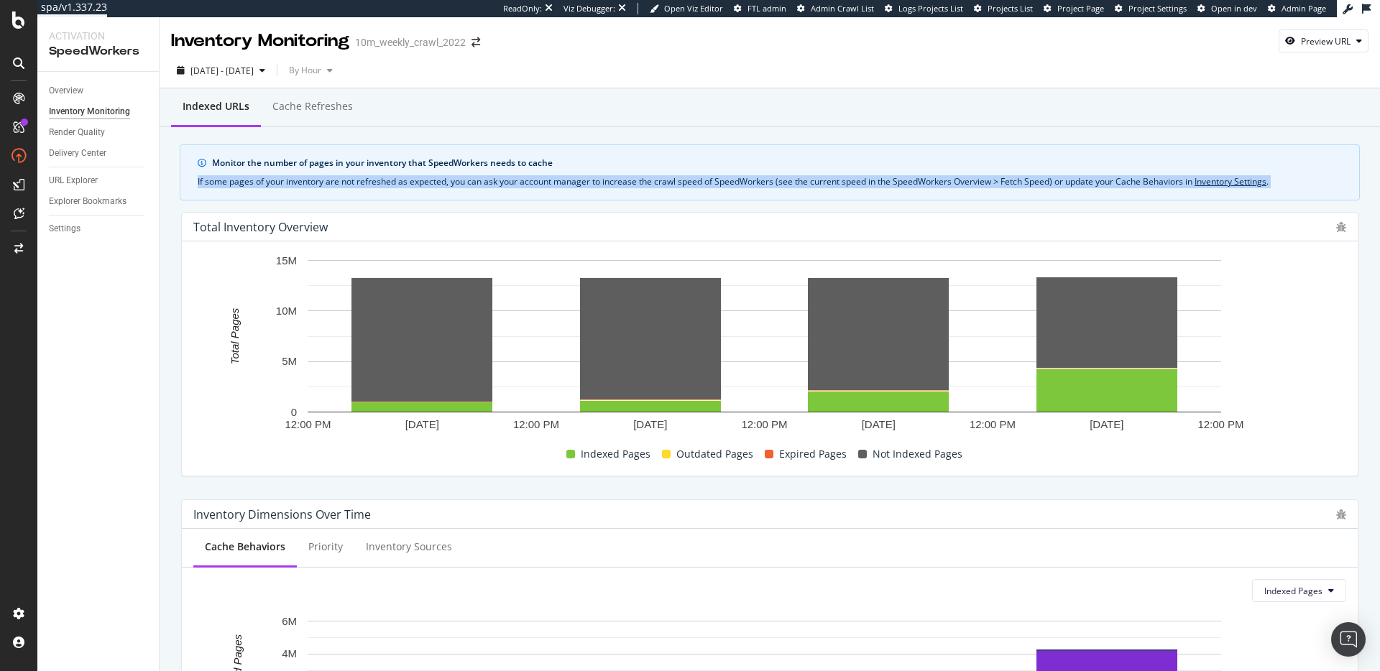
click at [541, 179] on div "If some pages of your inventory are not refreshed as expected, you can ask your…" at bounding box center [770, 181] width 1144 height 13
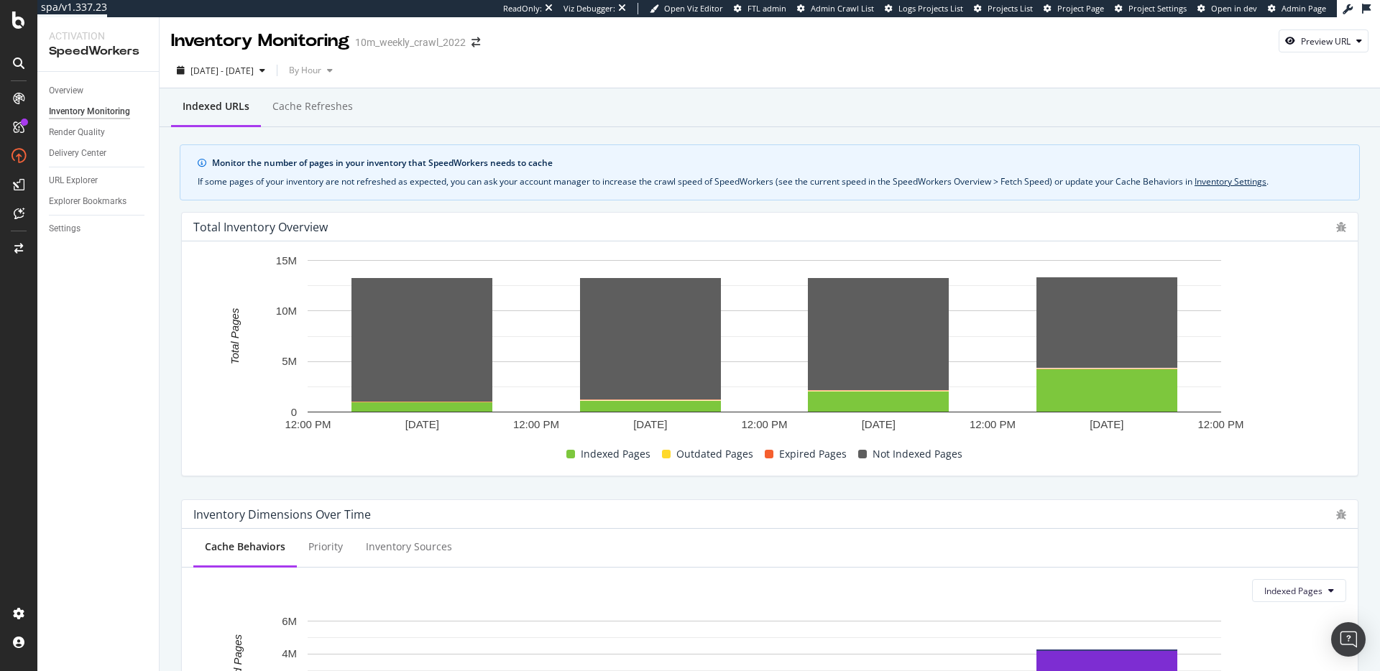
click at [545, 183] on div "If some pages of your inventory are not refreshed as expected, you can ask your…" at bounding box center [770, 181] width 1144 height 13
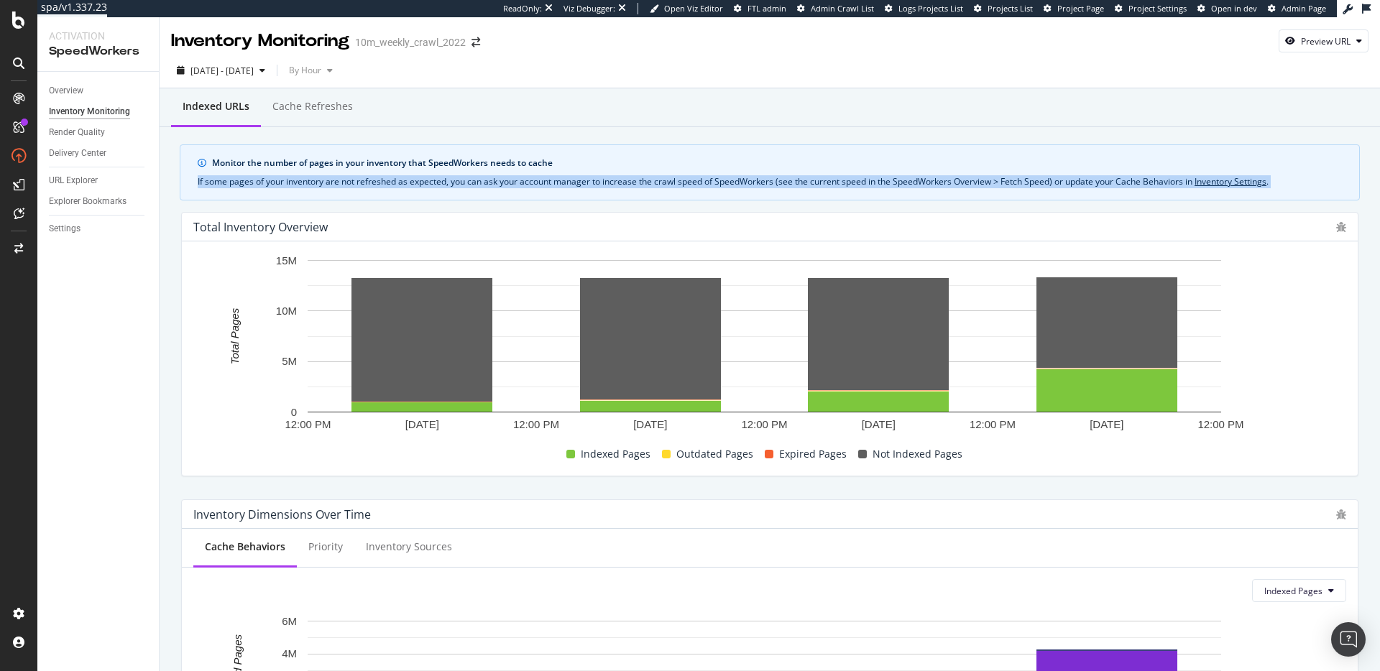
click at [545, 183] on div "If some pages of your inventory are not refreshed as expected, you can ask your…" at bounding box center [770, 181] width 1144 height 13
click at [530, 185] on div "If some pages of your inventory are not refreshed as expected, you can ask your…" at bounding box center [770, 181] width 1144 height 13
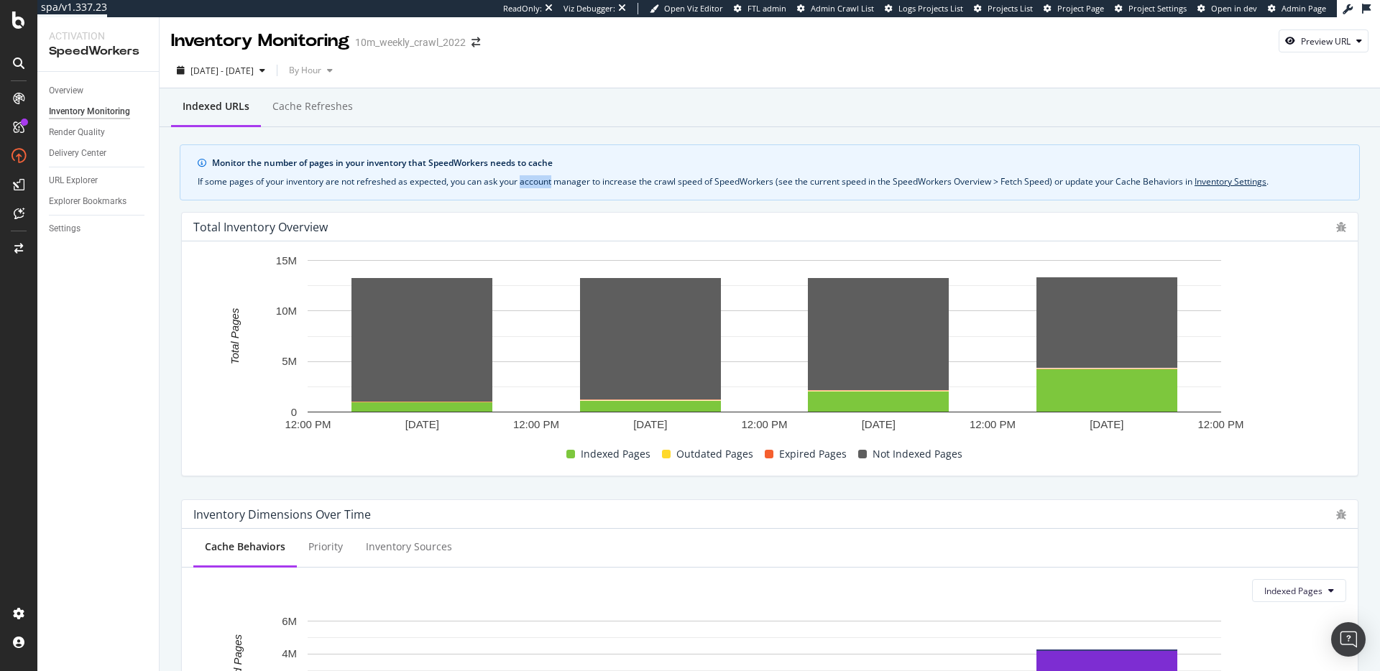
click at [530, 185] on div "If some pages of your inventory are not refreshed as expected, you can ask your…" at bounding box center [770, 181] width 1144 height 13
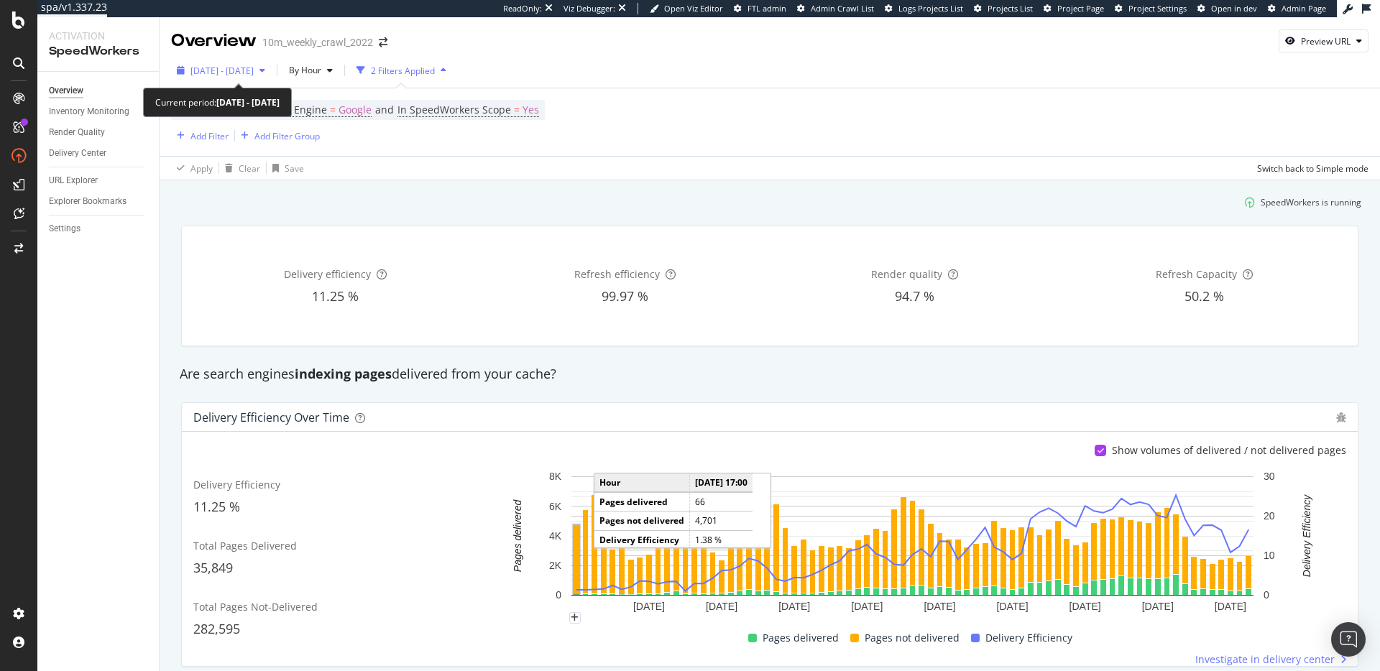
click at [271, 61] on div "[DATE] - [DATE]" at bounding box center [221, 71] width 100 height 22
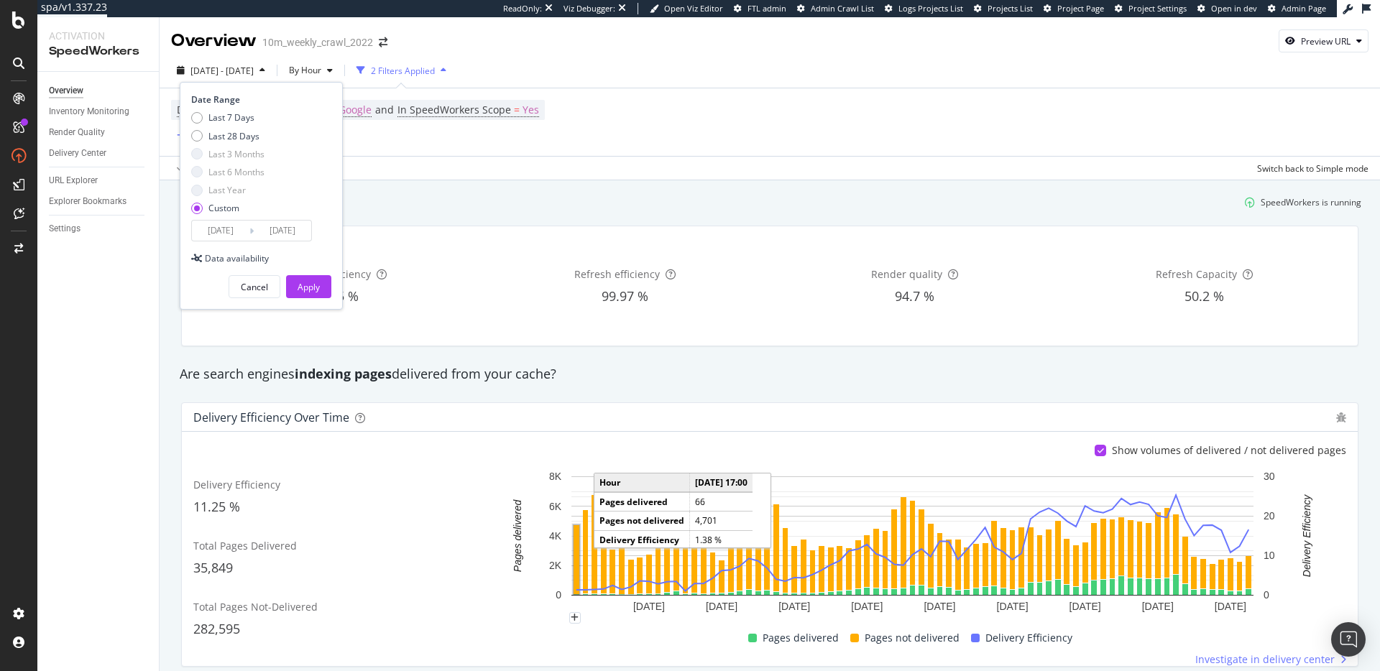
click at [279, 233] on input "[DATE]" at bounding box center [282, 231] width 57 height 20
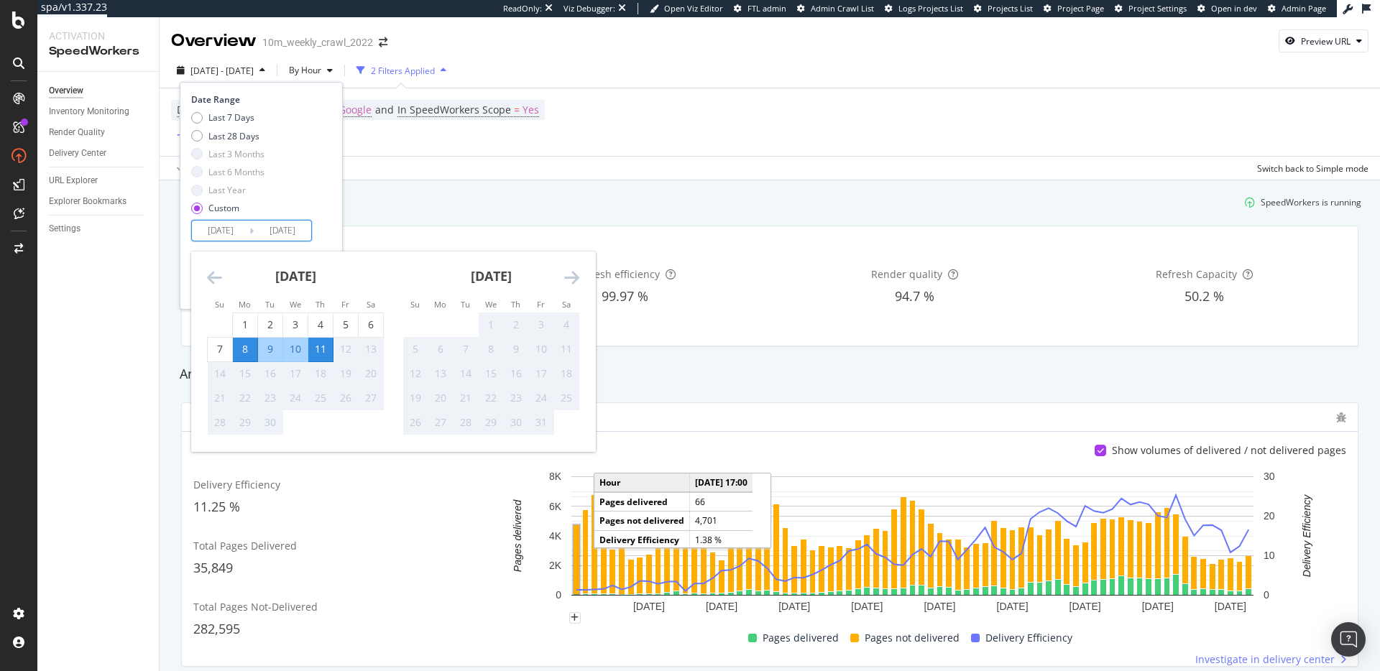
click at [291, 346] on div "10" at bounding box center [295, 349] width 24 height 14
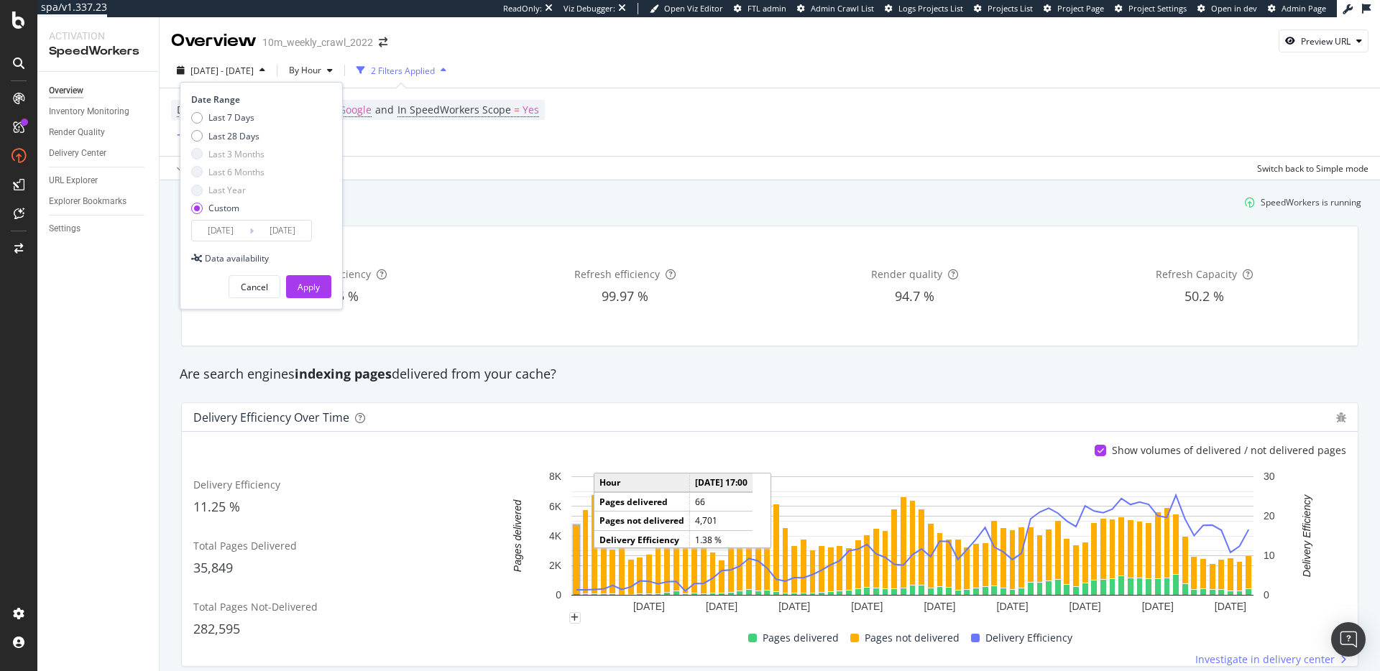
click at [292, 226] on input "2025/09/10" at bounding box center [282, 231] width 57 height 20
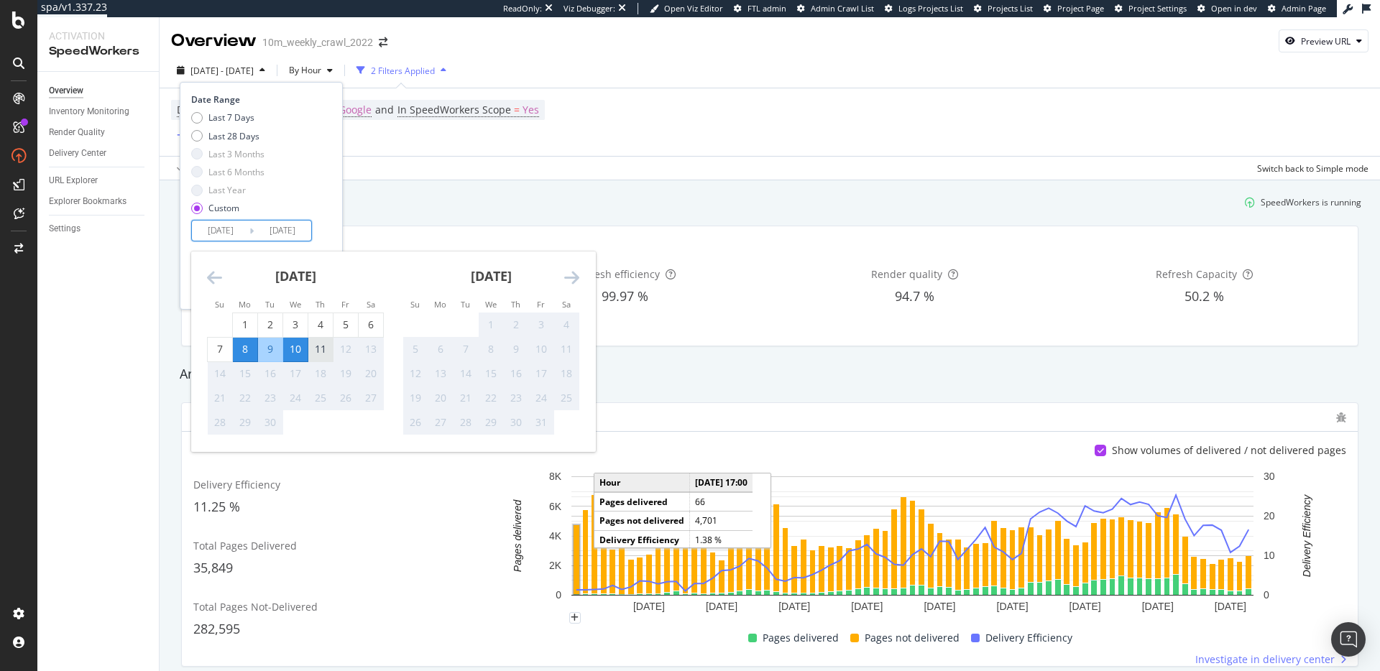
click at [319, 354] on div "11" at bounding box center [320, 349] width 24 height 14
type input "2025/09/11"
click at [300, 224] on input "2025/09/11" at bounding box center [282, 231] width 57 height 20
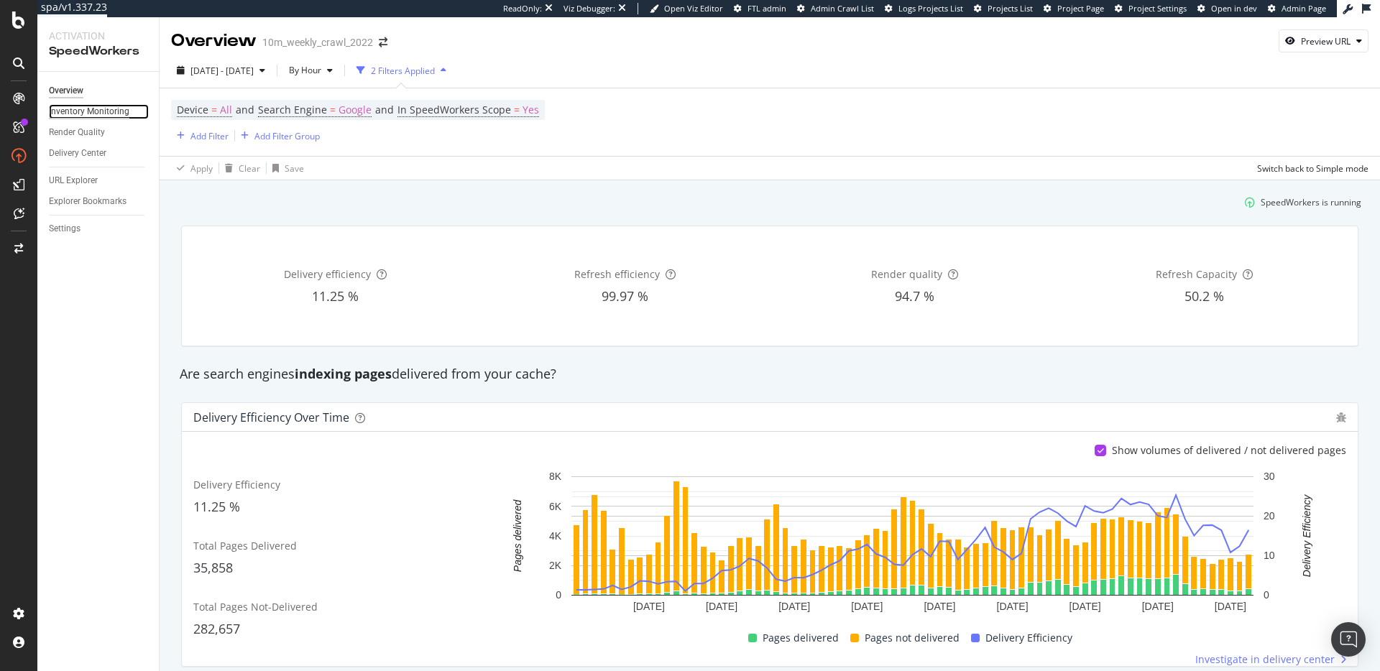
click at [78, 111] on div "Inventory Monitoring" at bounding box center [89, 111] width 80 height 15
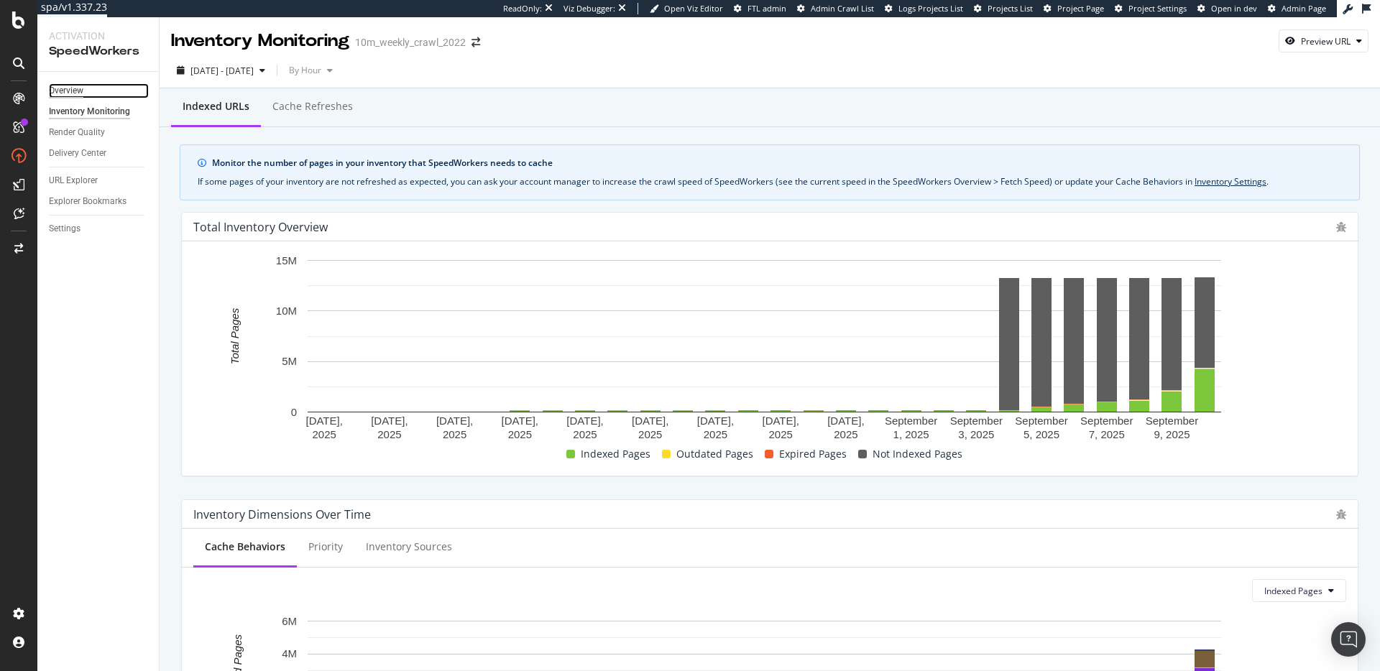
click at [67, 87] on div "Overview" at bounding box center [66, 90] width 34 height 15
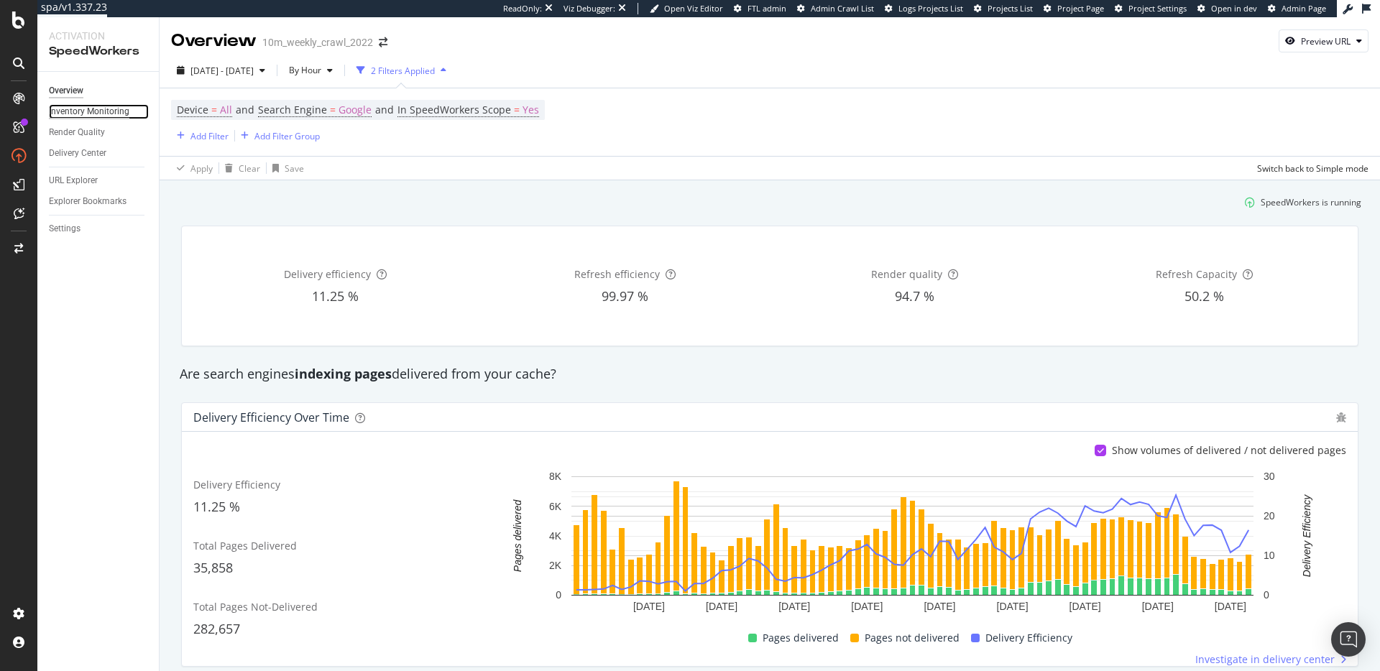
click at [85, 108] on div "Inventory Monitoring" at bounding box center [89, 111] width 80 height 15
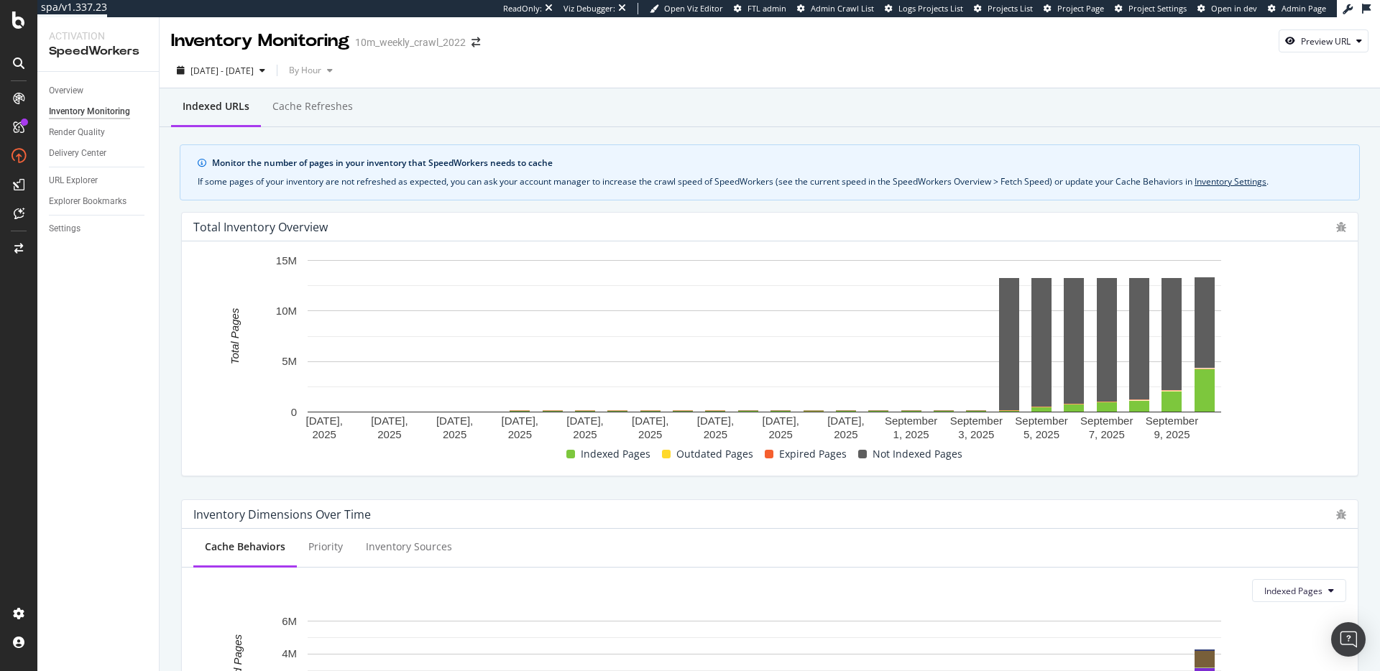
click at [286, 262] on text "15M" at bounding box center [286, 260] width 21 height 12
click at [669, 530] on div "Cache Behaviors Priority Inventory Sources" at bounding box center [770, 548] width 1176 height 39
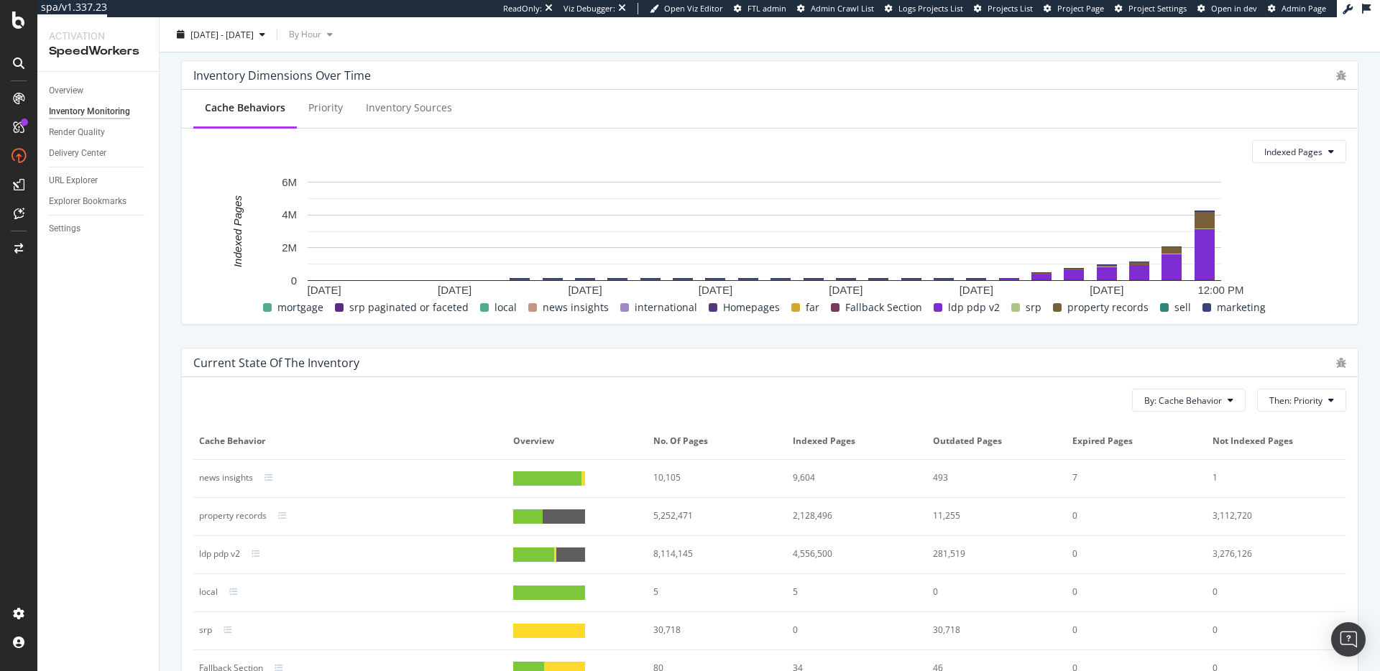
scroll to position [586, 0]
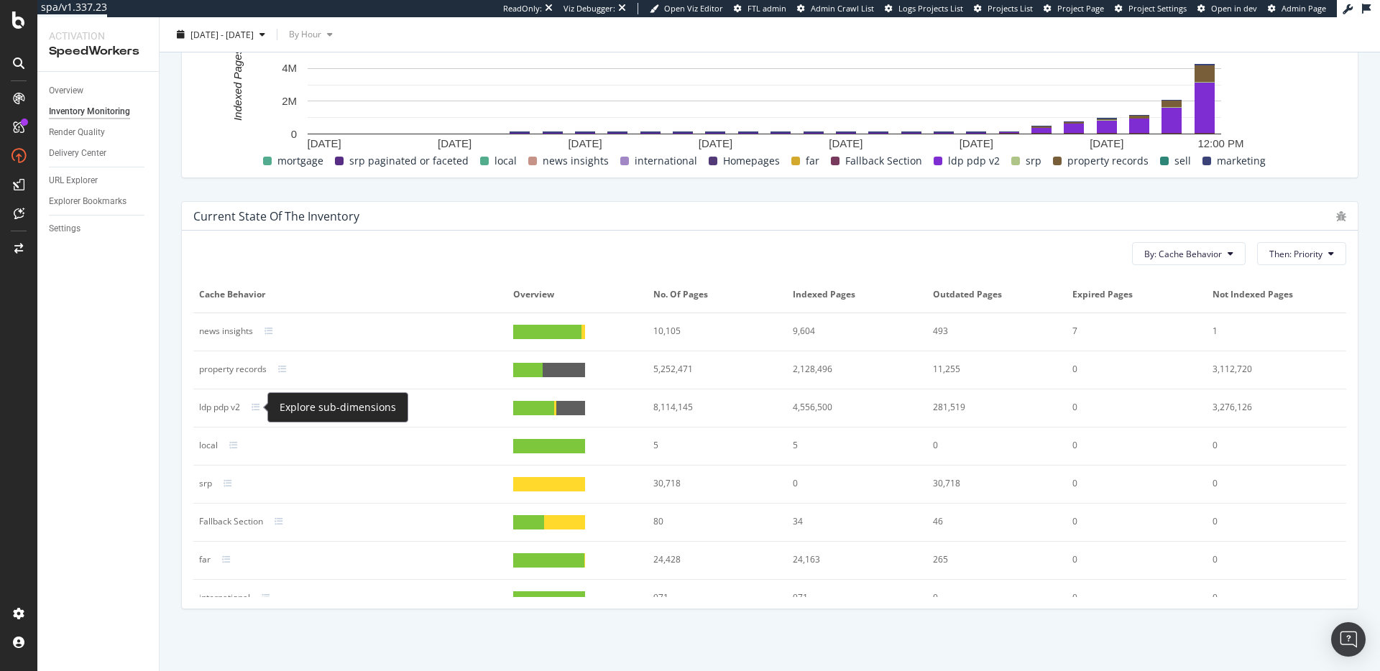
click at [263, 408] on div at bounding box center [265, 407] width 26 height 9
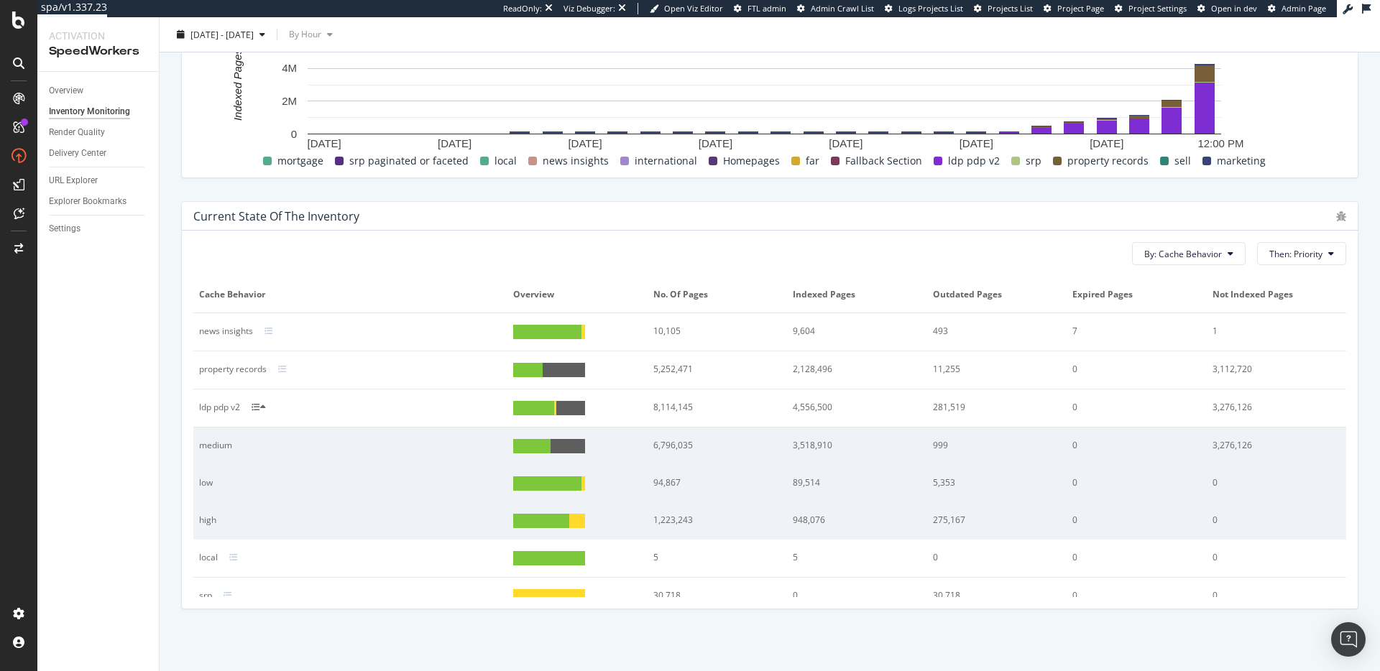
click at [664, 447] on div "6,796,035" at bounding box center [711, 445] width 116 height 13
click at [663, 446] on div "6,796,035" at bounding box center [711, 445] width 116 height 13
drag, startPoint x: 663, startPoint y: 446, endPoint x: 665, endPoint y: 453, distance: 8.0
click at [663, 446] on div "6,796,035" at bounding box center [711, 445] width 116 height 13
click at [800, 446] on div "3,518,910" at bounding box center [851, 445] width 116 height 13
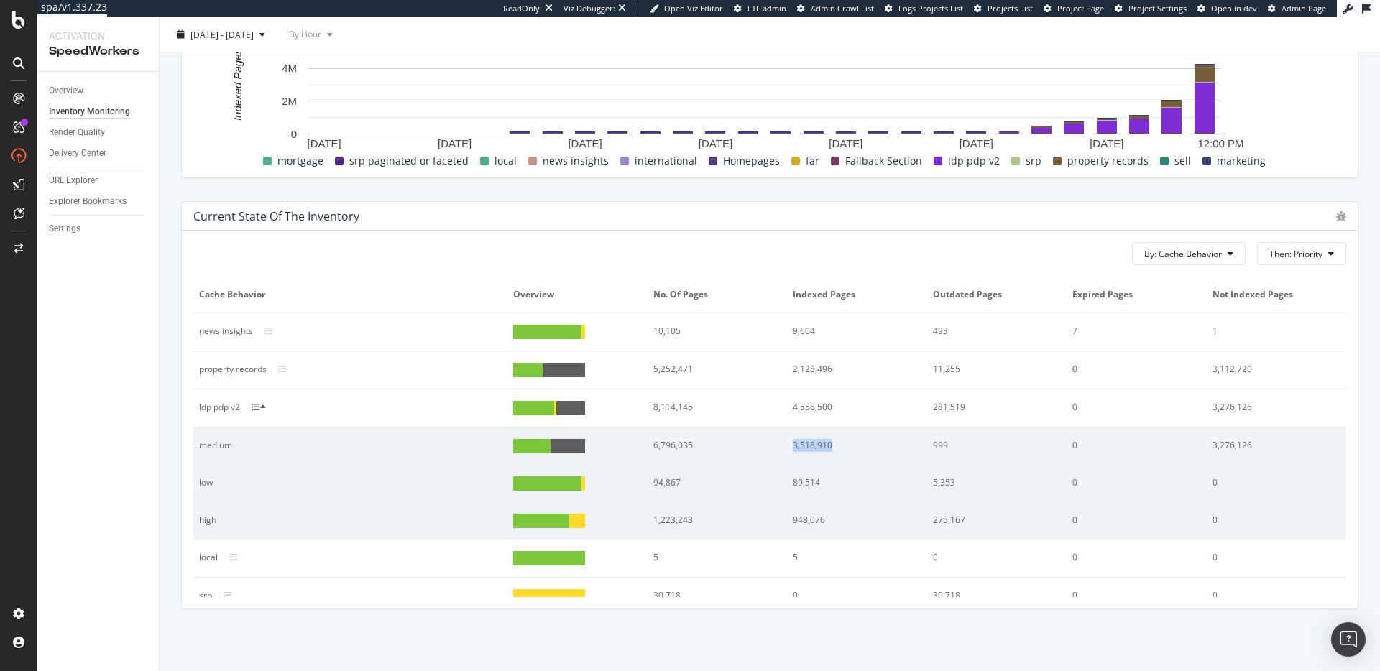
click at [800, 446] on div "3,518,910" at bounding box center [851, 445] width 116 height 13
click at [1212, 445] on div "3,276,126" at bounding box center [1270, 445] width 116 height 13
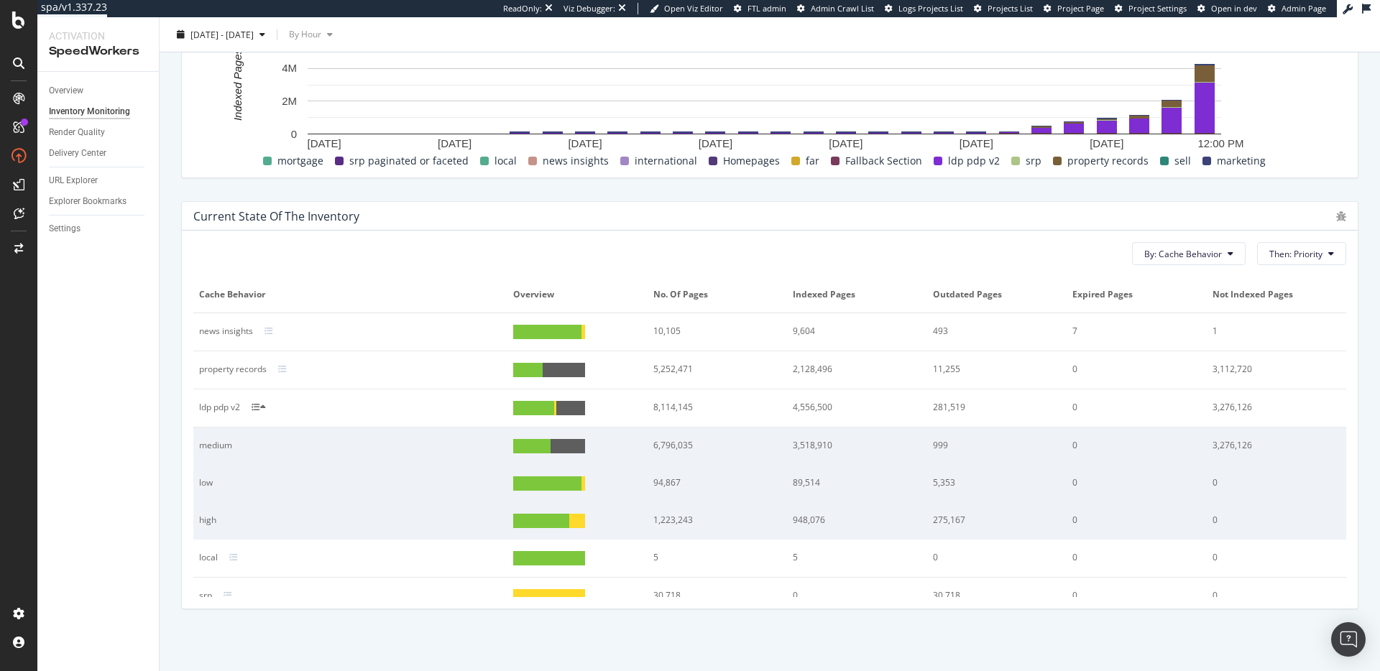
click at [1212, 444] on div "3,276,126" at bounding box center [1270, 445] width 116 height 13
click at [1214, 374] on div "3,112,720" at bounding box center [1270, 369] width 116 height 13
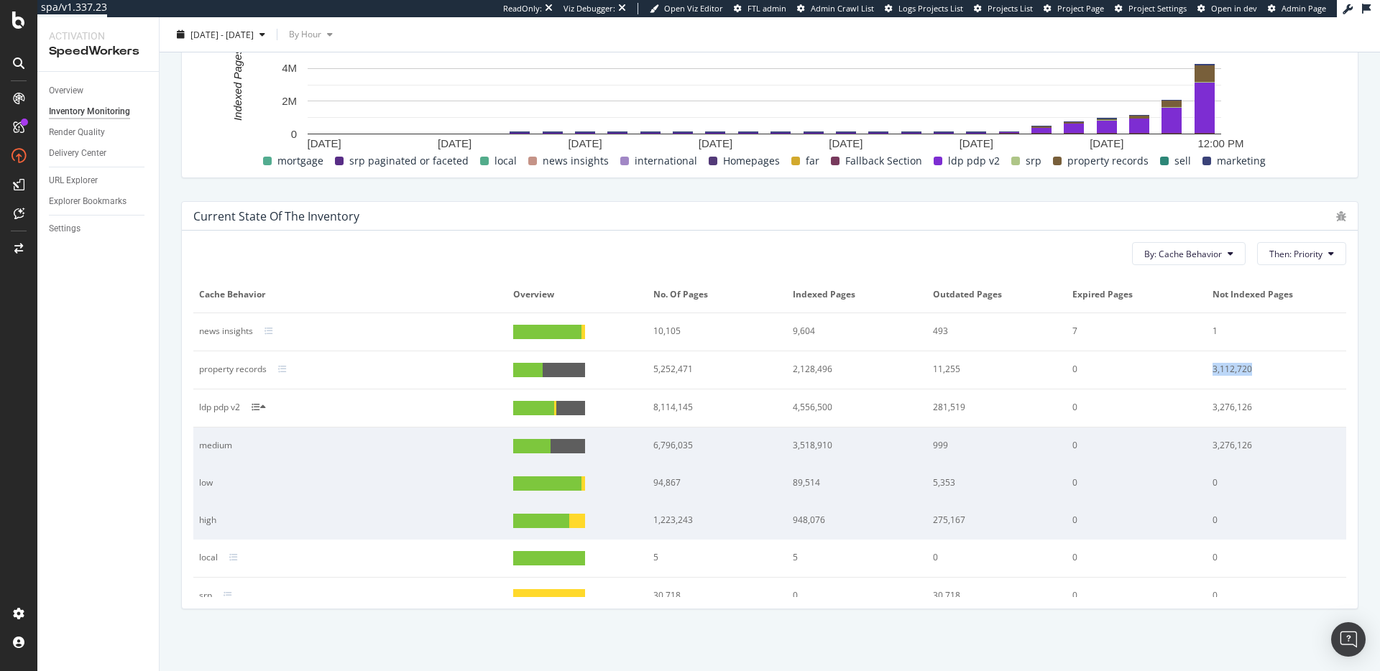
click at [1214, 374] on div "3,112,720" at bounding box center [1270, 369] width 116 height 13
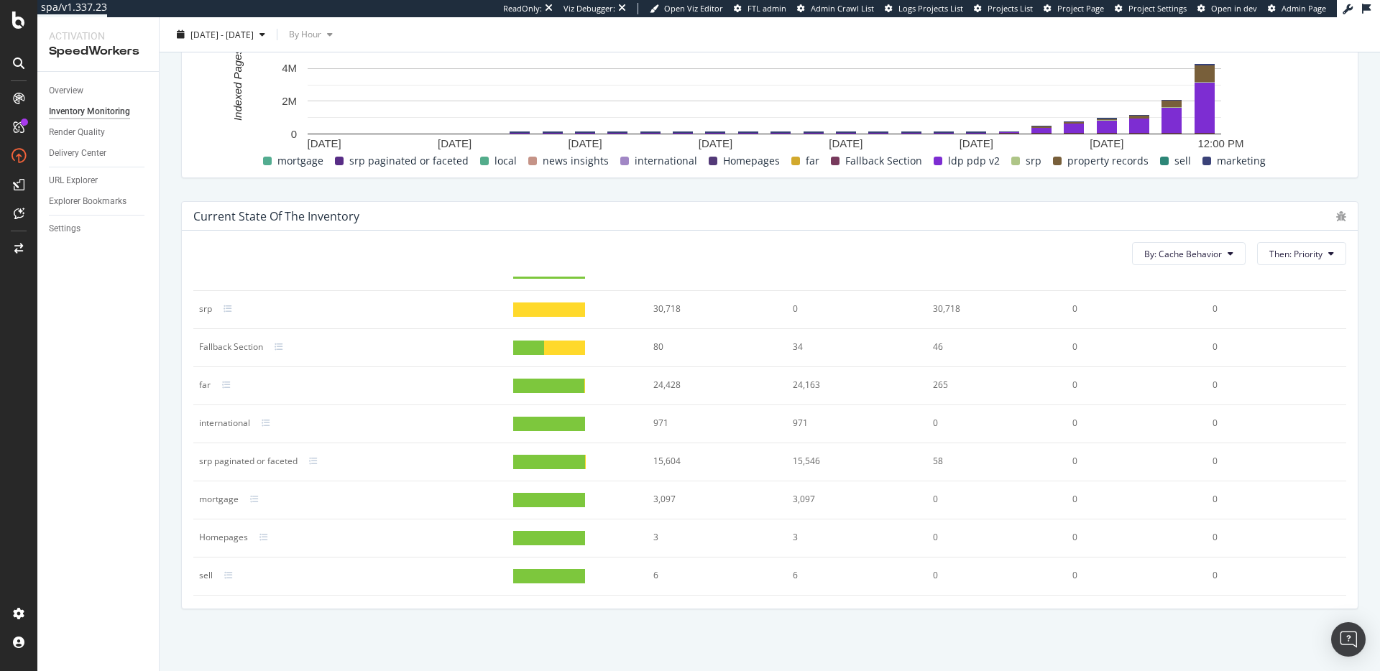
scroll to position [214, 0]
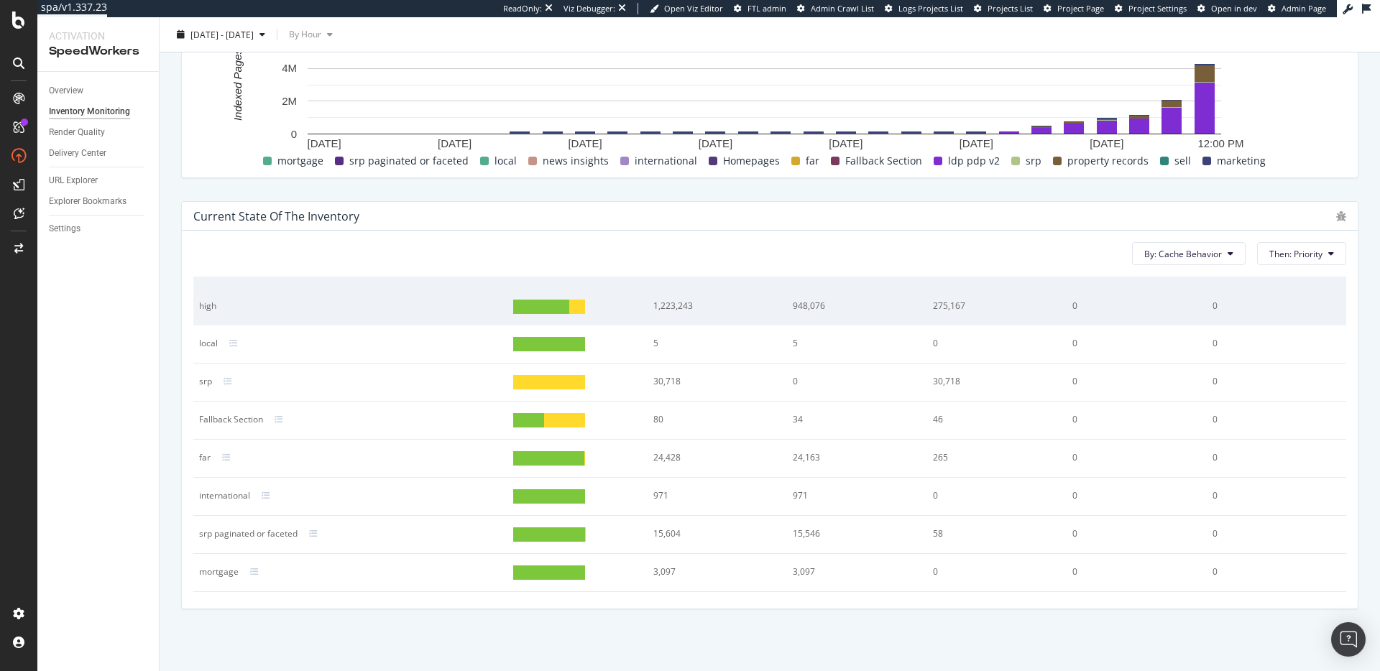
click at [647, 390] on td "30,718" at bounding box center [716, 383] width 139 height 38
click at [653, 382] on div "30,718" at bounding box center [711, 381] width 116 height 13
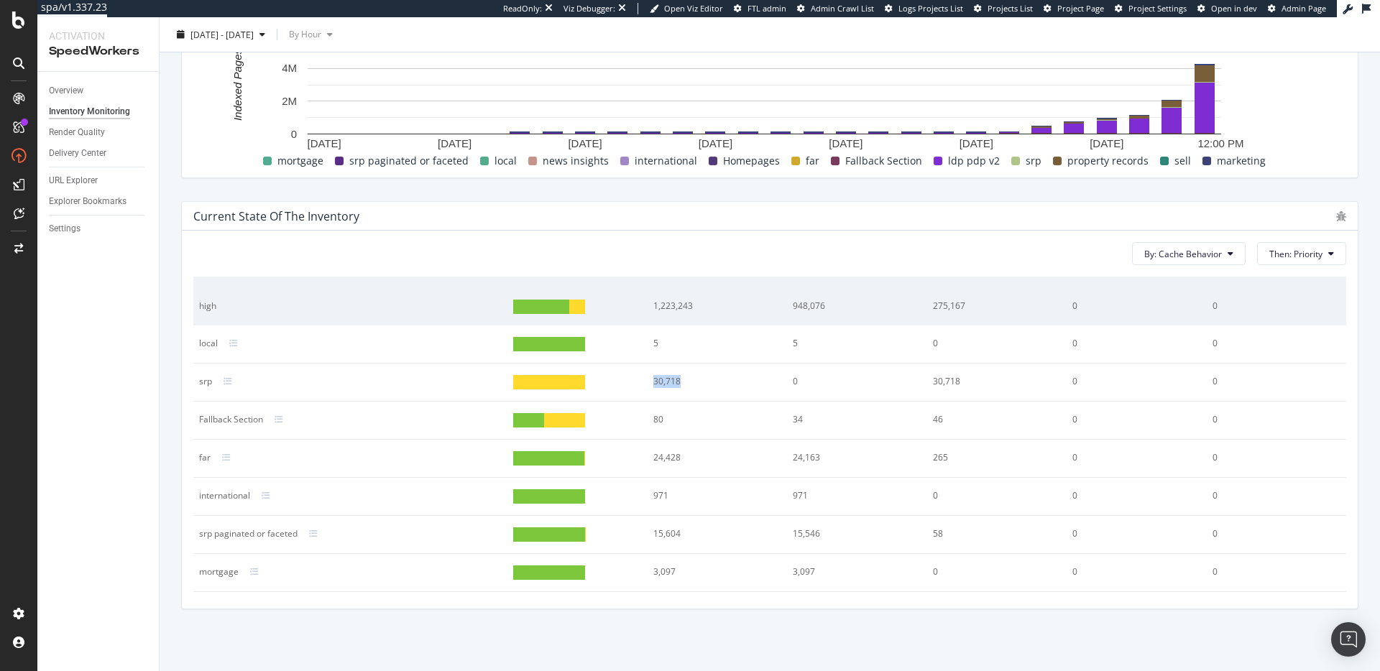
click at [653, 382] on div "30,718" at bounding box center [711, 381] width 116 height 13
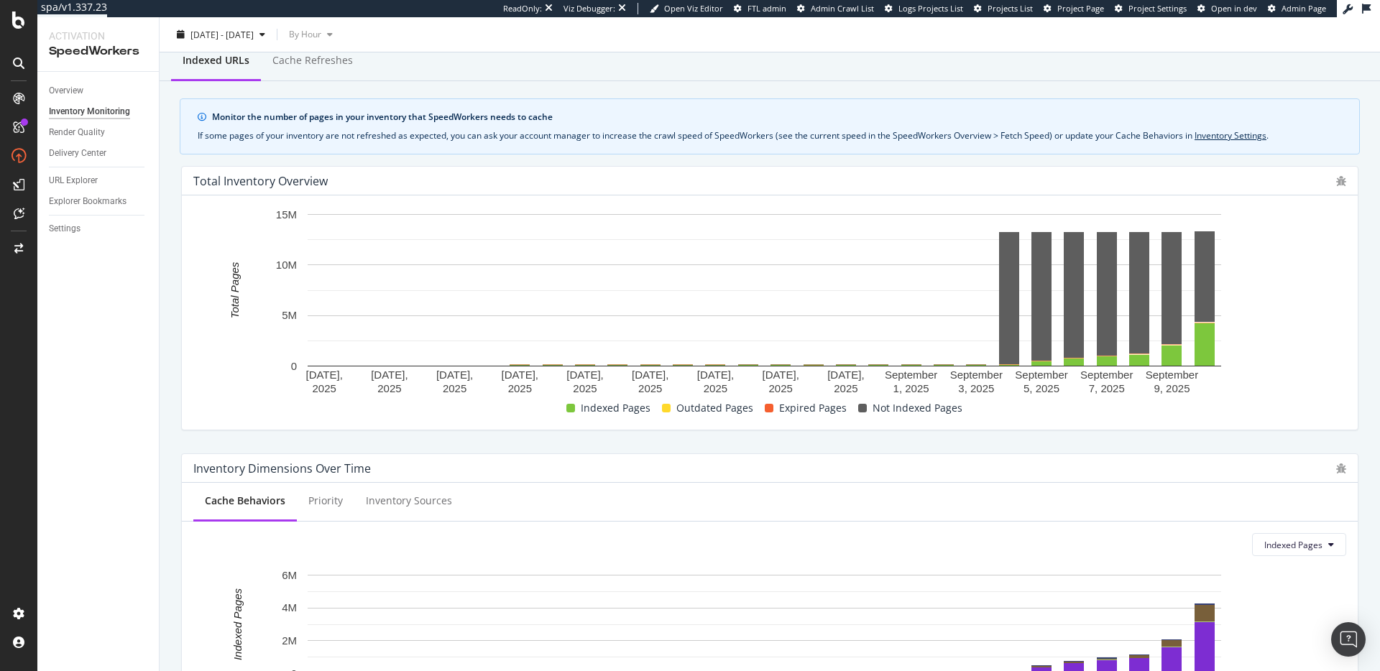
scroll to position [0, 0]
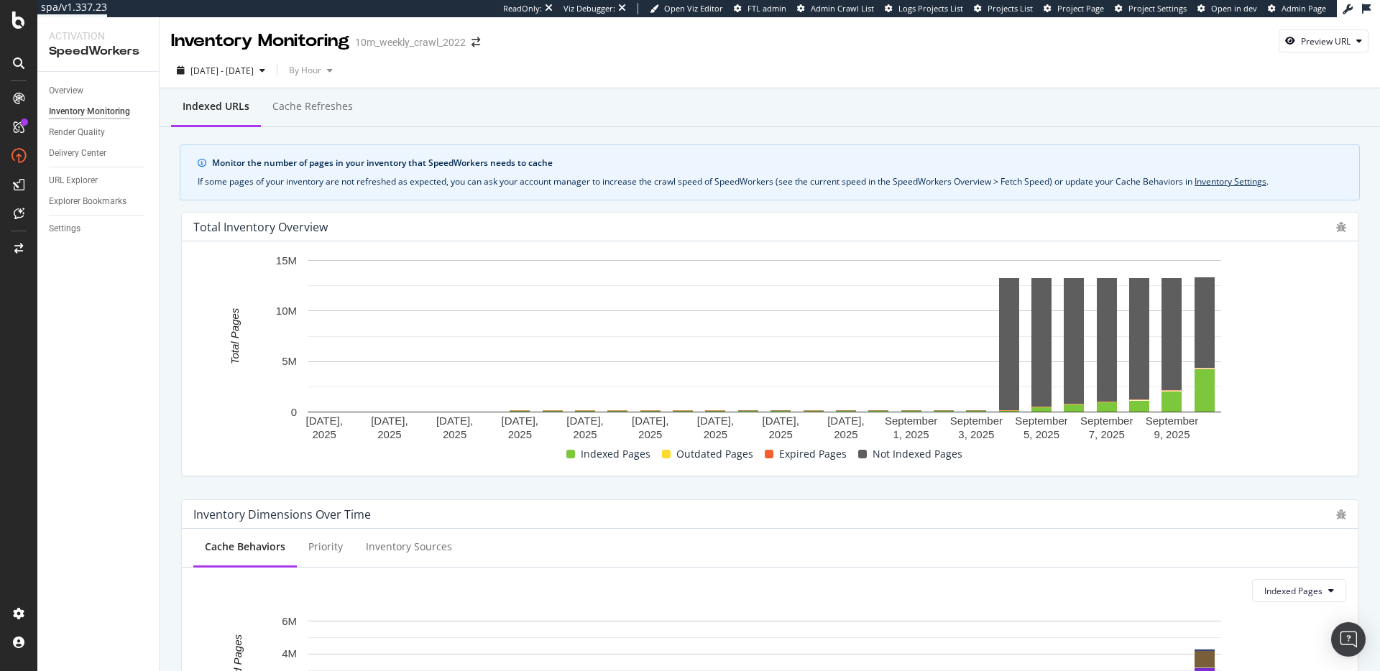
click at [822, 97] on div "Indexed URLs Cache refreshes" at bounding box center [770, 107] width 1220 height 39
click at [69, 226] on div "Settings" at bounding box center [65, 228] width 32 height 15
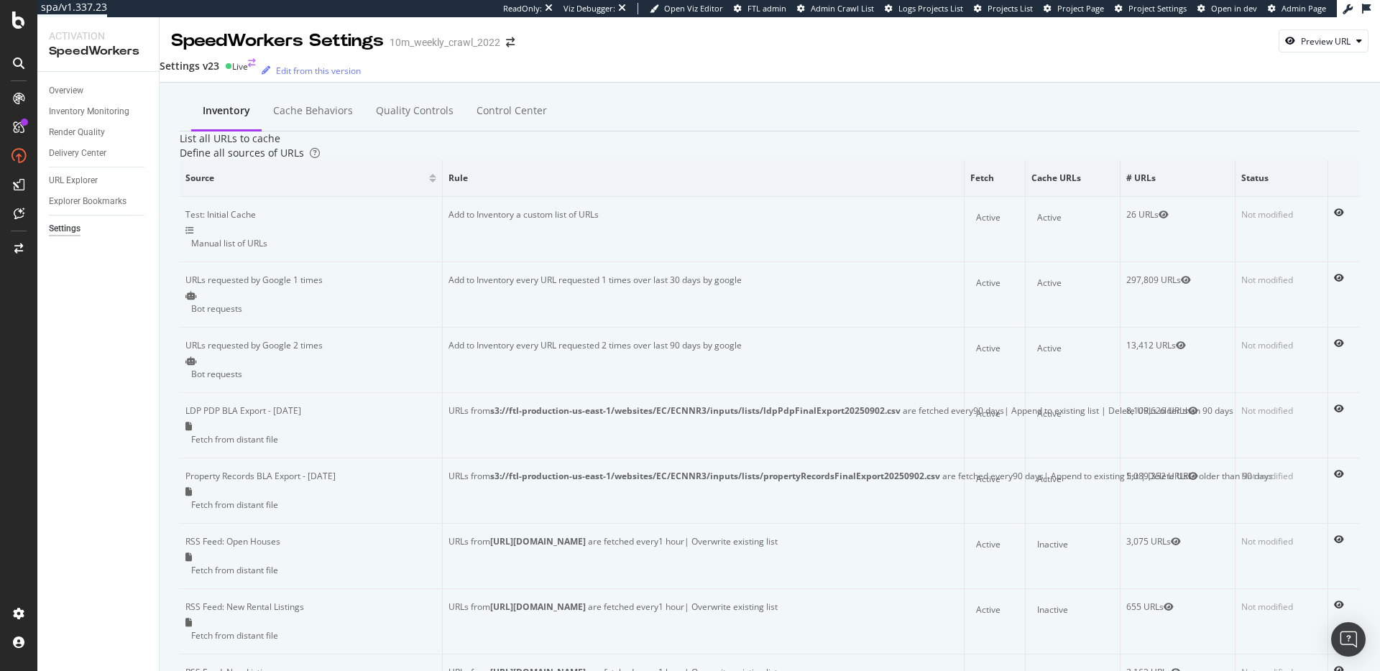
click at [248, 72] on div "Live" at bounding box center [240, 66] width 16 height 12
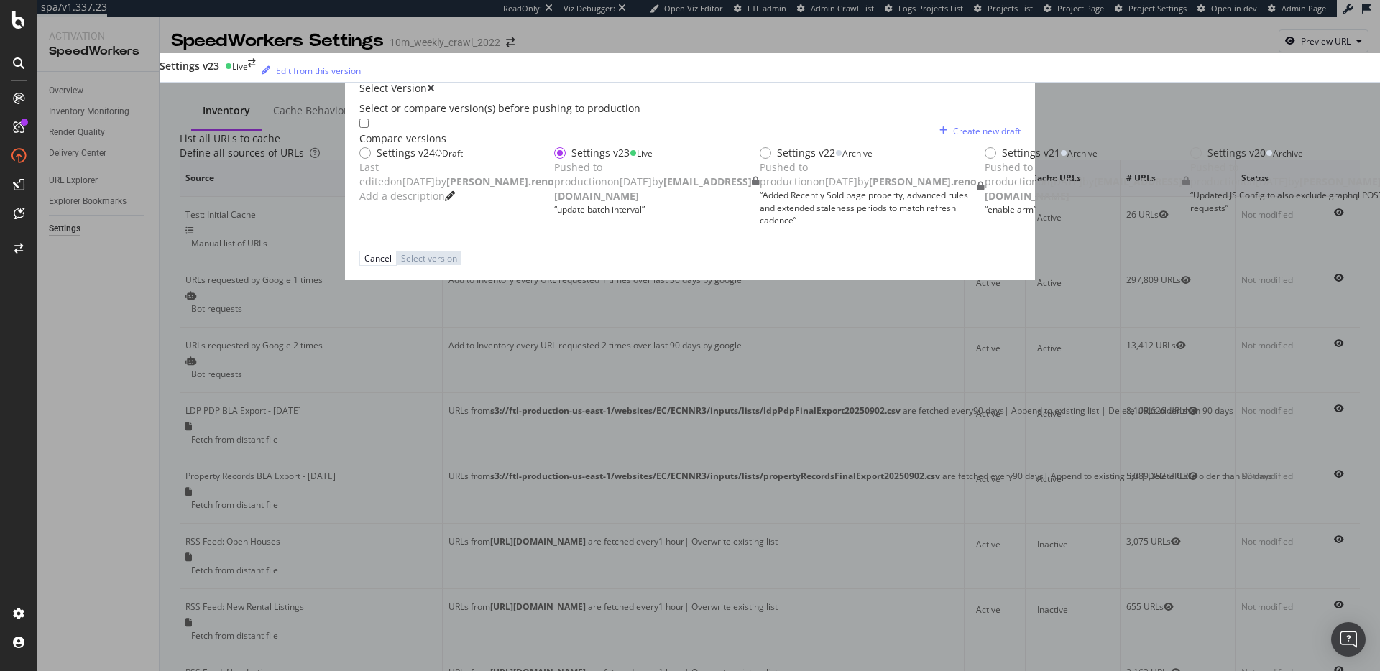
click at [507, 170] on div "Settings v24 Draft Last edited on [DATE] by [PERSON_NAME].reno Add a description" at bounding box center [456, 174] width 195 height 57
click at [461, 264] on div "Select version" at bounding box center [433, 258] width 56 height 12
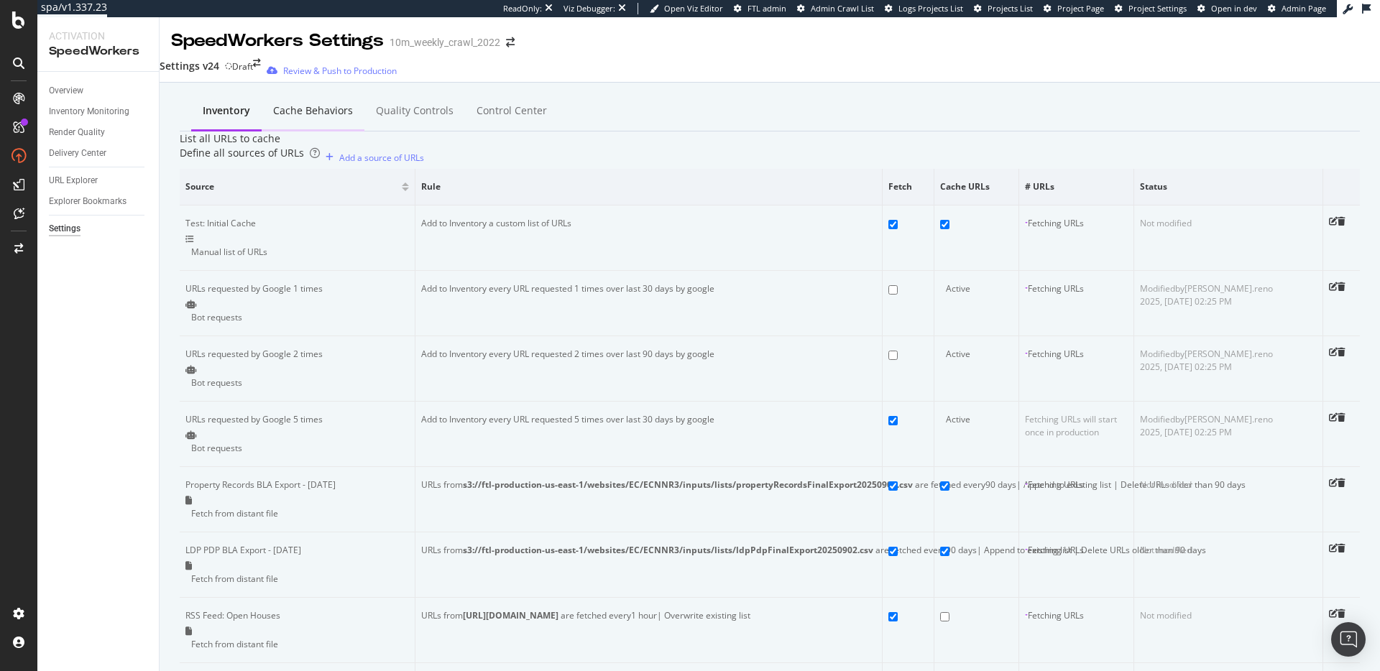
click at [289, 98] on div "Cache behaviors" at bounding box center [313, 112] width 103 height 40
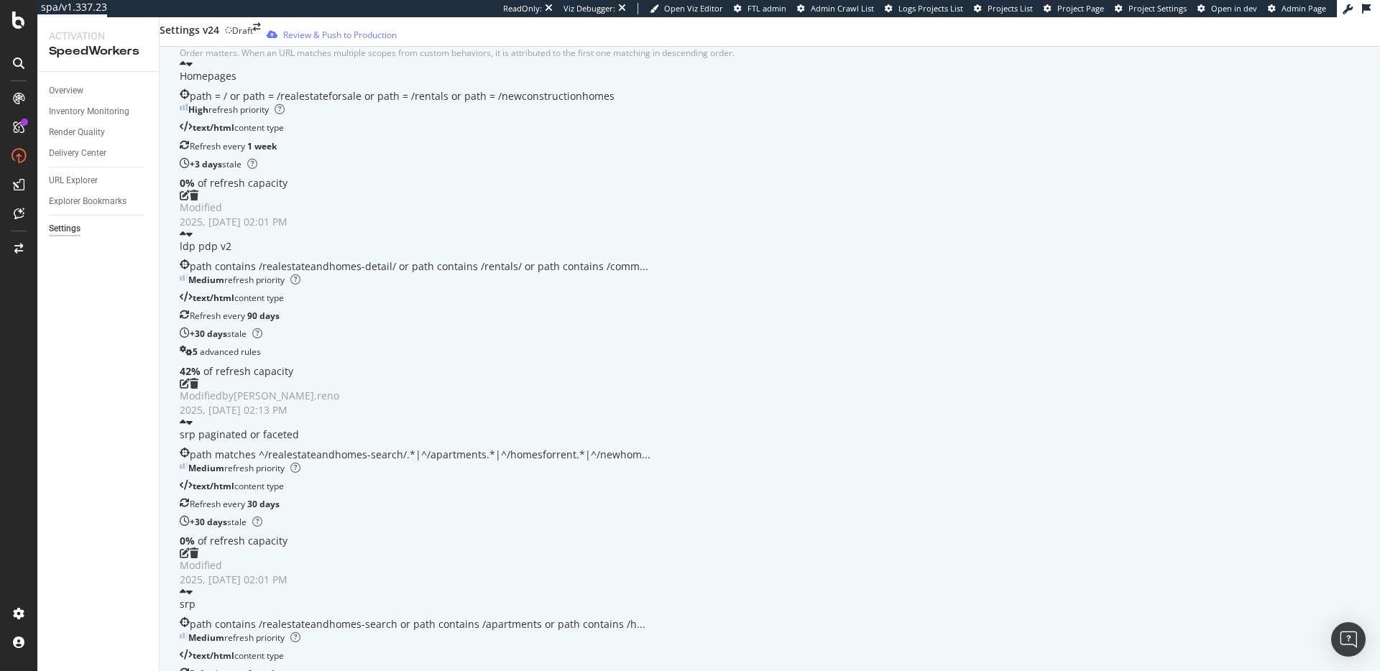
scroll to position [207, 0]
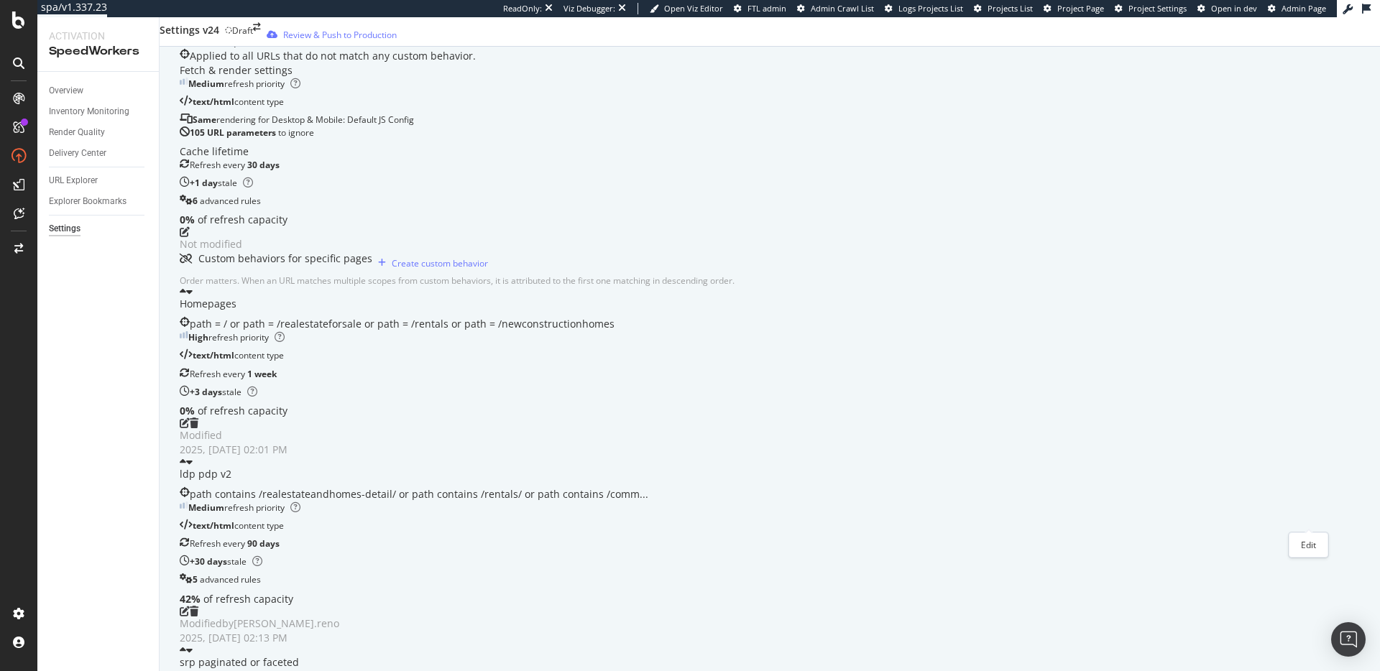
click at [190, 606] on icon "pen-to-square" at bounding box center [185, 611] width 10 height 10
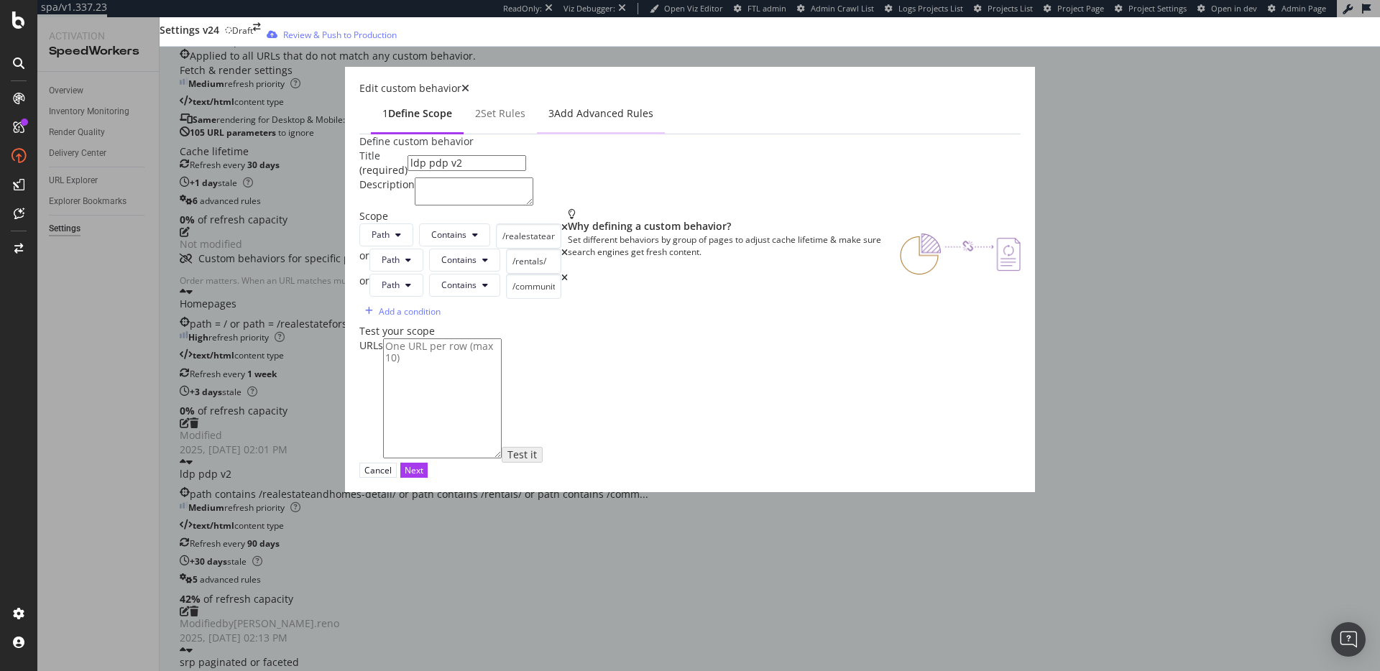
click at [592, 103] on div "3 Add advanced rules" at bounding box center [601, 115] width 128 height 40
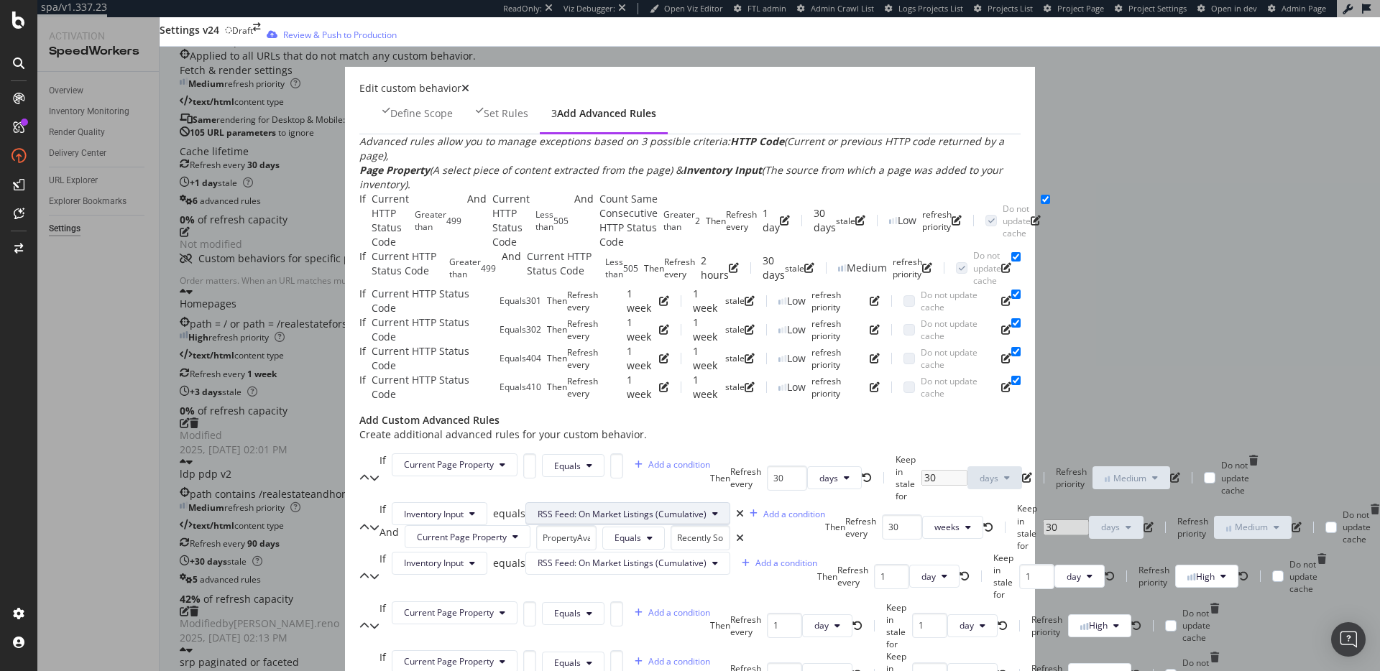
scroll to position [476, 0]
click at [922, 532] on button "weeks" at bounding box center [952, 527] width 61 height 23
click at [525, 612] on span "days" at bounding box center [522, 613] width 32 height 13
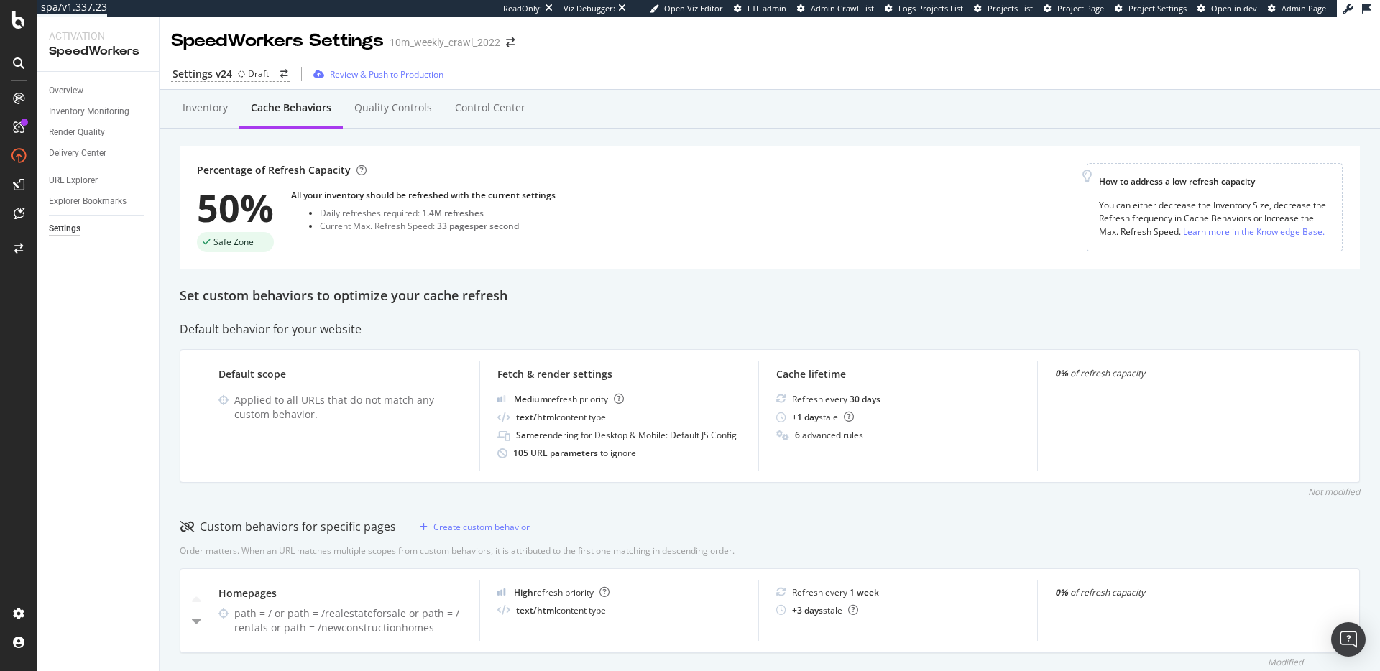
click at [788, 304] on div "Set custom behaviors to optimize your cache refresh" at bounding box center [770, 296] width 1180 height 19
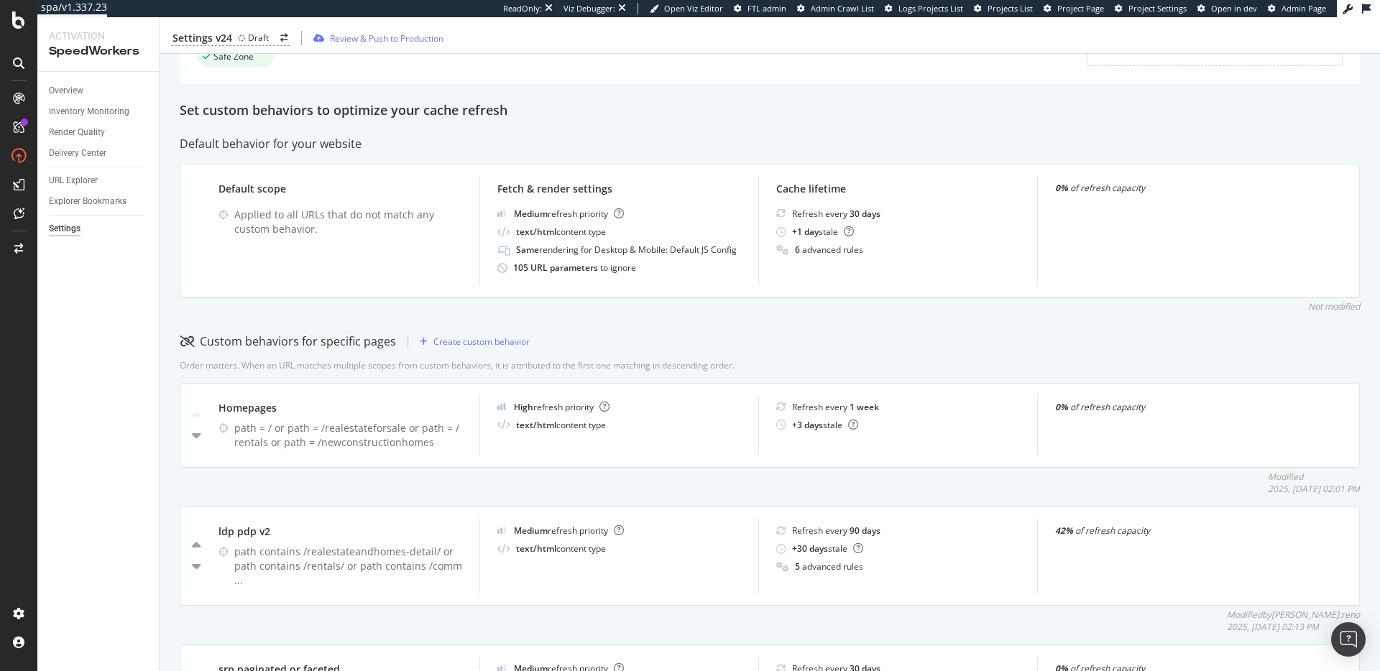
scroll to position [294, 0]
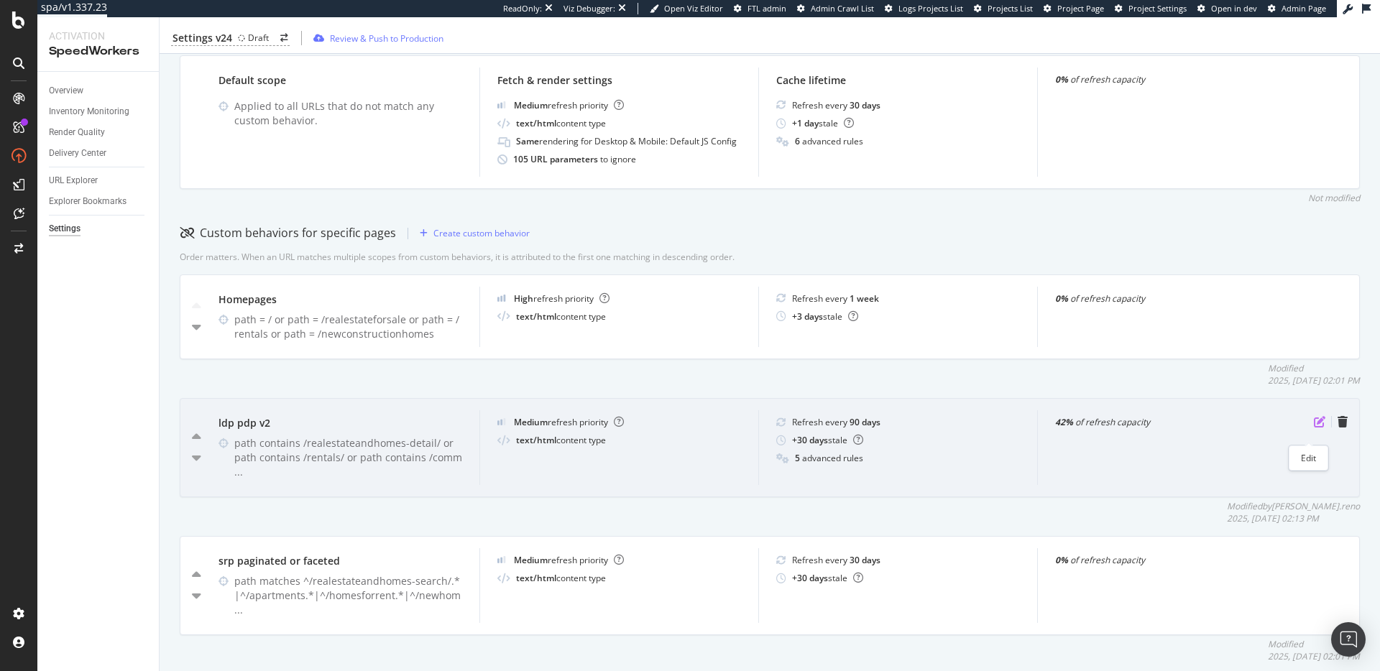
click at [1314, 428] on icon "pen-to-square" at bounding box center [1319, 421] width 11 height 11
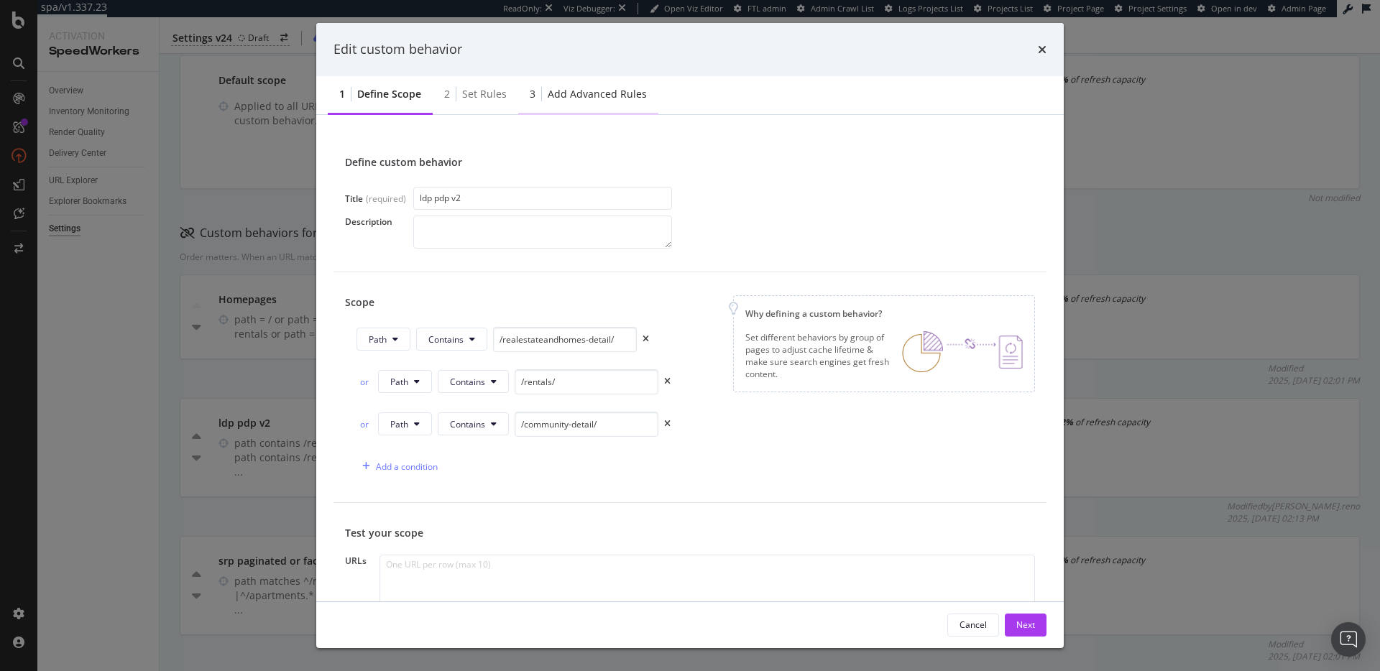
click at [589, 93] on div "Add advanced rules" at bounding box center [597, 94] width 99 height 14
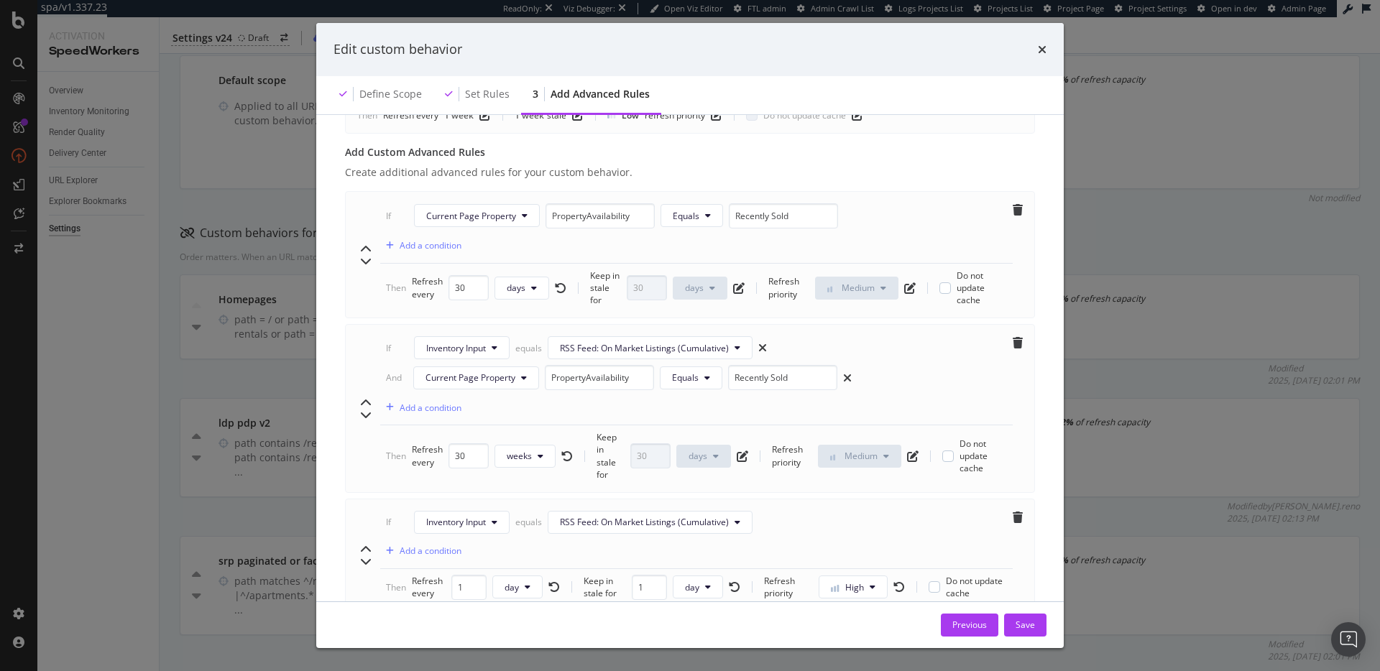
scroll to position [528, 0]
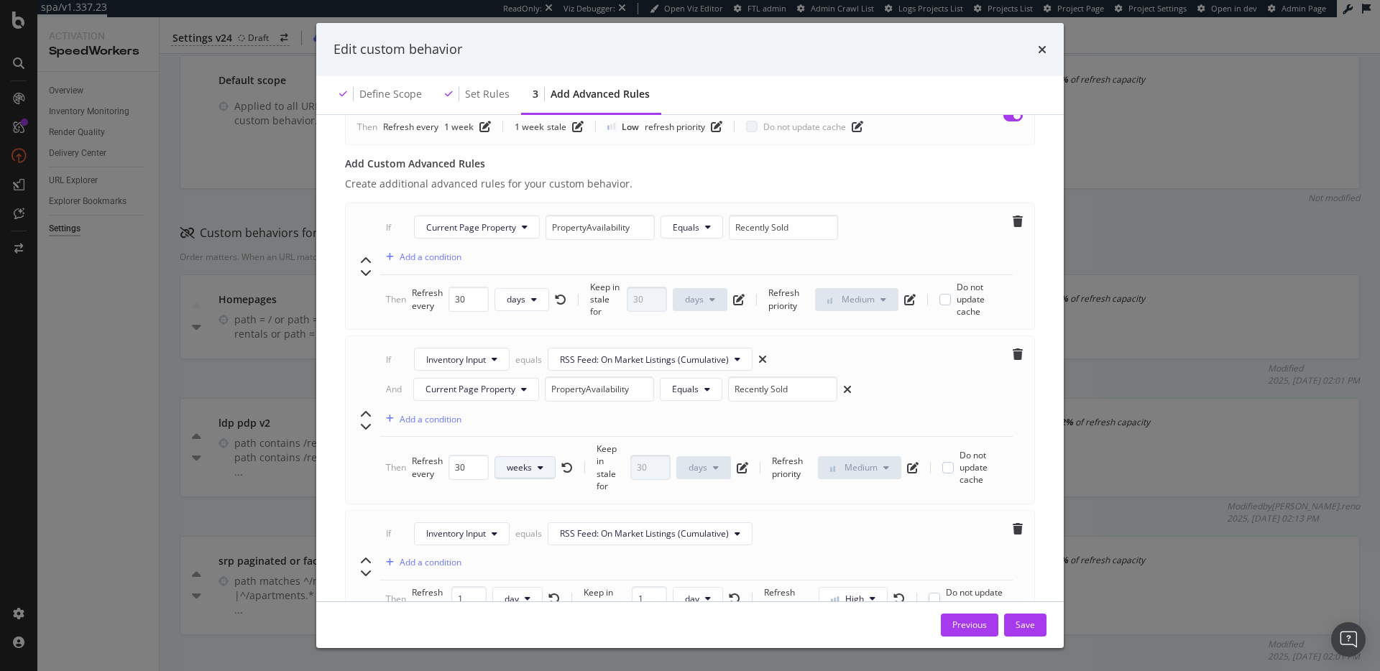
click at [534, 476] on button "weeks" at bounding box center [524, 467] width 61 height 23
click at [530, 561] on span "days" at bounding box center [522, 561] width 32 height 13
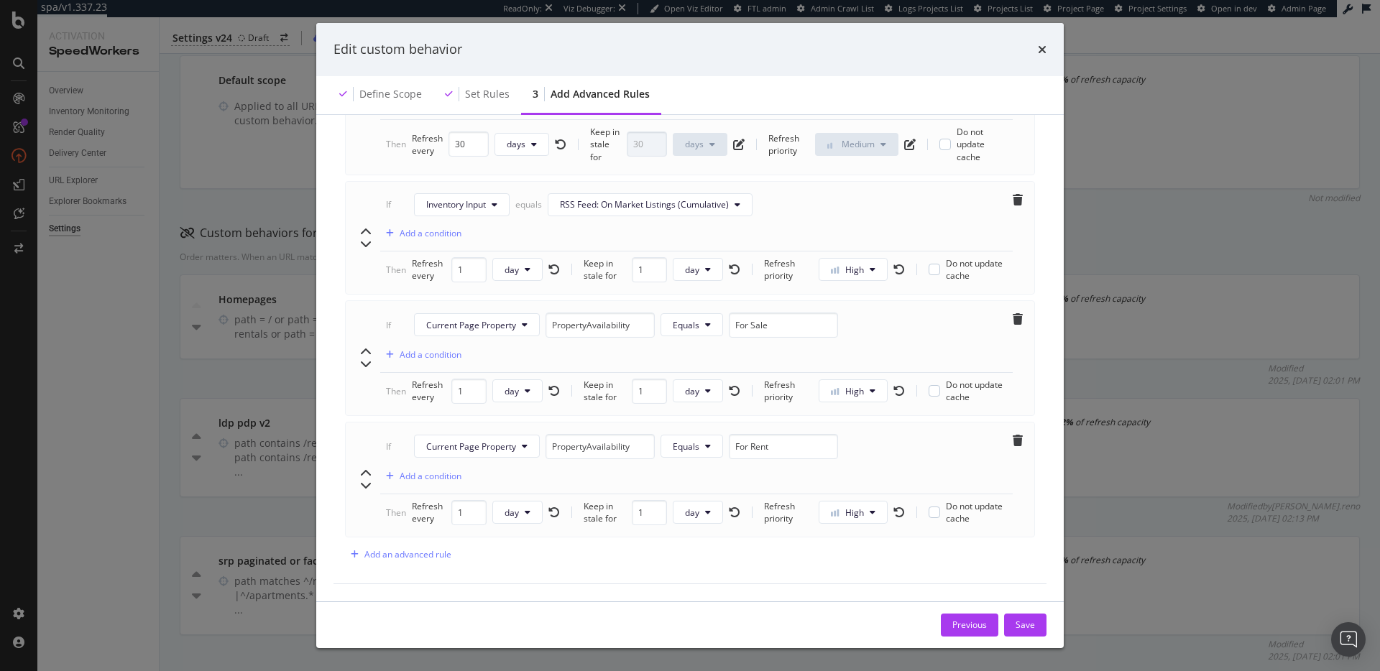
scroll to position [870, 0]
click at [1019, 632] on div "Save" at bounding box center [1024, 625] width 19 height 22
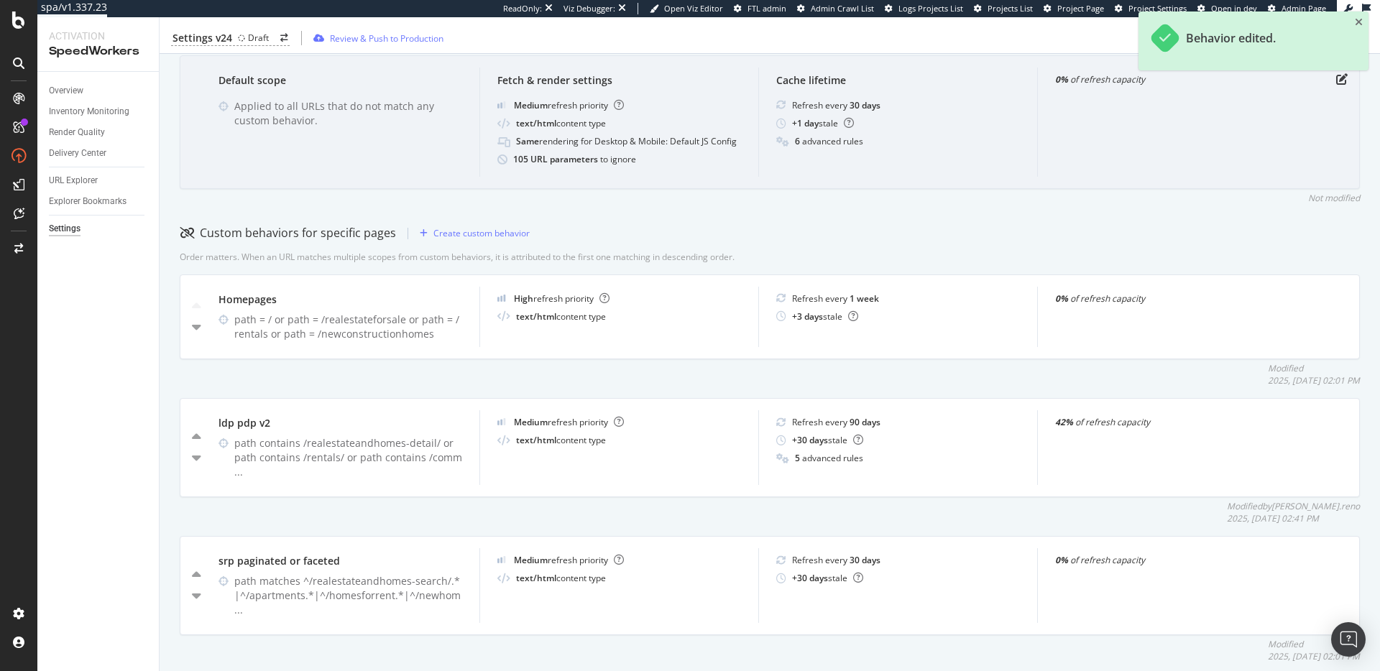
scroll to position [0, 0]
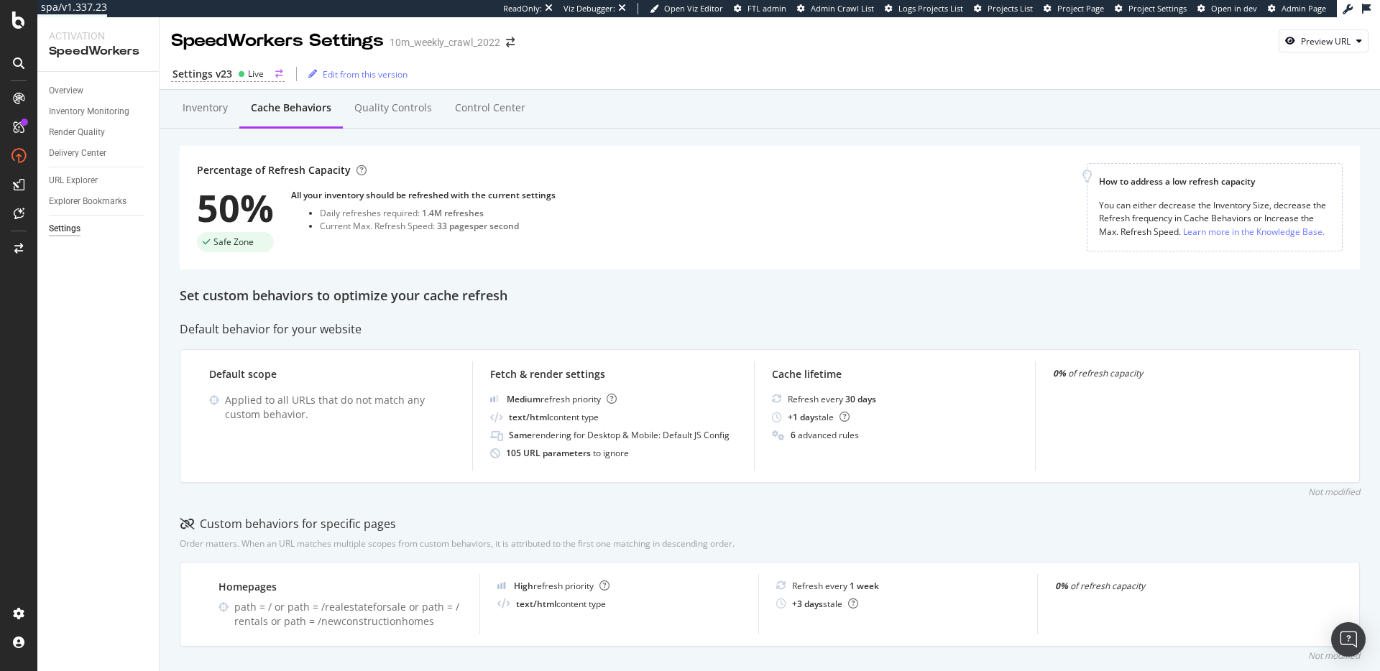
click at [213, 67] on div "Settings v23" at bounding box center [202, 74] width 60 height 14
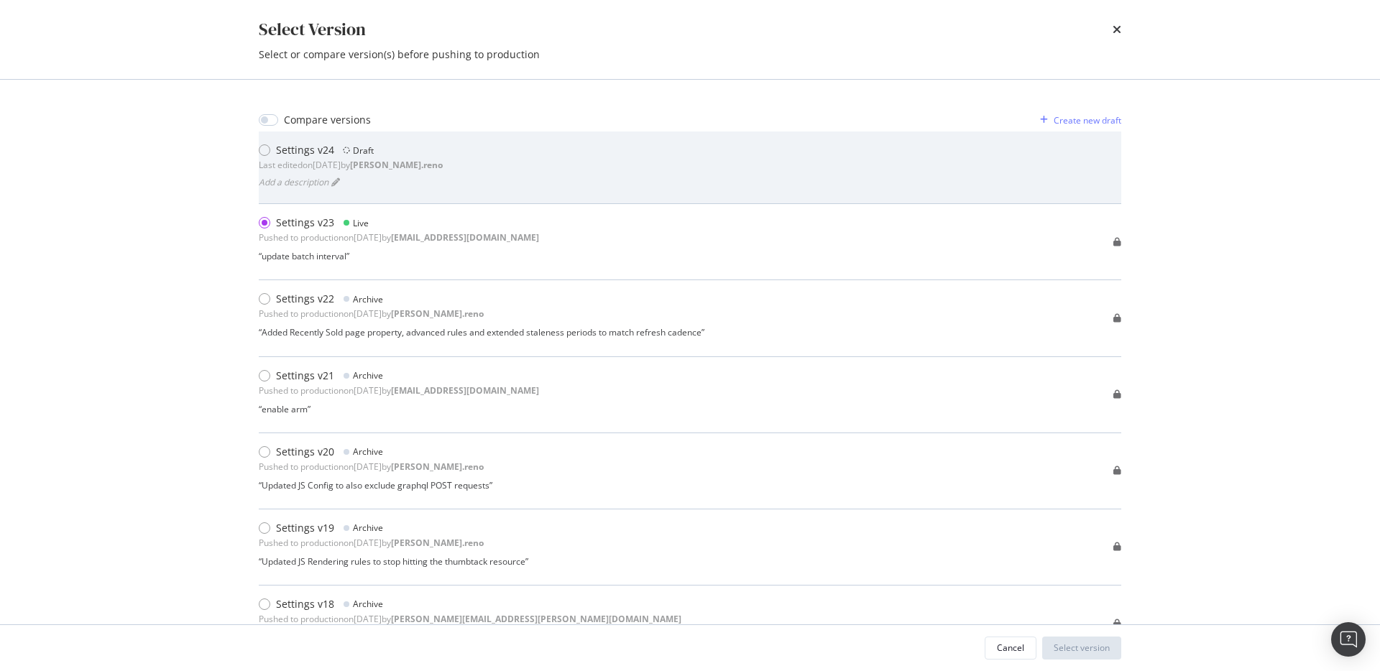
click at [438, 163] on div "Settings v24 Draft Last edited on [DATE] by [PERSON_NAME].reno Add a description" at bounding box center [690, 167] width 862 height 49
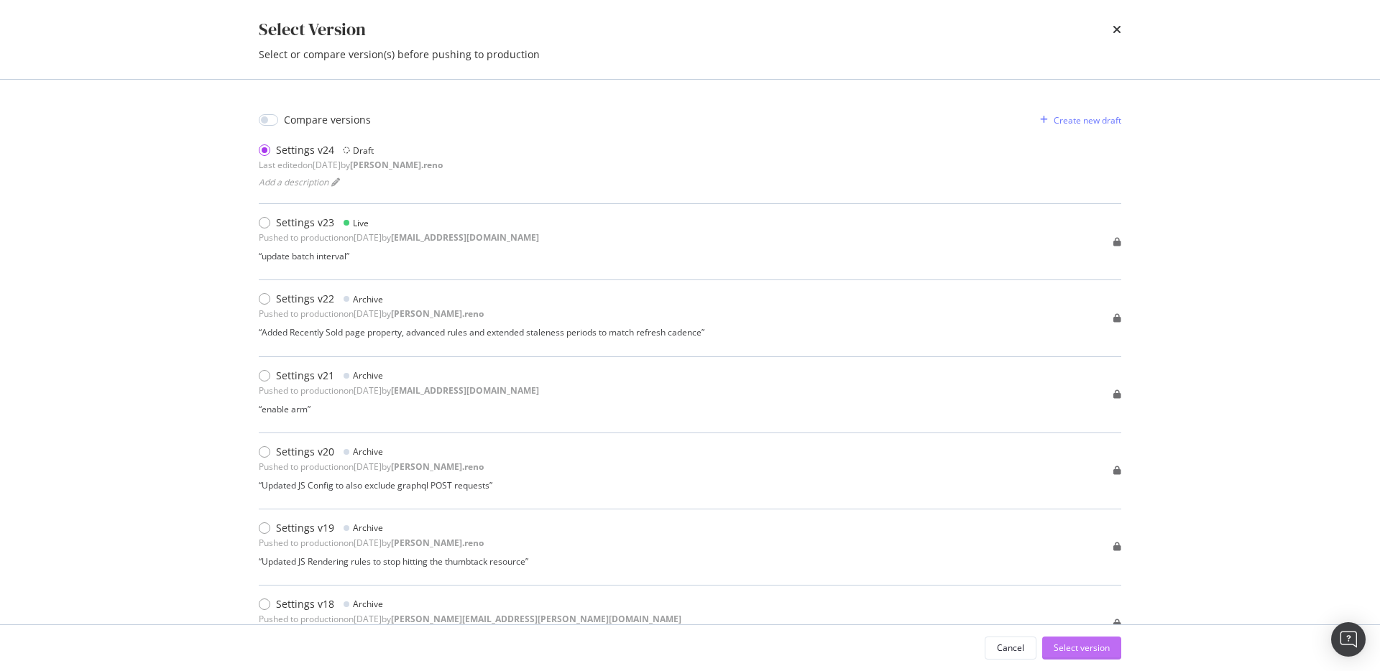
click at [1076, 647] on div "Select version" at bounding box center [1081, 648] width 56 height 12
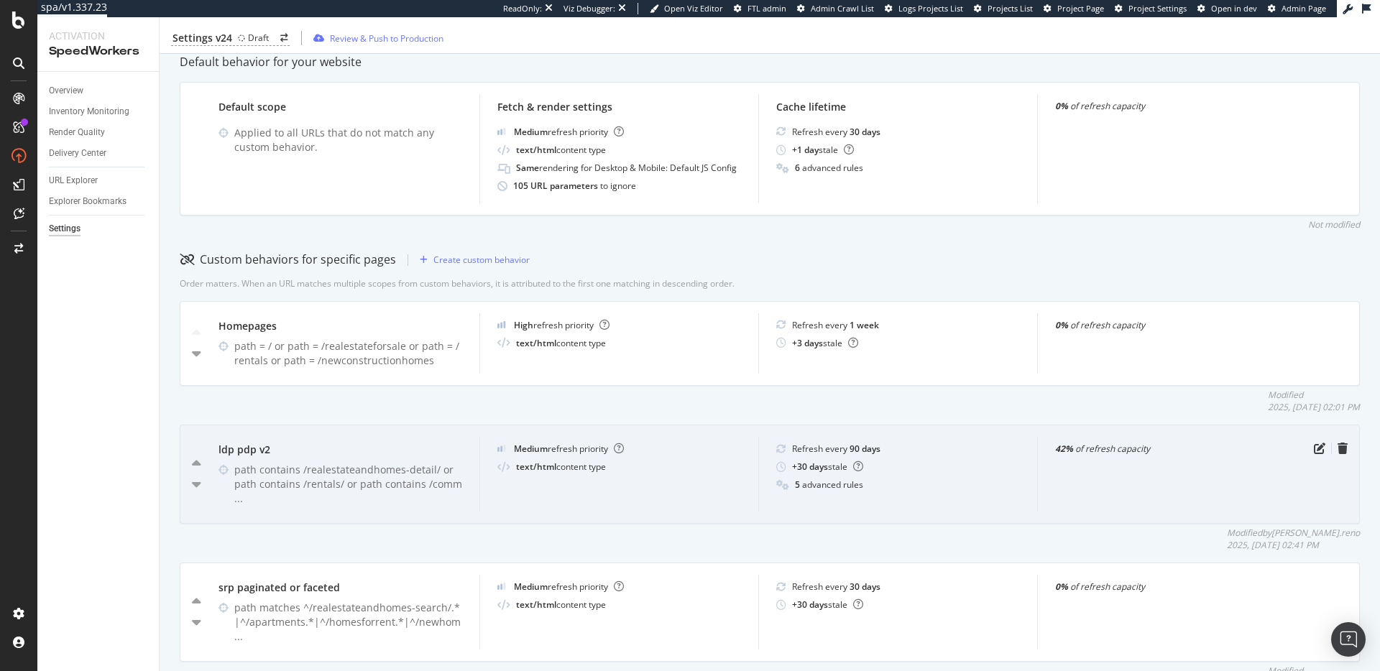
scroll to position [252, 0]
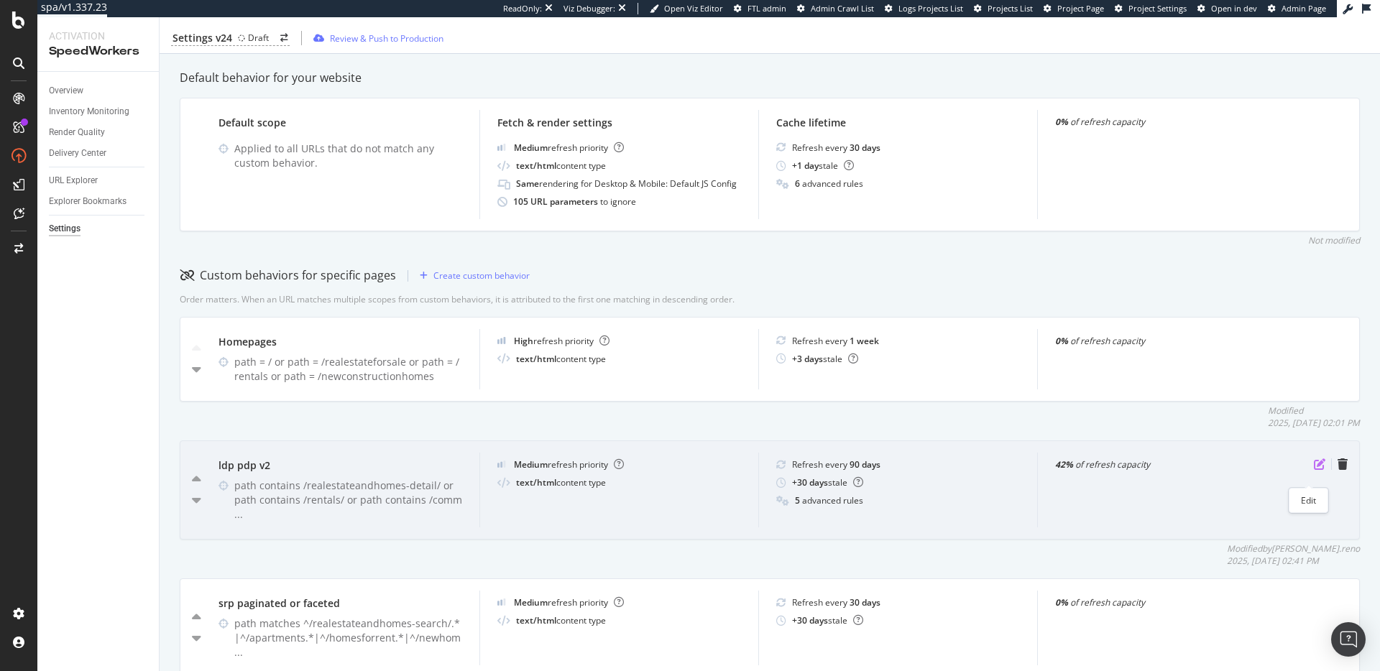
click at [1314, 470] on icon "pen-to-square" at bounding box center [1319, 463] width 11 height 11
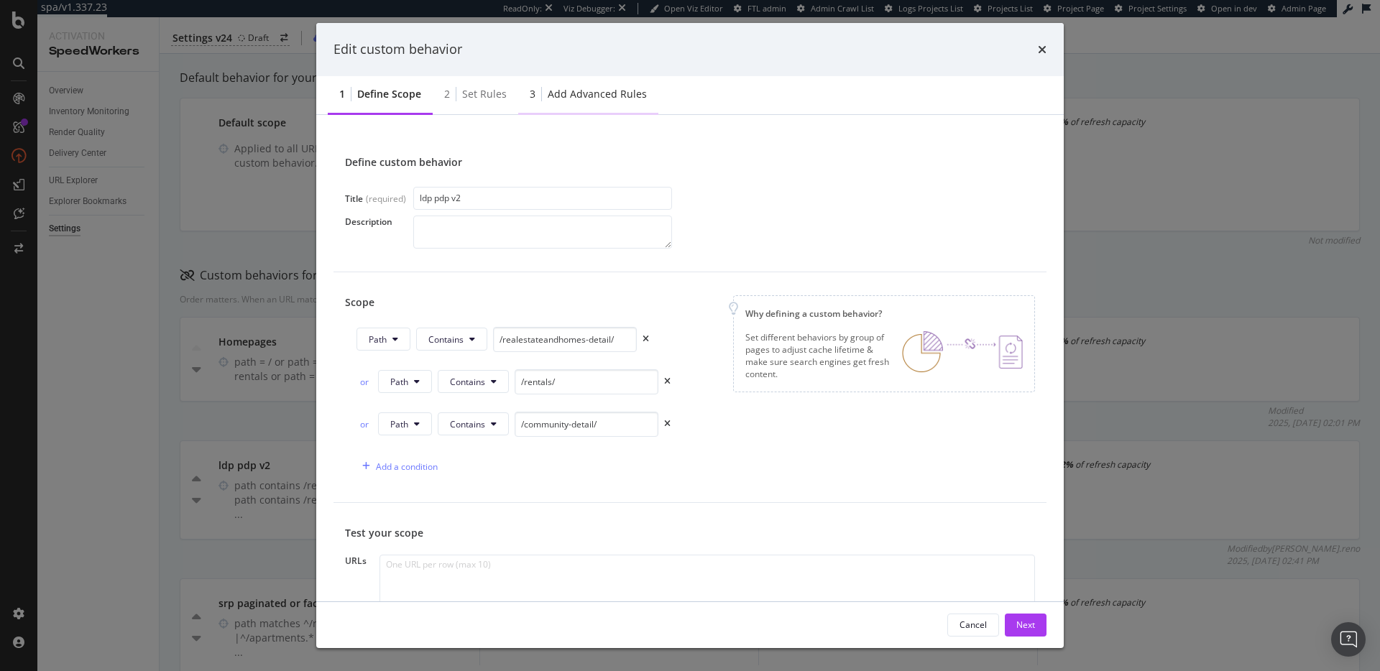
click at [596, 93] on div "Add advanced rules" at bounding box center [597, 94] width 99 height 14
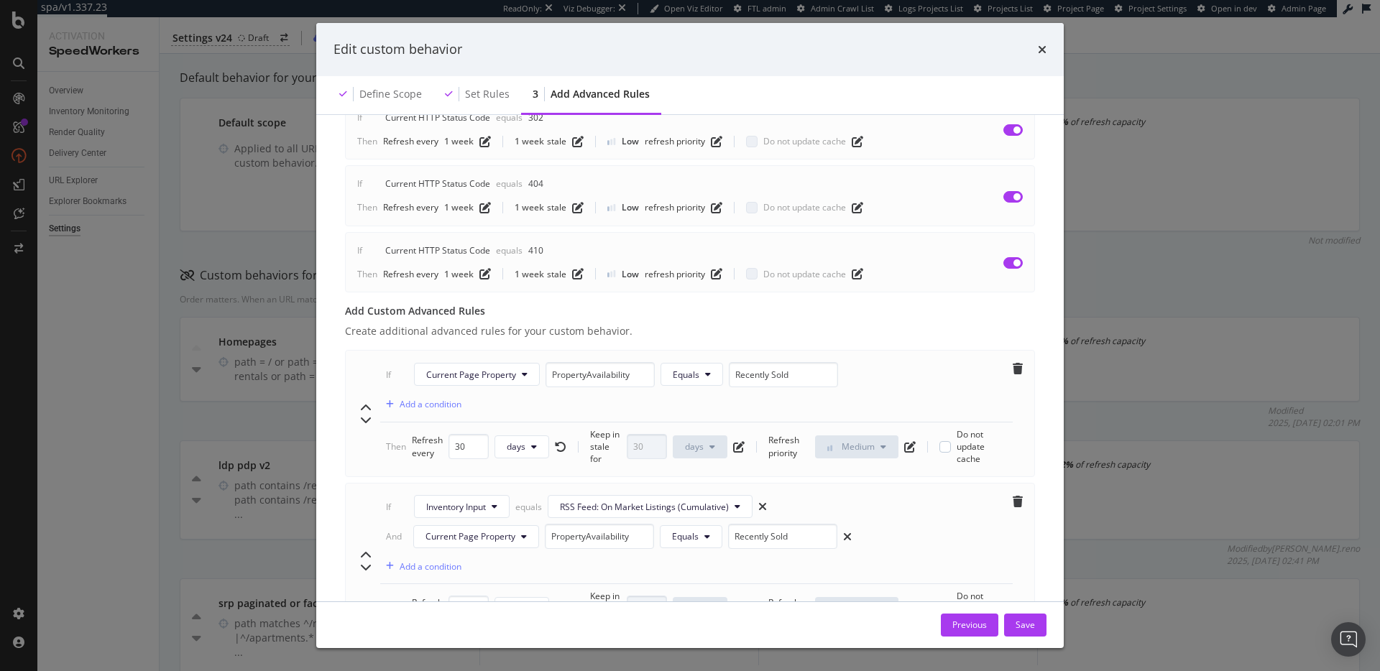
scroll to position [0, 0]
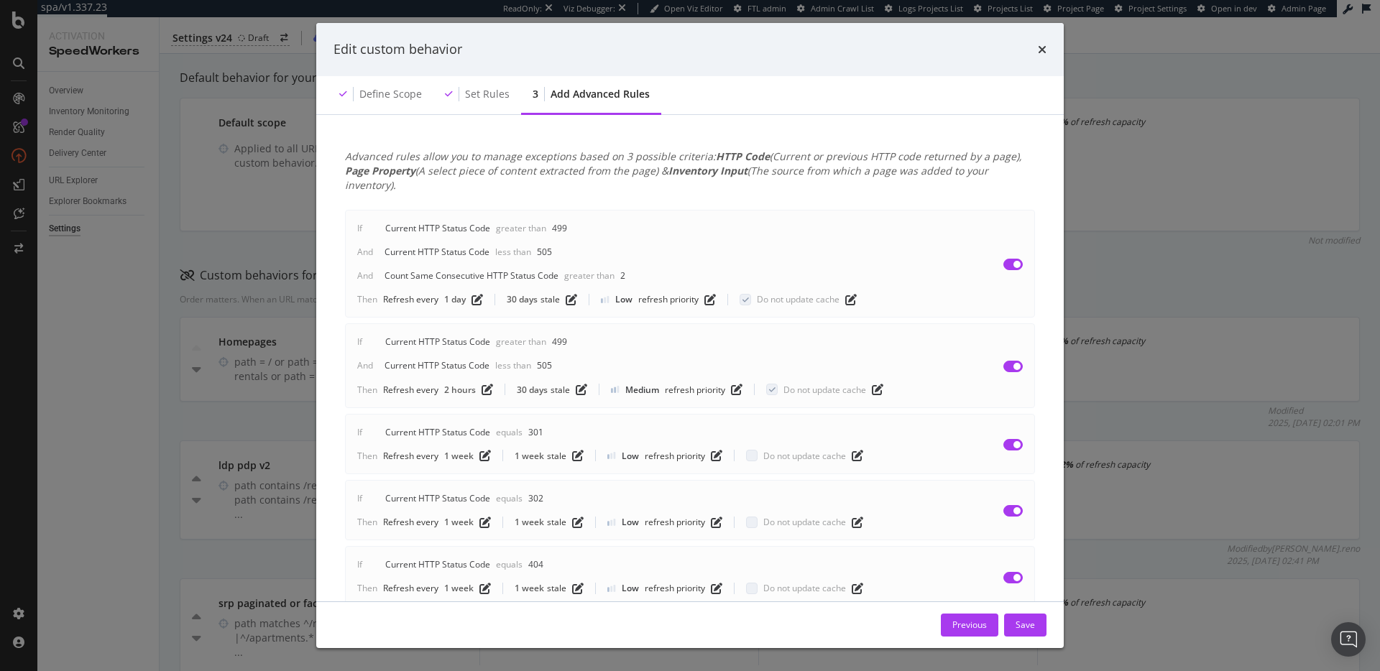
click at [1046, 49] on div "Edit custom behavior" at bounding box center [689, 49] width 747 height 53
click at [1041, 49] on icon "times" at bounding box center [1042, 49] width 9 height 11
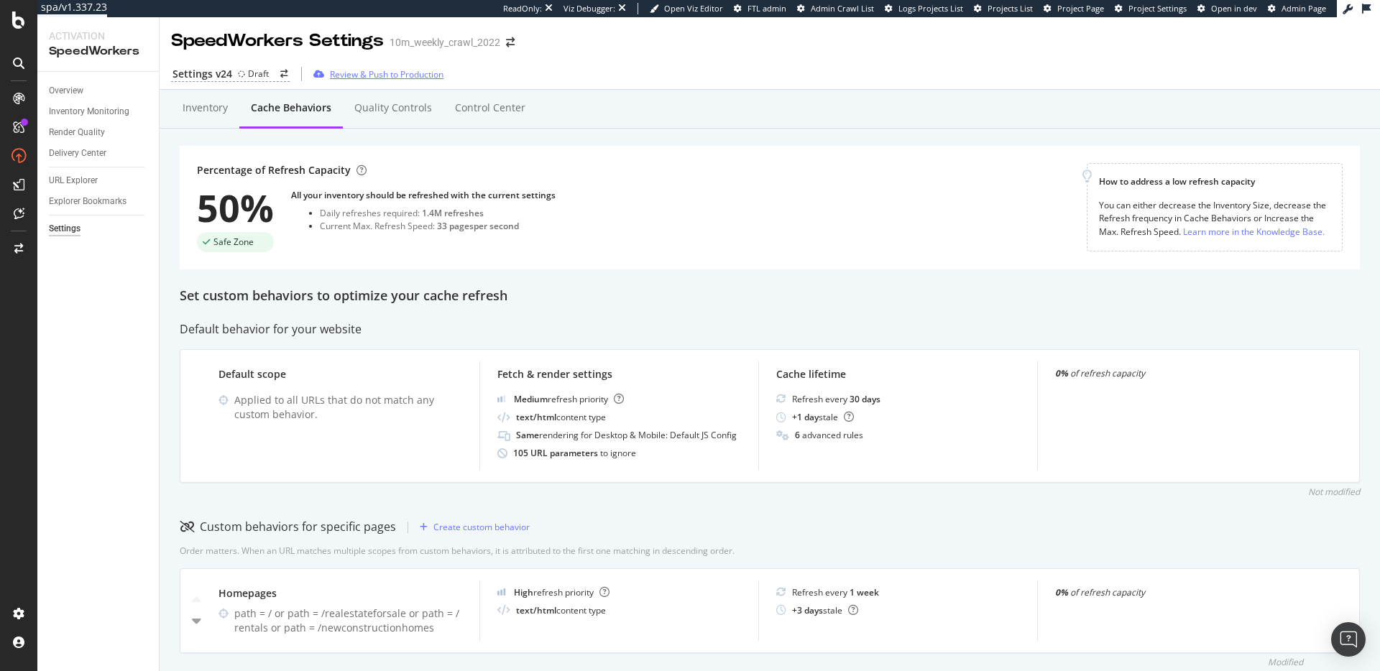
click at [365, 75] on div "Review & Push to Production" at bounding box center [387, 74] width 114 height 12
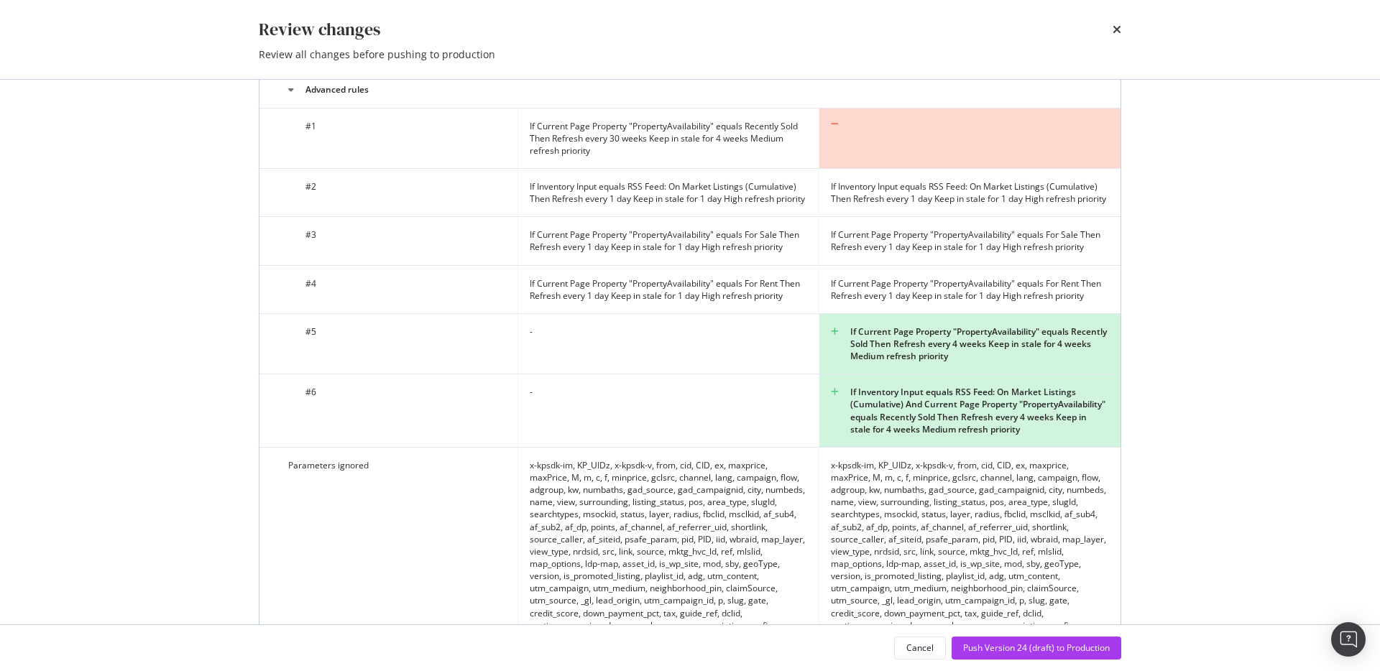
scroll to position [2132, 0]
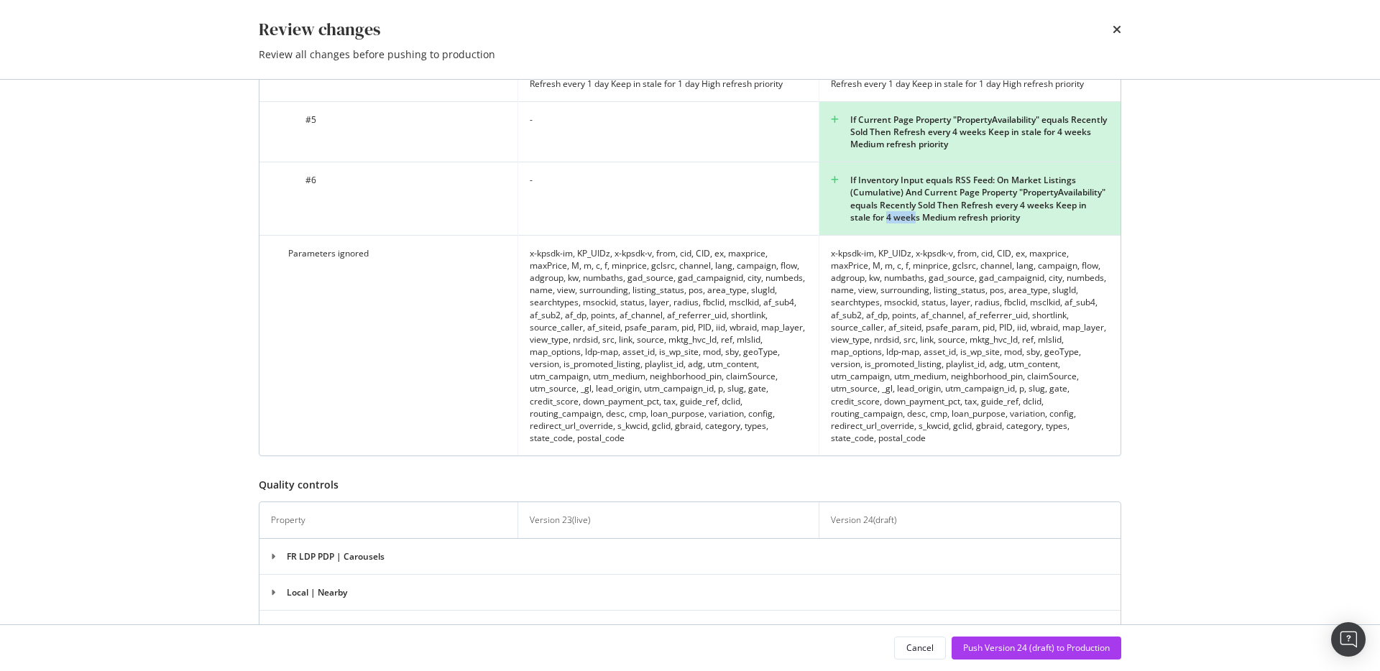
drag, startPoint x: 972, startPoint y: 230, endPoint x: 1003, endPoint y: 235, distance: 31.3
click at [1003, 223] on div "If Inventory Input equals RSS Feed: On Market Listings (Cumulative) And Current…" at bounding box center [970, 199] width 278 height 50
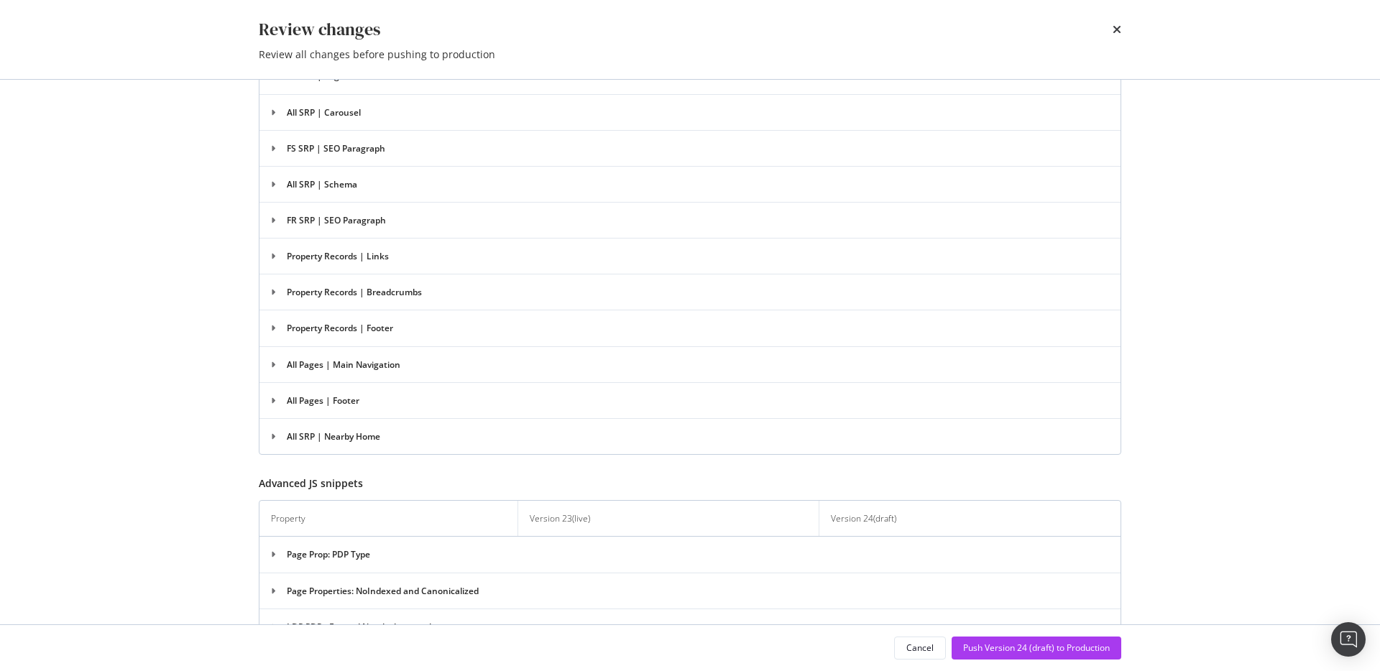
scroll to position [3911, 0]
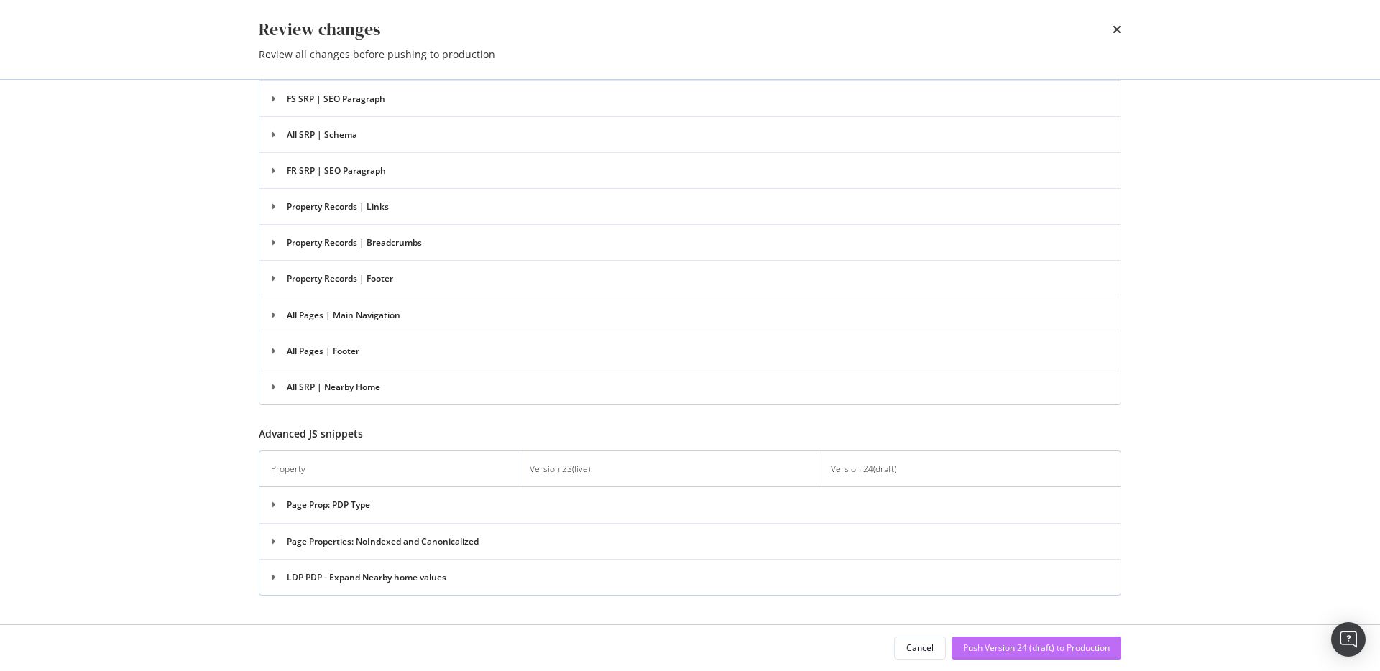
click at [989, 650] on div "Push Version 24 (draft) to Production" at bounding box center [1036, 648] width 147 height 12
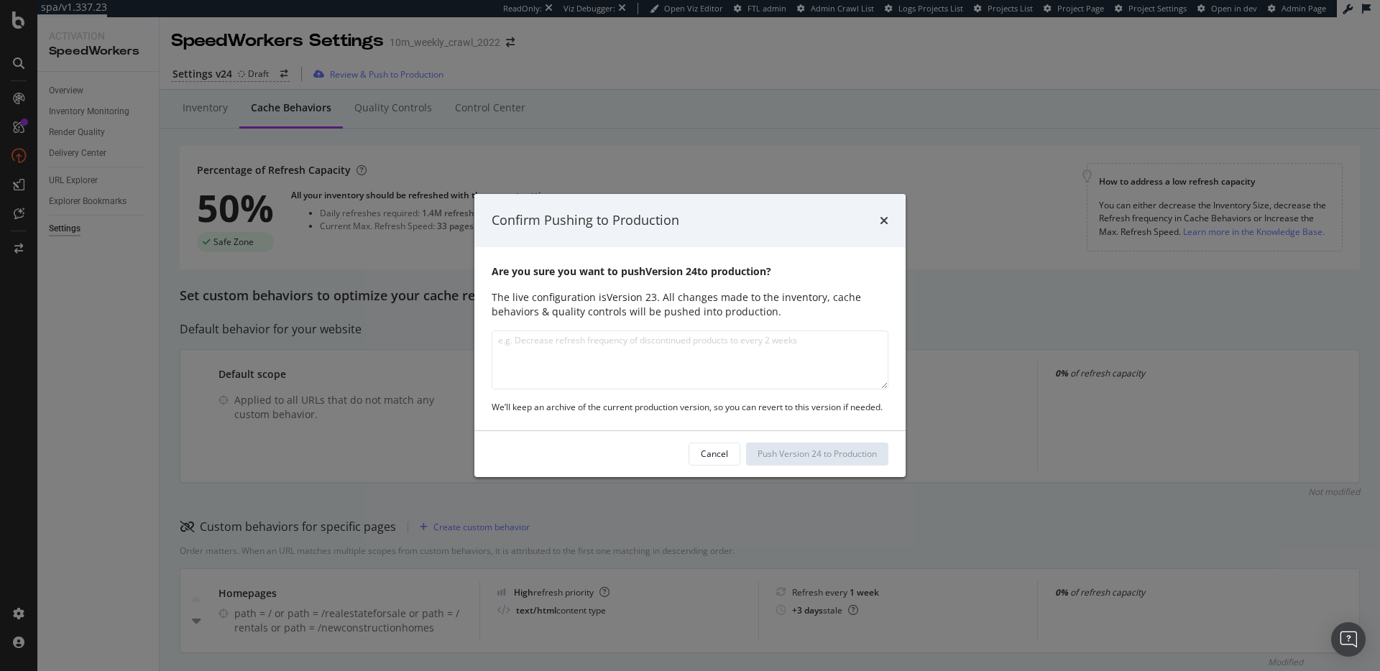
click at [714, 371] on textarea "modal" at bounding box center [690, 360] width 397 height 59
click at [693, 361] on textarea "Adjusted behavior crawl speeds, added new bot discovery inventory source and ad…" at bounding box center [690, 360] width 397 height 59
type textarea "Adjusted behavior crawl speeds, added new bot discovery inventory source and ad…"
click at [817, 466] on div "Cancel Push Version 24 to Production" at bounding box center [689, 454] width 431 height 46
click at [815, 456] on div "Push Version 24 to Production" at bounding box center [816, 454] width 119 height 12
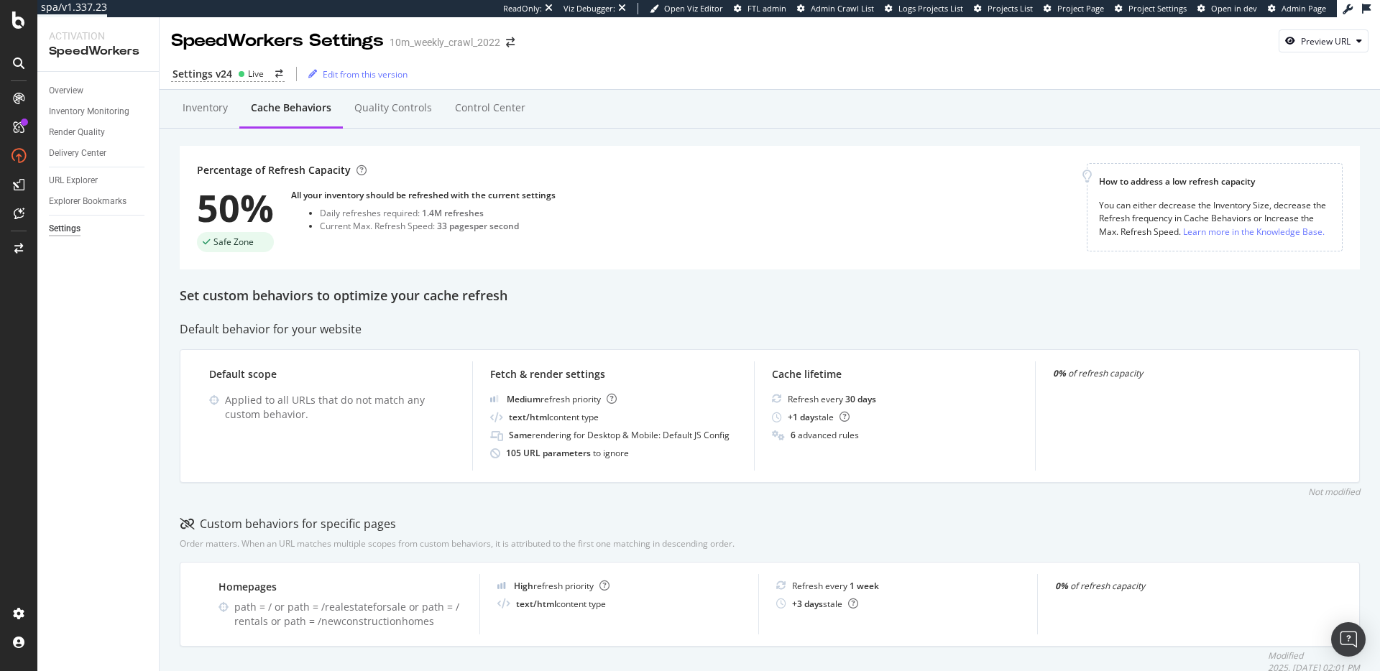
click at [624, 326] on div "Default behavior for your website" at bounding box center [770, 329] width 1180 height 17
click at [606, 300] on div "Set custom behaviors to optimize your cache refresh" at bounding box center [770, 296] width 1180 height 19
drag, startPoint x: 530, startPoint y: 224, endPoint x: 435, endPoint y: 231, distance: 95.1
click at [435, 231] on div "Current Max. Refresh Speed: 33 pages per second" at bounding box center [438, 226] width 236 height 12
click at [487, 222] on div "33 pages per second" at bounding box center [478, 226] width 82 height 12
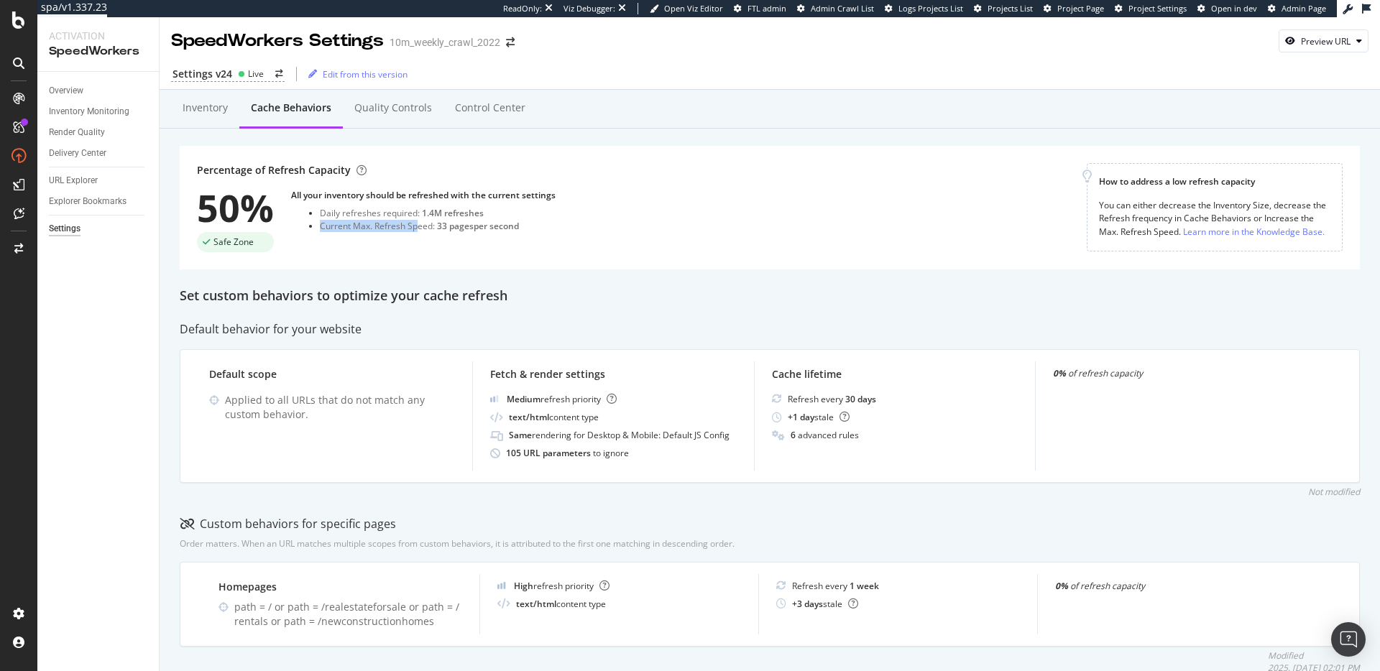
drag, startPoint x: 498, startPoint y: 211, endPoint x: 425, endPoint y: 229, distance: 75.5
click at [418, 221] on ul "Daily refreshes required: 1.4M refreshes Current Max. Refresh Speed: 33 pages p…" at bounding box center [423, 219] width 264 height 24
click at [476, 225] on div "33 pages per second" at bounding box center [478, 226] width 82 height 12
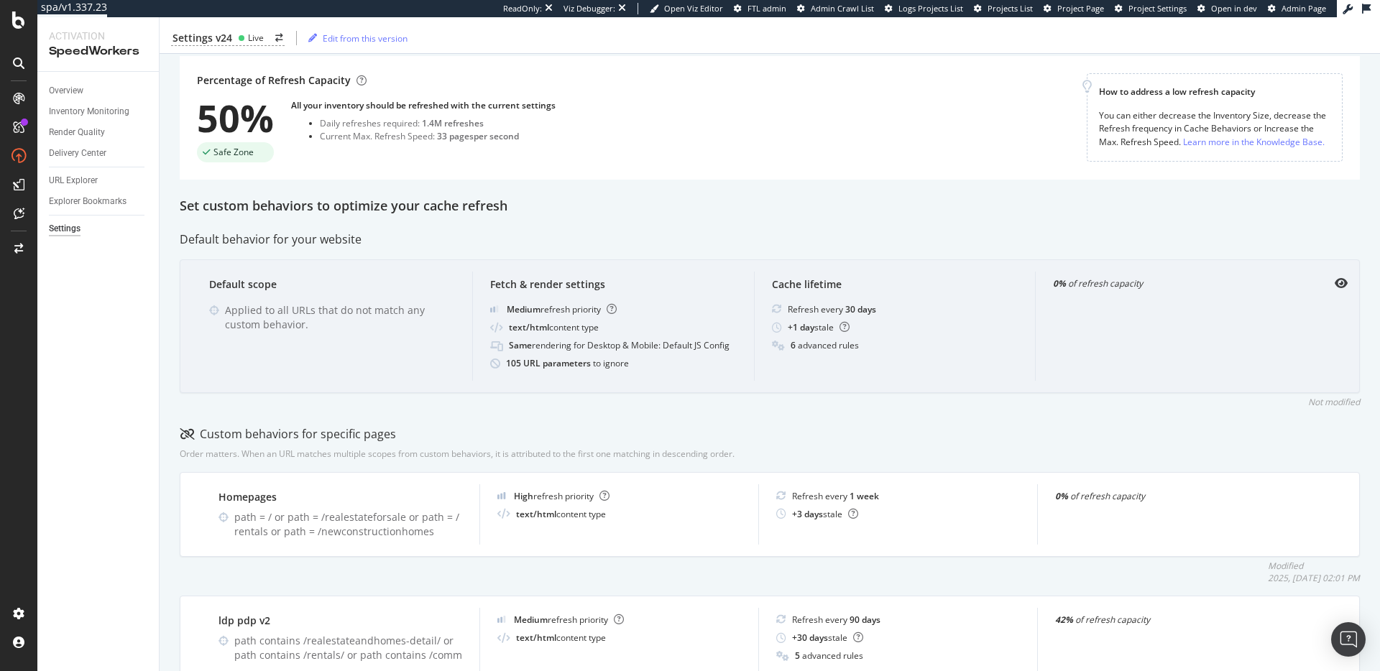
scroll to position [0, 0]
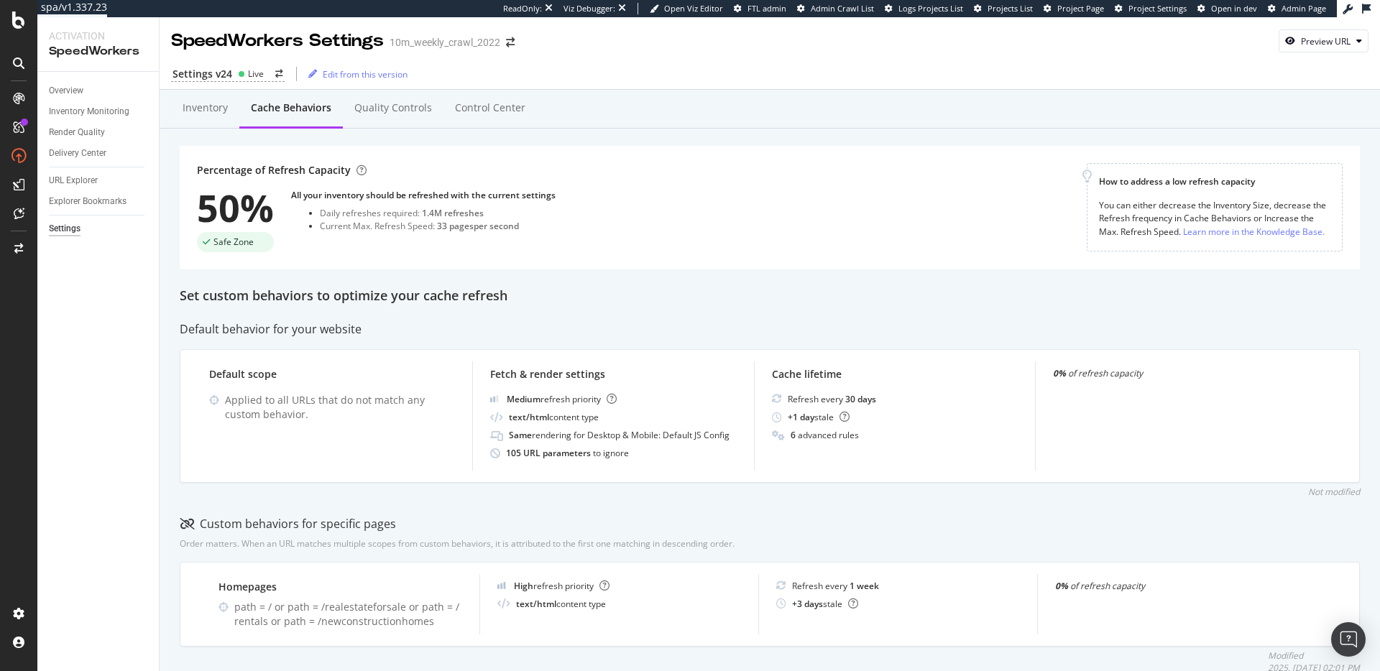
click at [585, 291] on div "Set custom behaviors to optimize your cache refresh" at bounding box center [770, 296] width 1180 height 19
click at [575, 290] on div "Set custom behaviors to optimize your cache refresh" at bounding box center [770, 296] width 1180 height 19
click at [558, 289] on div "Set custom behaviors to optimize your cache refresh" at bounding box center [770, 296] width 1180 height 19
